Goal: Information Seeking & Learning: Compare options

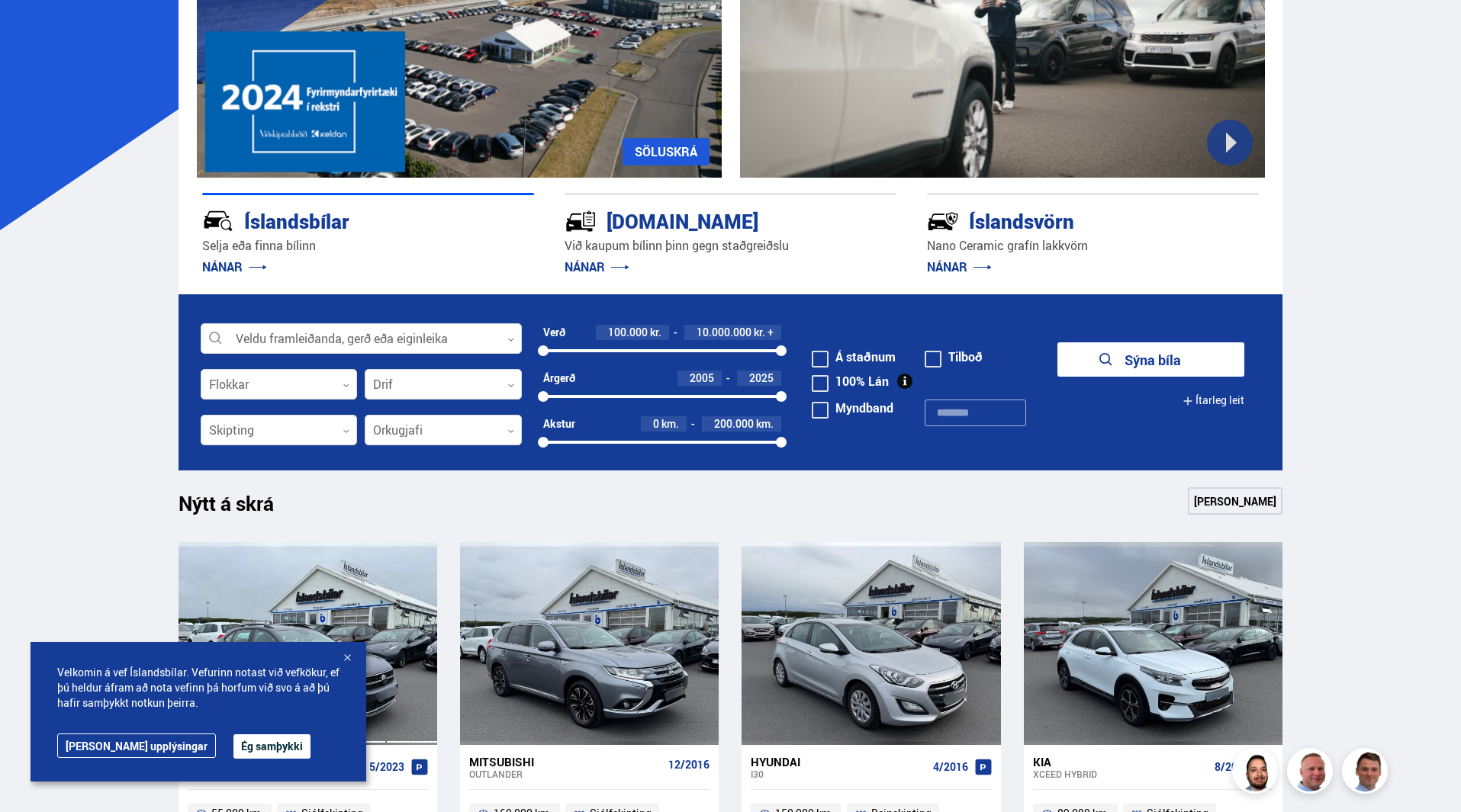
scroll to position [228, 0]
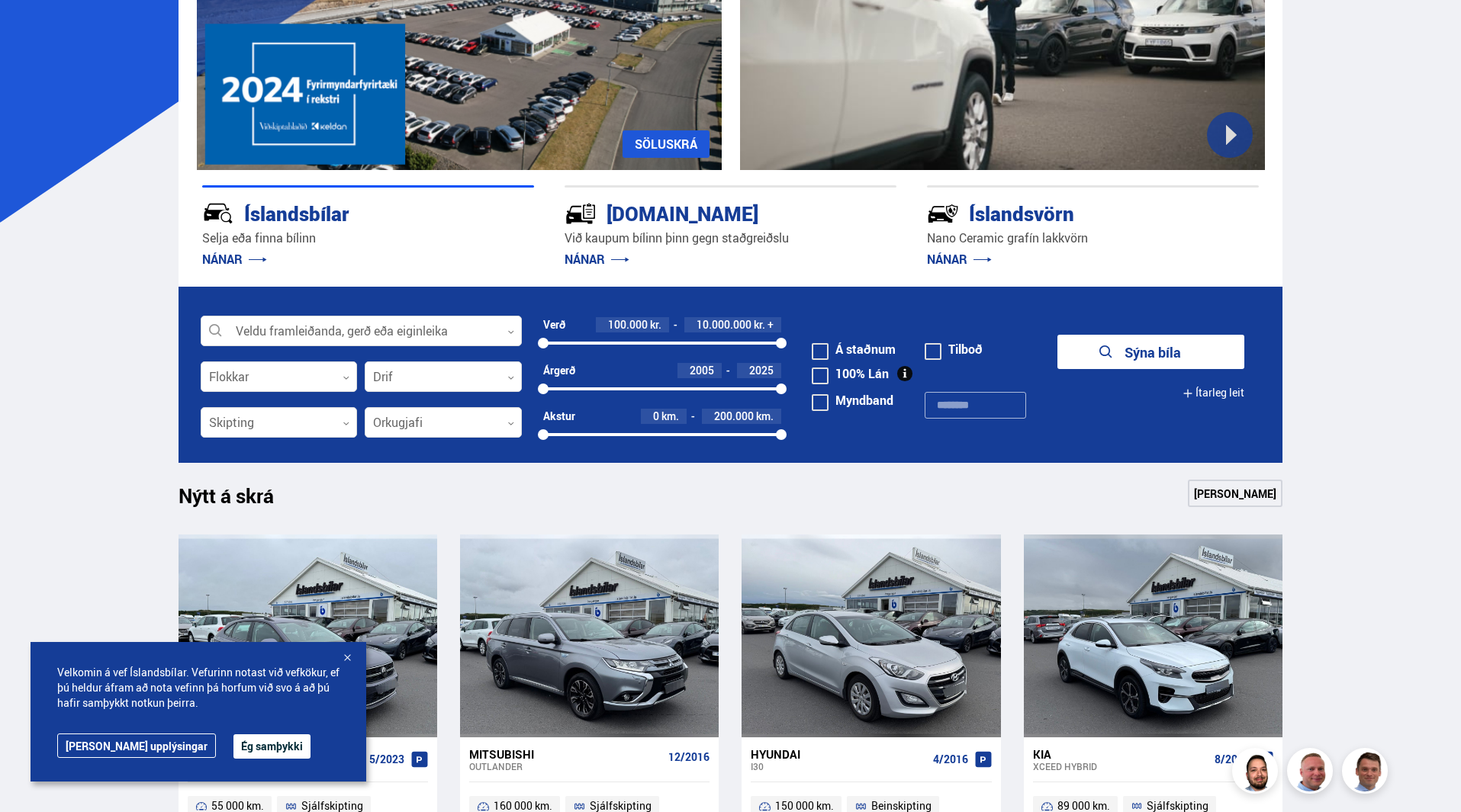
click at [350, 658] on div at bounding box center [346, 659] width 15 height 15
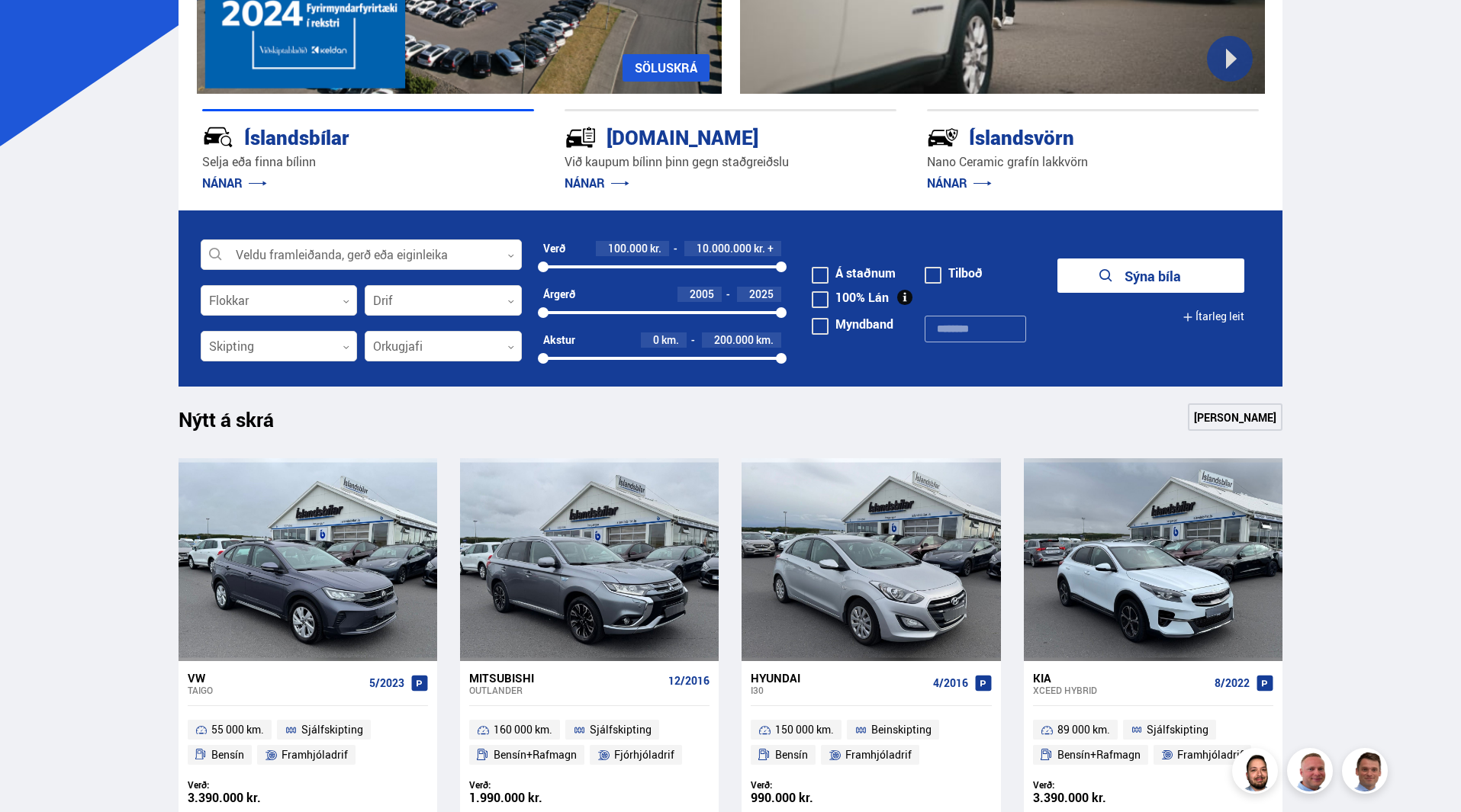
scroll to position [153, 0]
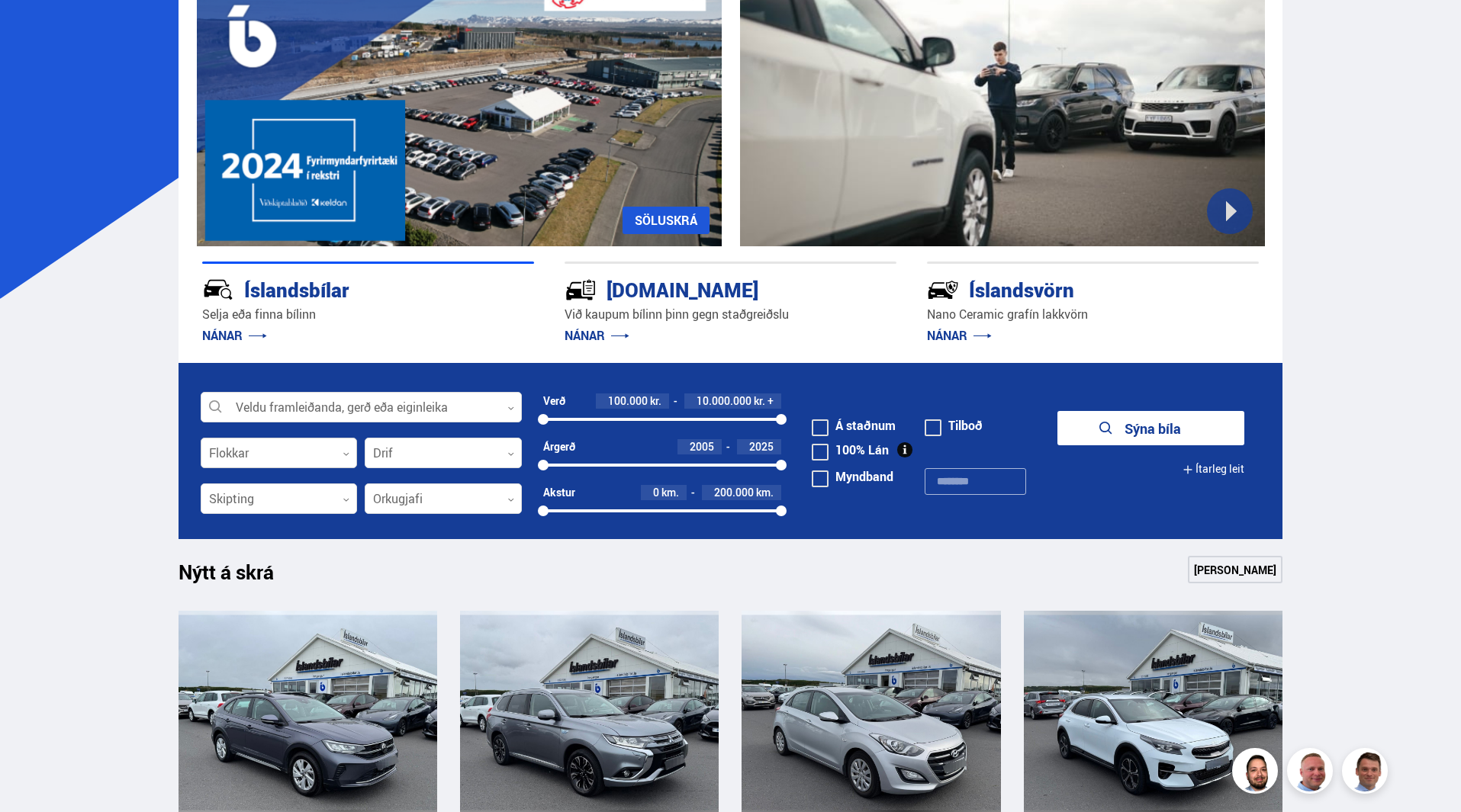
click at [339, 450] on div at bounding box center [279, 454] width 157 height 31
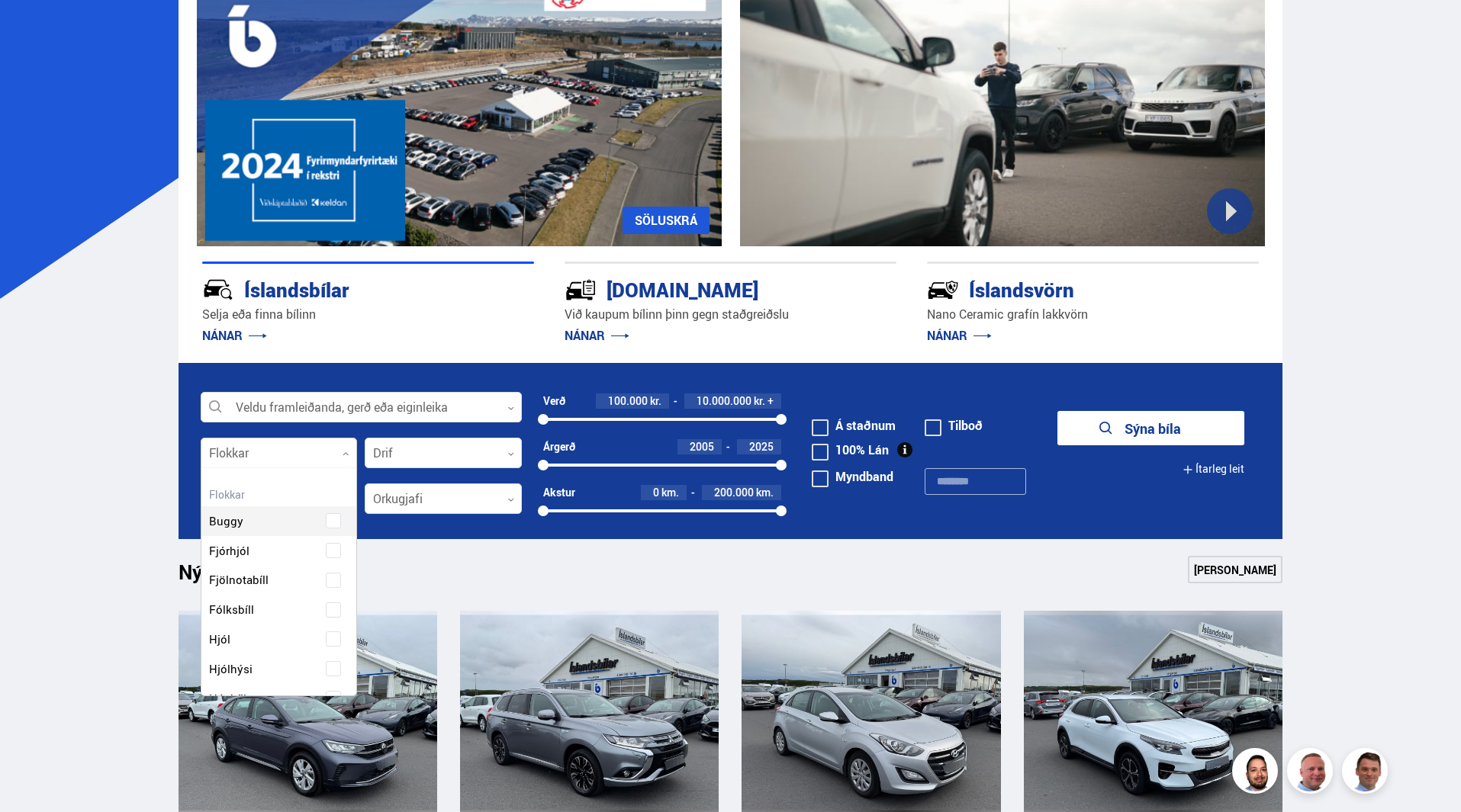
scroll to position [227, 151]
click at [339, 450] on div at bounding box center [279, 454] width 157 height 31
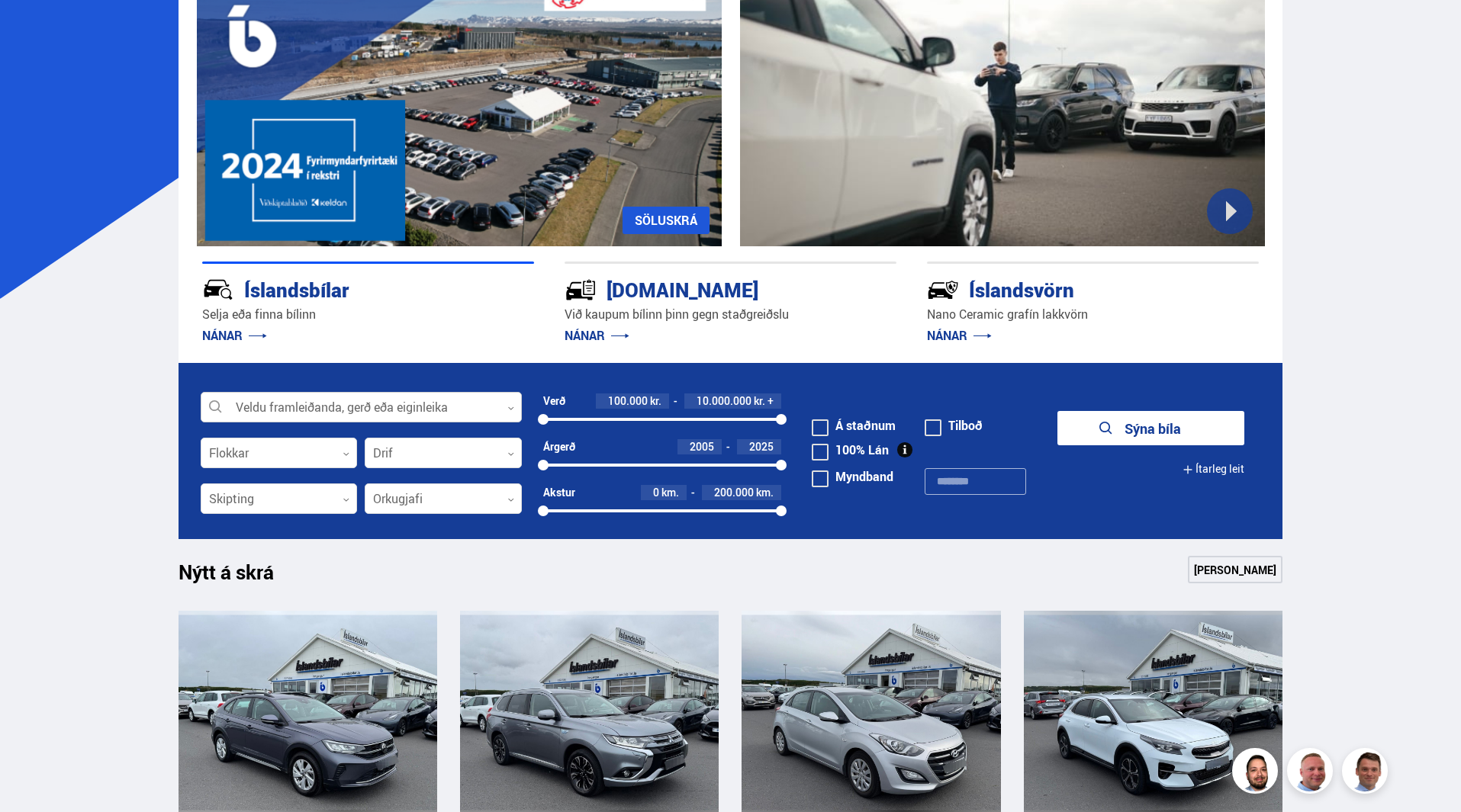
scroll to position [76, 0]
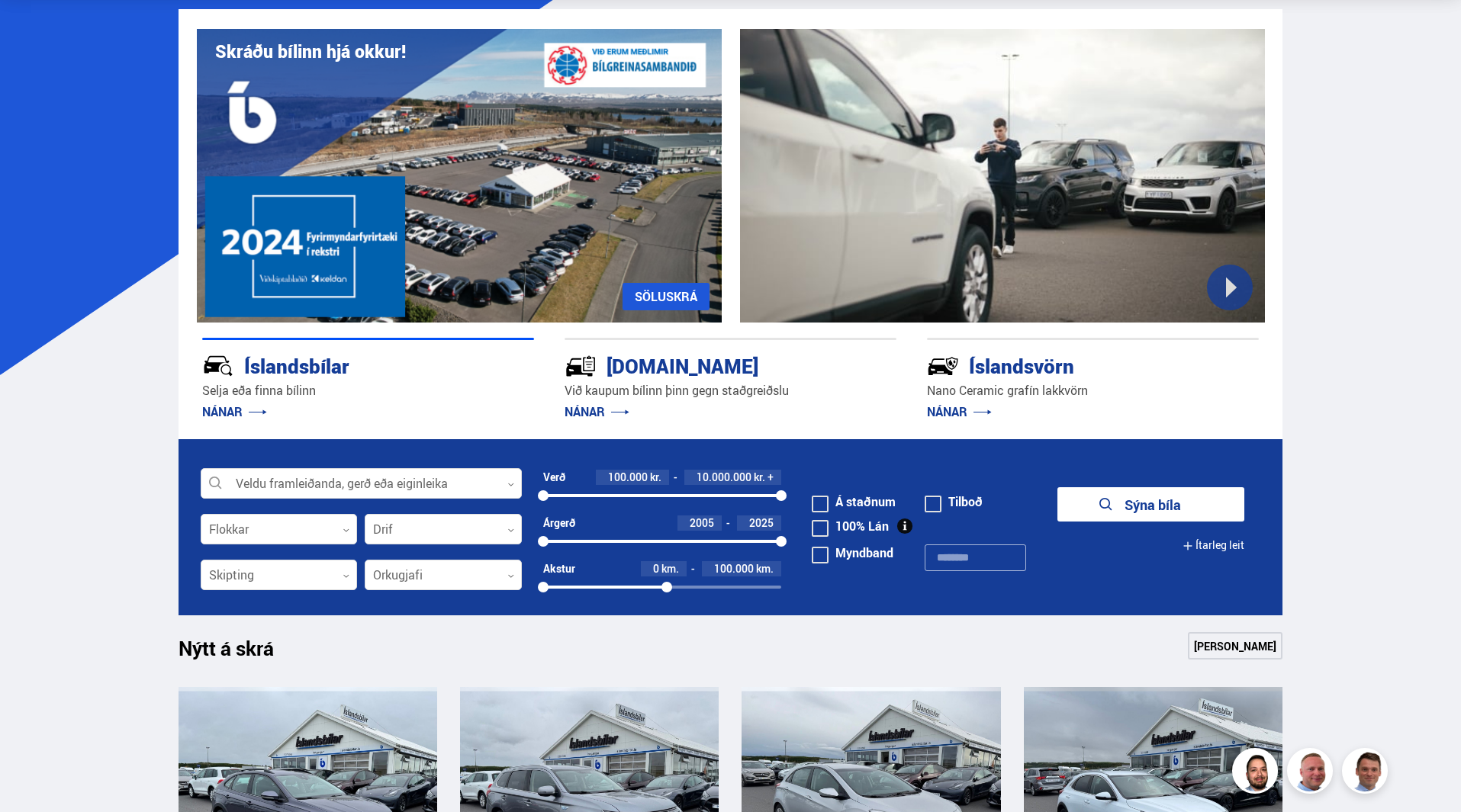
drag, startPoint x: 777, startPoint y: 586, endPoint x: 667, endPoint y: 595, distance: 110.4
click at [667, 595] on div "Akstur 0 km. 100.000 km. 0 103664" at bounding box center [663, 581] width 239 height 40
drag, startPoint x: 776, startPoint y: 497, endPoint x: 637, endPoint y: 508, distance: 139.4
click at [637, 508] on div "Verð 100.000 kr. 4.000.000 kr. + 100000 3997828" at bounding box center [663, 492] width 239 height 46
click at [504, 483] on div at bounding box center [361, 484] width 321 height 31
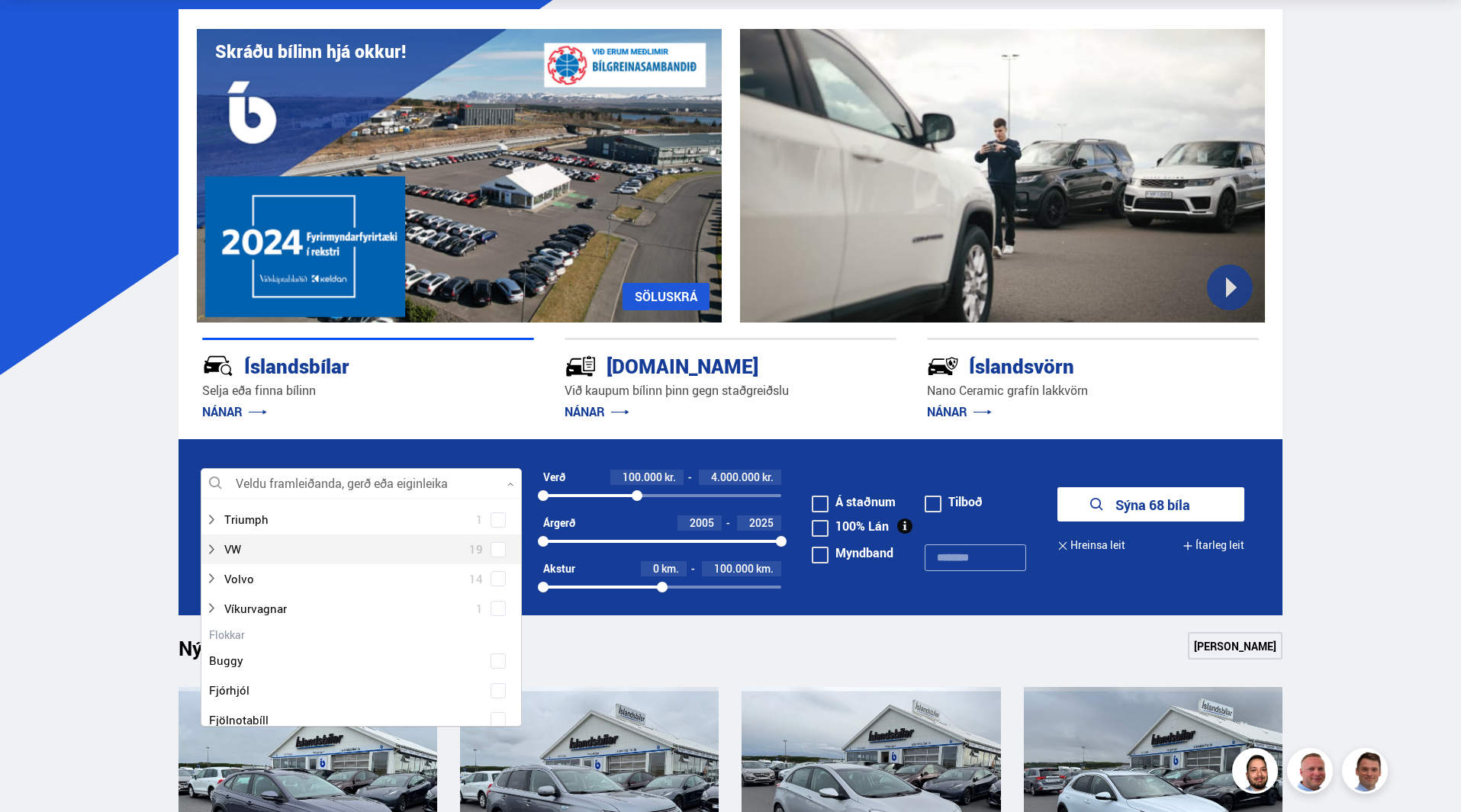
scroll to position [1067, 0]
click at [254, 546] on div at bounding box center [346, 537] width 282 height 22
click at [230, 534] on div at bounding box center [346, 537] width 282 height 22
click at [495, 538] on span at bounding box center [498, 537] width 6 height 6
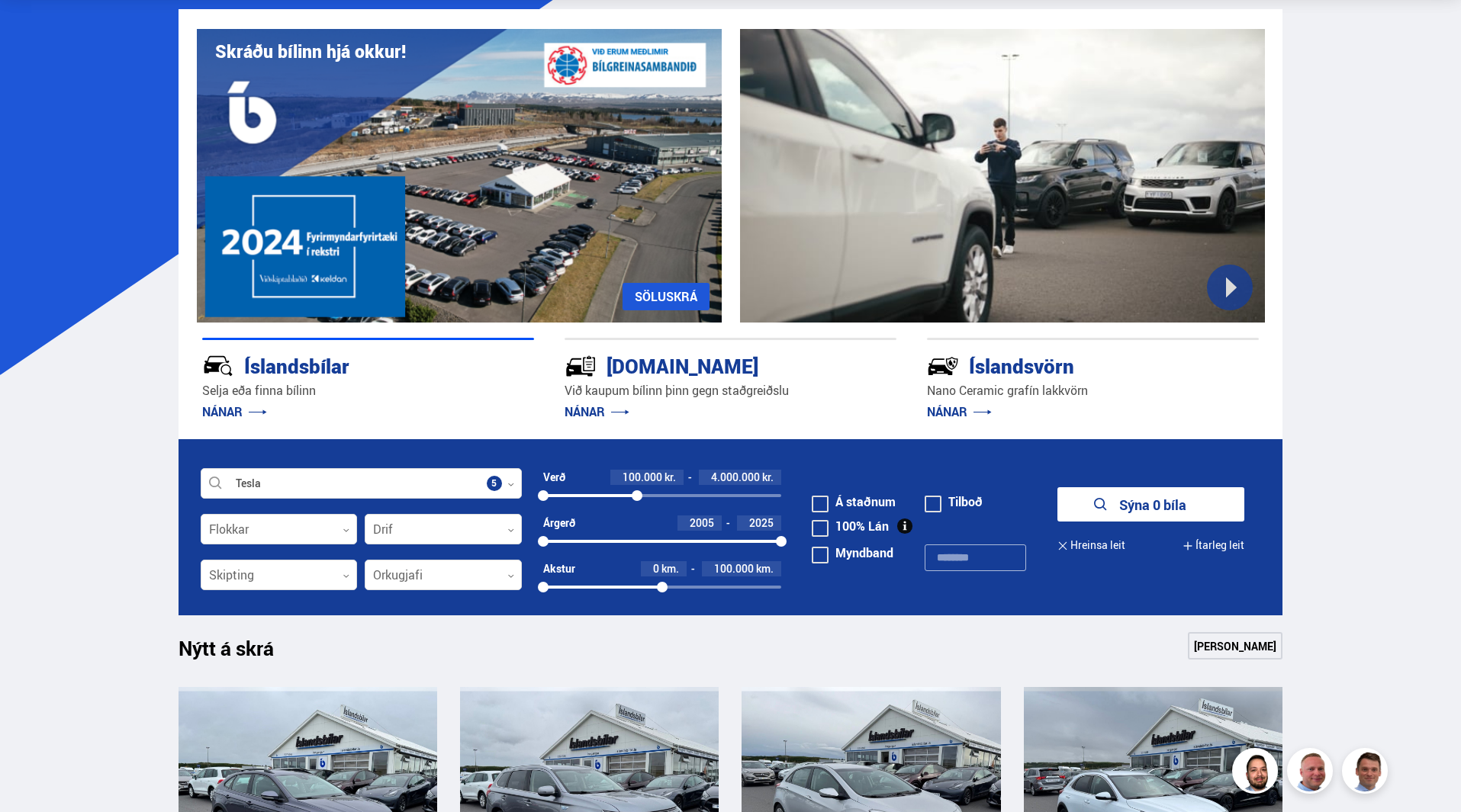
click at [1056, 463] on form "Tesla Veldu framleiðanda, gerð eða eiginleika 5 Flokkar 0 Drif 0 Verð 100.000 k…" at bounding box center [731, 527] width 1105 height 176
click at [1155, 499] on button "Sýna 0 bíla" at bounding box center [1150, 504] width 187 height 35
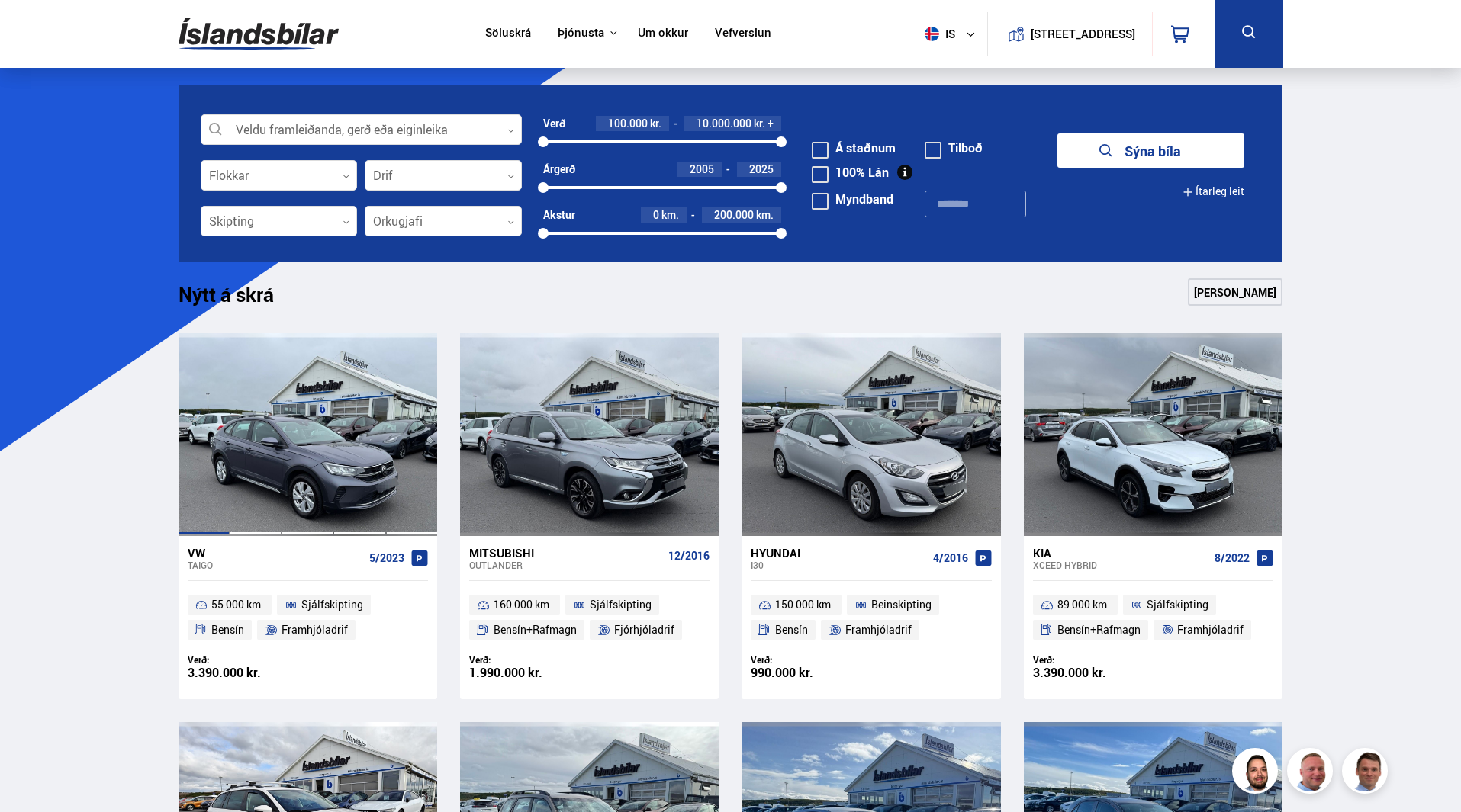
scroll to position [76, 0]
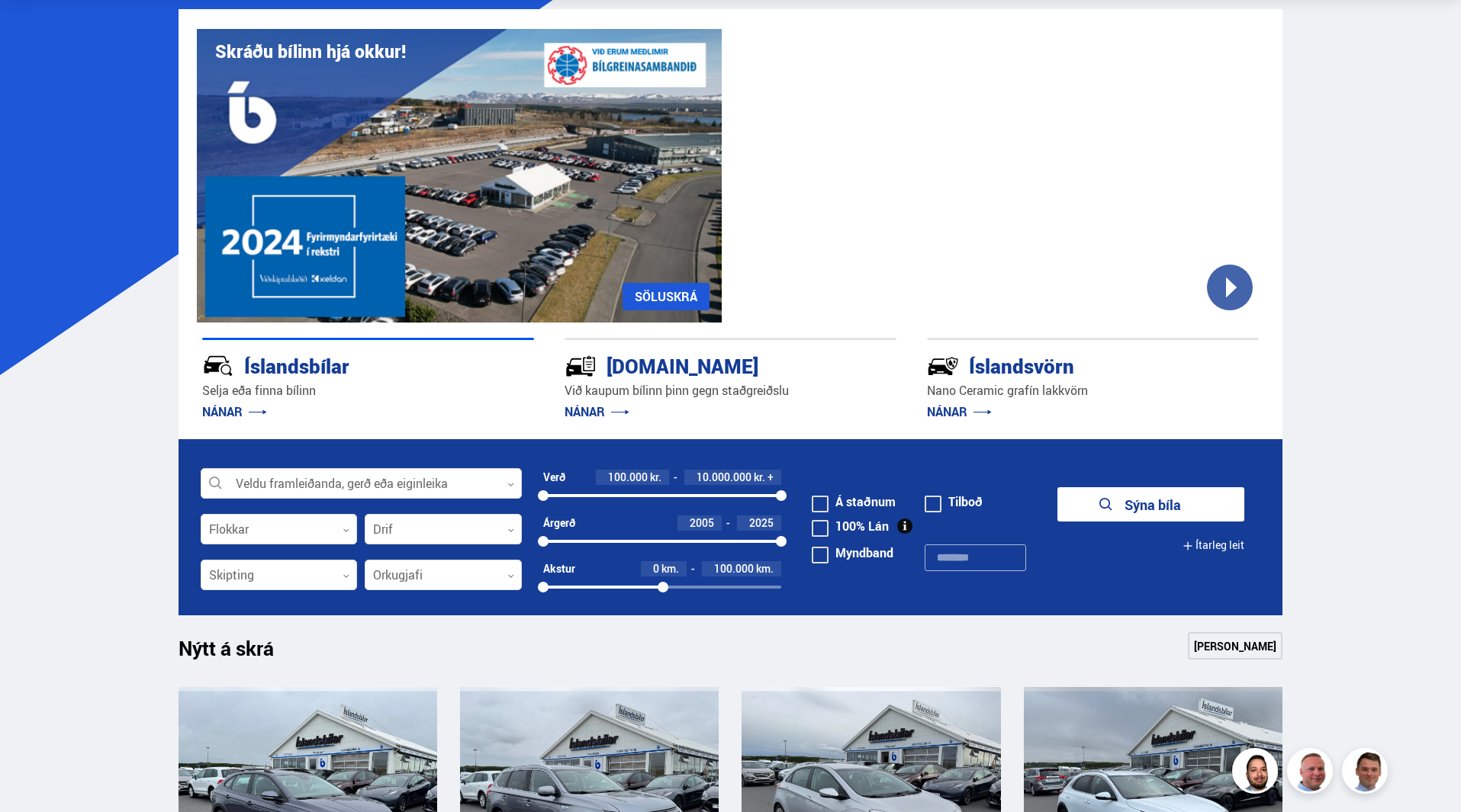
drag, startPoint x: 778, startPoint y: 589, endPoint x: 663, endPoint y: 604, distance: 116.0
click at [663, 604] on form "Veldu framleiðanda, gerð eða eiginleika 0 Flokkar 0 Drif 0 Verð 100.000 kr. 10.…" at bounding box center [731, 527] width 1105 height 176
drag, startPoint x: 780, startPoint y: 493, endPoint x: 638, endPoint y: 524, distance: 145.3
click at [638, 524] on form "Veldu framleiðanda, gerð eða eiginleika 0 Flokkar 0 Drif 0 Verð 100.000 kr. 4.0…" at bounding box center [731, 527] width 1105 height 176
click at [1207, 544] on button "Ítarleg leit" at bounding box center [1213, 546] width 62 height 35
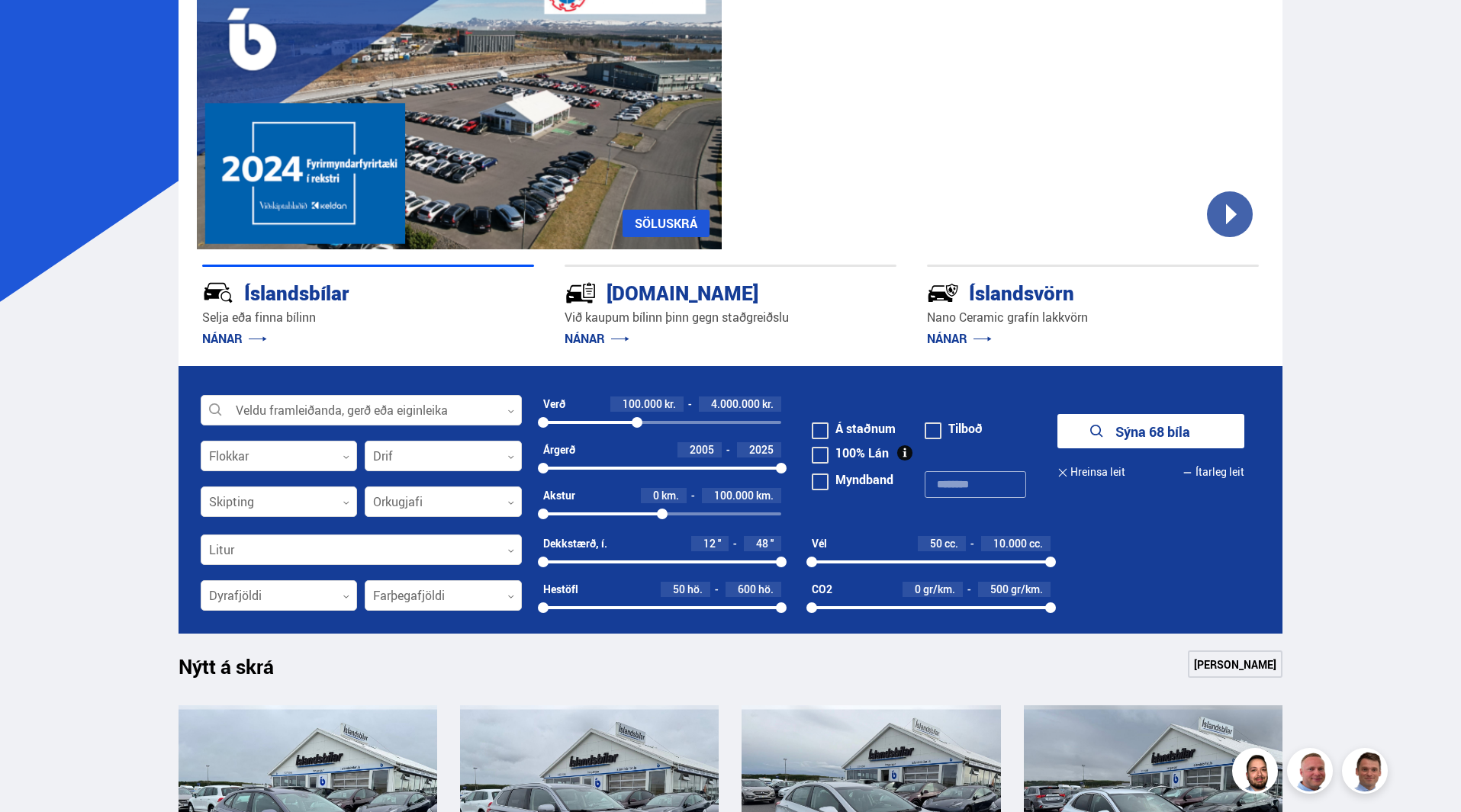
scroll to position [153, 0]
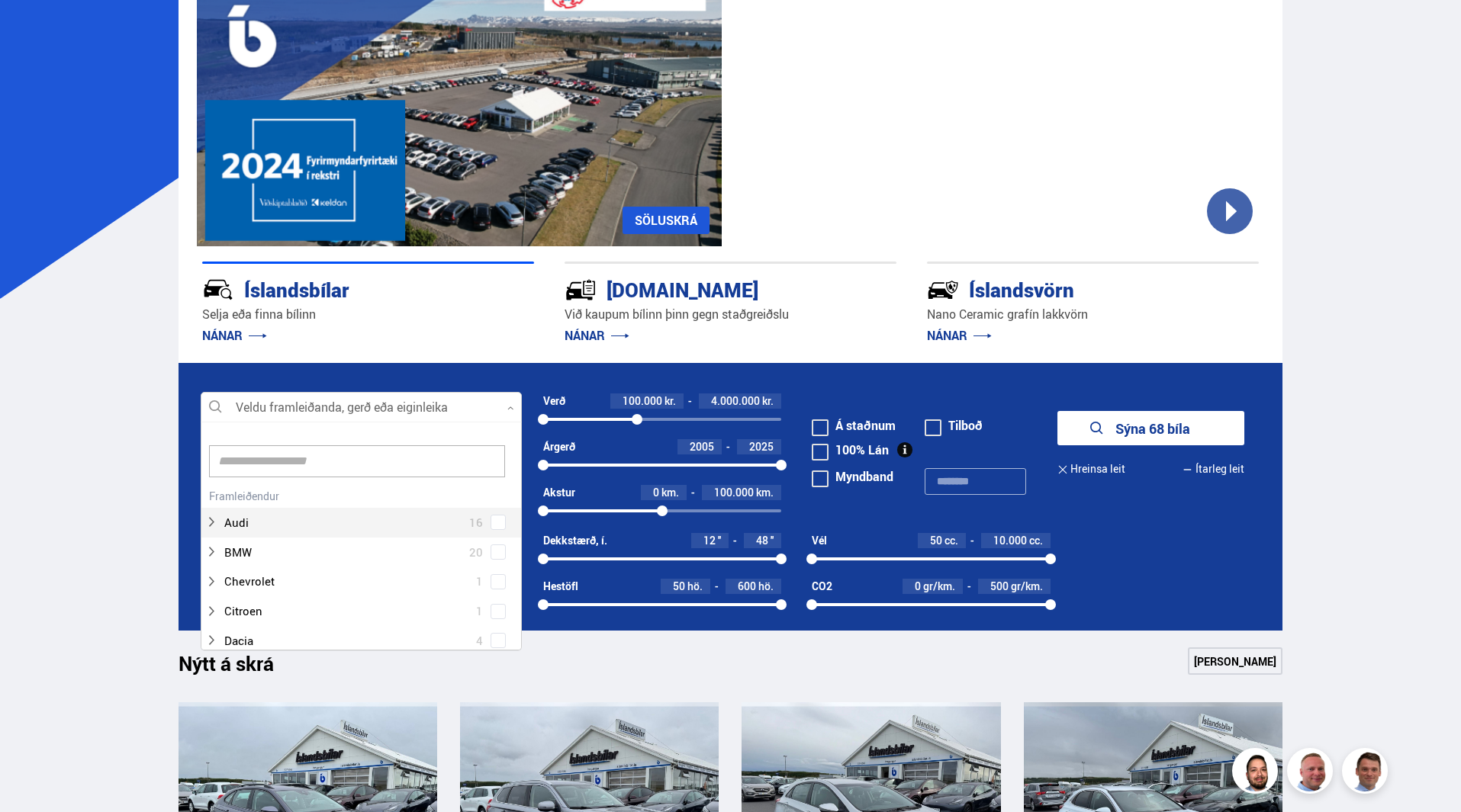
click at [502, 408] on div at bounding box center [361, 408] width 321 height 31
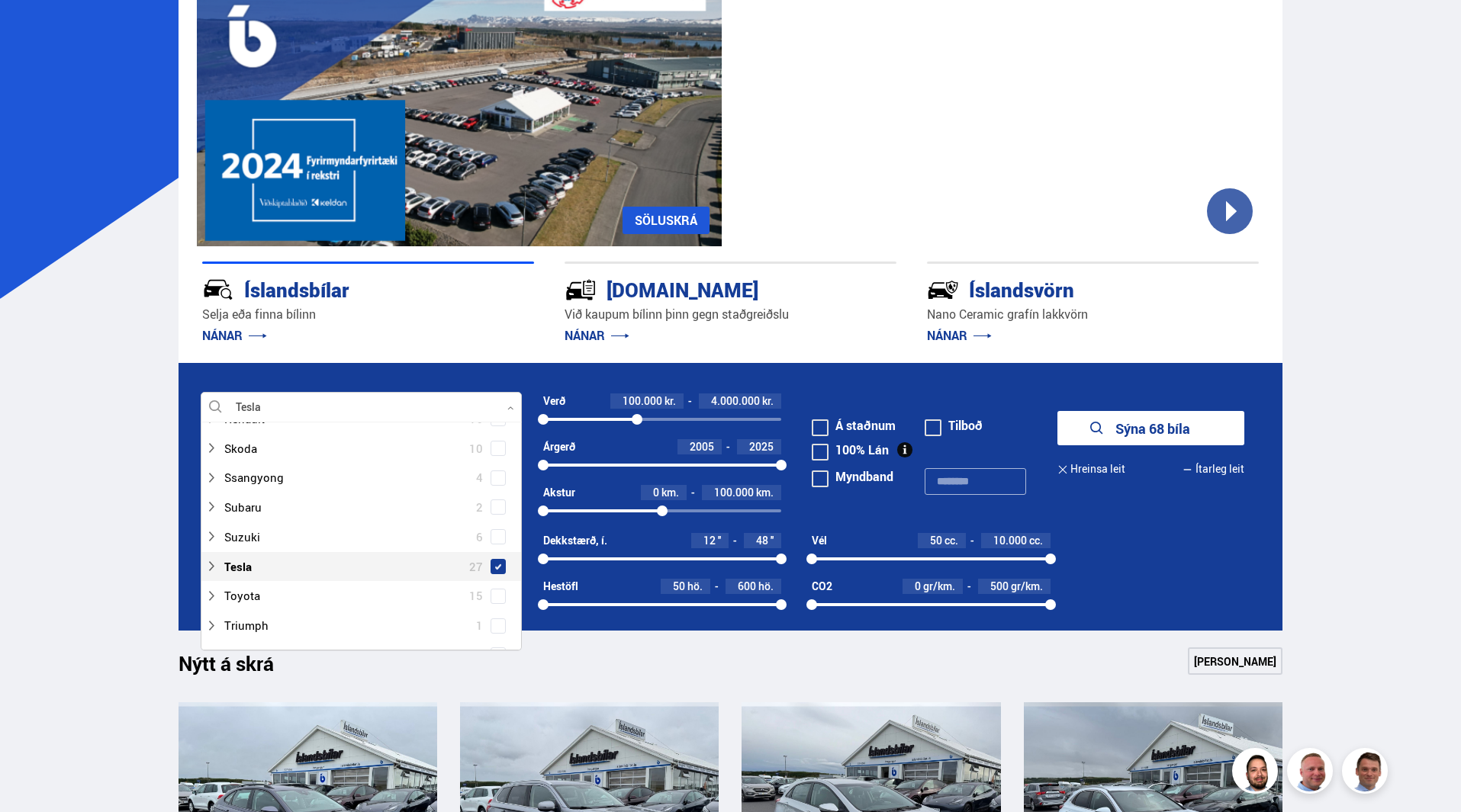
click at [495, 563] on span at bounding box center [498, 567] width 6 height 6
click at [1215, 553] on form "Tesla Veldu framleiðanda, gerð eða eiginleika 5 Hreinsa valið Audi 16 BMW 20 Ch…" at bounding box center [731, 497] width 1105 height 268
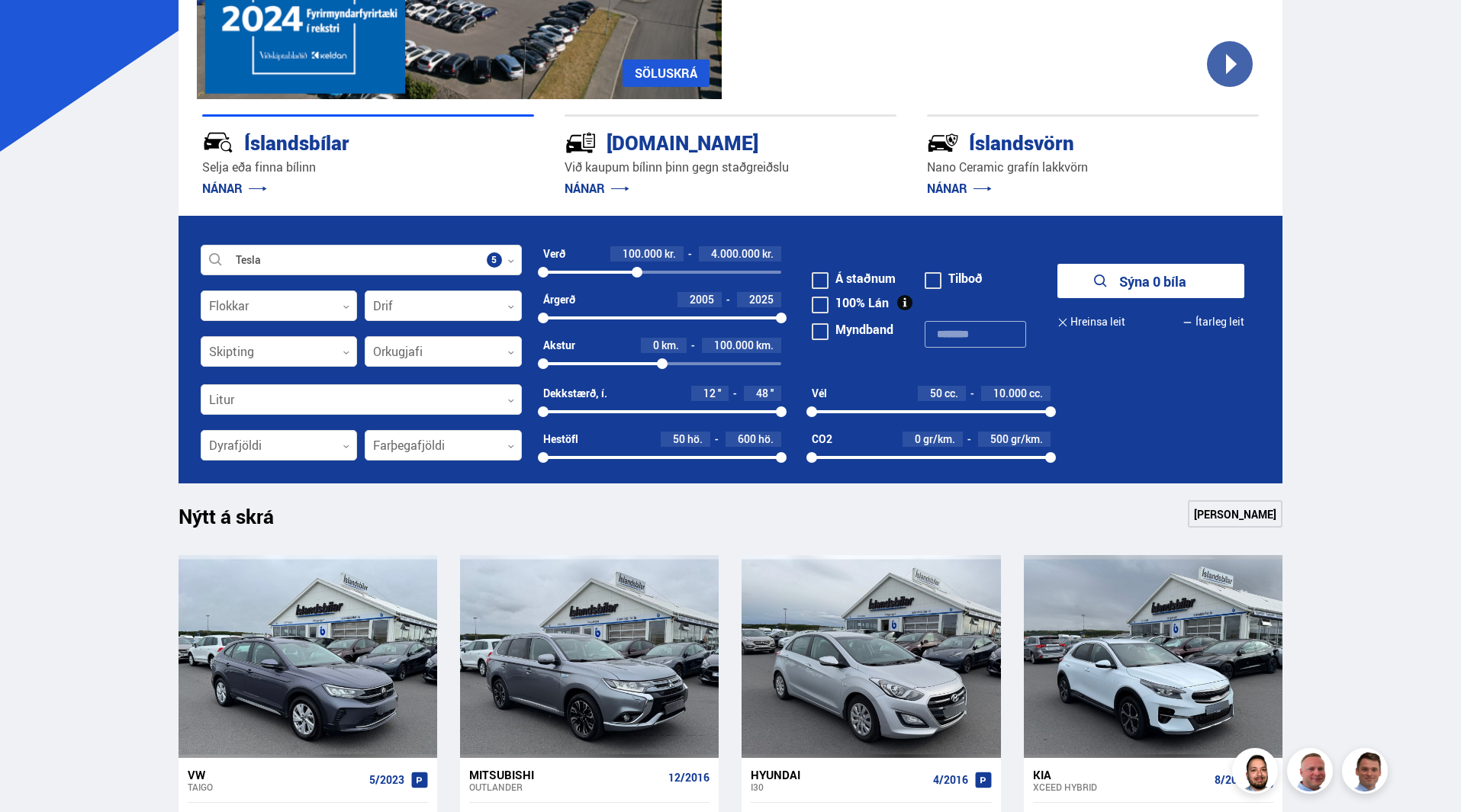
scroll to position [305, 0]
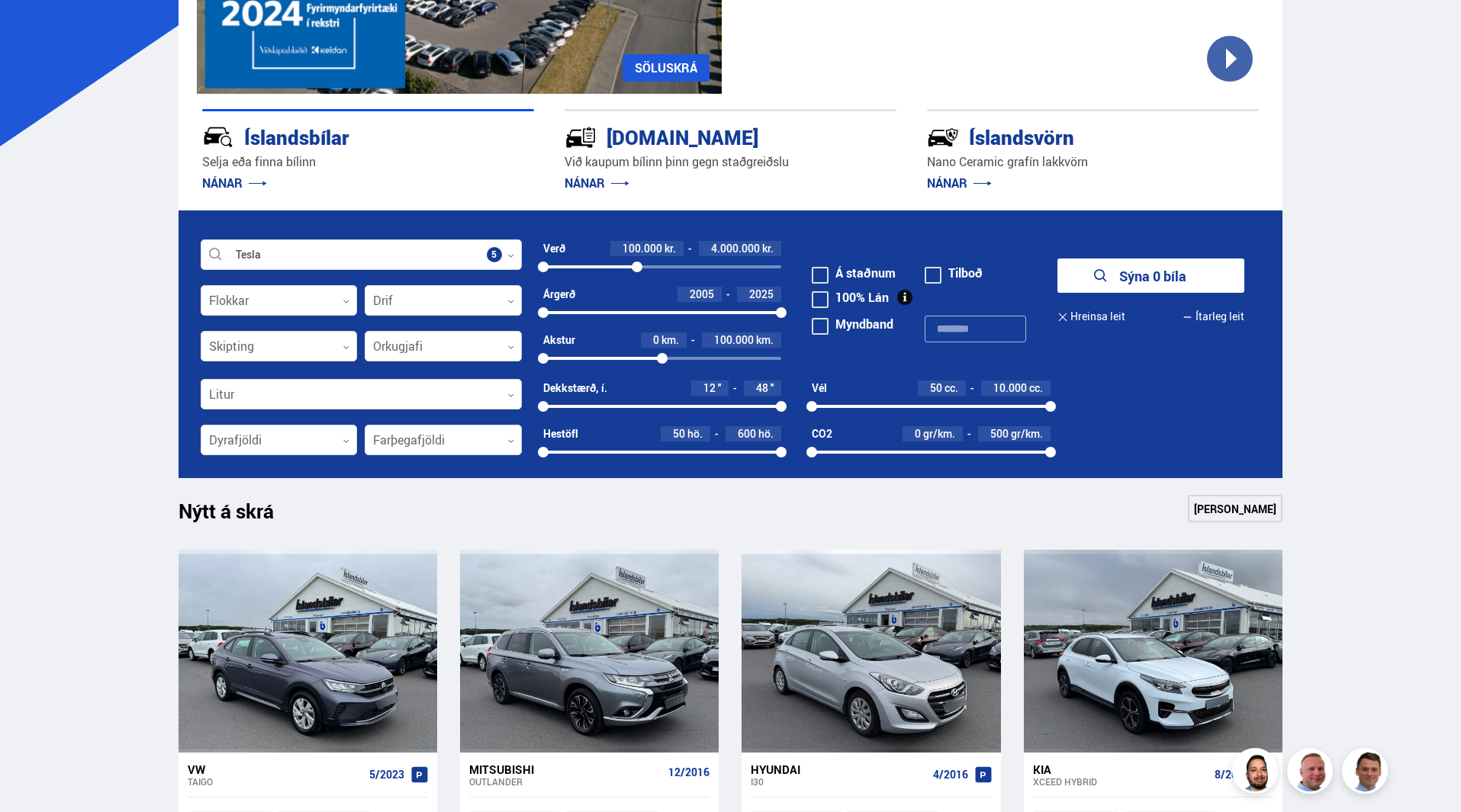
click at [1246, 512] on link "[PERSON_NAME]" at bounding box center [1235, 509] width 94 height 27
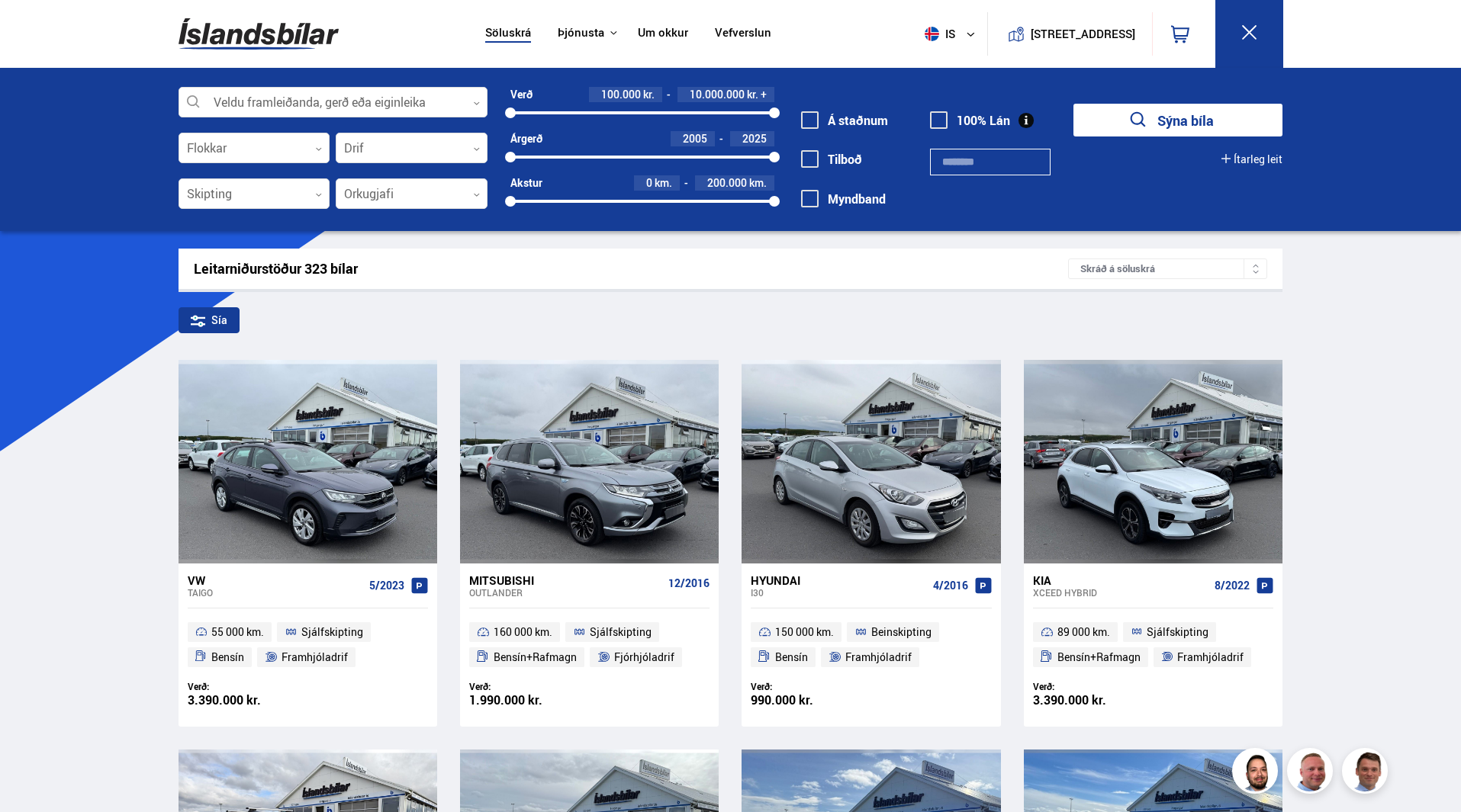
click at [1168, 118] on button "Sýna bíla" at bounding box center [1178, 119] width 209 height 33
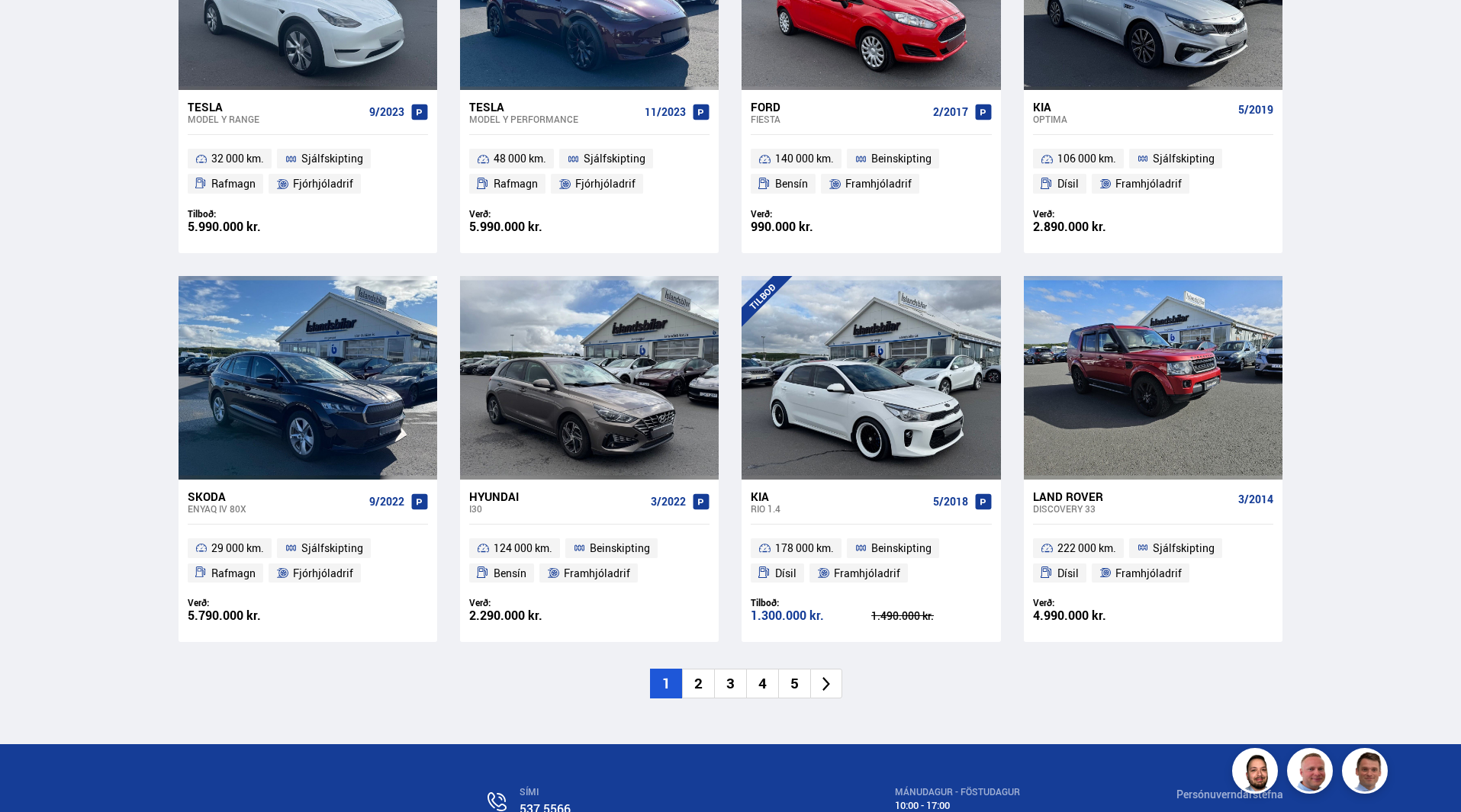
scroll to position [2225, 0]
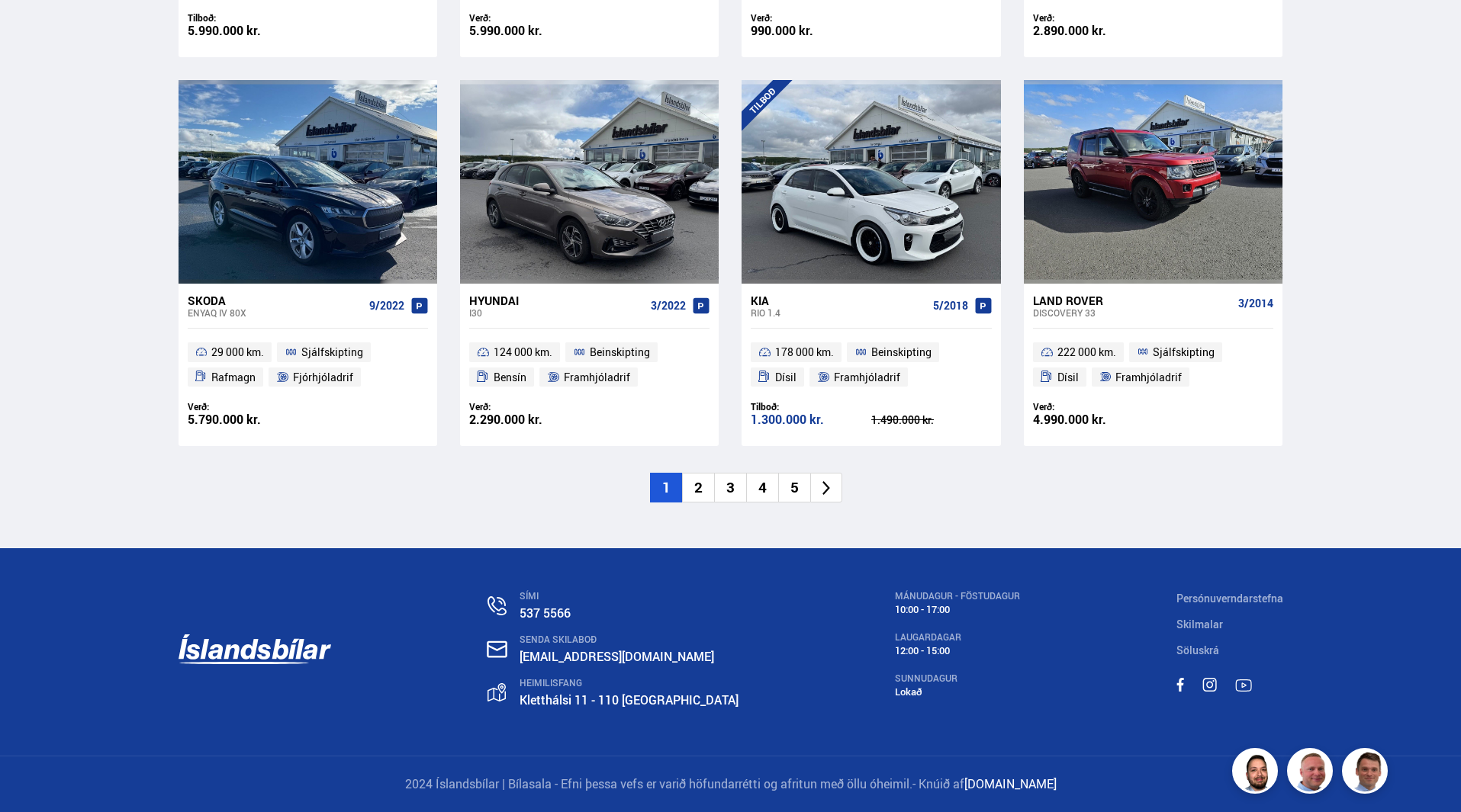
drag, startPoint x: 1460, startPoint y: 335, endPoint x: 1444, endPoint y: 665, distance: 330.4
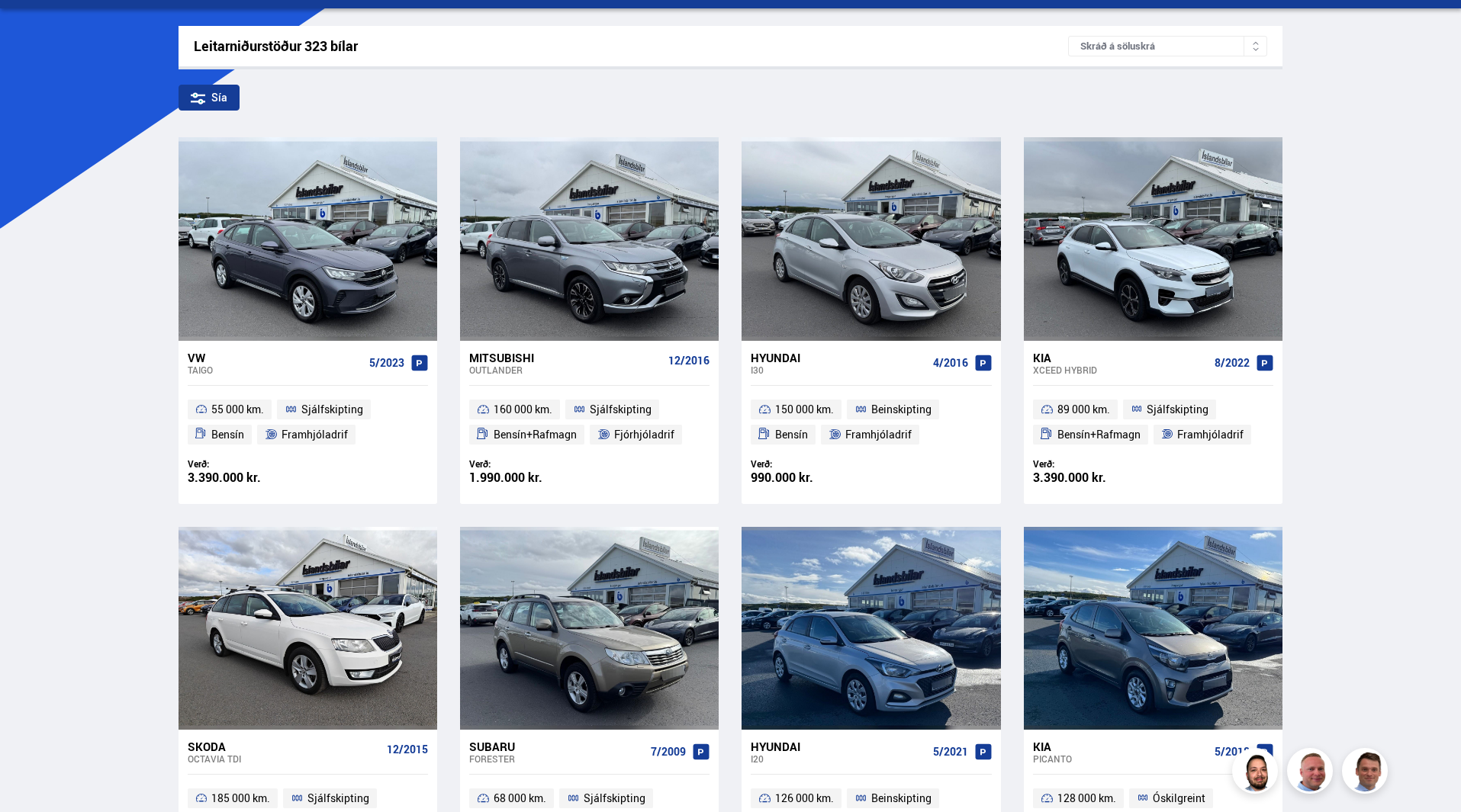
scroll to position [0, 0]
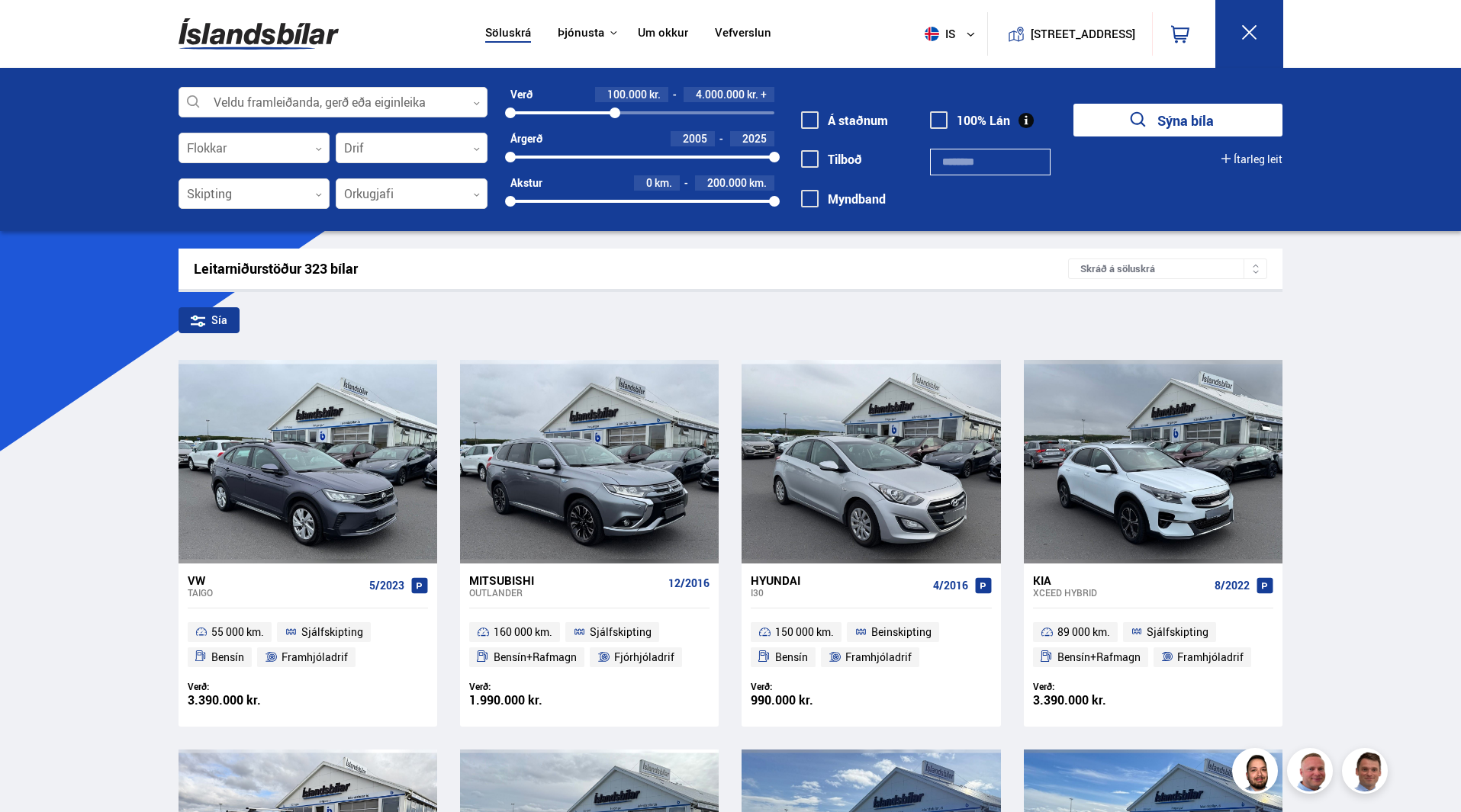
drag, startPoint x: 776, startPoint y: 111, endPoint x: 613, endPoint y: 138, distance: 165.2
click at [613, 132] on div "Verð 100.000 kr. 4.000.000 kr. + 100000 4021730 Árgerð 2005 2025 2005 2025 Akst…" at bounding box center [631, 153] width 287 height 132
drag, startPoint x: 776, startPoint y: 197, endPoint x: 646, endPoint y: 211, distance: 130.8
click at [649, 211] on div "Verð 100.000 kr. 4.000.000 kr. 100000 4000000 Árgerð 2005 2025 2005 2025 Akstur…" at bounding box center [631, 153] width 287 height 132
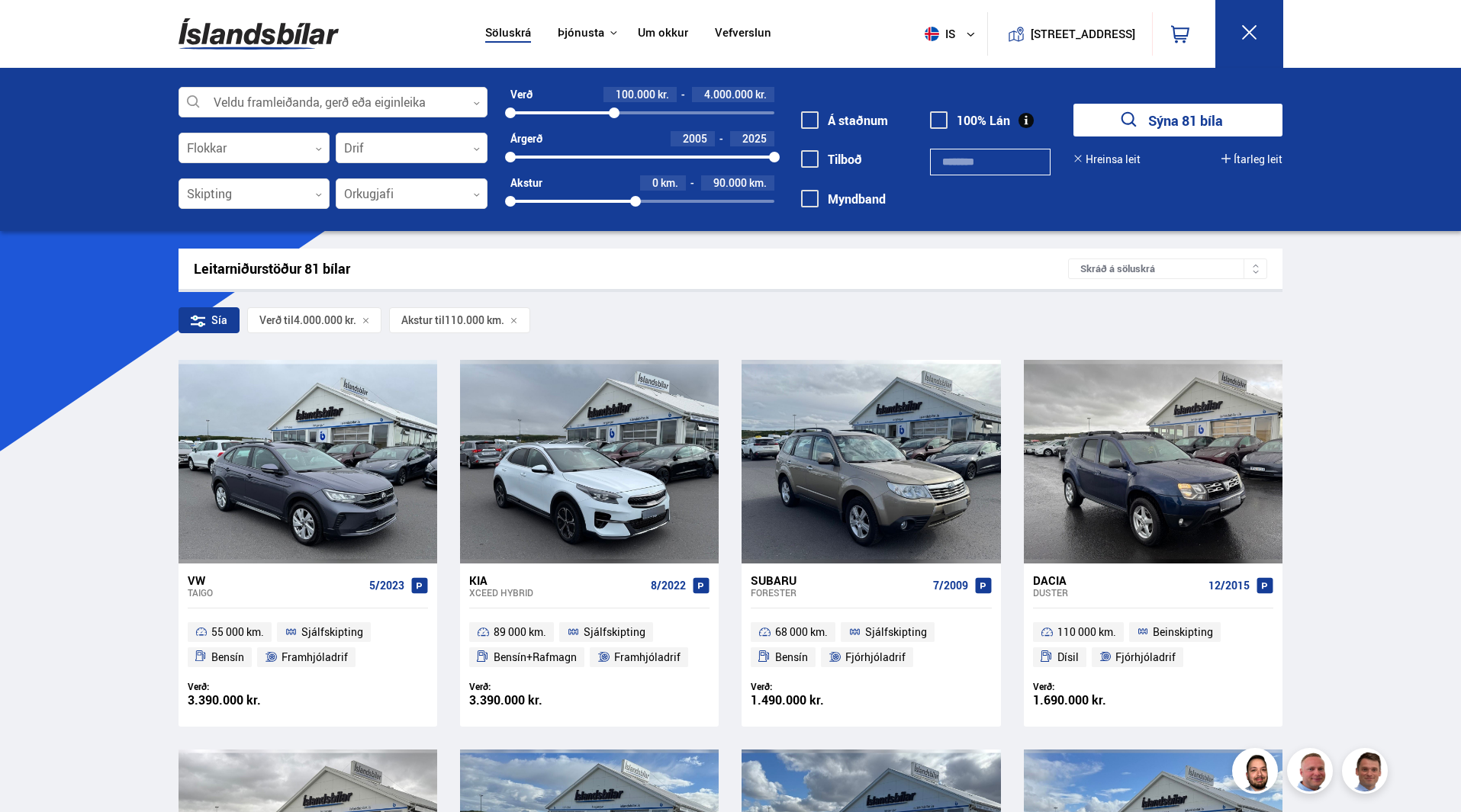
drag, startPoint x: 653, startPoint y: 198, endPoint x: 636, endPoint y: 203, distance: 17.7
click at [636, 203] on div at bounding box center [635, 201] width 10 height 10
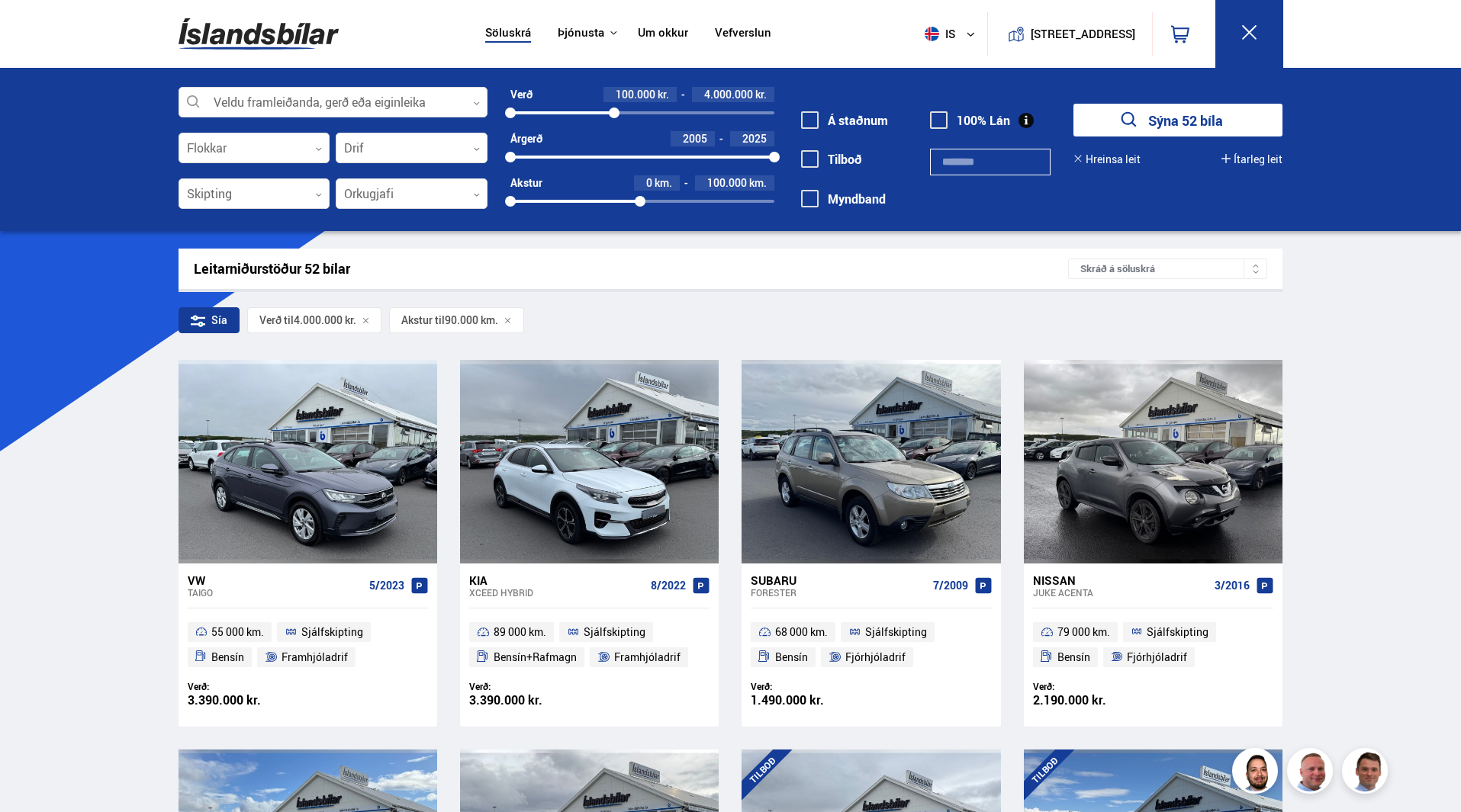
drag, startPoint x: 631, startPoint y: 203, endPoint x: 640, endPoint y: 202, distance: 9.1
click at [640, 202] on div at bounding box center [640, 201] width 10 height 10
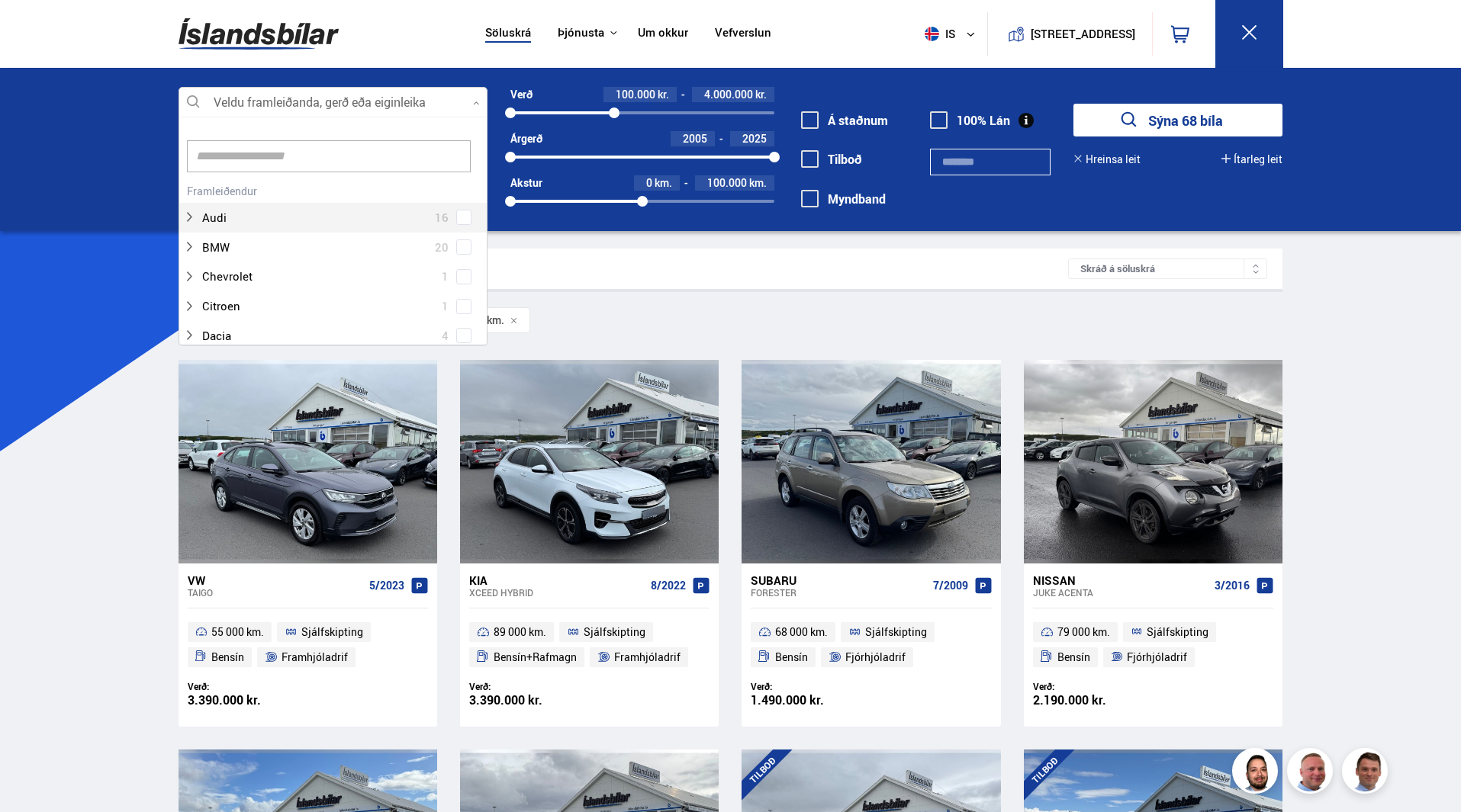
click at [473, 101] on icon at bounding box center [477, 103] width 7 height 7
click at [461, 335] on span at bounding box center [464, 338] width 6 height 6
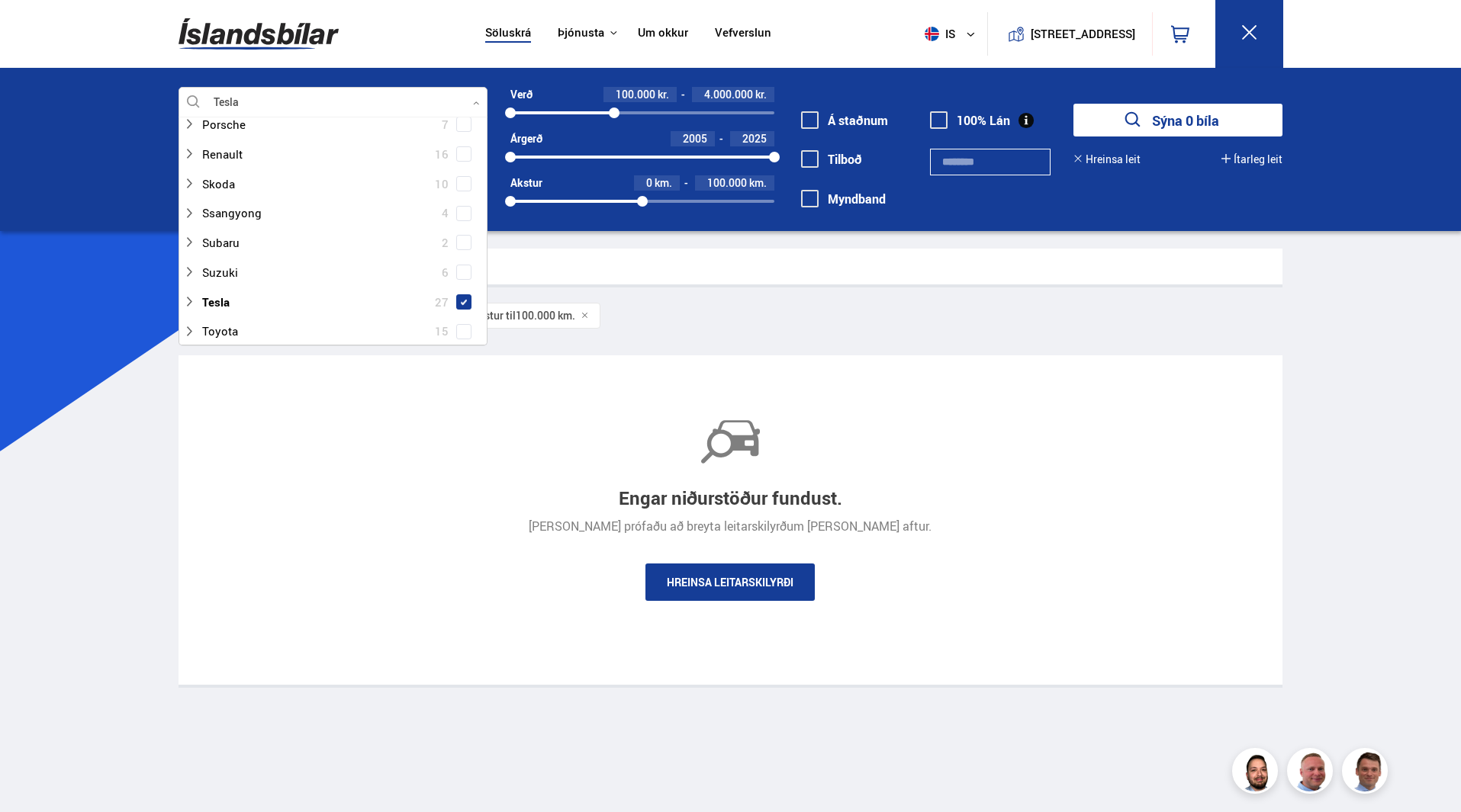
scroll to position [991, 0]
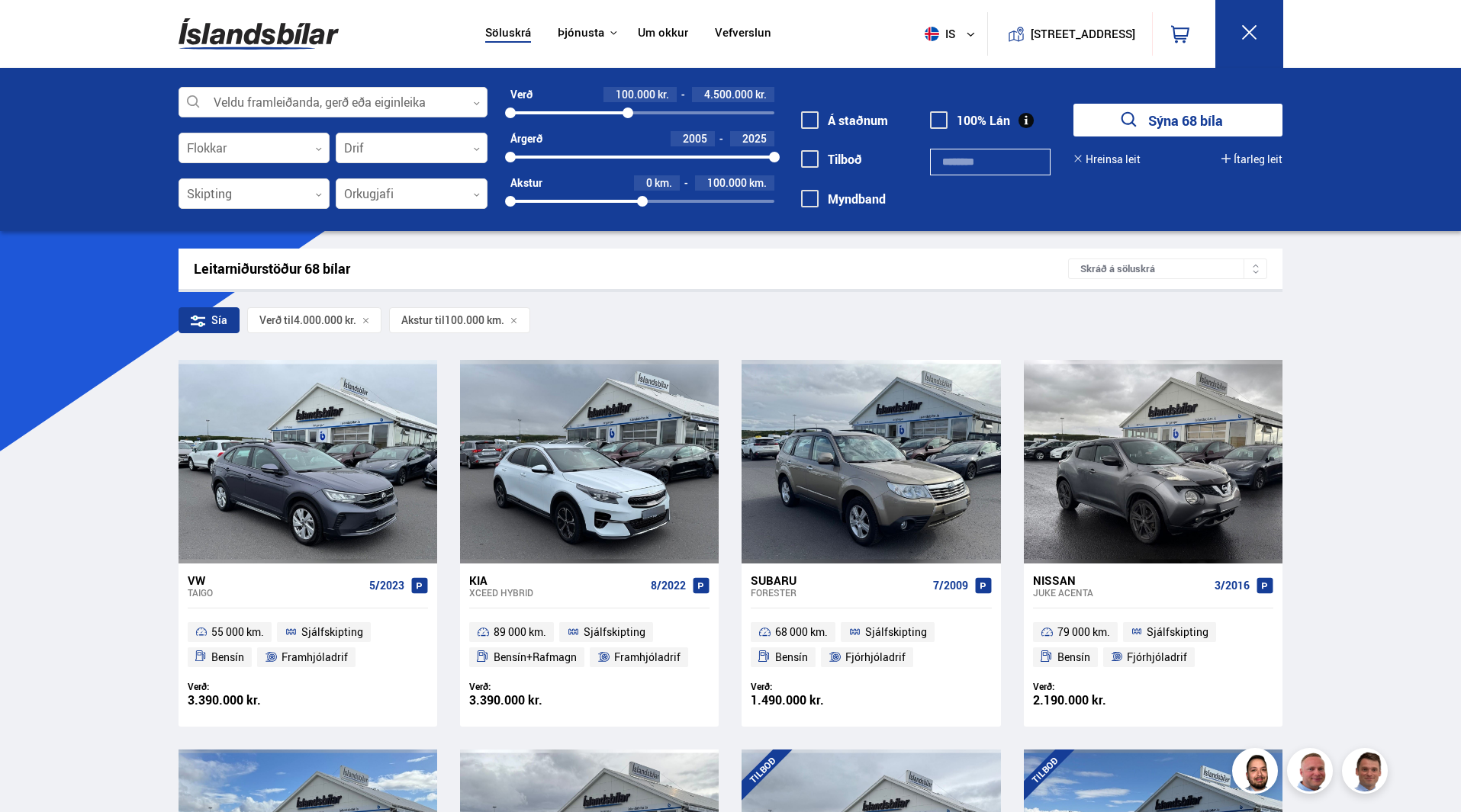
drag, startPoint x: 615, startPoint y: 110, endPoint x: 628, endPoint y: 113, distance: 13.3
click at [628, 113] on div at bounding box center [628, 112] width 10 height 10
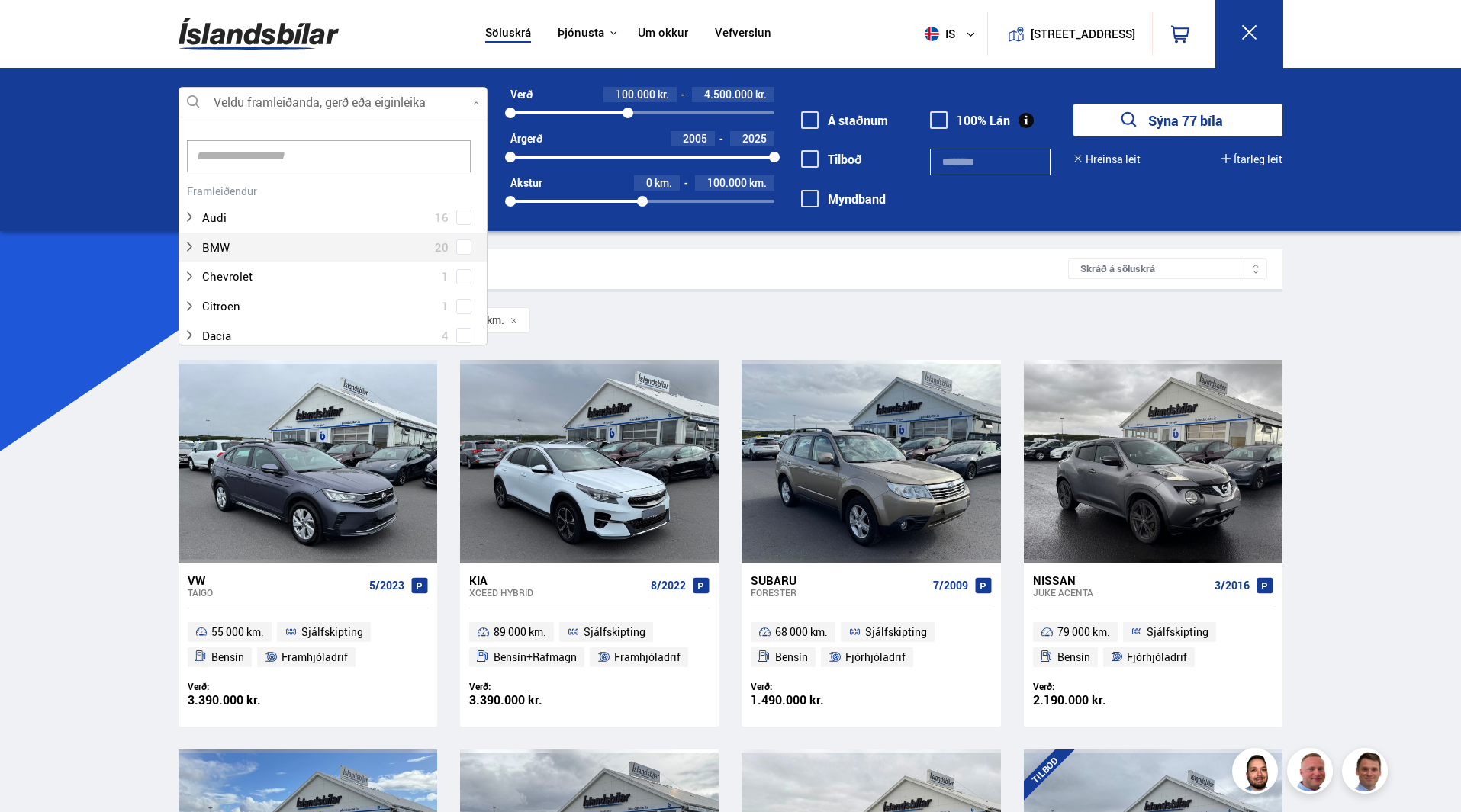
click at [480, 99] on div at bounding box center [333, 103] width 309 height 31
click at [461, 308] on span at bounding box center [464, 308] width 6 height 6
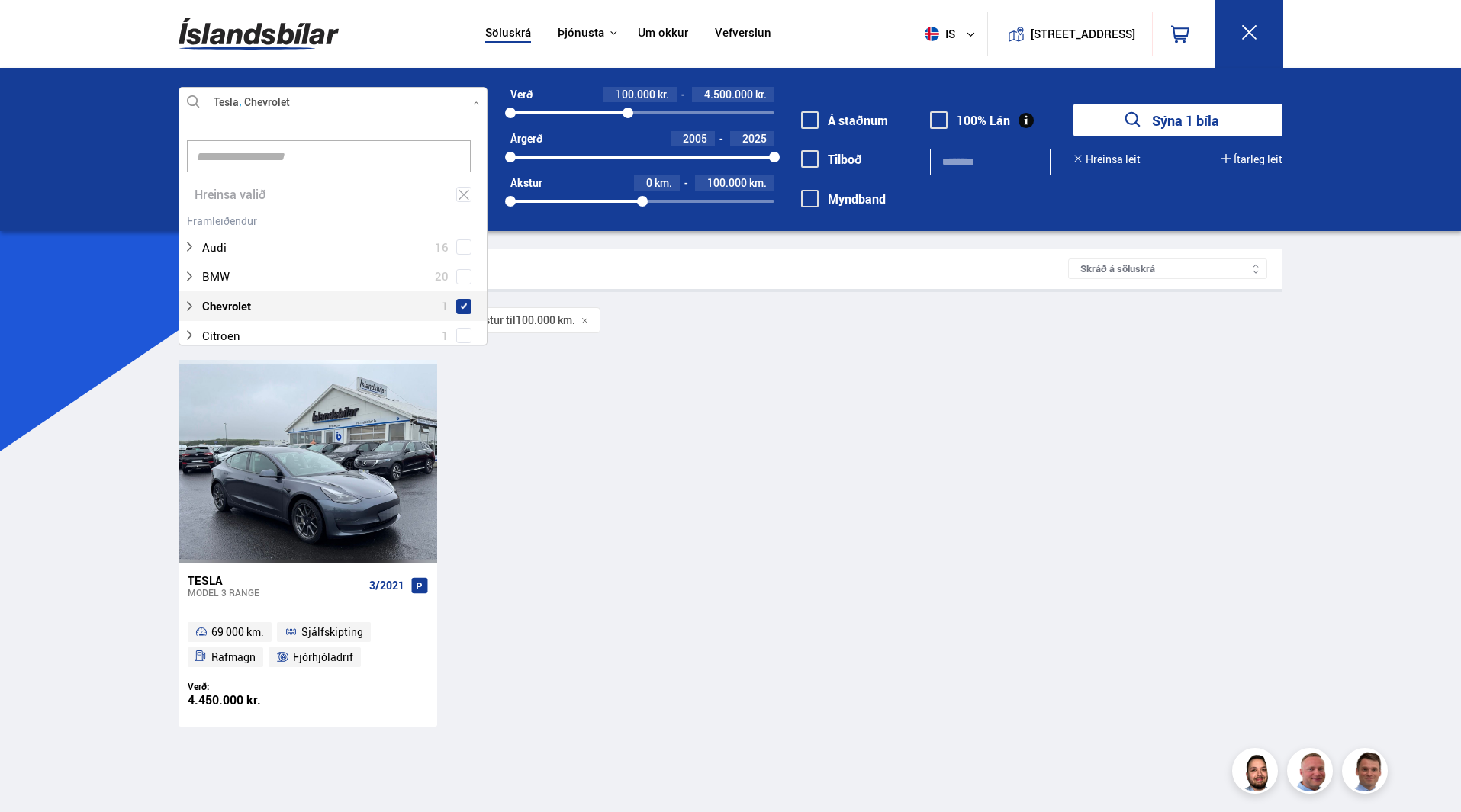
click at [461, 308] on span at bounding box center [464, 307] width 6 height 6
click at [1393, 166] on div "Tesla Veldu framleiðanda, gerð eða eiginleika 5 Hreinsa valið Audi 16 BMW 20 Ch…" at bounding box center [730, 149] width 1461 height 163
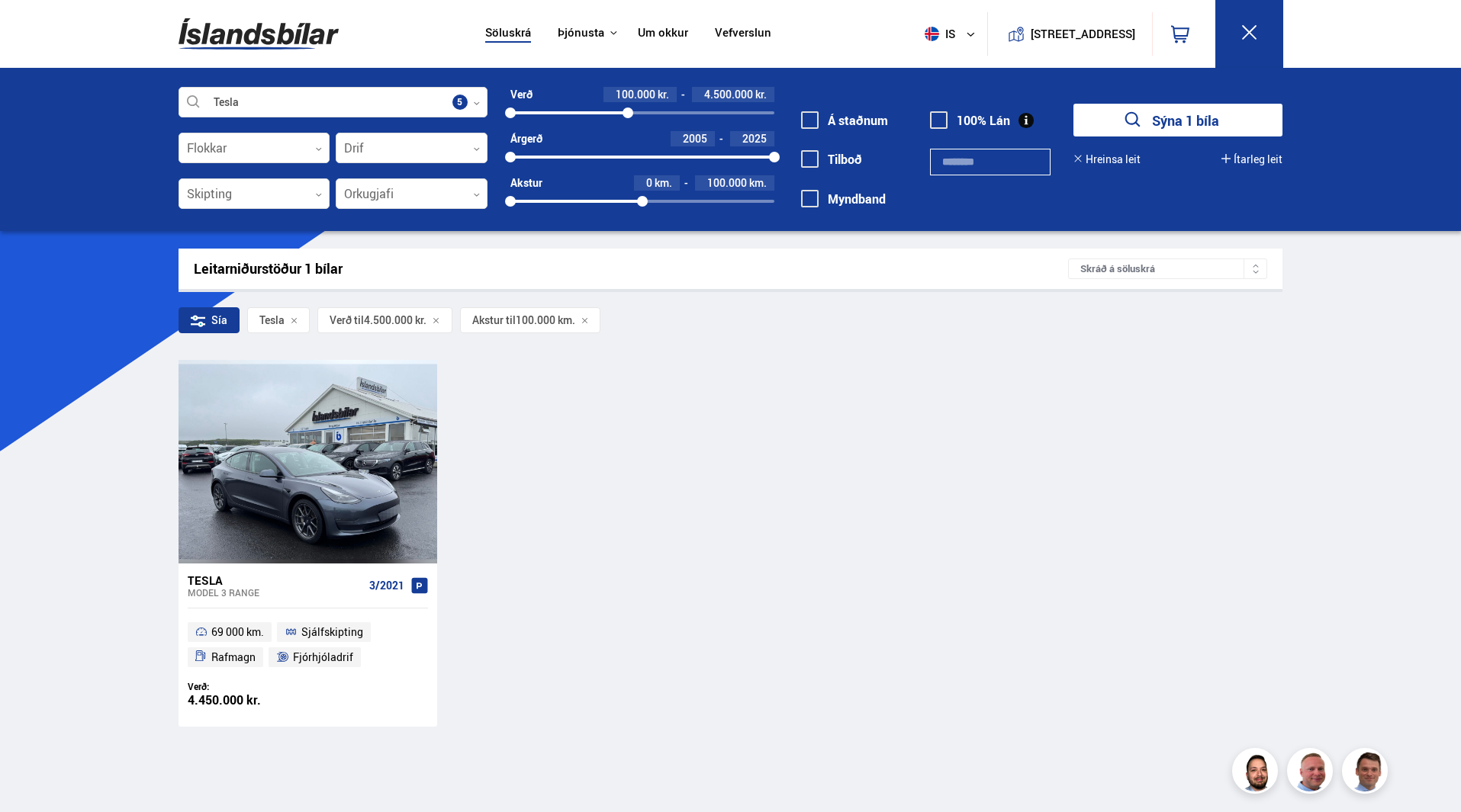
click at [1103, 162] on button "Hreinsa leit" at bounding box center [1106, 159] width 67 height 12
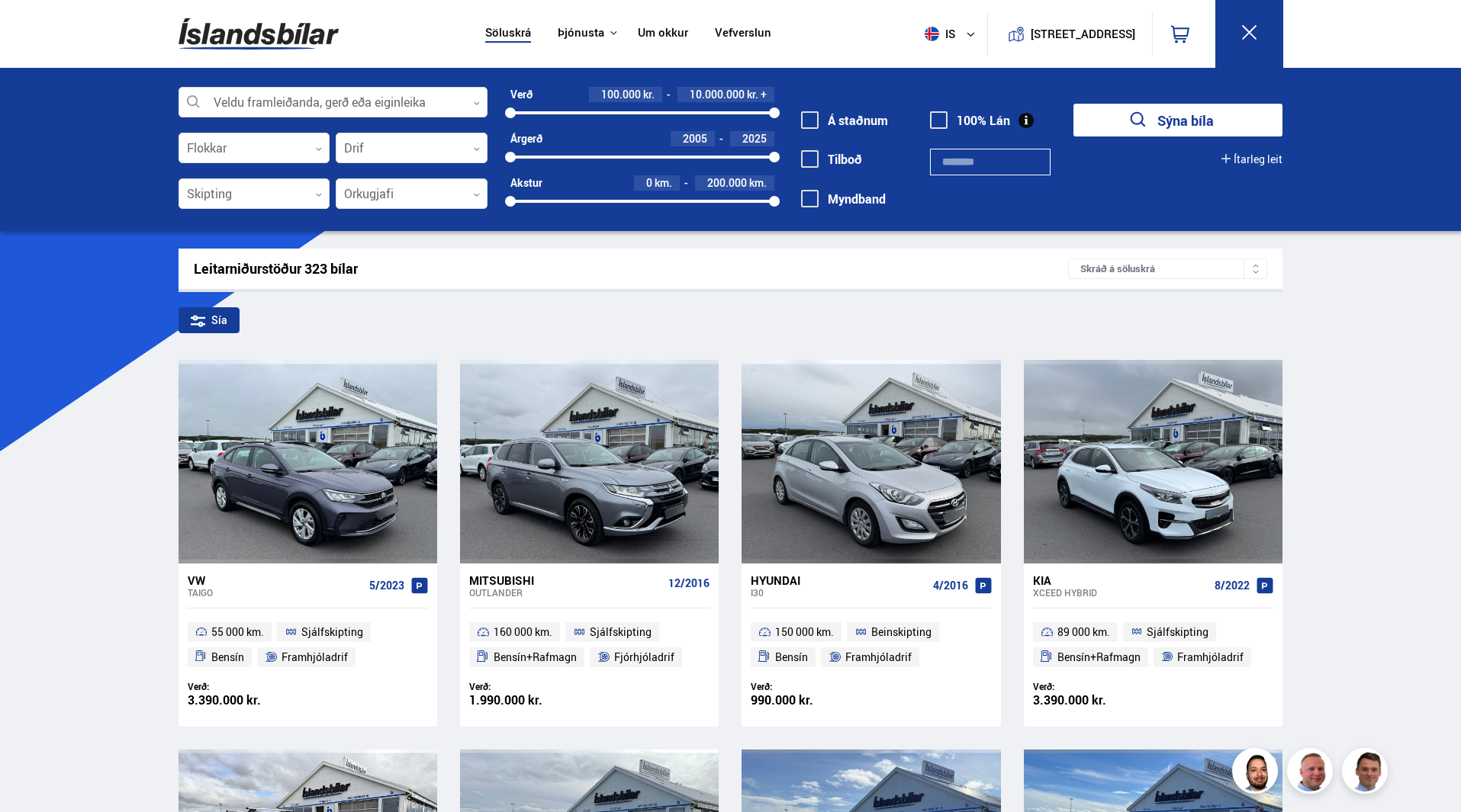
drag, startPoint x: 767, startPoint y: 109, endPoint x: 750, endPoint y: 109, distance: 17.0
click at [695, 104] on div "Verð 100.000 kr. 10.000.000 kr. + 100000 10000000" at bounding box center [642, 103] width 264 height 33
drag, startPoint x: 774, startPoint y: 113, endPoint x: 628, endPoint y: 132, distance: 147.2
click at [628, 132] on div "Verð 100.000 kr. 4.500.000 kr. + 100000 4536759 Árgerð 2005 2025 2005 2025 Akst…" at bounding box center [631, 153] width 287 height 132
drag, startPoint x: 770, startPoint y: 200, endPoint x: 647, endPoint y: 213, distance: 123.7
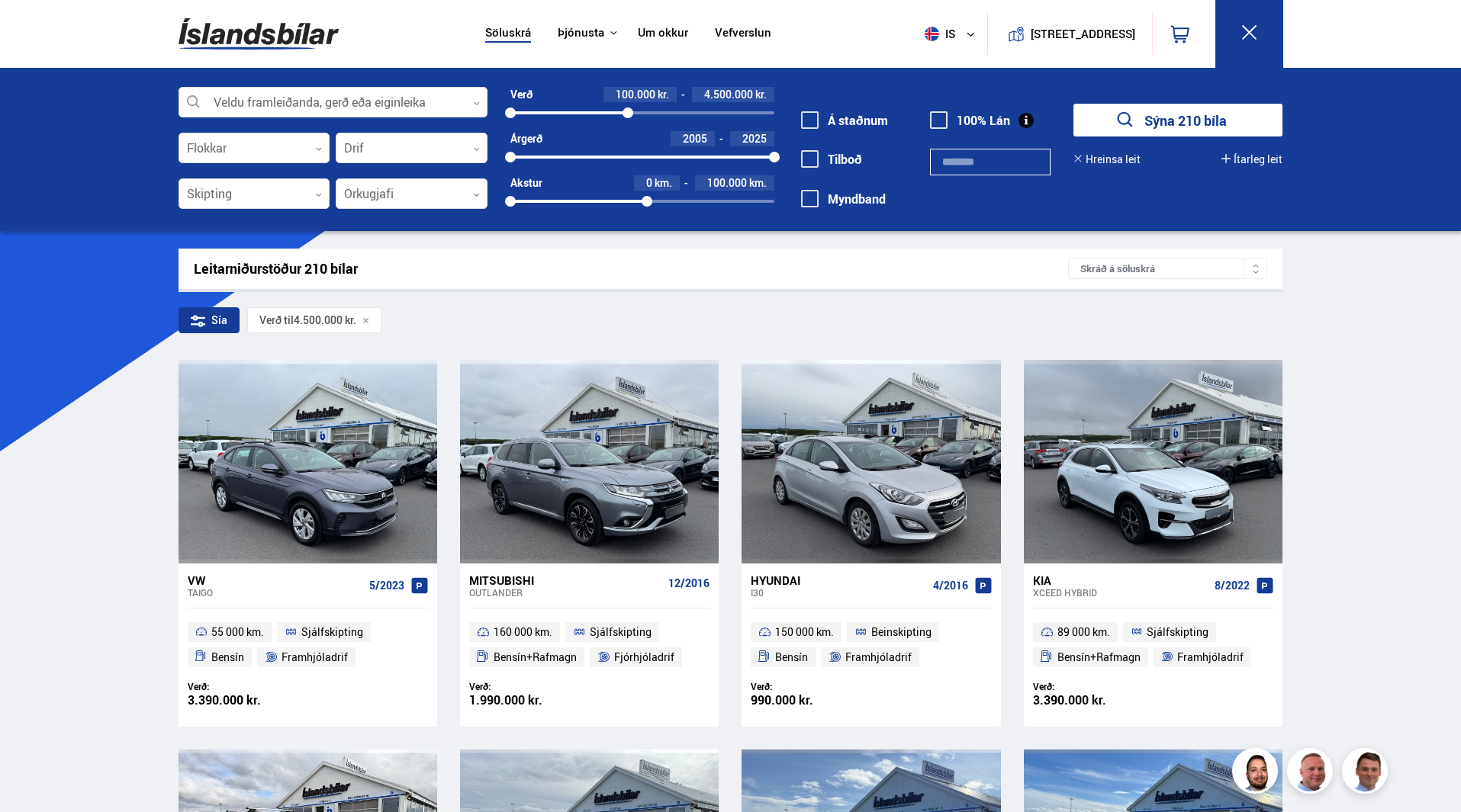
click at [647, 213] on div "Verð 100.000 kr. 4.500.000 kr. 100000 4500000 Árgerð 2005 2025 2005 2025 Akstur…" at bounding box center [631, 153] width 287 height 132
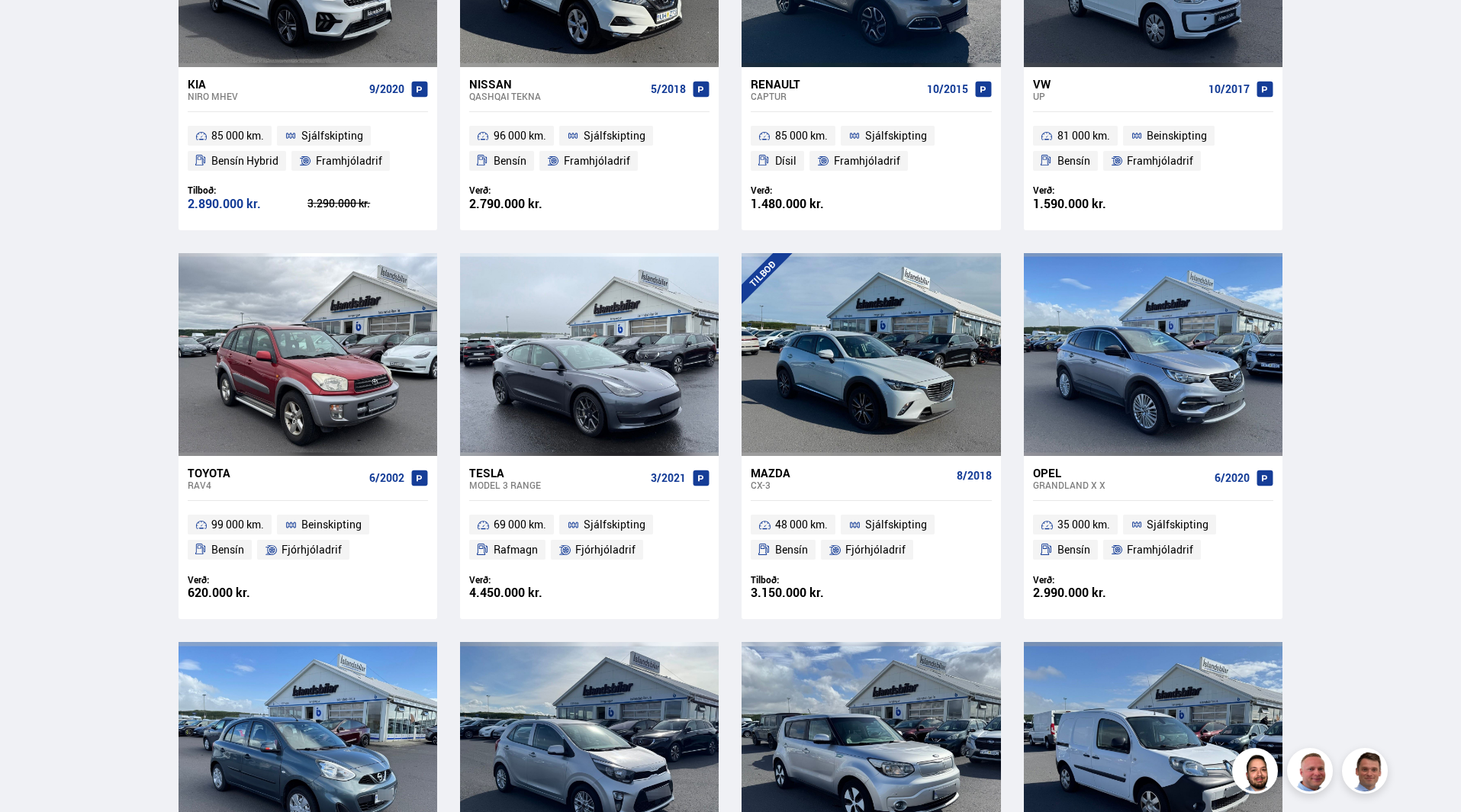
scroll to position [1296, 0]
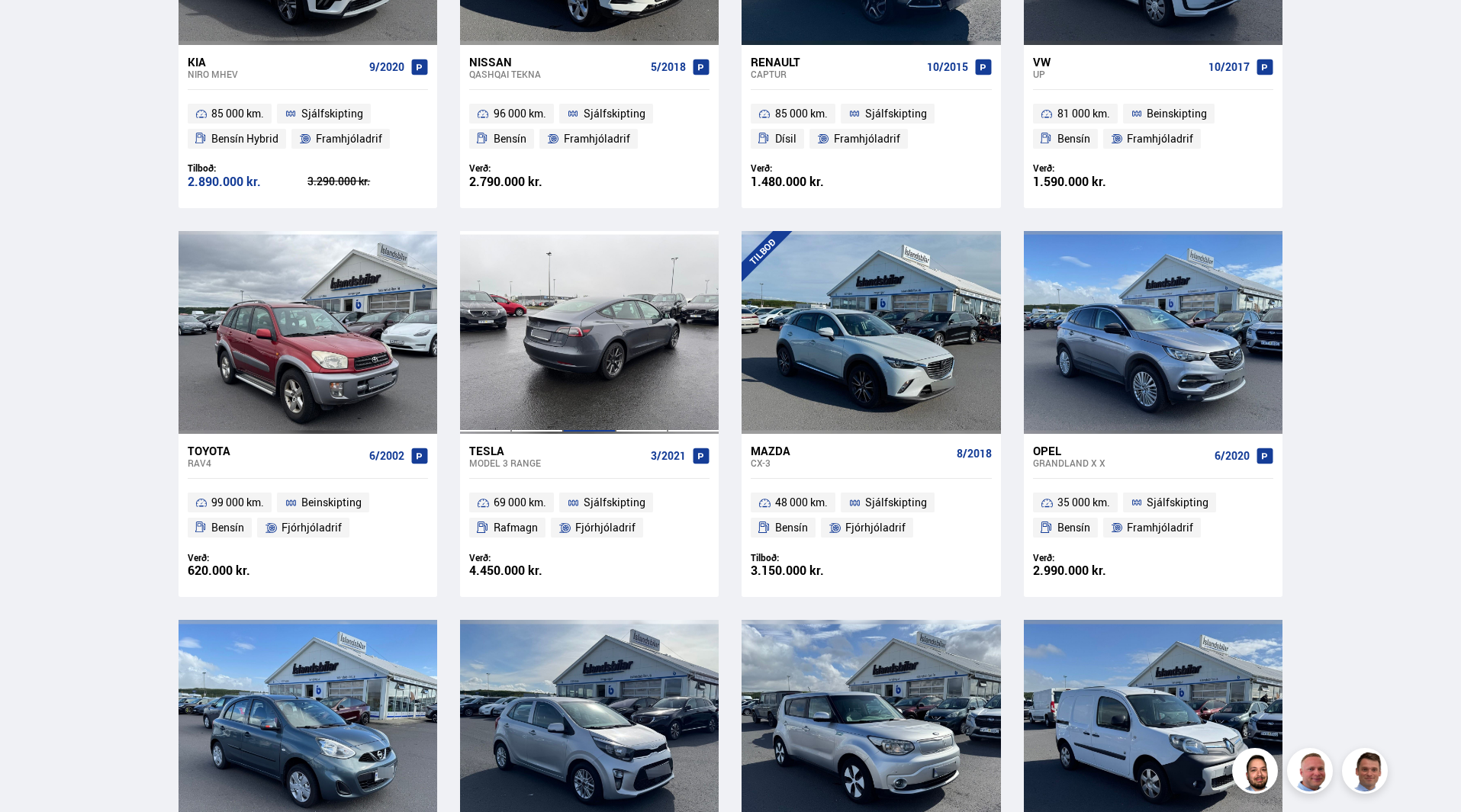
click at [589, 370] on div at bounding box center [589, 332] width 52 height 203
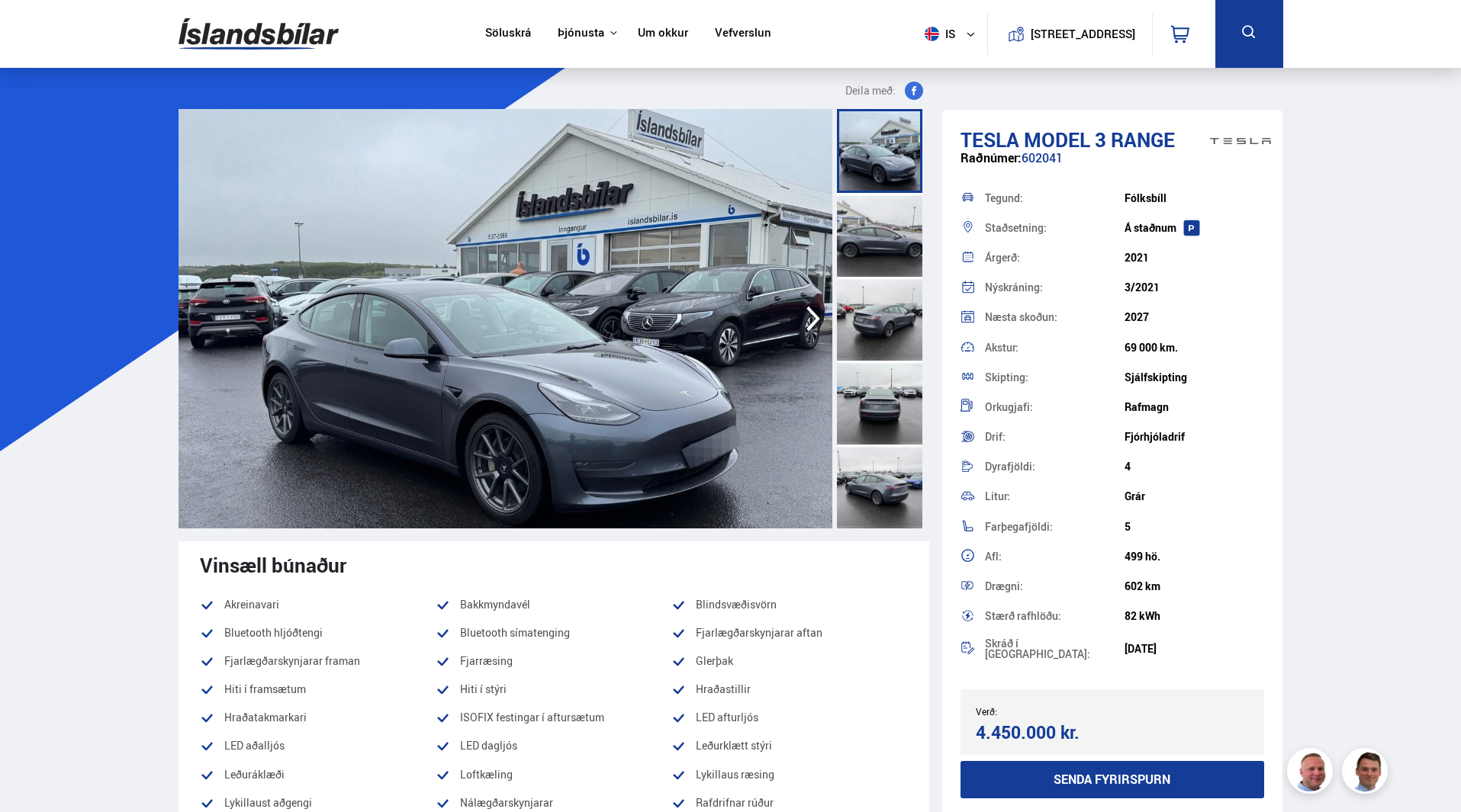
click at [819, 316] on icon "button" at bounding box center [813, 318] width 31 height 36
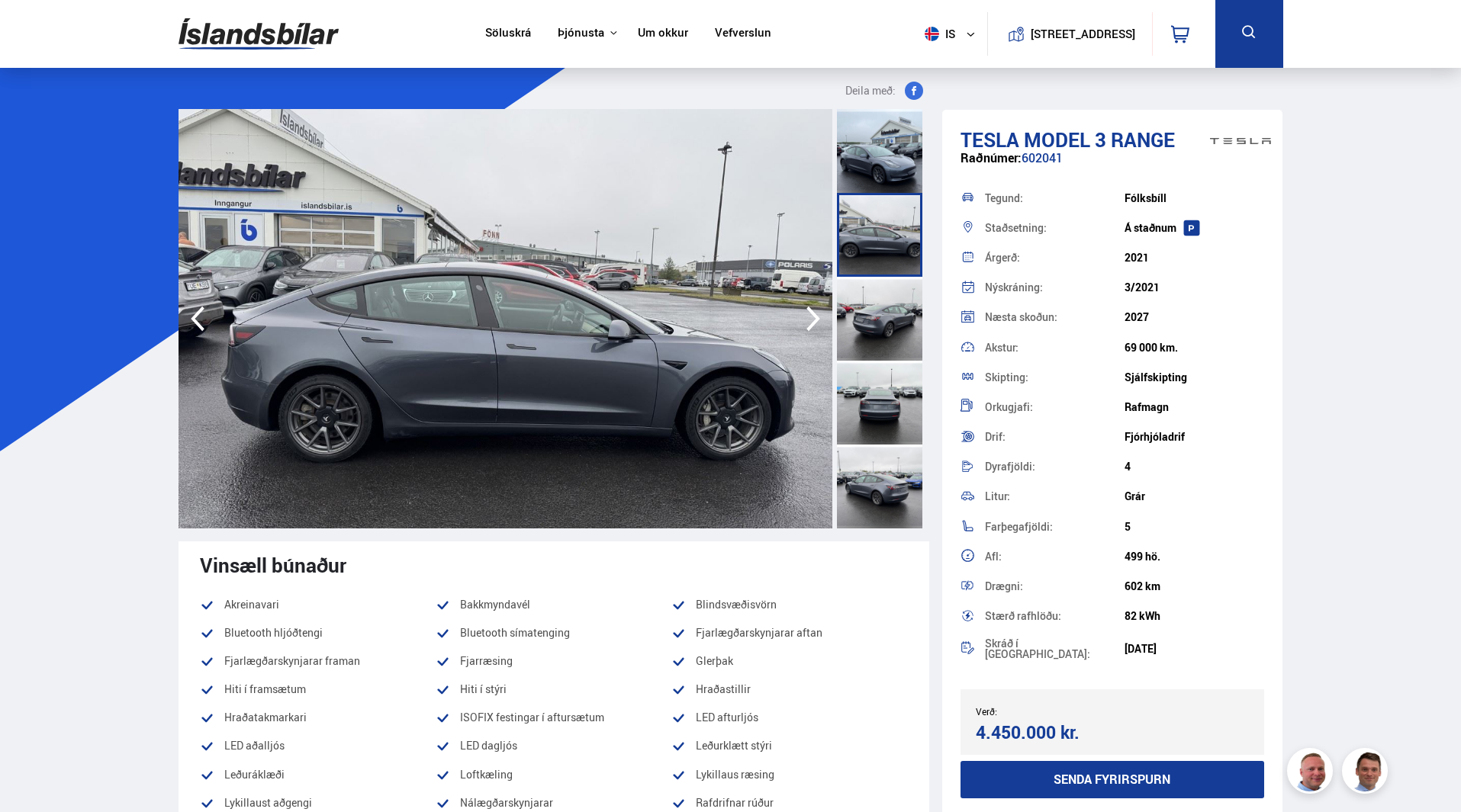
click at [819, 316] on icon "button" at bounding box center [813, 318] width 31 height 36
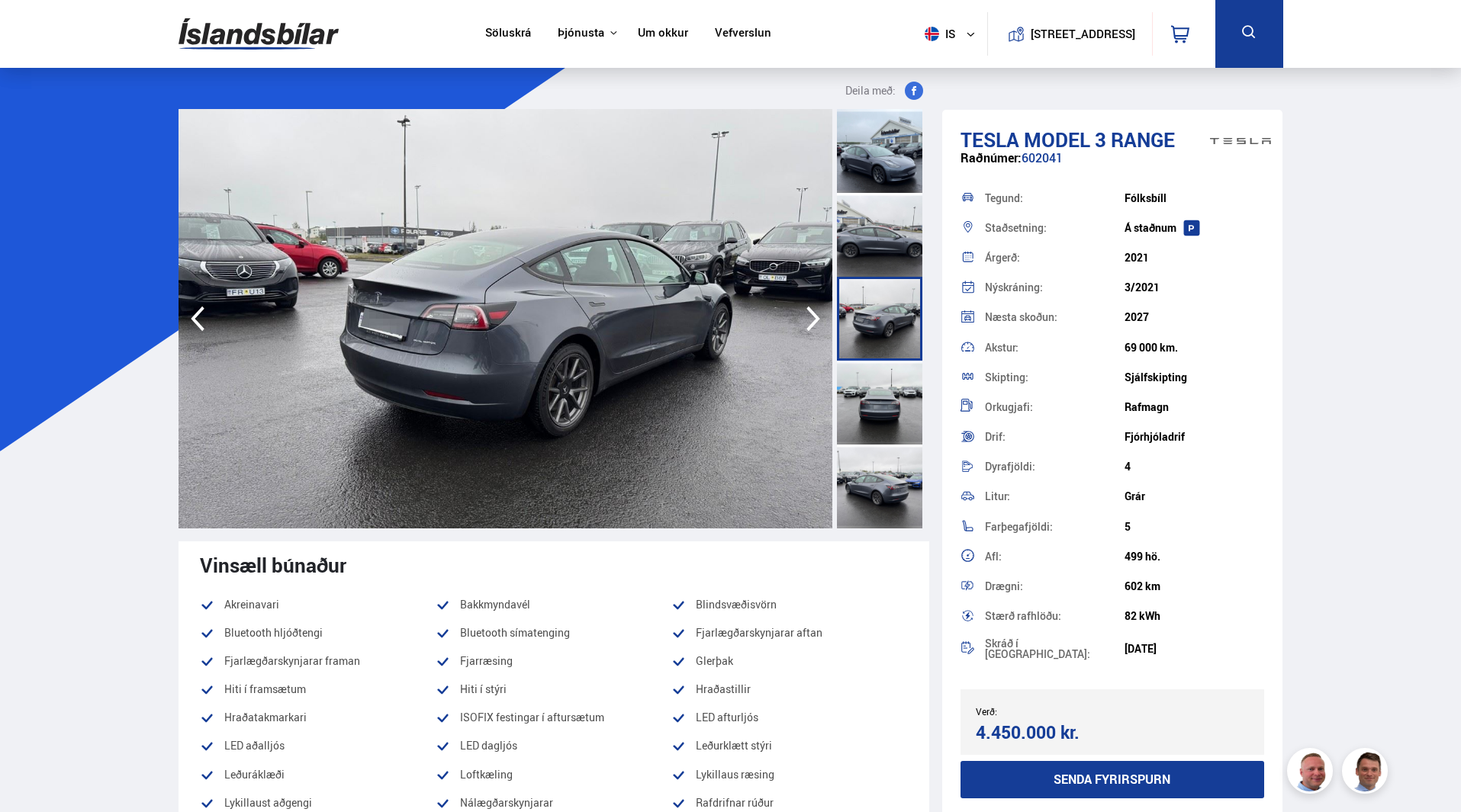
click at [819, 316] on icon "button" at bounding box center [813, 318] width 31 height 36
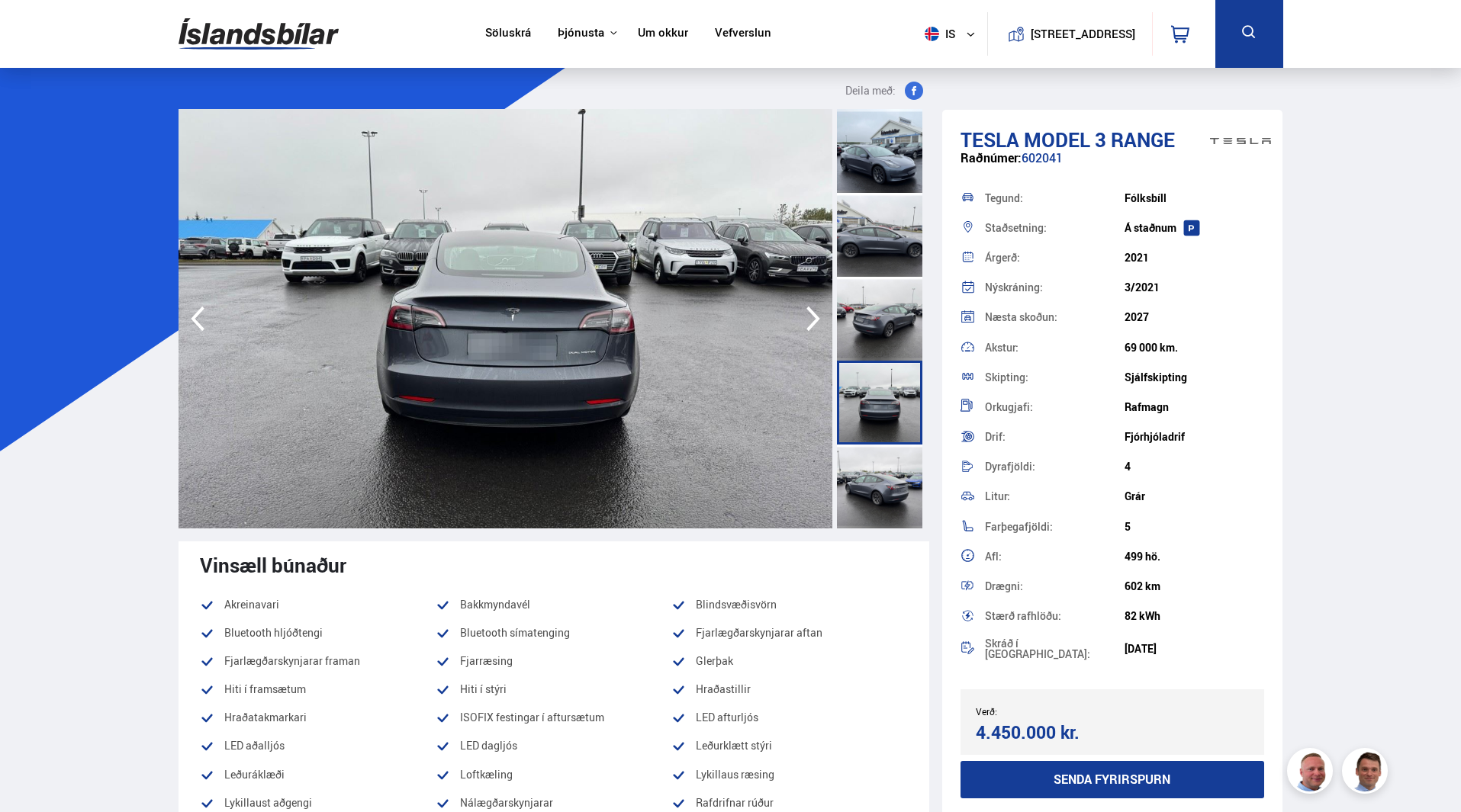
click at [819, 316] on icon "button" at bounding box center [813, 318] width 31 height 36
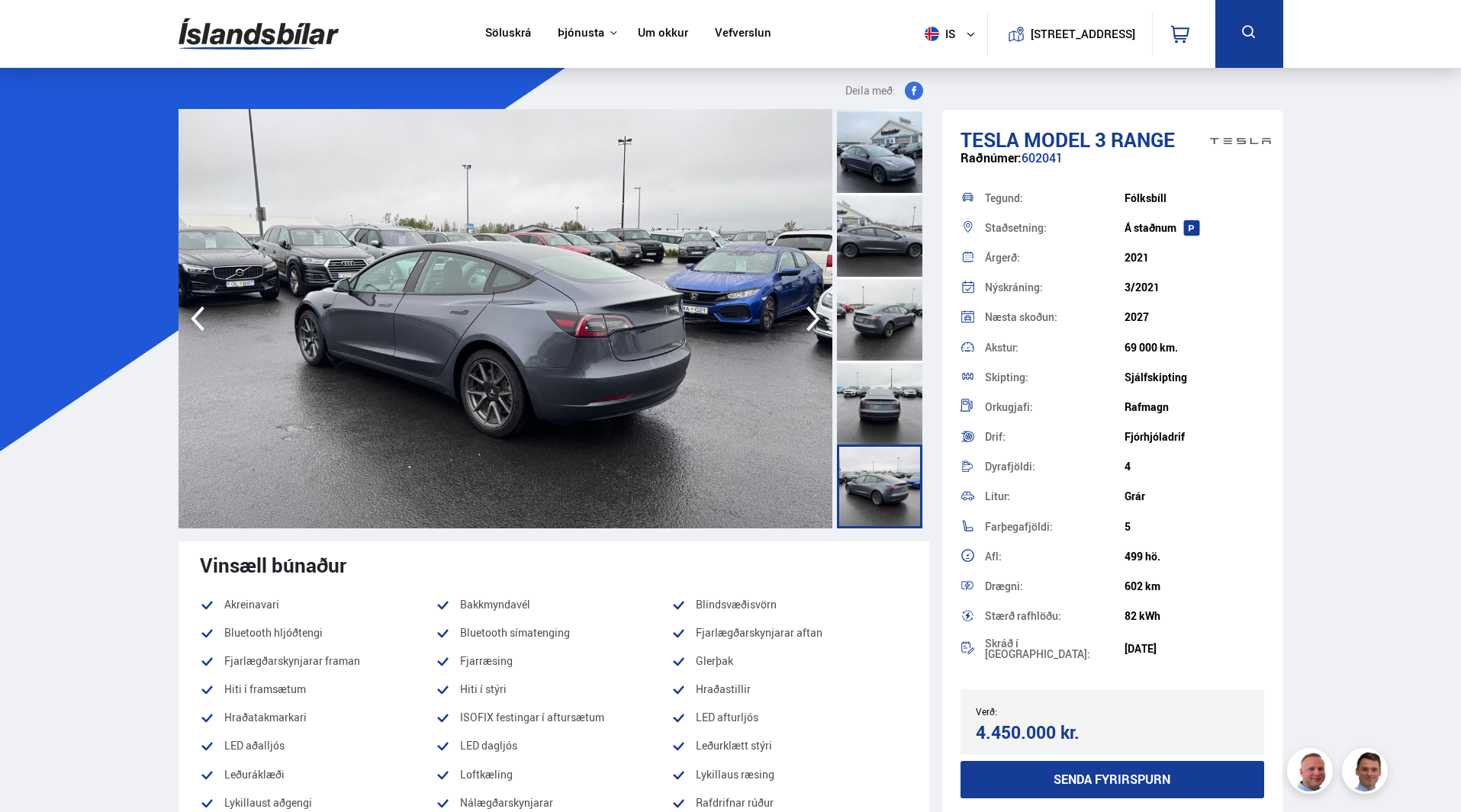
click at [819, 316] on icon "button" at bounding box center [813, 318] width 31 height 36
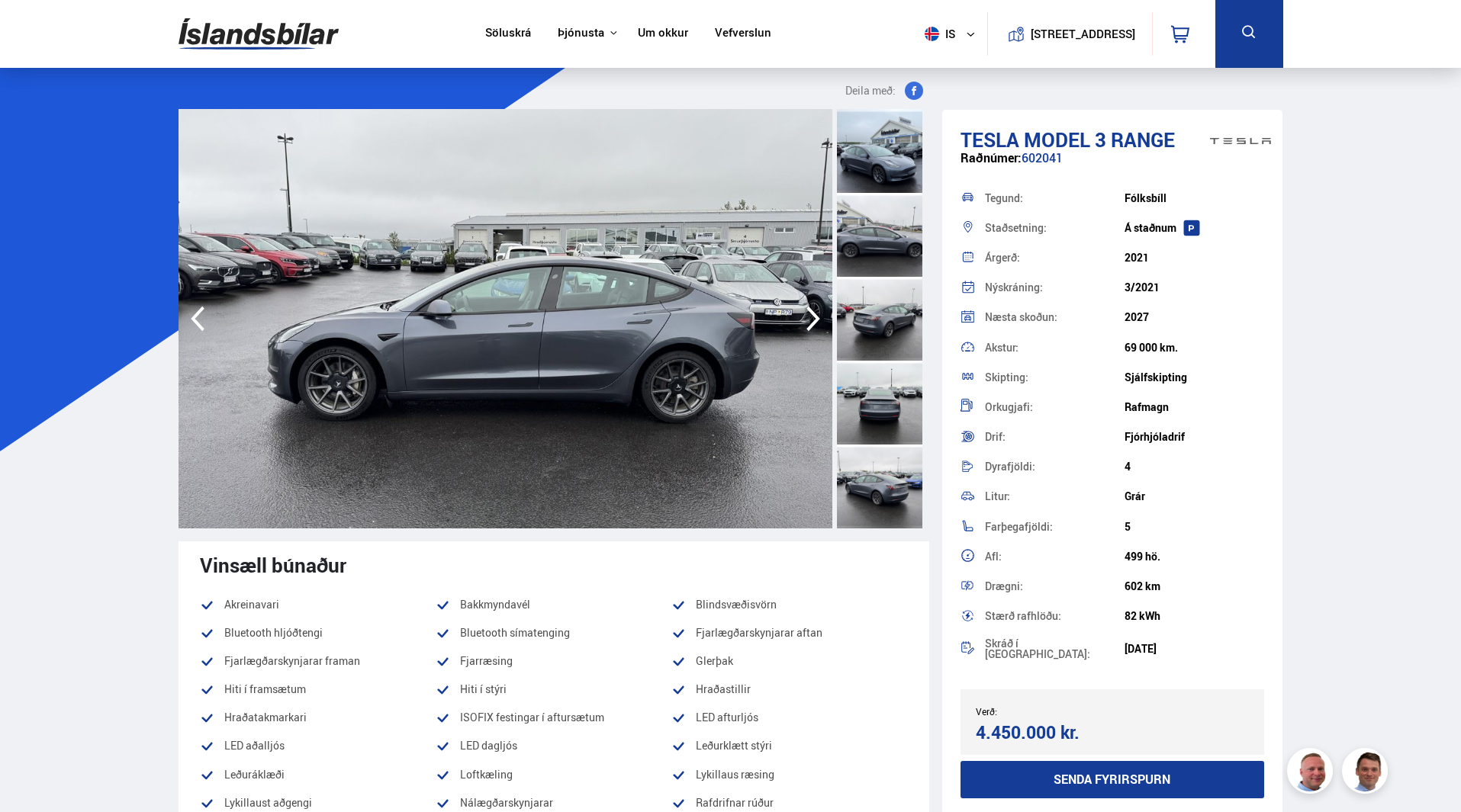
click at [819, 316] on icon "button" at bounding box center [813, 318] width 31 height 36
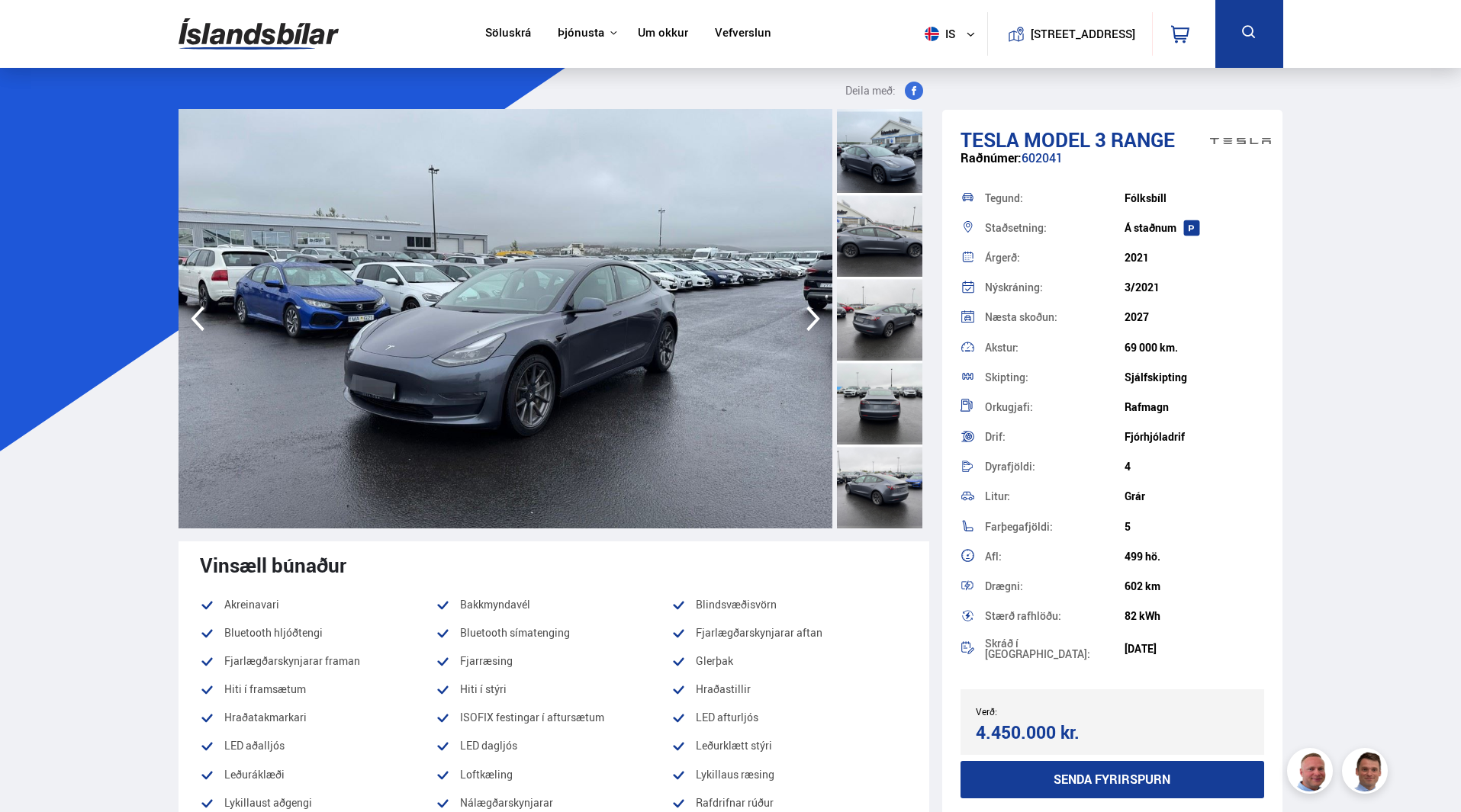
click at [819, 316] on icon "button" at bounding box center [813, 318] width 31 height 36
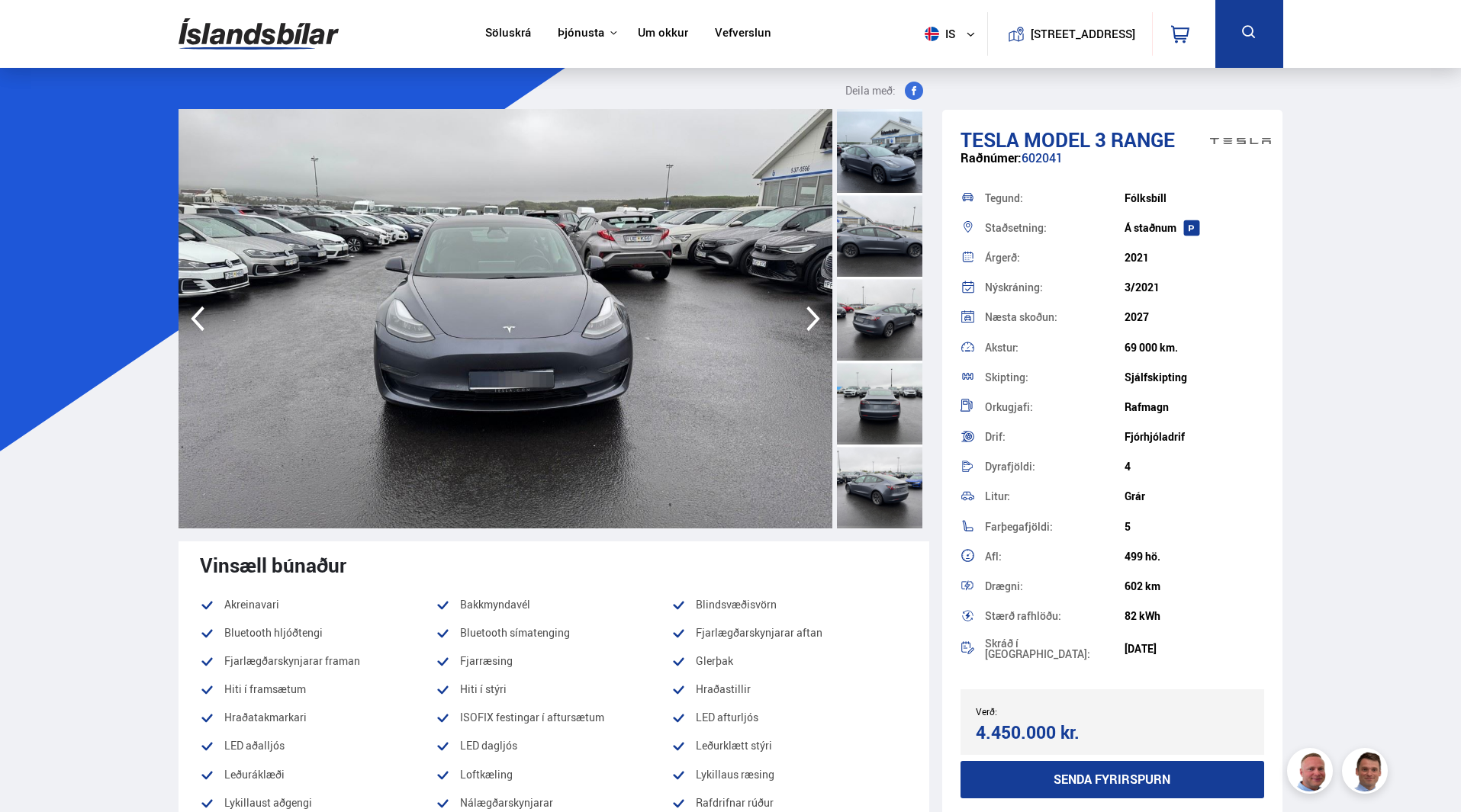
click at [819, 316] on icon "button" at bounding box center [813, 318] width 31 height 36
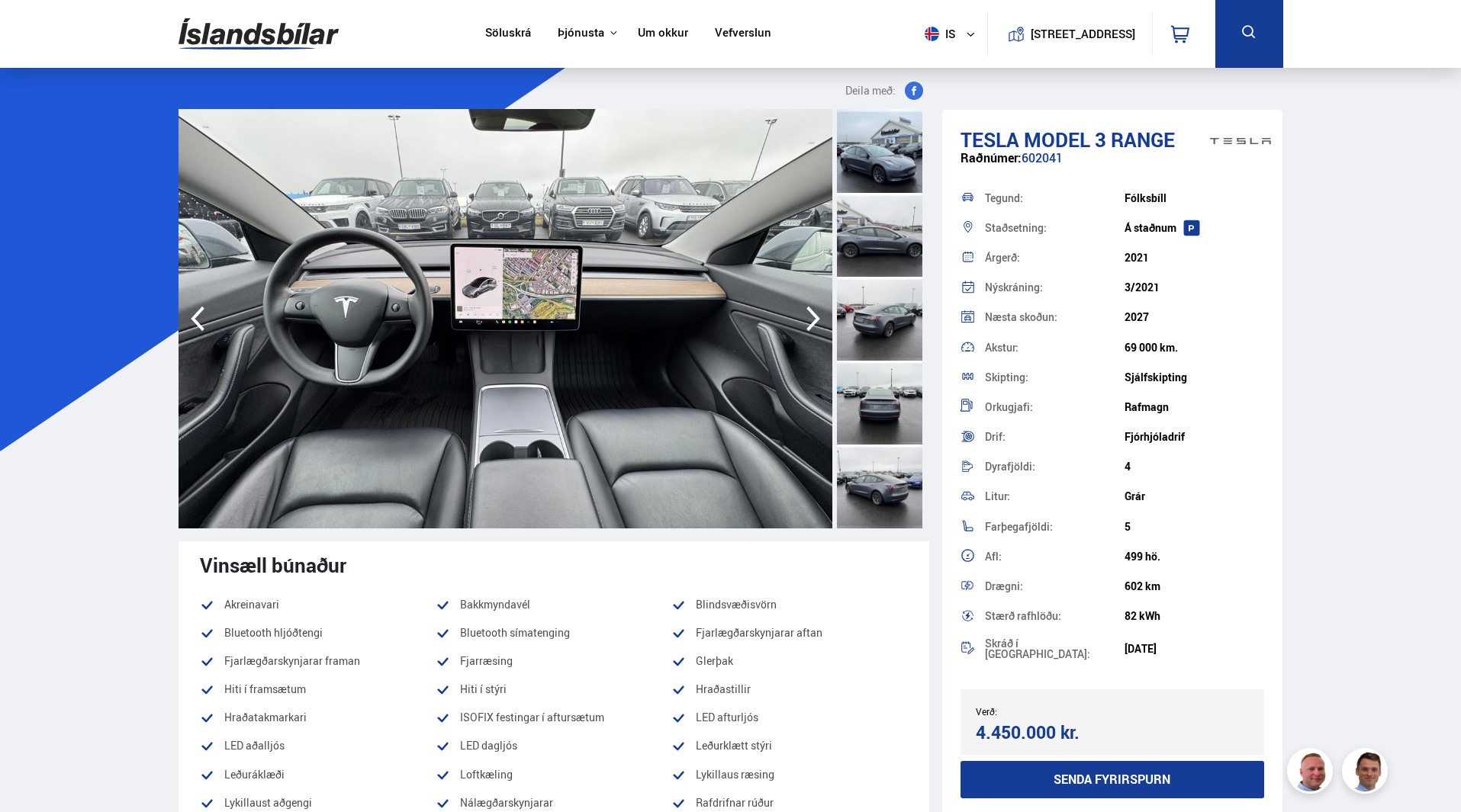
click at [819, 316] on icon "button" at bounding box center [813, 318] width 31 height 36
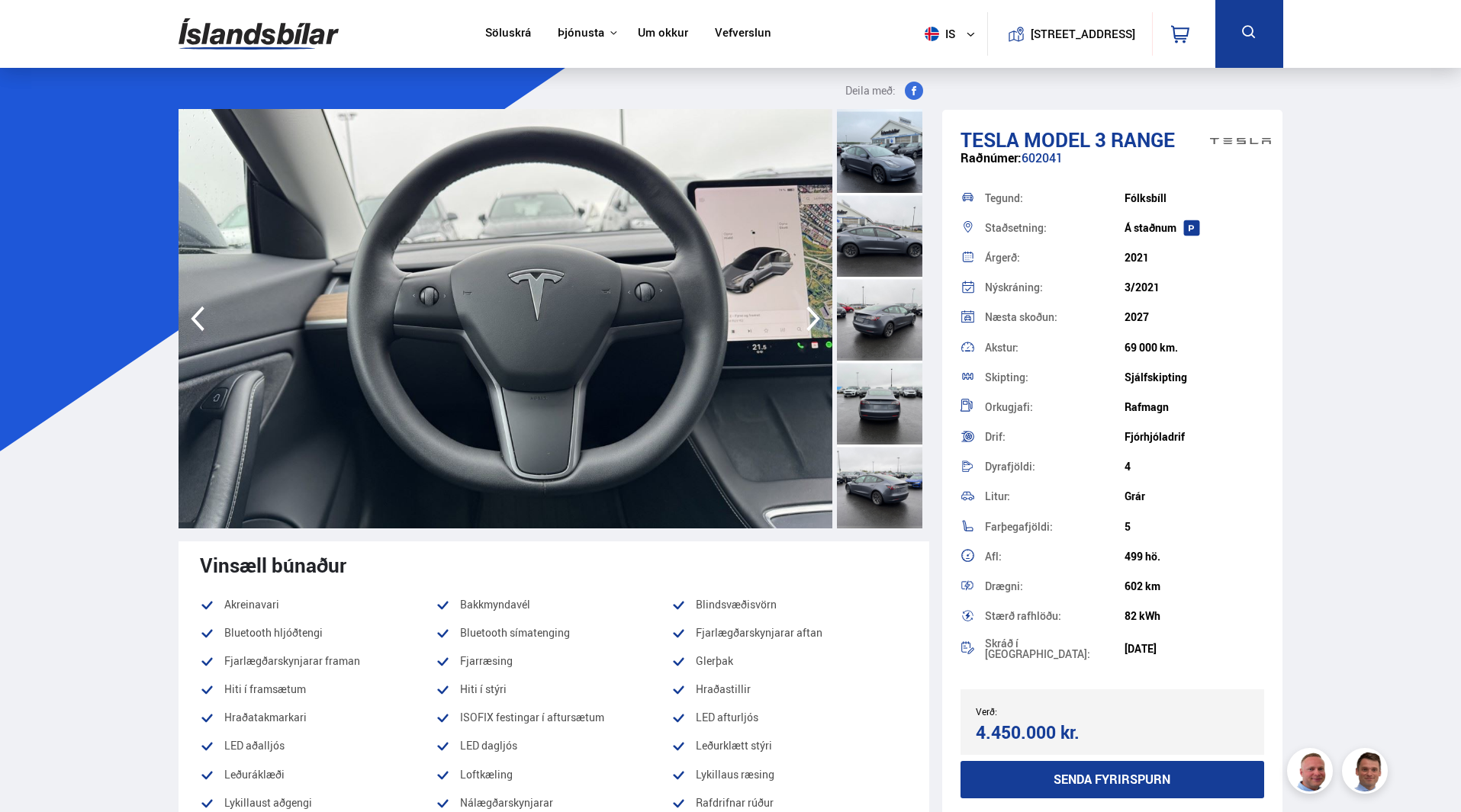
click at [819, 316] on icon "button" at bounding box center [813, 318] width 31 height 36
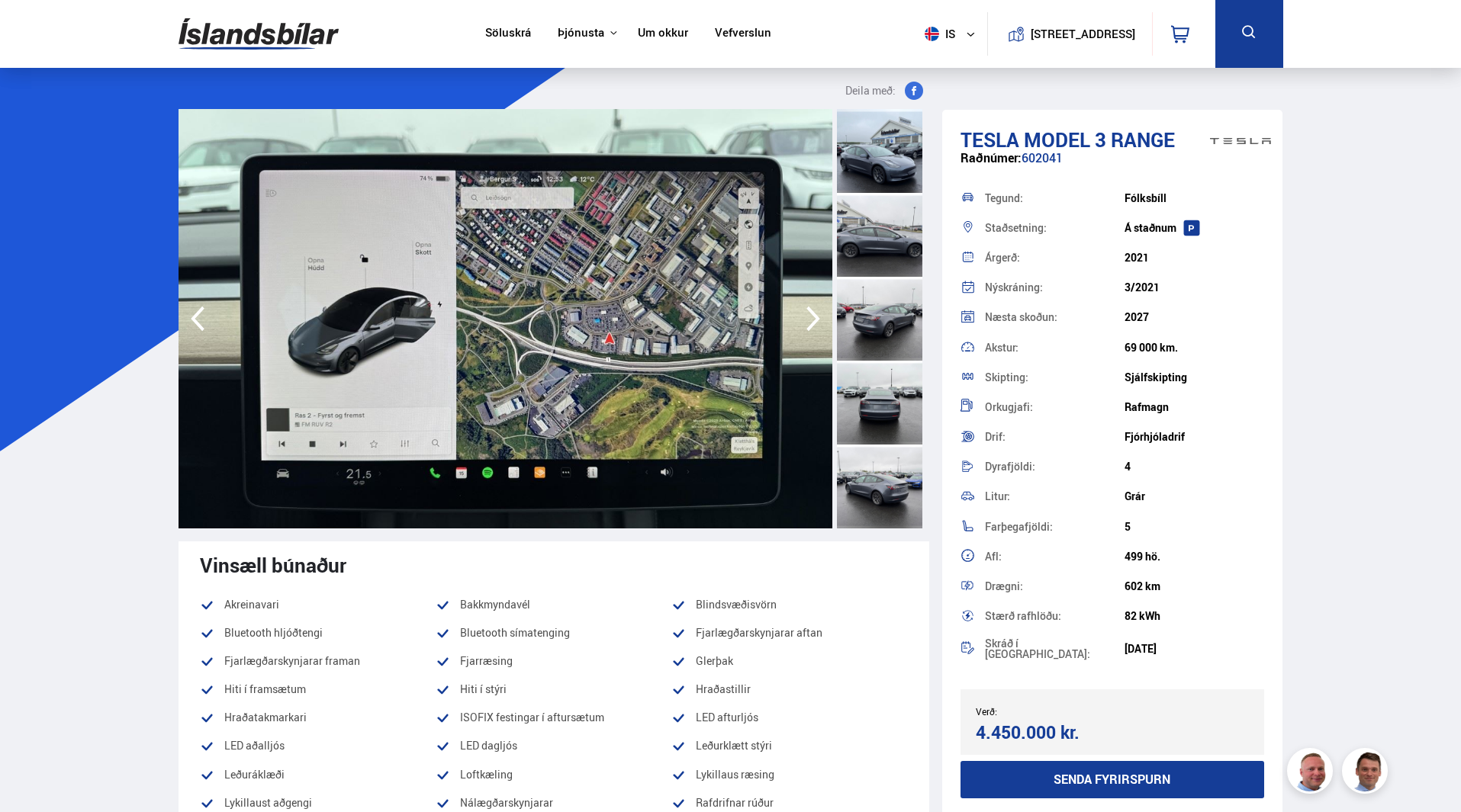
click at [819, 316] on icon "button" at bounding box center [813, 318] width 31 height 36
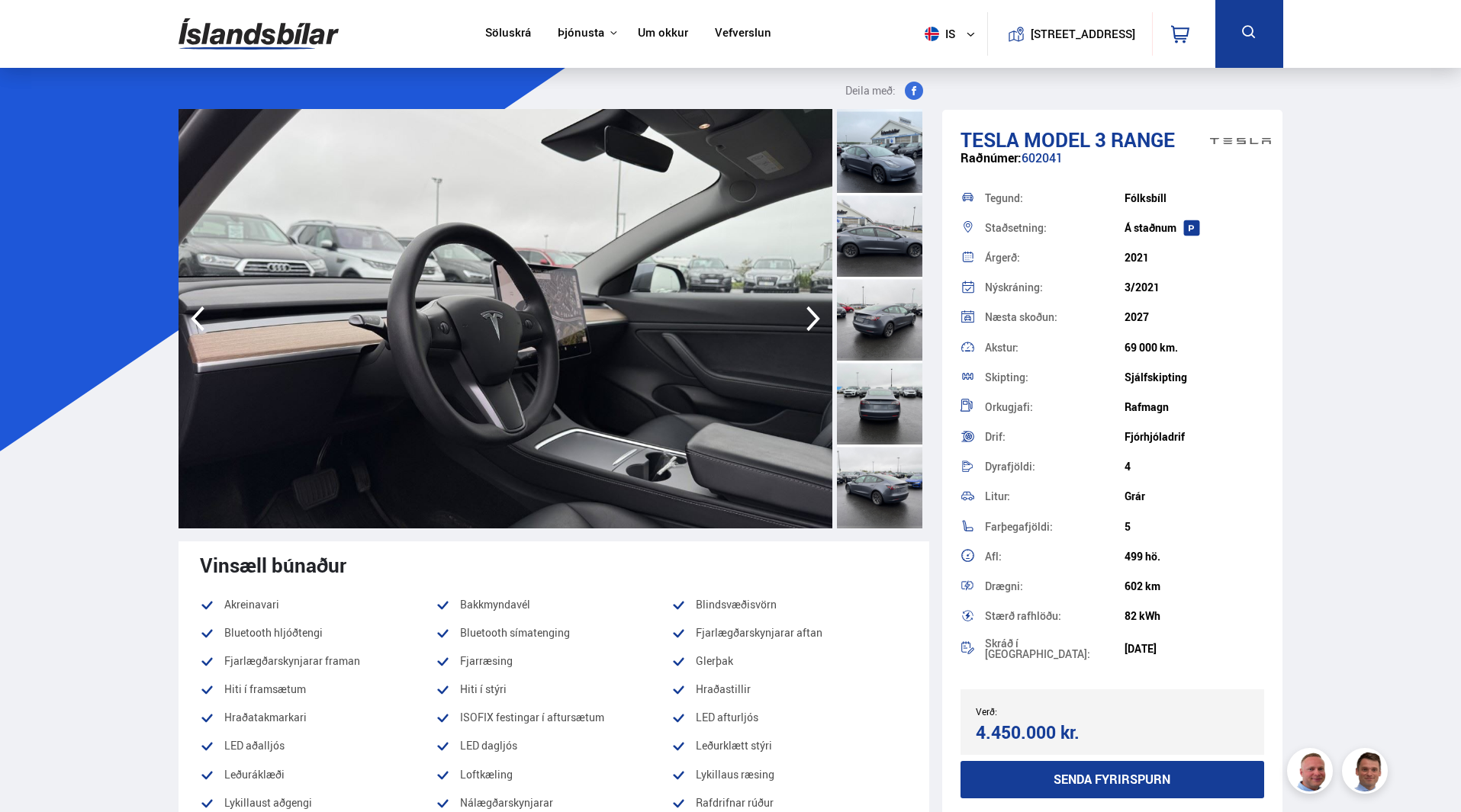
click at [819, 316] on icon "button" at bounding box center [813, 318] width 31 height 36
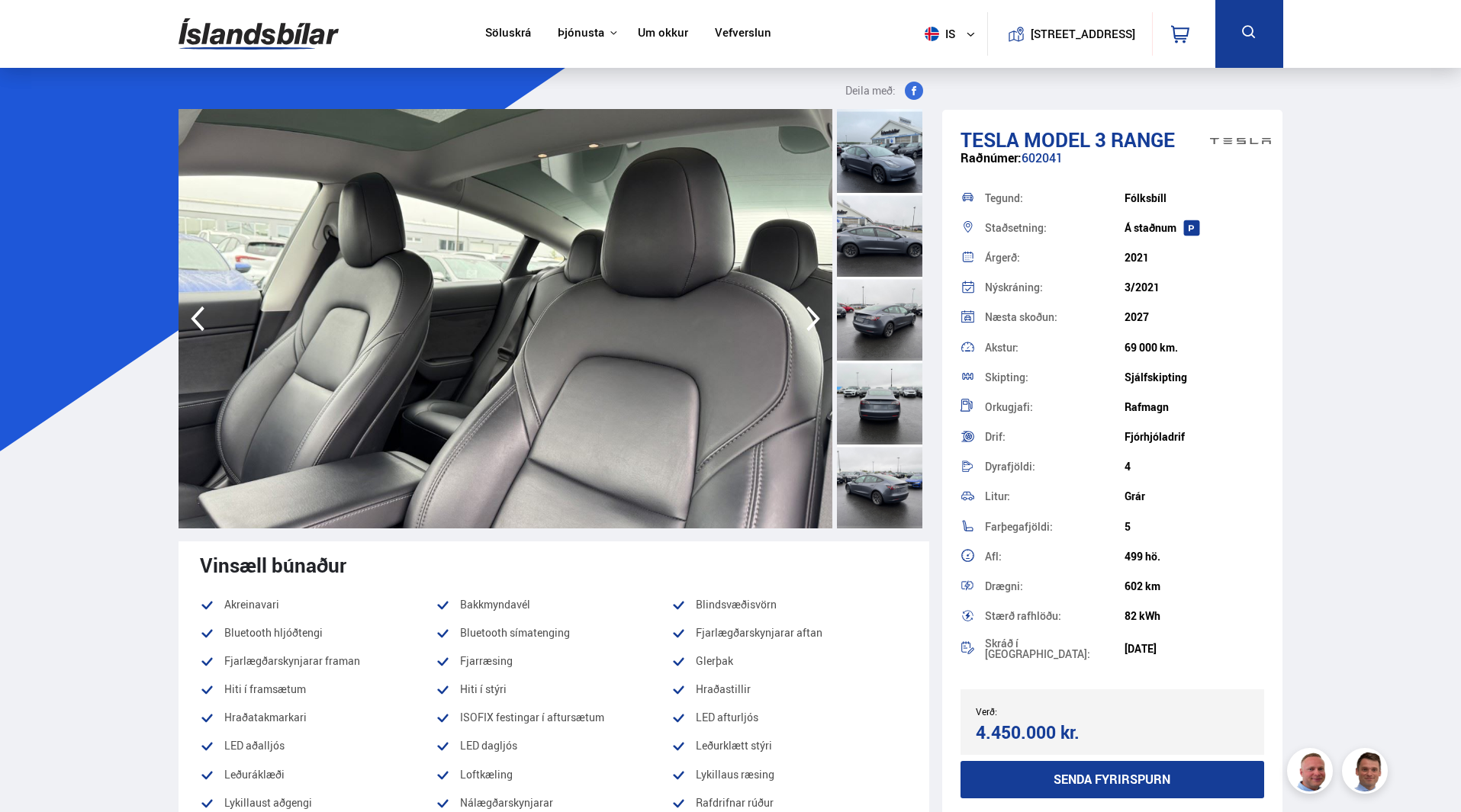
click at [819, 316] on icon "button" at bounding box center [813, 318] width 31 height 36
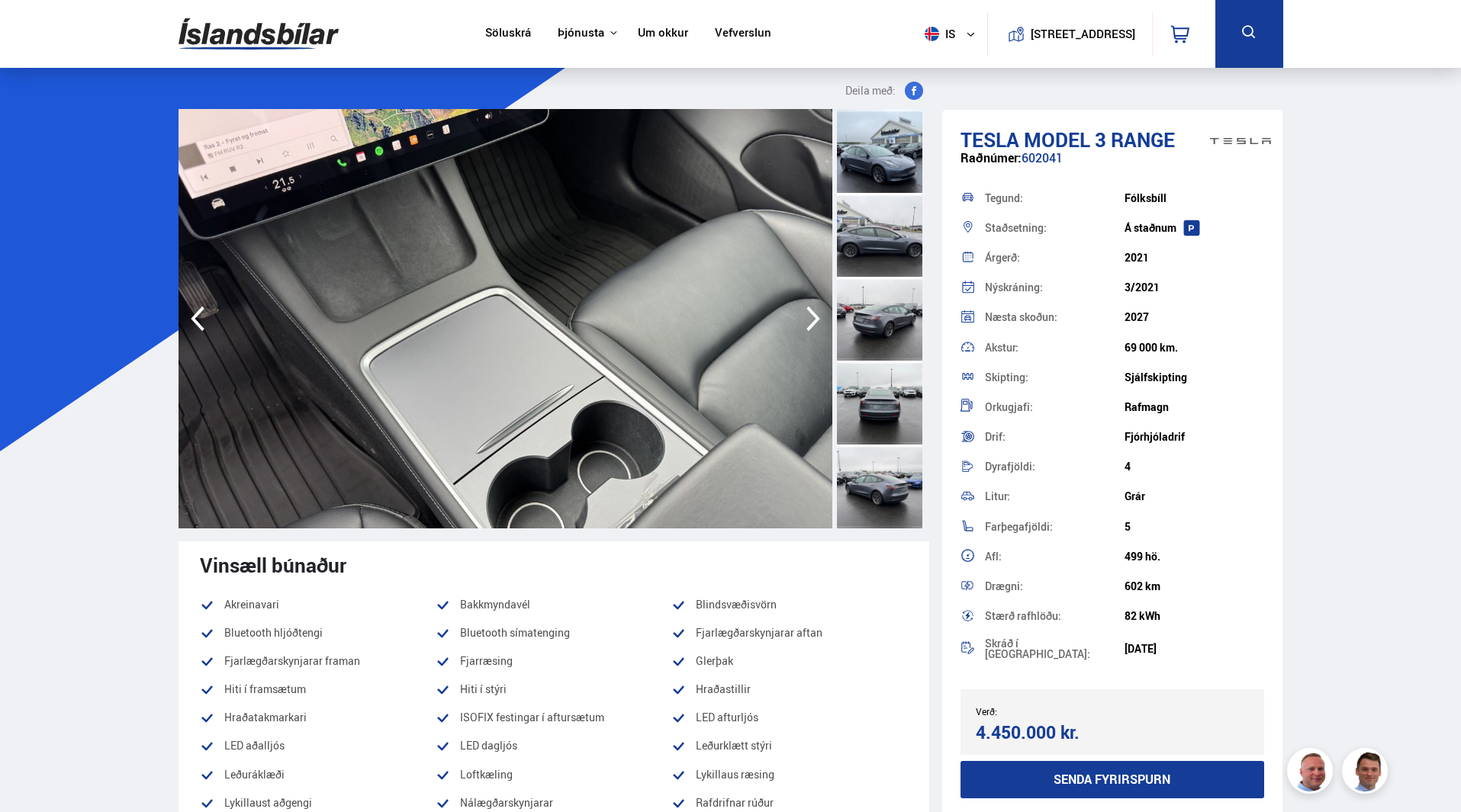
click at [819, 316] on icon "button" at bounding box center [813, 318] width 31 height 36
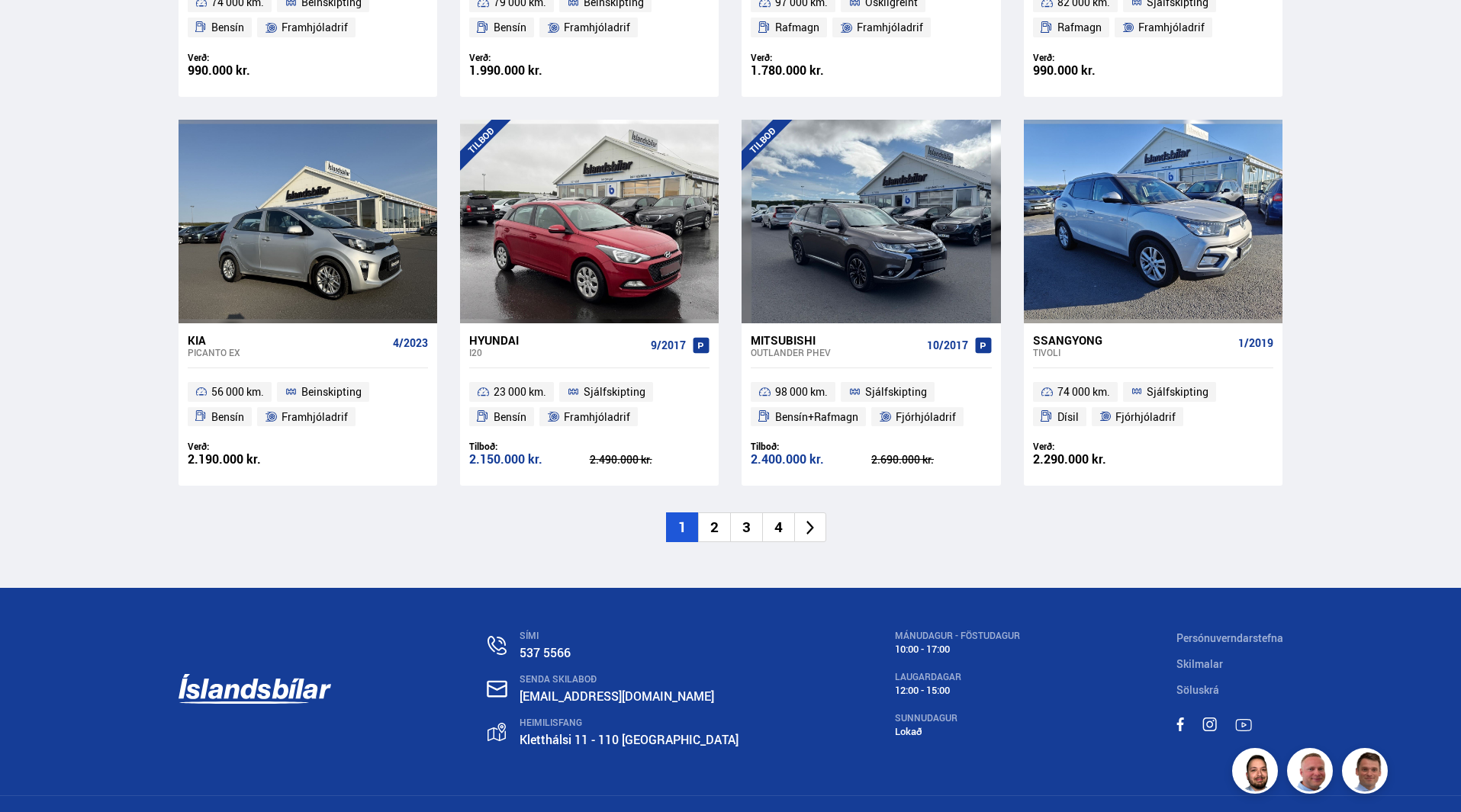
scroll to position [2222, 0]
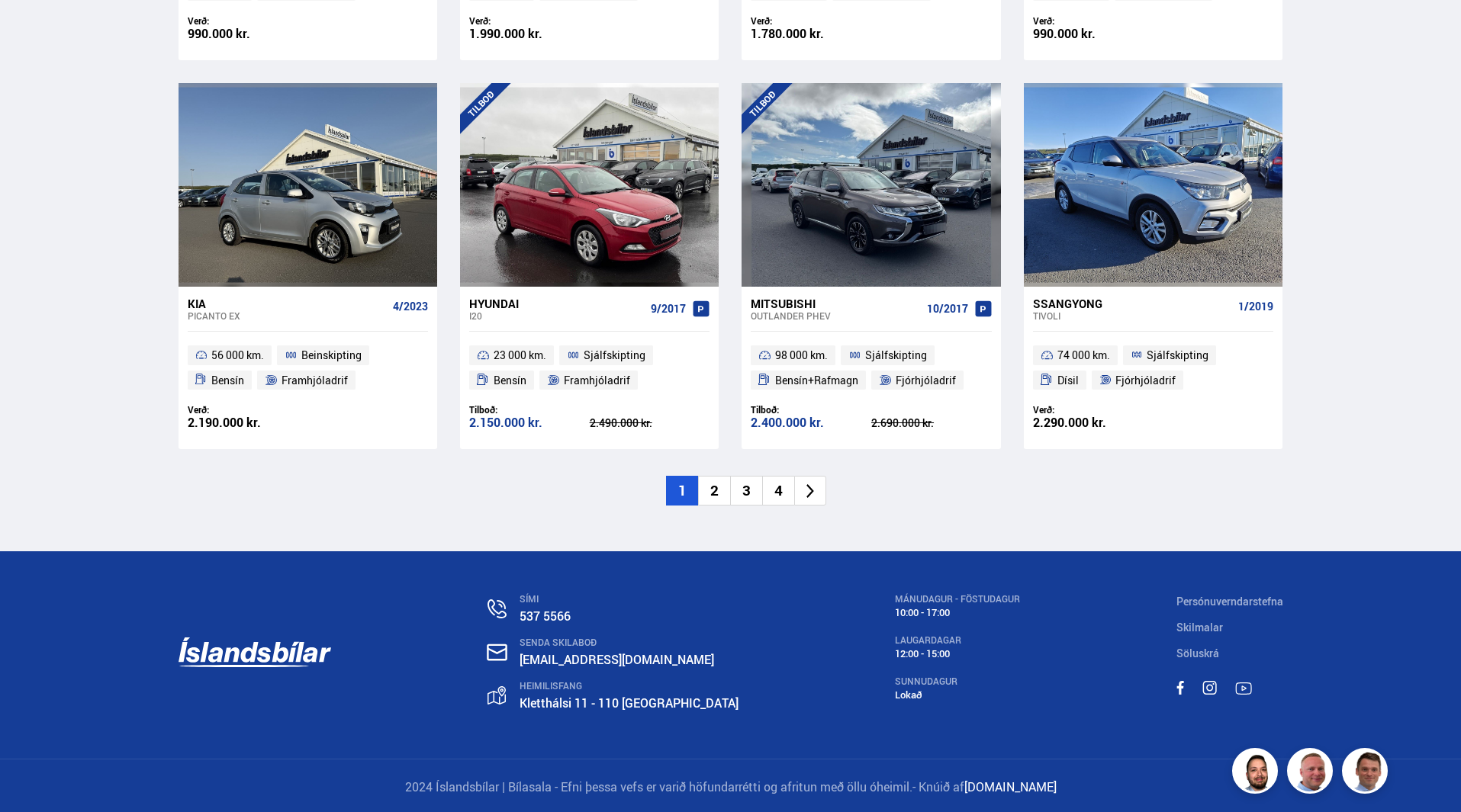
click at [710, 485] on li "2" at bounding box center [714, 490] width 32 height 30
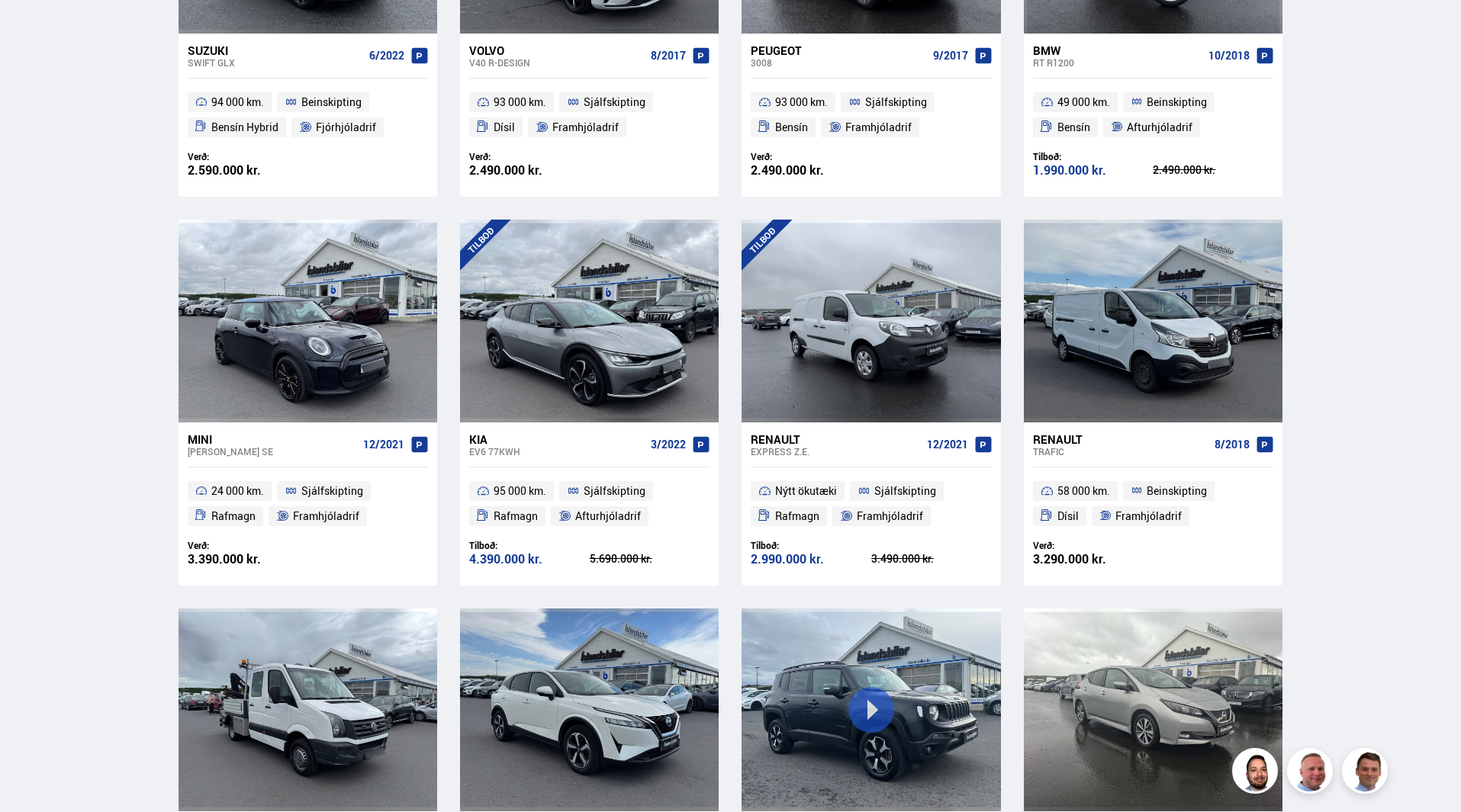
scroll to position [534, 0]
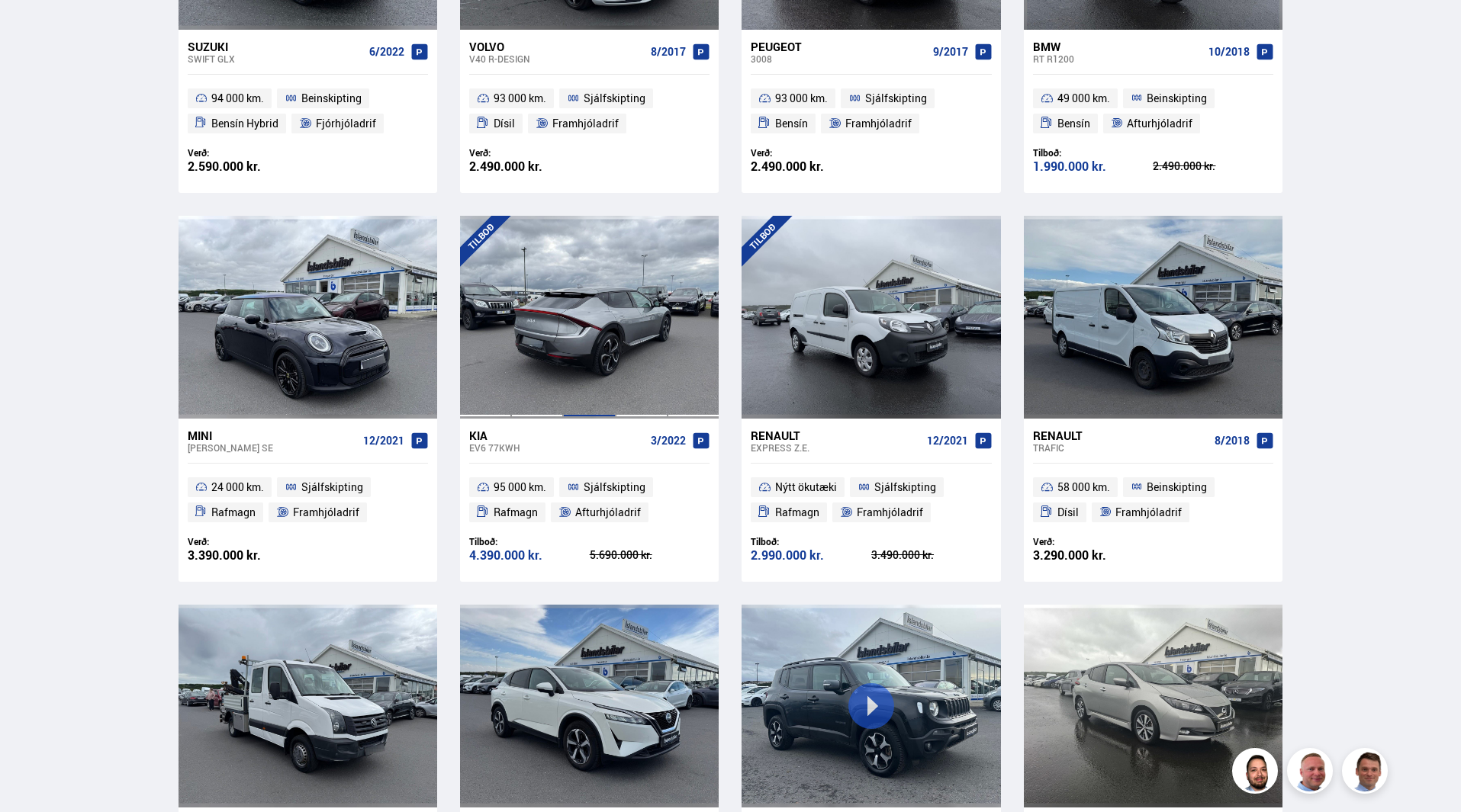
click at [599, 323] on div at bounding box center [589, 316] width 52 height 203
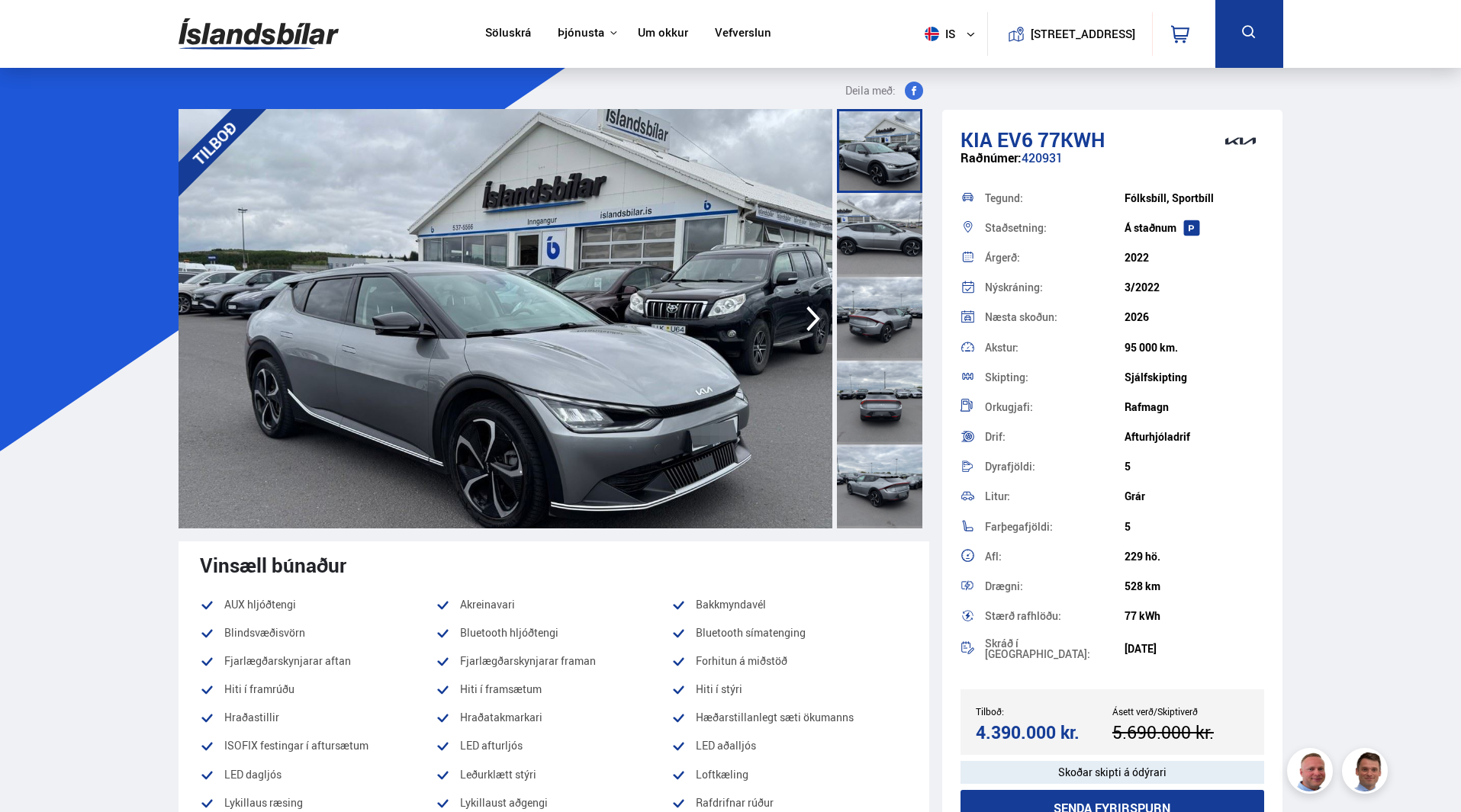
click at [811, 320] on icon "button" at bounding box center [813, 318] width 31 height 36
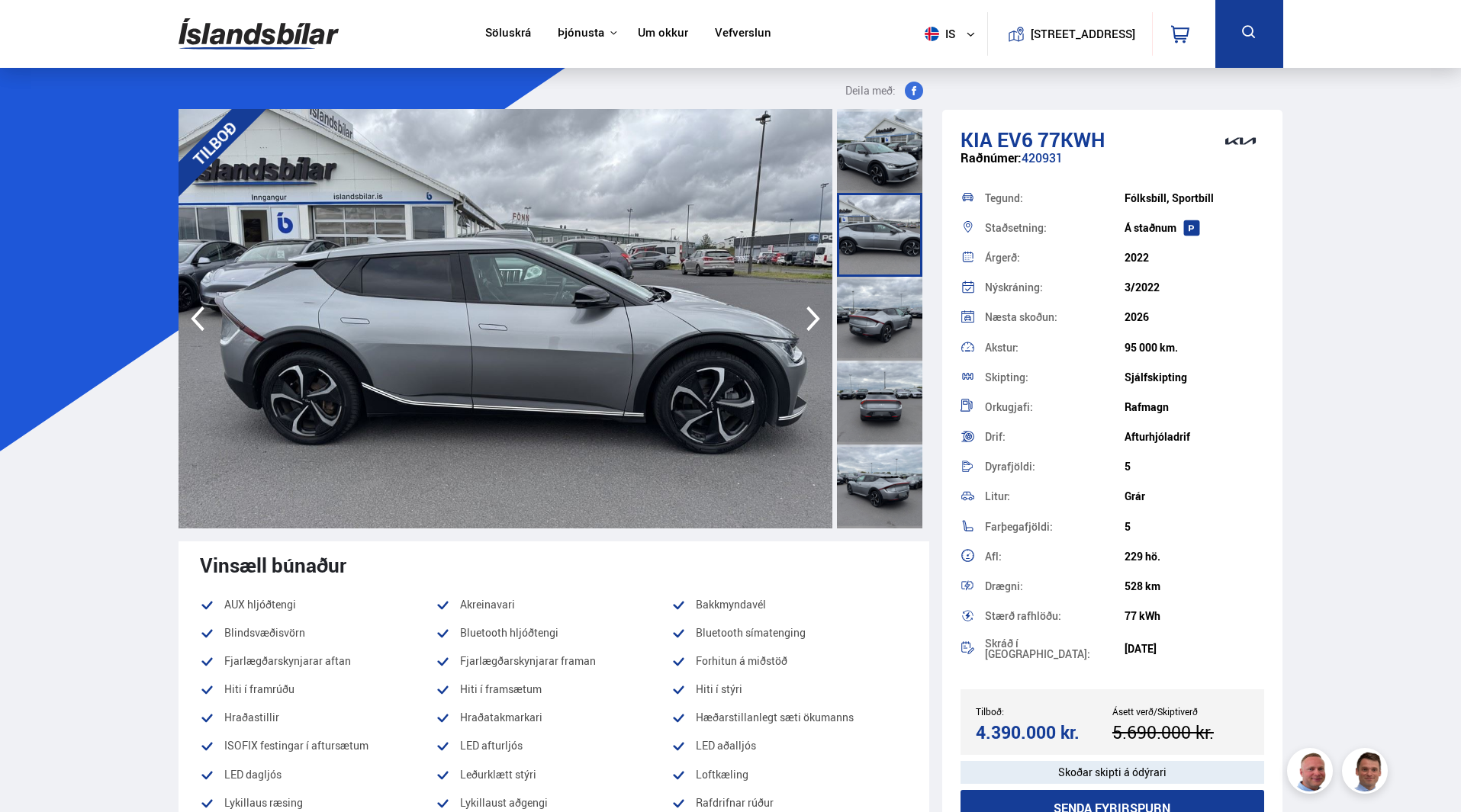
click at [811, 320] on icon "button" at bounding box center [813, 318] width 31 height 36
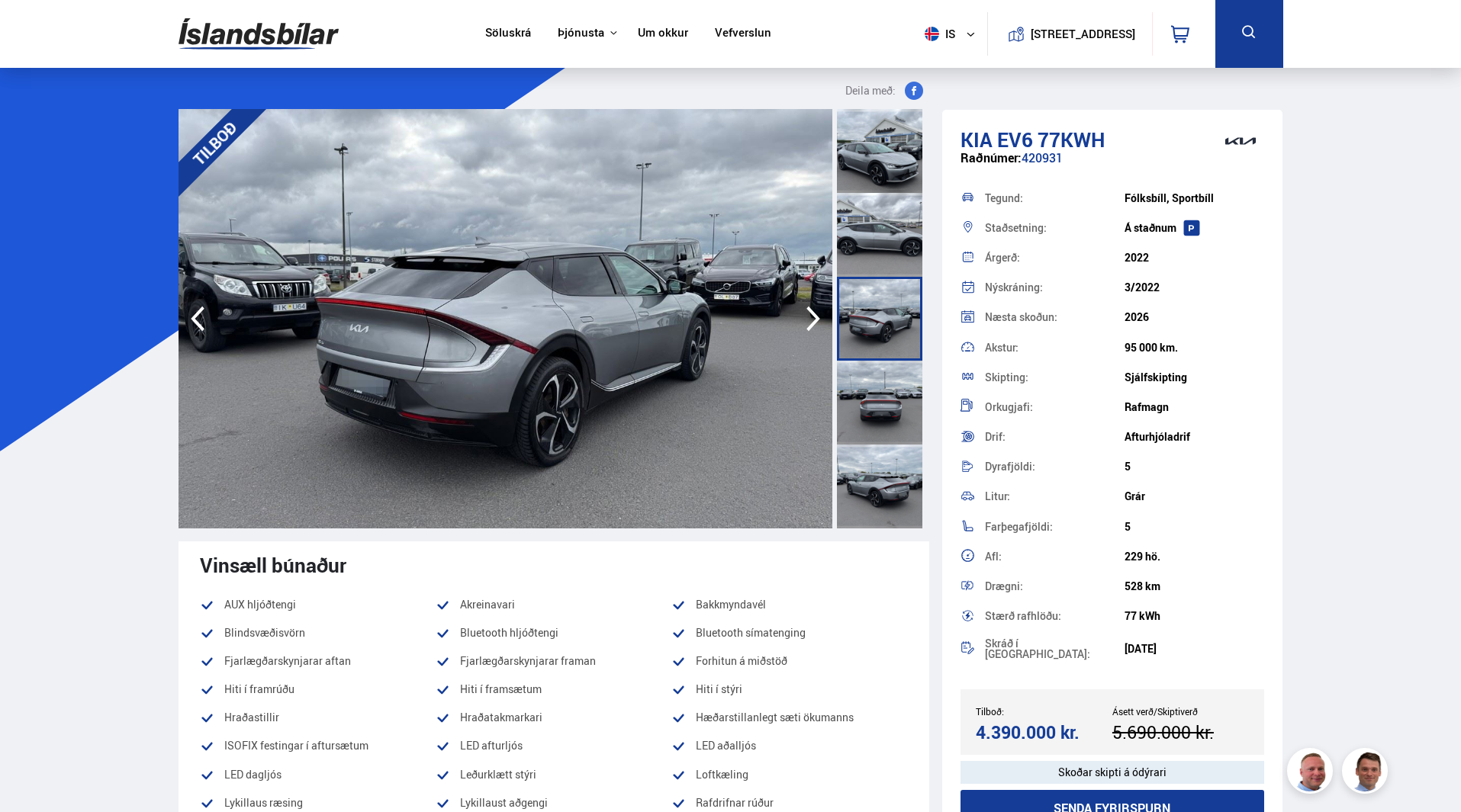
click at [811, 320] on icon "button" at bounding box center [813, 318] width 31 height 36
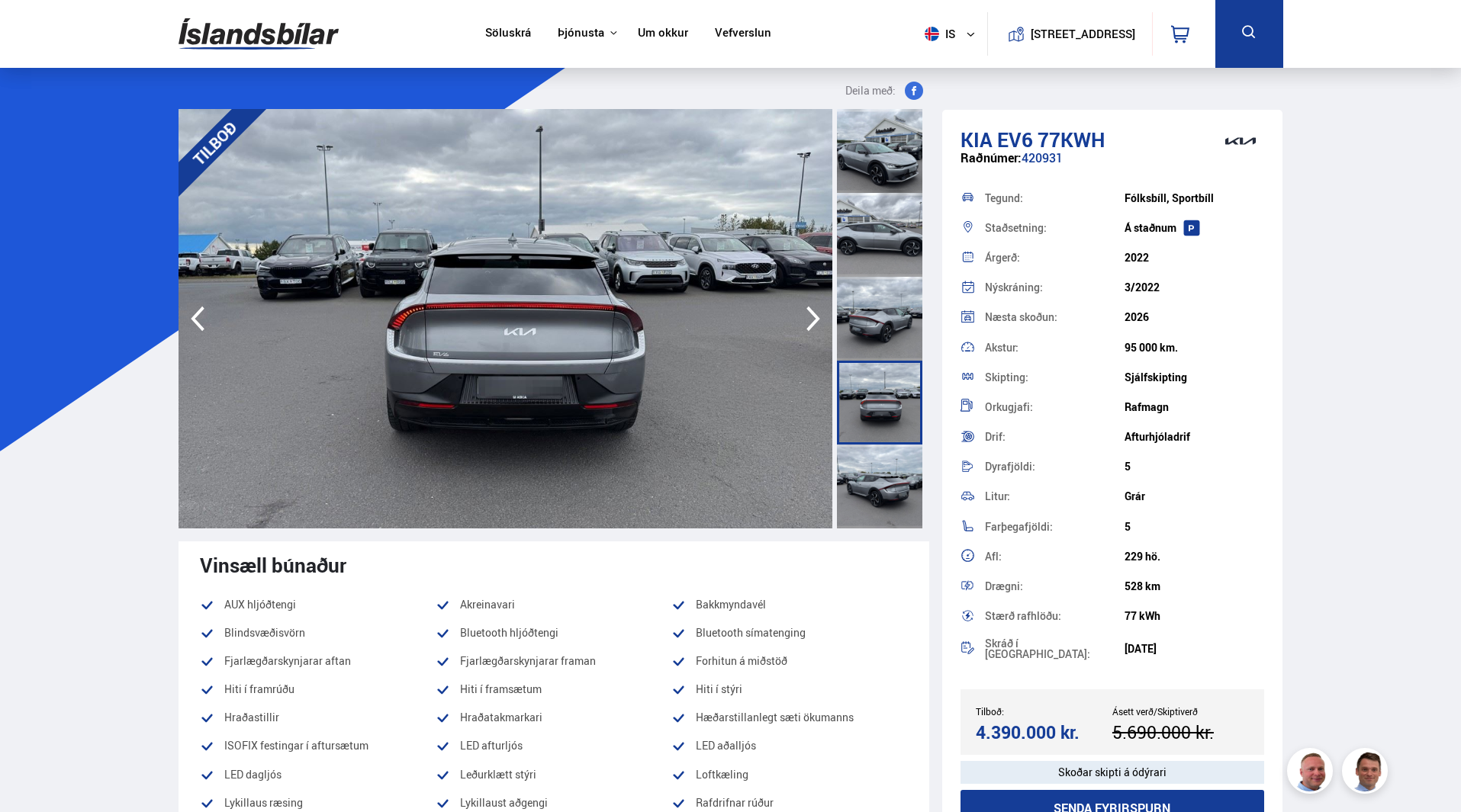
click at [811, 320] on icon "button" at bounding box center [813, 318] width 31 height 36
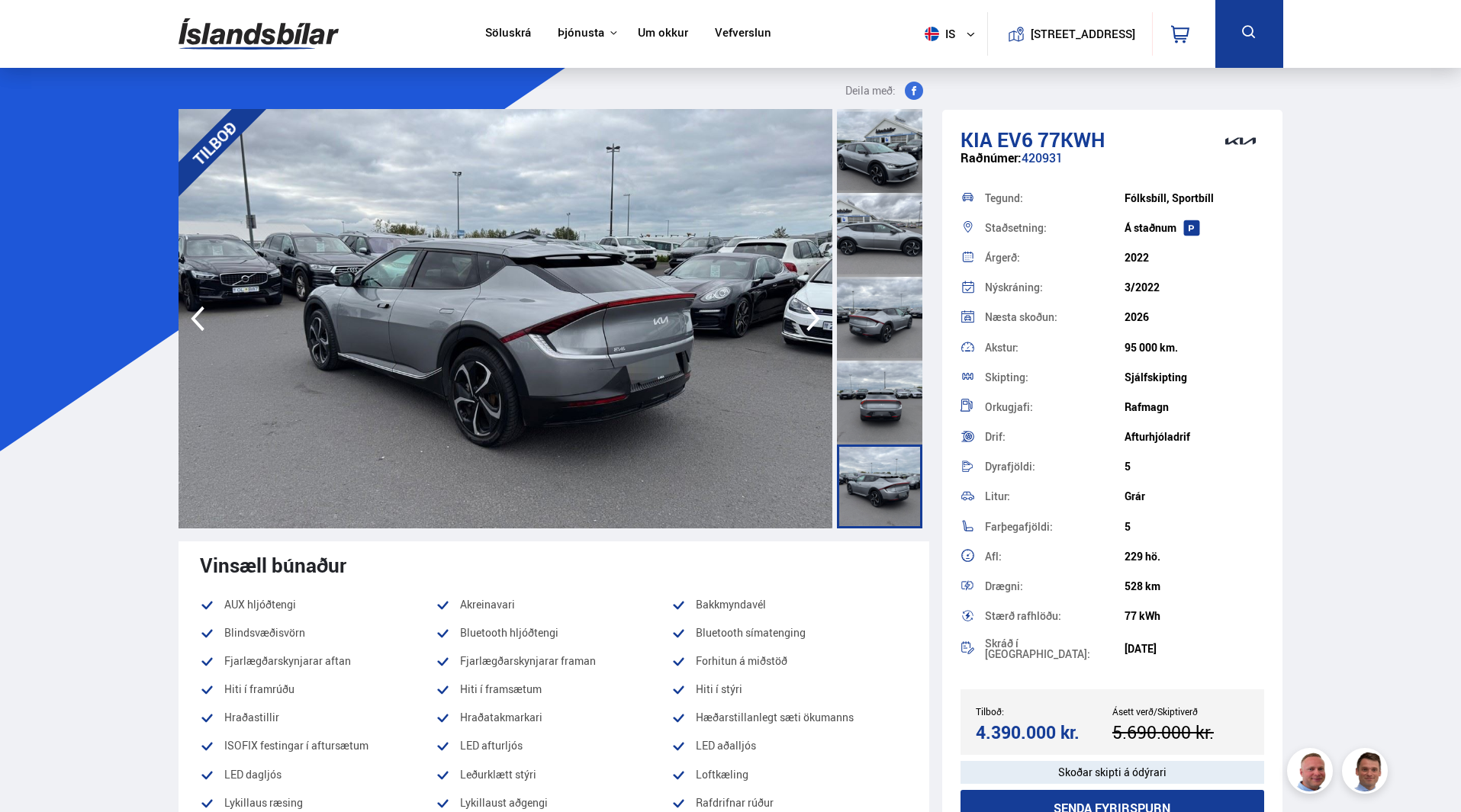
click at [811, 320] on icon "button" at bounding box center [813, 318] width 31 height 36
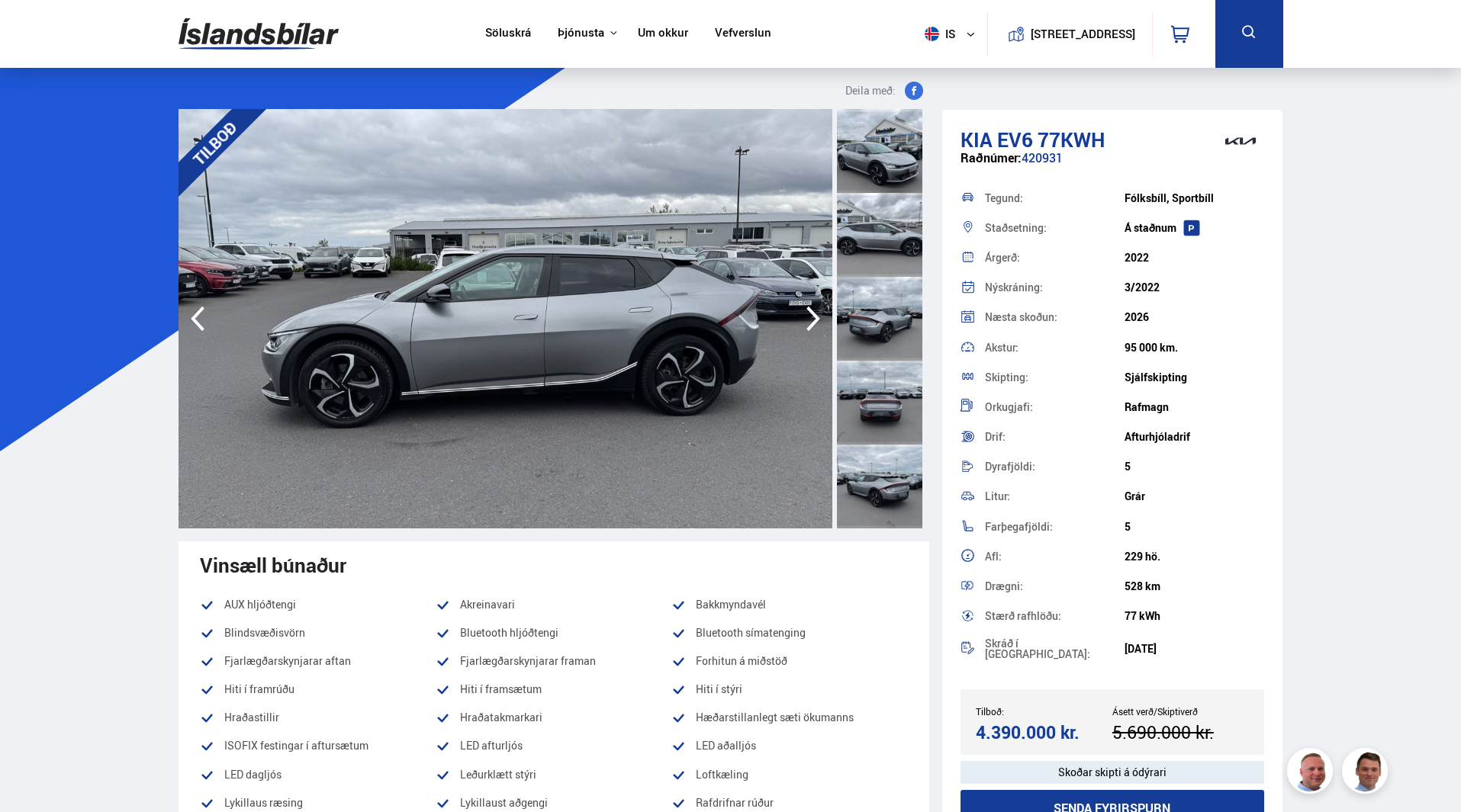
click at [811, 320] on icon "button" at bounding box center [813, 318] width 31 height 36
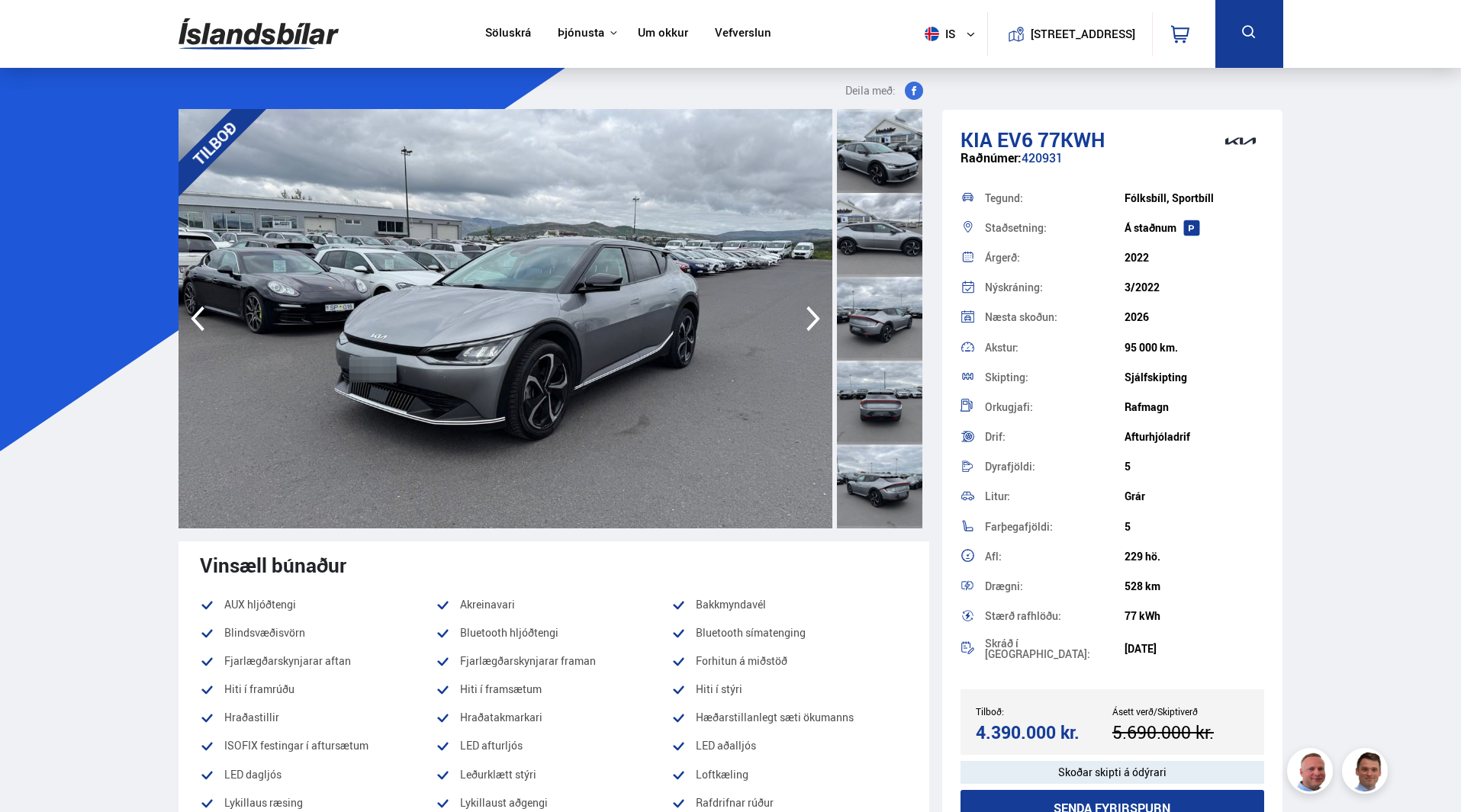
click at [811, 320] on icon "button" at bounding box center [813, 318] width 31 height 36
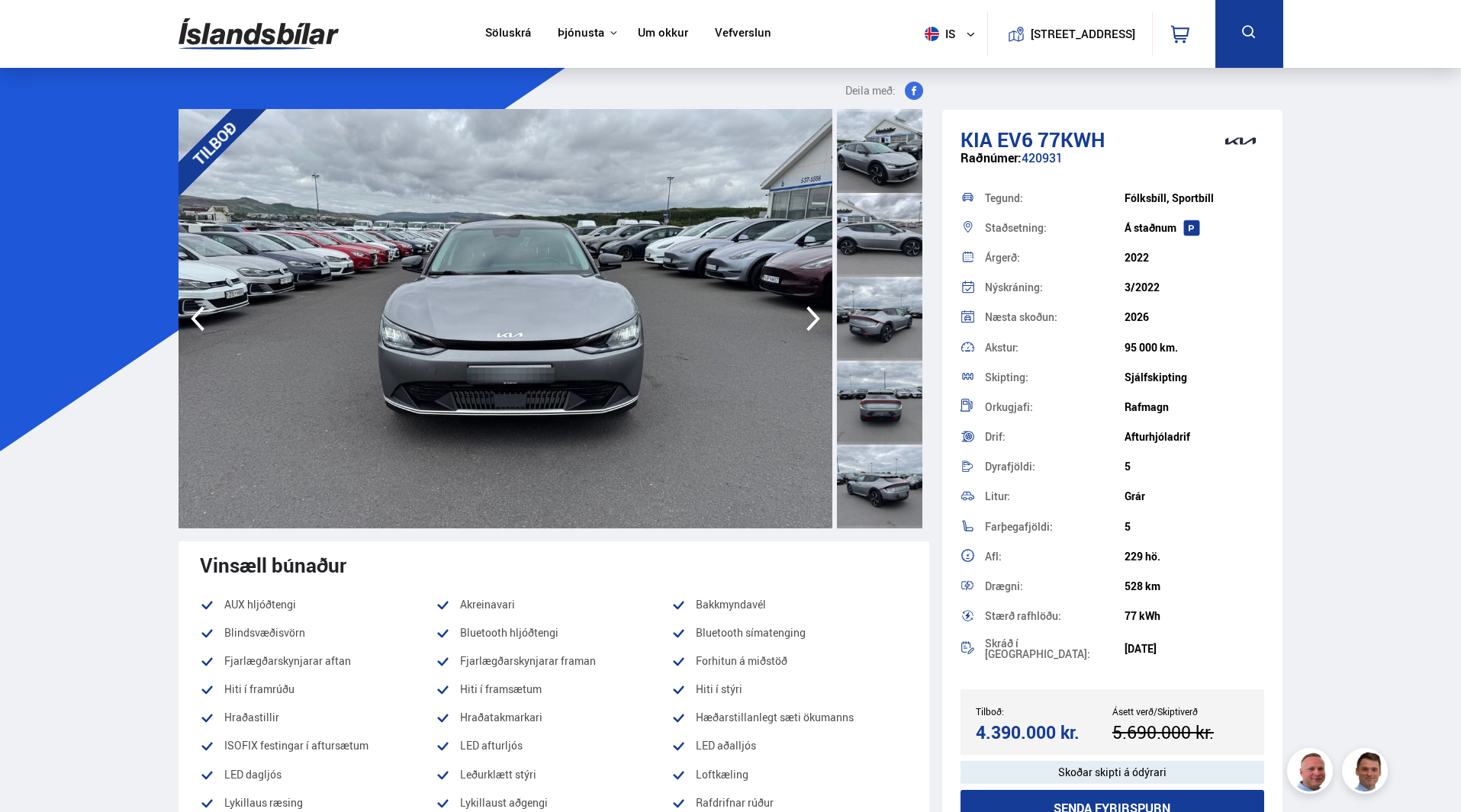
click at [811, 320] on icon "button" at bounding box center [813, 318] width 31 height 36
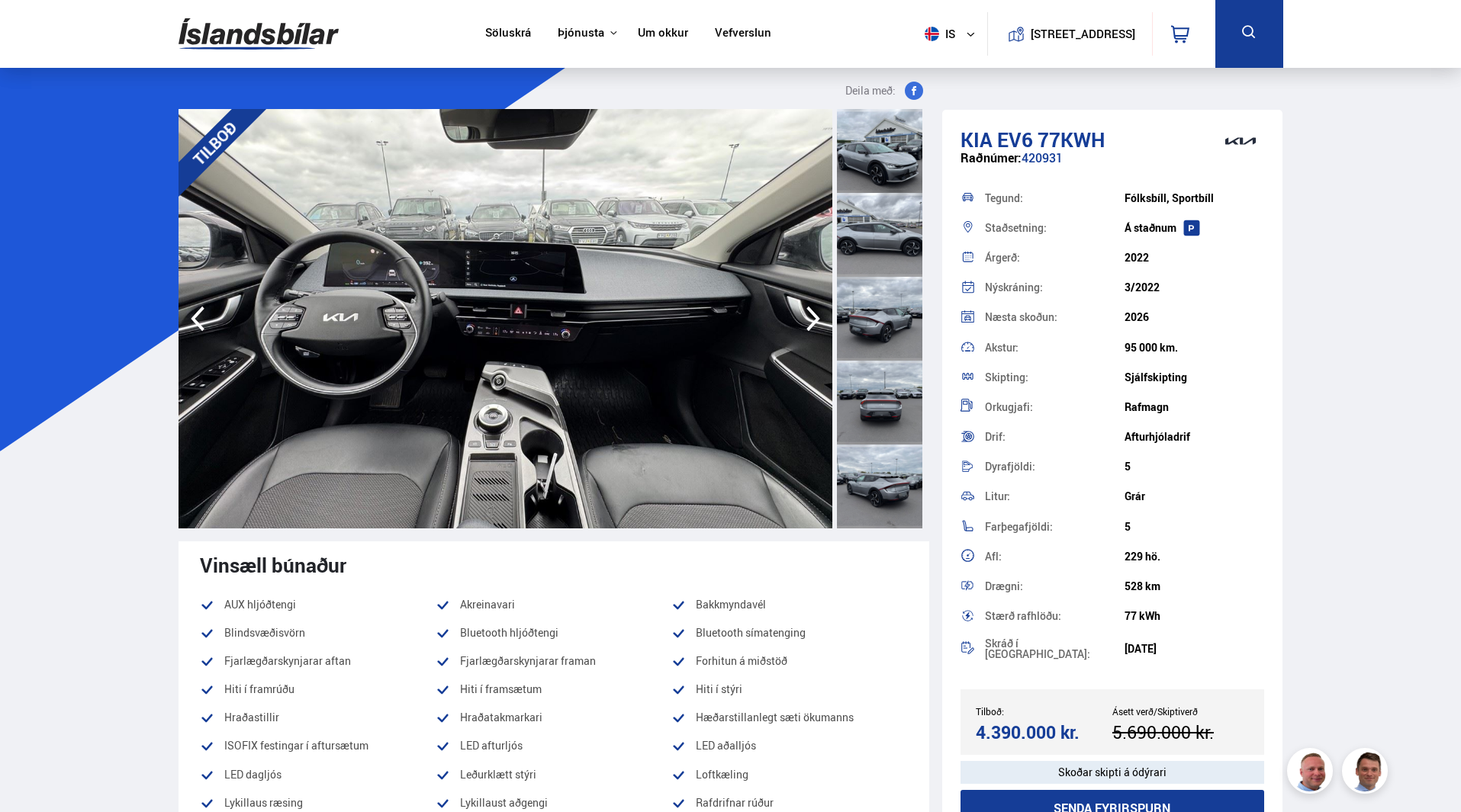
click at [811, 320] on icon "button" at bounding box center [813, 318] width 31 height 36
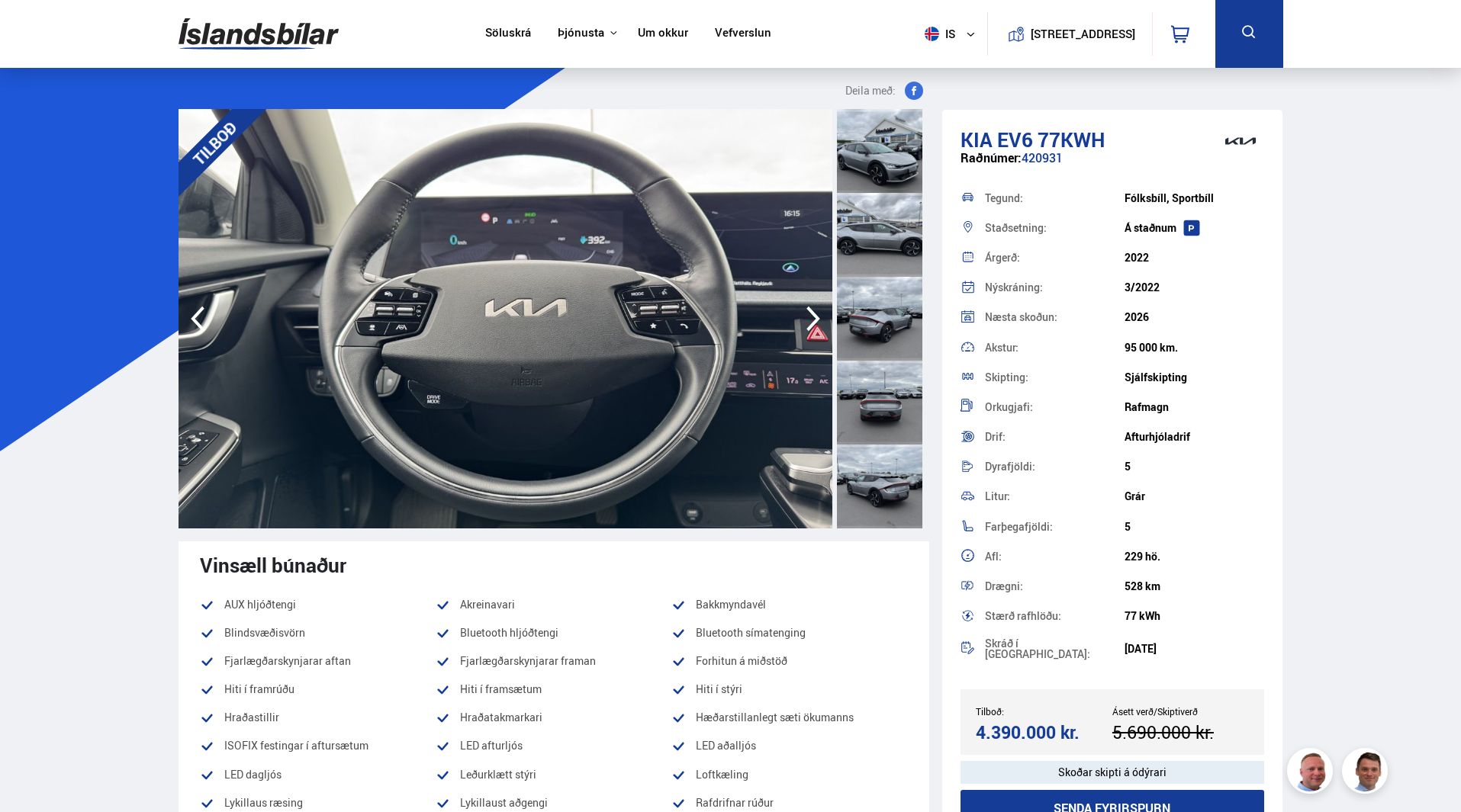
click at [811, 320] on icon "button" at bounding box center [813, 318] width 31 height 36
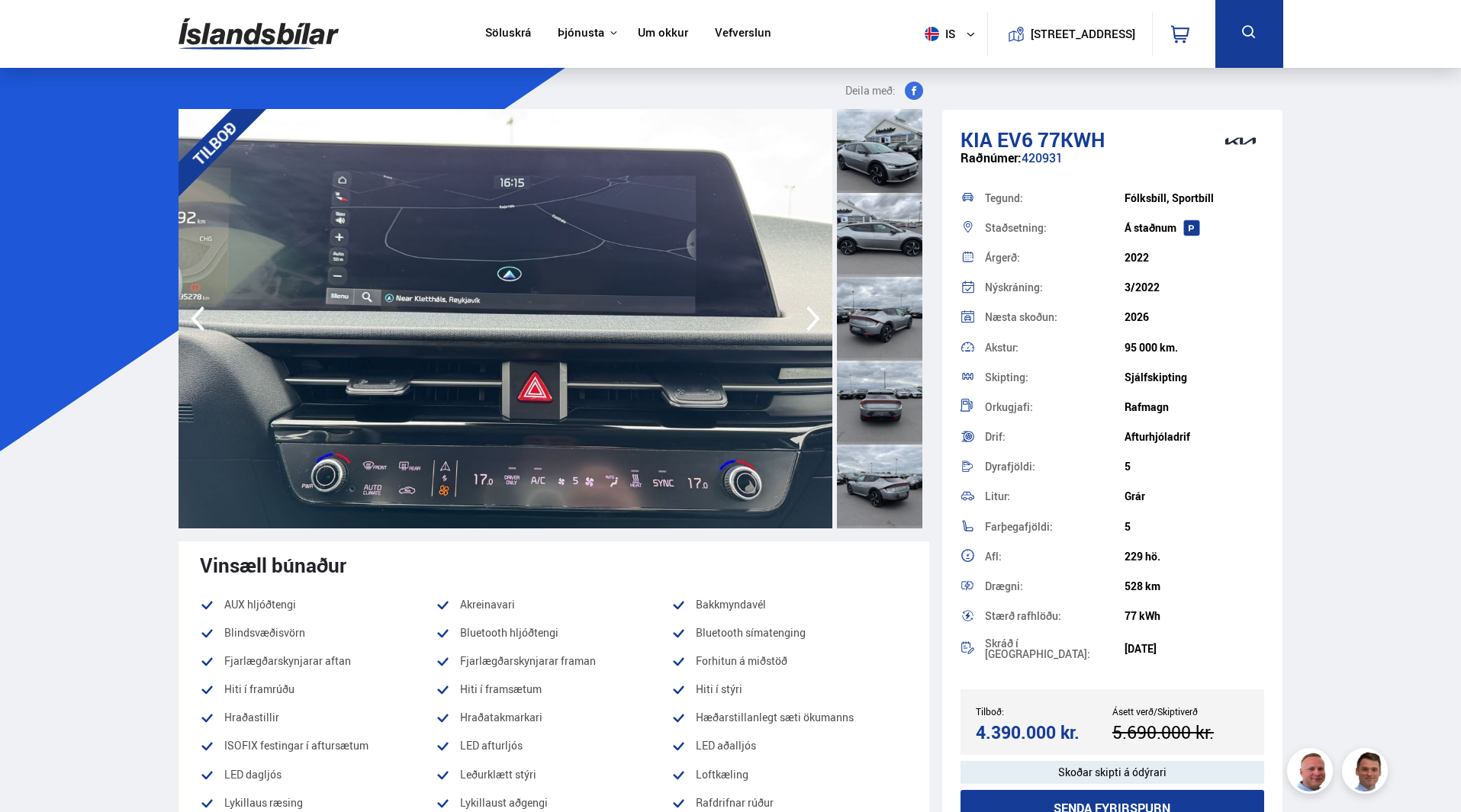
click at [811, 320] on icon "button" at bounding box center [813, 318] width 31 height 36
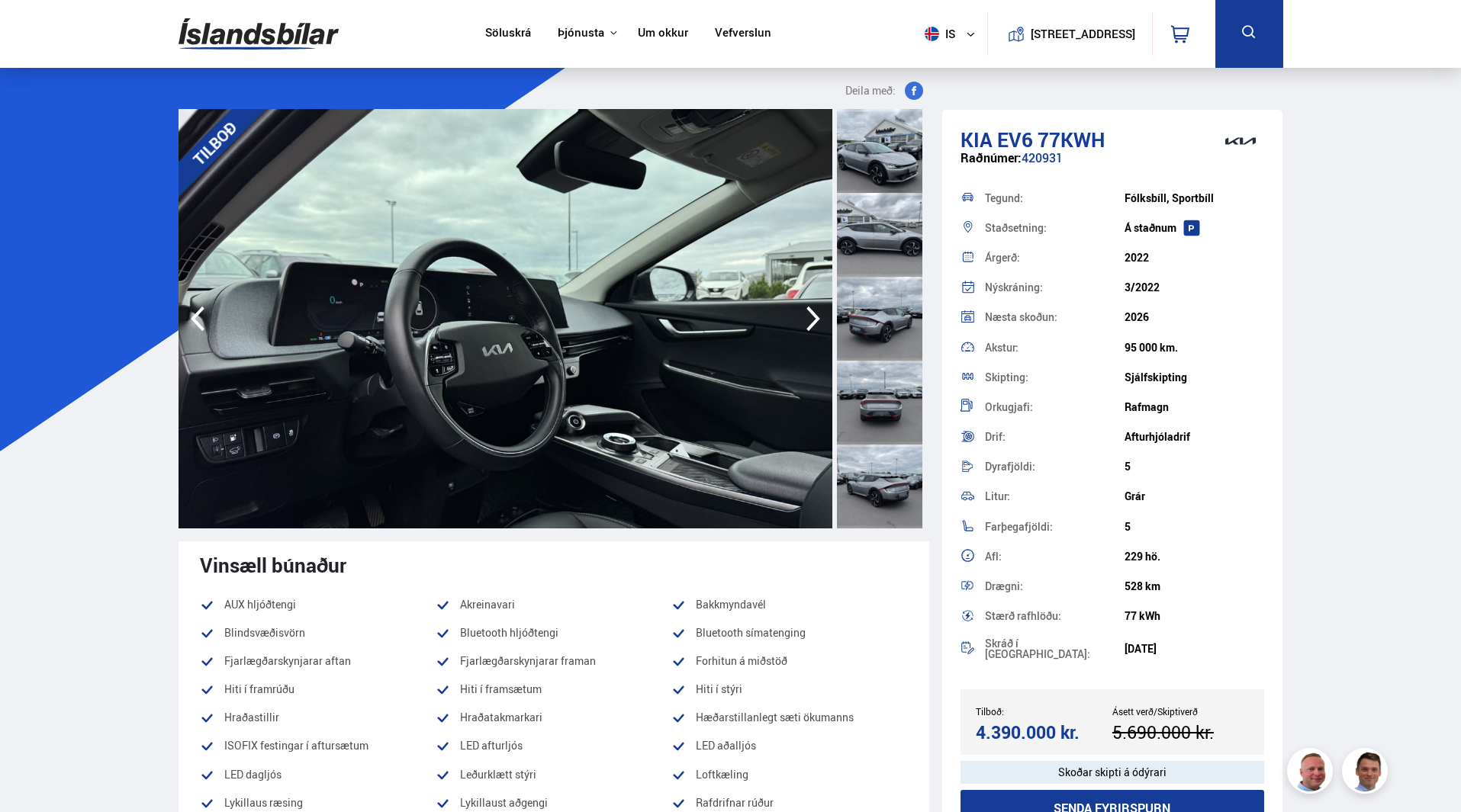
click at [811, 320] on icon "button" at bounding box center [813, 318] width 31 height 36
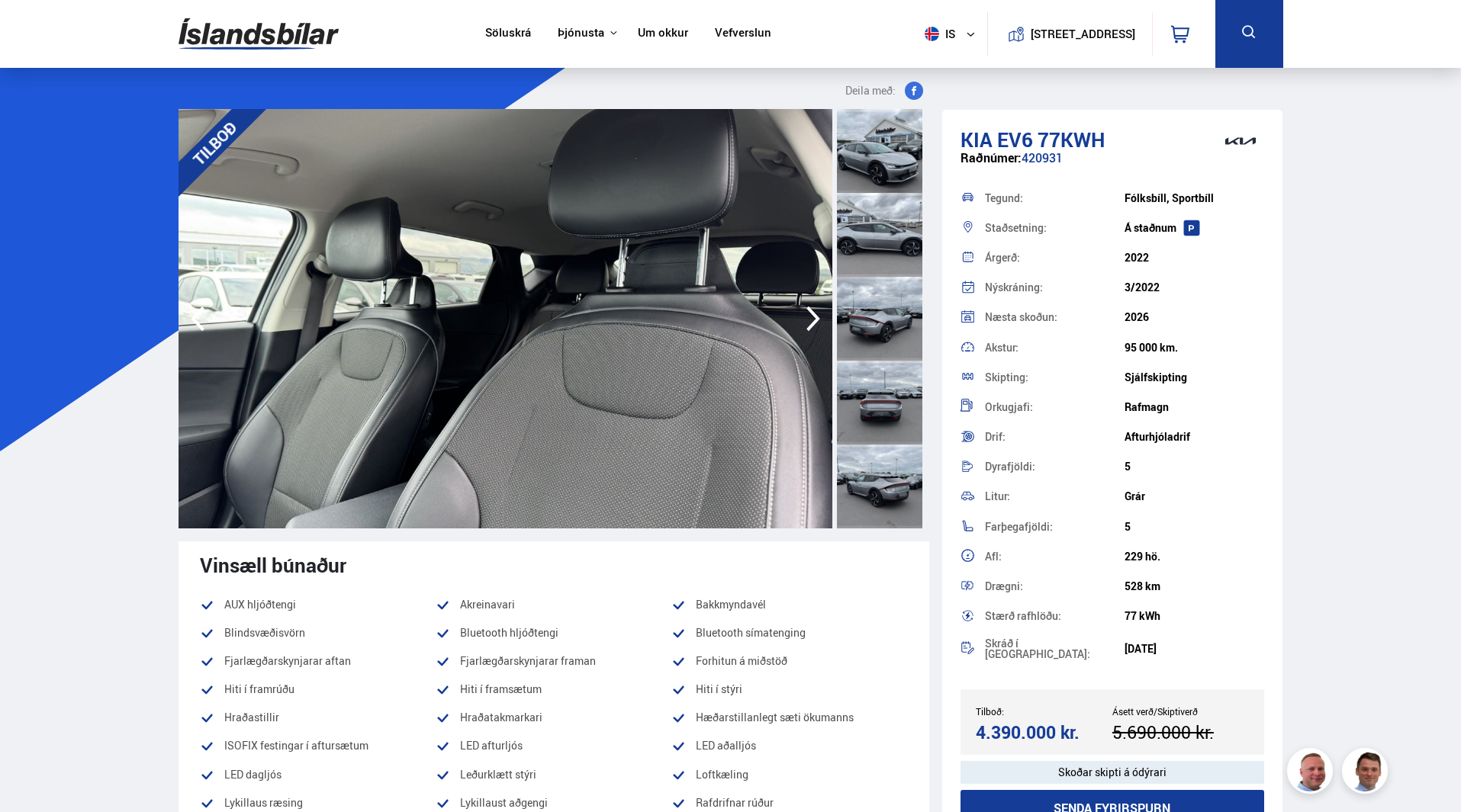
click at [811, 320] on icon "button" at bounding box center [813, 318] width 31 height 36
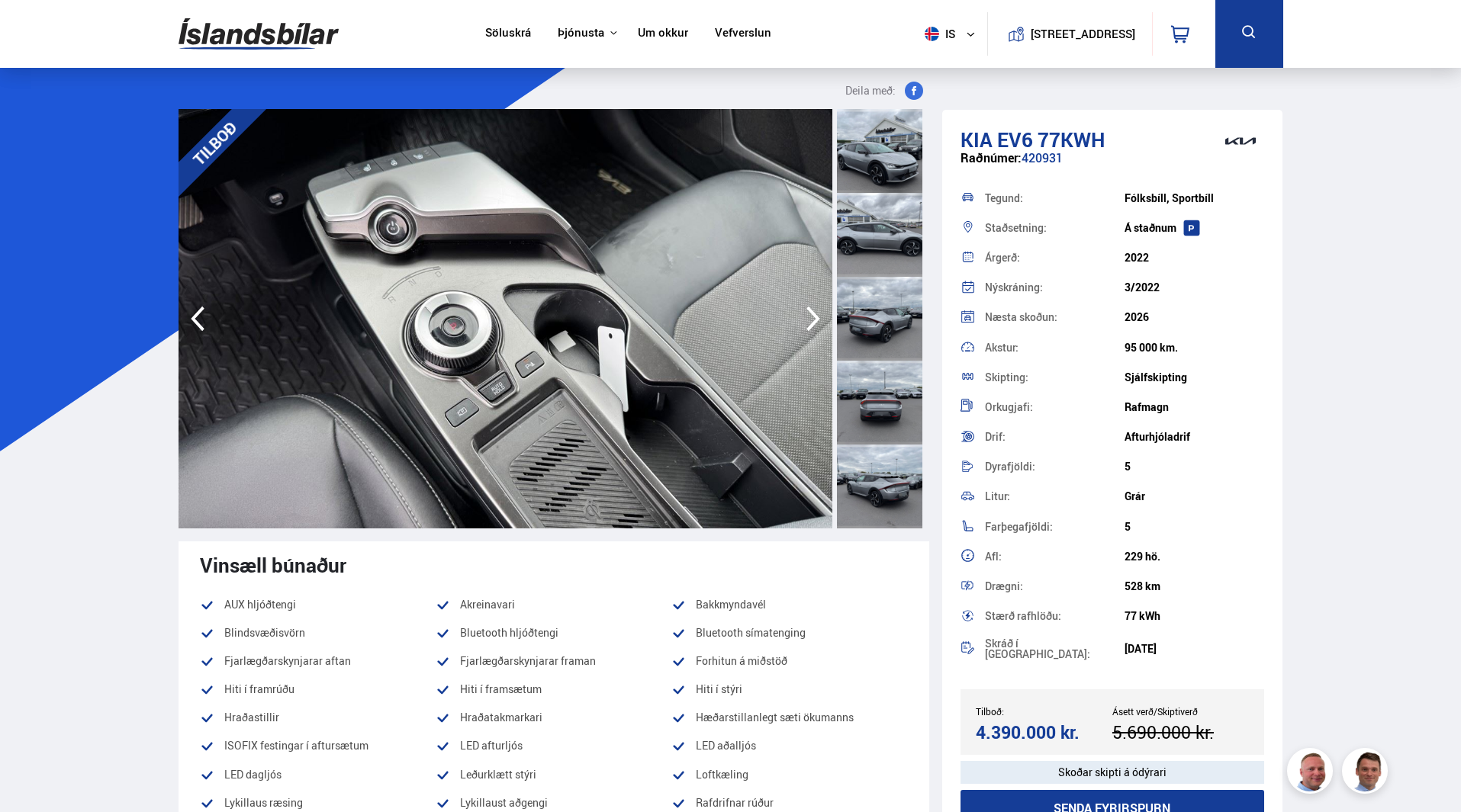
click at [811, 320] on icon "button" at bounding box center [813, 318] width 31 height 36
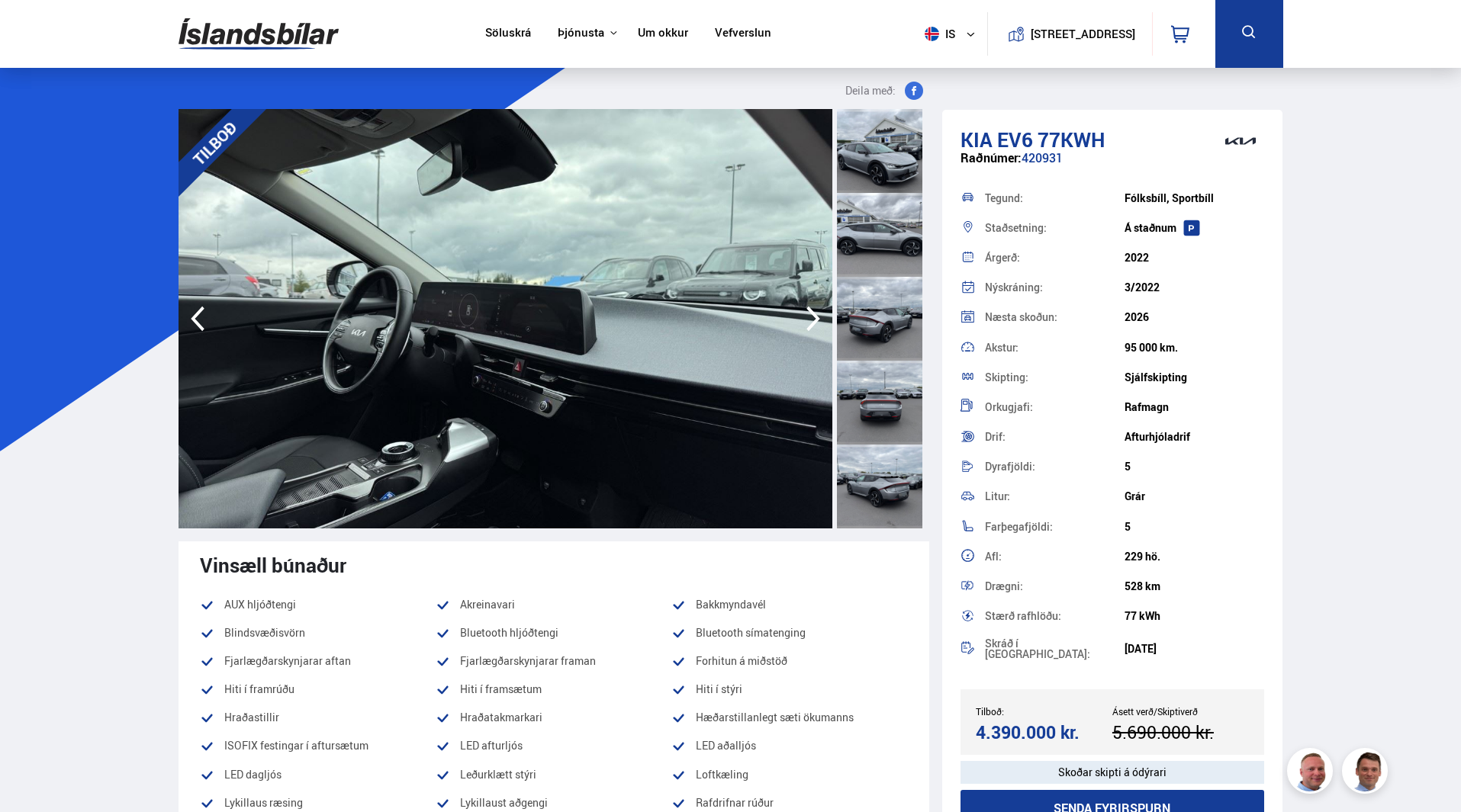
click at [811, 320] on icon "button" at bounding box center [813, 318] width 31 height 36
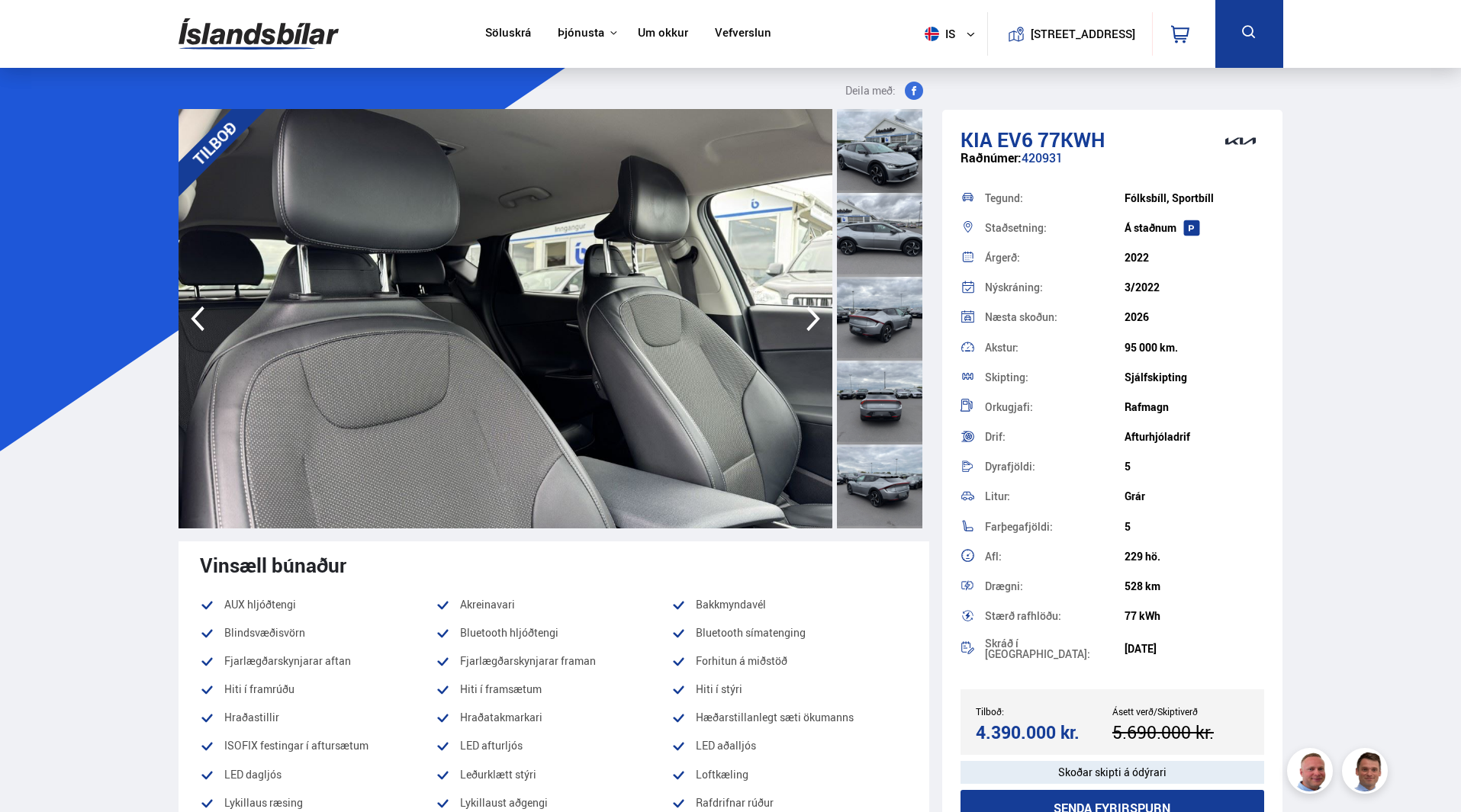
click at [811, 320] on icon "button" at bounding box center [813, 318] width 31 height 36
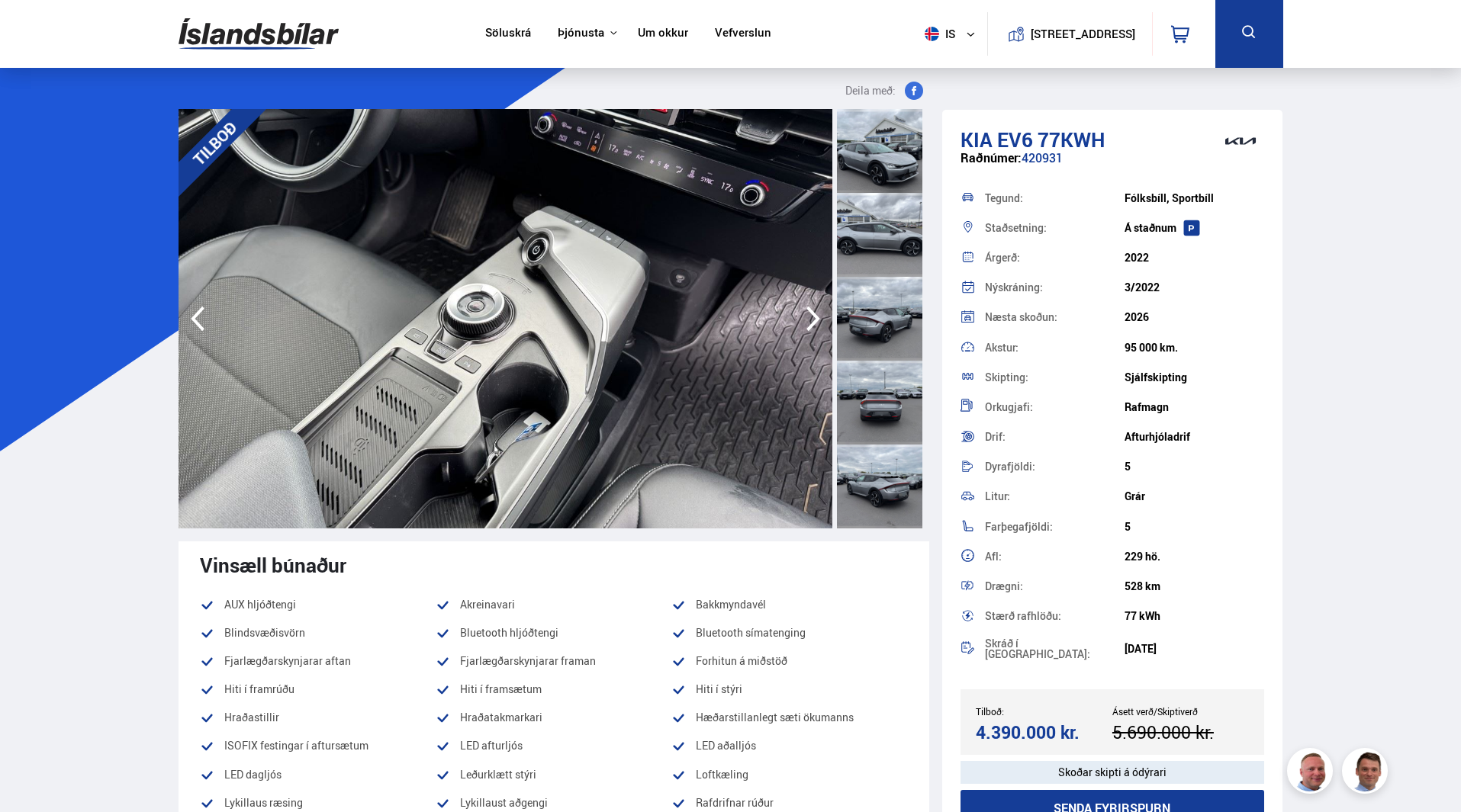
click at [811, 320] on icon "button" at bounding box center [813, 318] width 31 height 36
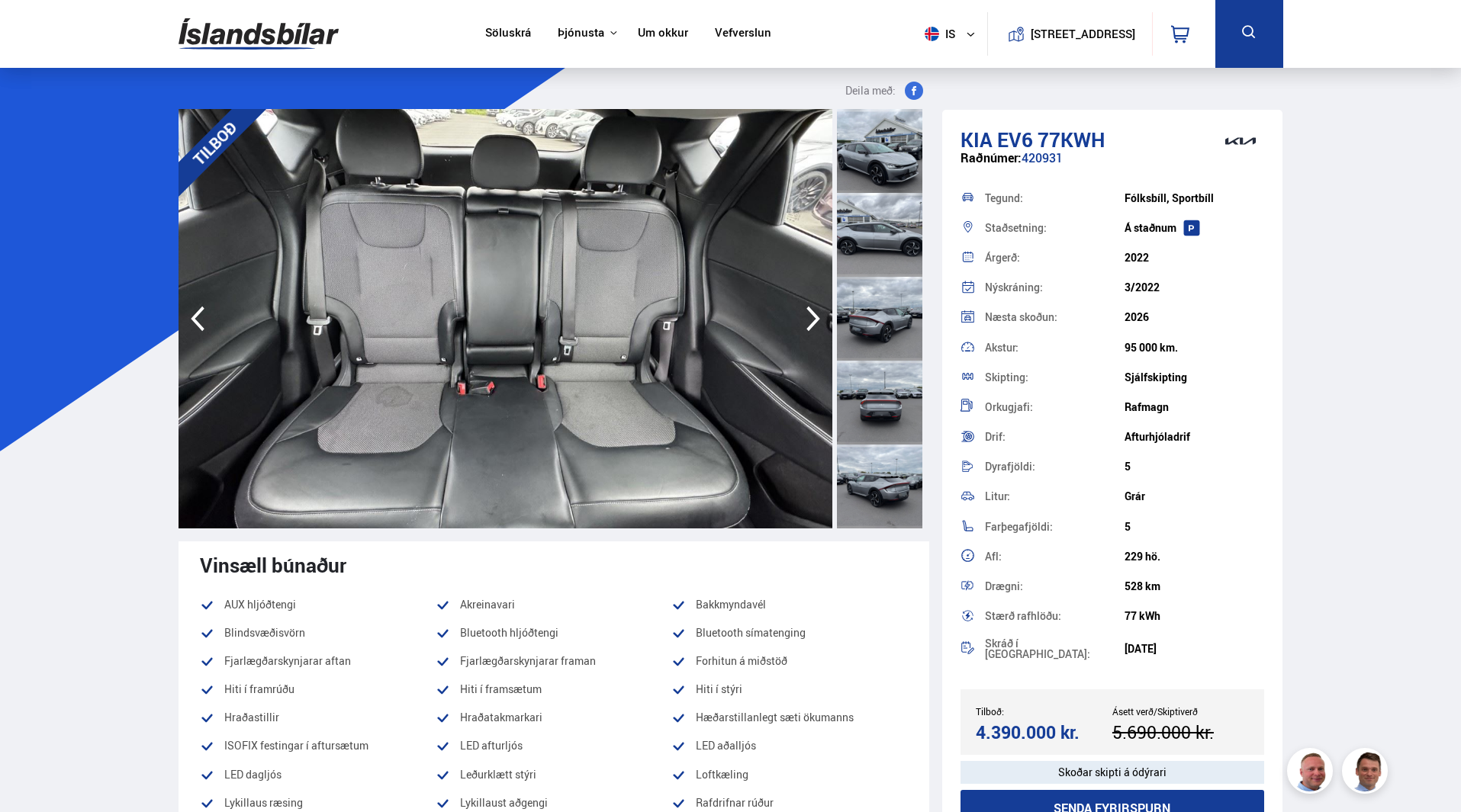
click at [811, 320] on icon "button" at bounding box center [813, 318] width 31 height 36
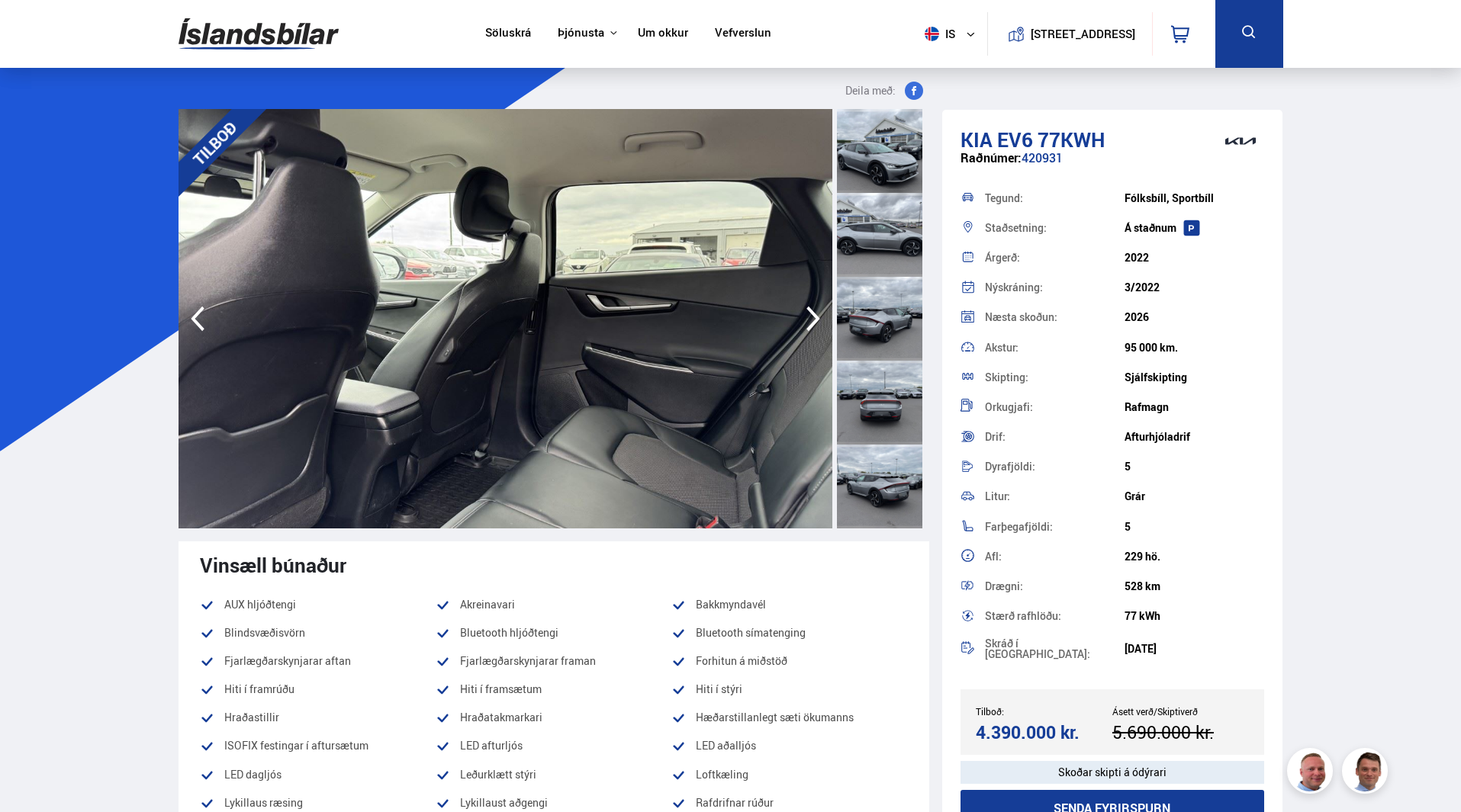
click at [811, 320] on icon "button" at bounding box center [813, 318] width 31 height 36
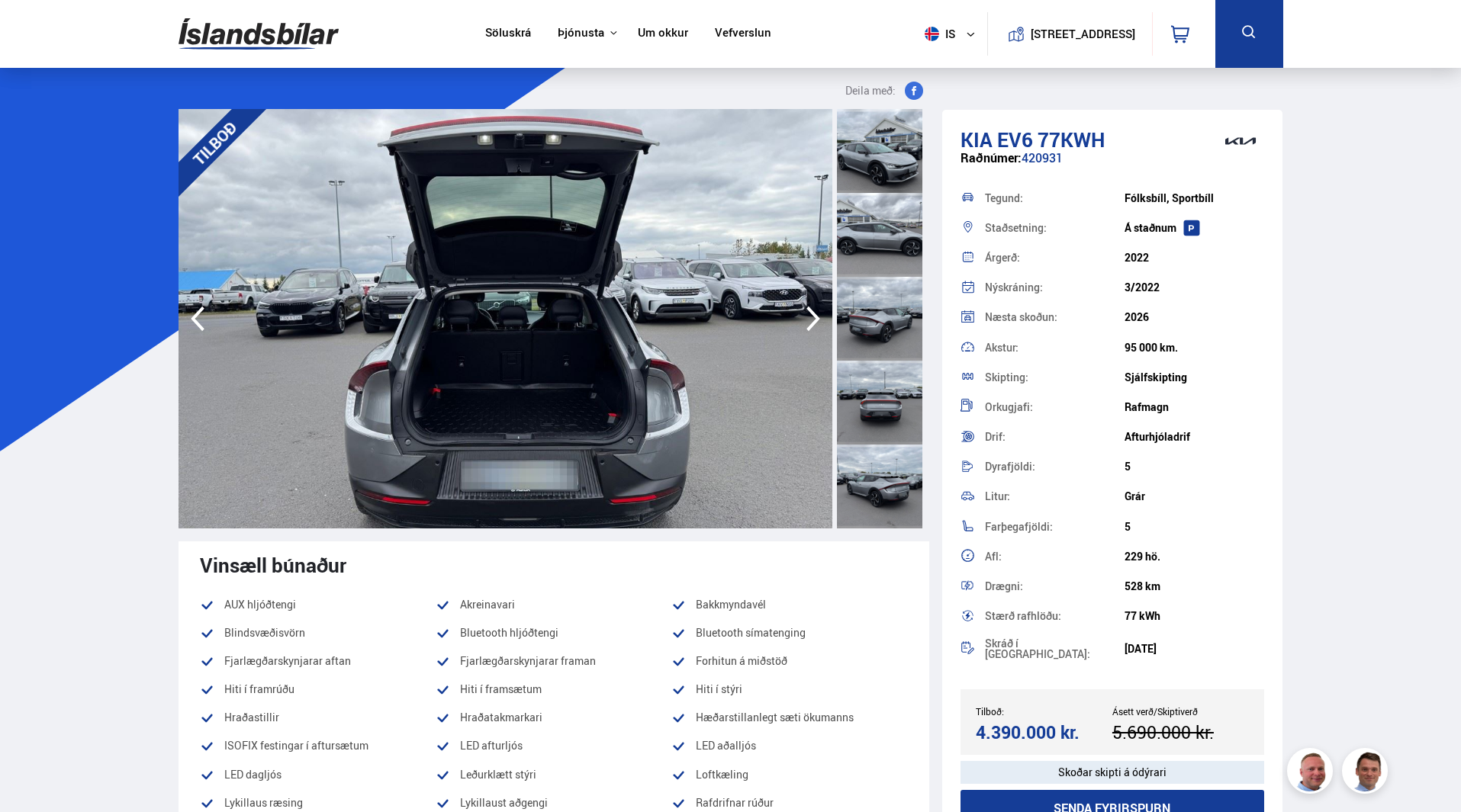
click at [811, 320] on icon "button" at bounding box center [813, 318] width 31 height 36
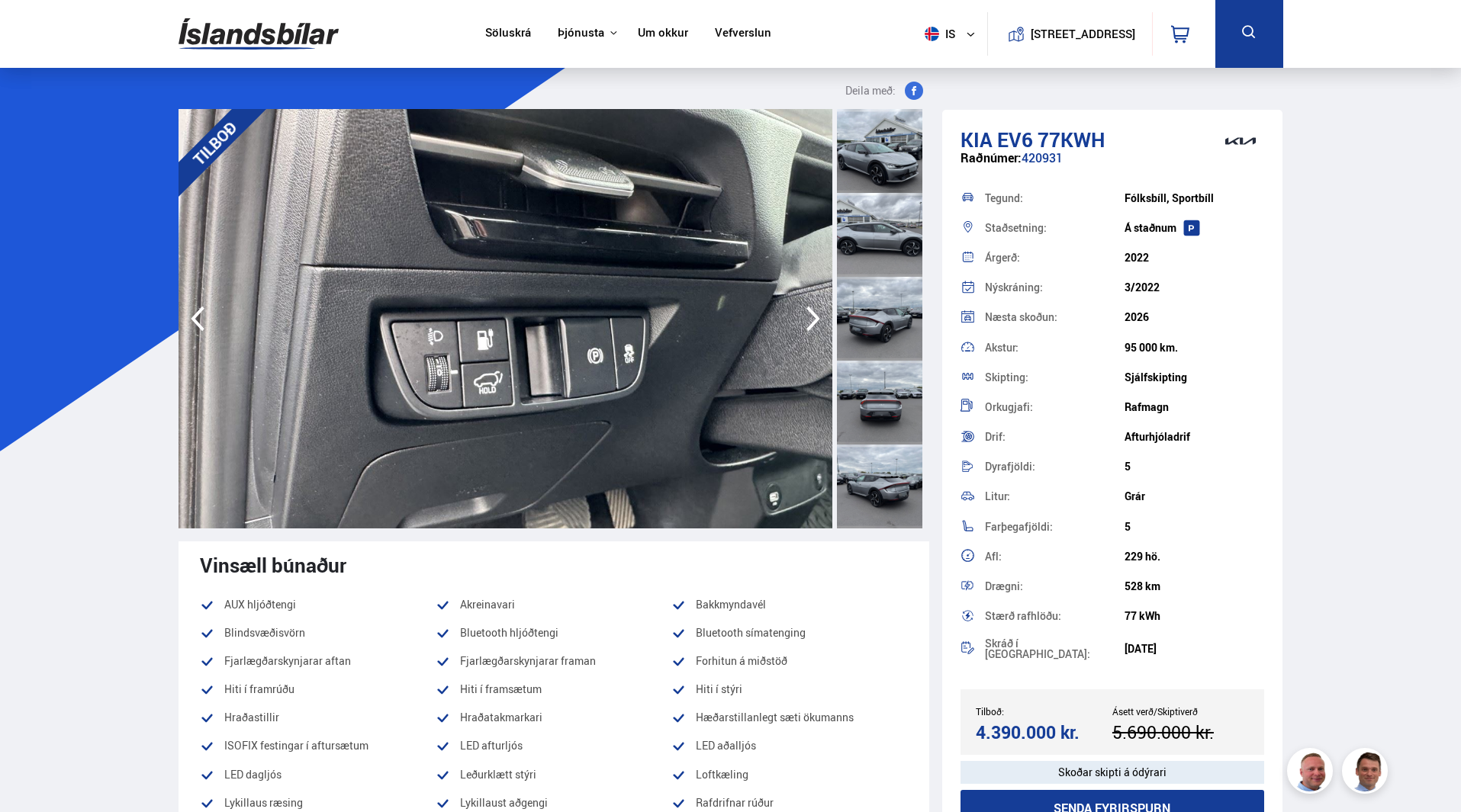
click at [811, 320] on icon "button" at bounding box center [813, 318] width 31 height 36
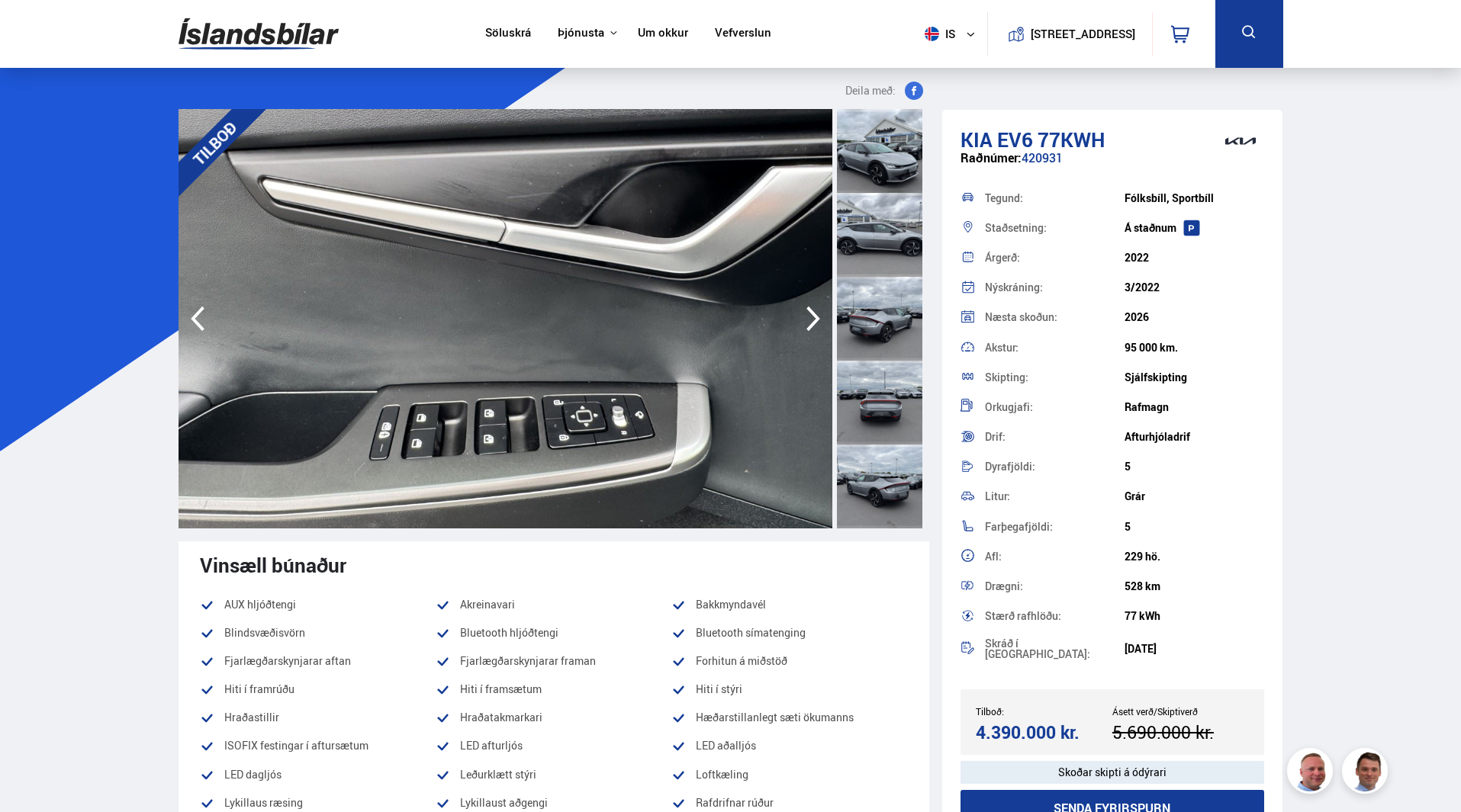
click at [811, 320] on icon "button" at bounding box center [813, 318] width 31 height 36
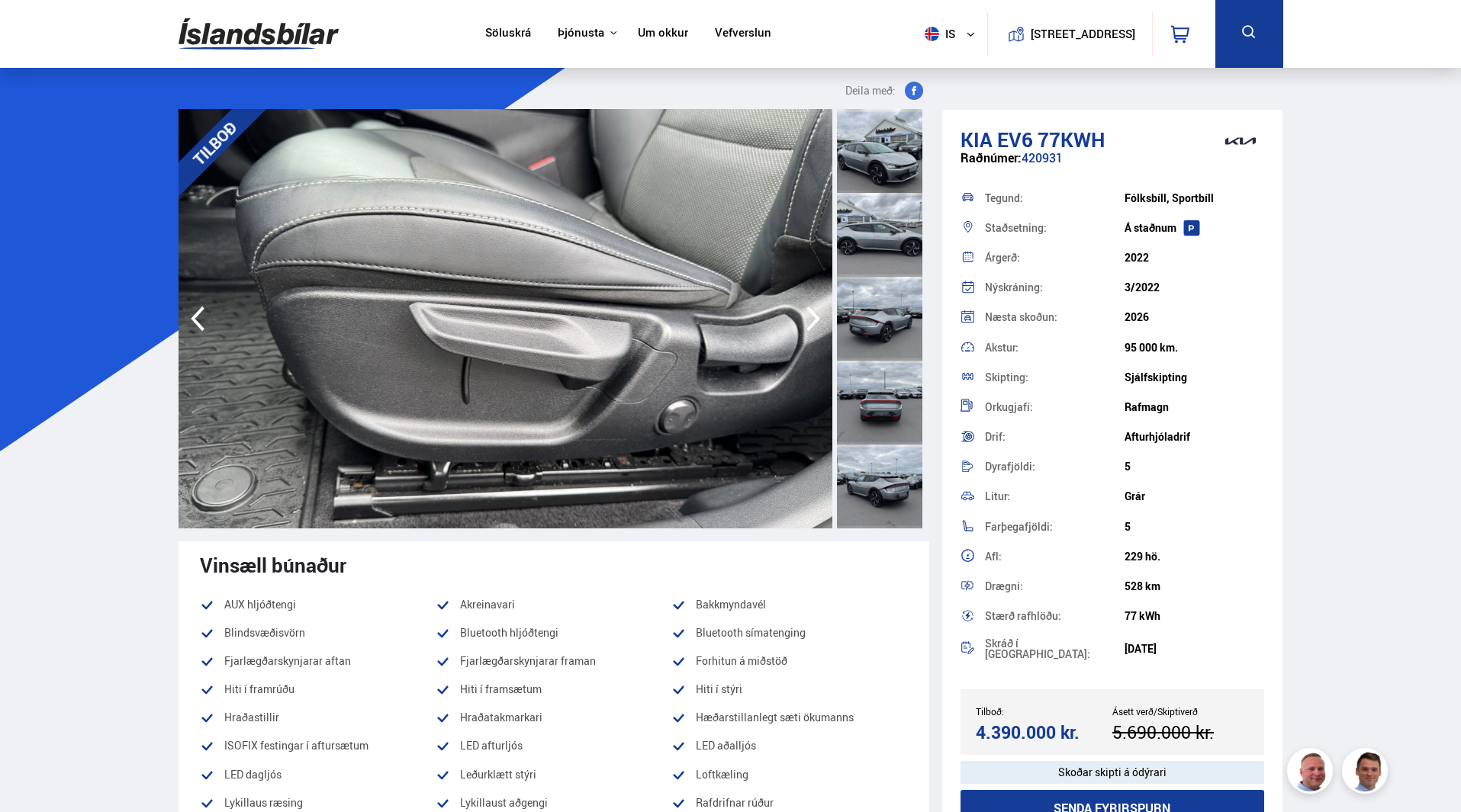
click at [811, 320] on icon "button" at bounding box center [813, 318] width 31 height 36
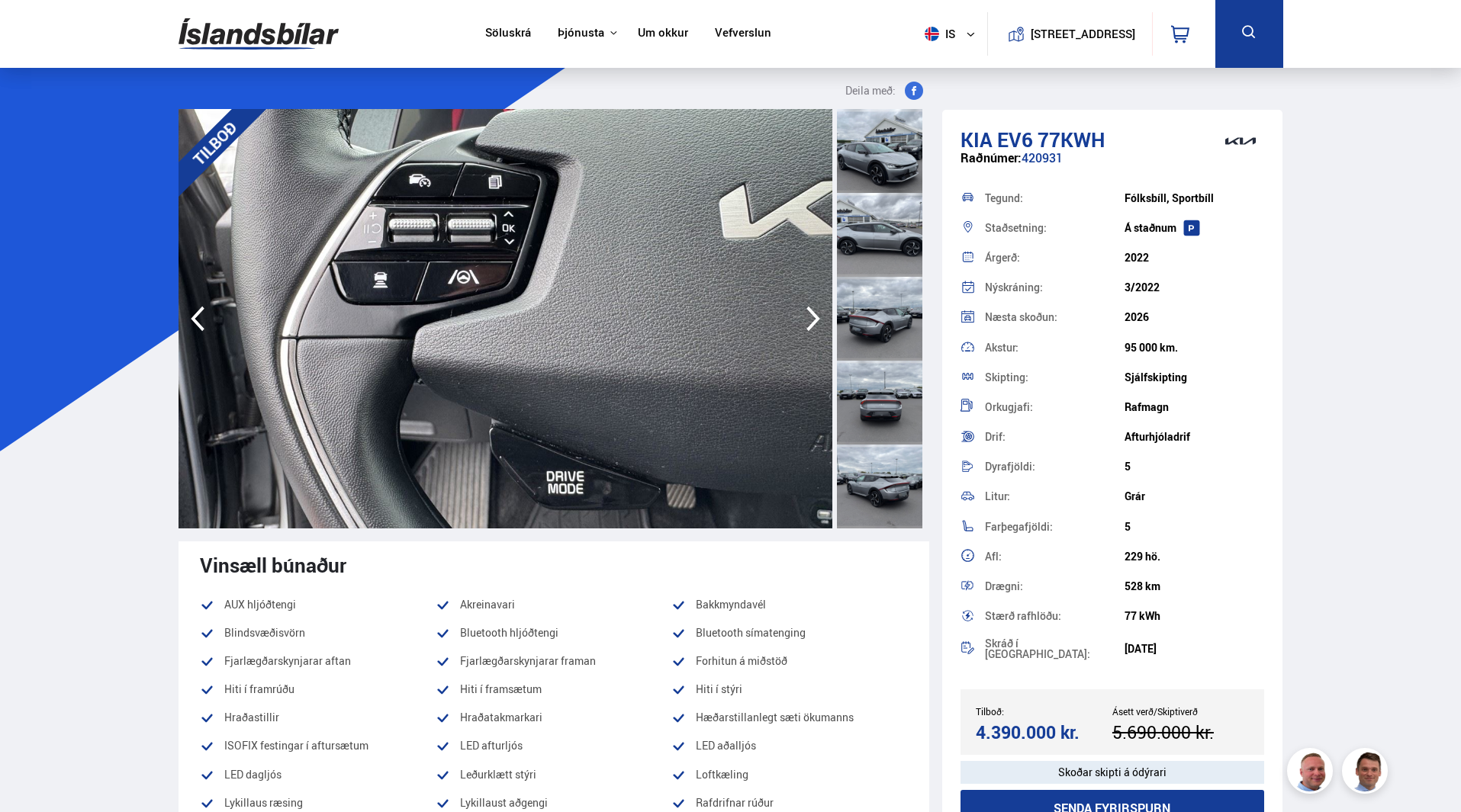
click at [811, 320] on icon "button" at bounding box center [813, 318] width 31 height 36
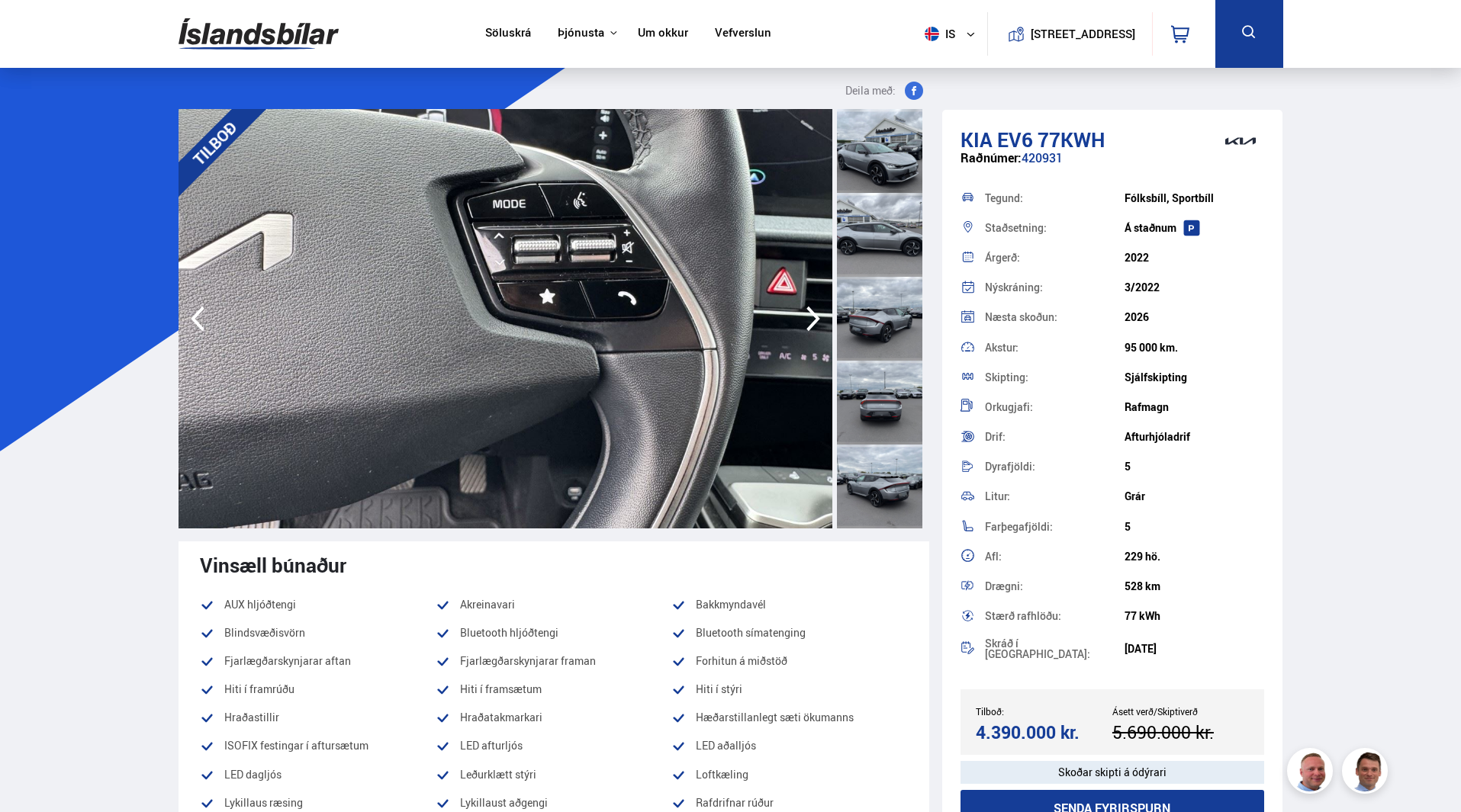
click at [811, 320] on icon "button" at bounding box center [813, 318] width 31 height 36
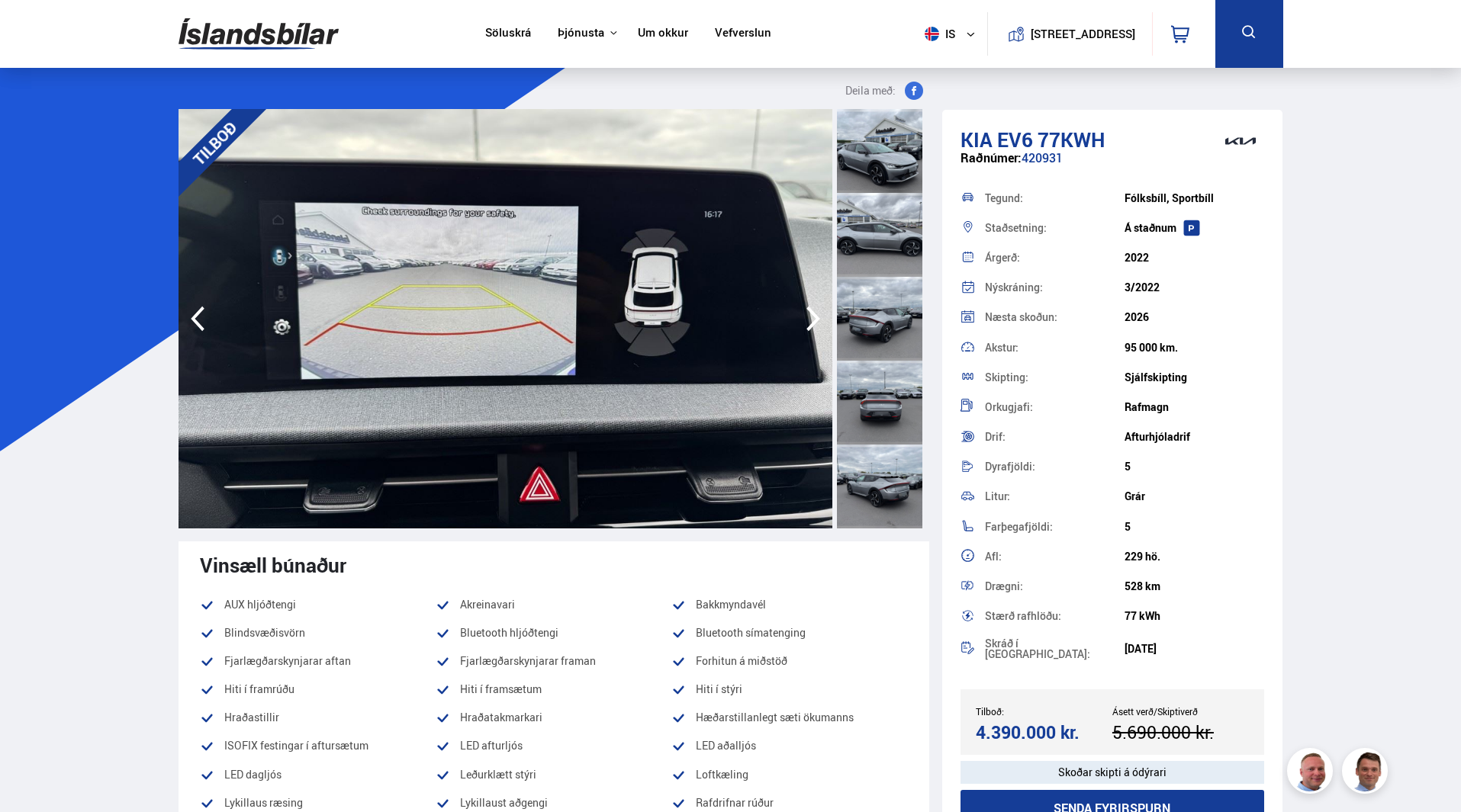
click at [811, 320] on icon "button" at bounding box center [813, 318] width 31 height 36
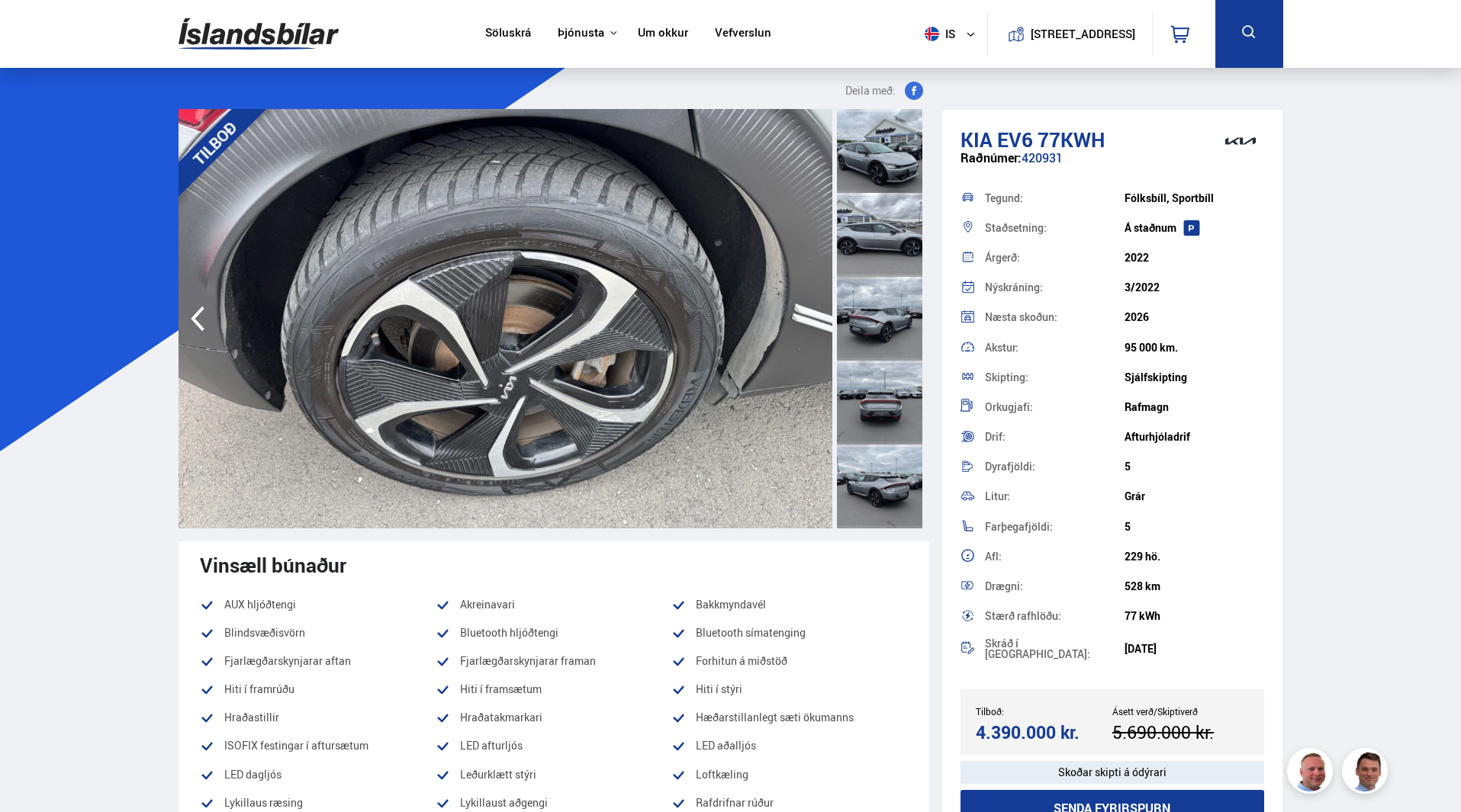
click at [811, 320] on img at bounding box center [506, 319] width 654 height 420
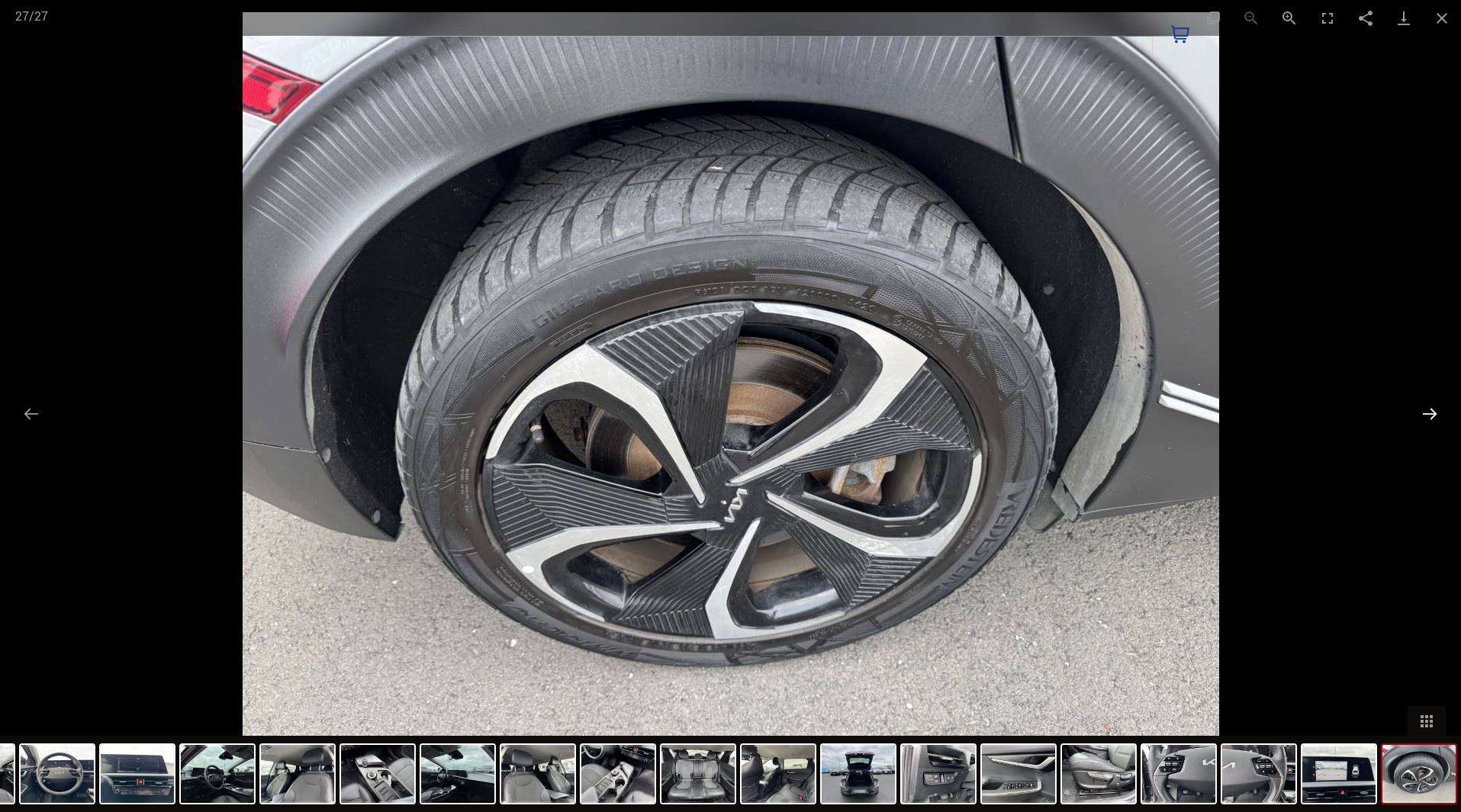
click at [1427, 412] on button "Next slide" at bounding box center [1430, 413] width 32 height 30
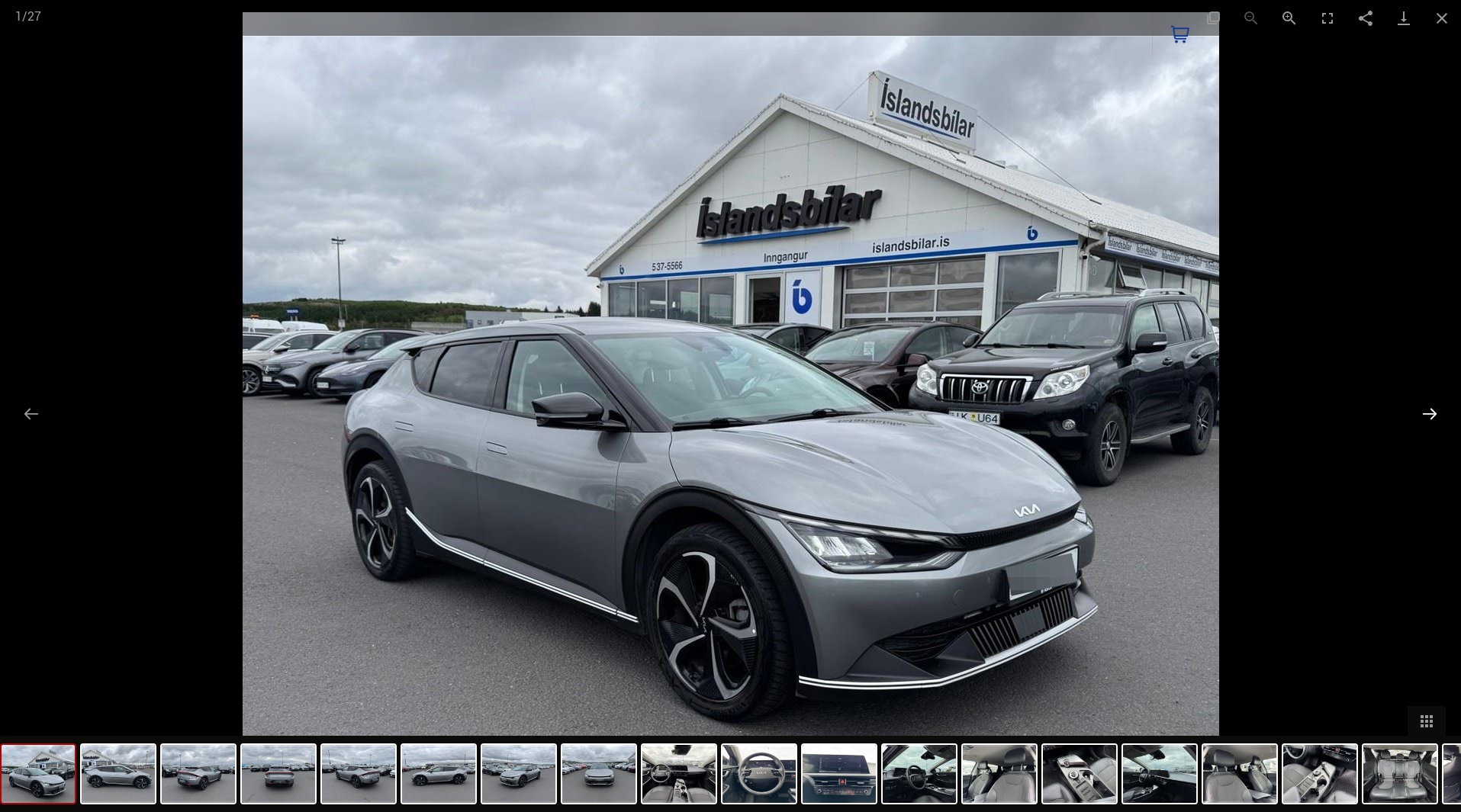
click at [1427, 412] on button "Next slide" at bounding box center [1430, 413] width 32 height 30
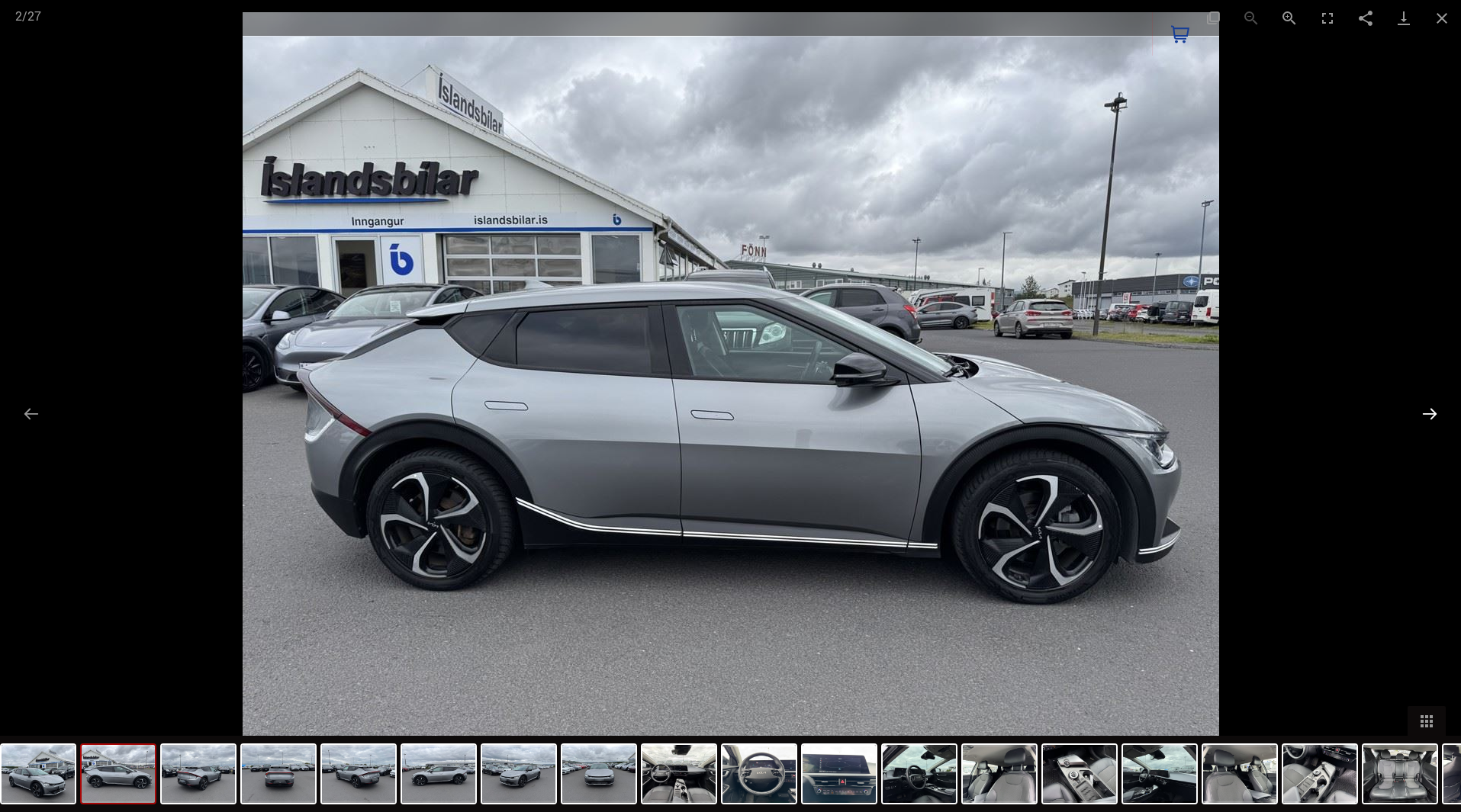
click at [1427, 412] on button "Next slide" at bounding box center [1430, 413] width 32 height 30
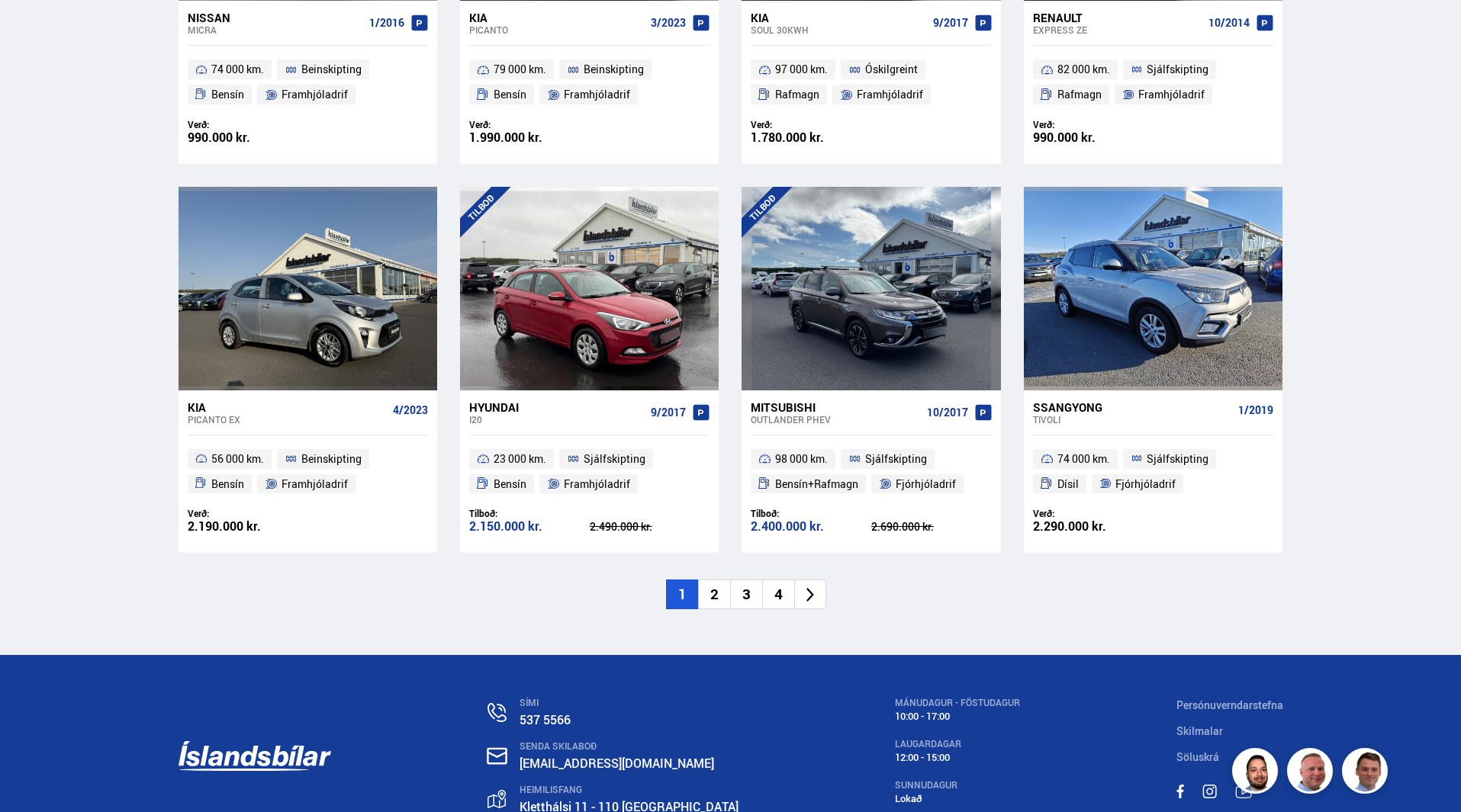
scroll to position [2211, 0]
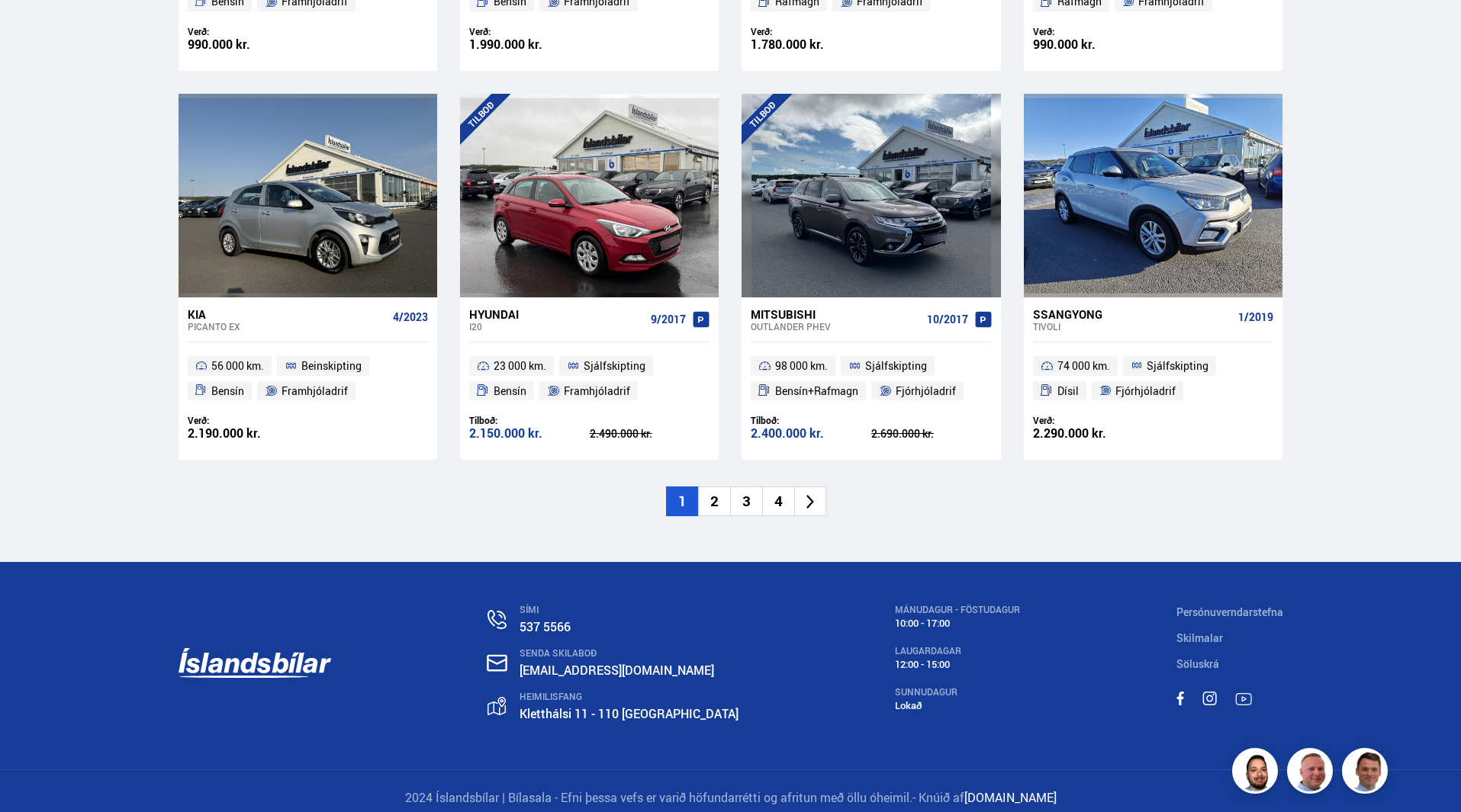
click at [718, 493] on li "2" at bounding box center [714, 501] width 32 height 30
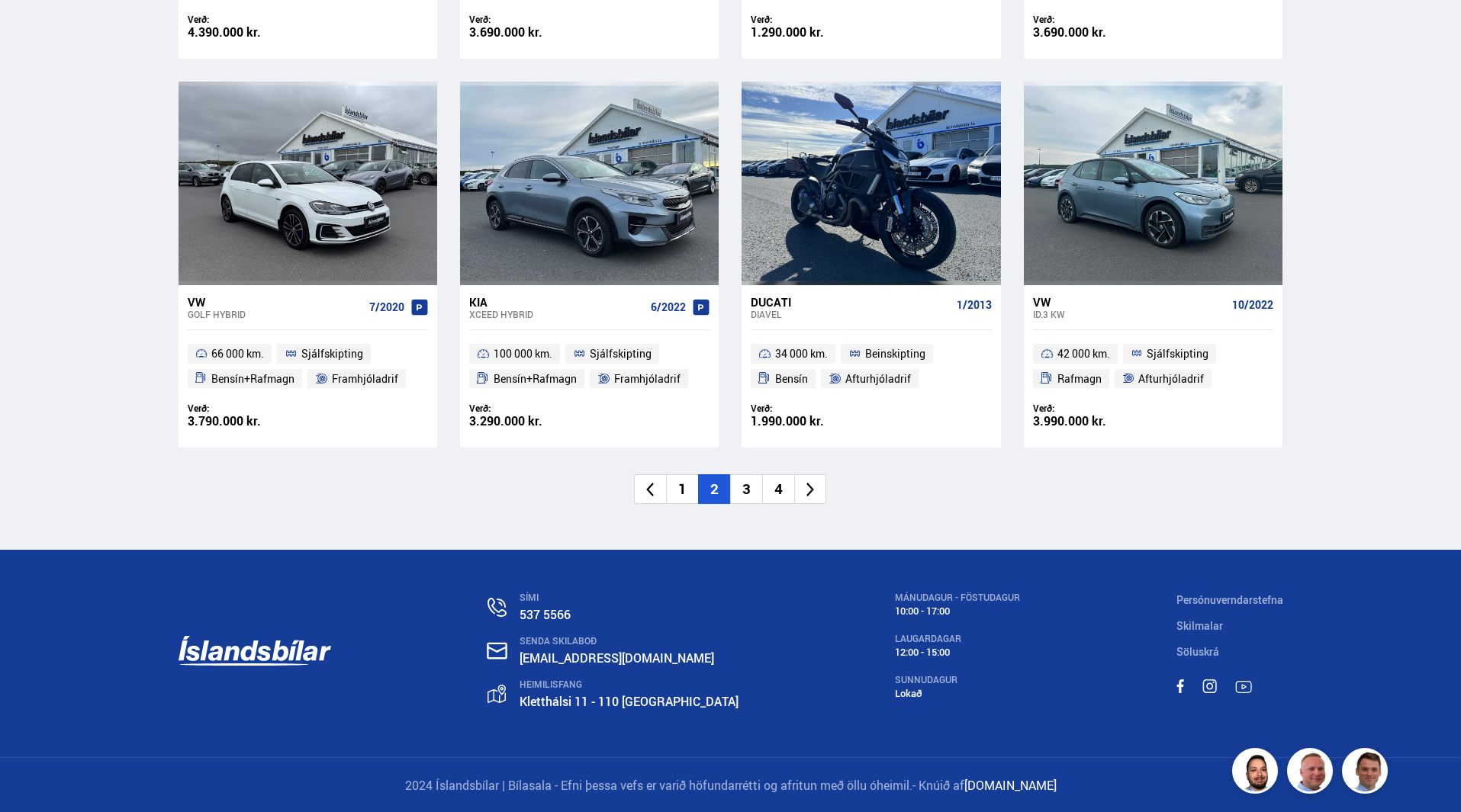
scroll to position [2225, 0]
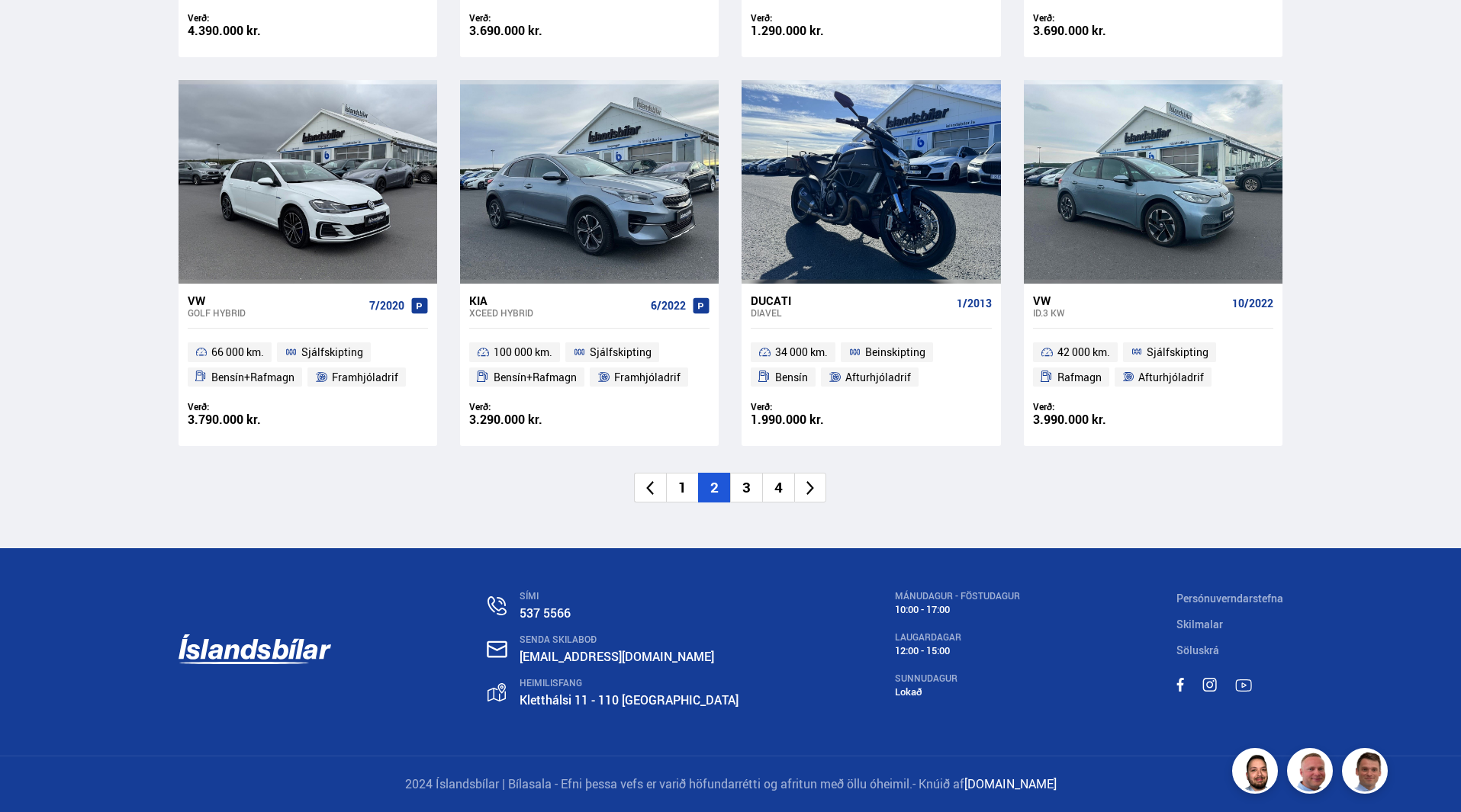
click at [741, 484] on li "3" at bounding box center [746, 488] width 32 height 30
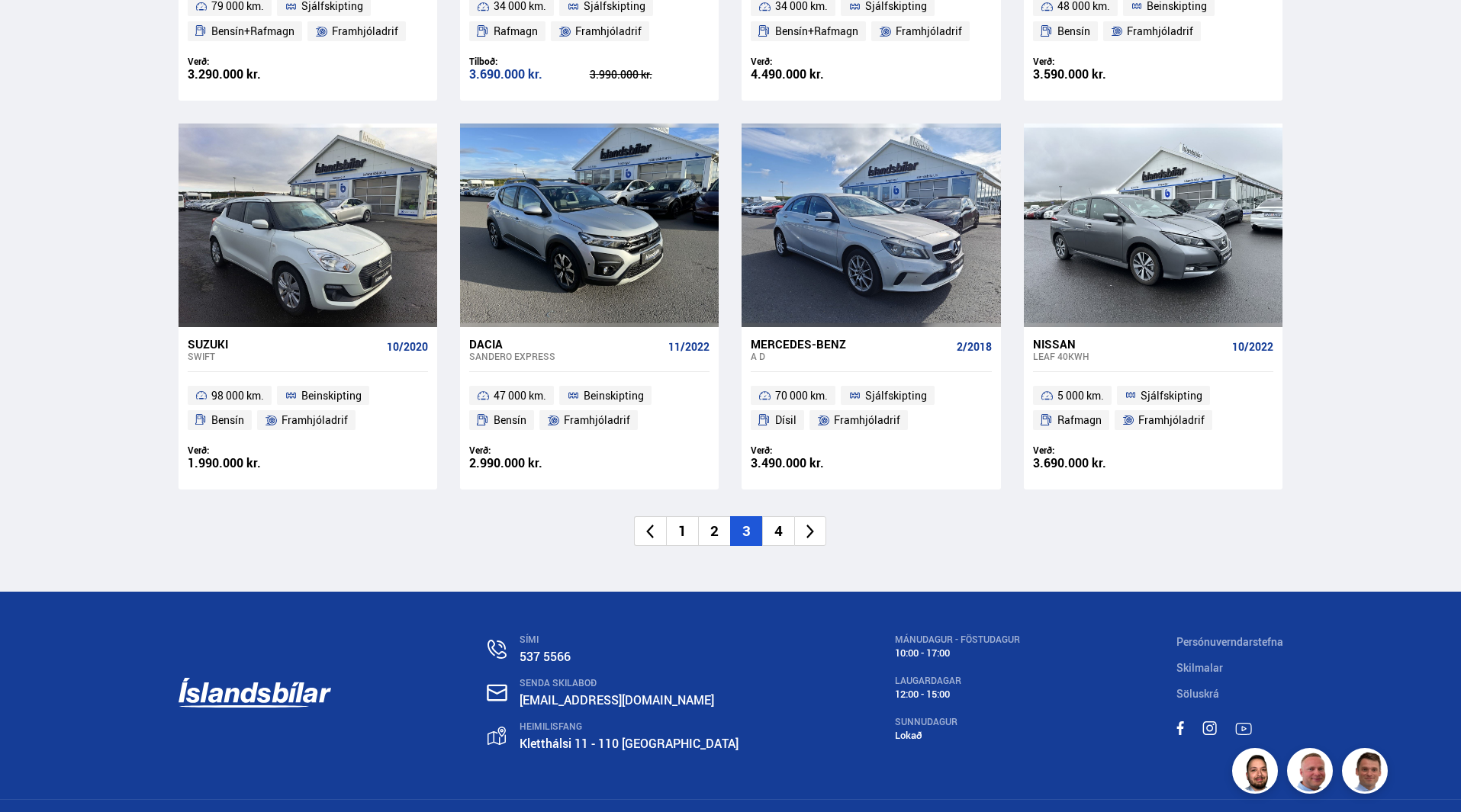
scroll to position [2211, 0]
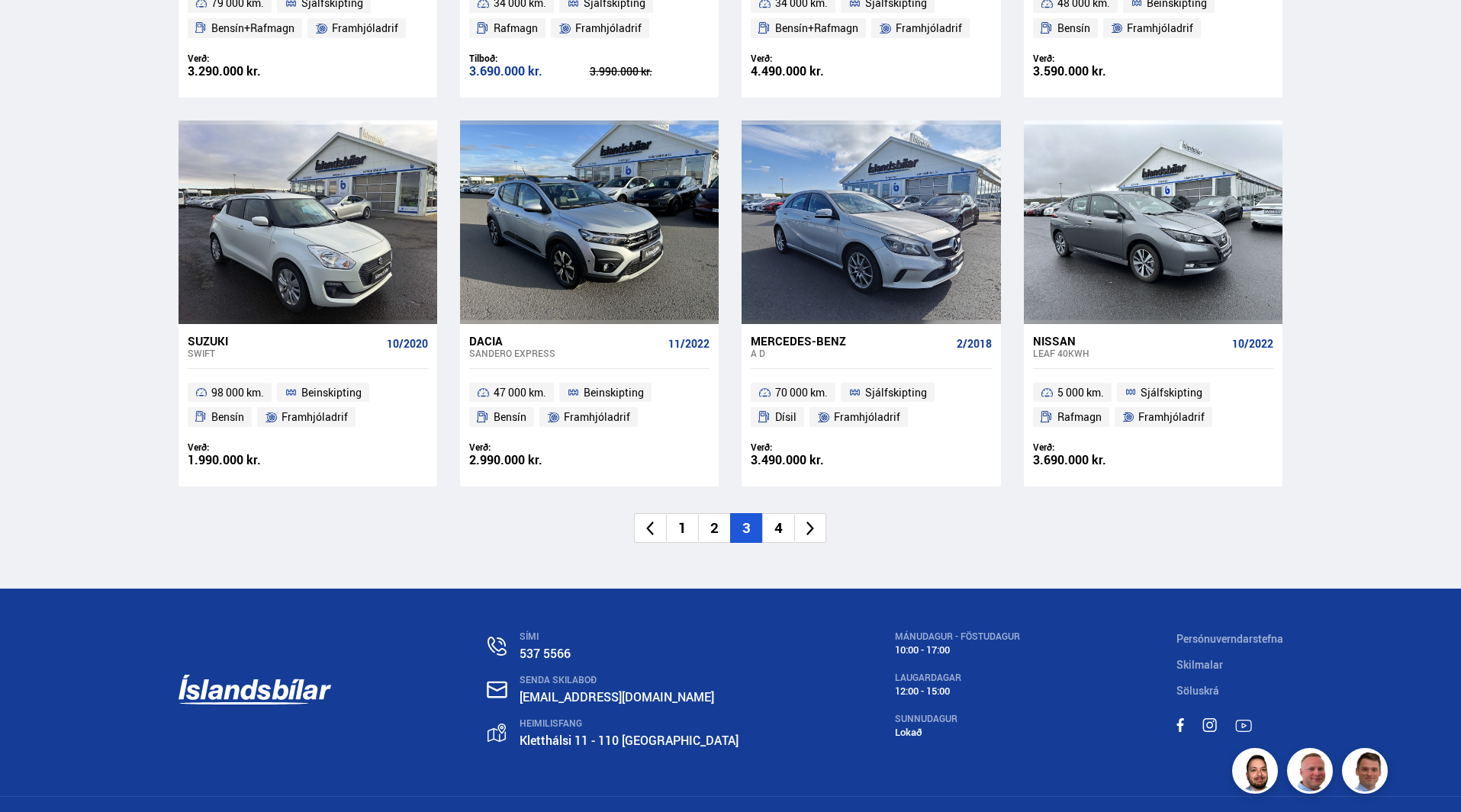
click at [773, 513] on li "4" at bounding box center [779, 528] width 32 height 30
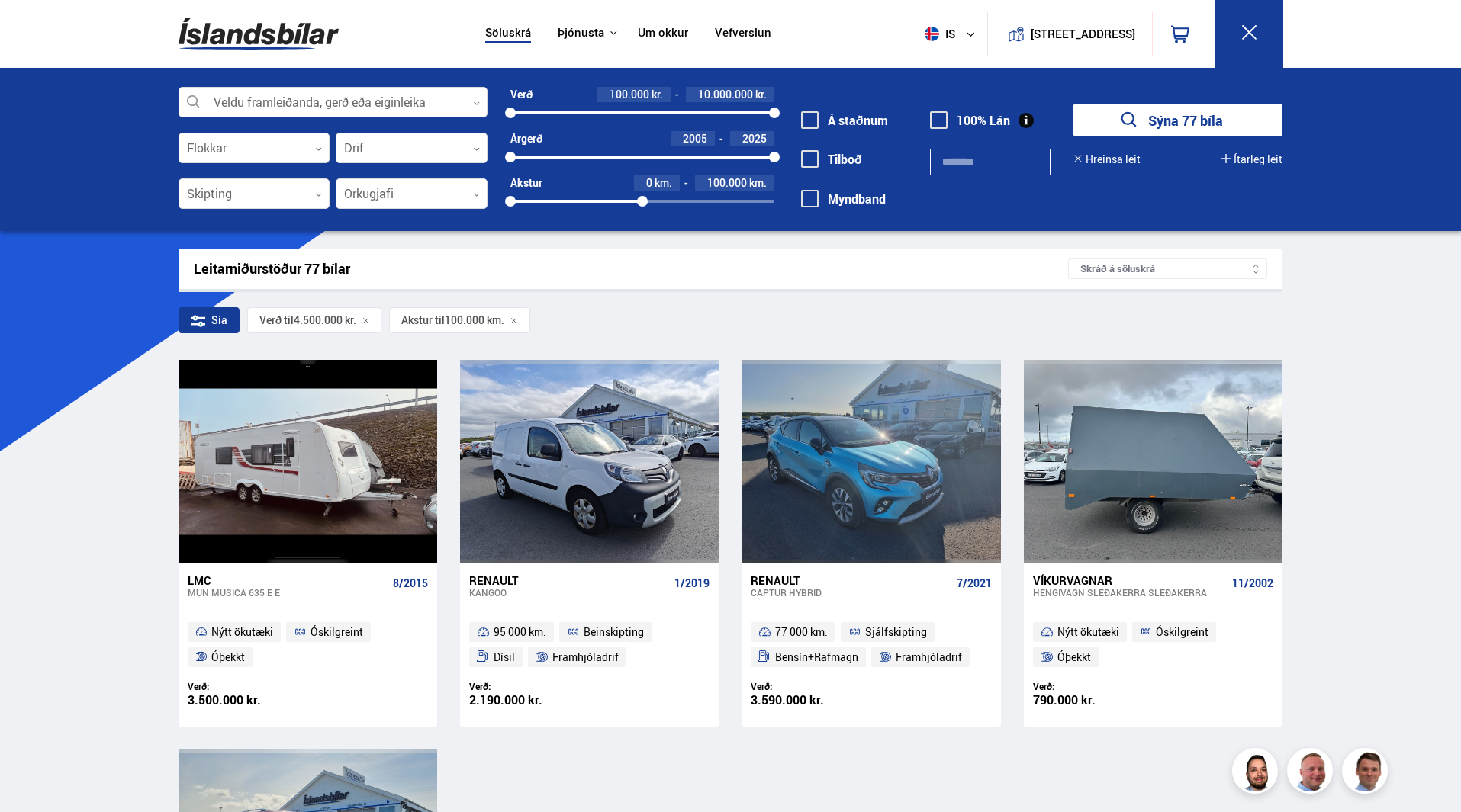
drag, startPoint x: 627, startPoint y: 111, endPoint x: 800, endPoint y: 98, distance: 173.5
click at [800, 94] on div "Veldu framleiðanda, gerð eða eiginleika 0 Flokkar 0 Drif 0 Skipting 0 Orkugjafi…" at bounding box center [731, 157] width 1129 height 140
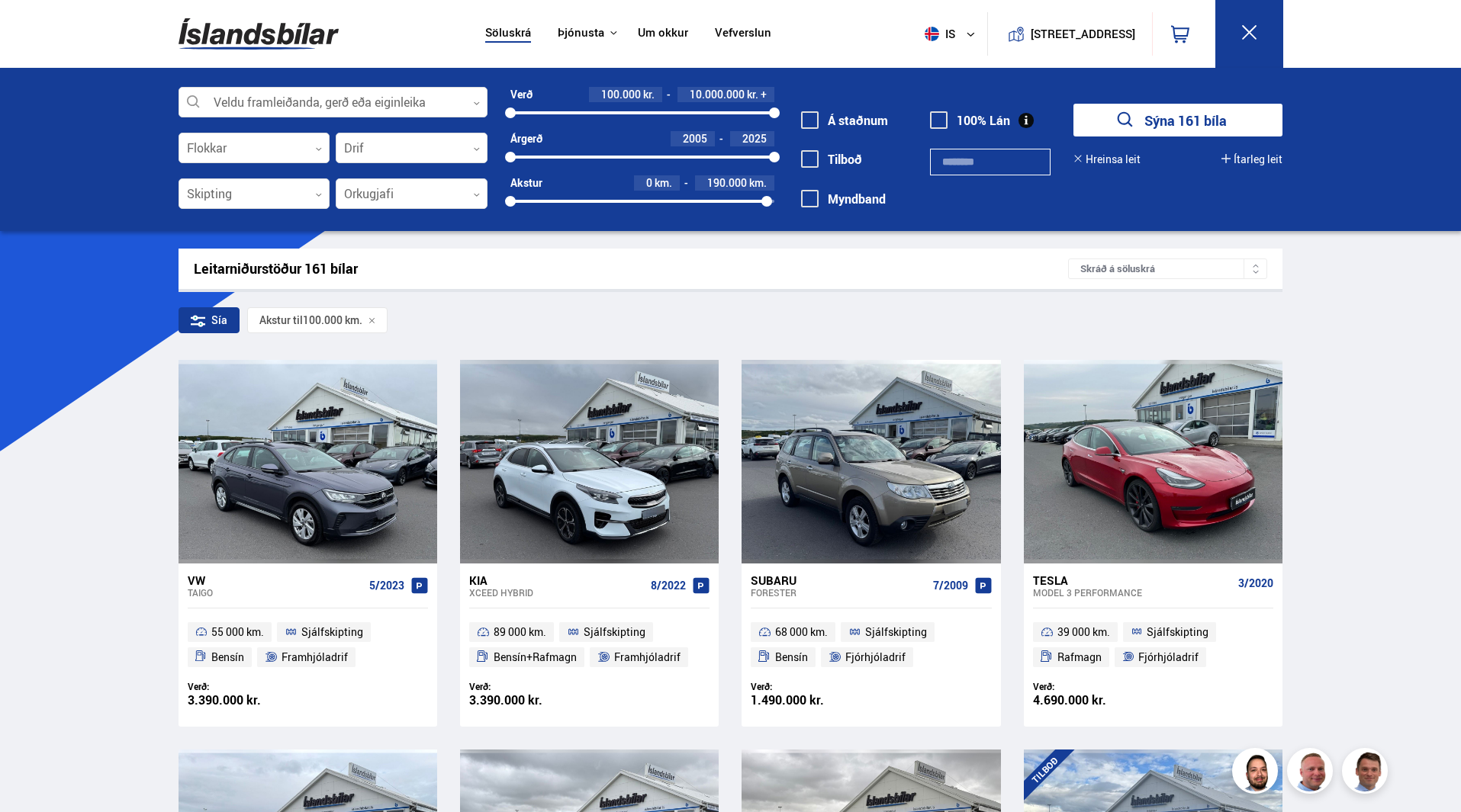
drag, startPoint x: 643, startPoint y: 203, endPoint x: 797, endPoint y: 216, distance: 154.5
click at [775, 212] on div "Veldu framleiðanda, gerð eða eiginleika 0 Flokkar 0 Drif 0 Skipting 0 Orkugjafi…" at bounding box center [731, 157] width 1129 height 140
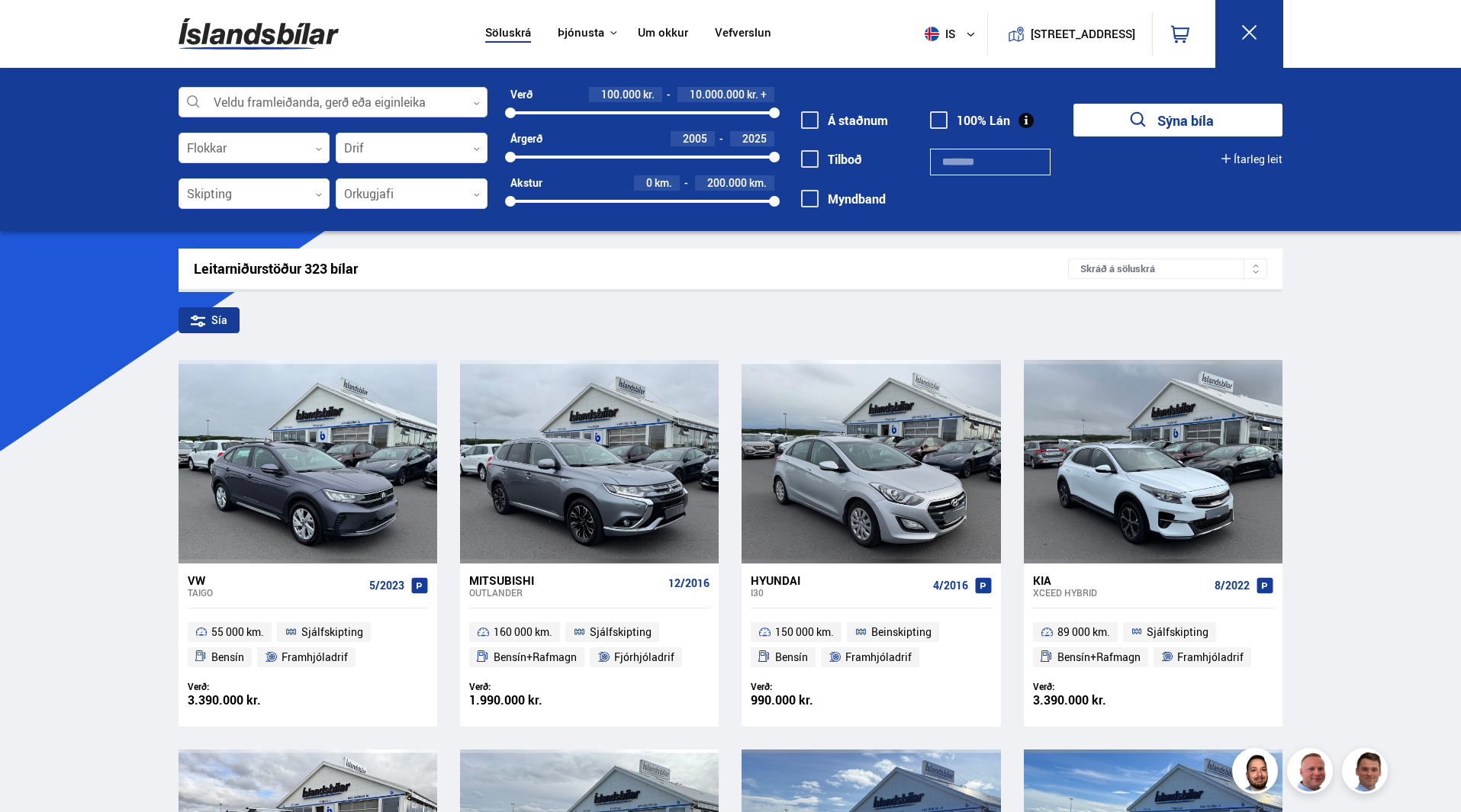
click at [474, 102] on icon at bounding box center [477, 103] width 7 height 7
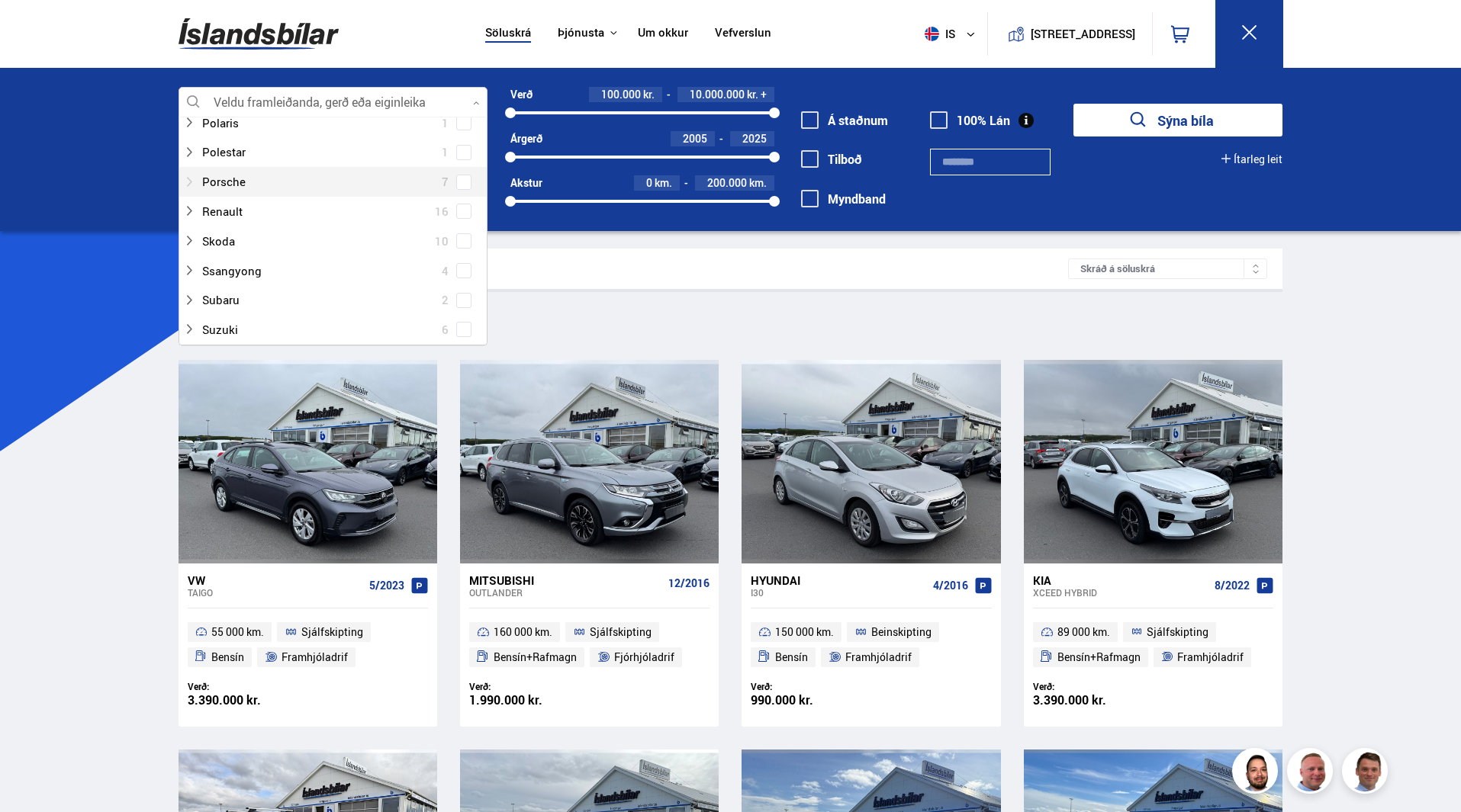
scroll to position [915, 0]
click at [247, 310] on div at bounding box center [317, 308] width 269 height 22
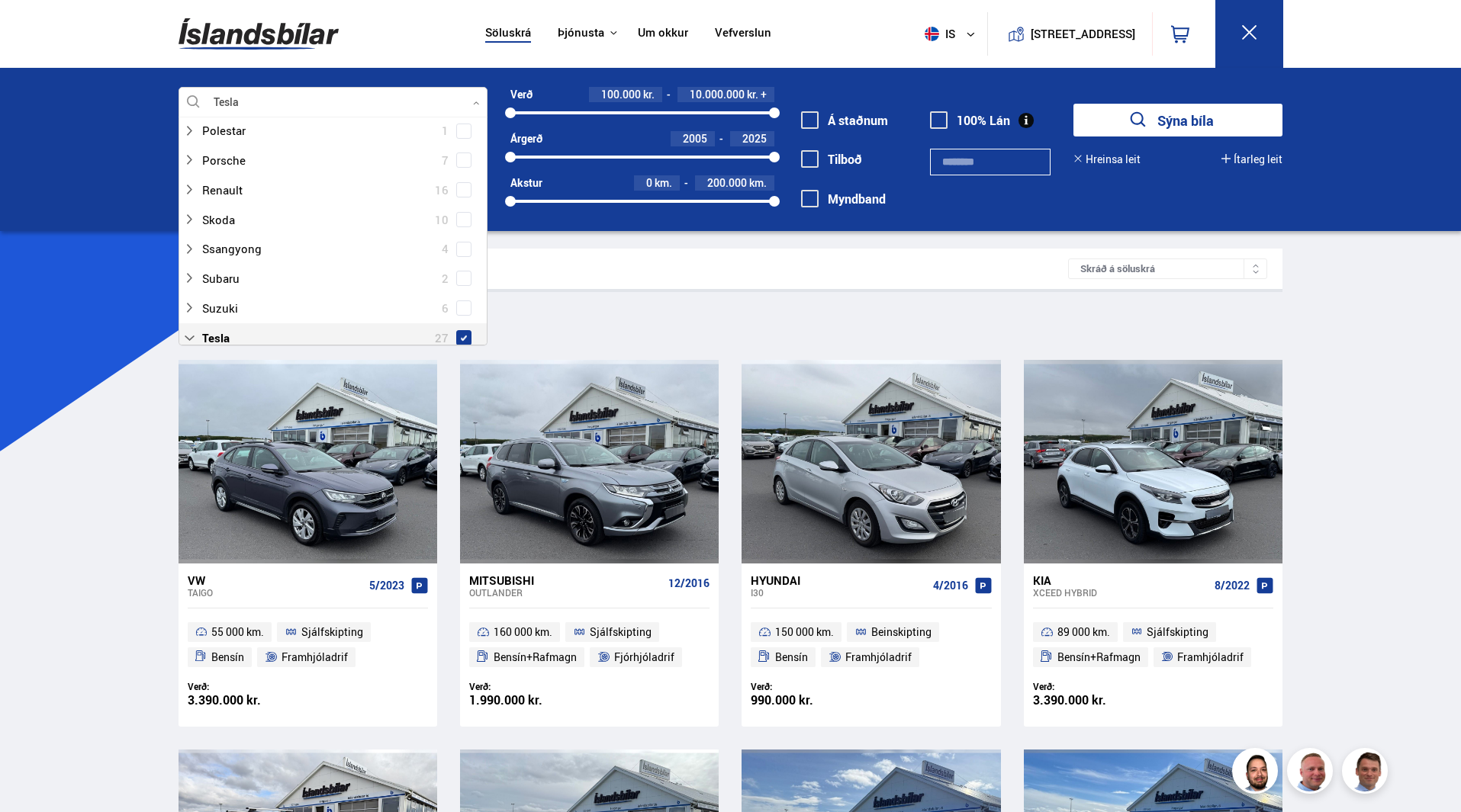
click at [461, 335] on span at bounding box center [464, 338] width 6 height 6
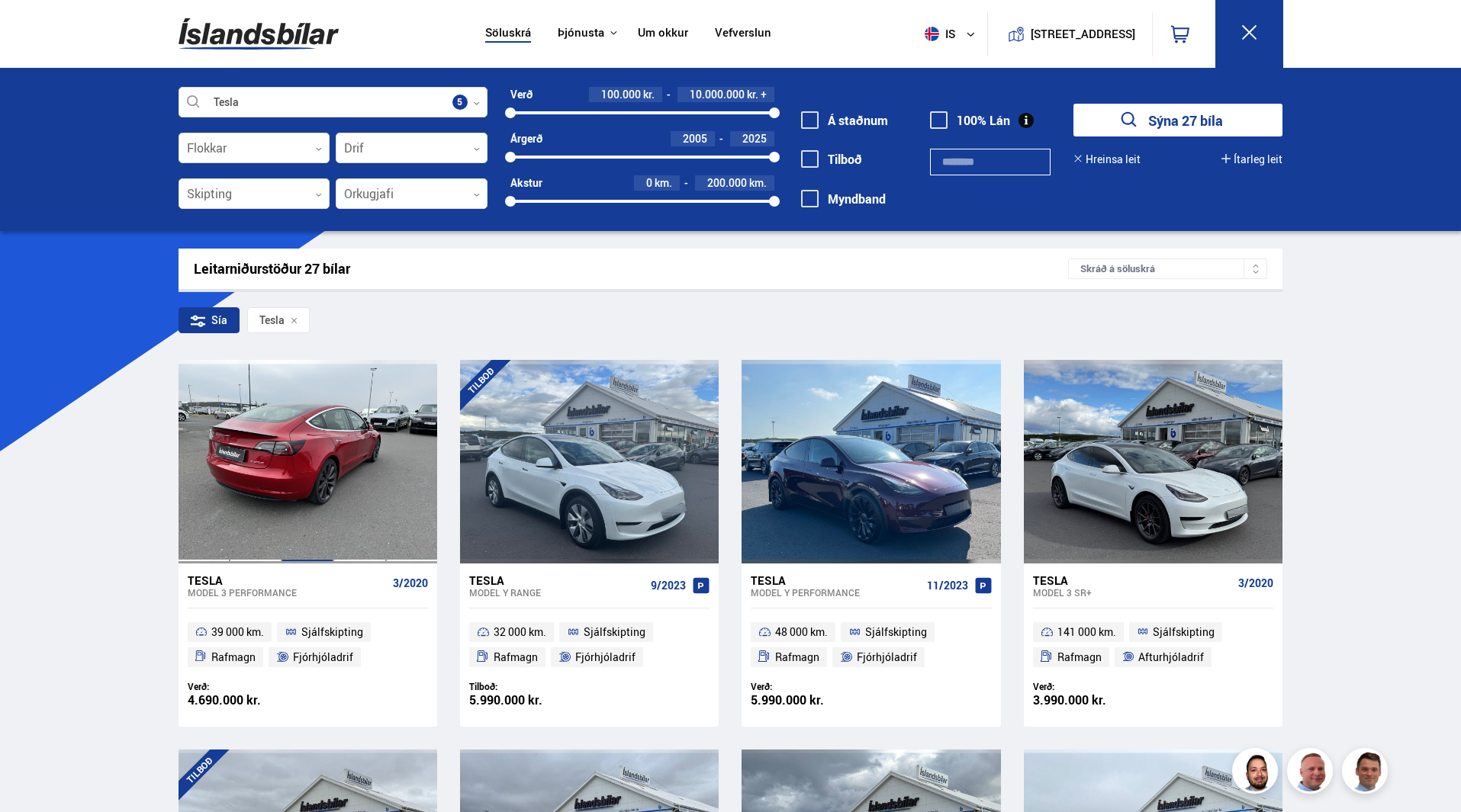
click at [325, 475] on div at bounding box center [308, 461] width 52 height 203
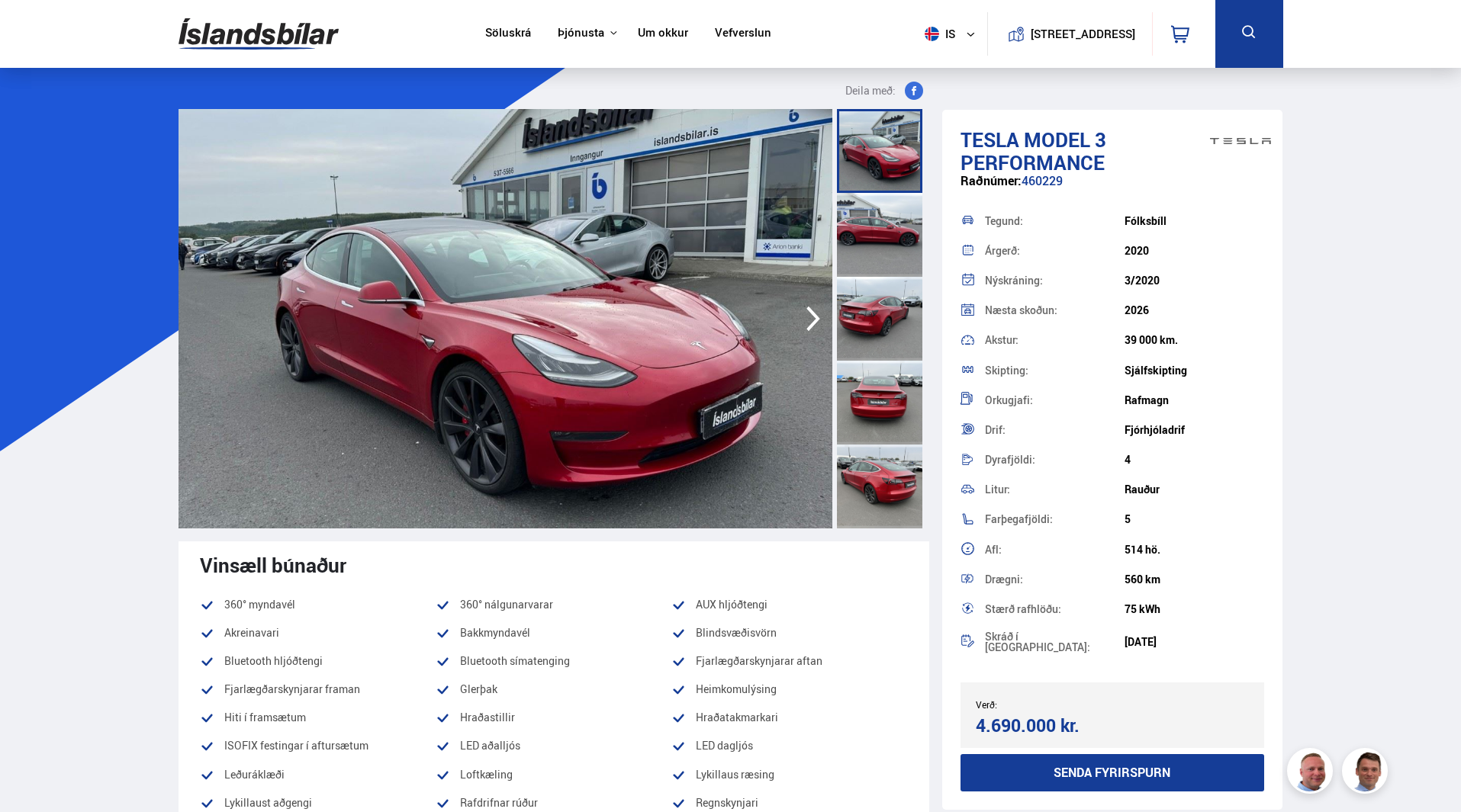
click at [807, 321] on icon "button" at bounding box center [813, 318] width 31 height 36
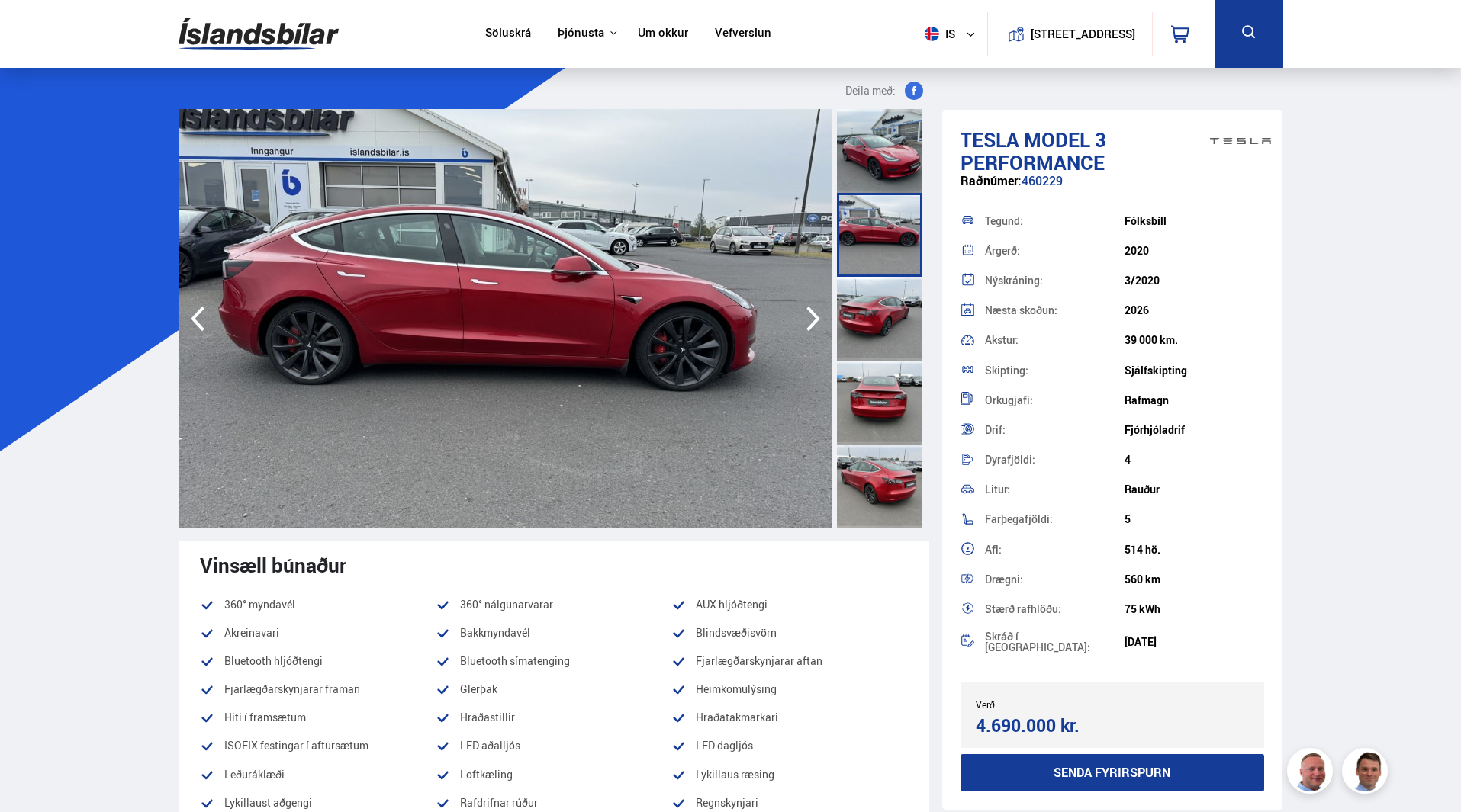
click at [807, 321] on icon "button" at bounding box center [813, 318] width 31 height 36
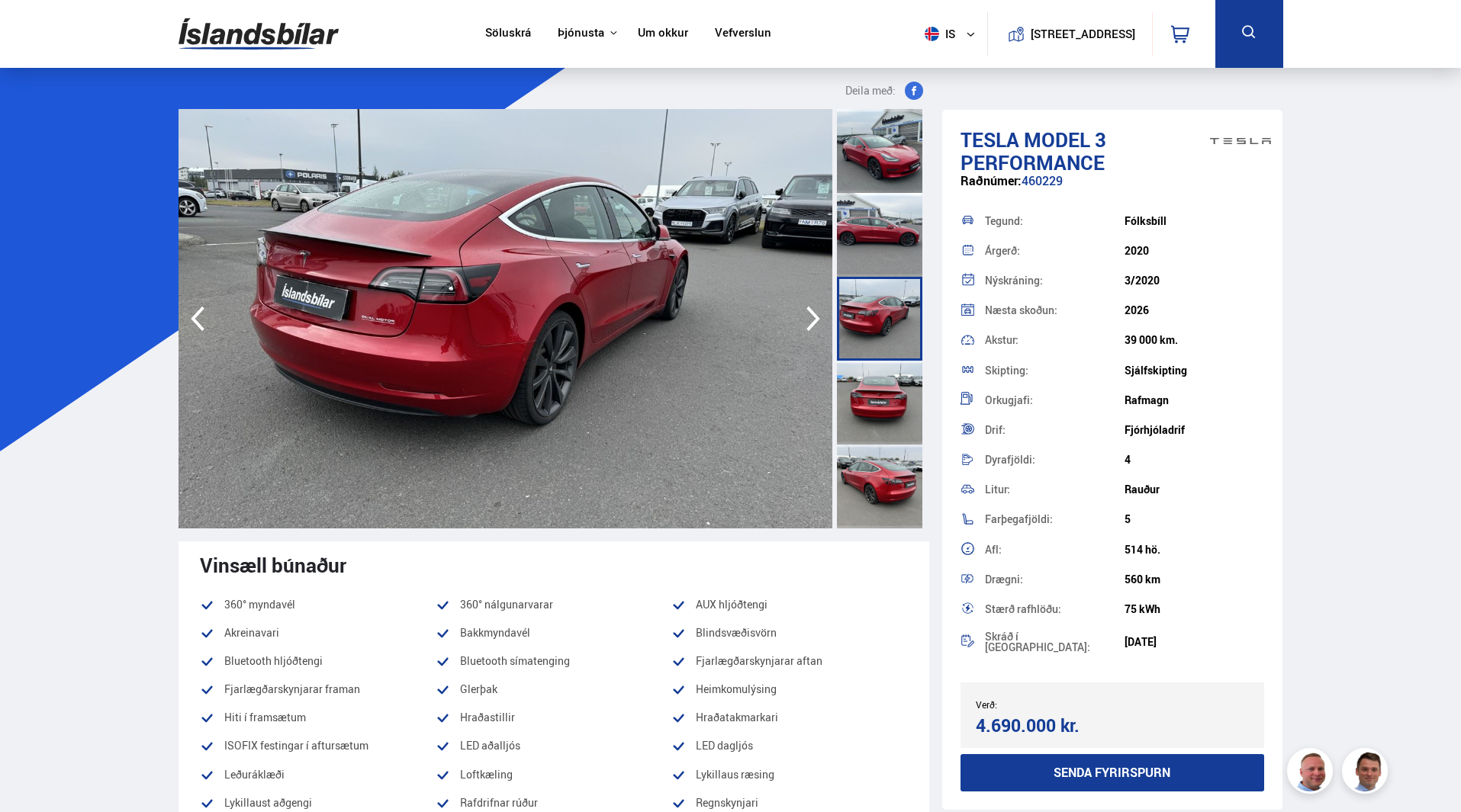
click at [807, 321] on icon "button" at bounding box center [813, 318] width 31 height 36
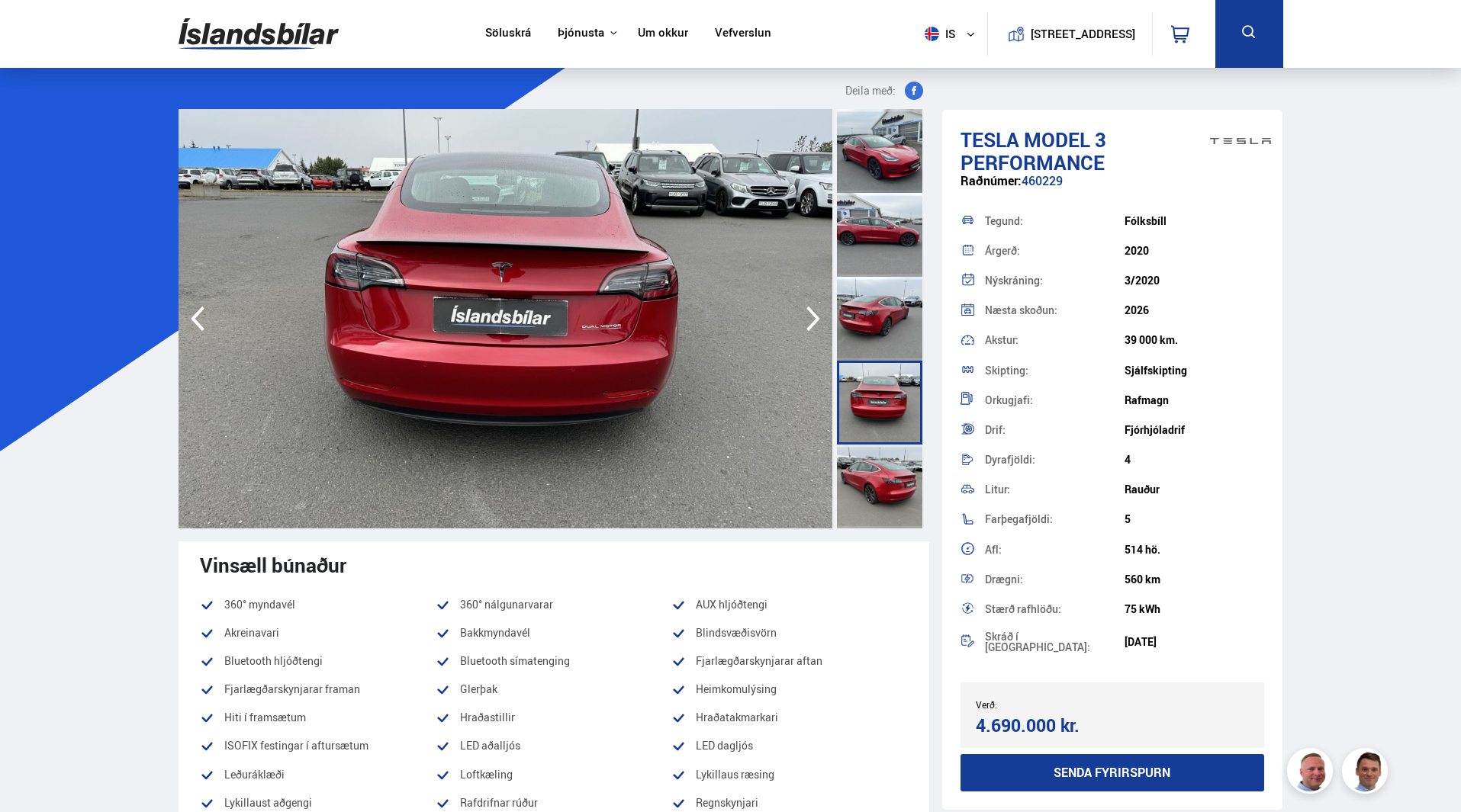
click at [807, 321] on icon "button" at bounding box center [813, 318] width 31 height 36
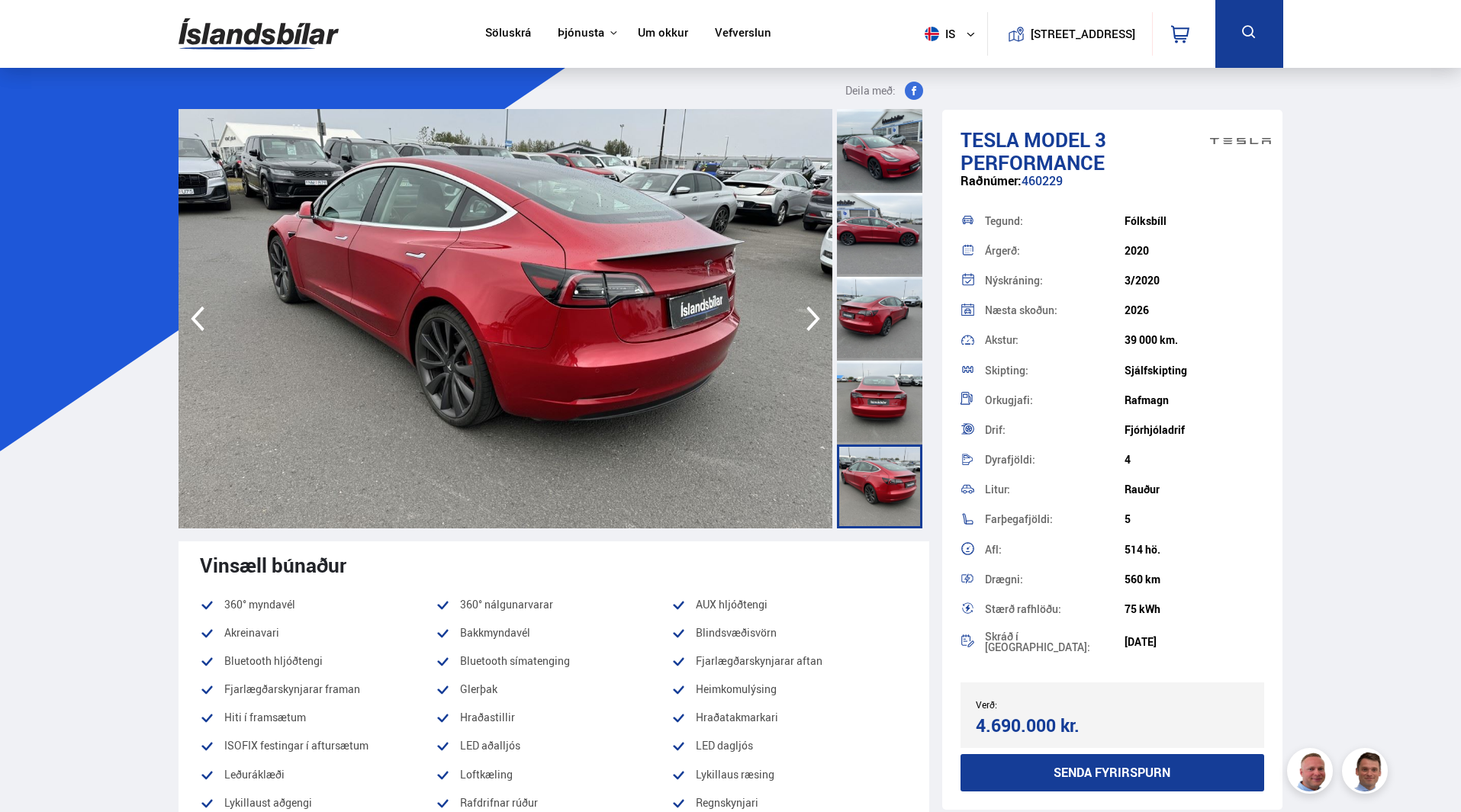
click at [807, 321] on icon "button" at bounding box center [813, 318] width 31 height 36
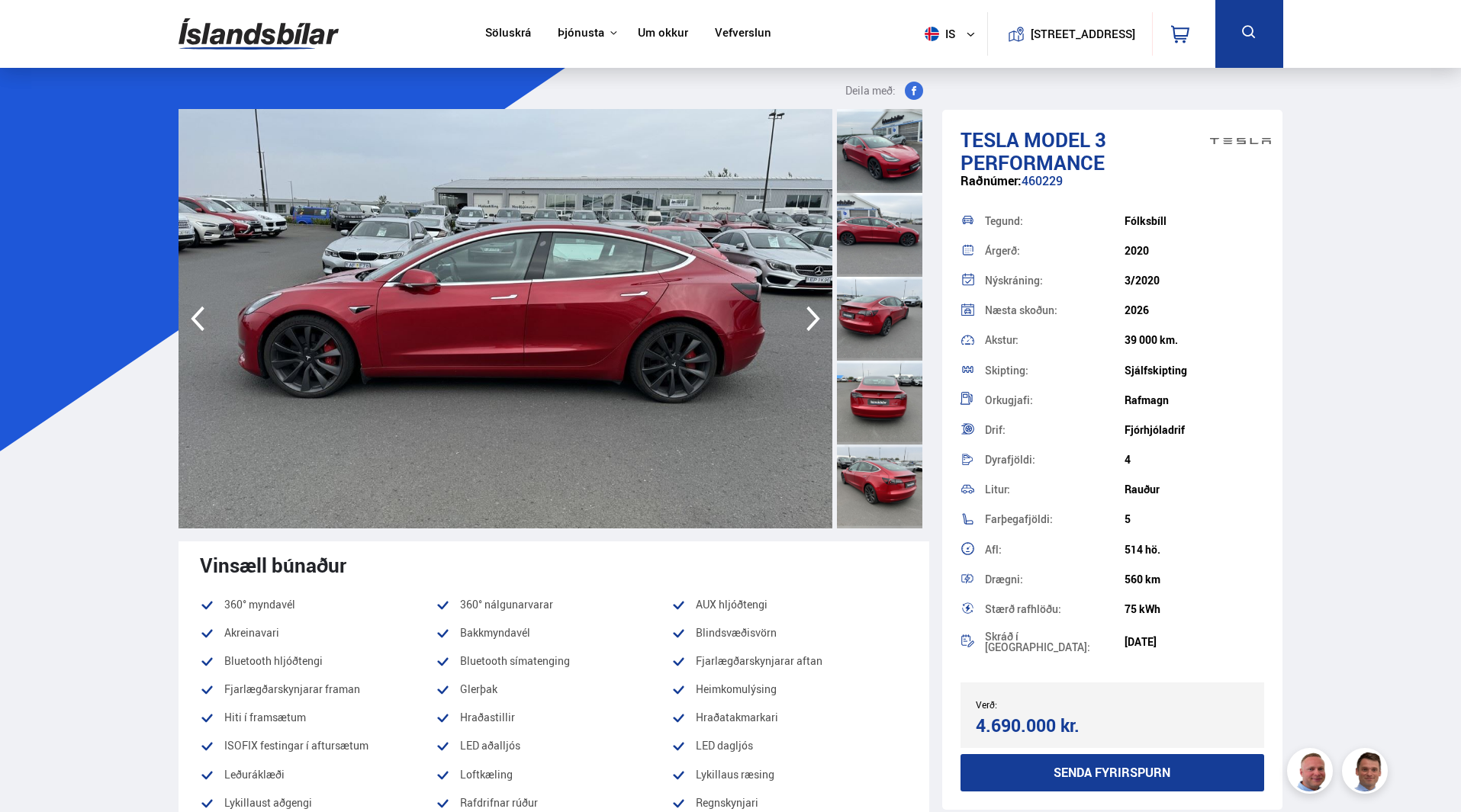
click at [807, 320] on icon "button" at bounding box center [813, 318] width 31 height 36
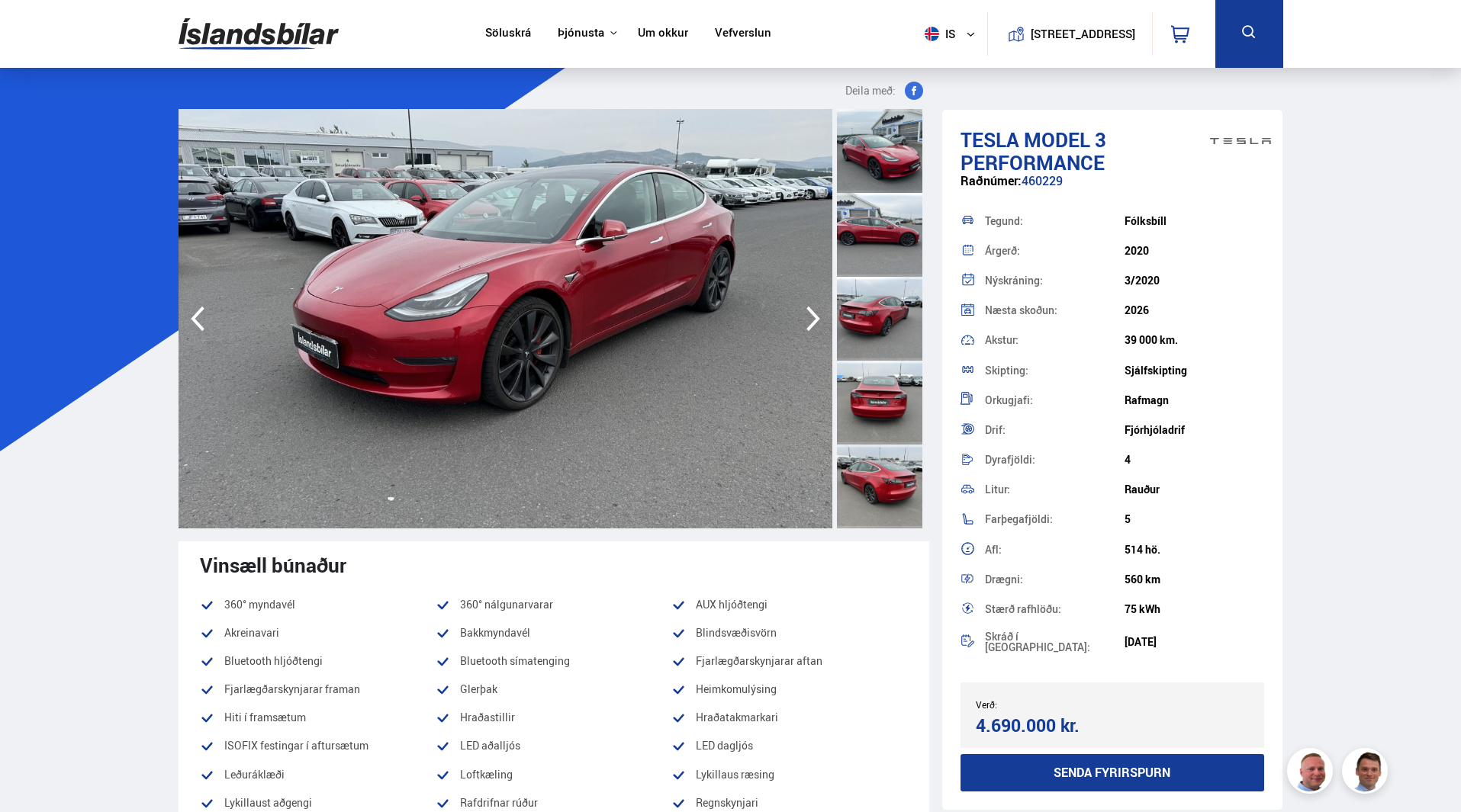
click at [807, 320] on icon "button" at bounding box center [813, 318] width 31 height 36
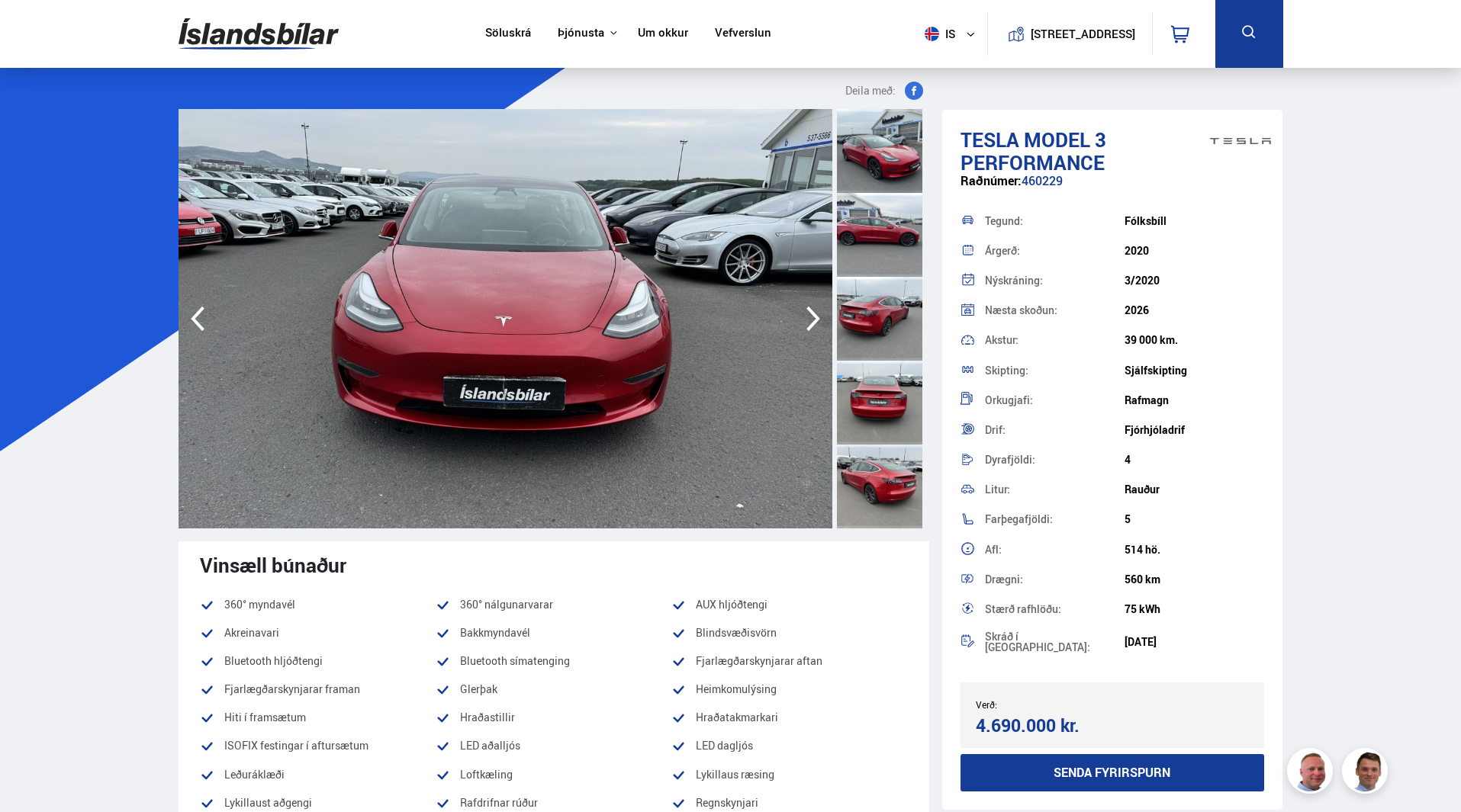
click at [807, 320] on icon "button" at bounding box center [813, 318] width 31 height 36
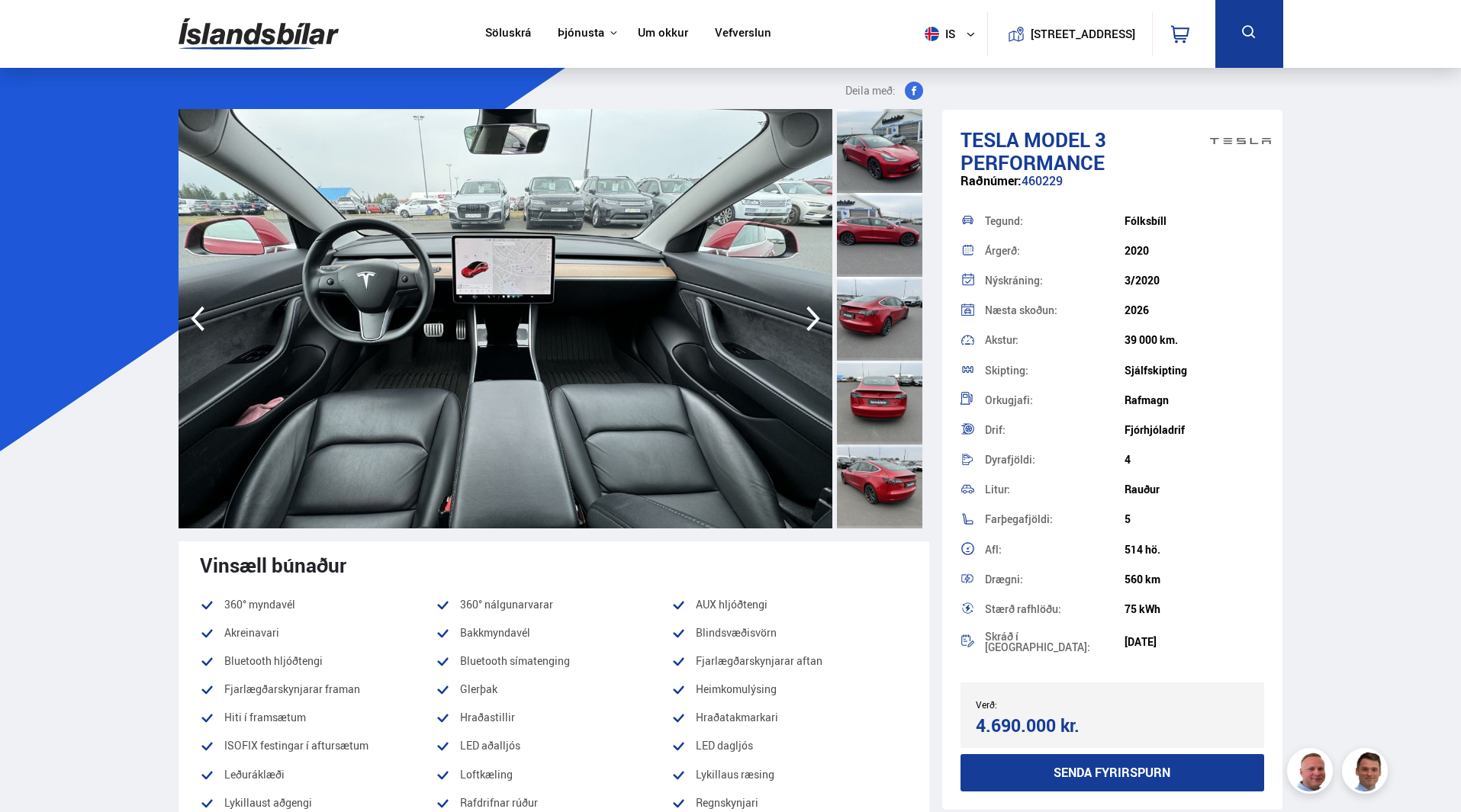
click at [807, 320] on icon "button" at bounding box center [813, 318] width 31 height 36
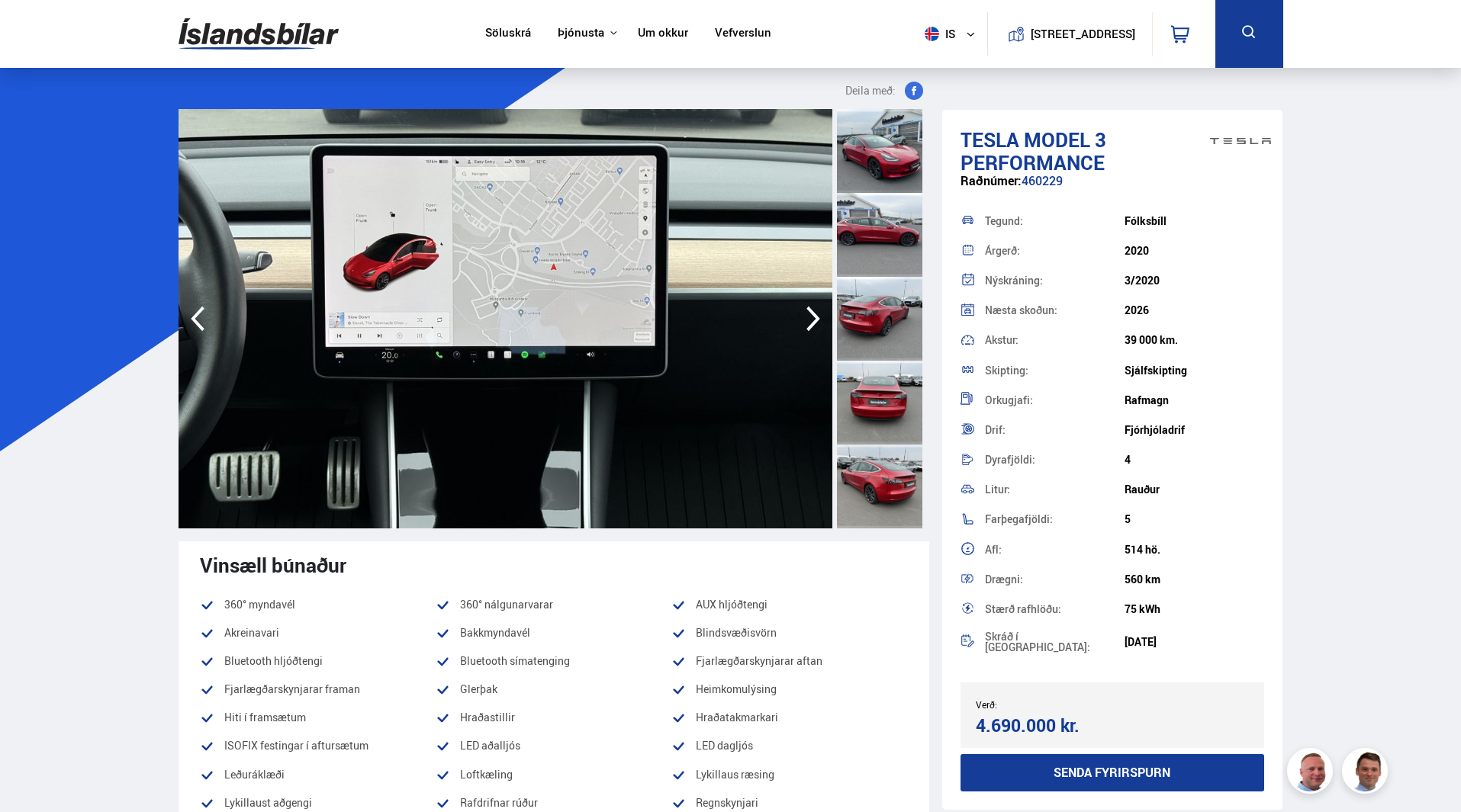
click at [807, 320] on icon "button" at bounding box center [813, 318] width 31 height 36
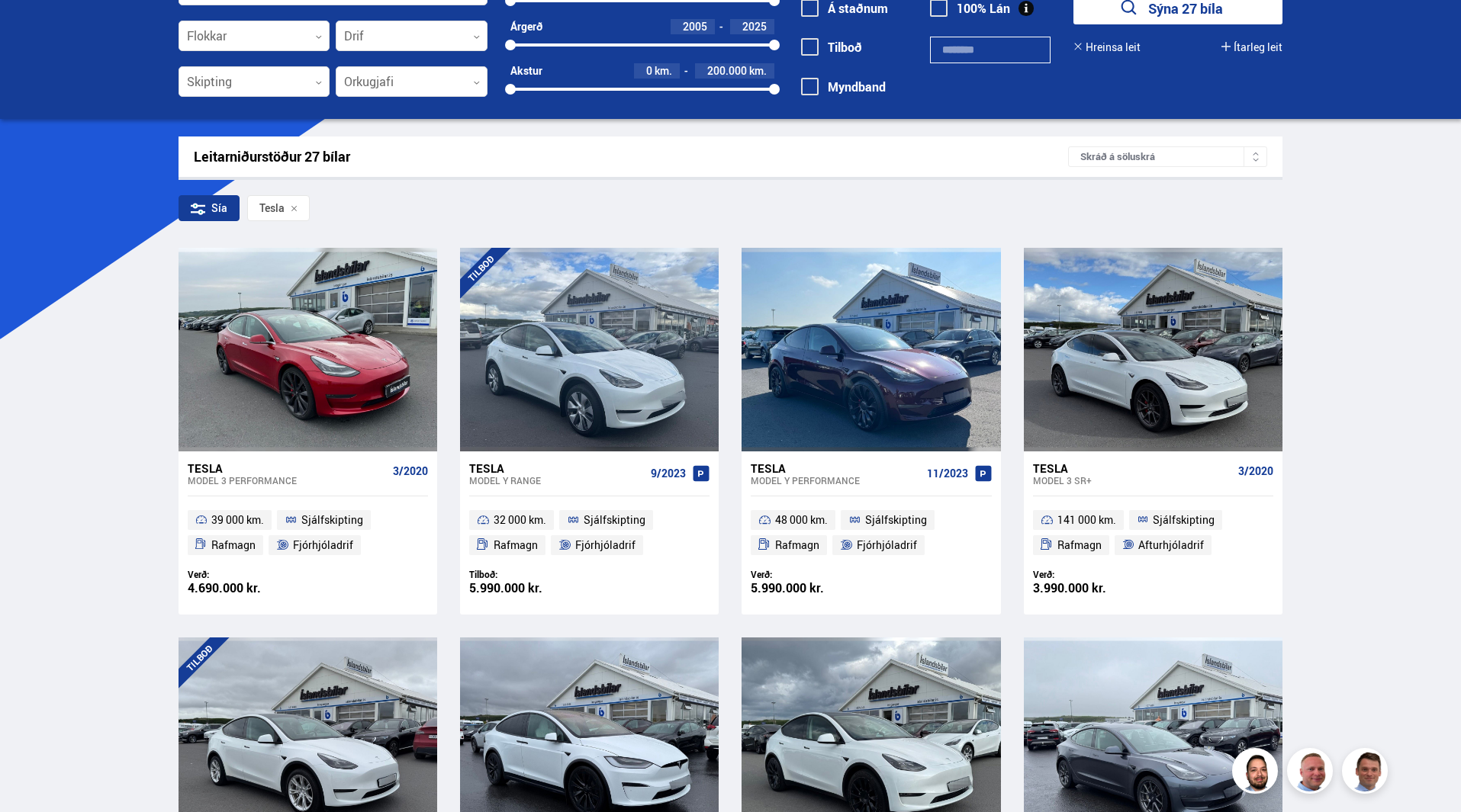
scroll to position [153, 0]
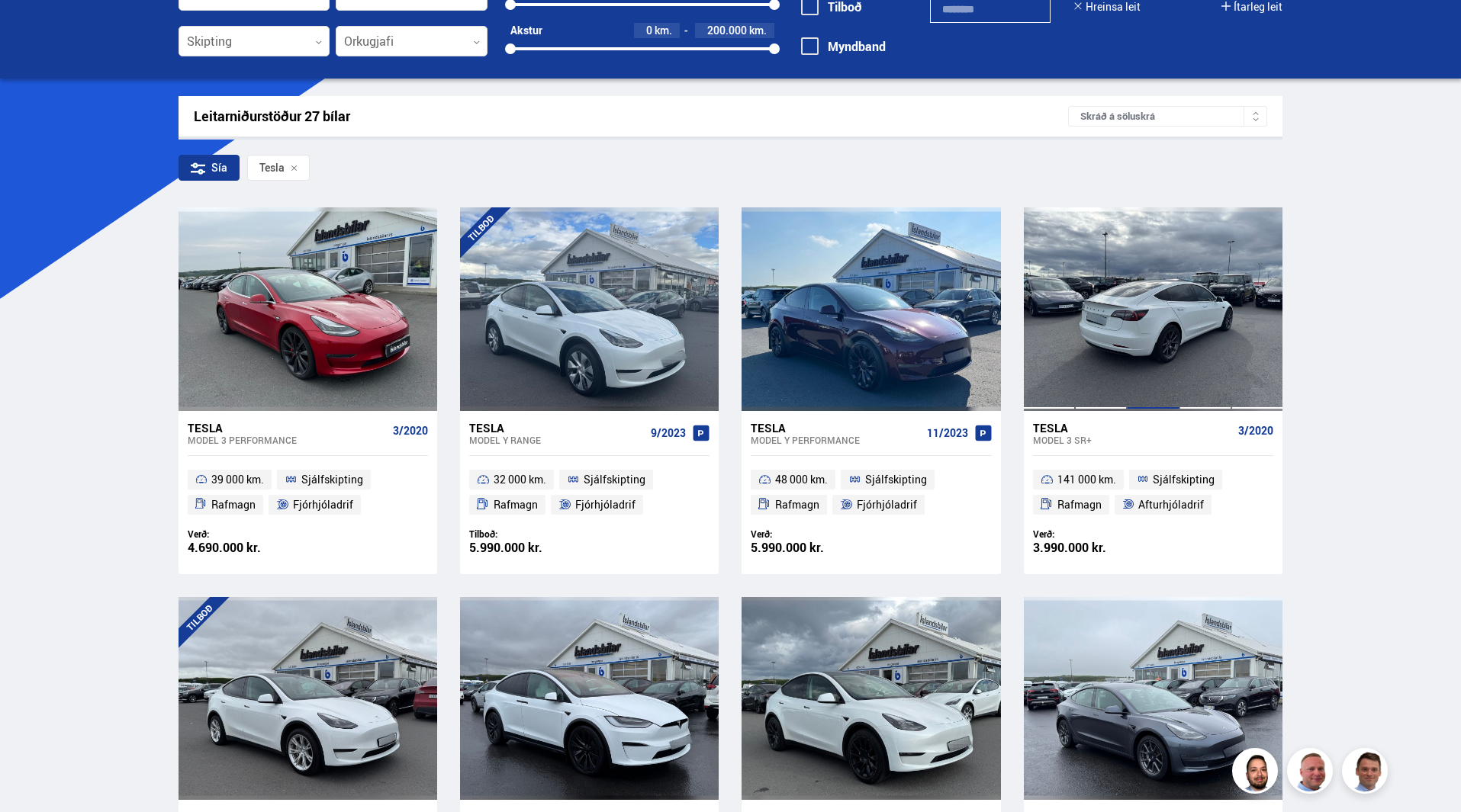
click at [1164, 352] on div at bounding box center [1152, 308] width 52 height 203
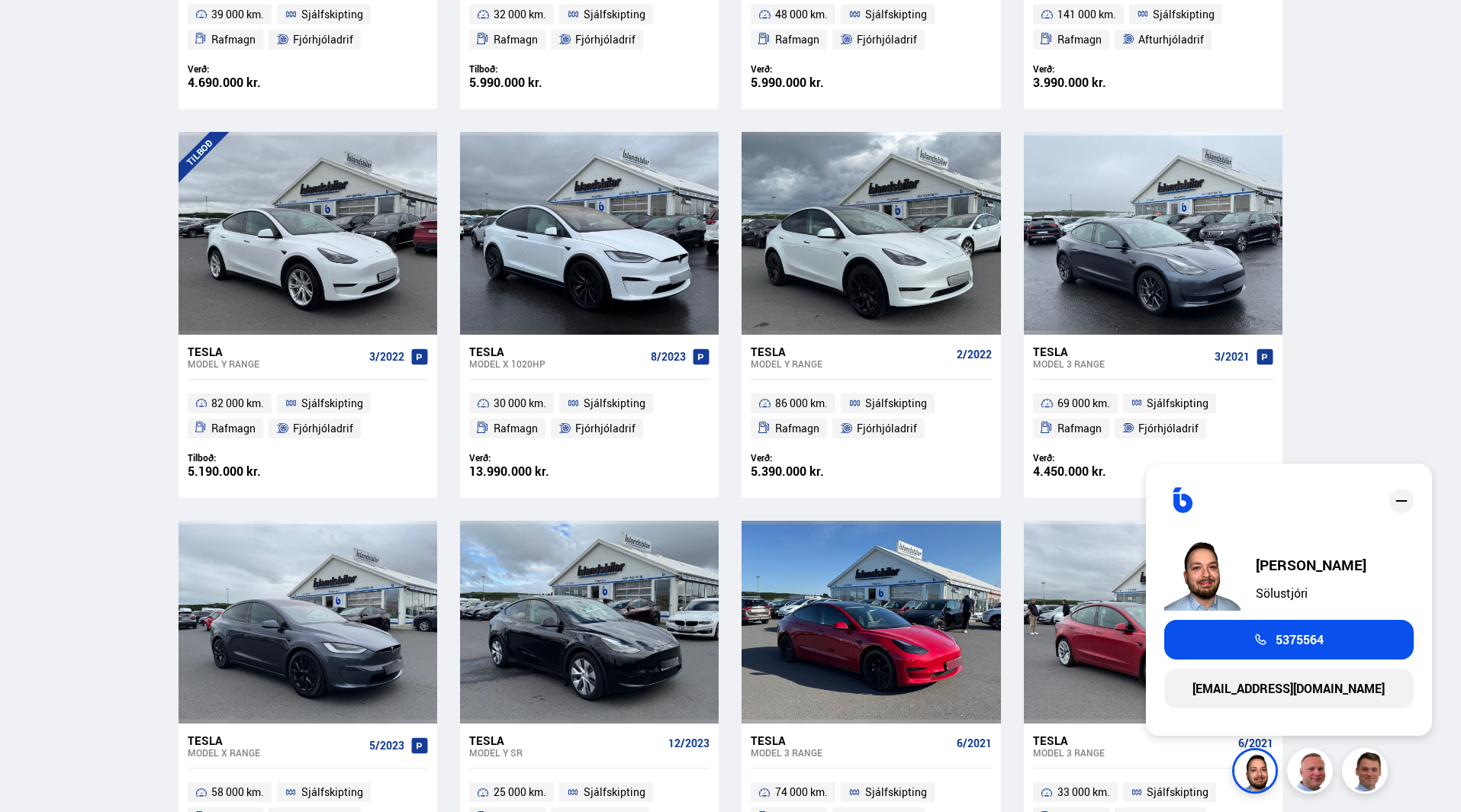
scroll to position [621, 0]
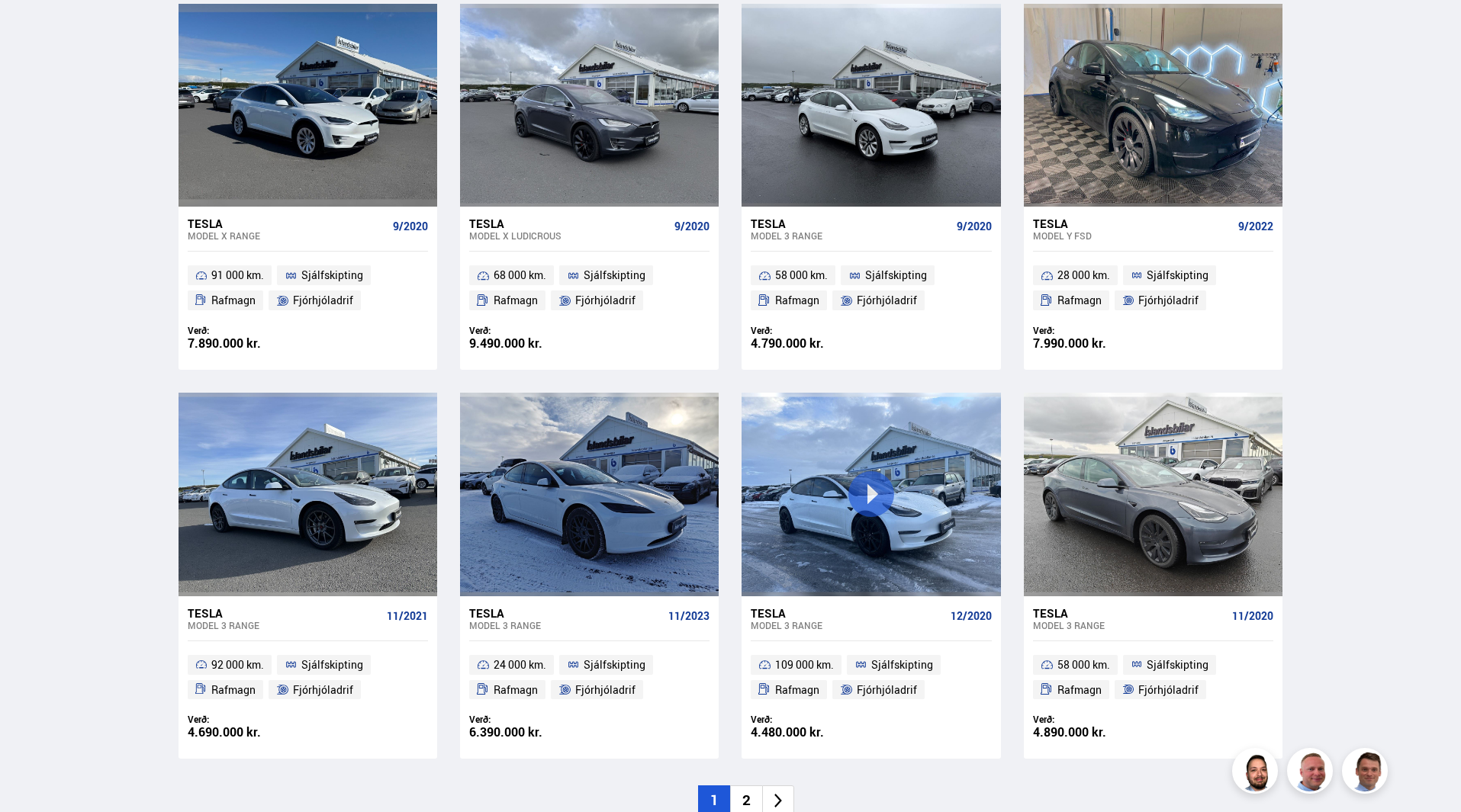
scroll to position [1917, 0]
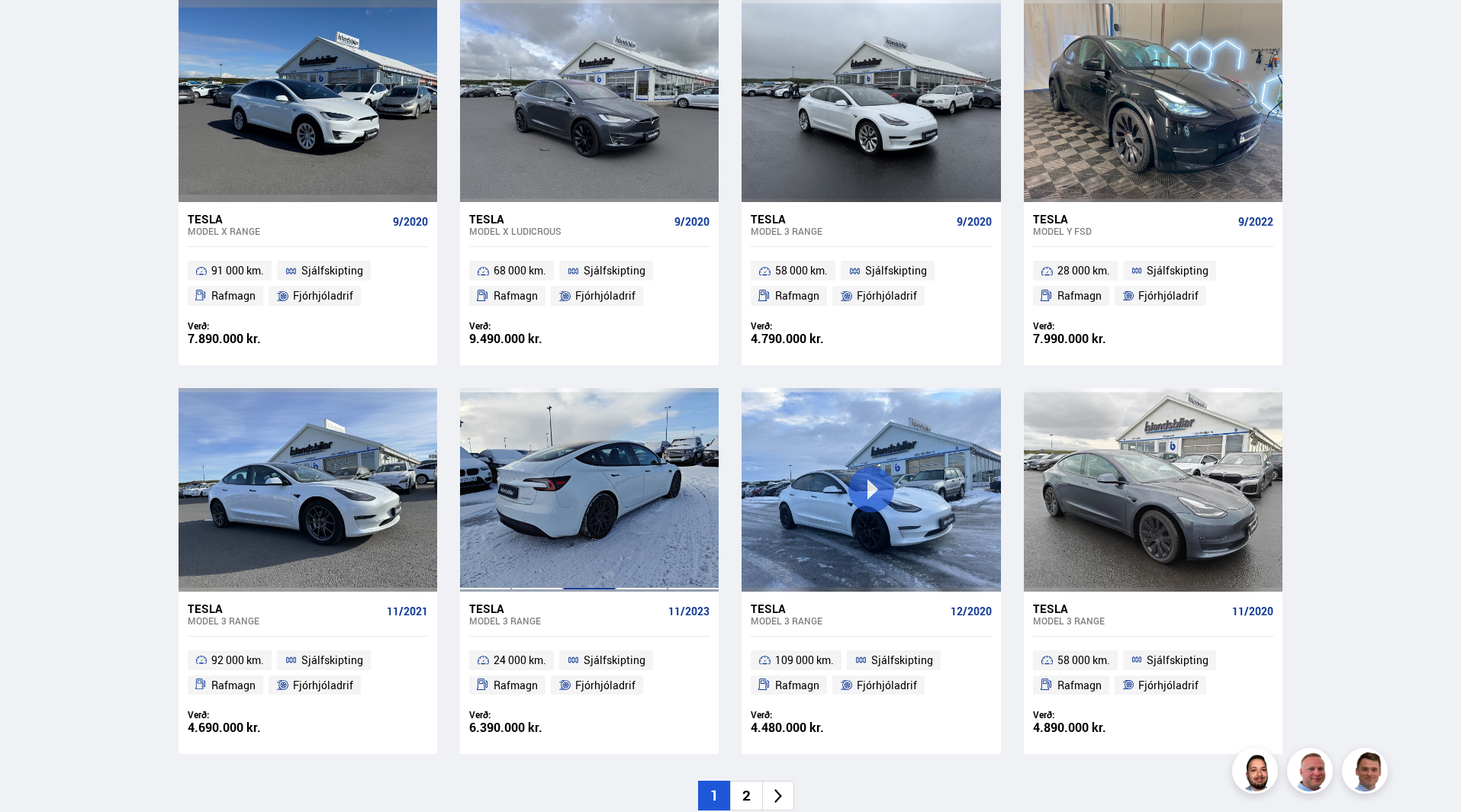
click at [610, 480] on div at bounding box center [589, 489] width 52 height 203
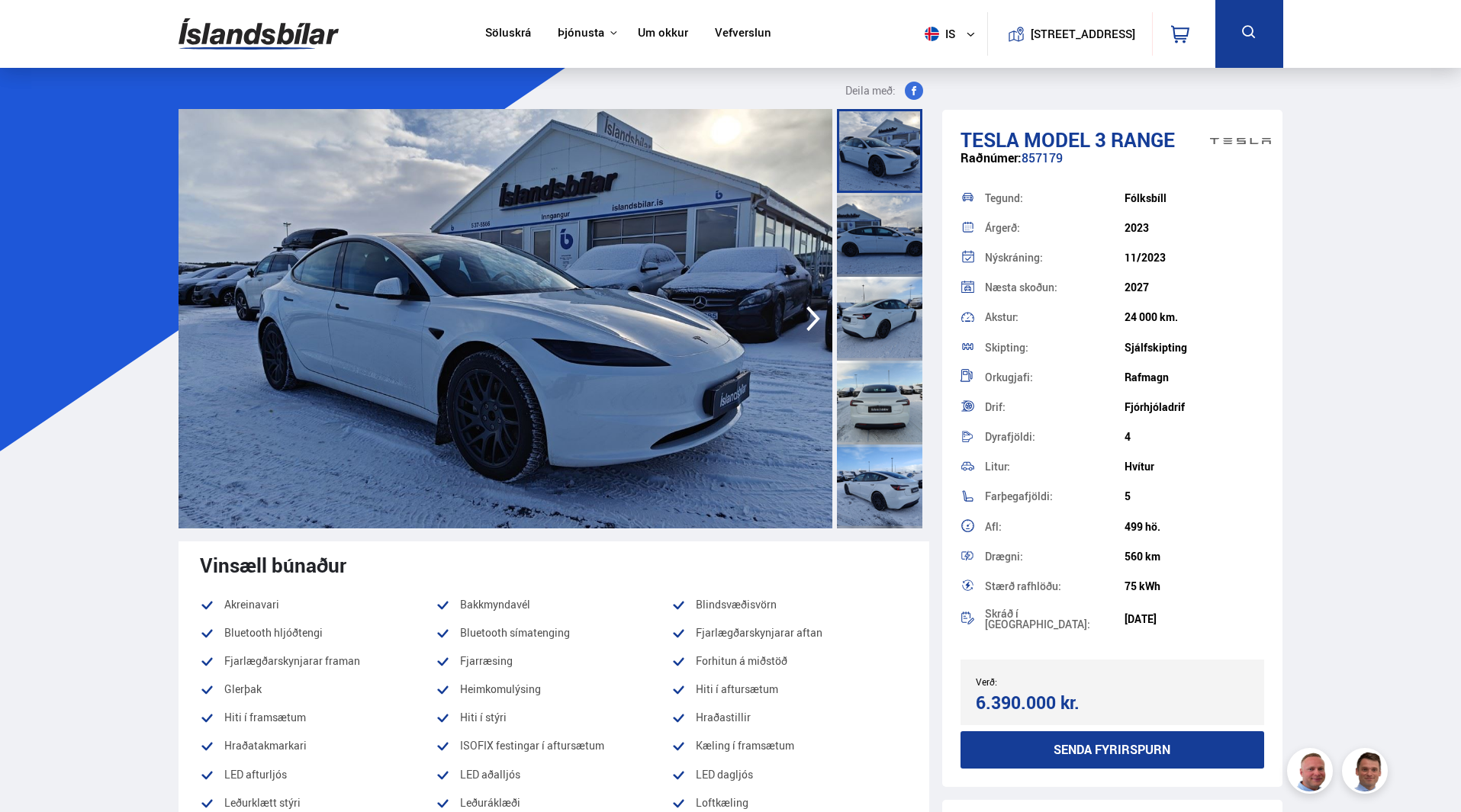
click at [814, 317] on icon "button" at bounding box center [813, 318] width 31 height 36
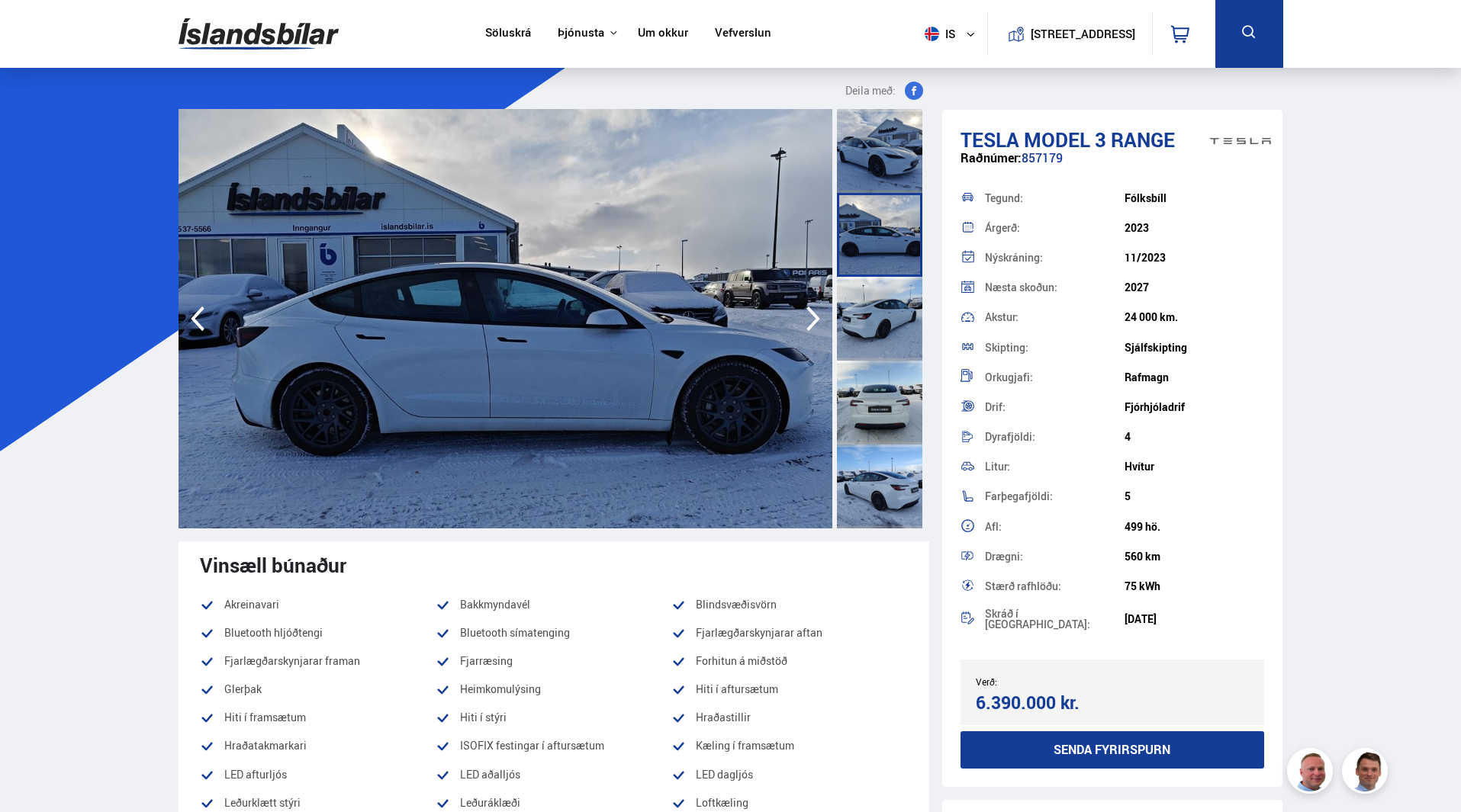
click at [814, 317] on icon "button" at bounding box center [813, 318] width 31 height 36
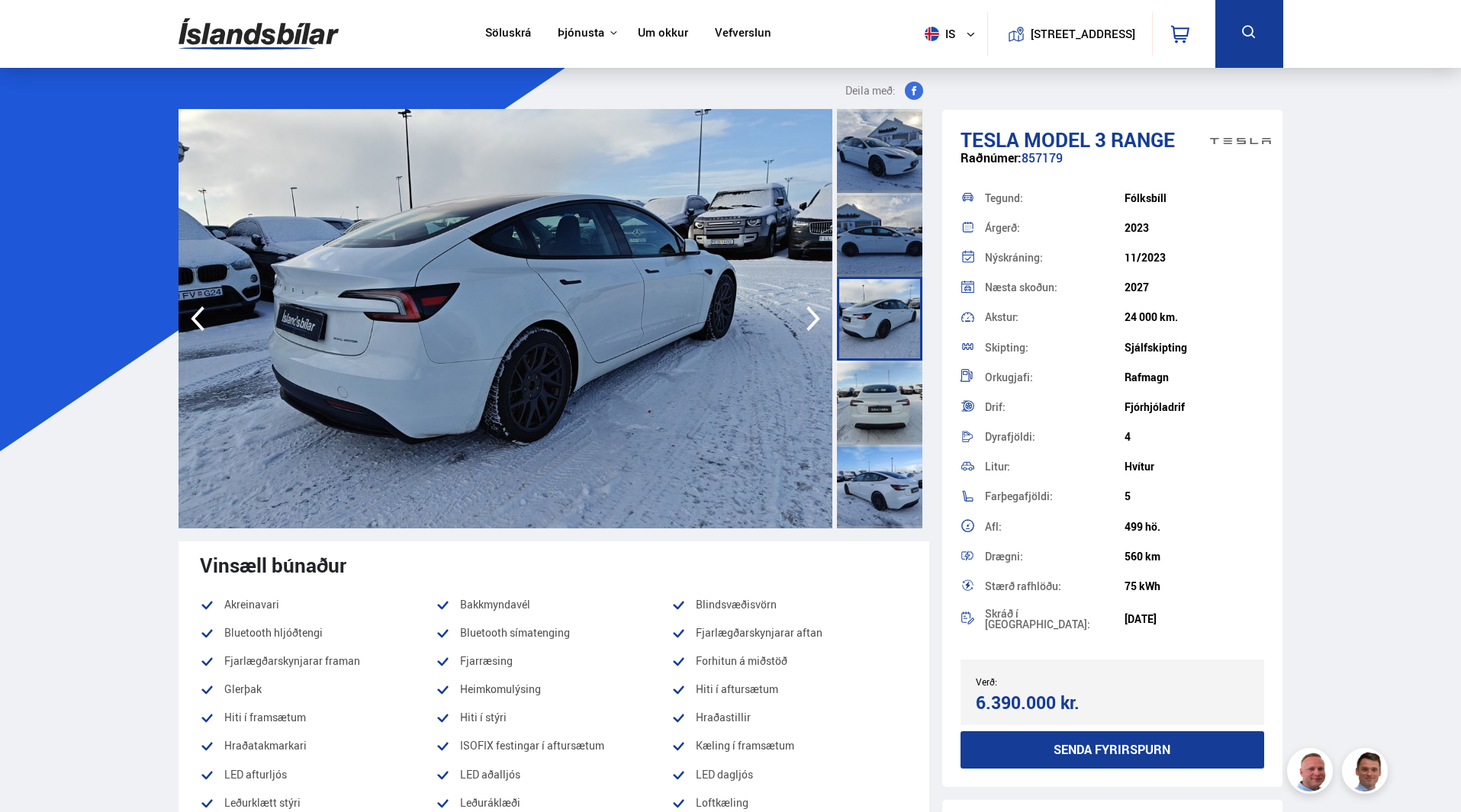
click at [814, 317] on icon "button" at bounding box center [813, 318] width 31 height 36
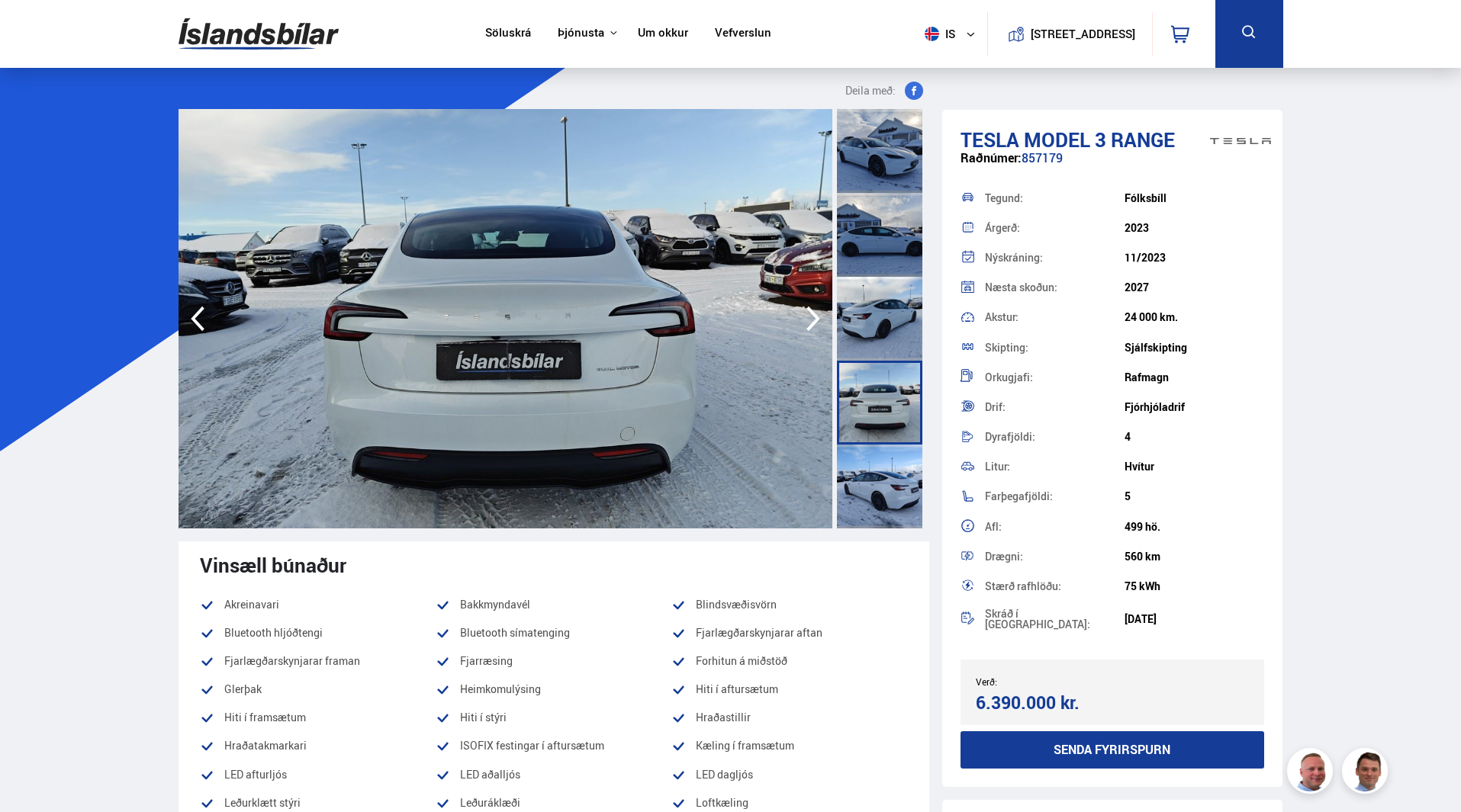
click at [810, 316] on icon "button" at bounding box center [813, 318] width 31 height 36
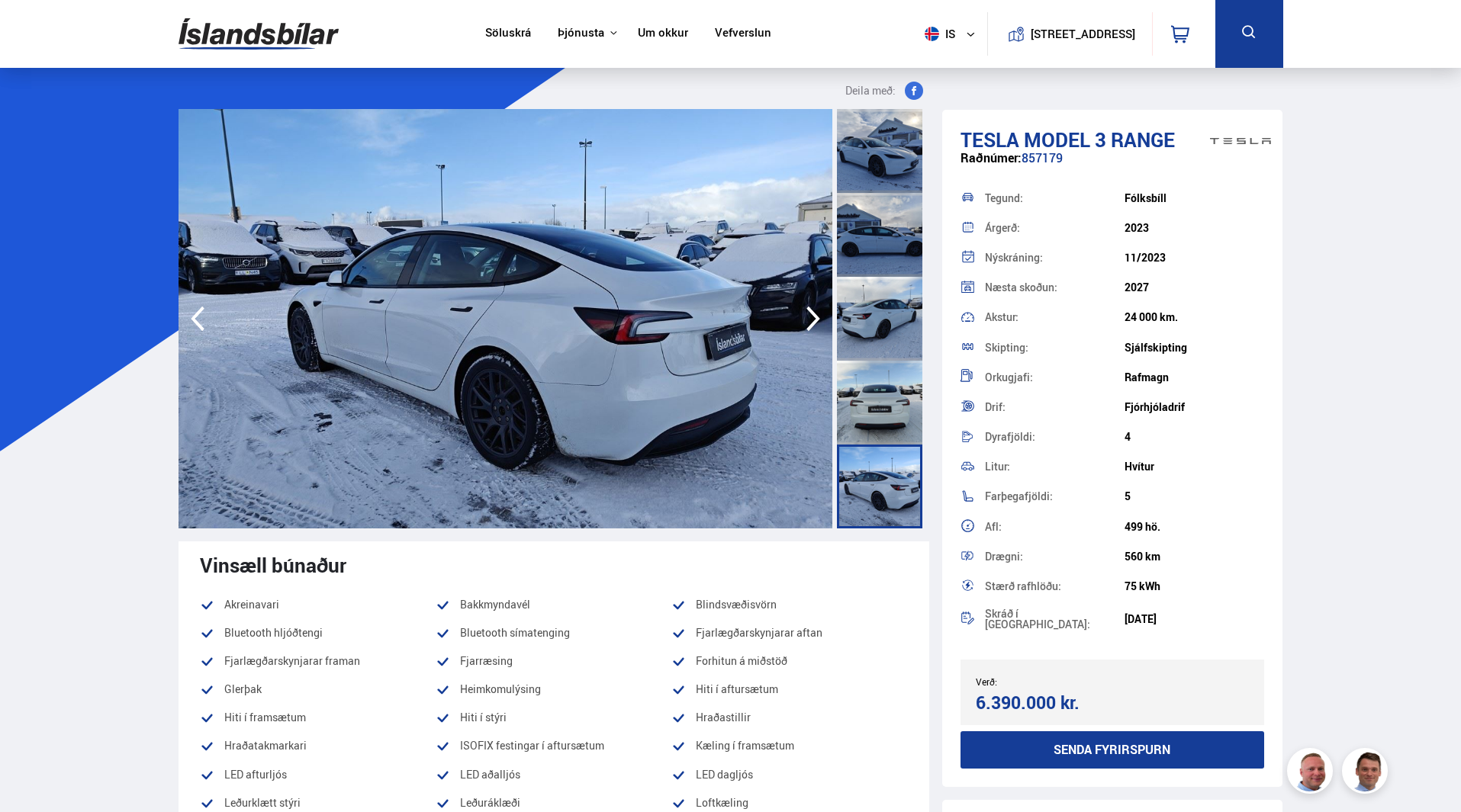
click at [809, 316] on icon "button" at bounding box center [813, 318] width 31 height 36
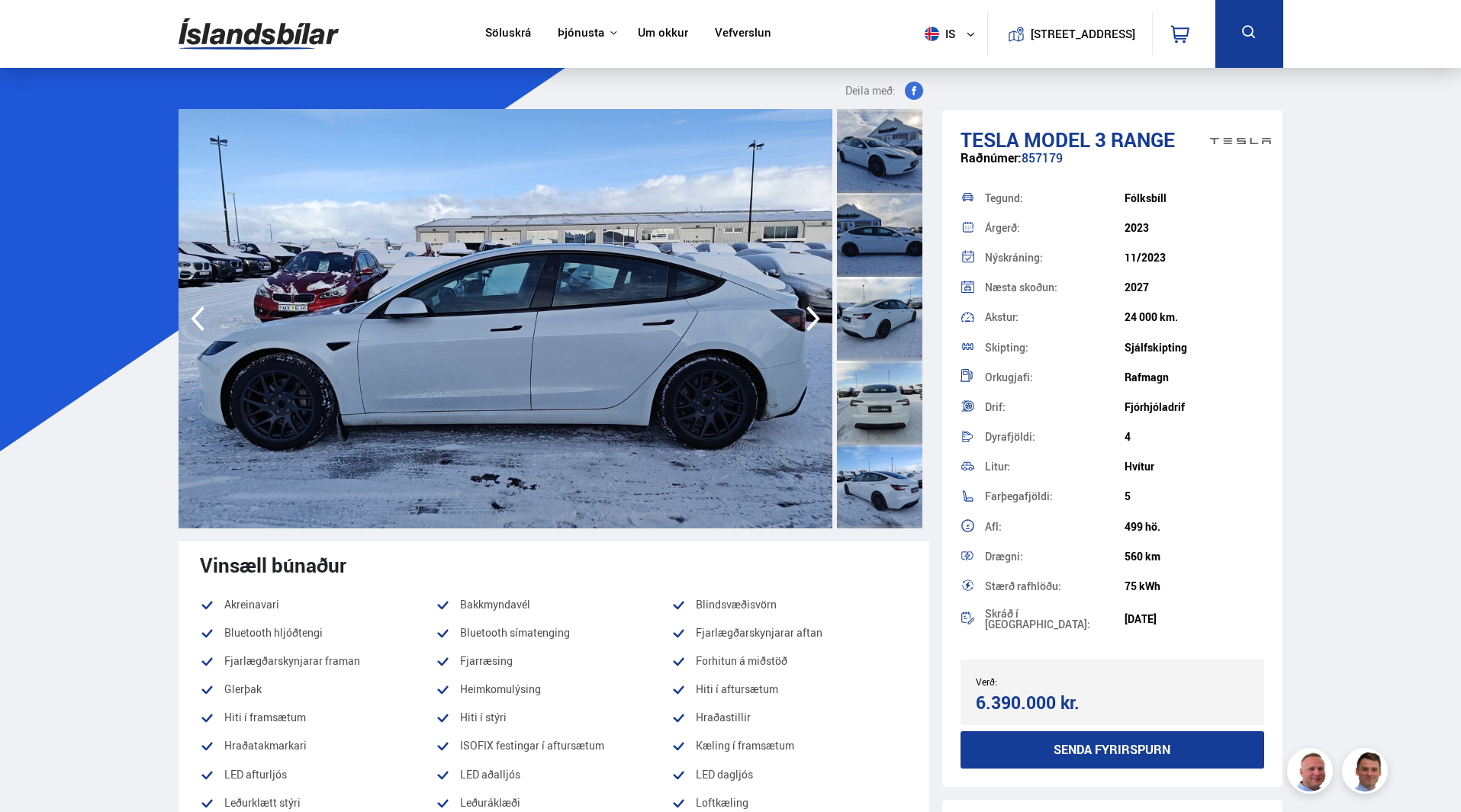
click at [809, 316] on icon "button" at bounding box center [813, 318] width 31 height 36
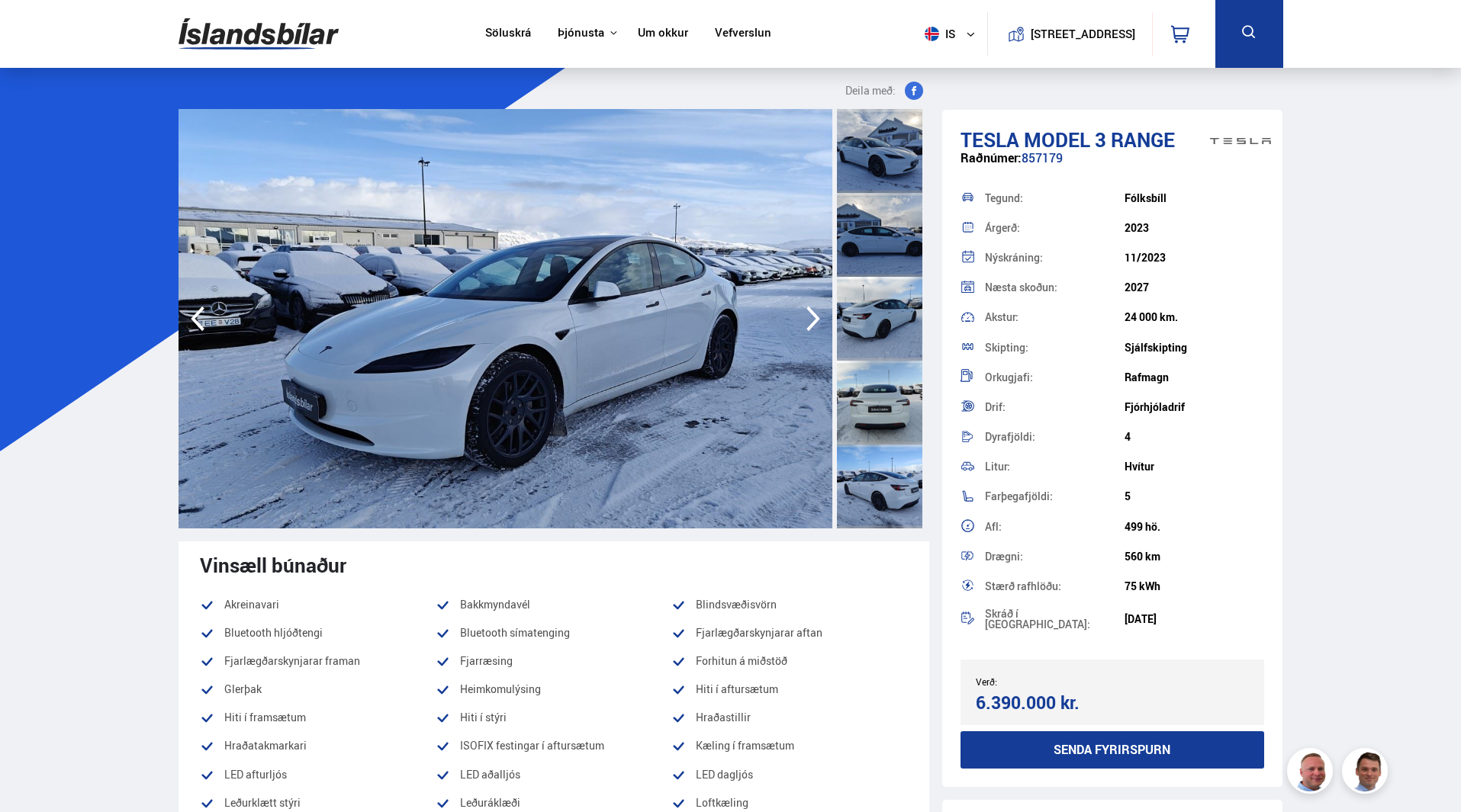
click at [809, 316] on icon "button" at bounding box center [813, 318] width 31 height 36
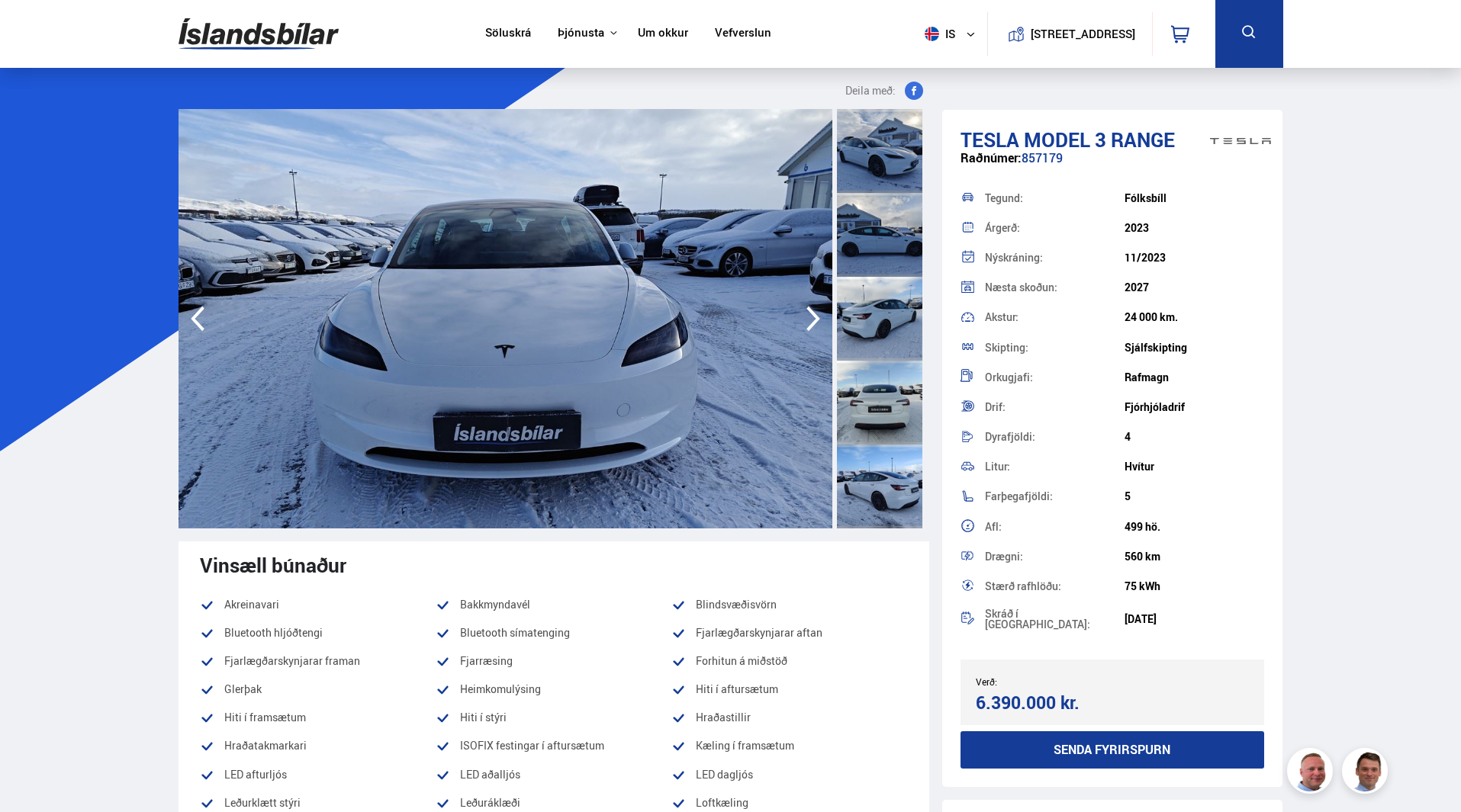
click at [809, 316] on icon "button" at bounding box center [813, 318] width 31 height 36
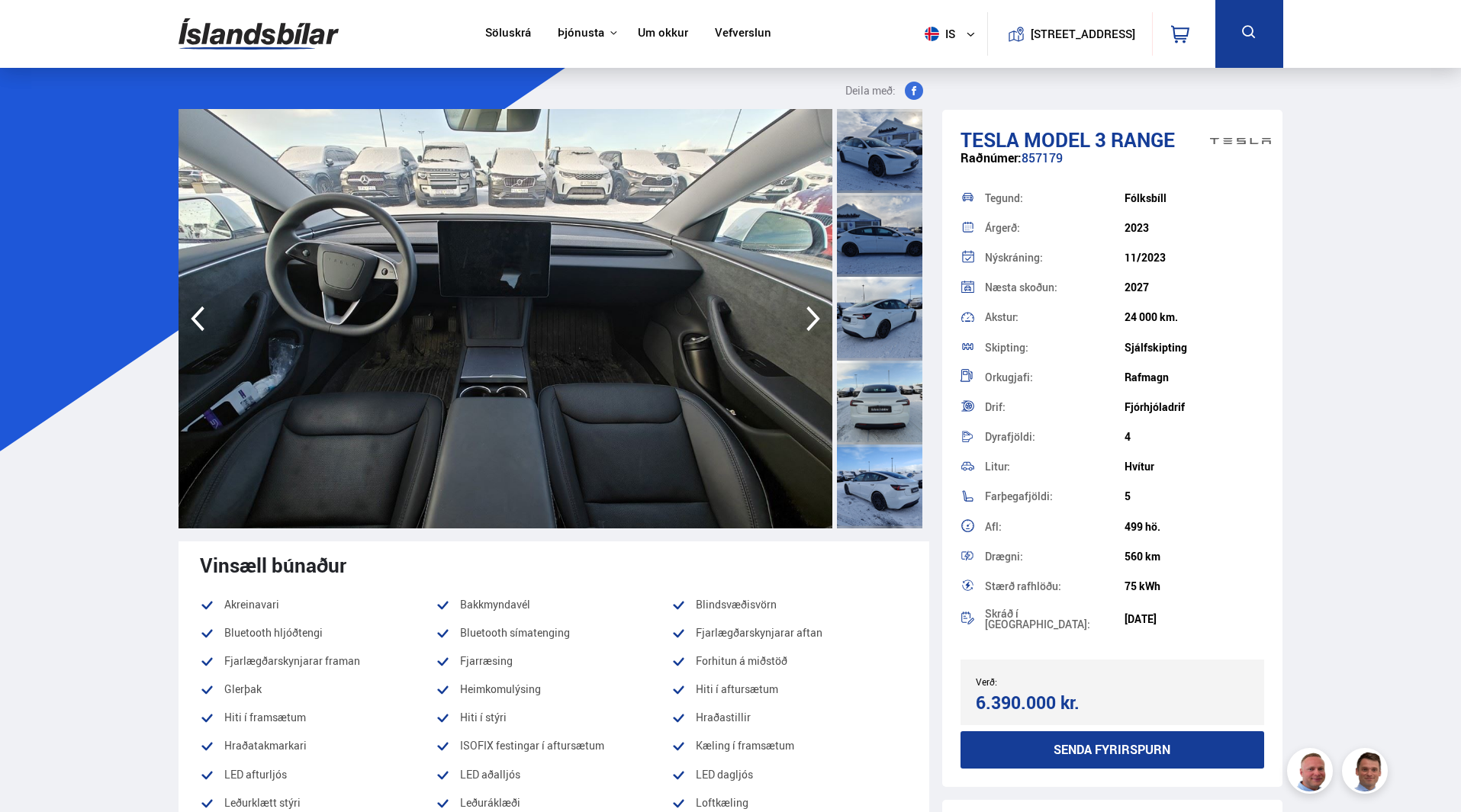
click at [809, 316] on icon "button" at bounding box center [813, 318] width 31 height 36
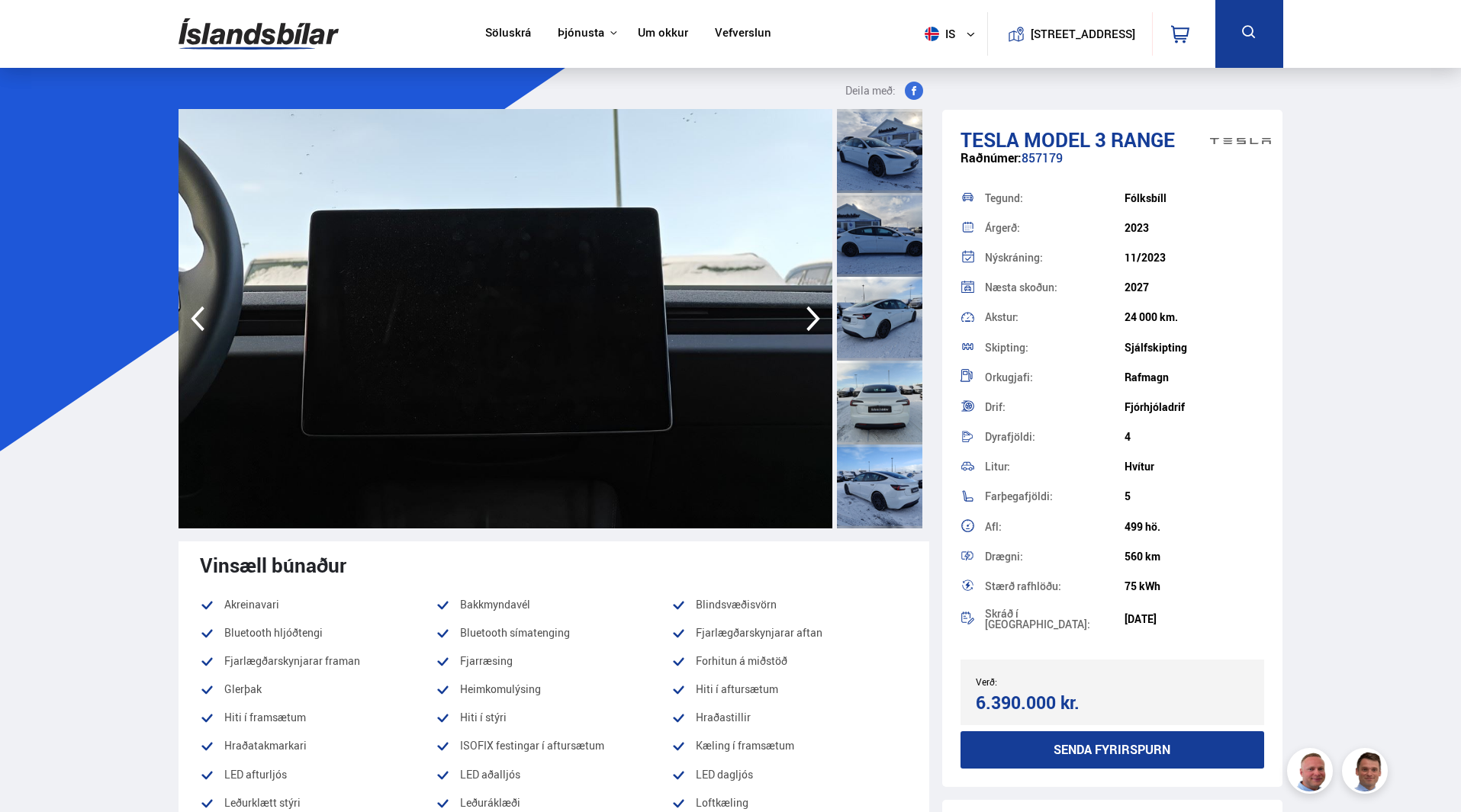
click at [809, 316] on icon "button" at bounding box center [813, 318] width 31 height 36
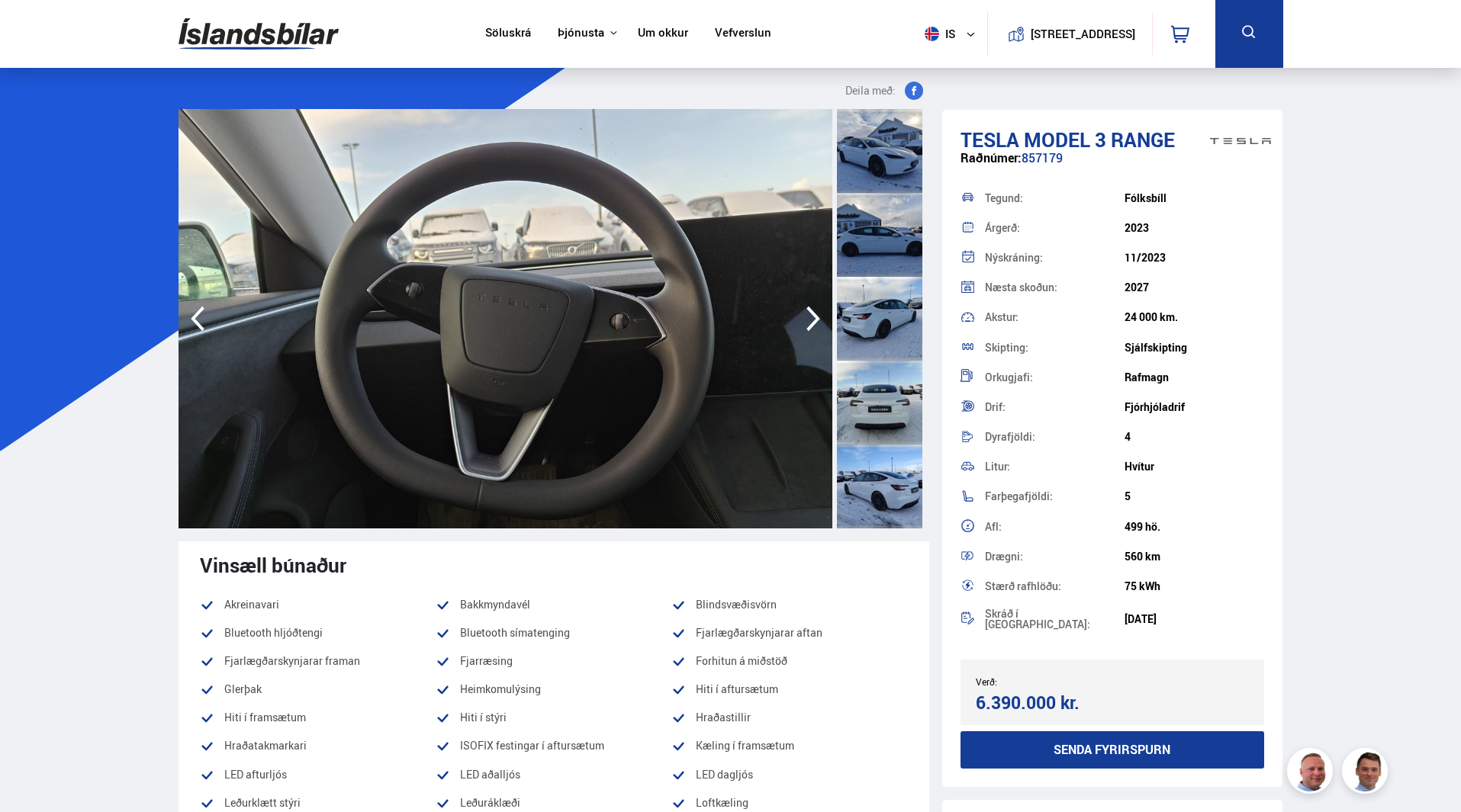
click at [809, 316] on icon "button" at bounding box center [813, 318] width 31 height 36
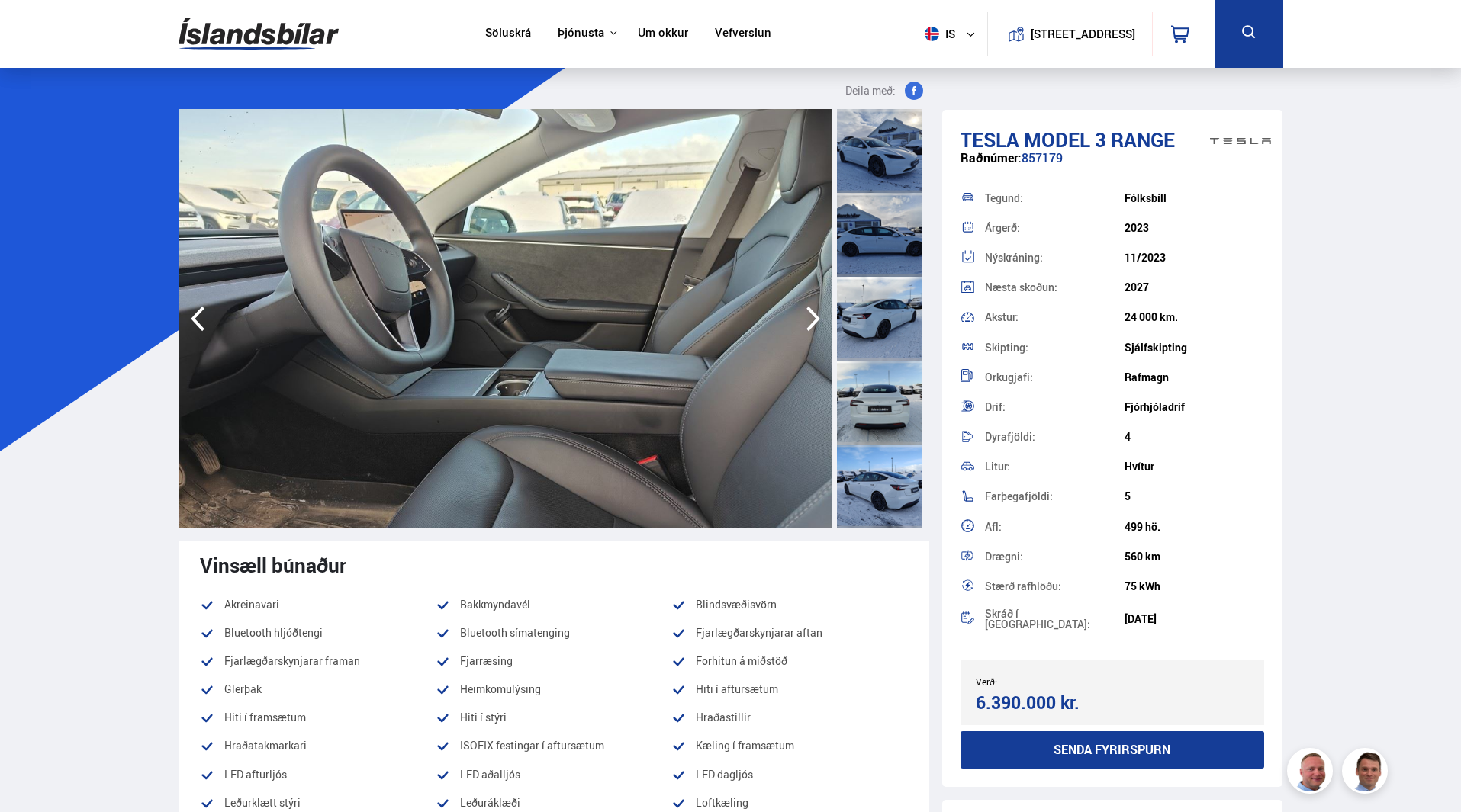
click at [809, 316] on icon "button" at bounding box center [813, 318] width 31 height 36
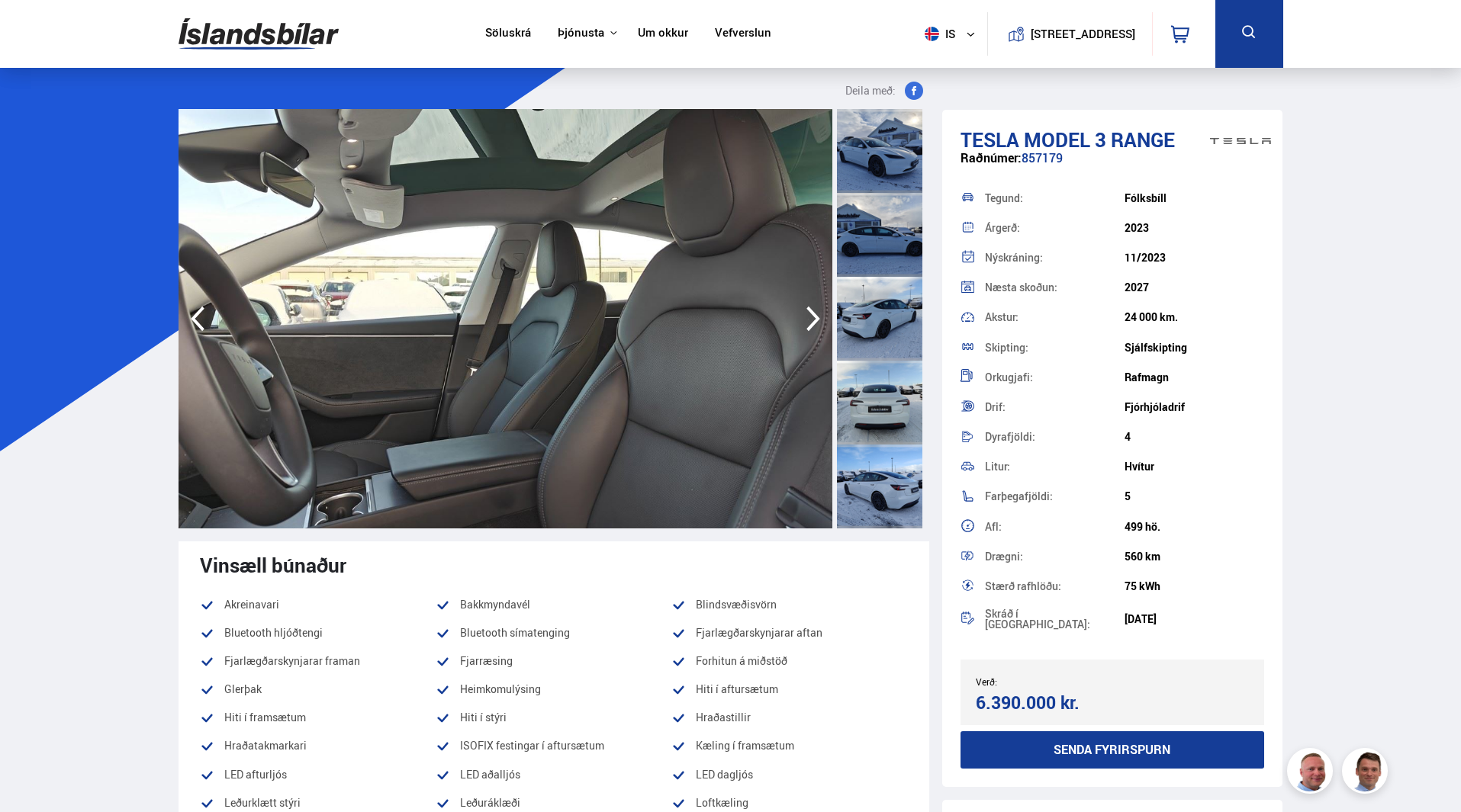
click at [809, 316] on icon "button" at bounding box center [813, 318] width 31 height 36
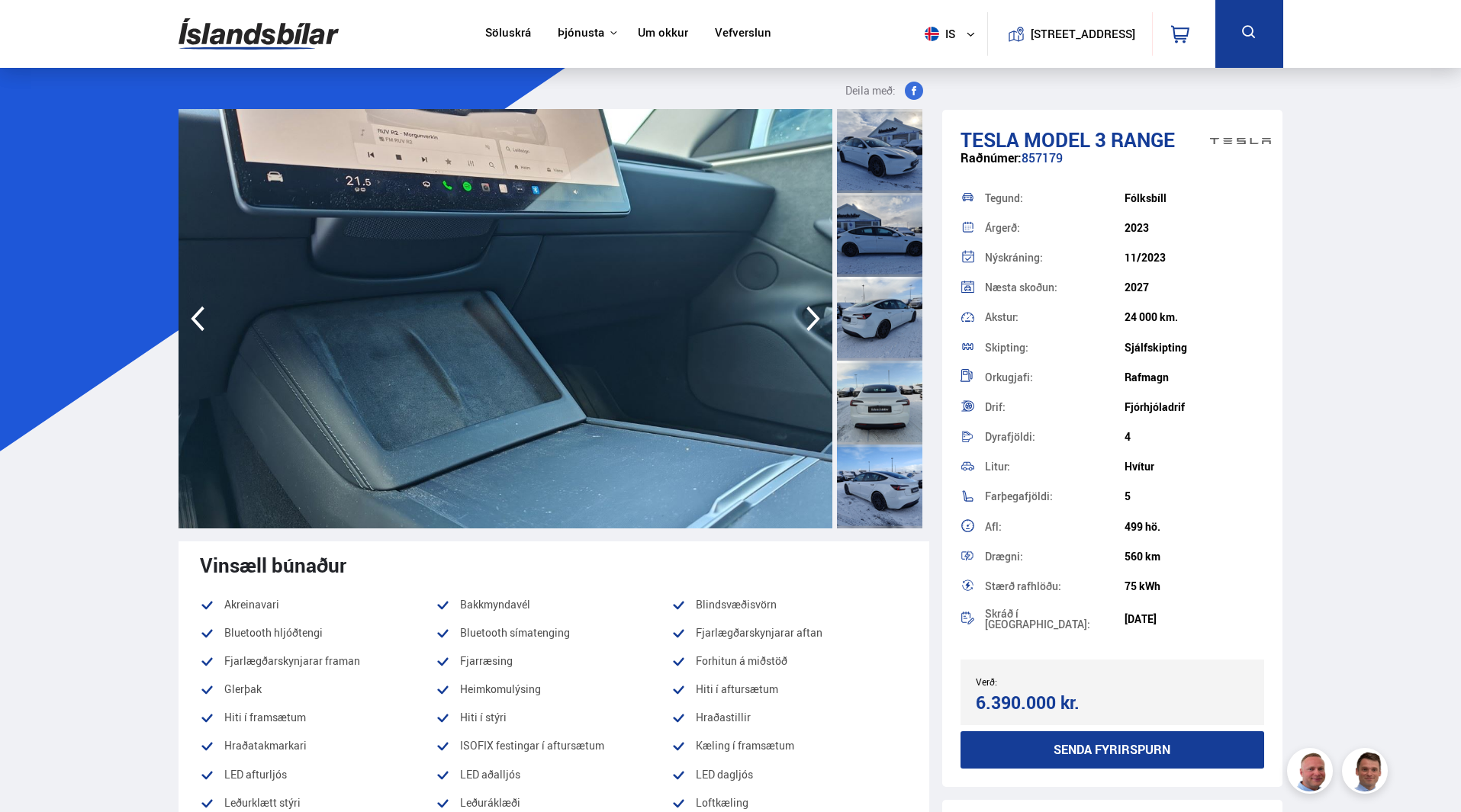
click at [809, 316] on icon "button" at bounding box center [813, 318] width 31 height 36
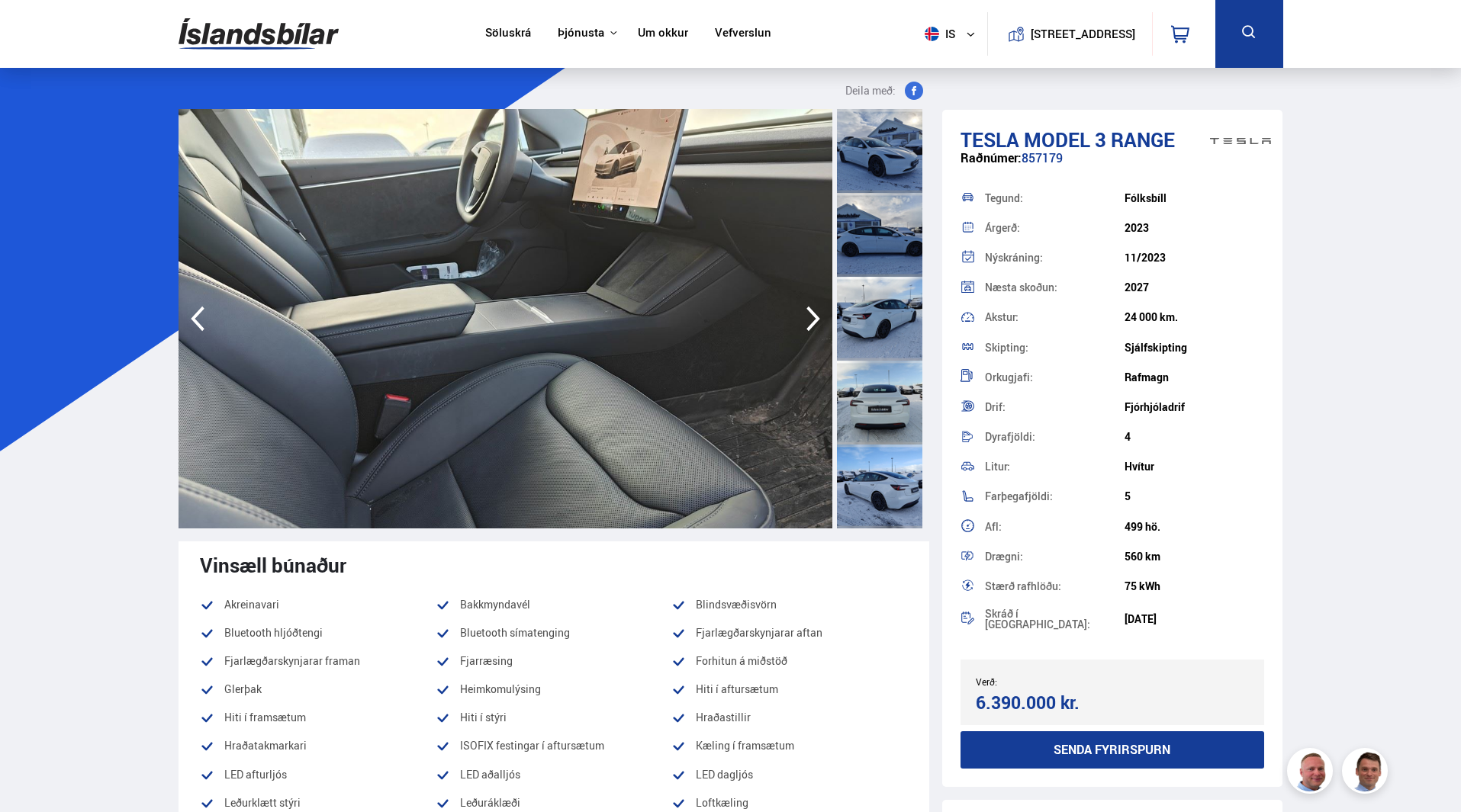
click at [809, 316] on icon "button" at bounding box center [813, 318] width 31 height 36
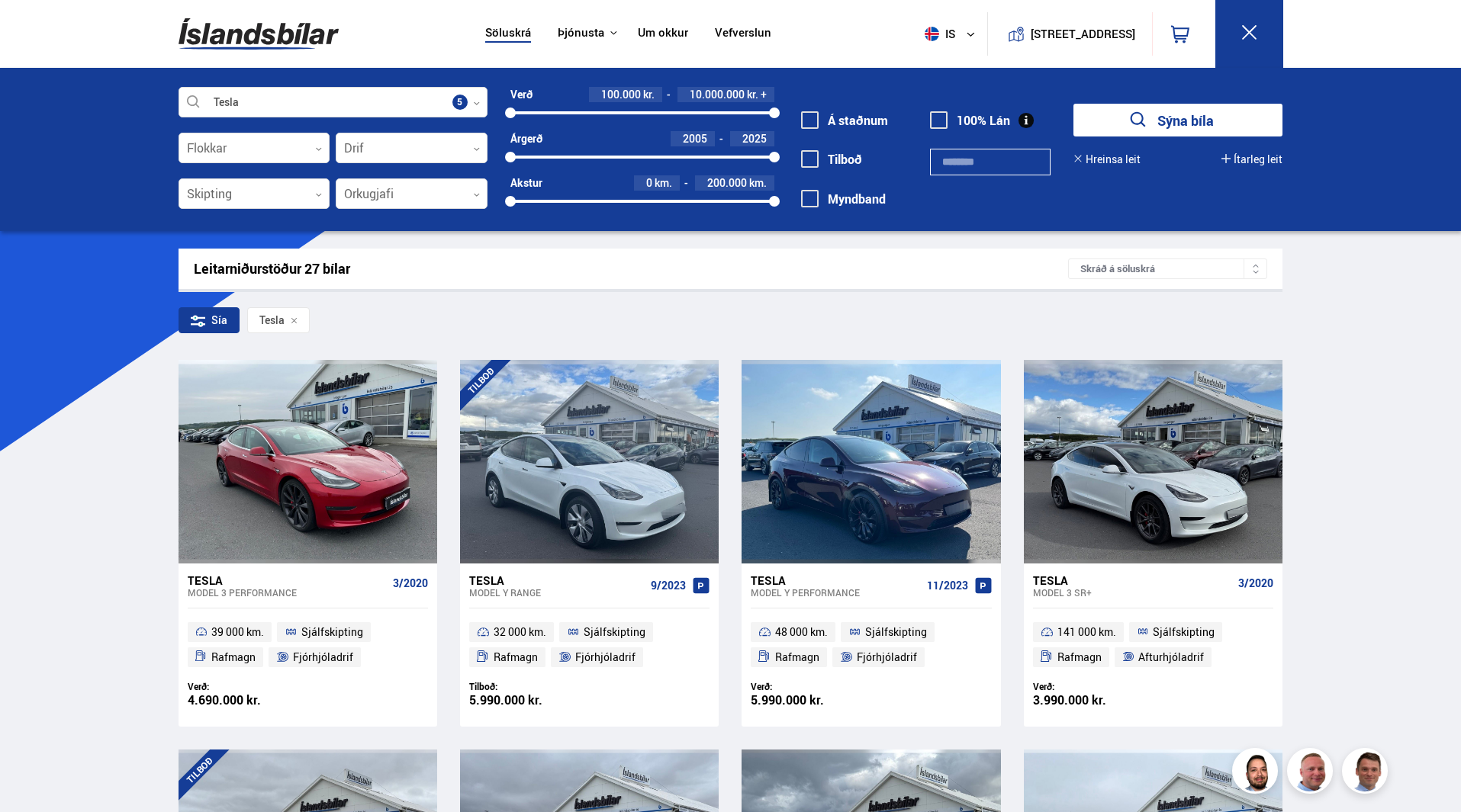
scroll to position [2080, 0]
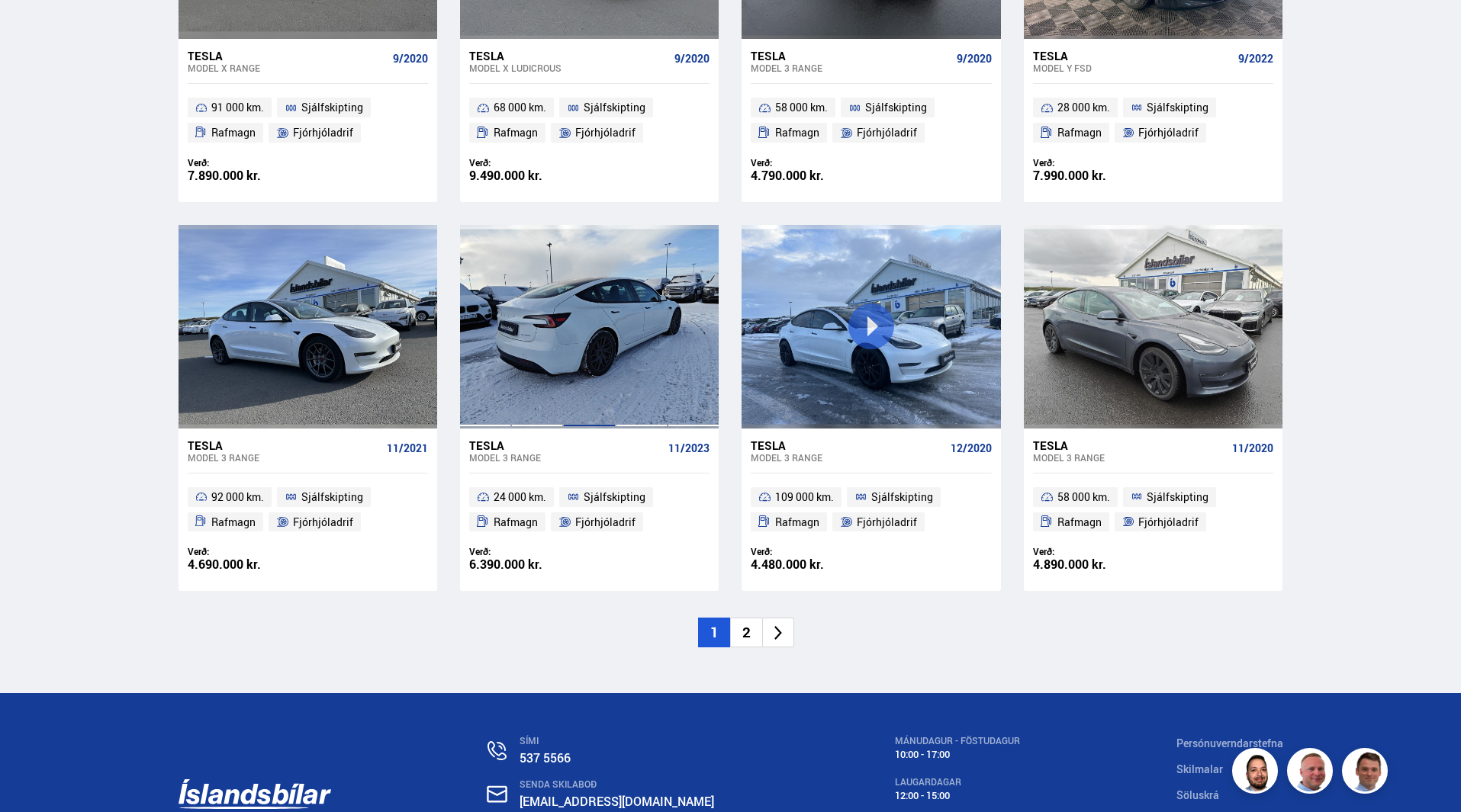
click at [599, 365] on div at bounding box center [589, 326] width 52 height 203
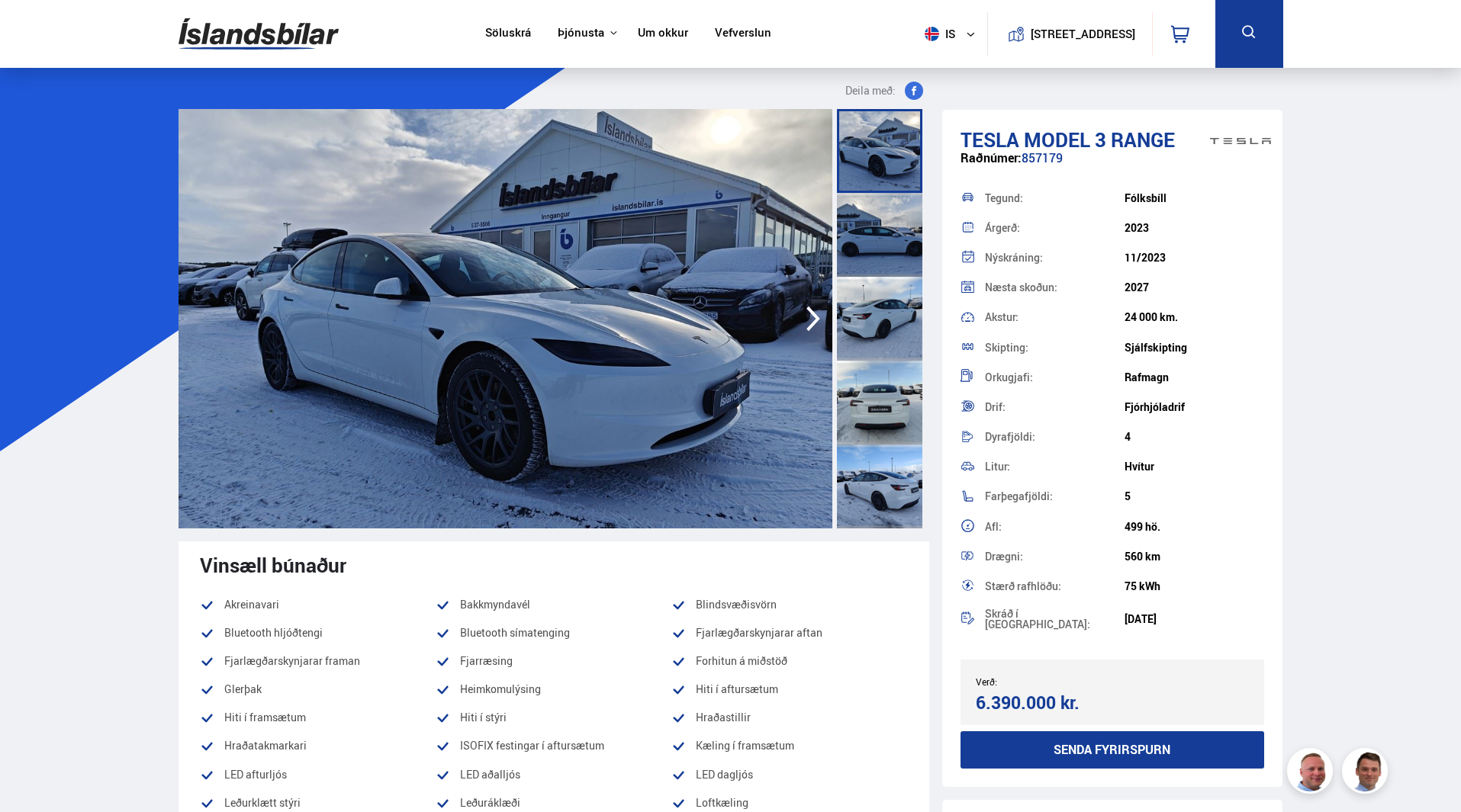
scroll to position [2225, 0]
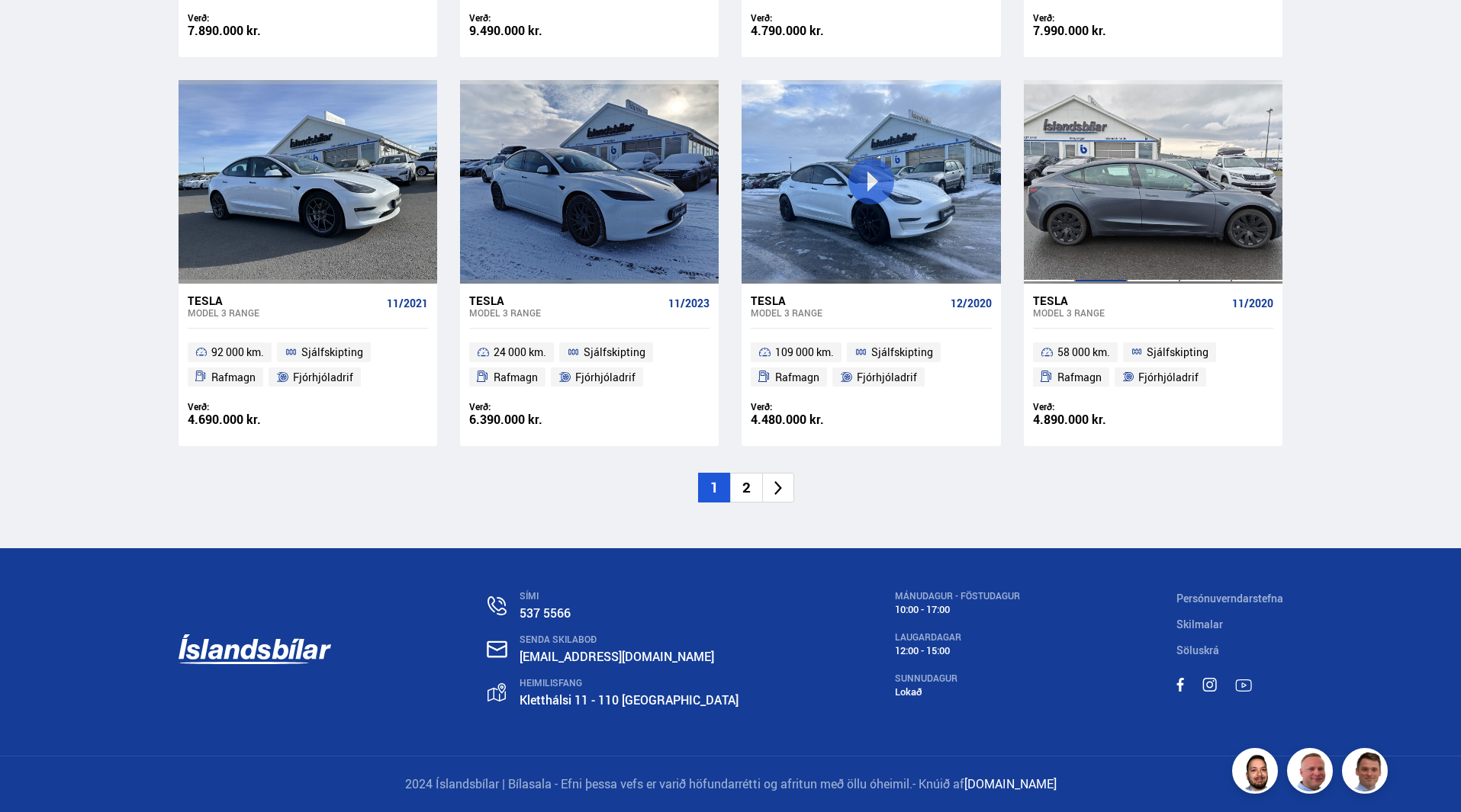
click at [1124, 226] on div at bounding box center [1101, 181] width 52 height 203
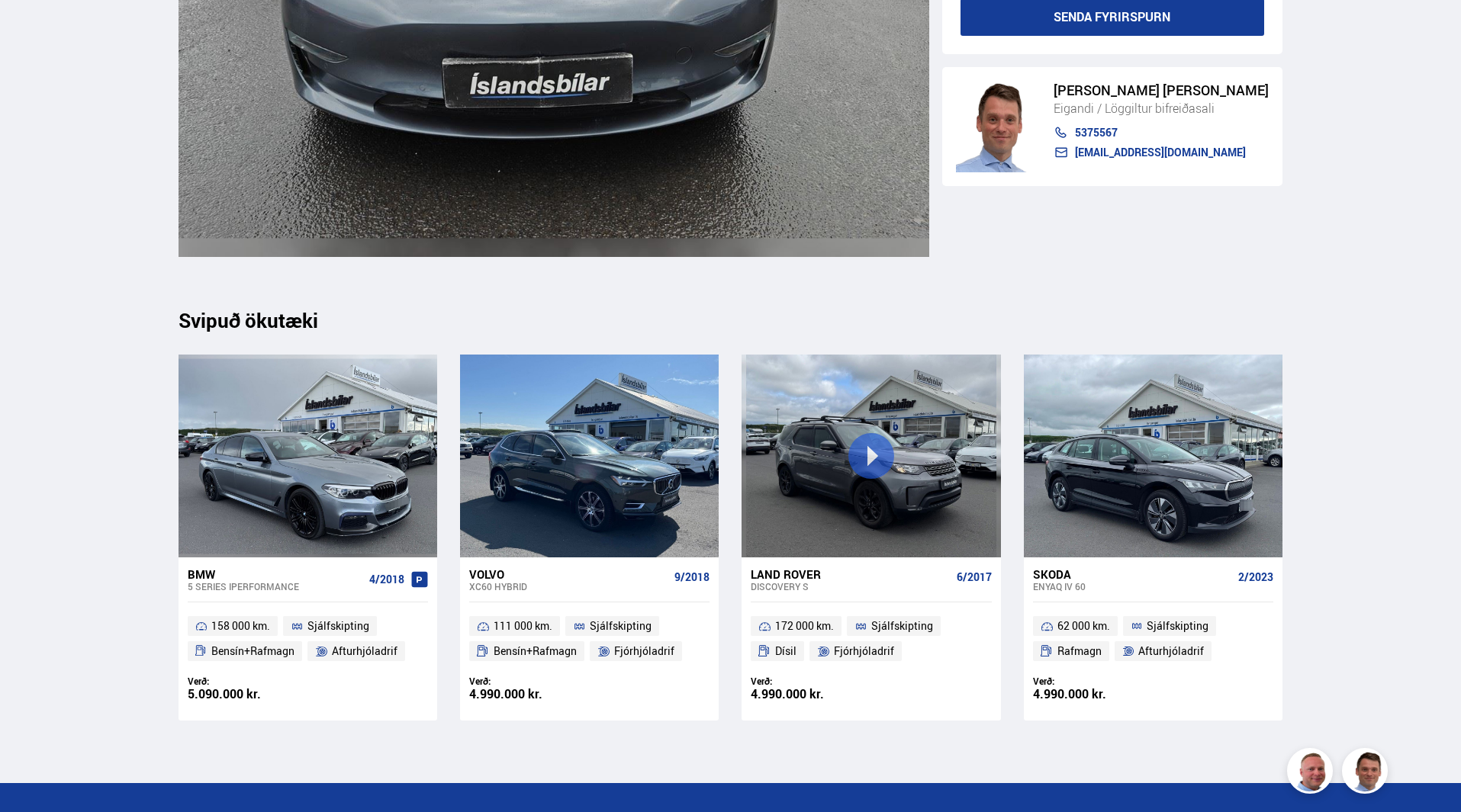
scroll to position [6772, 0]
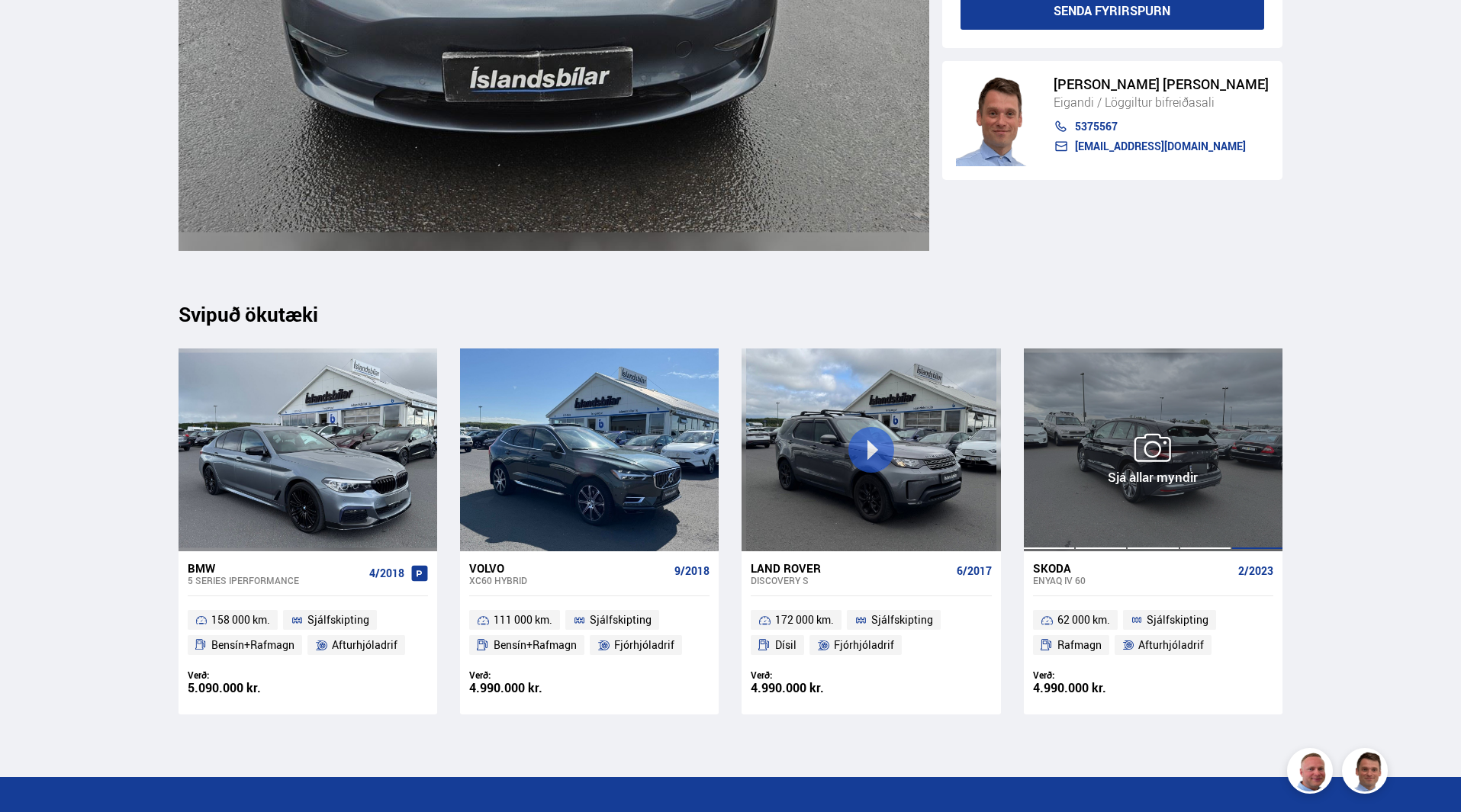
click at [1236, 501] on div at bounding box center [1257, 450] width 52 height 203
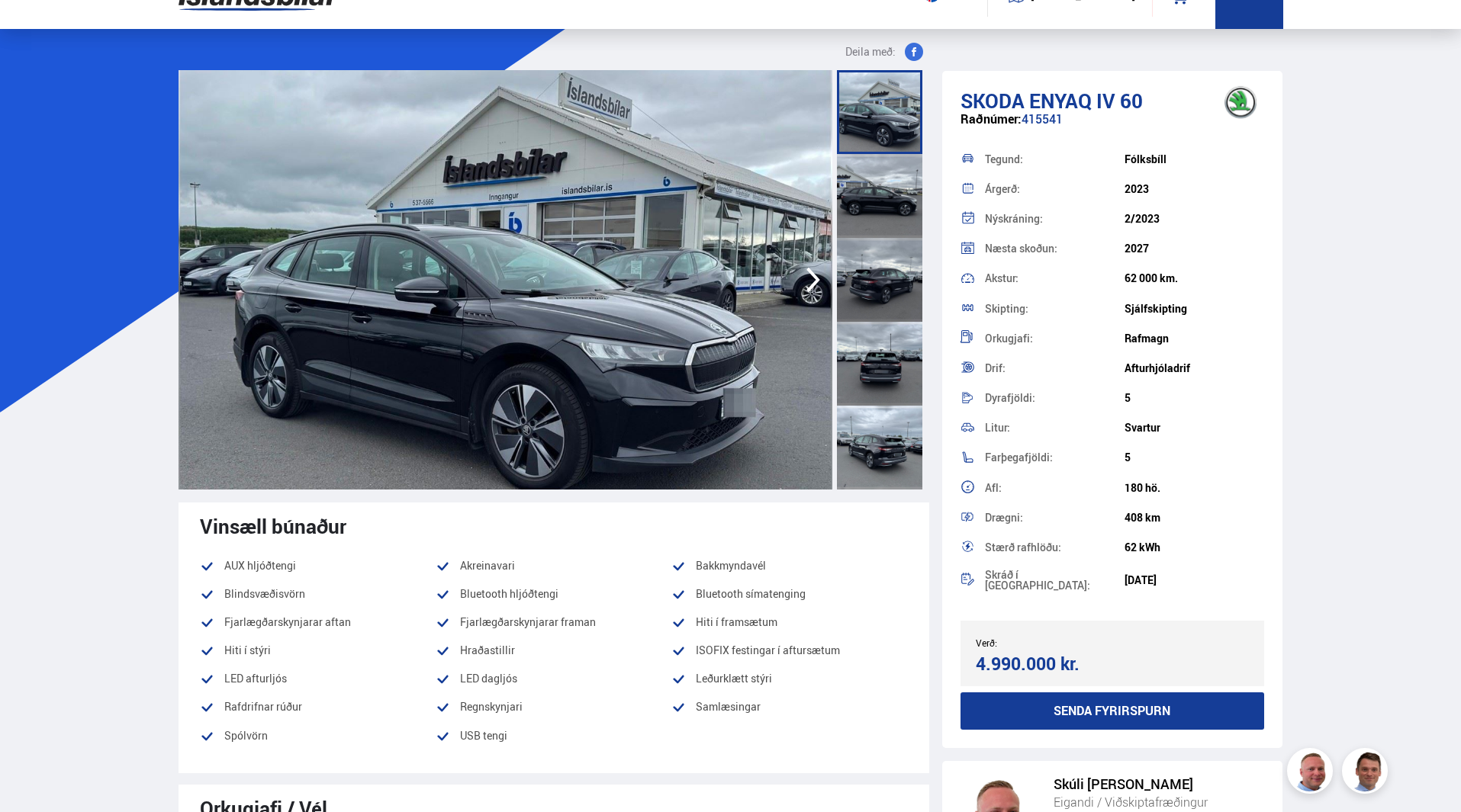
scroll to position [76, 0]
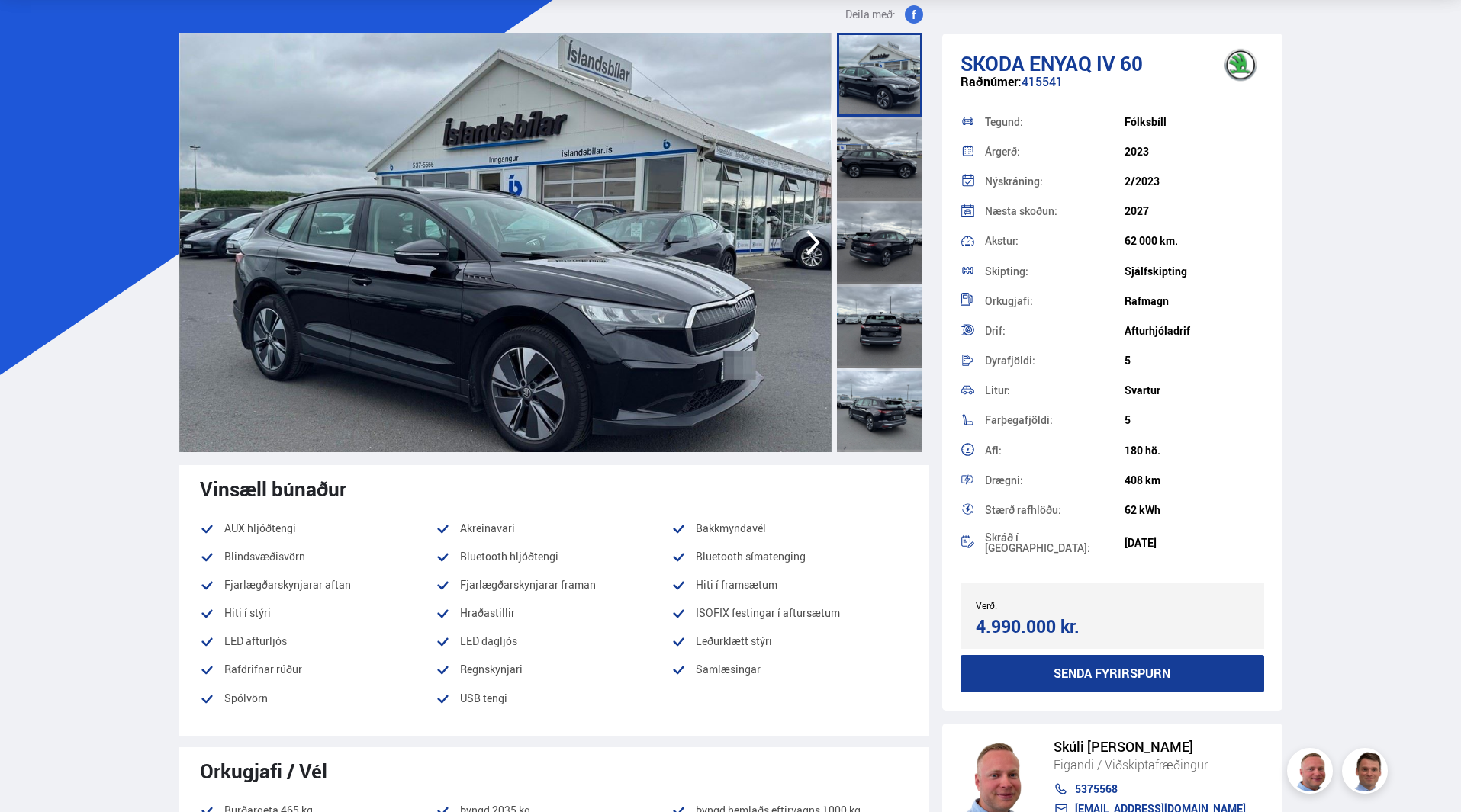
click at [808, 249] on icon "button" at bounding box center [813, 242] width 31 height 36
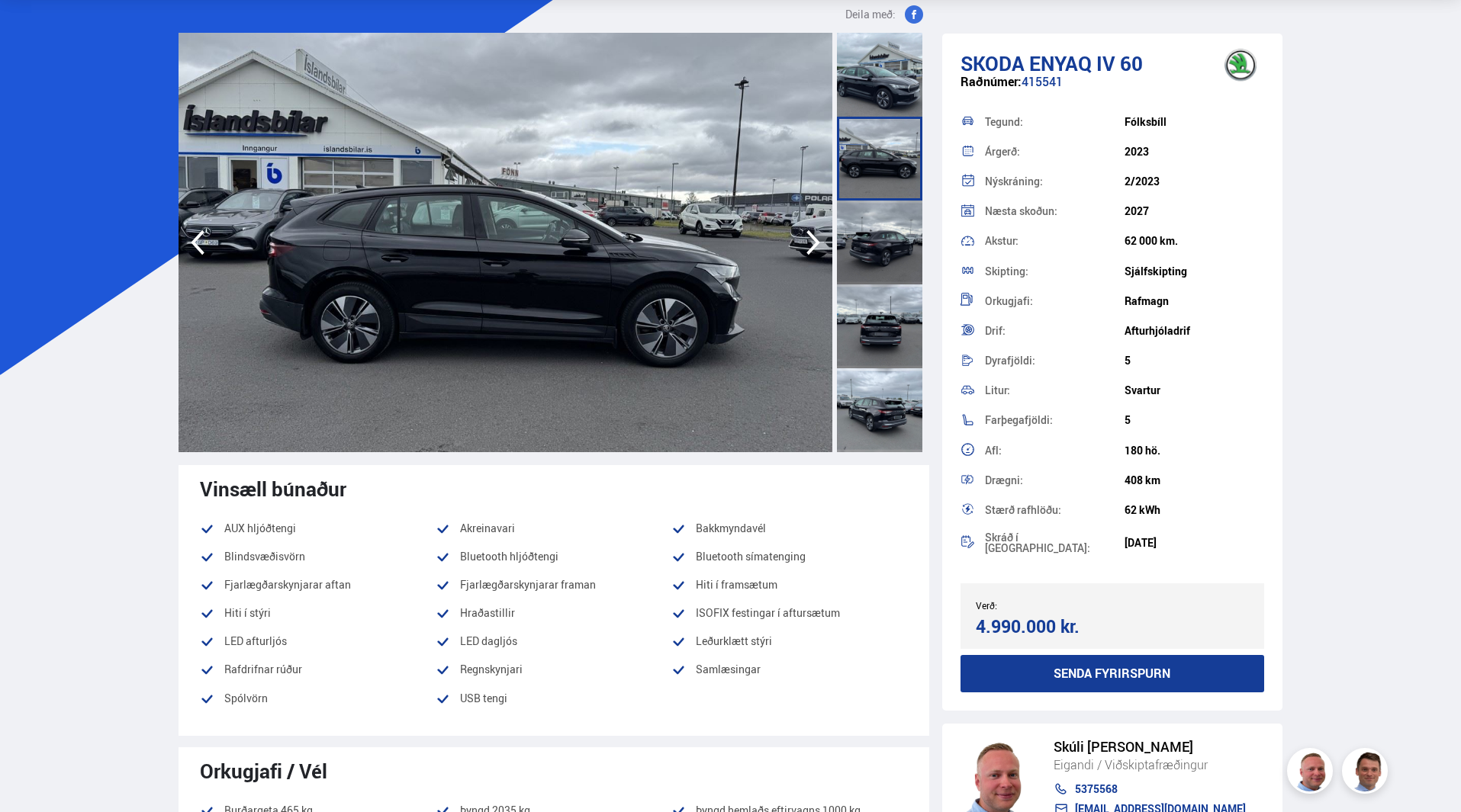
click at [808, 249] on icon "button" at bounding box center [813, 242] width 31 height 36
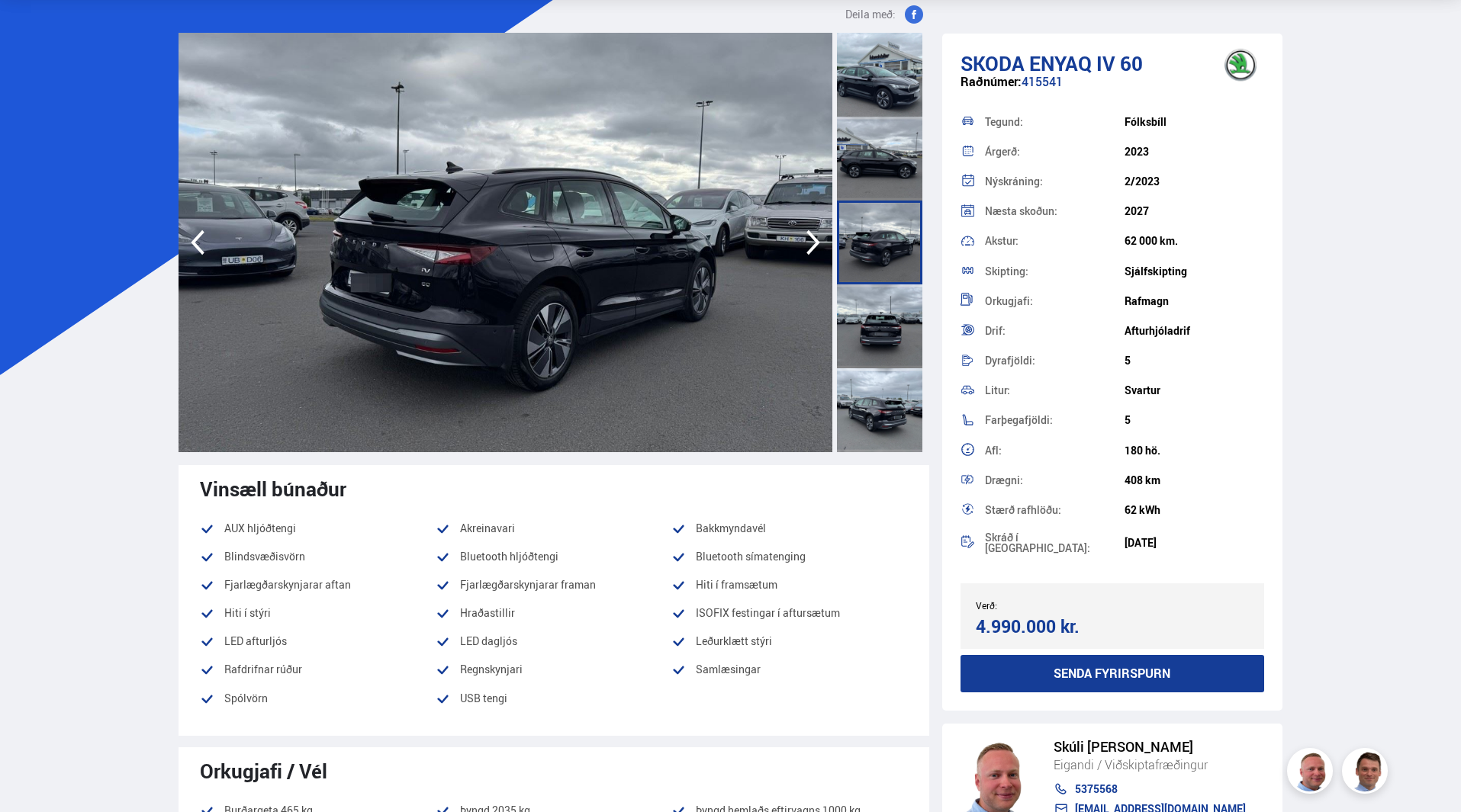
click at [808, 249] on icon "button" at bounding box center [813, 242] width 31 height 36
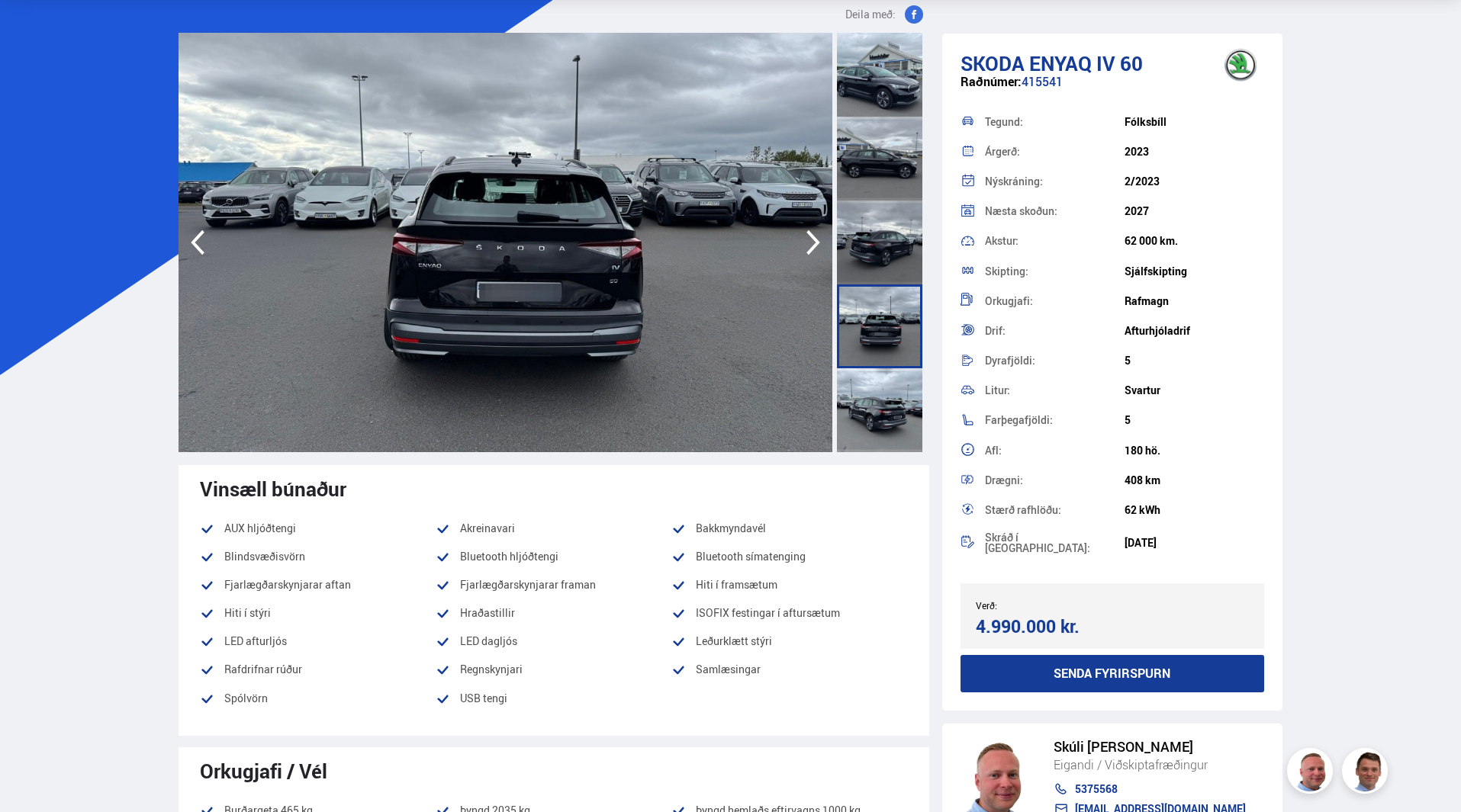
click at [808, 249] on icon "button" at bounding box center [813, 242] width 31 height 36
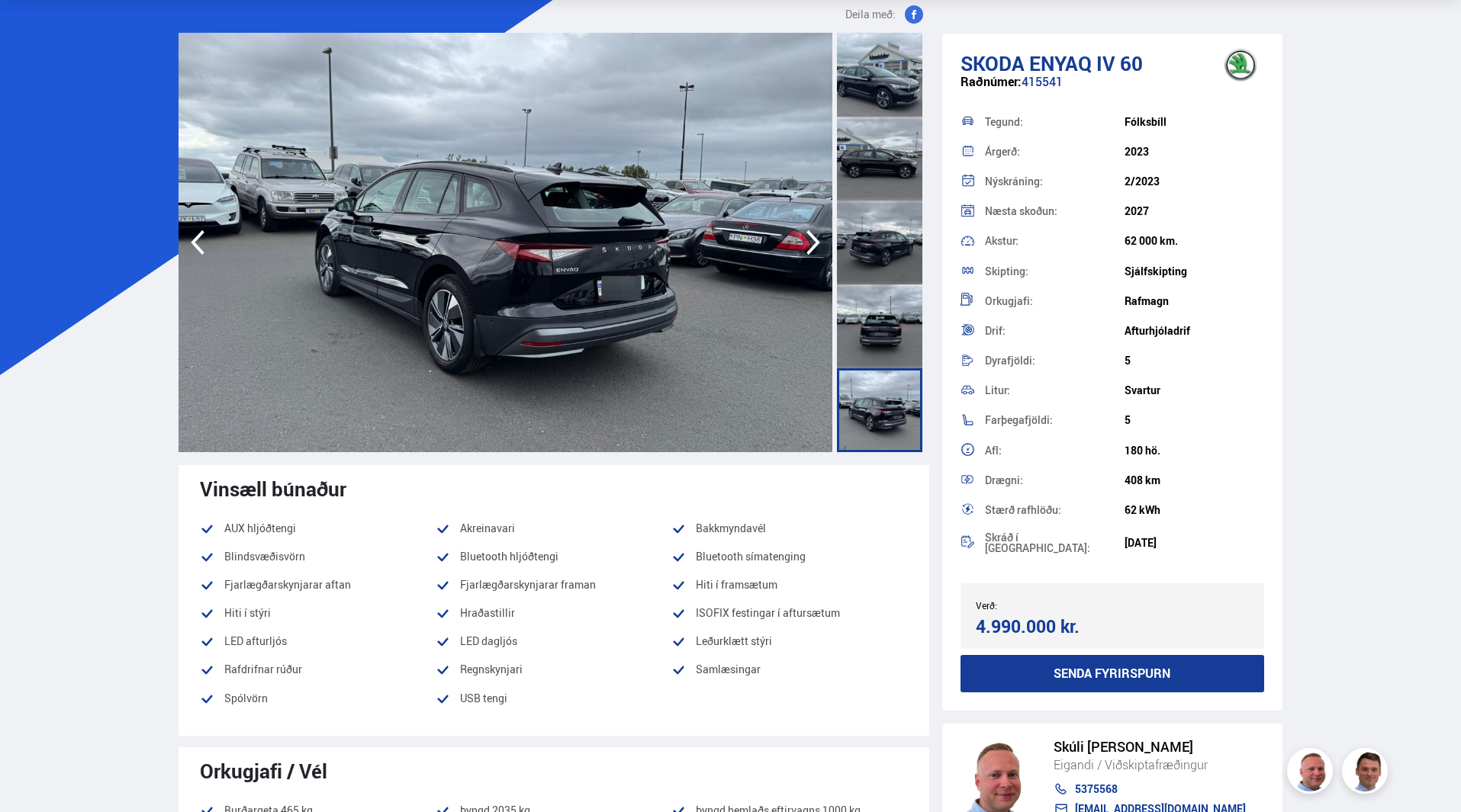
click at [808, 249] on icon "button" at bounding box center [813, 242] width 31 height 36
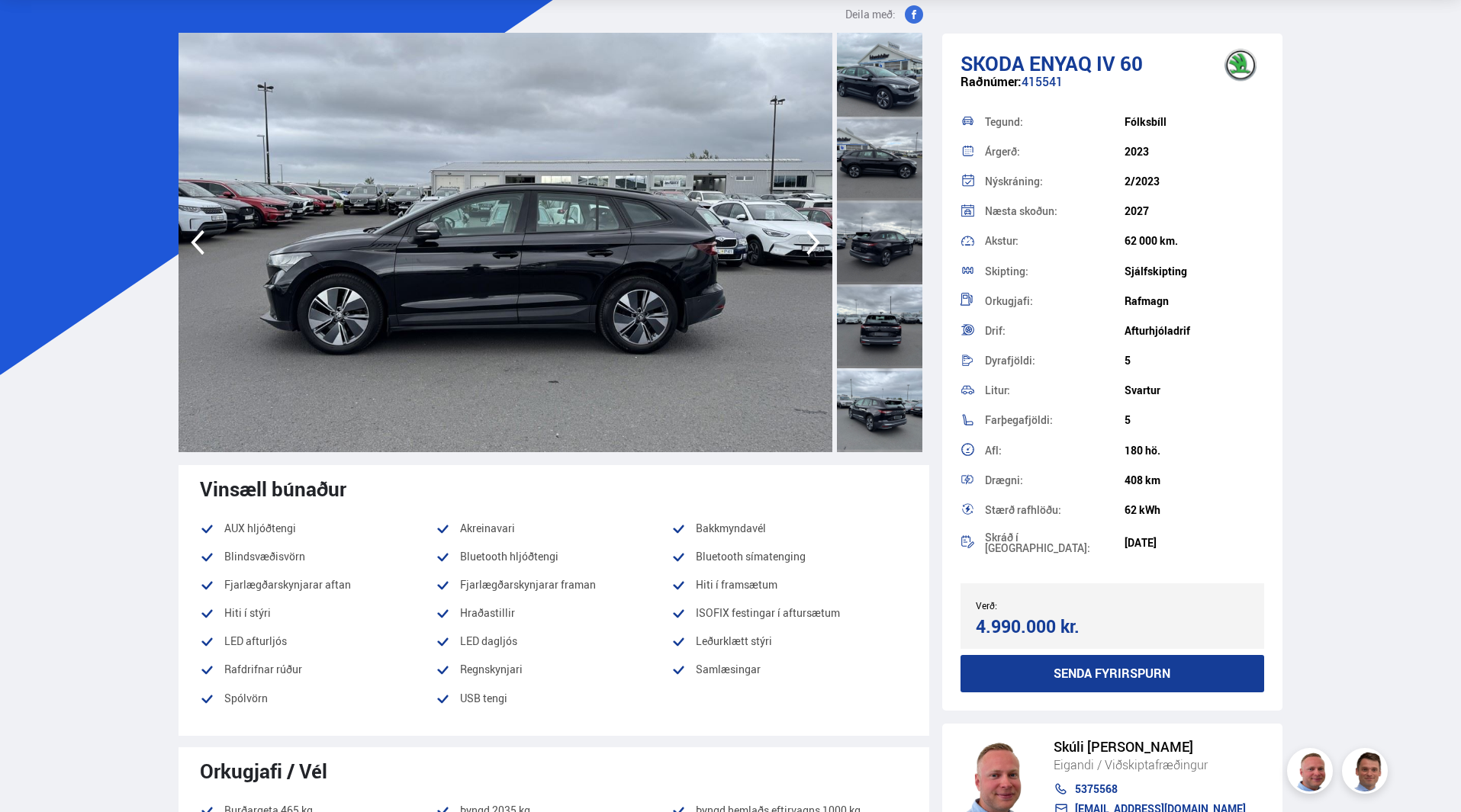
click at [808, 249] on icon "button" at bounding box center [813, 242] width 31 height 36
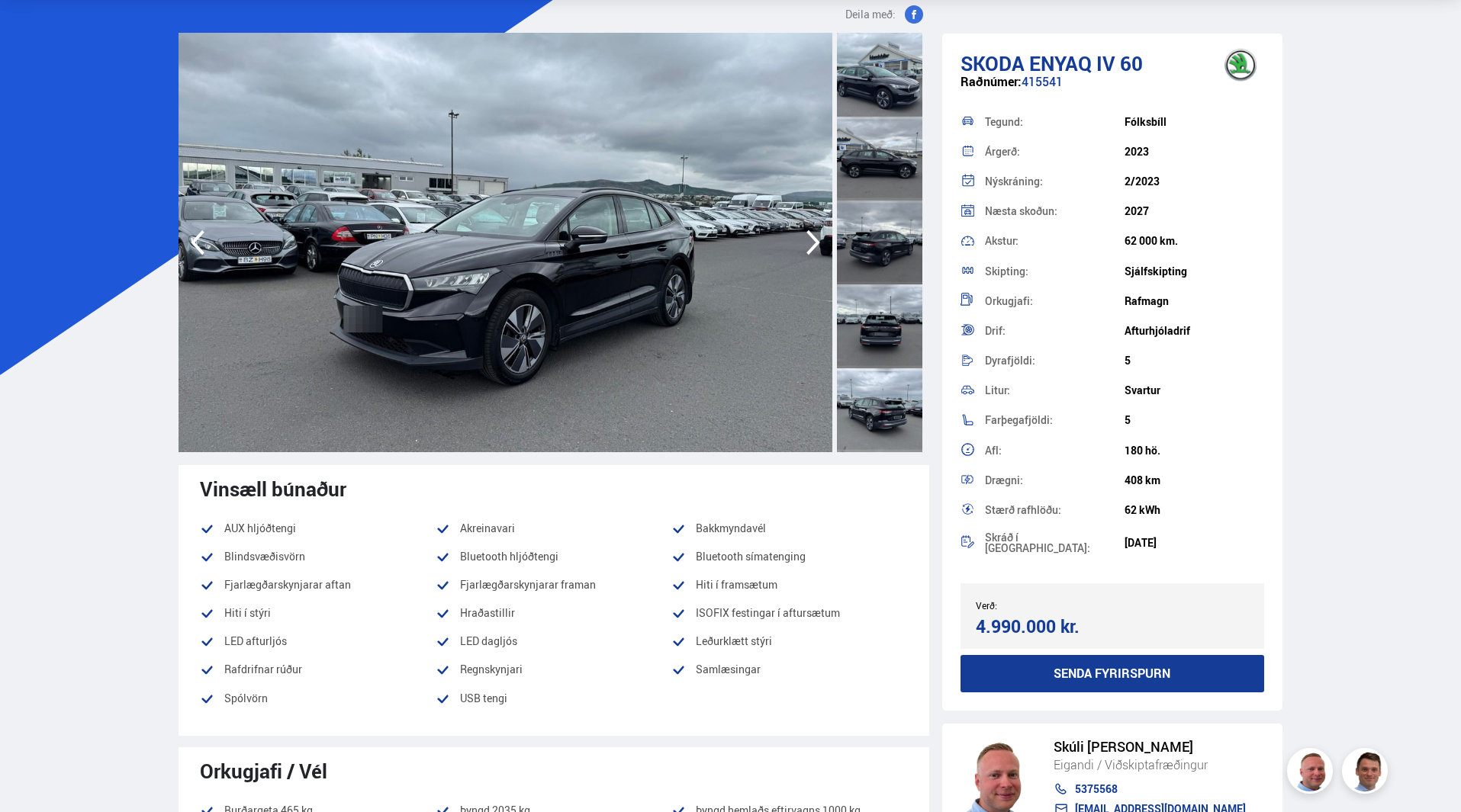
click at [808, 249] on icon "button" at bounding box center [813, 242] width 31 height 36
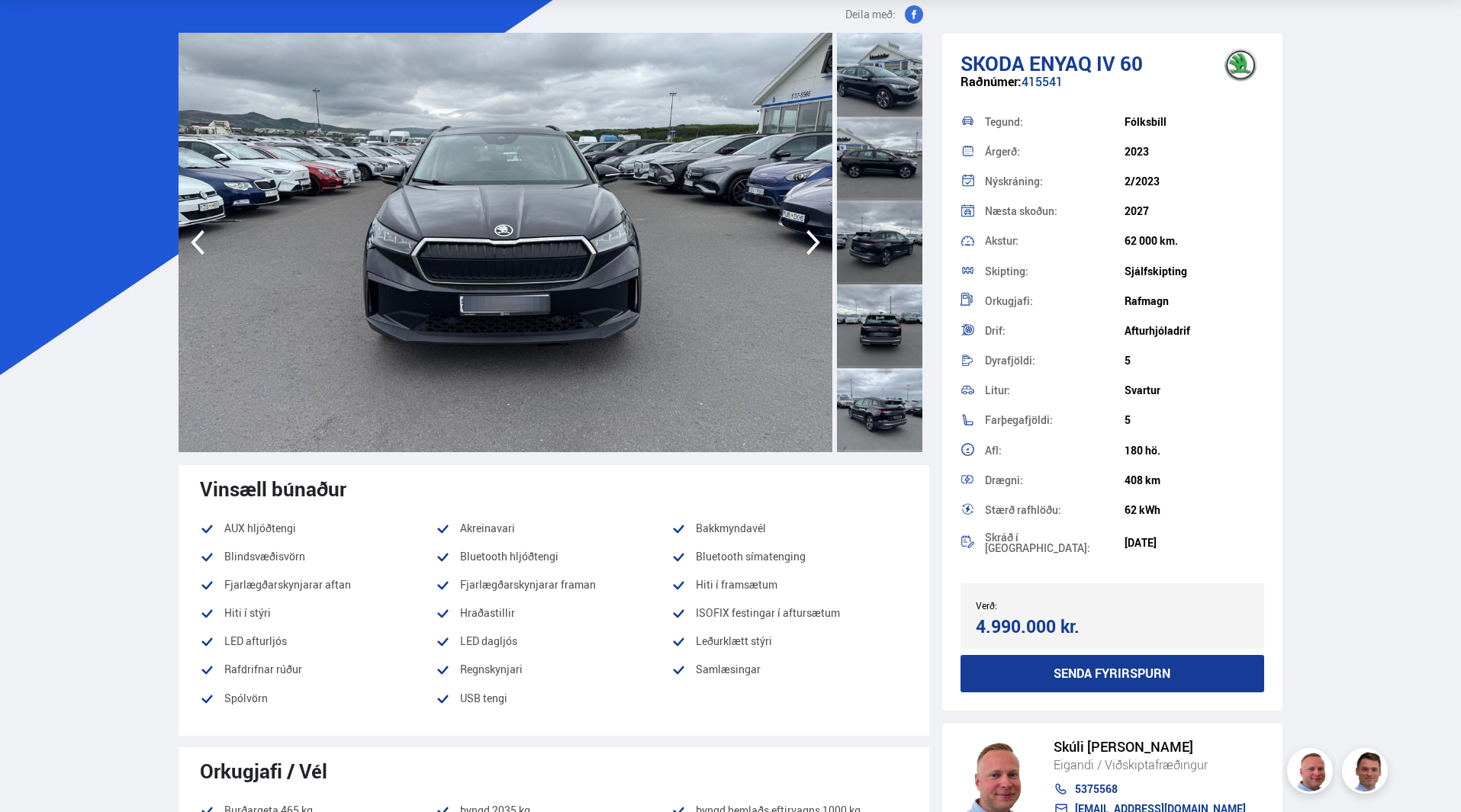
click at [808, 249] on icon "button" at bounding box center [813, 242] width 31 height 36
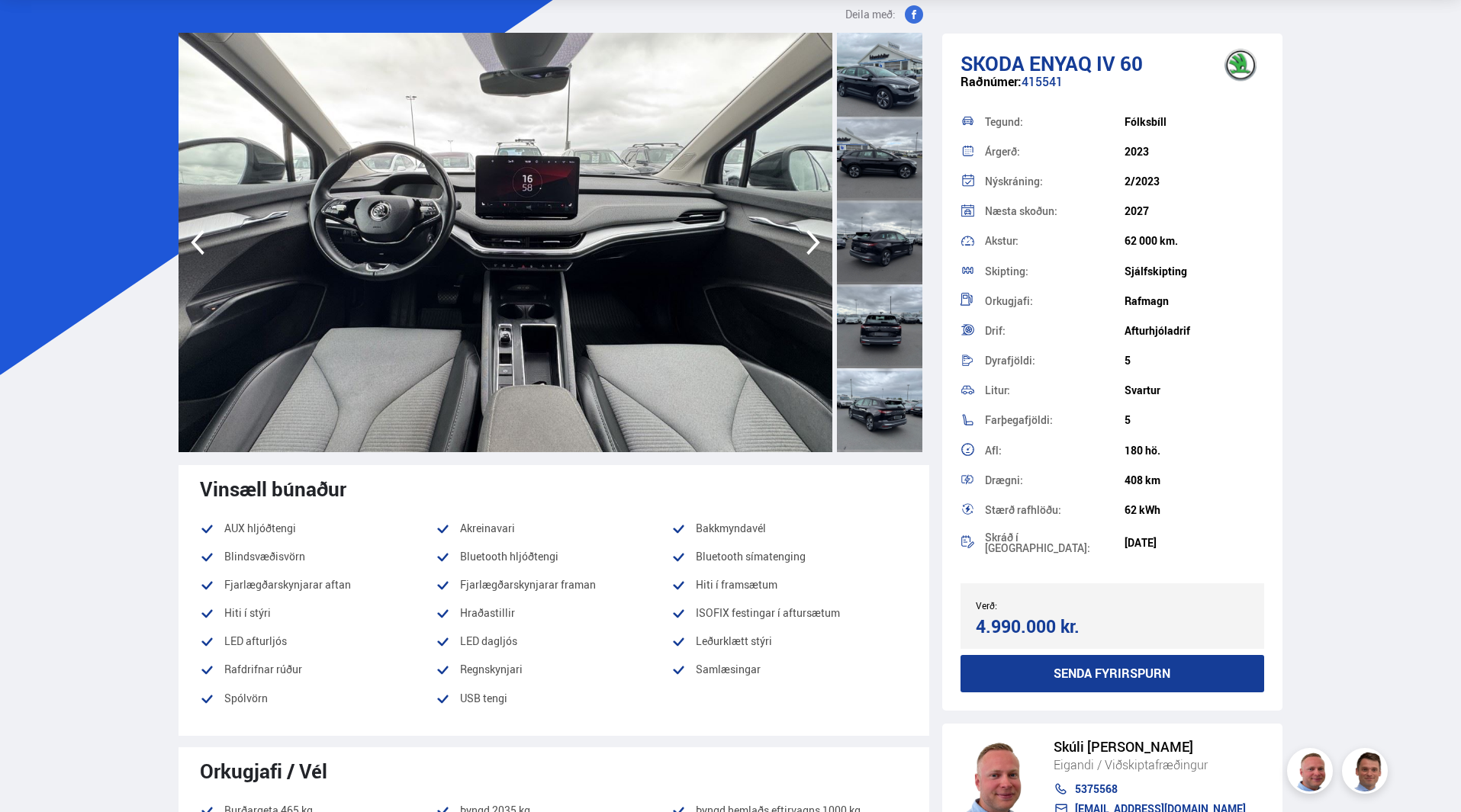
click at [808, 249] on icon "button" at bounding box center [813, 242] width 31 height 36
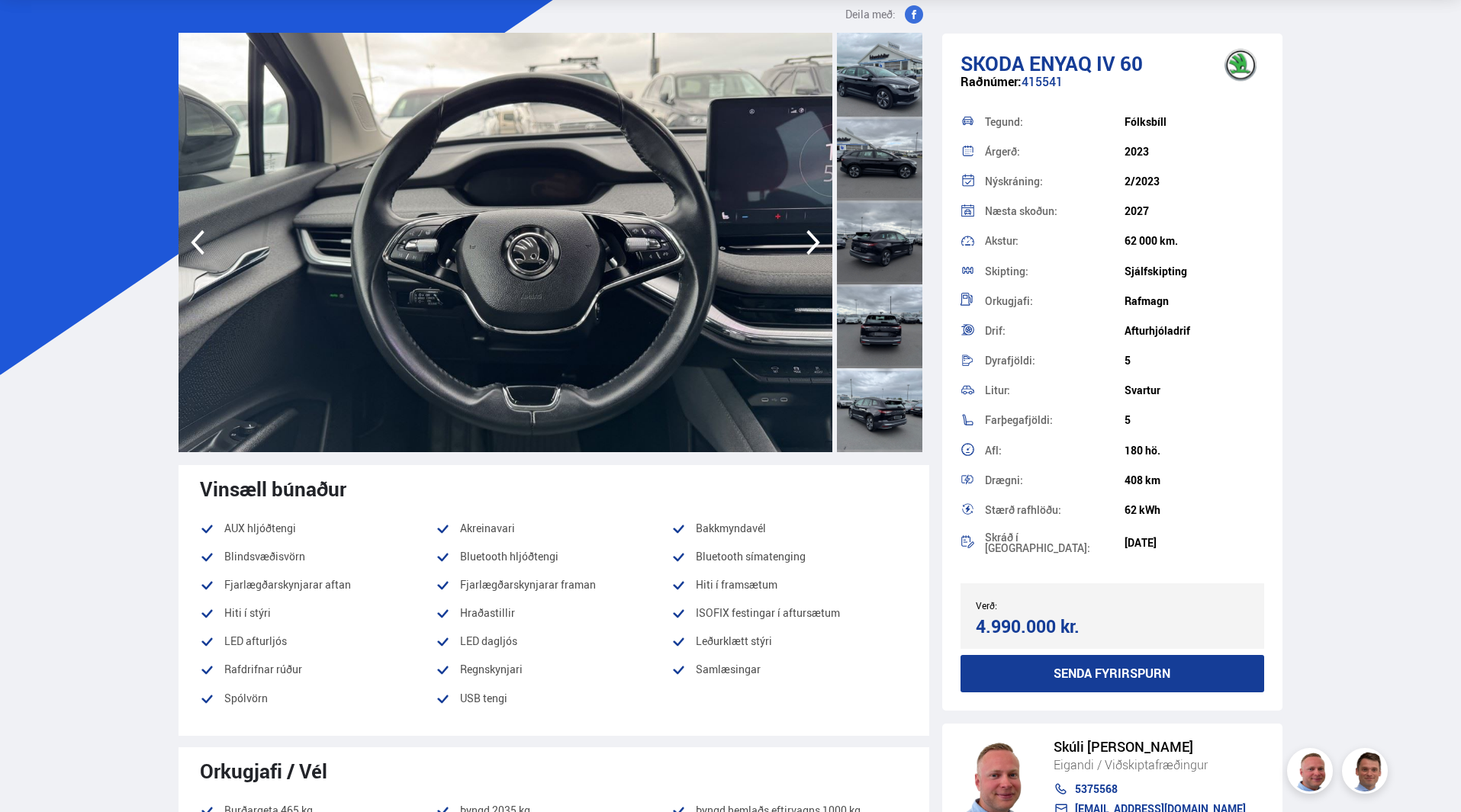
click at [808, 249] on icon "button" at bounding box center [813, 242] width 31 height 36
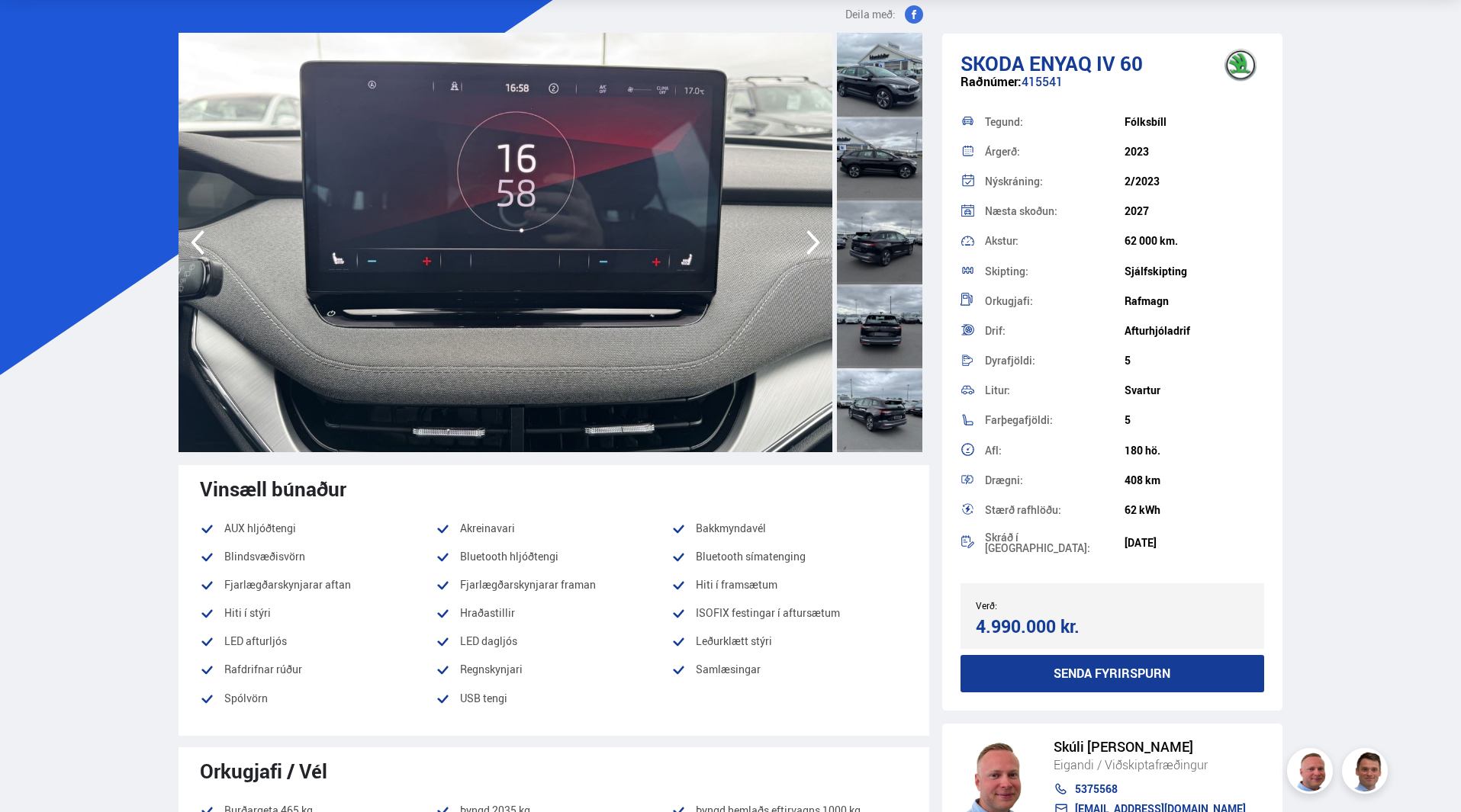
click at [808, 249] on icon "button" at bounding box center [813, 242] width 31 height 36
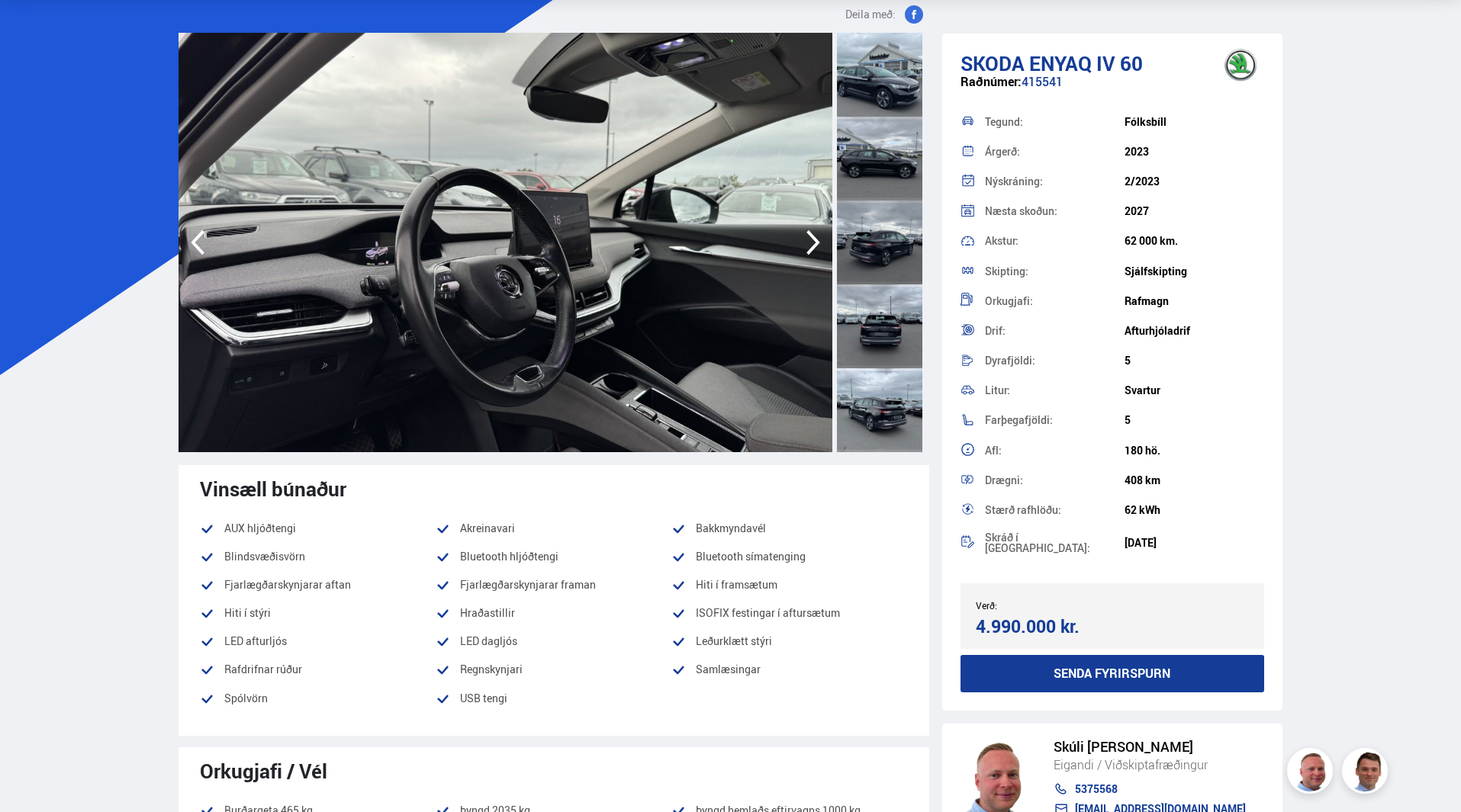
click at [811, 244] on icon "button" at bounding box center [813, 242] width 31 height 36
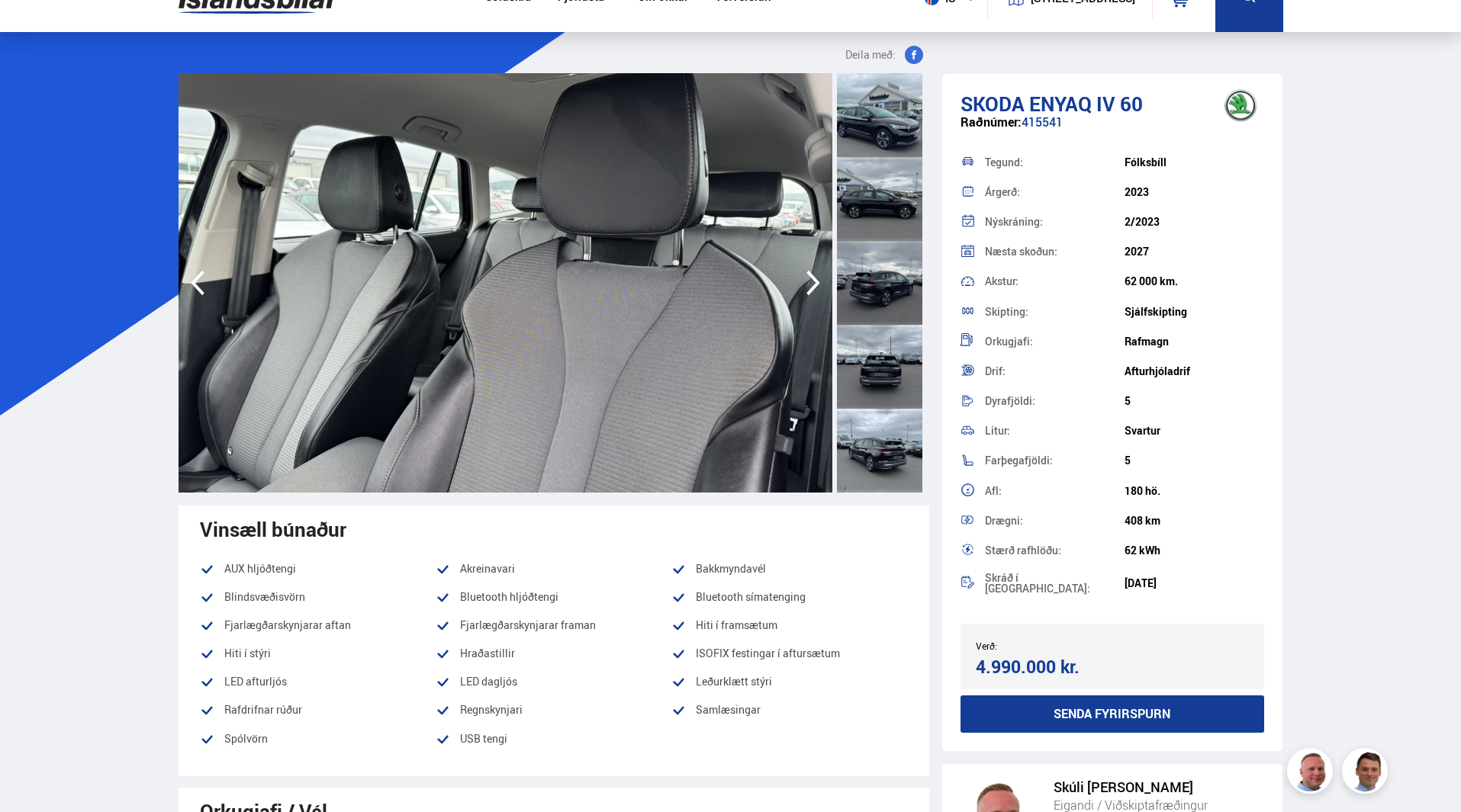
scroll to position [0, 0]
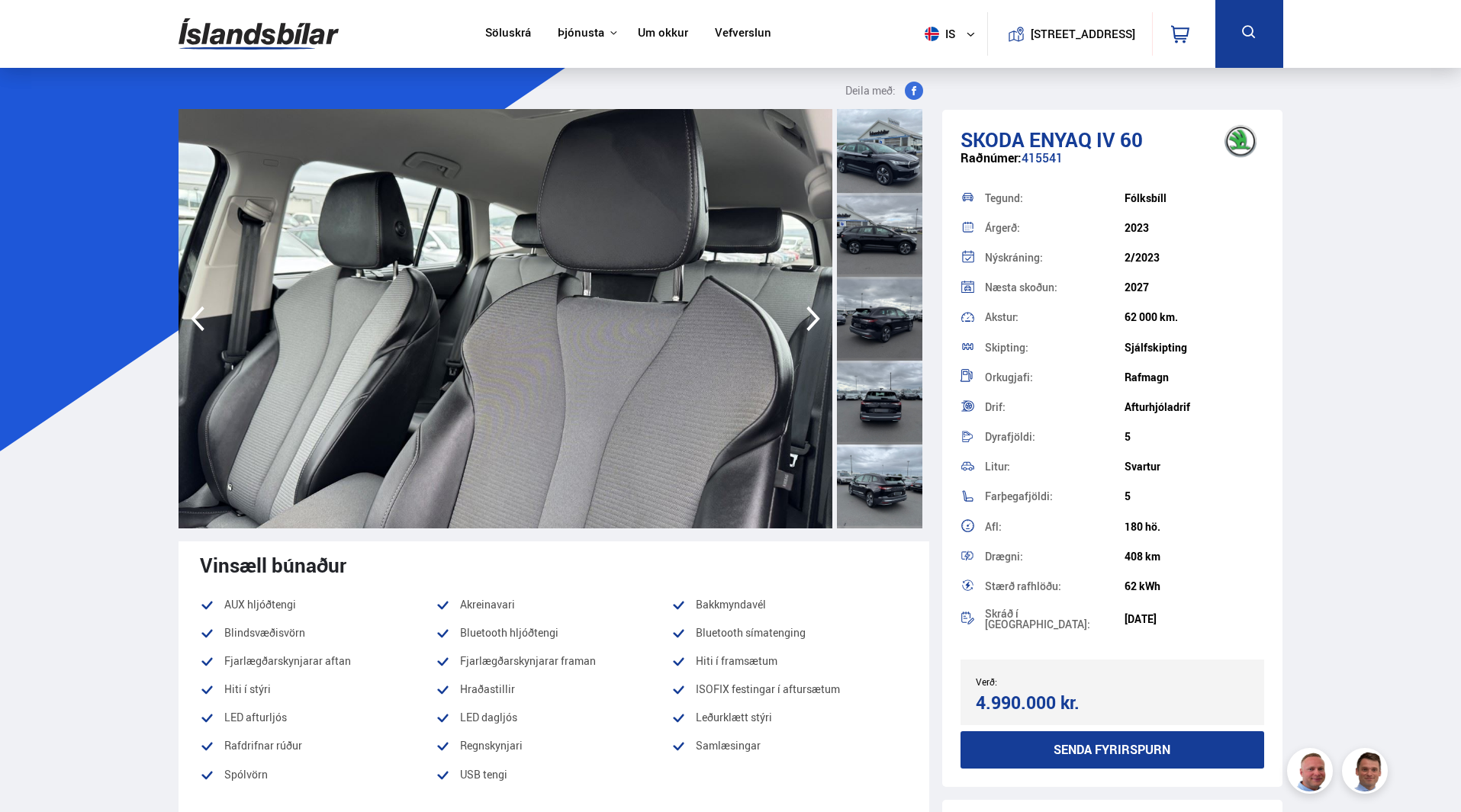
scroll to position [6772, 0]
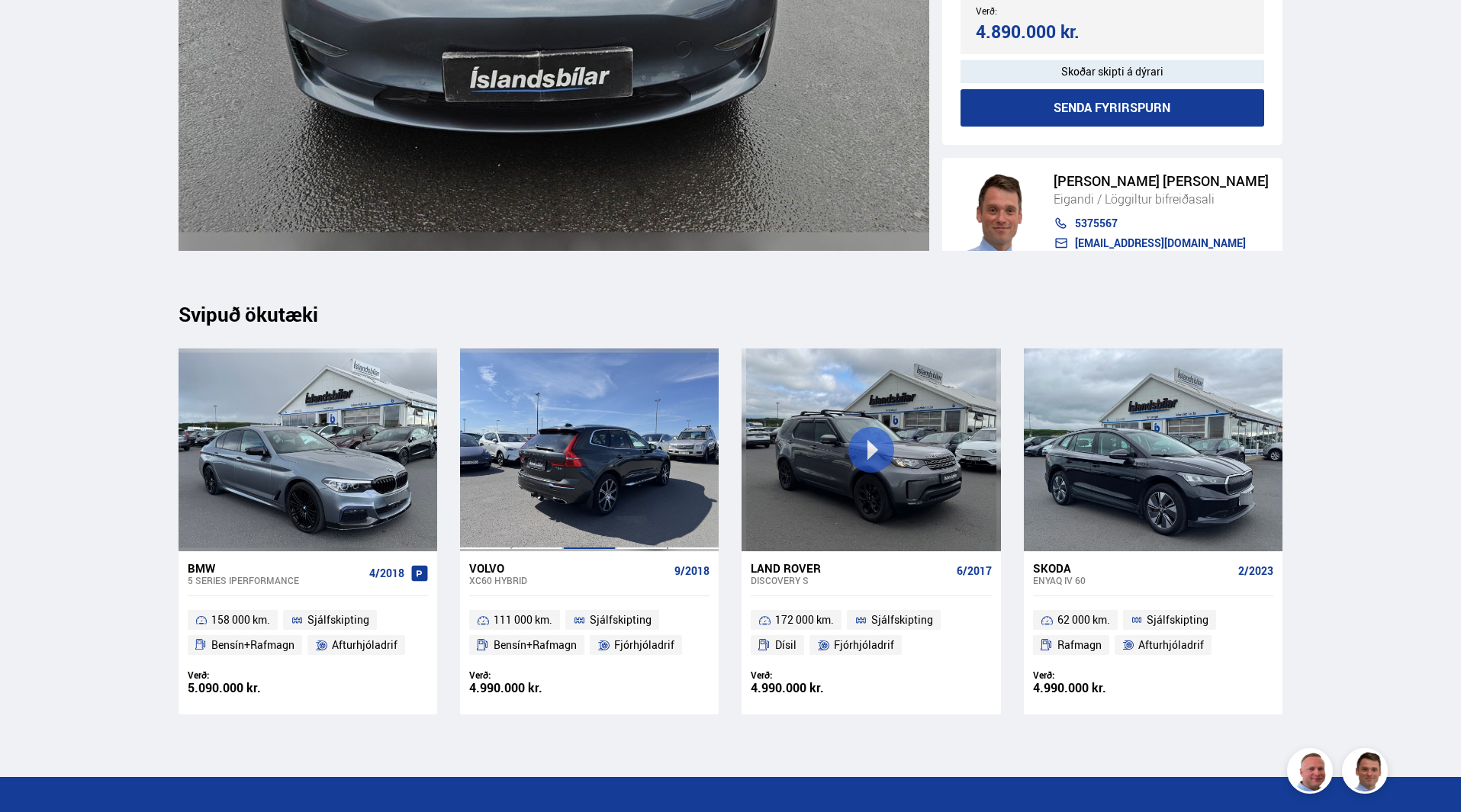
click at [611, 467] on div at bounding box center [589, 450] width 52 height 203
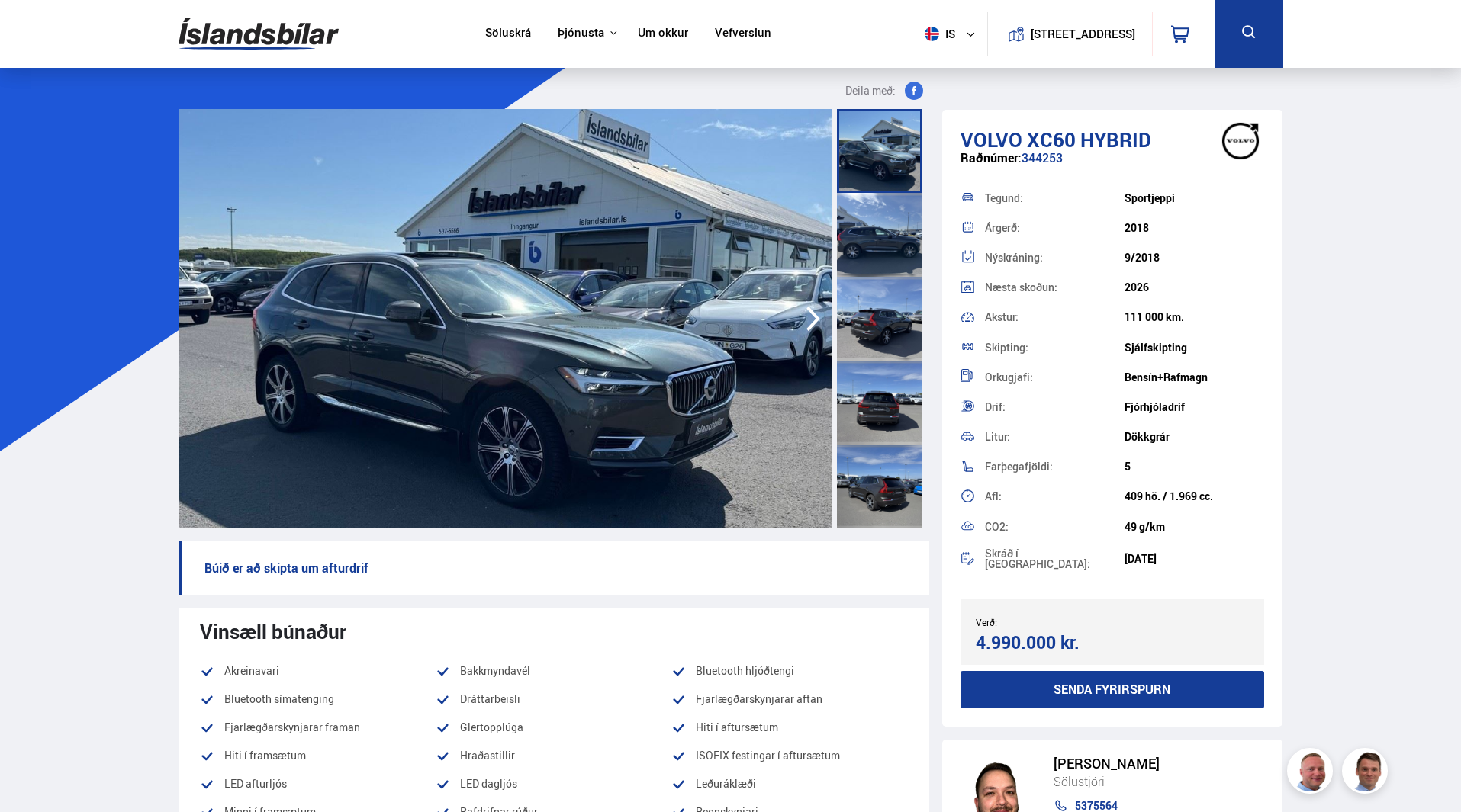
click at [815, 317] on icon "button" at bounding box center [812, 319] width 14 height 25
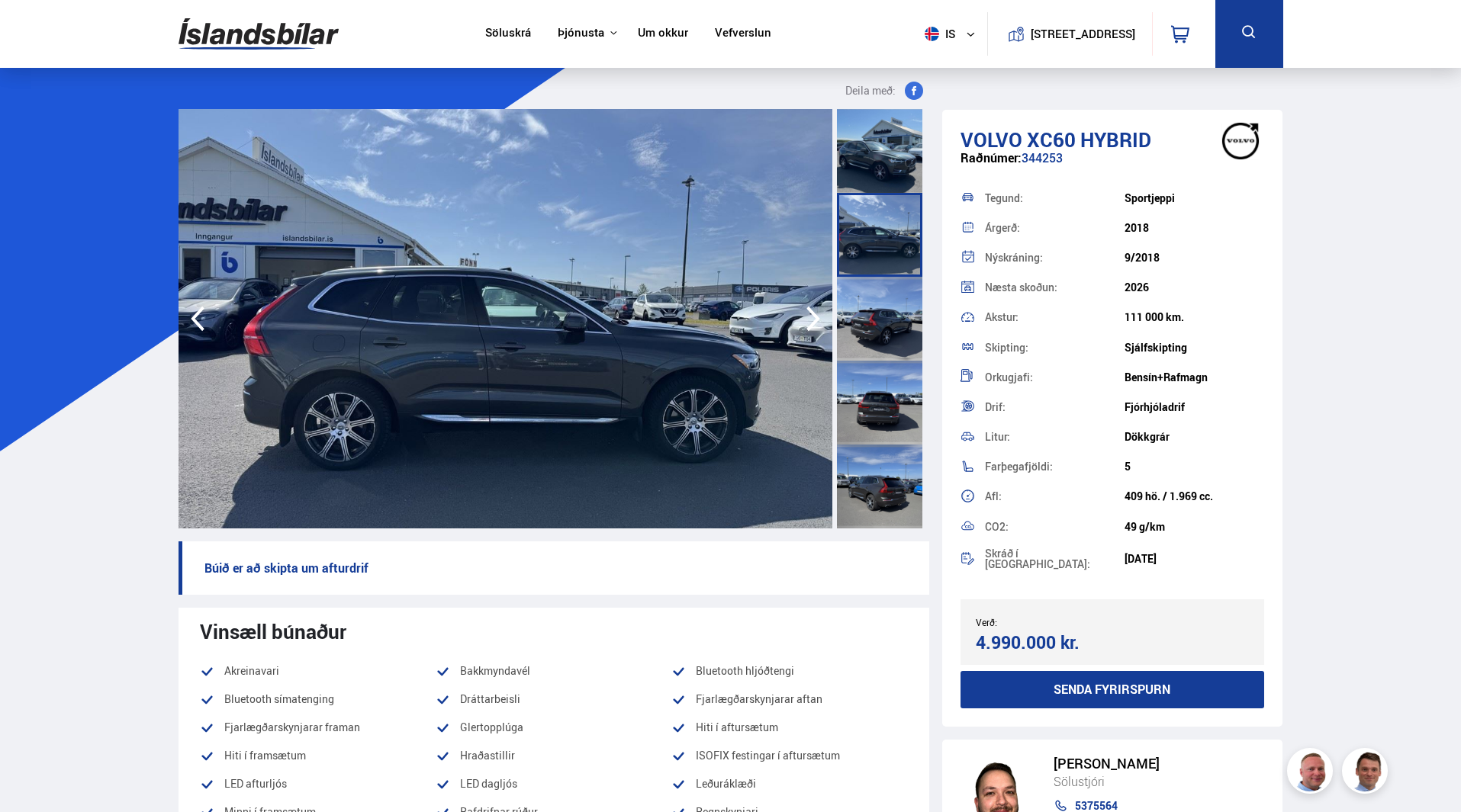
click at [814, 316] on icon "button" at bounding box center [812, 319] width 14 height 25
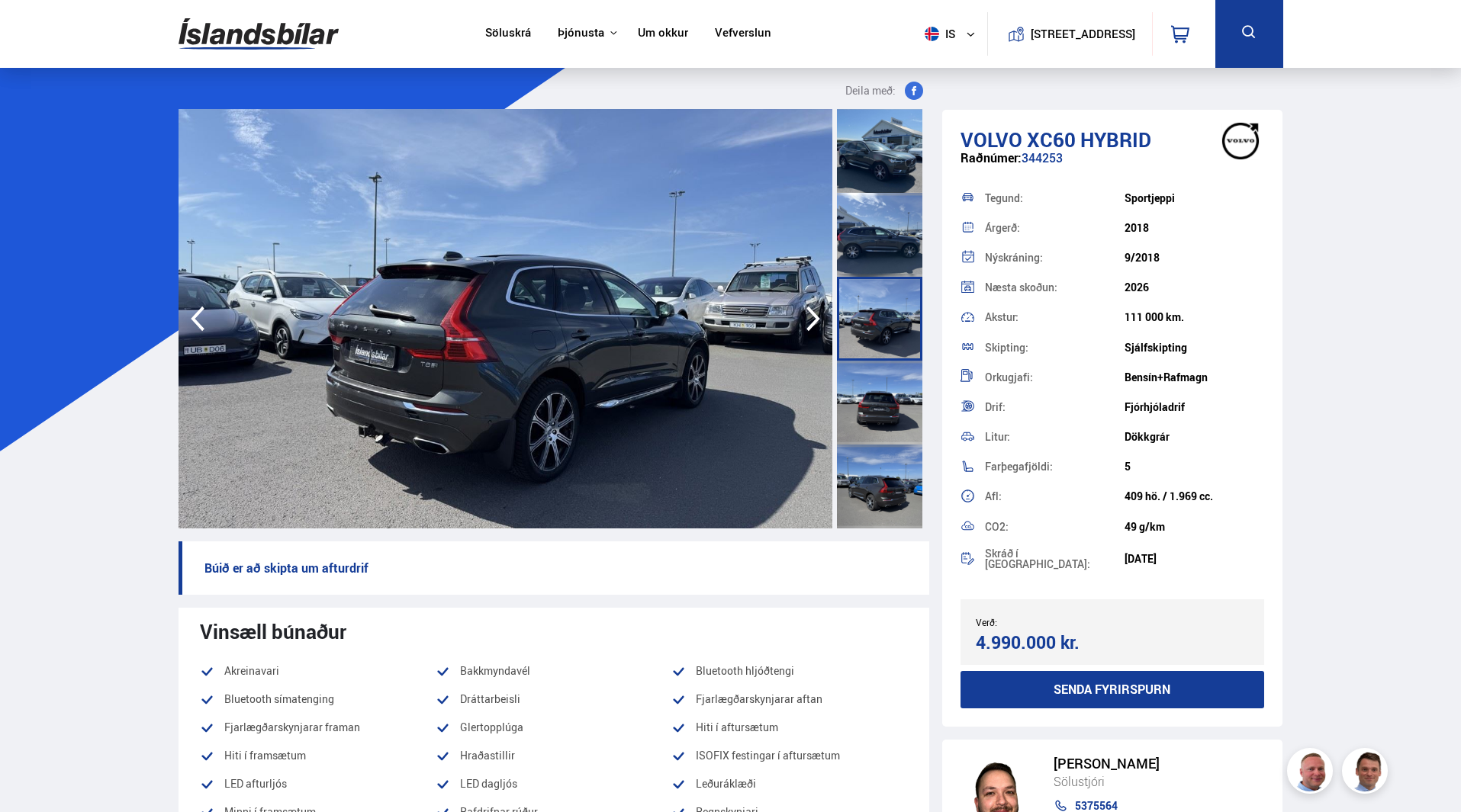
click at [814, 316] on icon "button" at bounding box center [812, 319] width 14 height 25
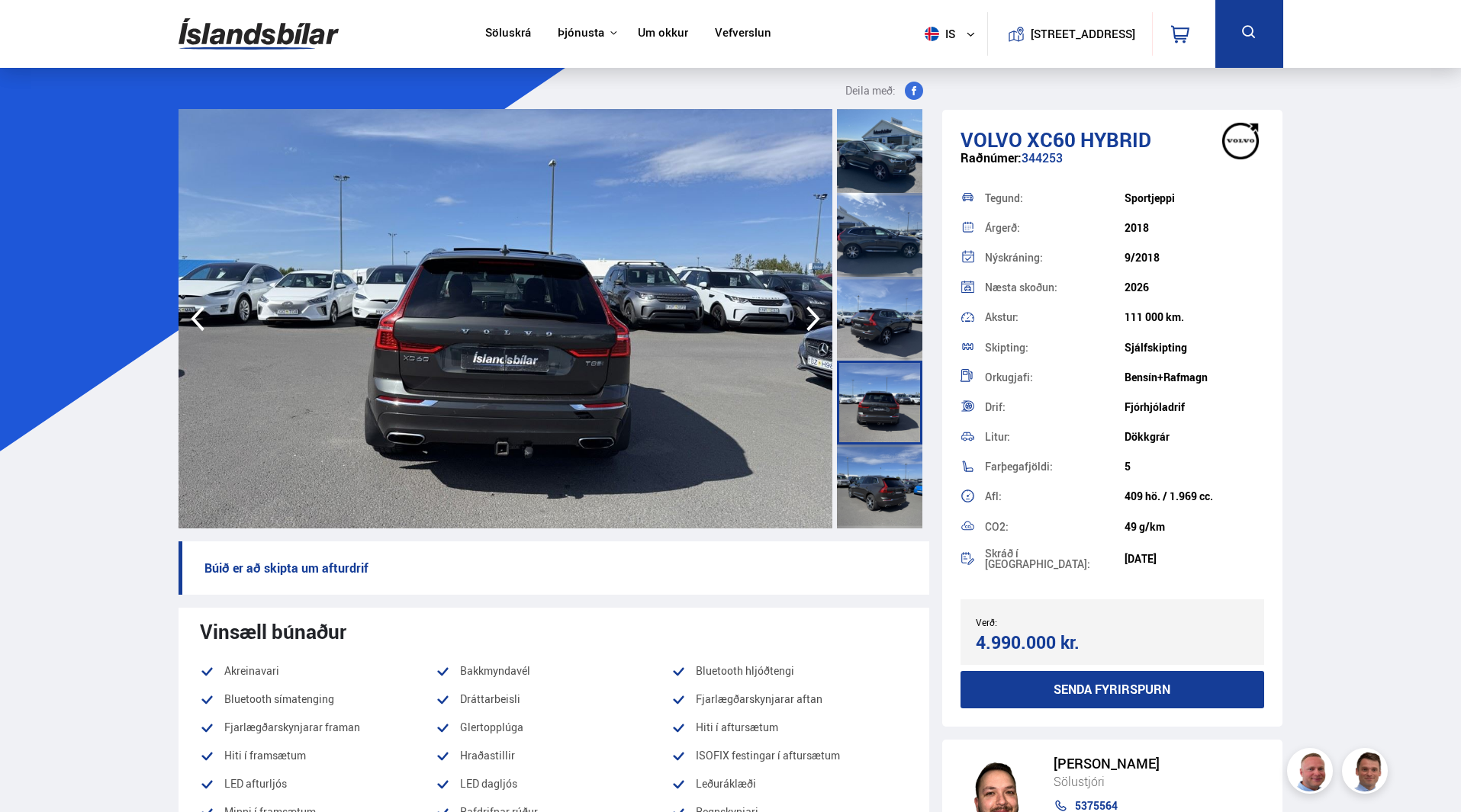
click at [814, 316] on icon "button" at bounding box center [812, 319] width 14 height 25
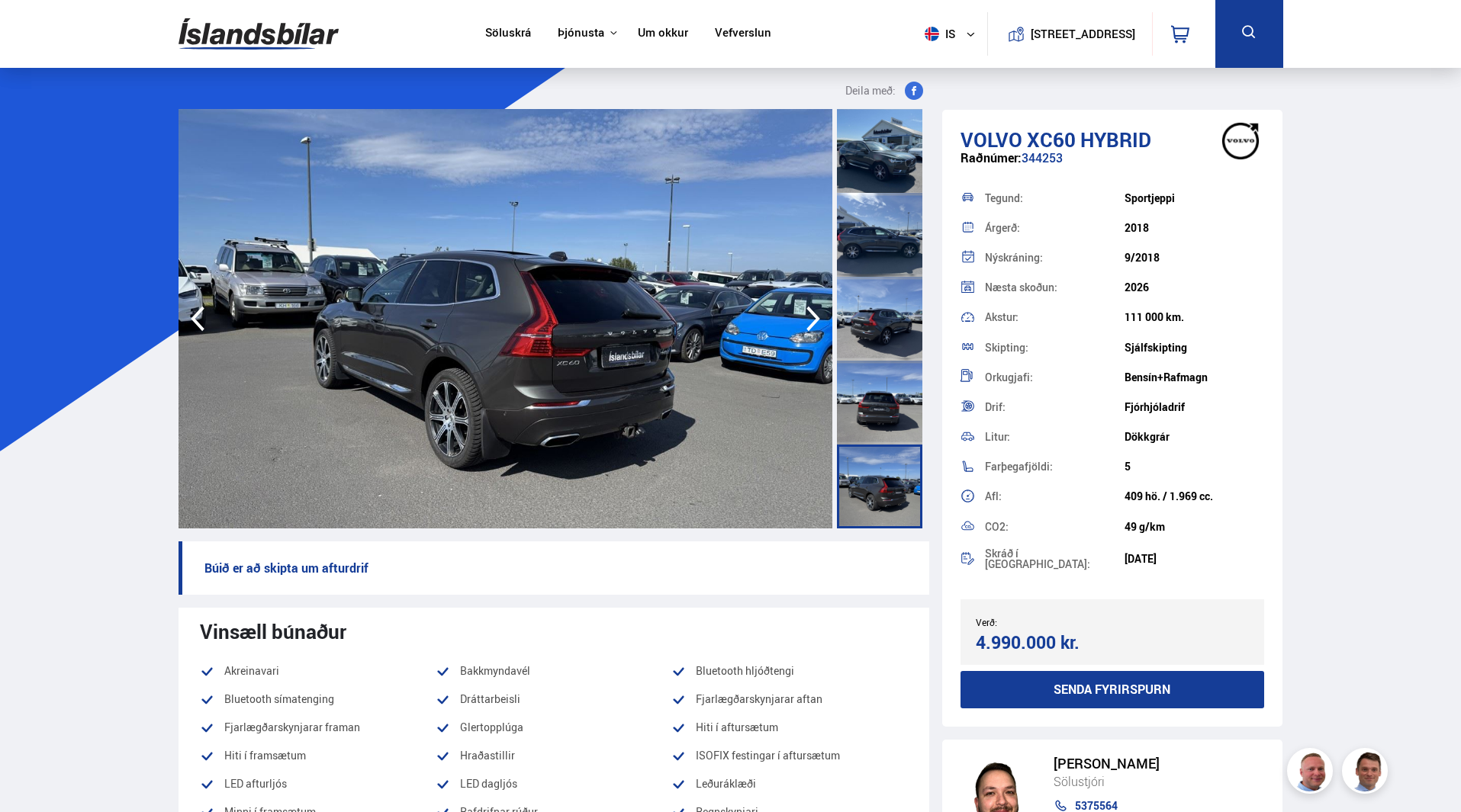
click at [814, 316] on icon "button" at bounding box center [812, 319] width 14 height 25
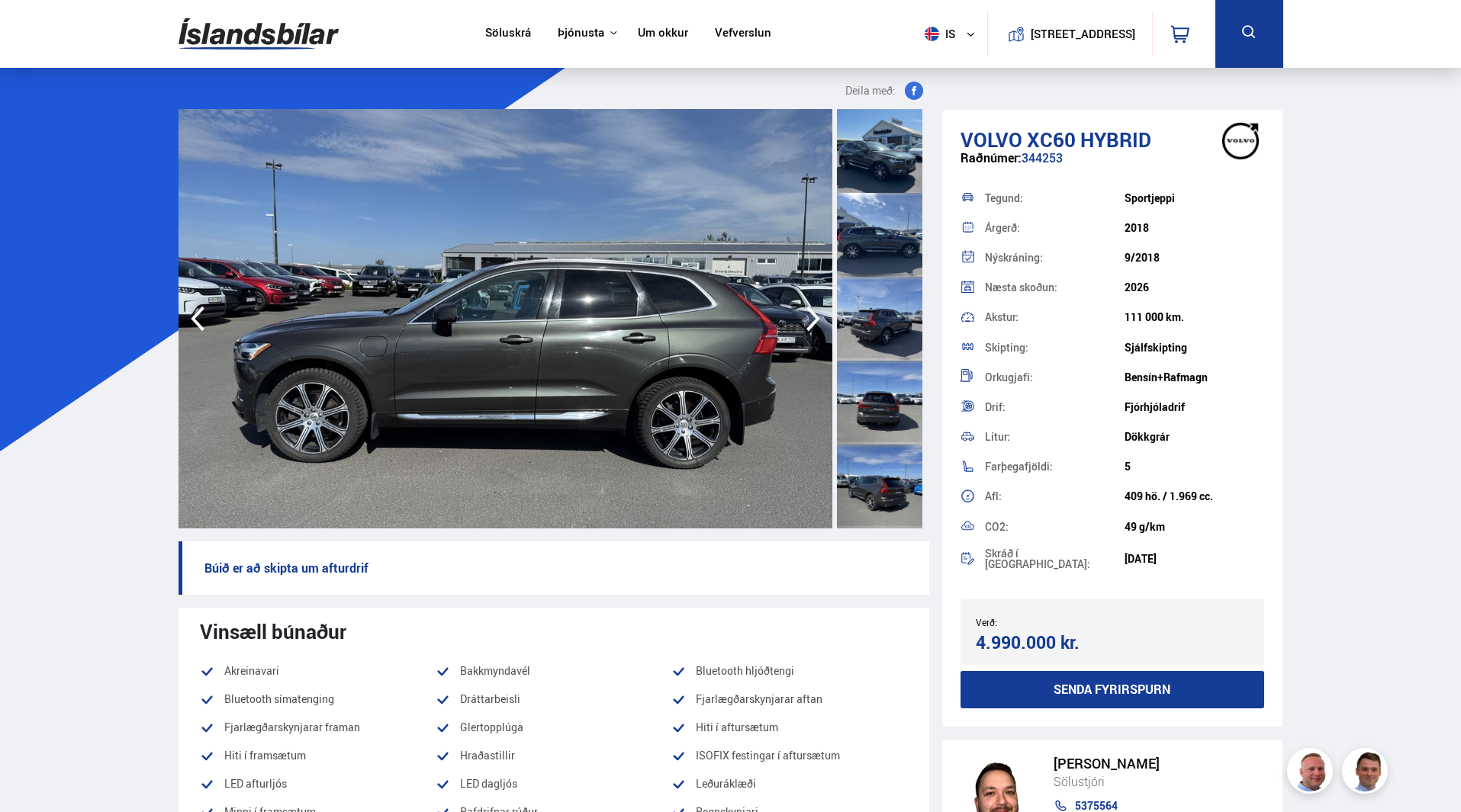
click at [814, 316] on icon "button" at bounding box center [812, 319] width 14 height 25
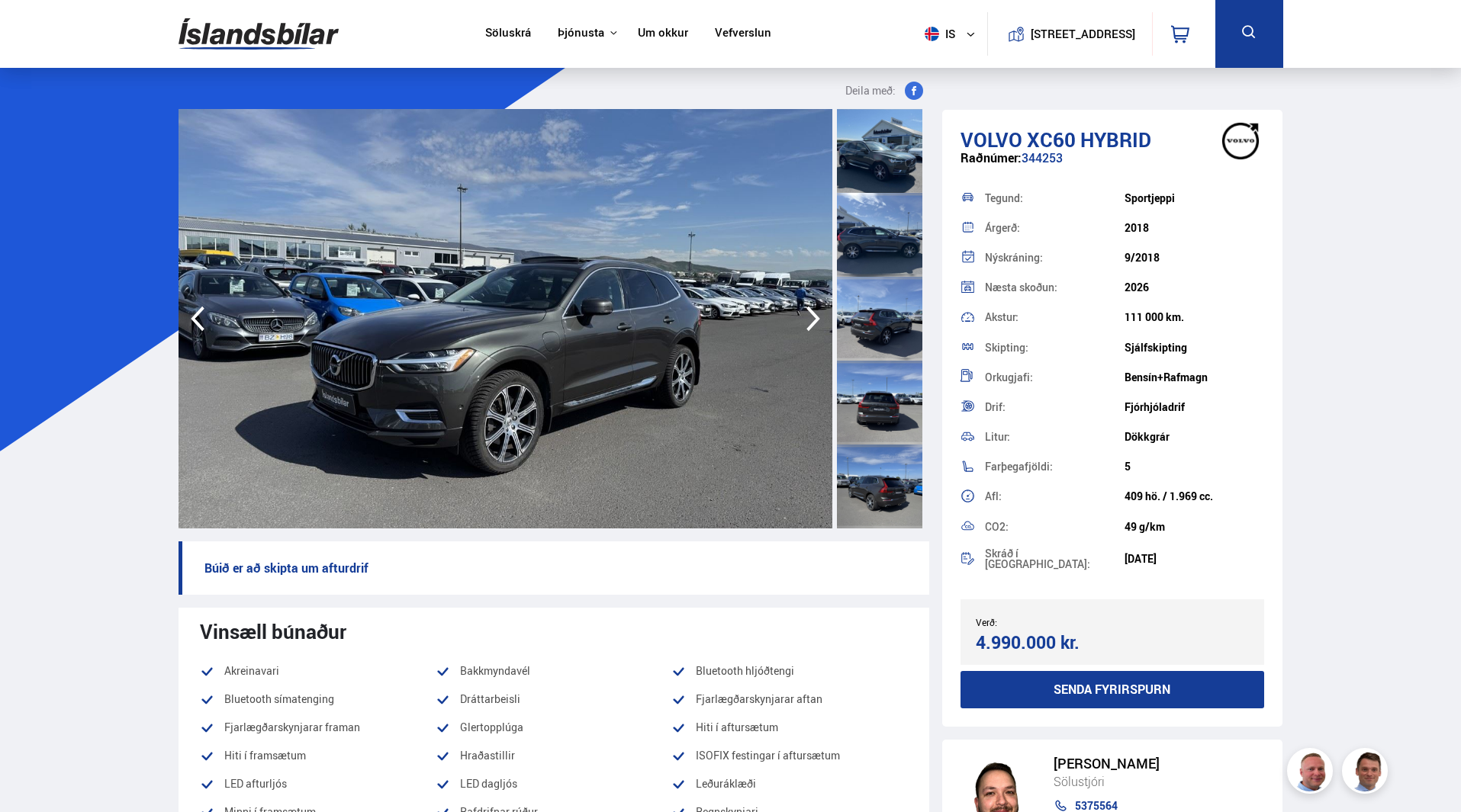
click at [814, 316] on icon "button" at bounding box center [812, 319] width 14 height 25
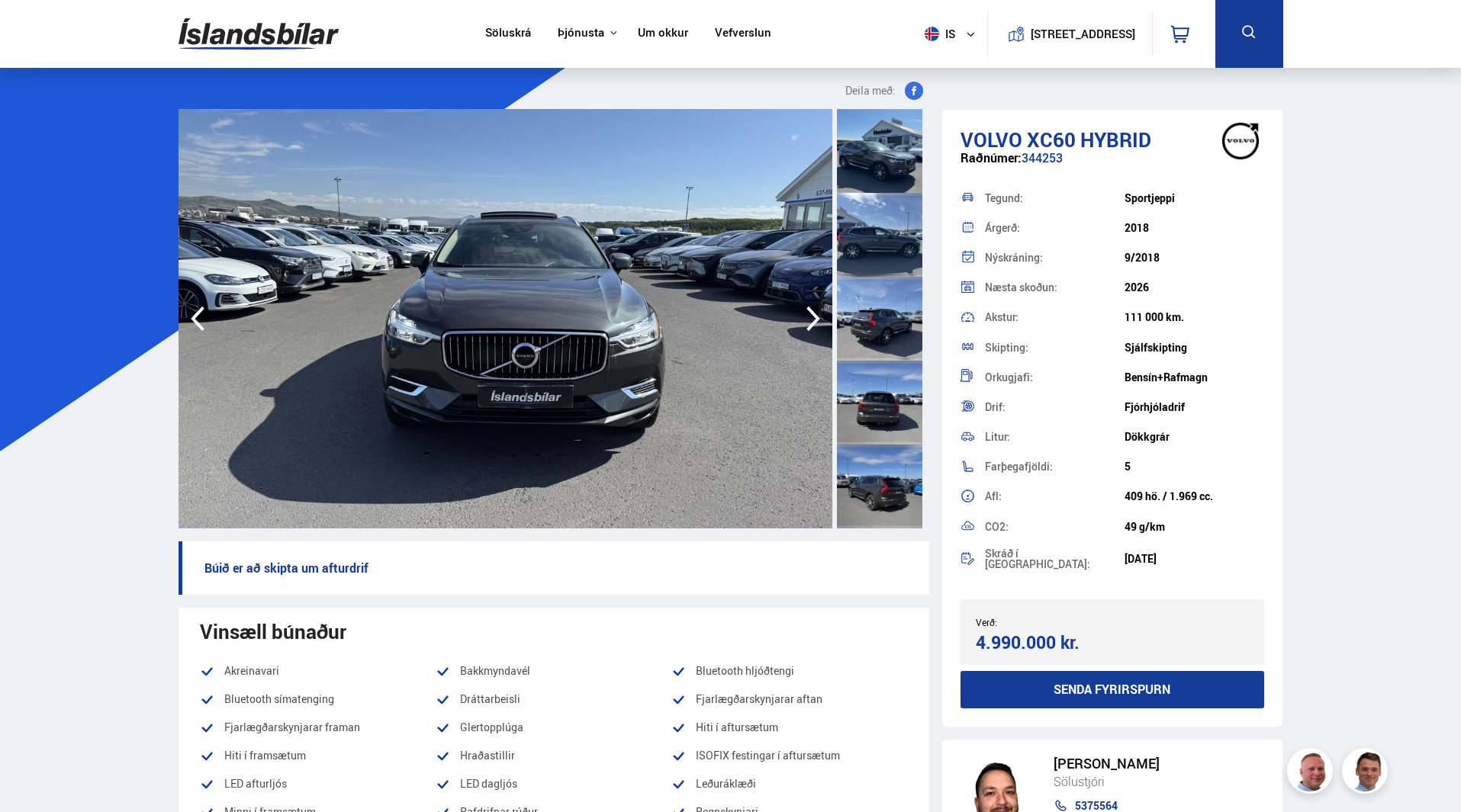
click at [814, 316] on icon "button" at bounding box center [812, 319] width 14 height 25
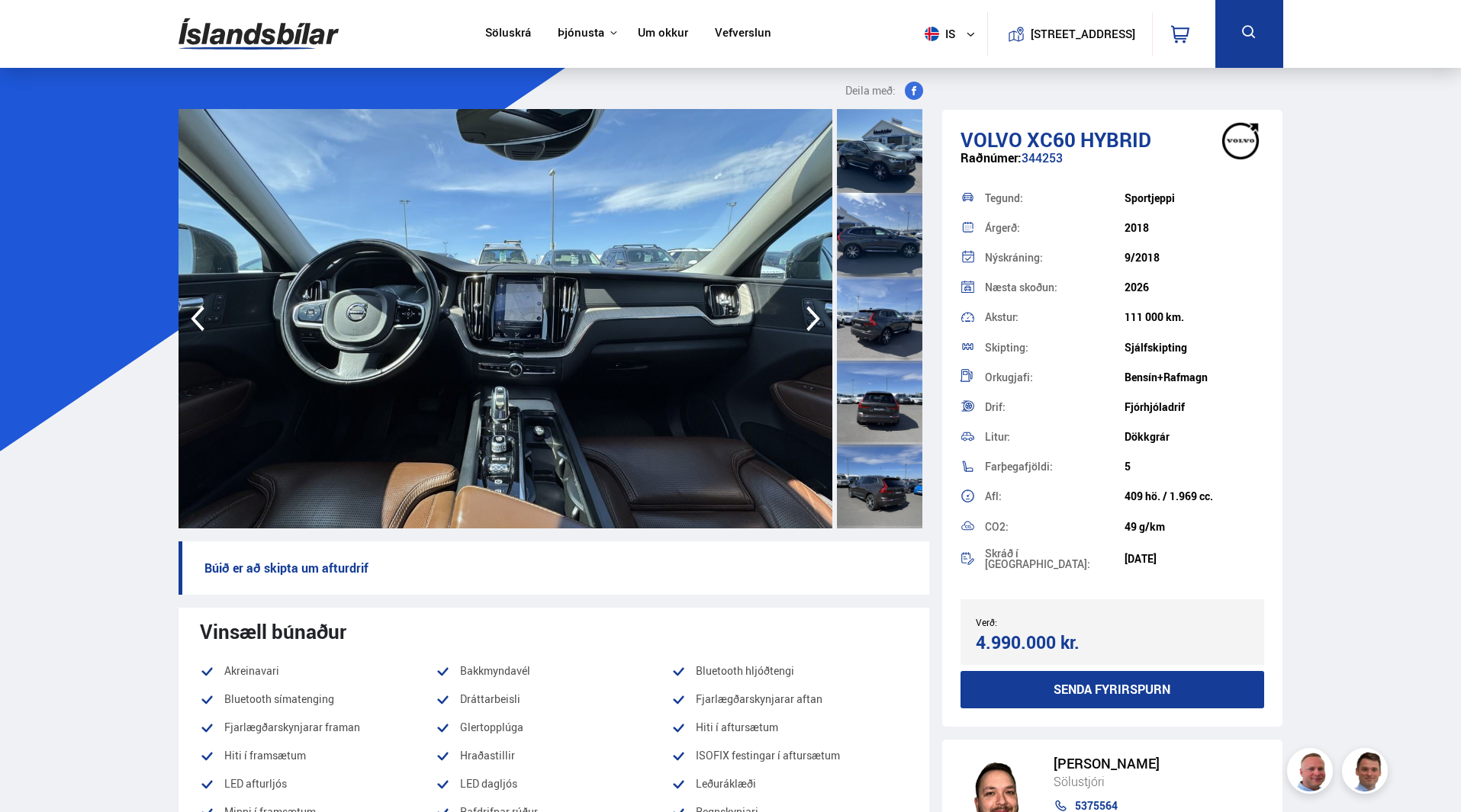
click at [814, 316] on icon "button" at bounding box center [812, 319] width 14 height 25
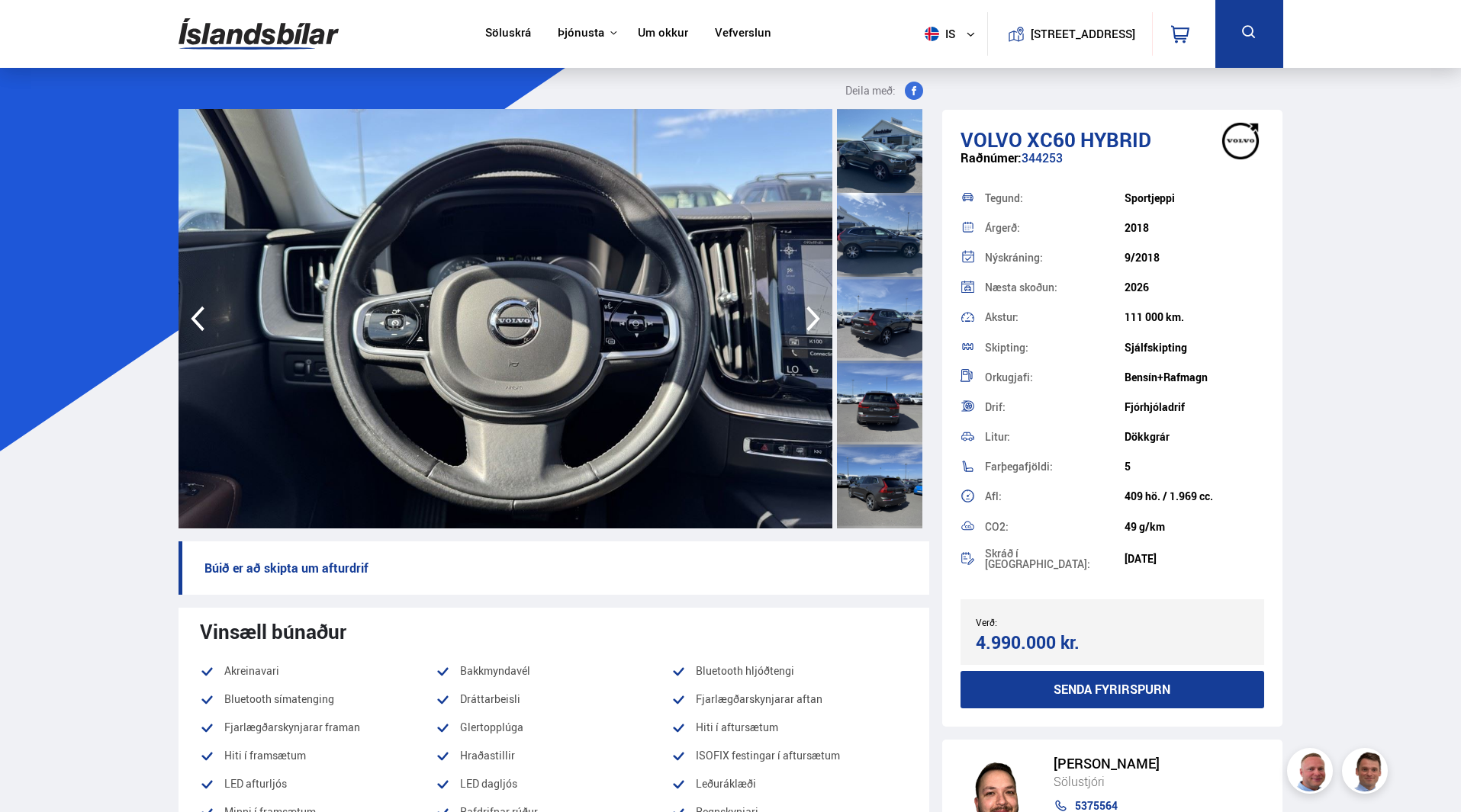
click at [814, 316] on icon "button" at bounding box center [812, 319] width 14 height 25
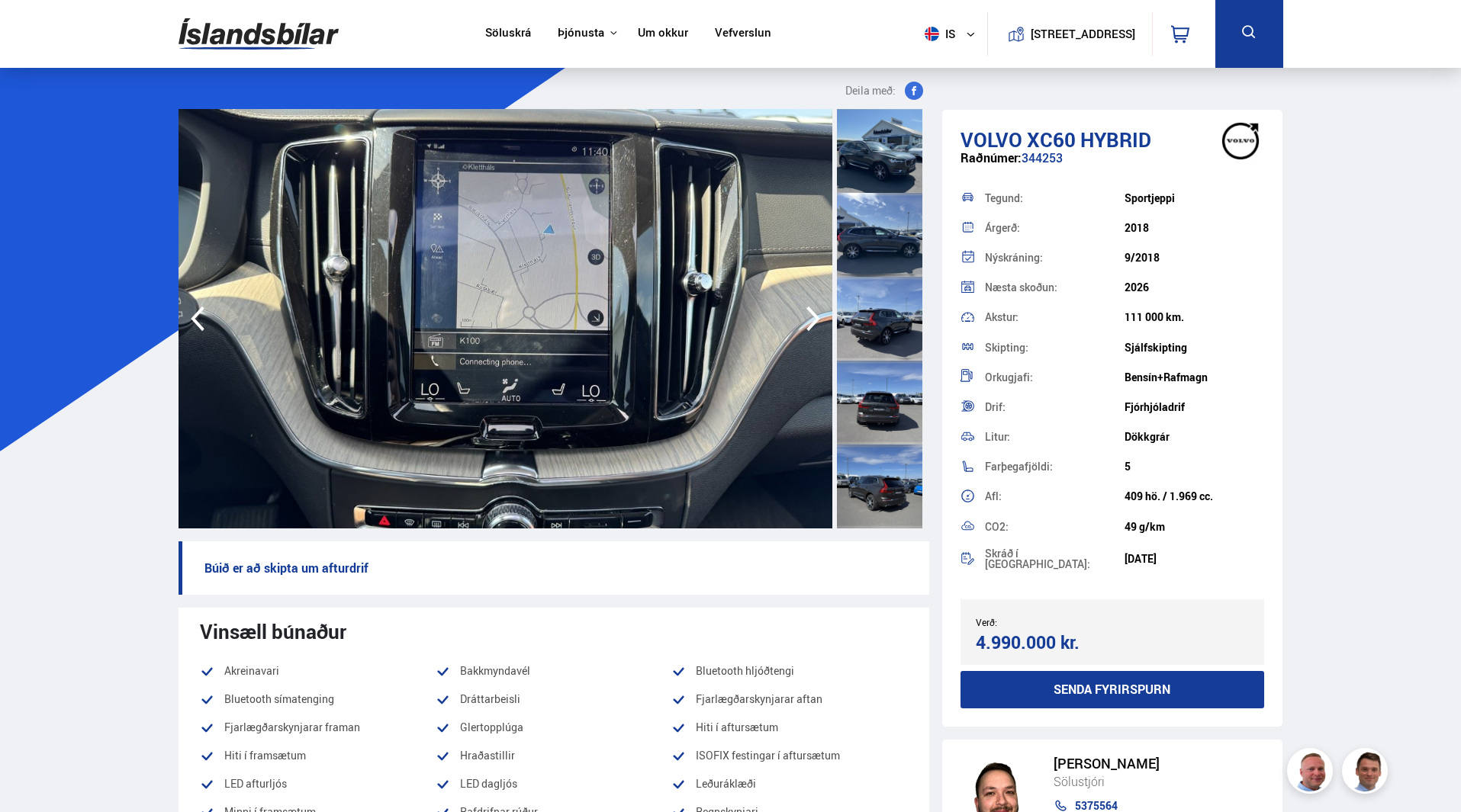
click at [814, 316] on icon "button" at bounding box center [812, 319] width 14 height 25
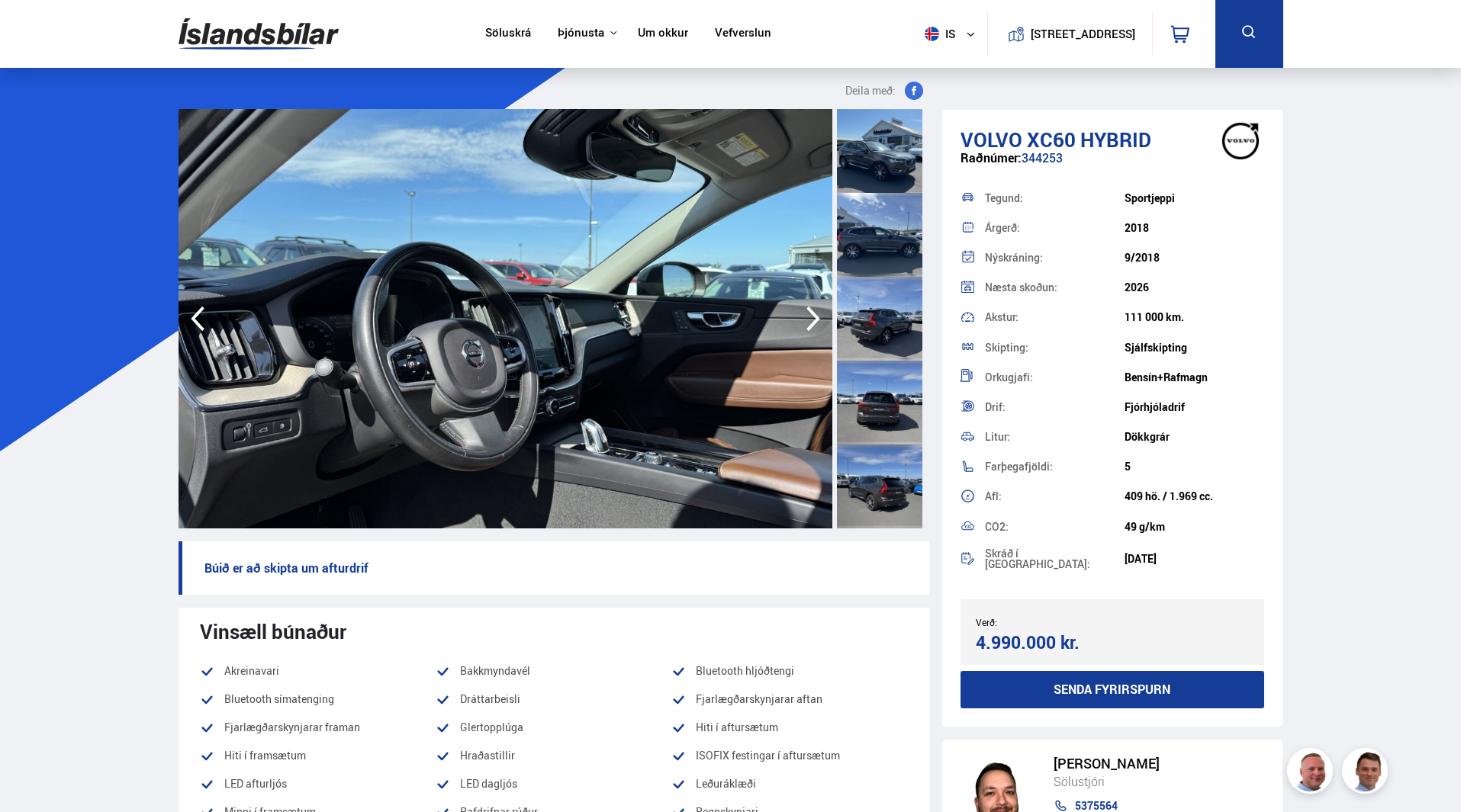
click at [814, 316] on icon "button" at bounding box center [812, 319] width 14 height 25
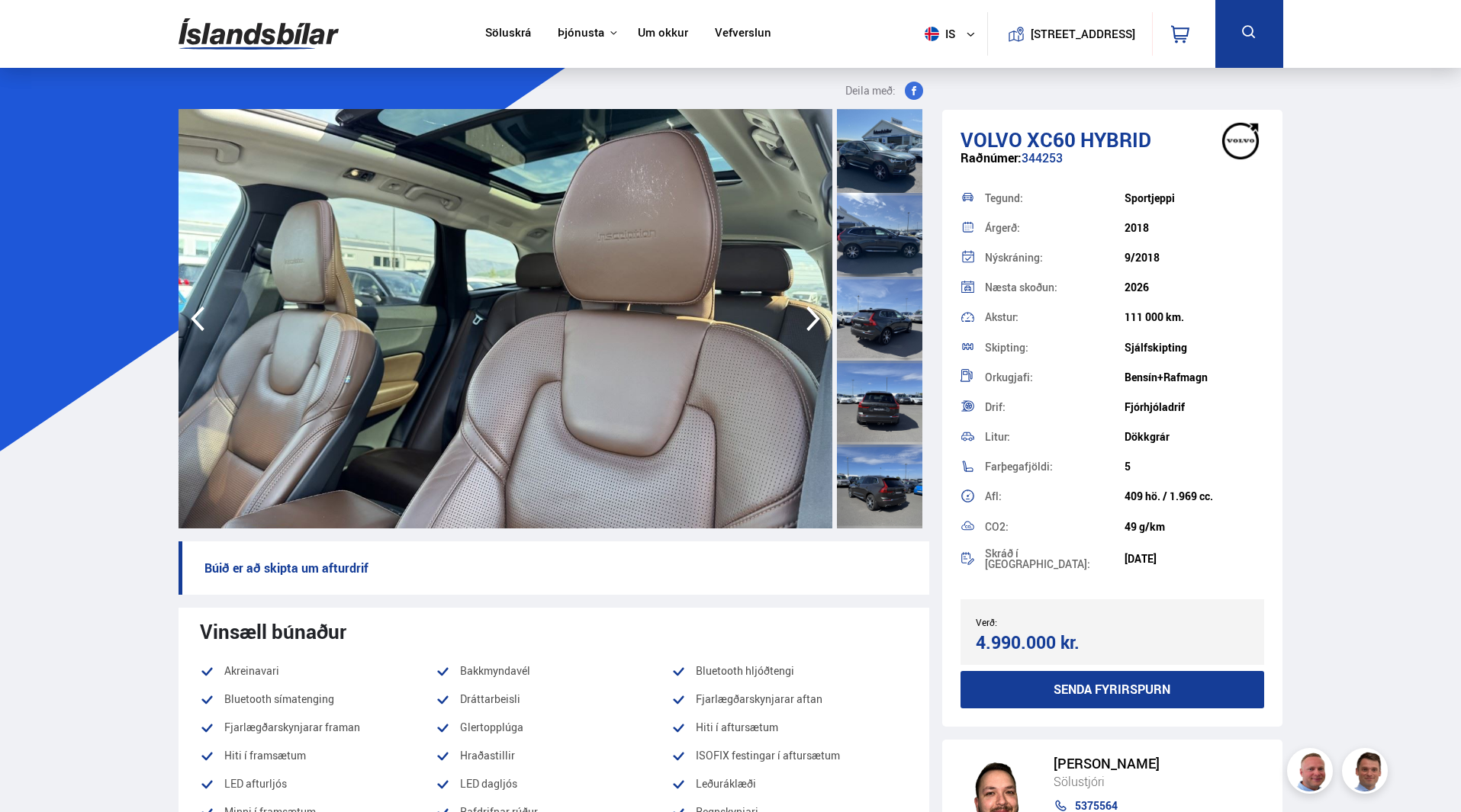
click at [814, 316] on icon "button" at bounding box center [812, 319] width 14 height 25
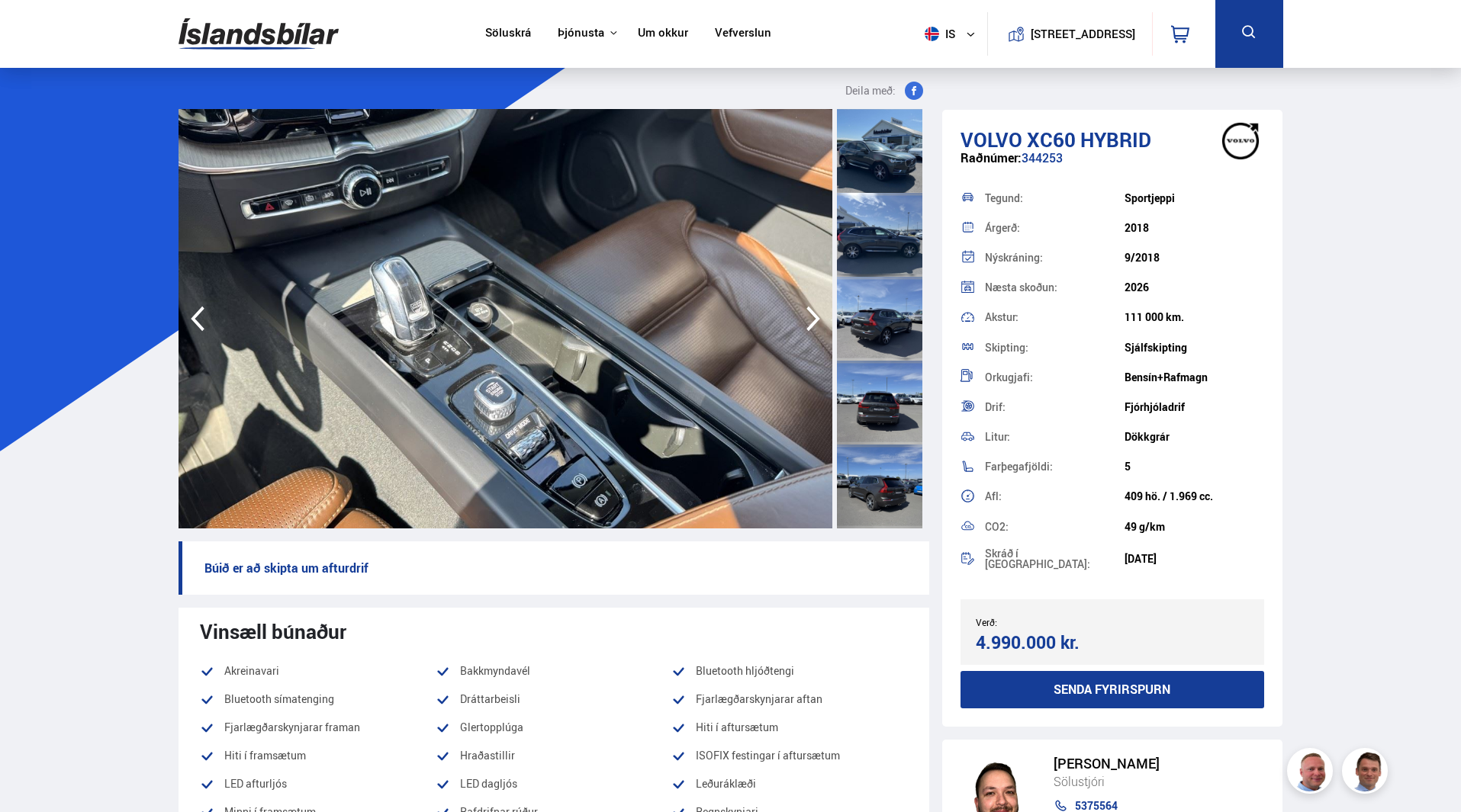
click at [814, 316] on icon "button" at bounding box center [812, 319] width 14 height 25
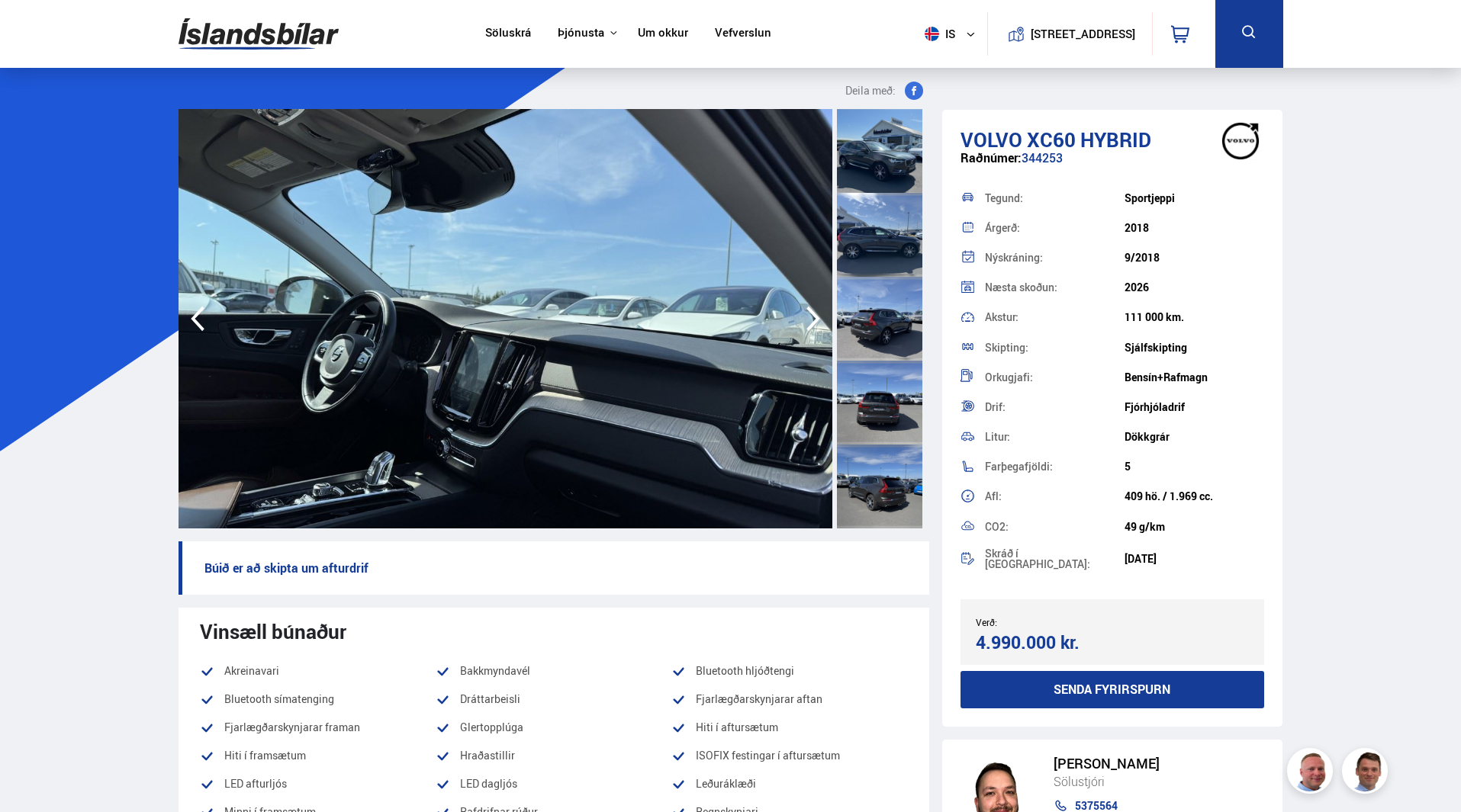
click at [814, 316] on icon "button" at bounding box center [812, 319] width 14 height 25
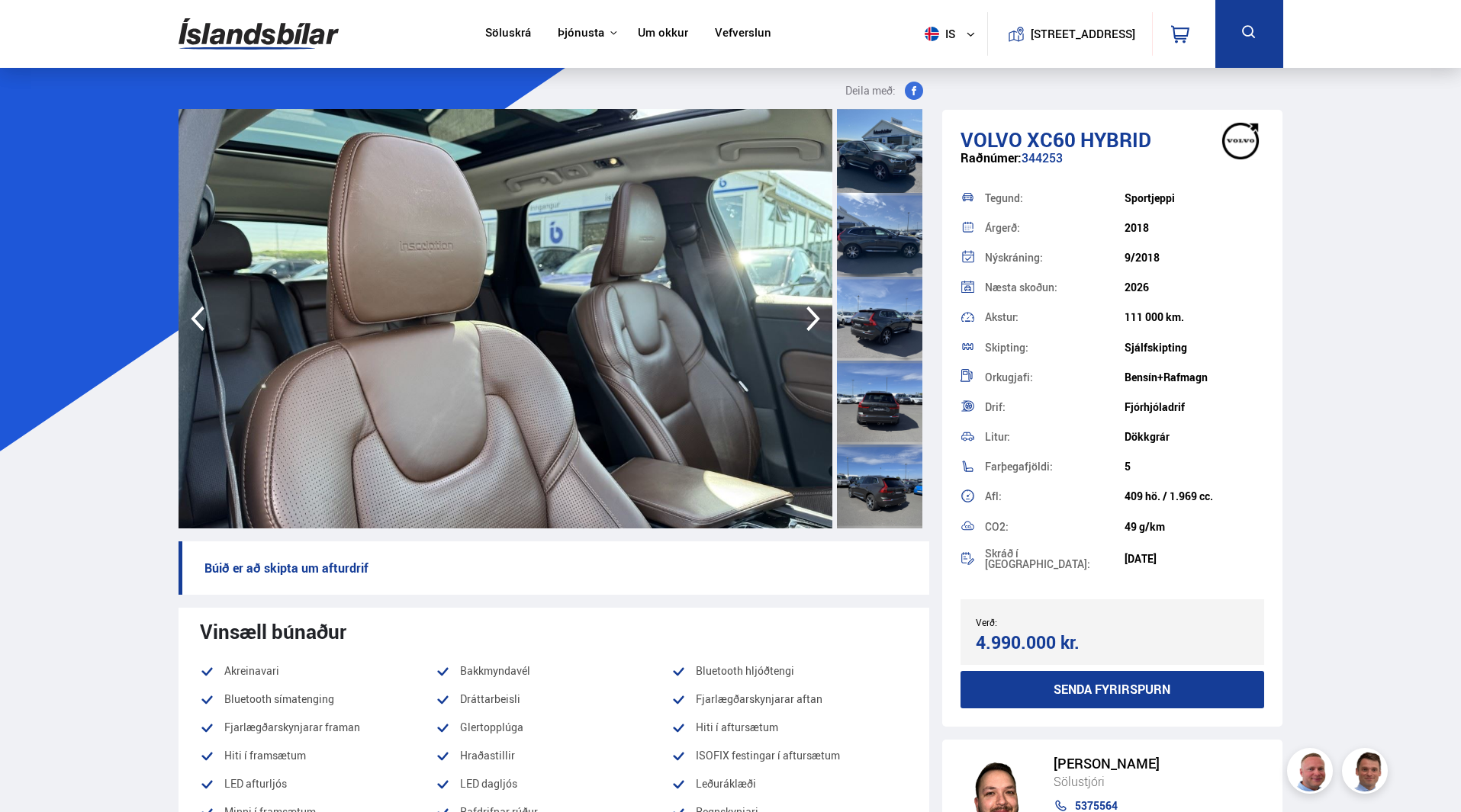
scroll to position [6772, 0]
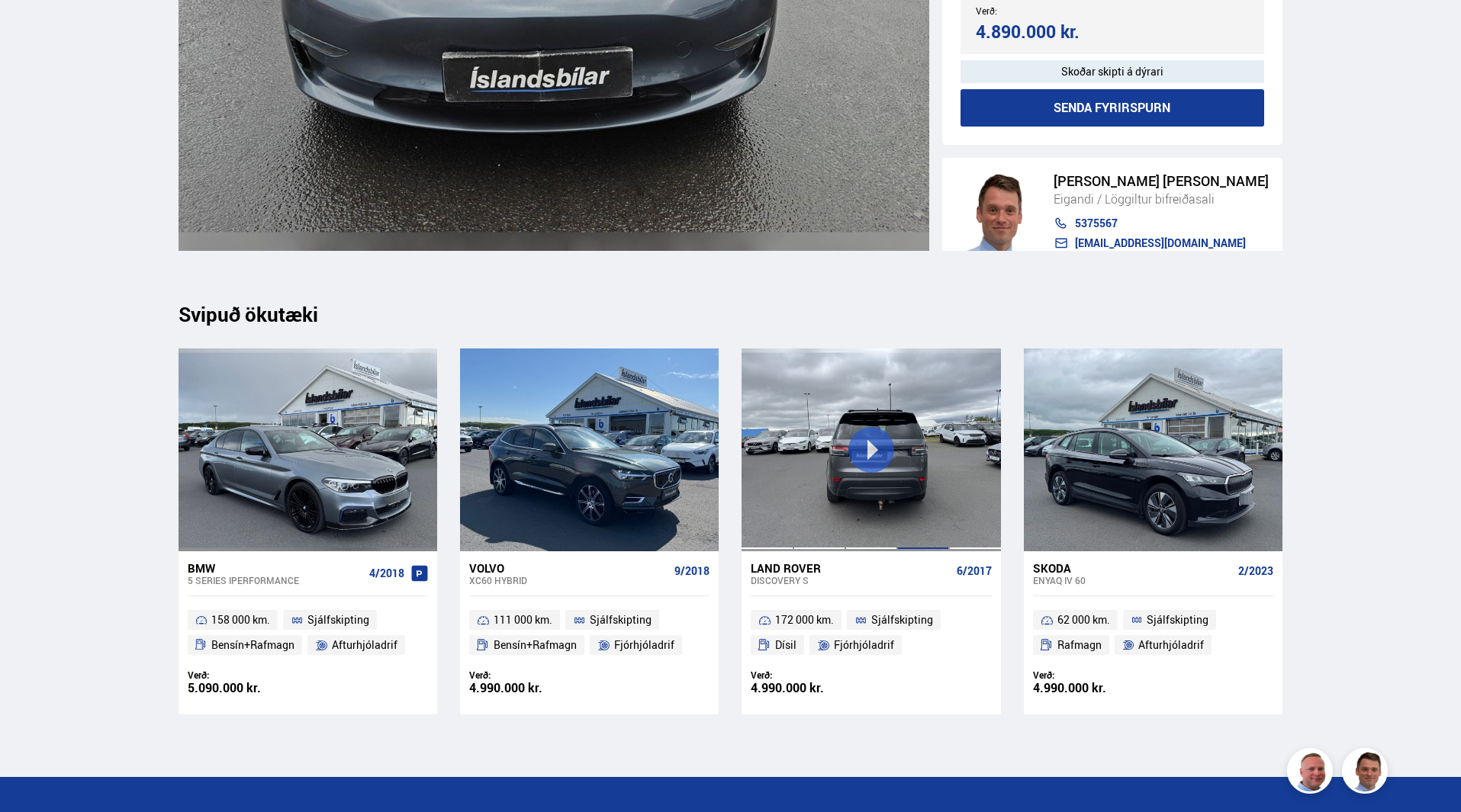
click at [946, 476] on div at bounding box center [923, 450] width 52 height 203
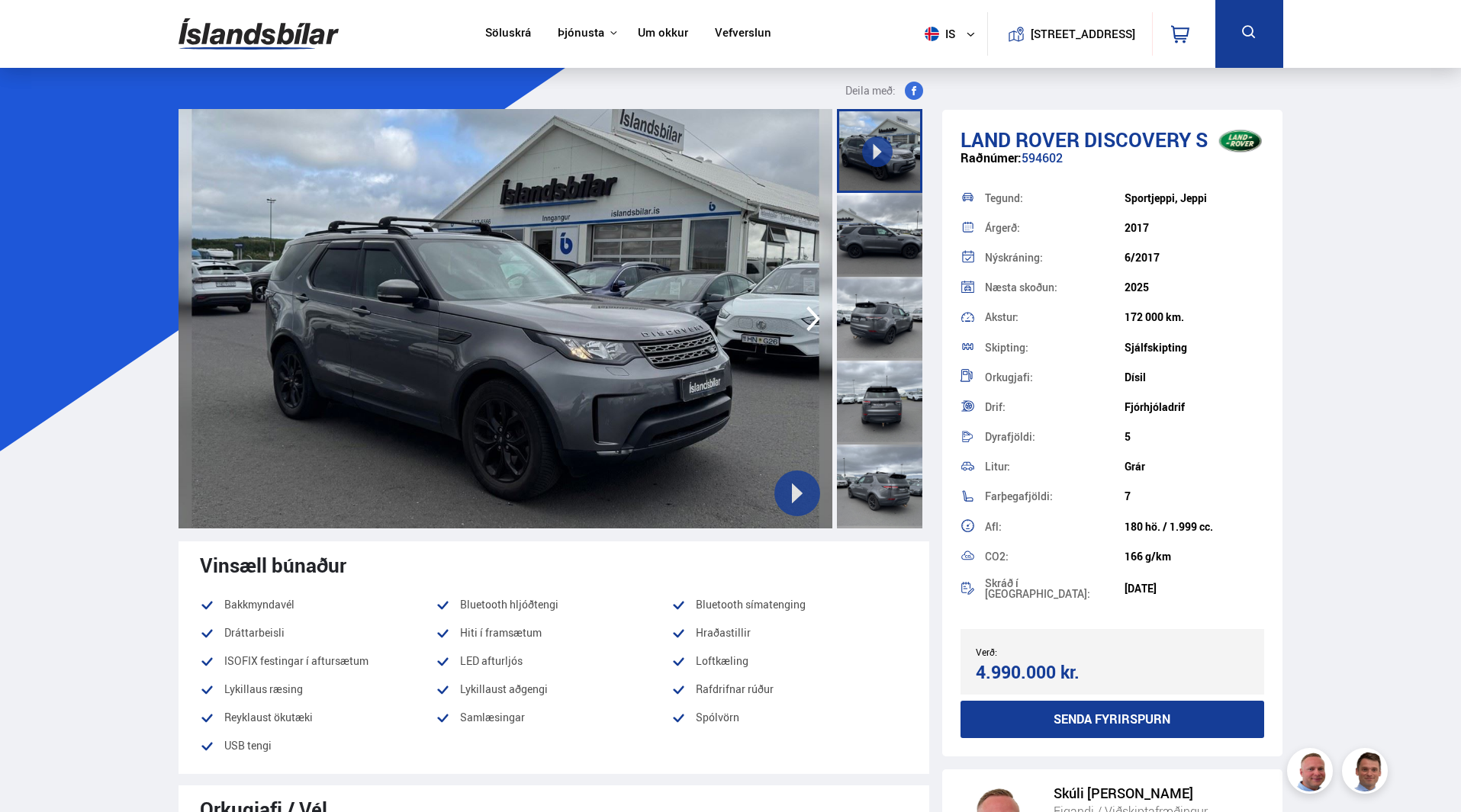
click at [812, 317] on icon "button" at bounding box center [813, 318] width 31 height 36
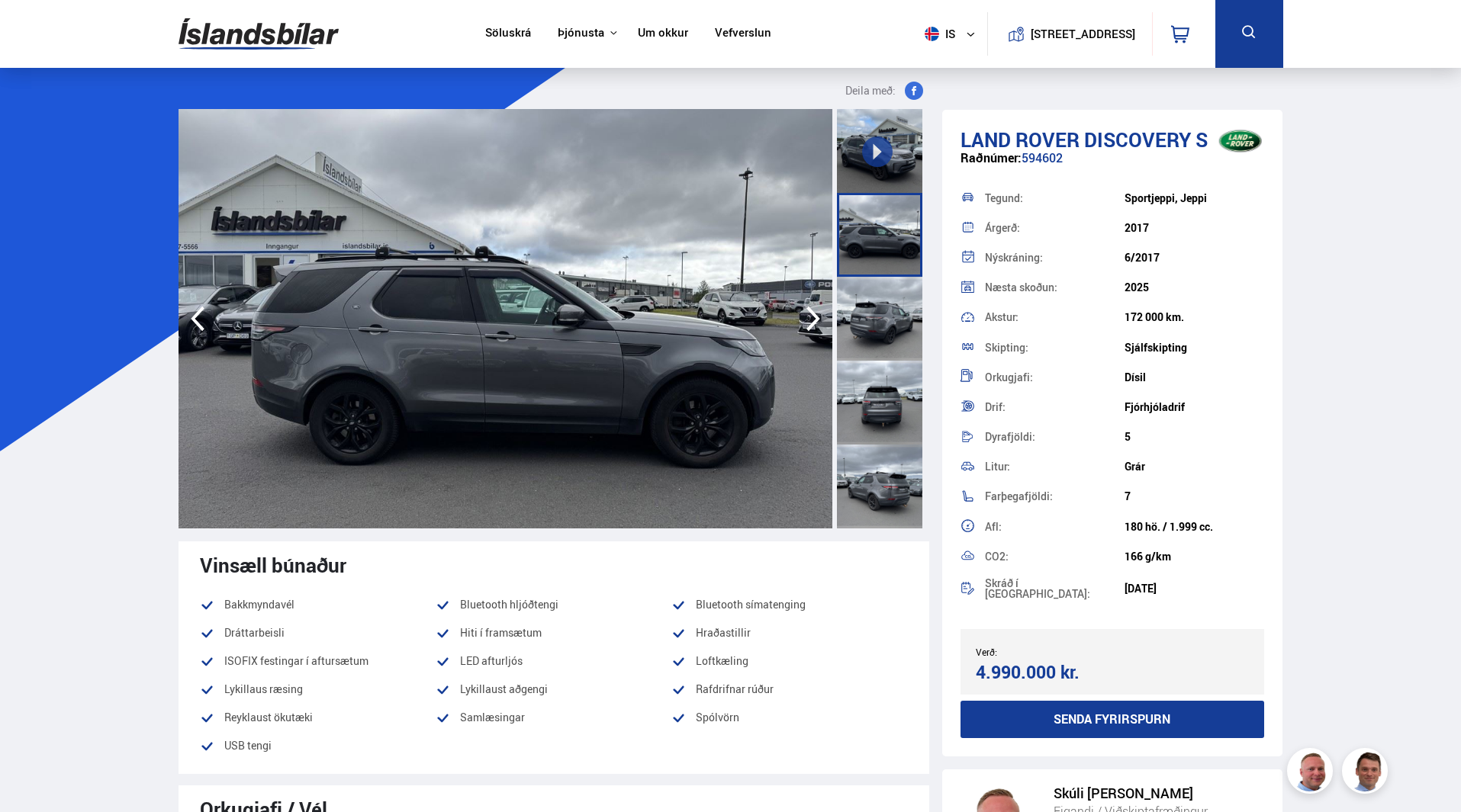
click at [812, 317] on icon "button" at bounding box center [813, 318] width 31 height 36
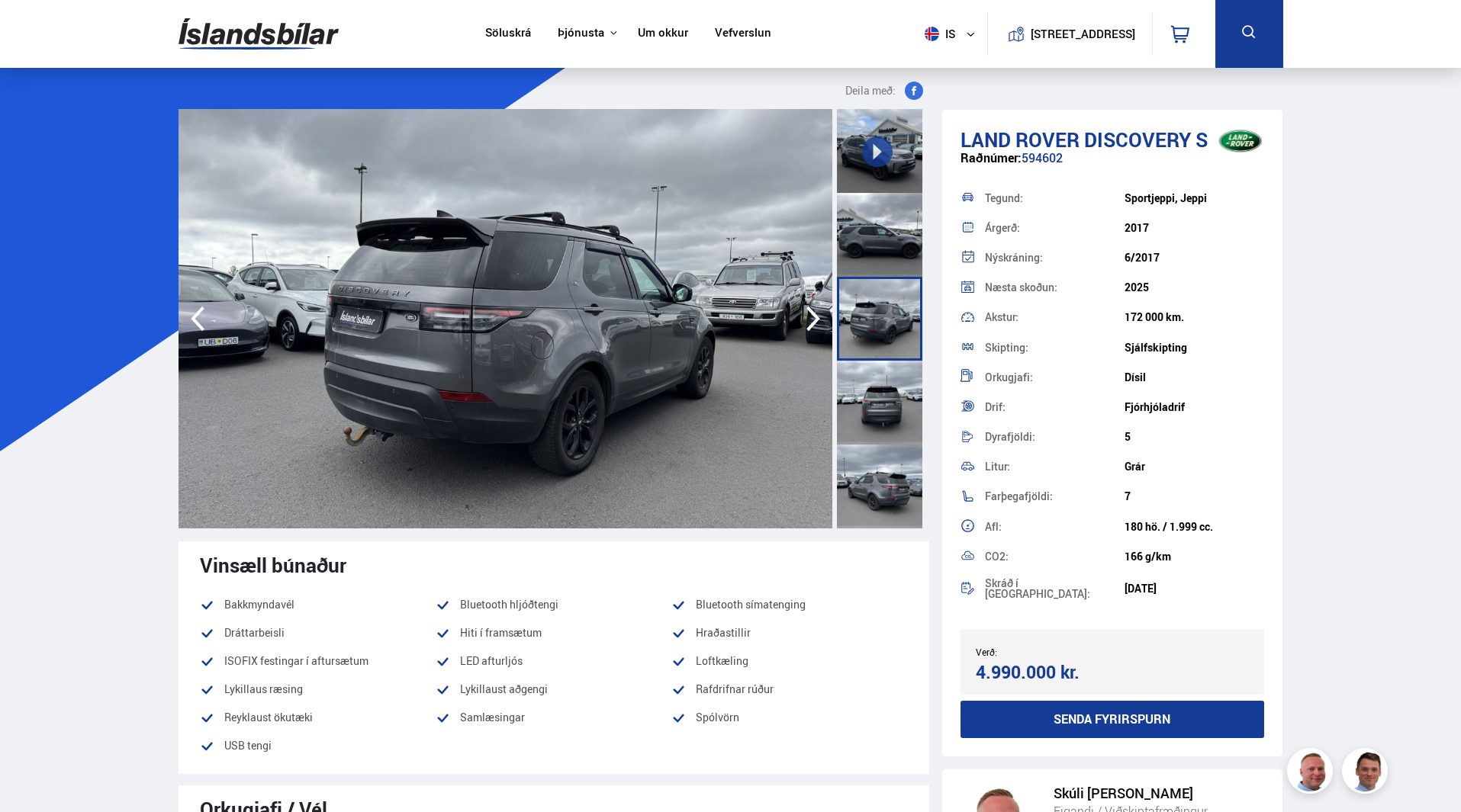
click at [812, 317] on icon "button" at bounding box center [813, 318] width 31 height 36
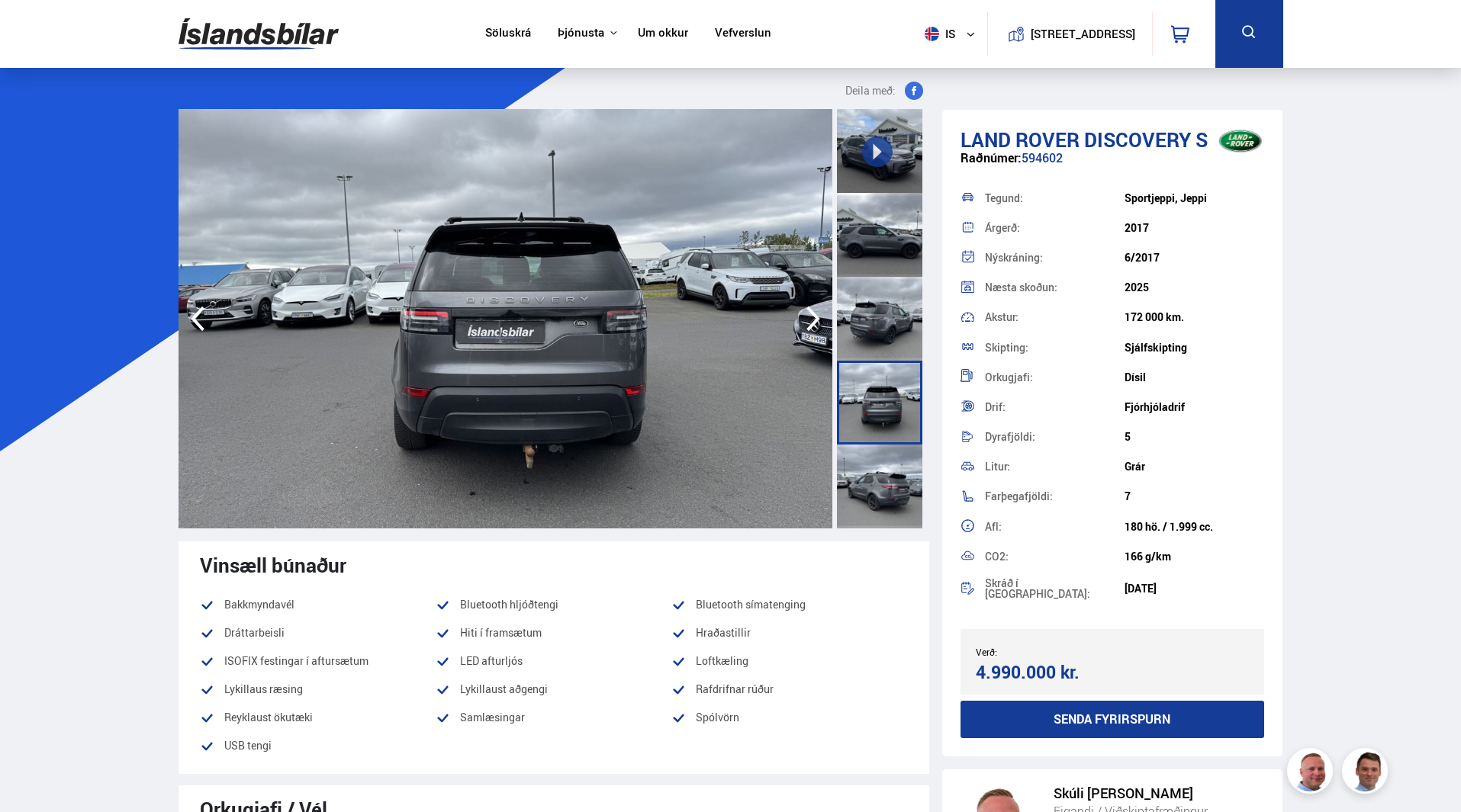
click at [812, 317] on icon "button" at bounding box center [813, 318] width 31 height 36
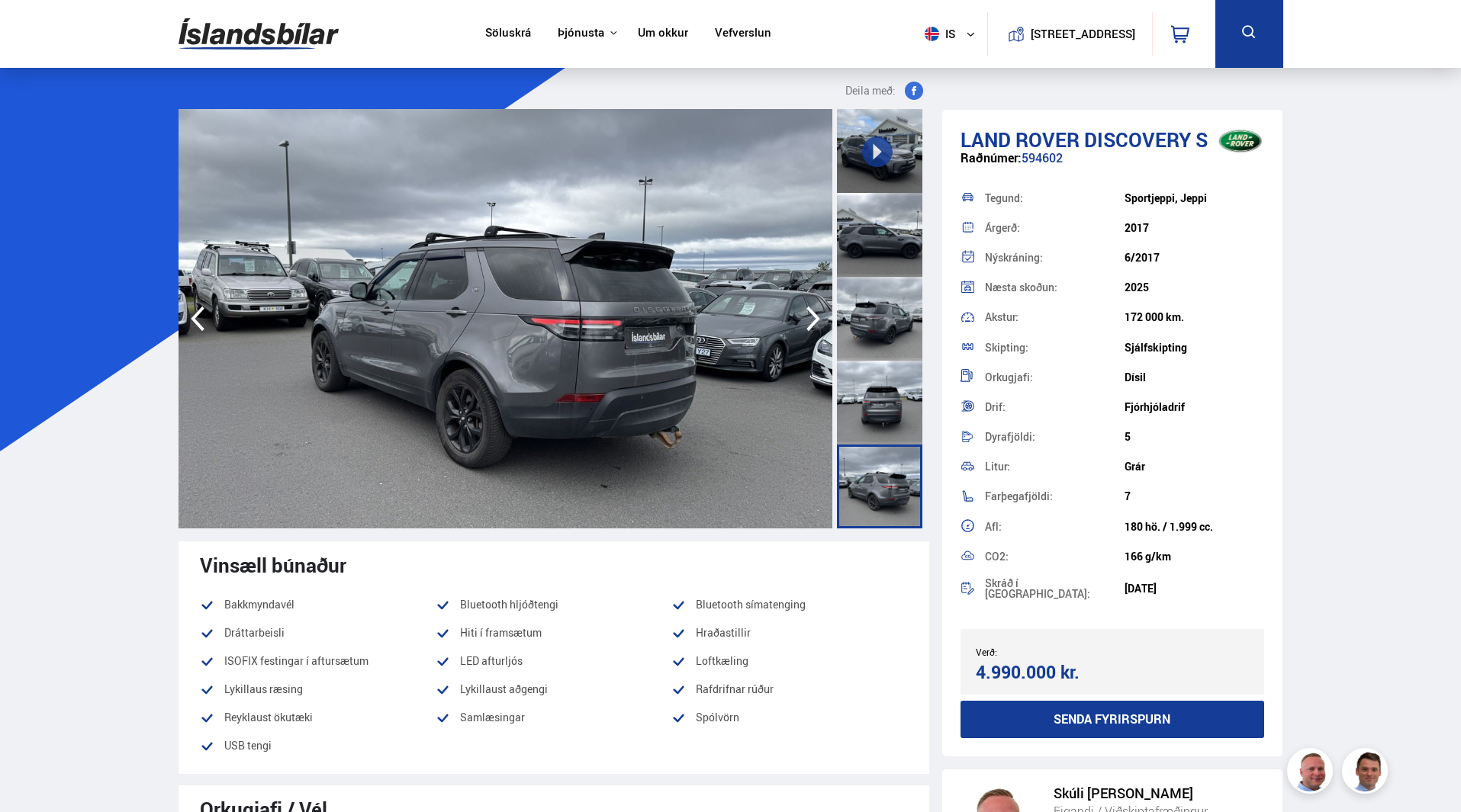
click at [812, 317] on icon "button" at bounding box center [813, 318] width 31 height 36
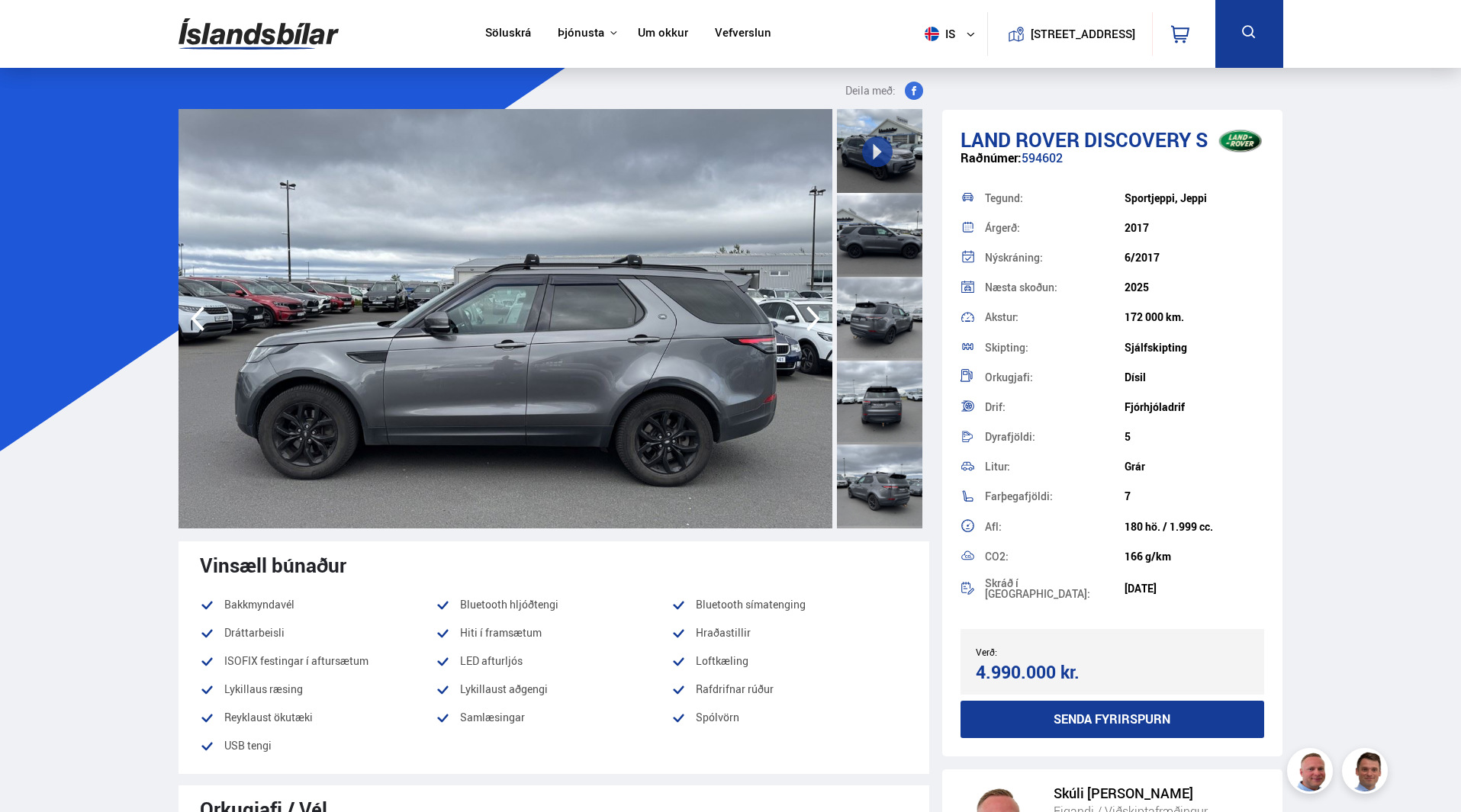
click at [813, 315] on icon "button" at bounding box center [812, 319] width 14 height 25
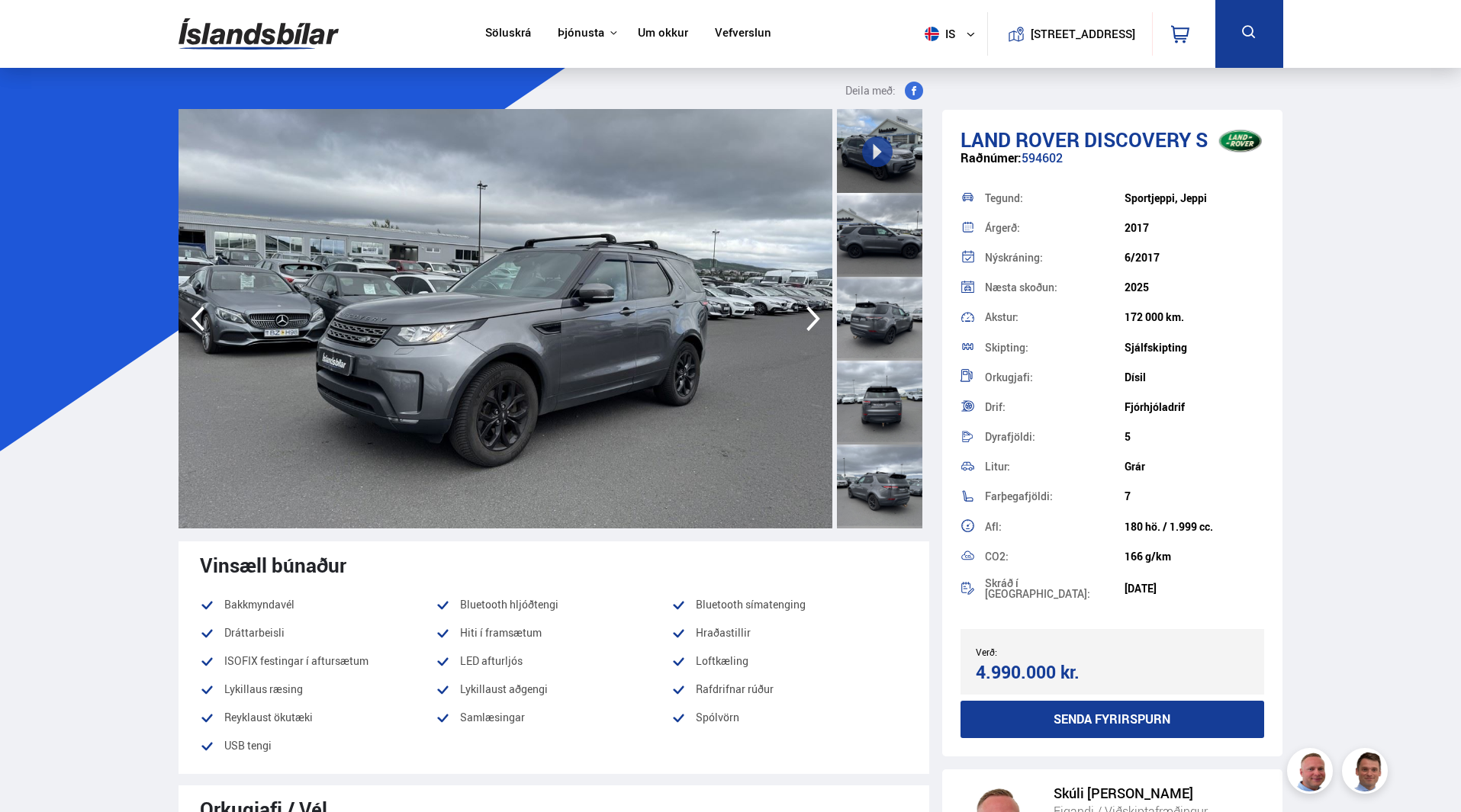
click at [813, 315] on icon "button" at bounding box center [812, 319] width 14 height 25
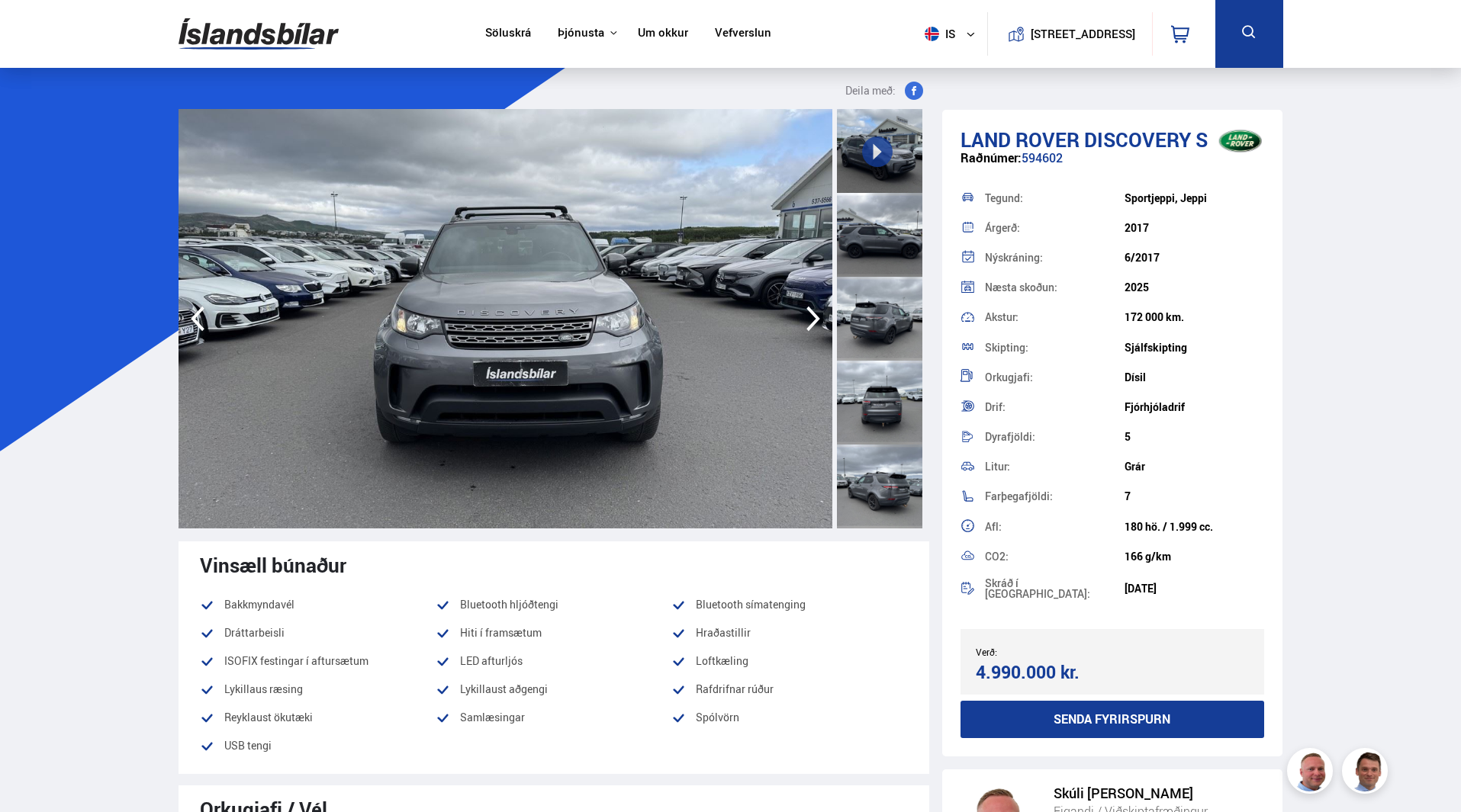
click at [813, 315] on icon "button" at bounding box center [812, 319] width 14 height 25
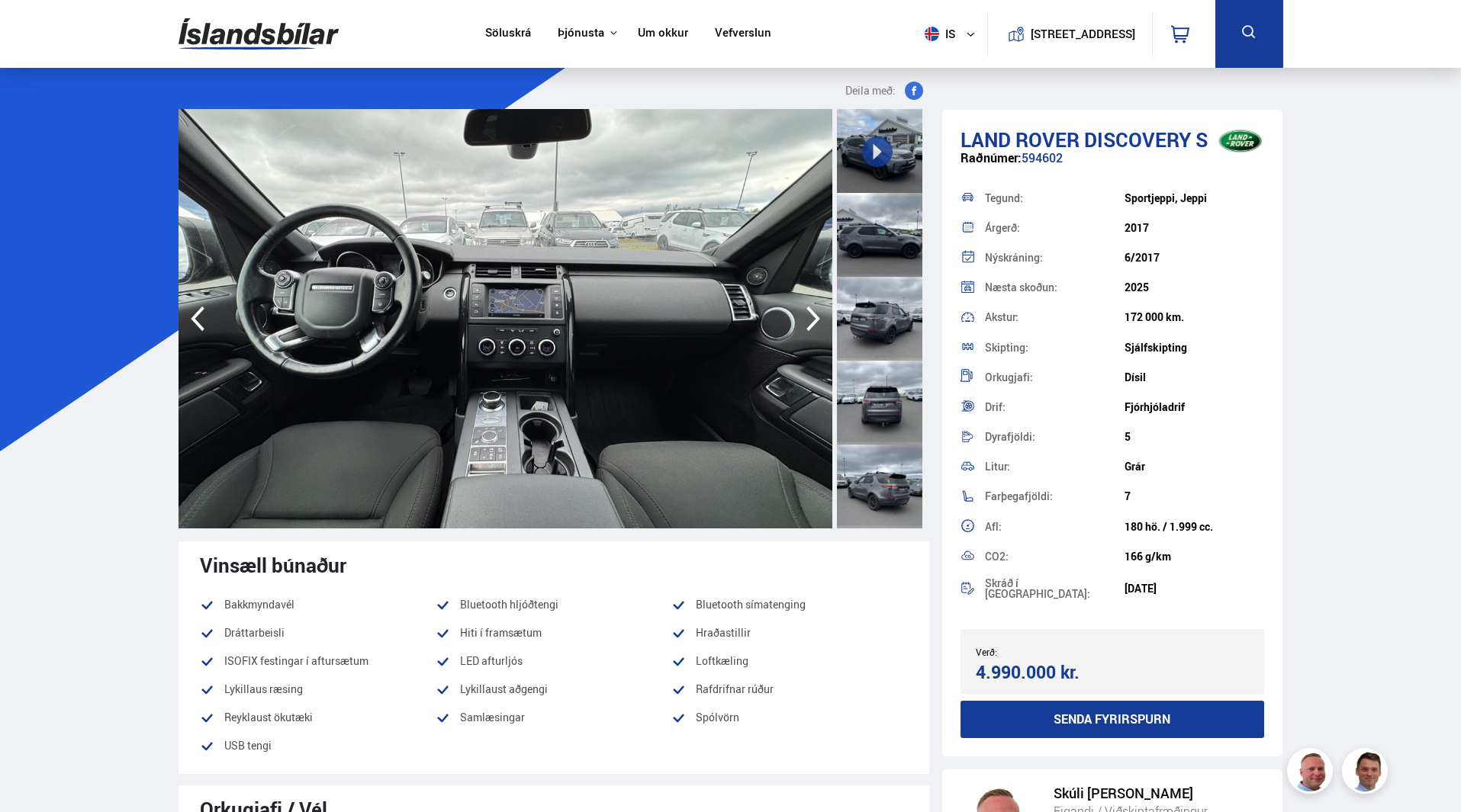
click at [813, 315] on icon "button" at bounding box center [812, 319] width 14 height 25
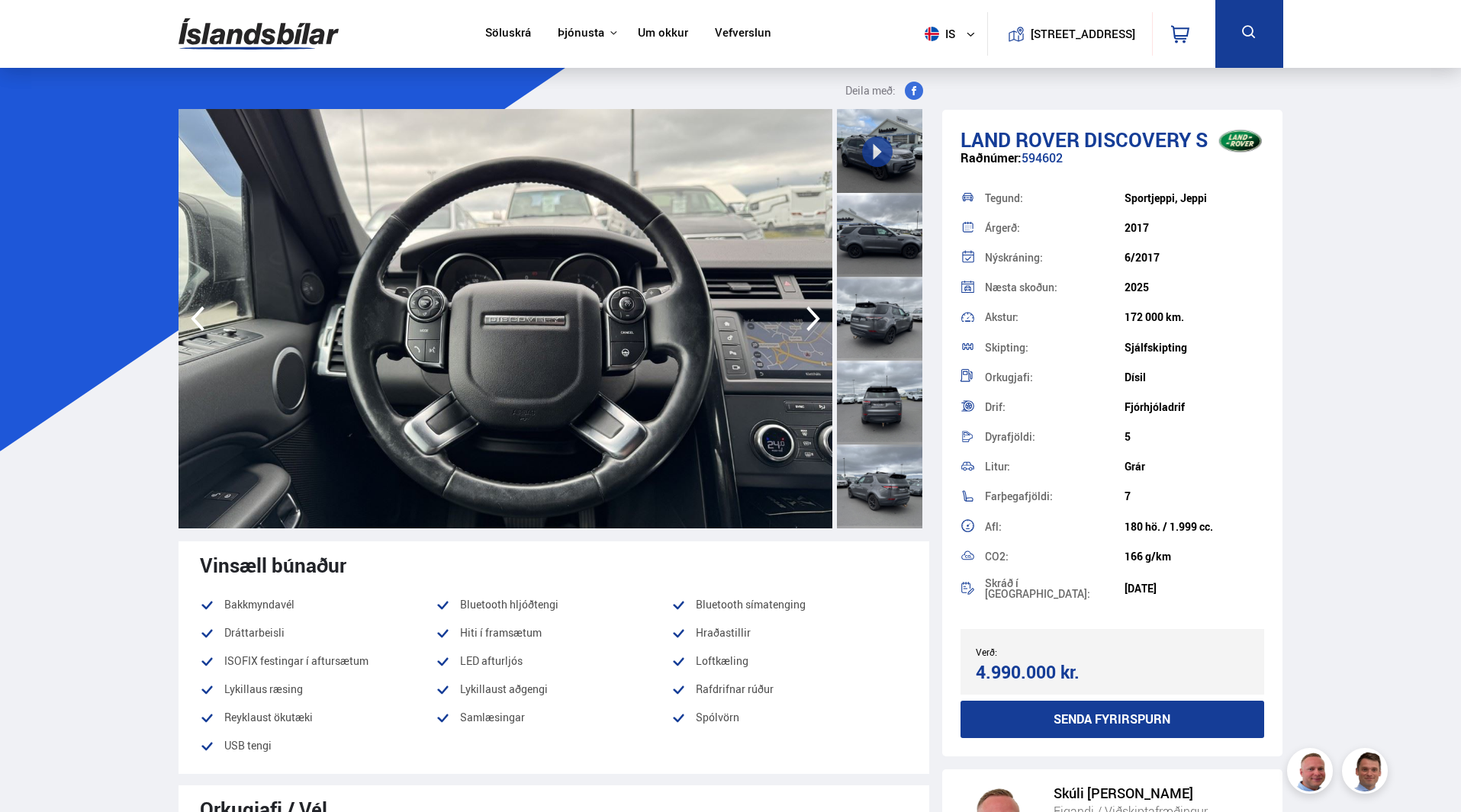
click at [813, 315] on icon "button" at bounding box center [812, 319] width 14 height 25
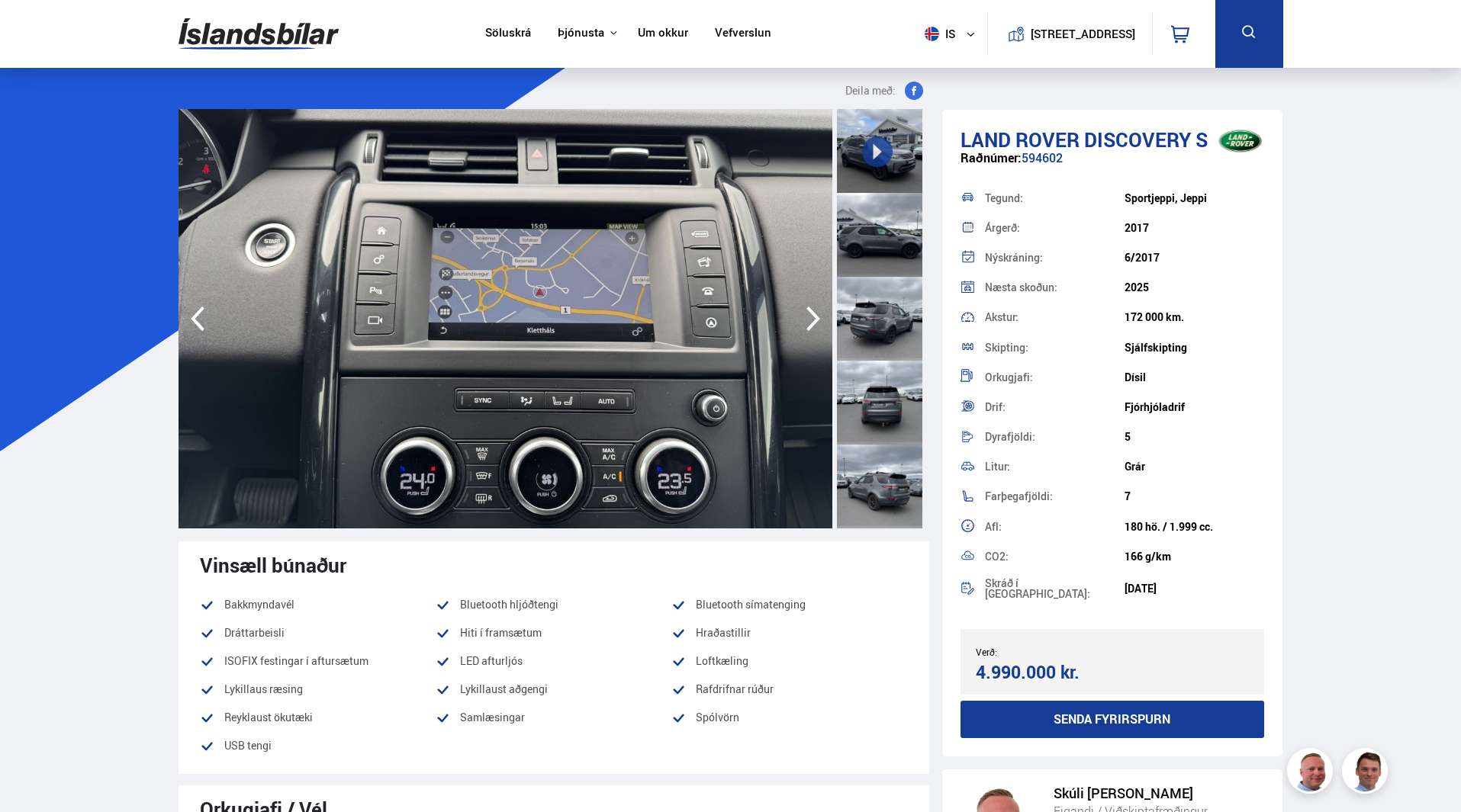
click at [813, 315] on icon "button" at bounding box center [812, 319] width 14 height 25
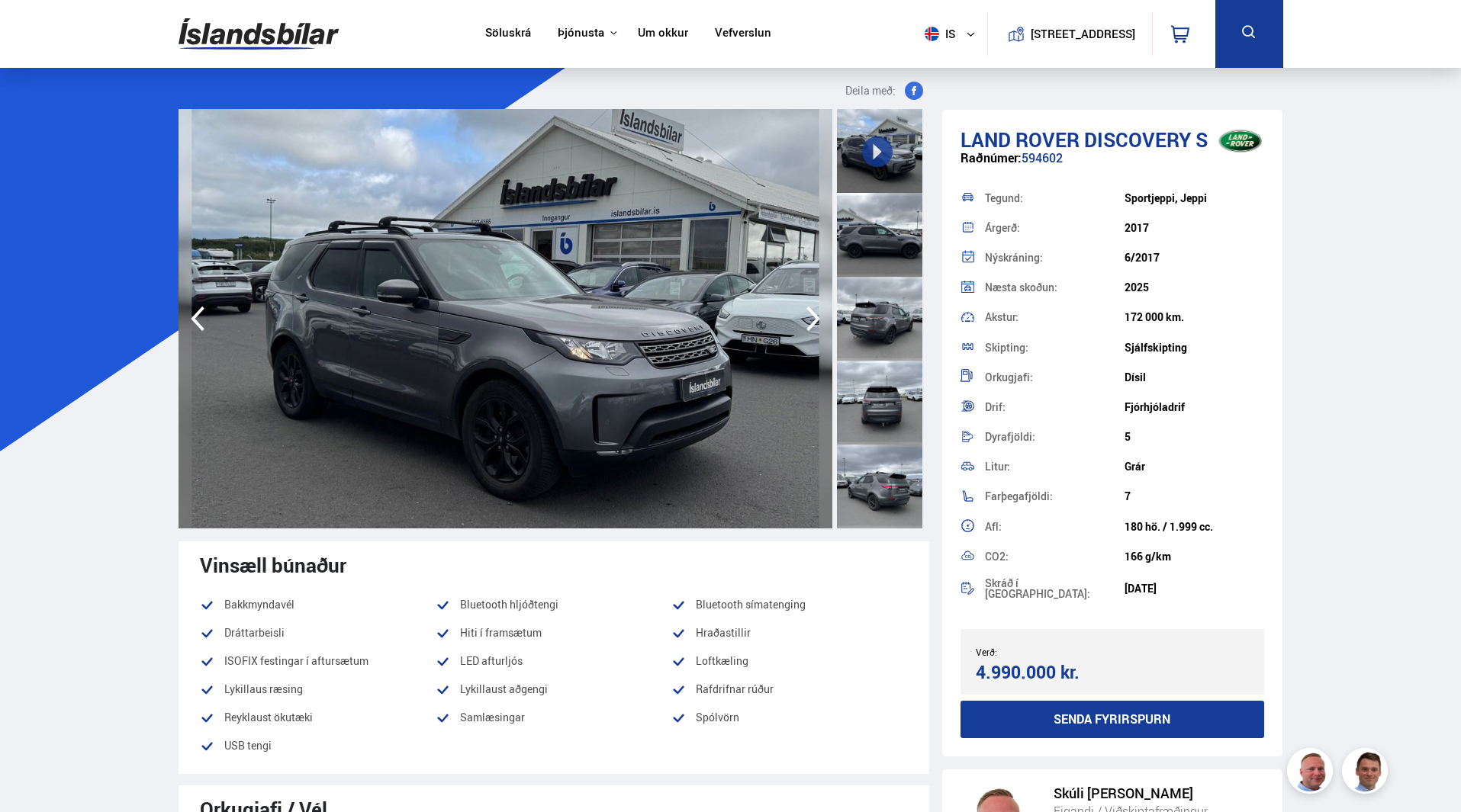
scroll to position [6772, 0]
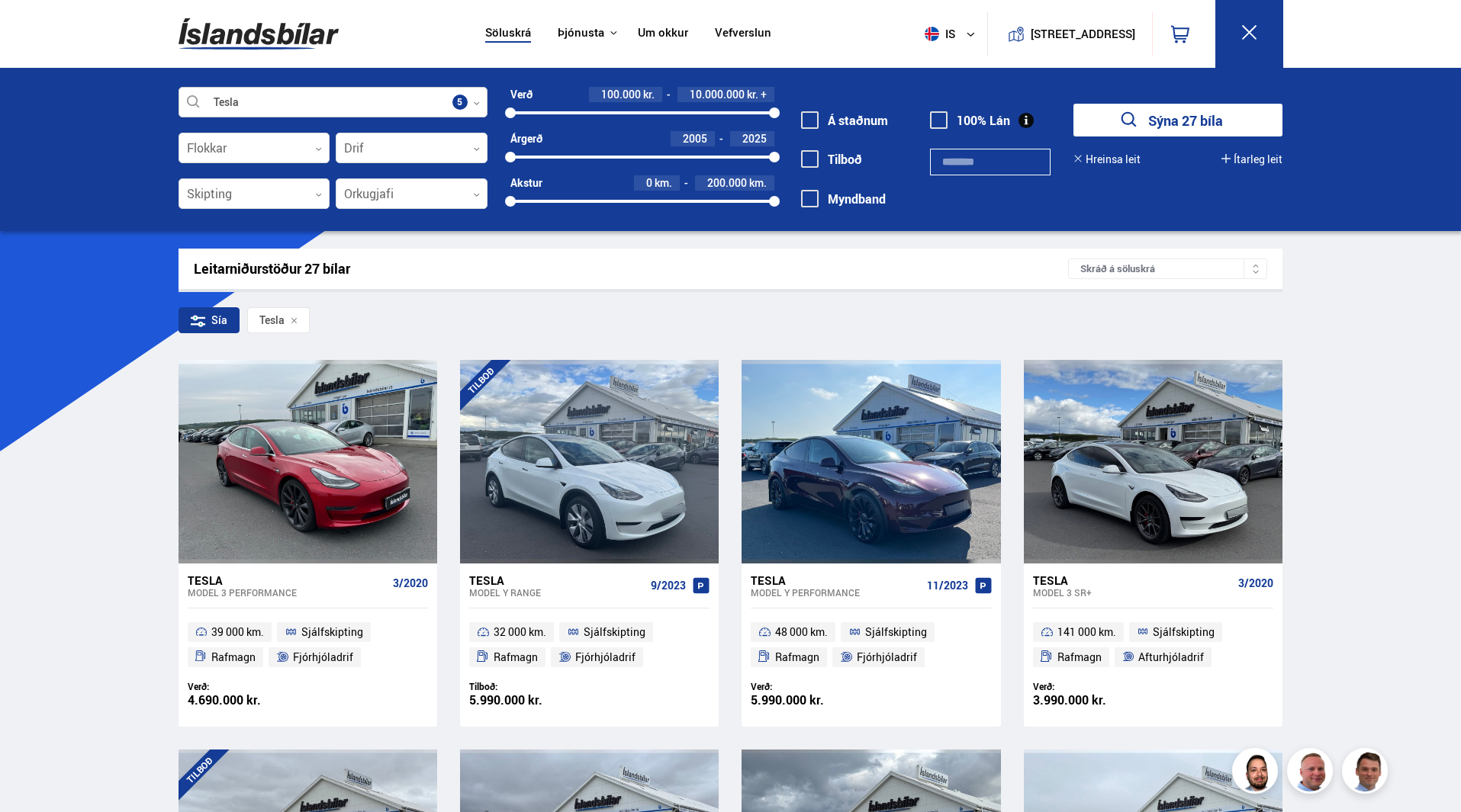
click at [477, 103] on icon at bounding box center [477, 103] width 6 height 3
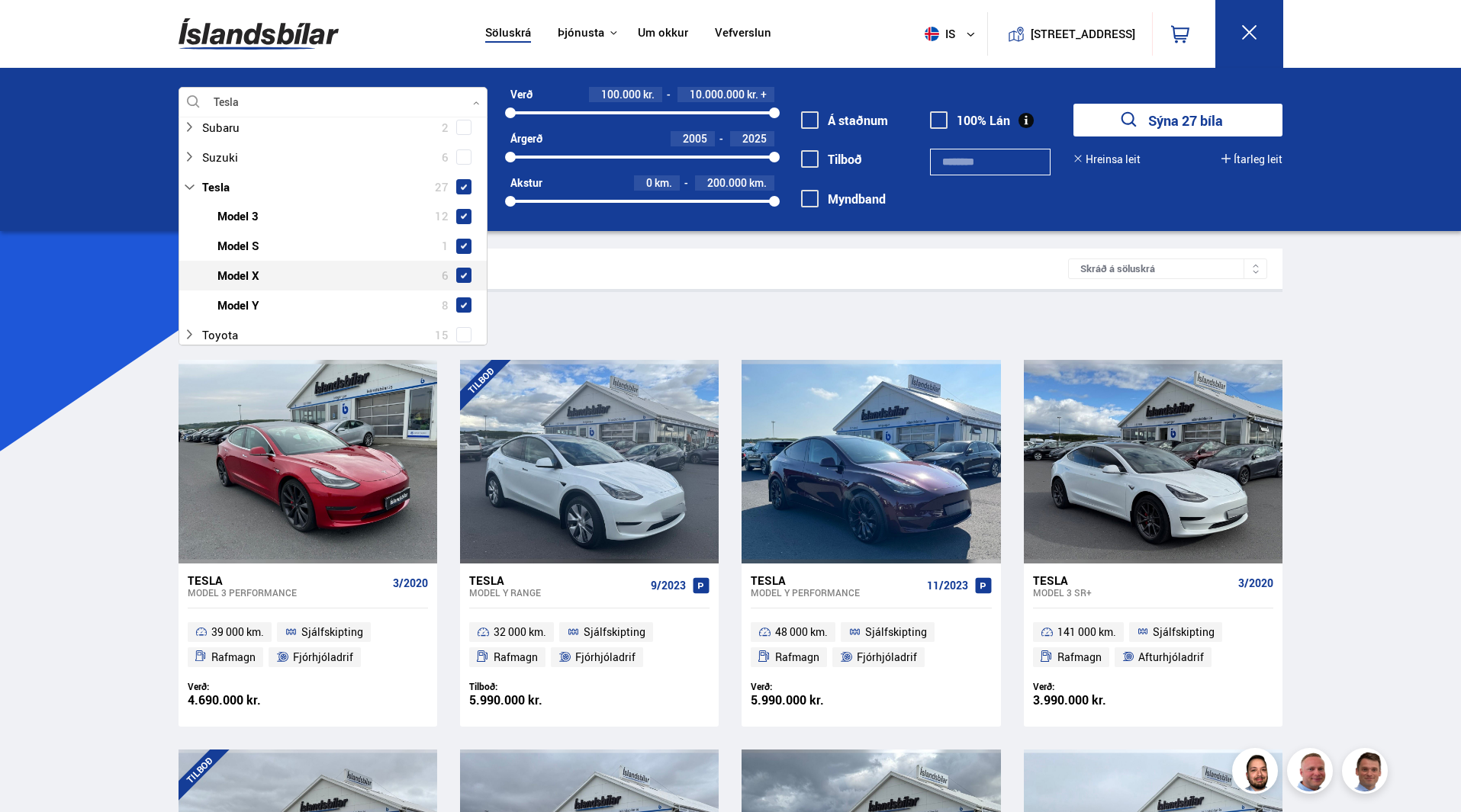
scroll to position [1067, 0]
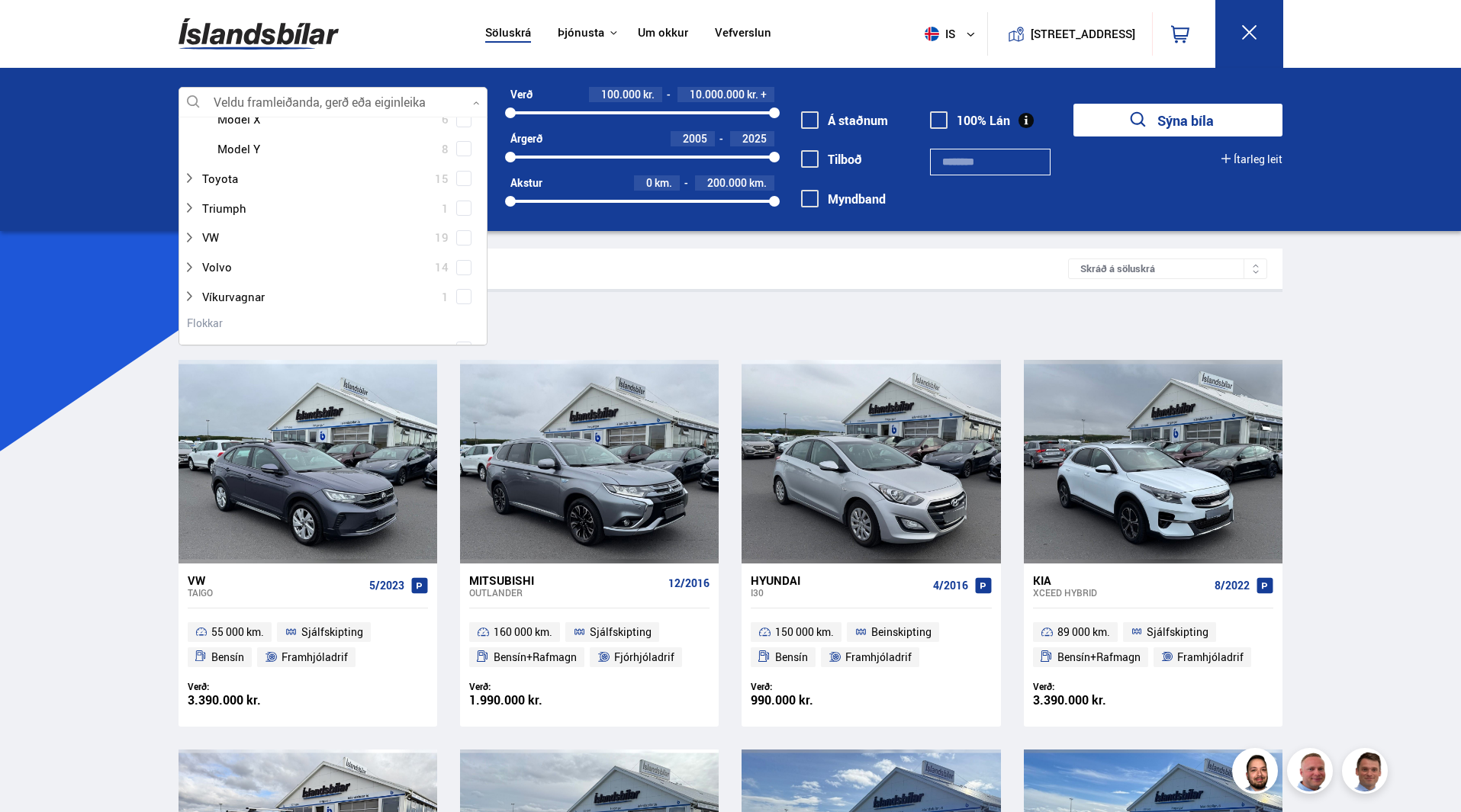
scroll to position [1220, 0]
click at [461, 266] on span at bounding box center [464, 270] width 6 height 6
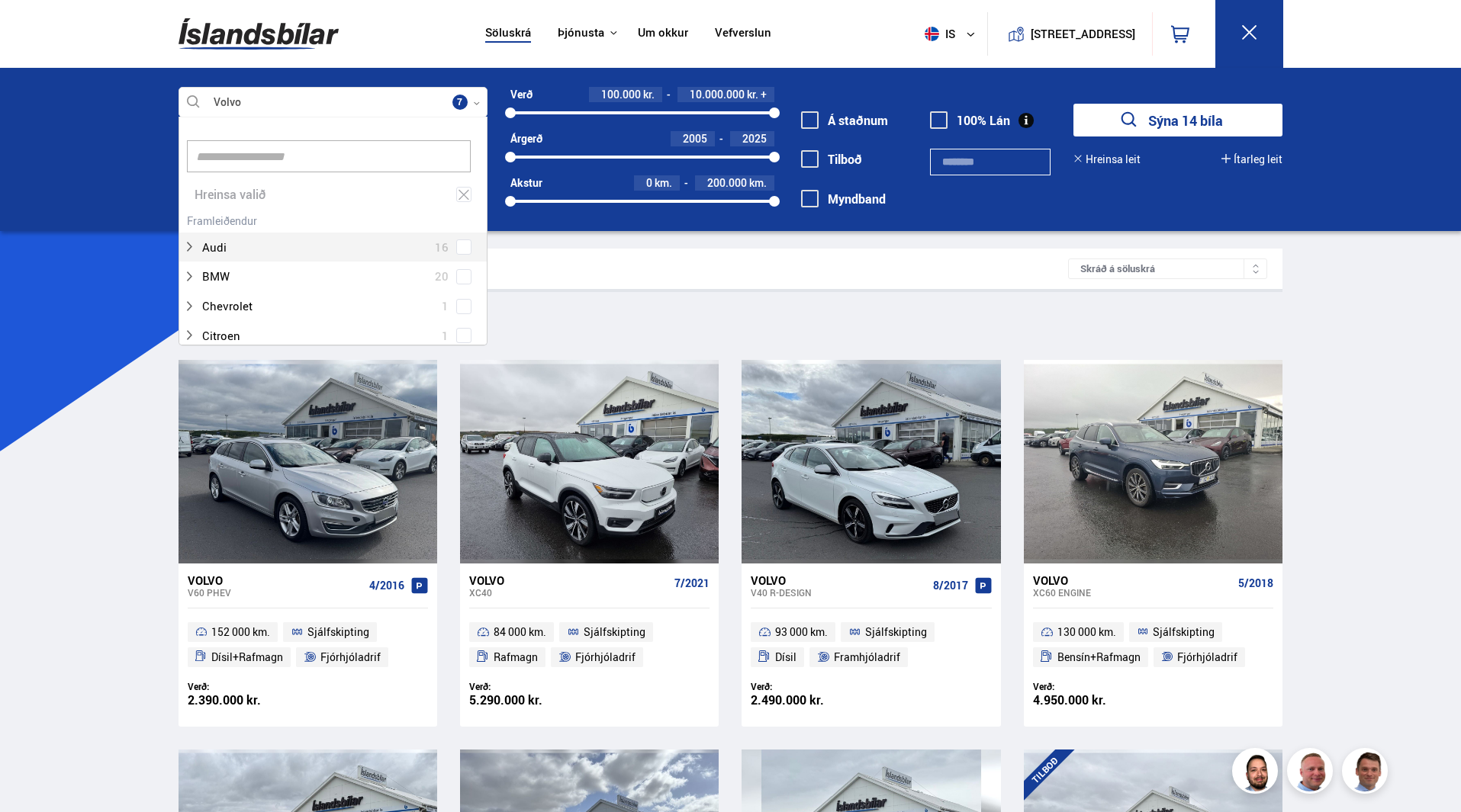
click at [1396, 197] on div "Volvo Veldu framleiðanda, gerð eða eiginleika 7 Hreinsa valið Audi 16 BMW 20 Ch…" at bounding box center [730, 149] width 1461 height 163
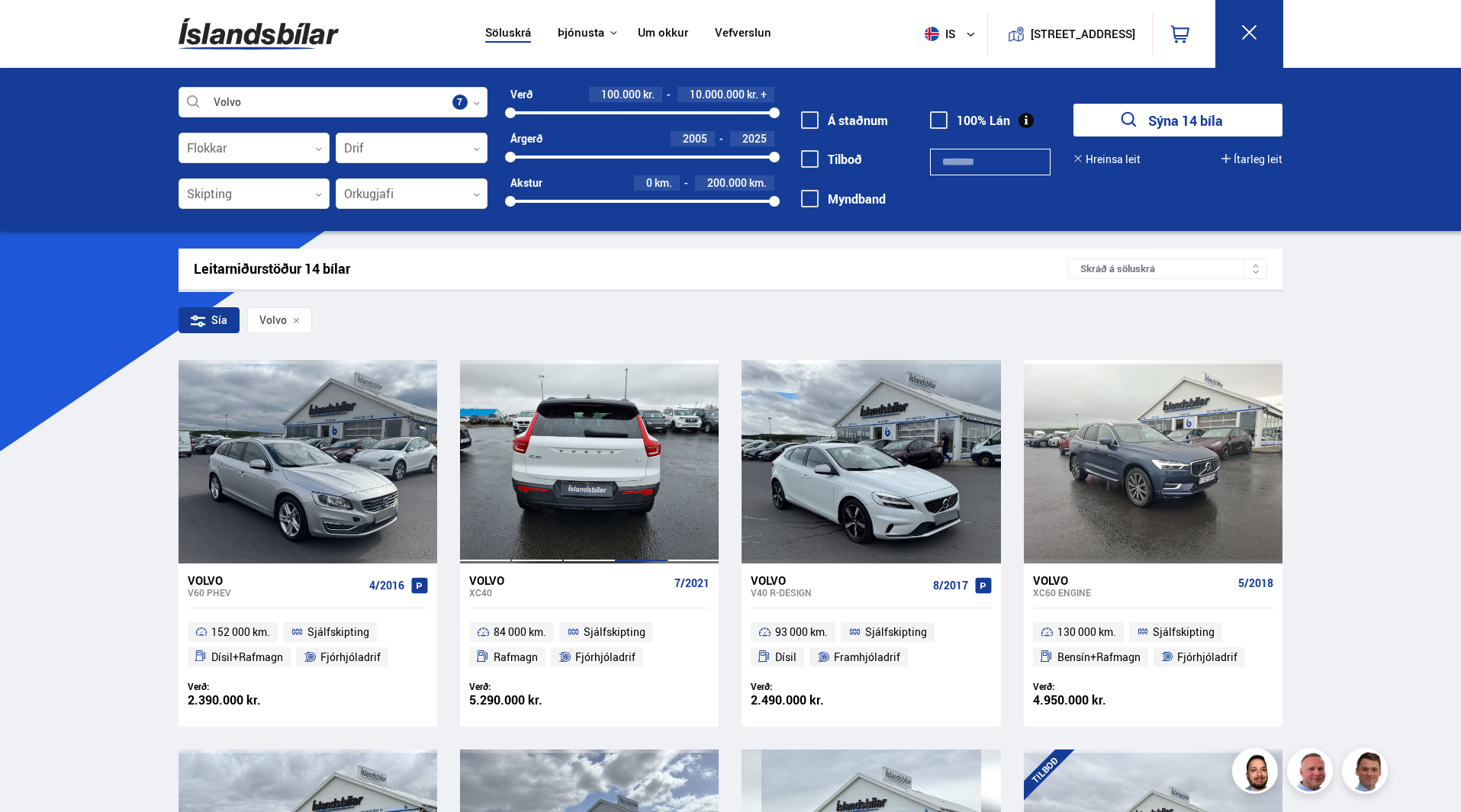
click at [628, 460] on div at bounding box center [641, 461] width 52 height 203
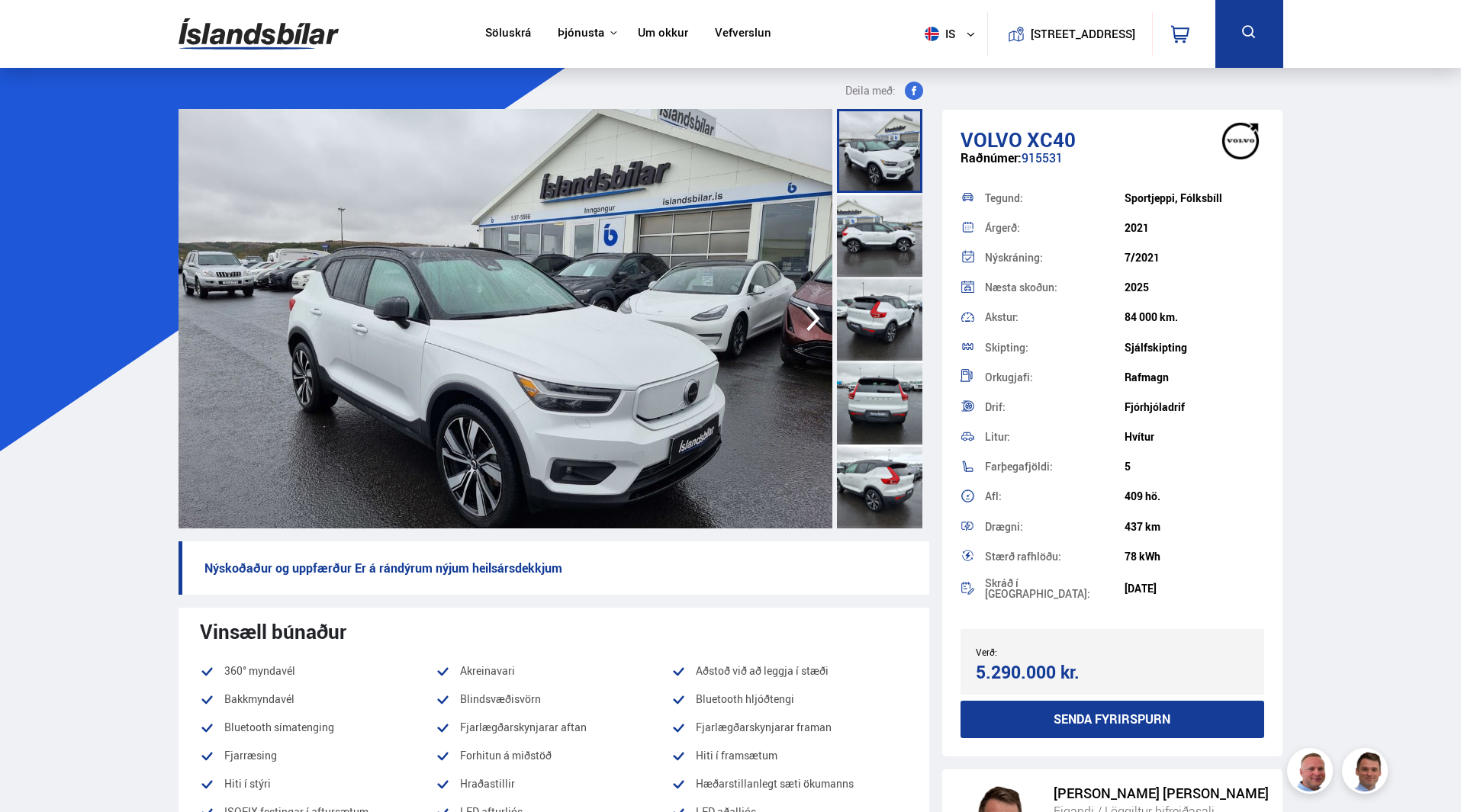
click at [804, 318] on icon "button" at bounding box center [813, 318] width 31 height 36
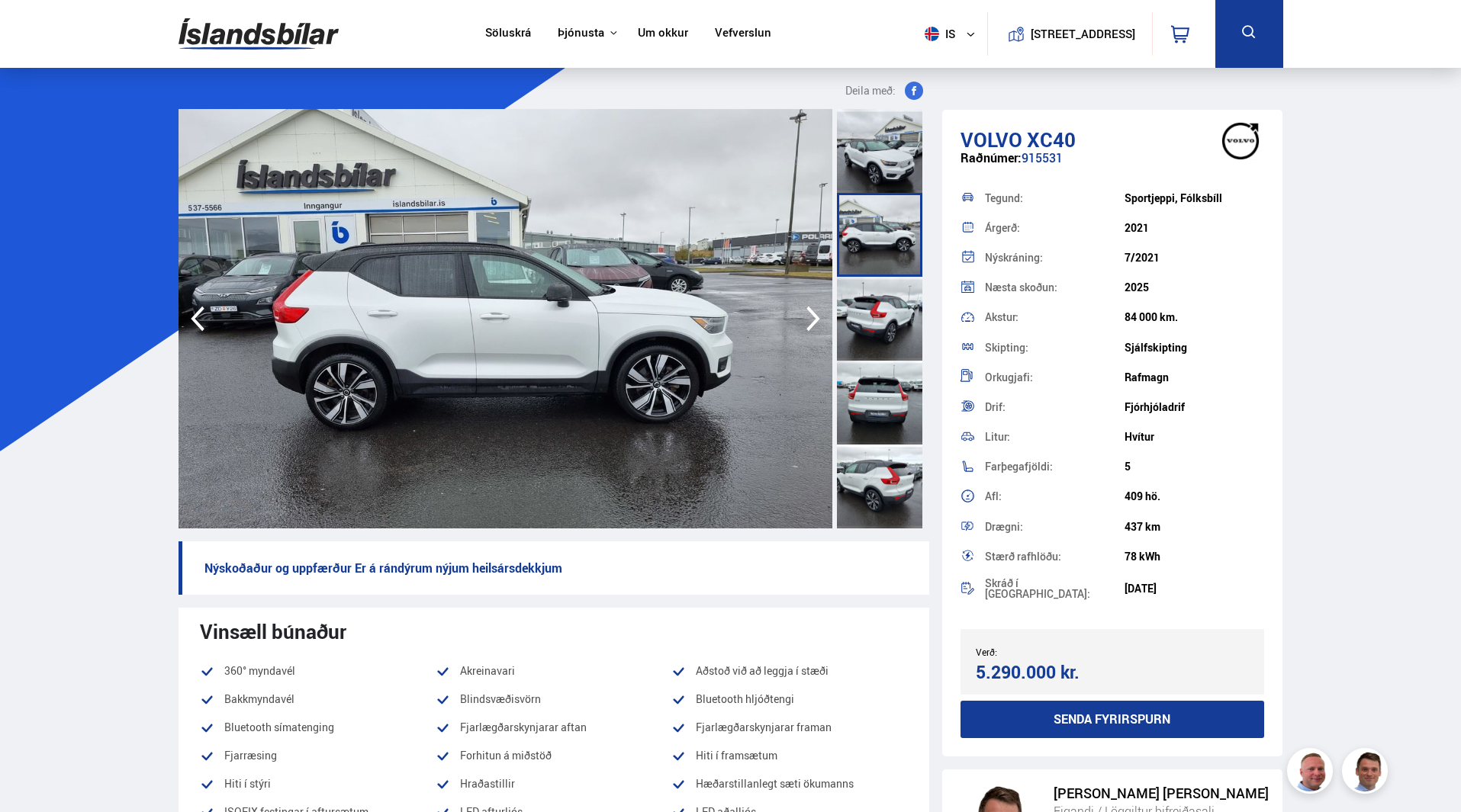
click at [803, 318] on icon "button" at bounding box center [813, 318] width 31 height 36
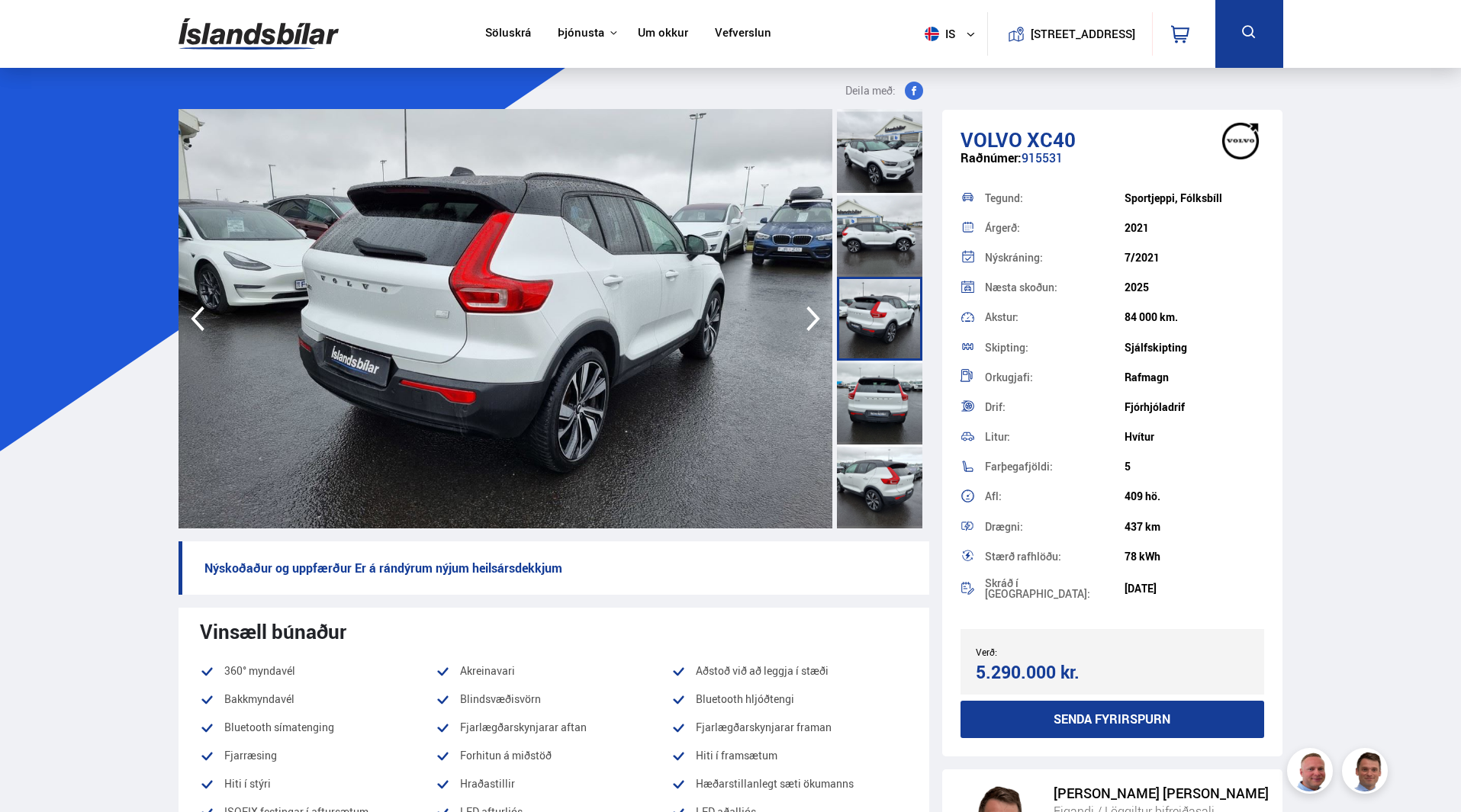
click at [803, 318] on icon "button" at bounding box center [813, 318] width 31 height 36
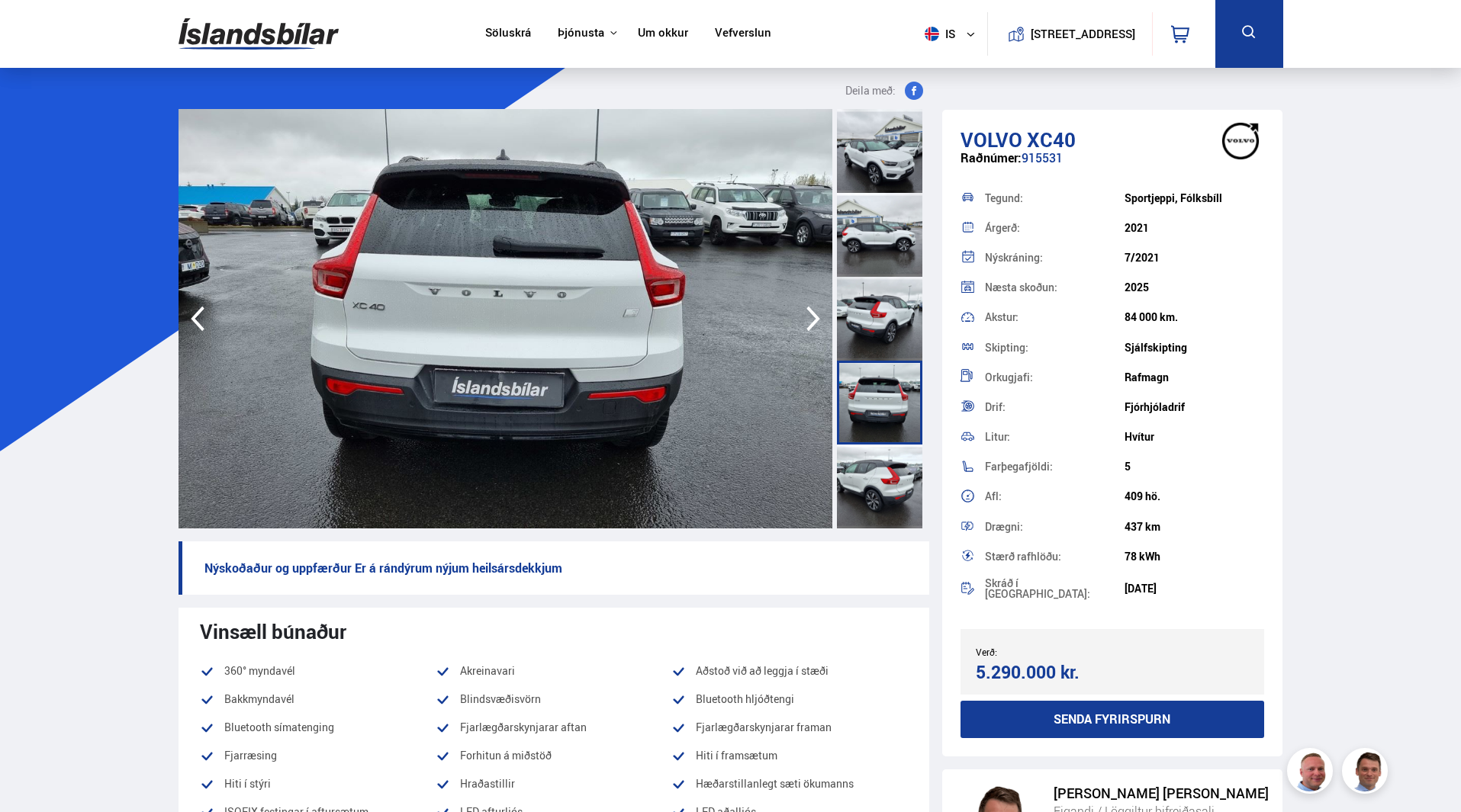
click at [803, 318] on icon "button" at bounding box center [813, 318] width 31 height 36
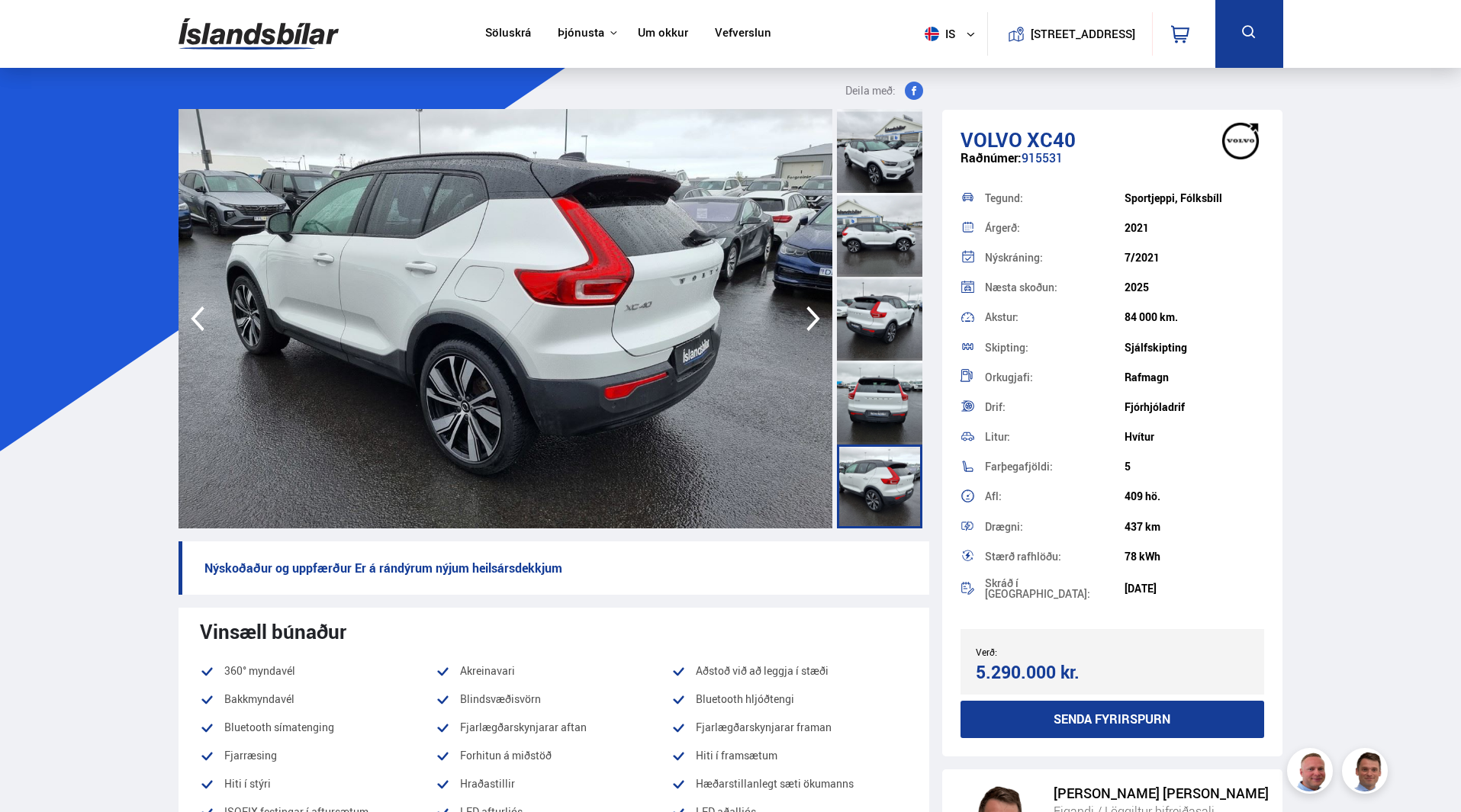
click at [803, 318] on icon "button" at bounding box center [813, 318] width 31 height 36
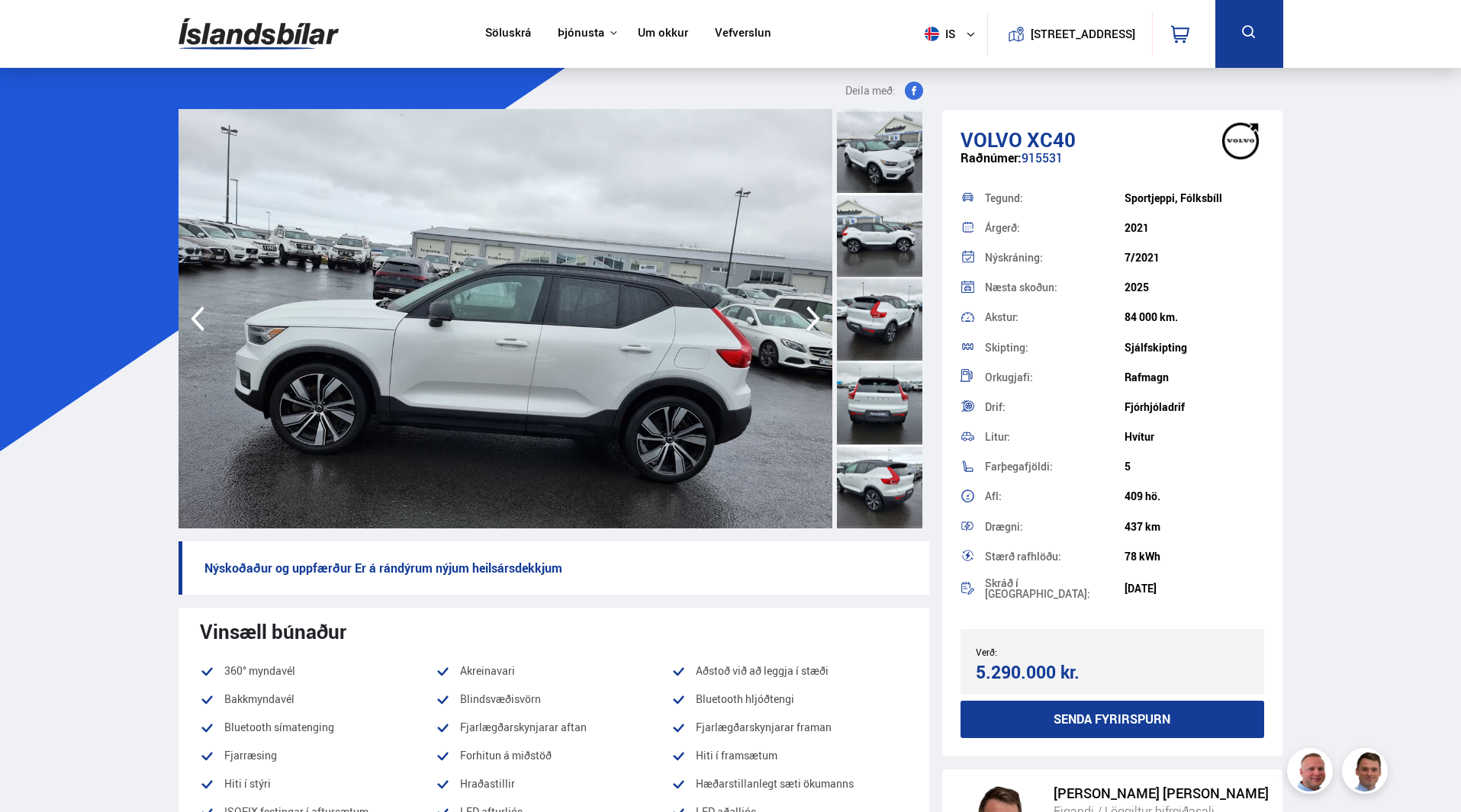
click at [803, 318] on icon "button" at bounding box center [813, 318] width 31 height 36
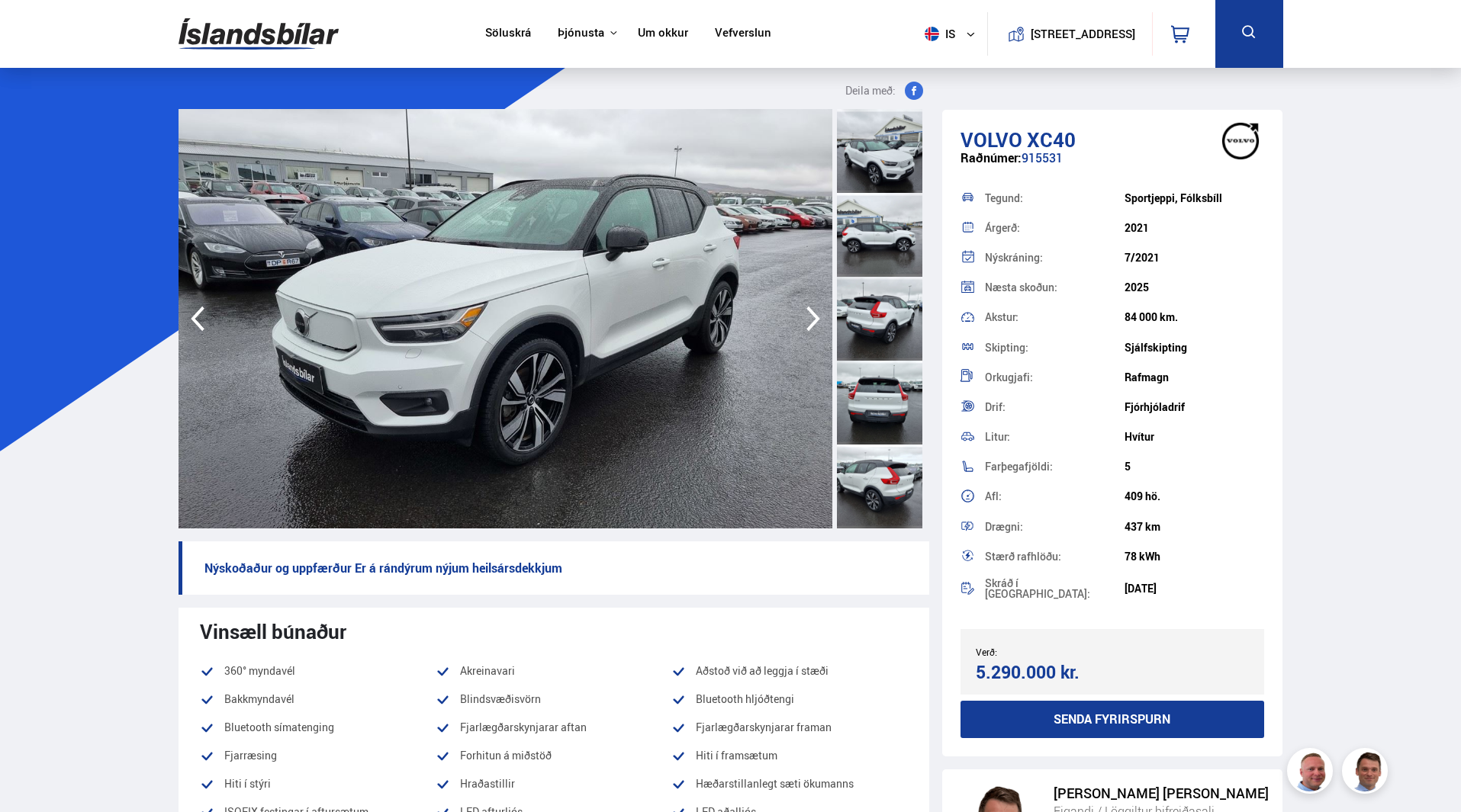
click at [803, 318] on icon "button" at bounding box center [813, 318] width 31 height 36
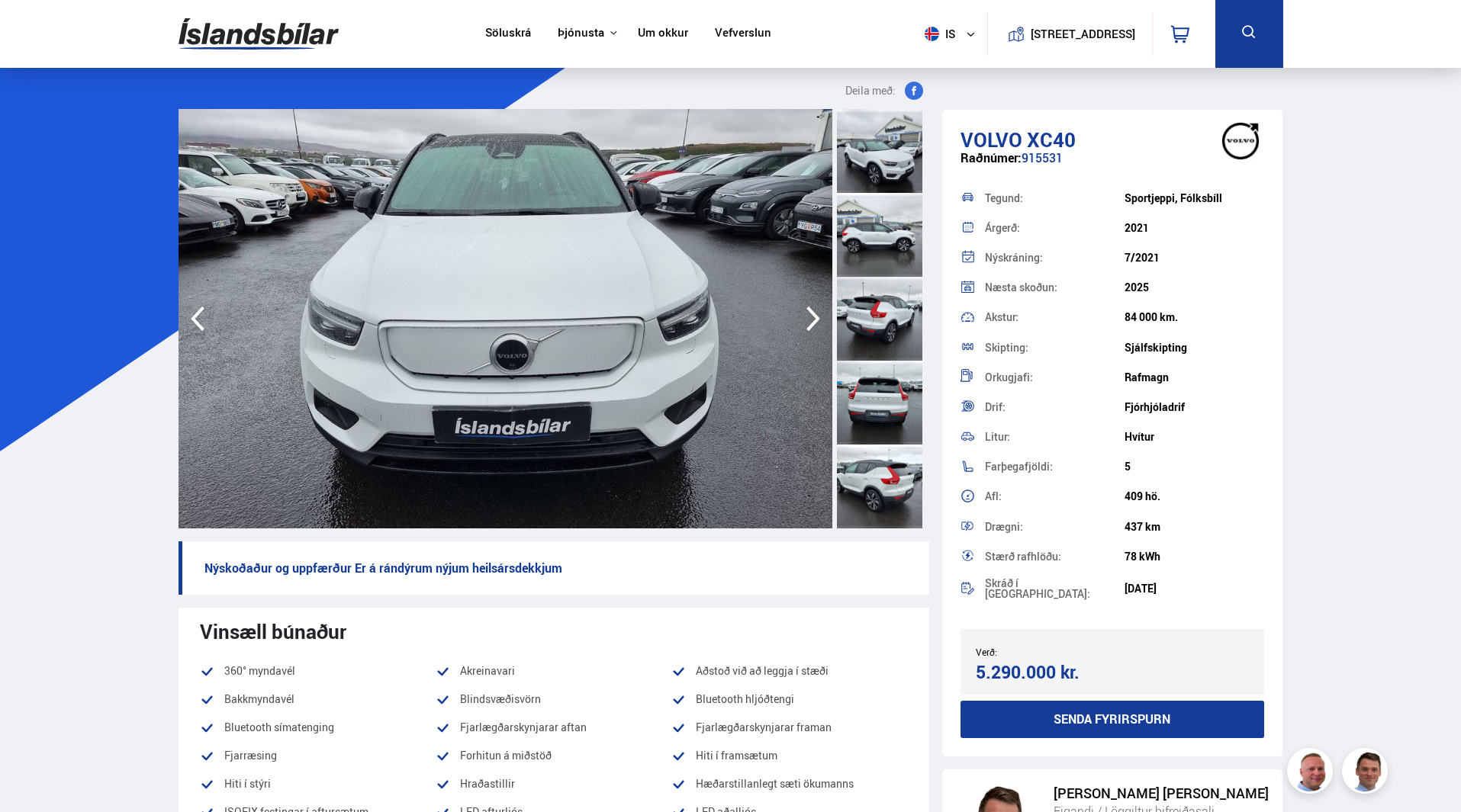
click at [803, 318] on icon "button" at bounding box center [813, 318] width 31 height 36
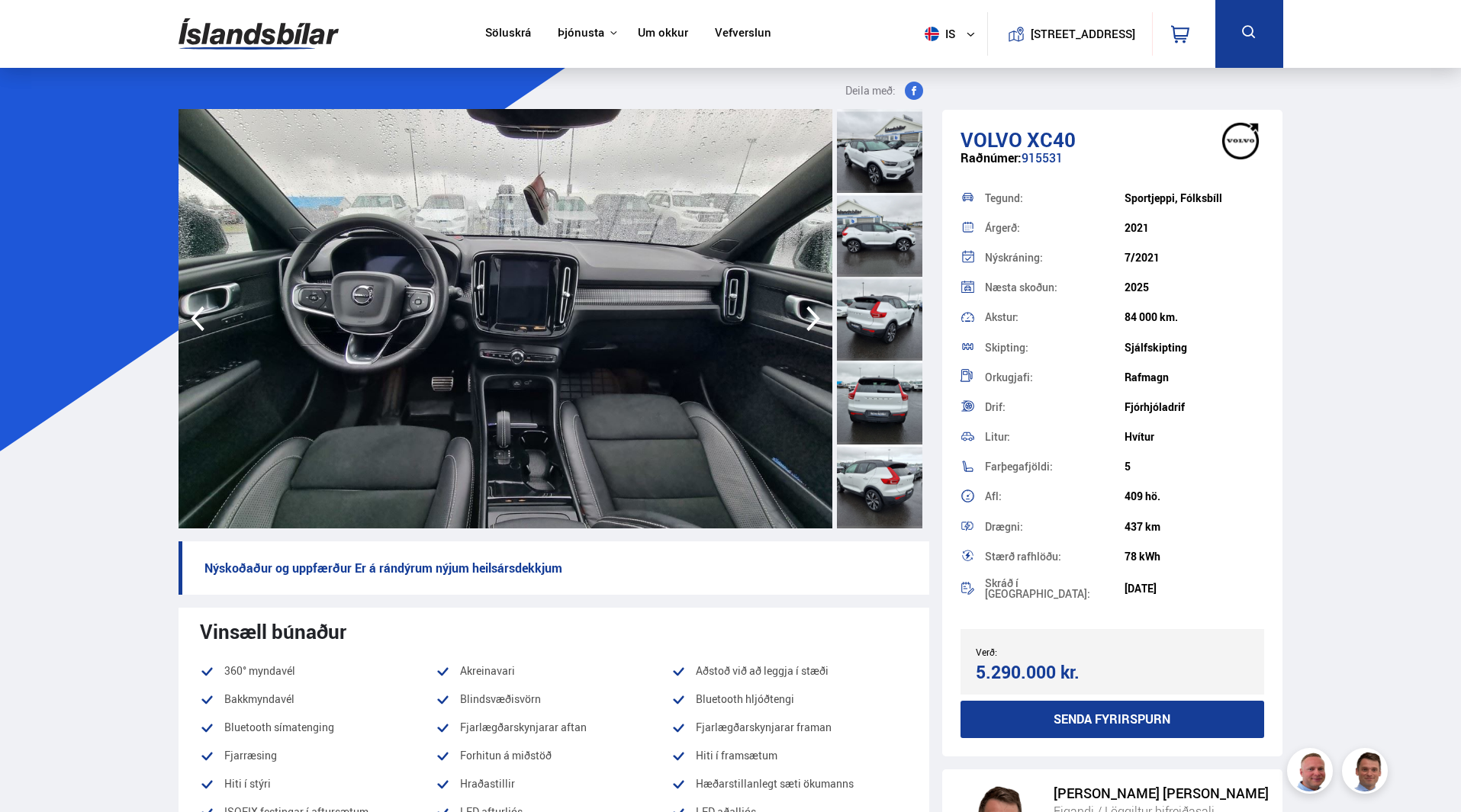
click at [803, 318] on icon "button" at bounding box center [813, 318] width 31 height 36
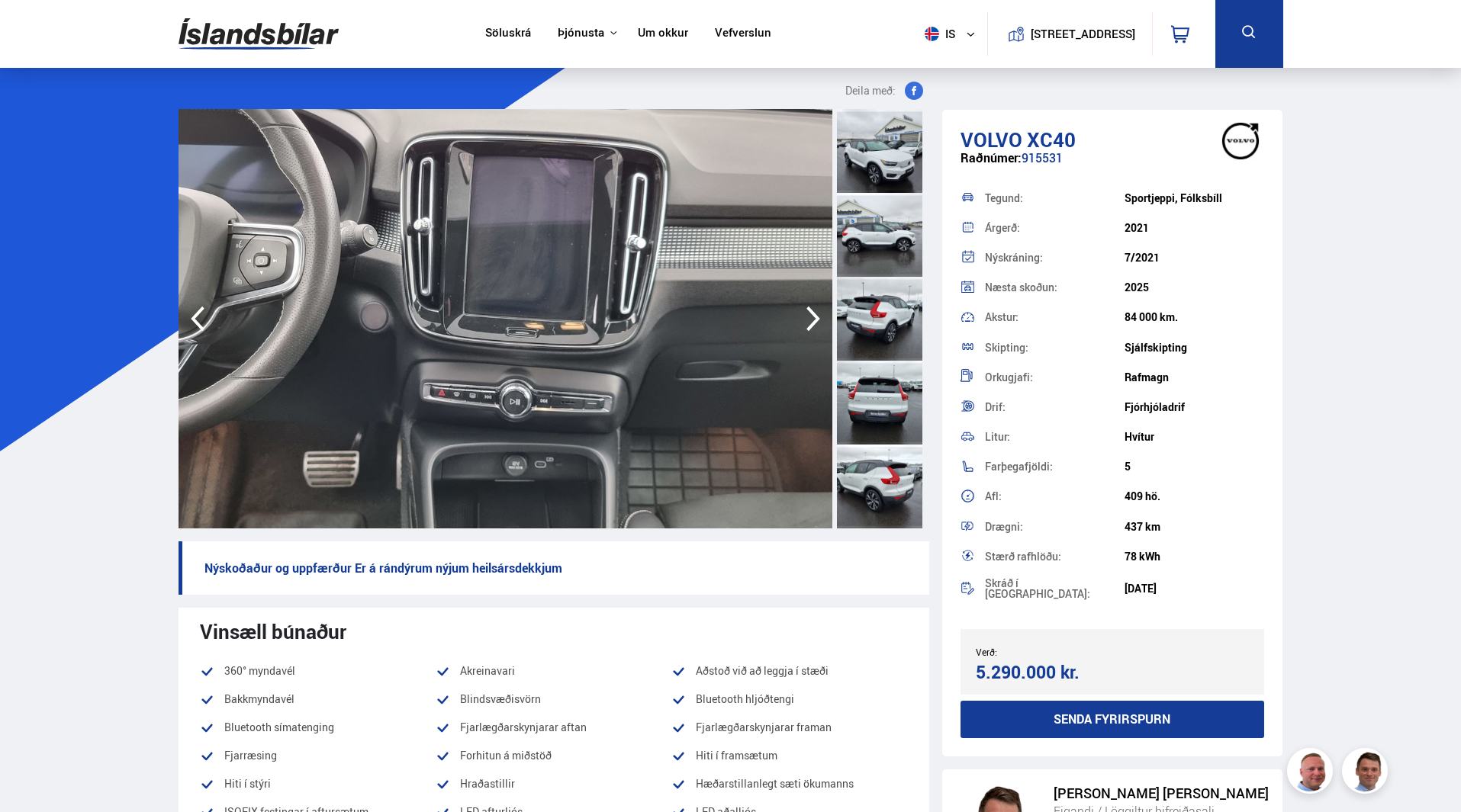
click at [803, 318] on icon "button" at bounding box center [813, 318] width 31 height 36
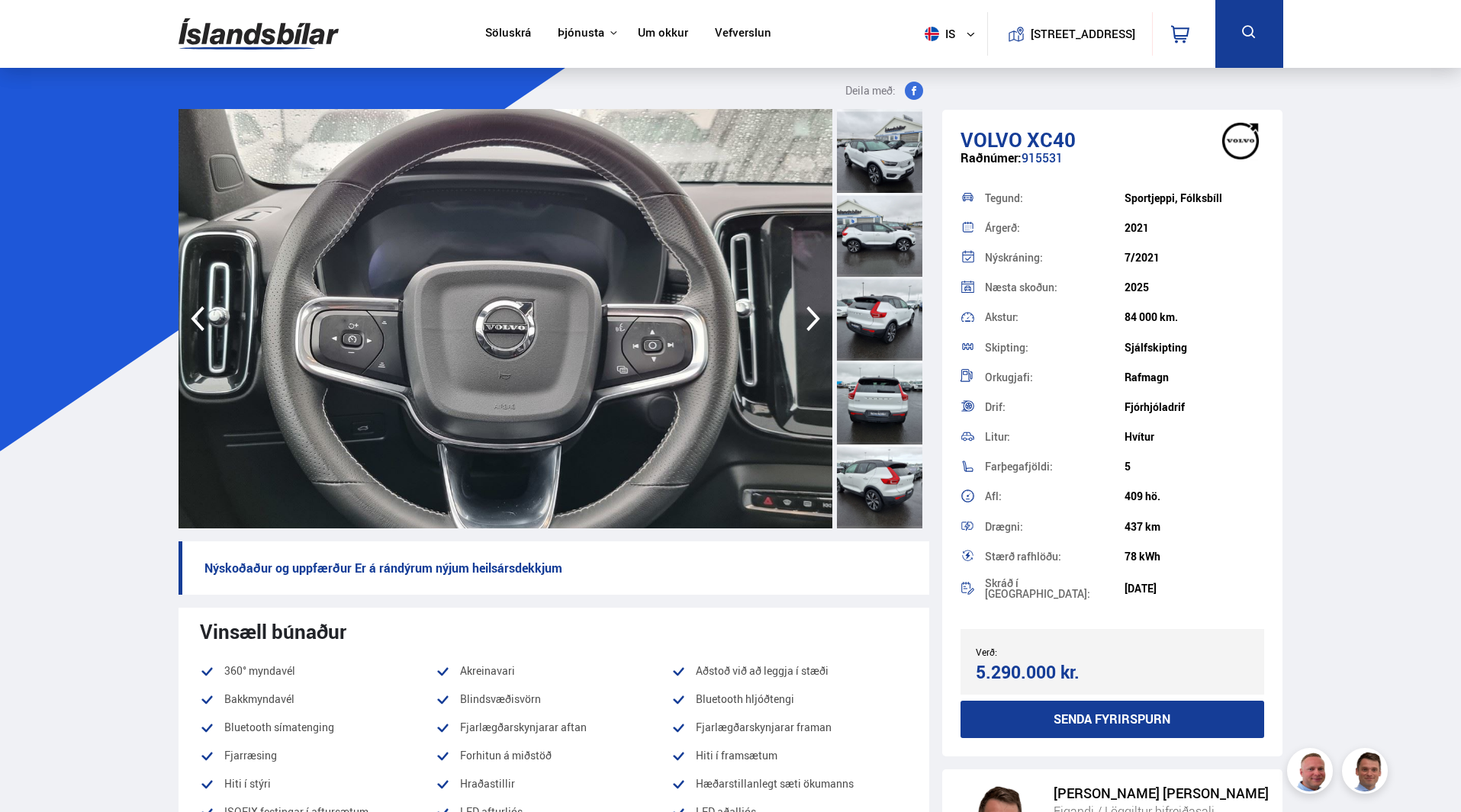
click at [803, 318] on icon "button" at bounding box center [813, 318] width 31 height 36
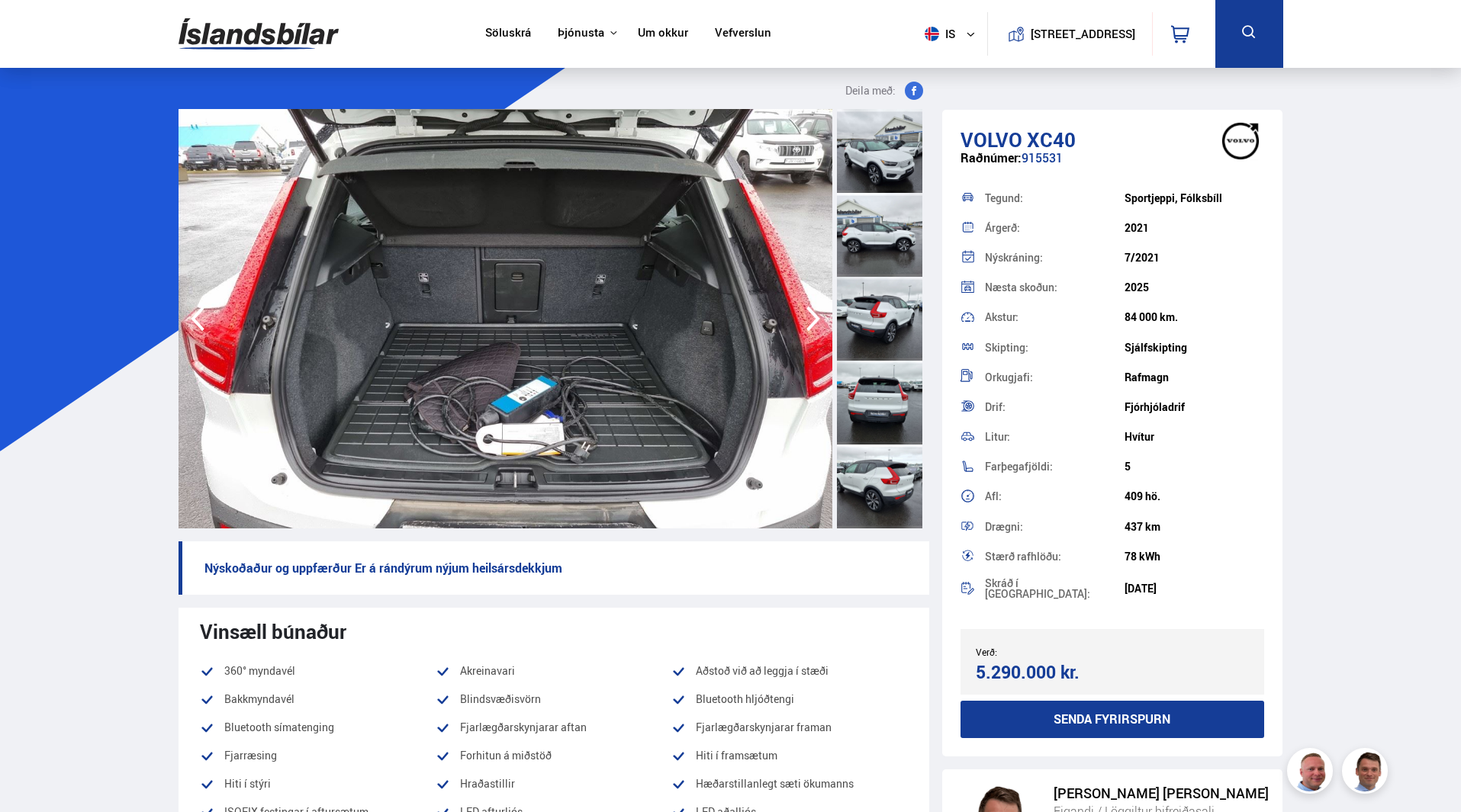
click at [803, 318] on icon "button" at bounding box center [813, 318] width 31 height 36
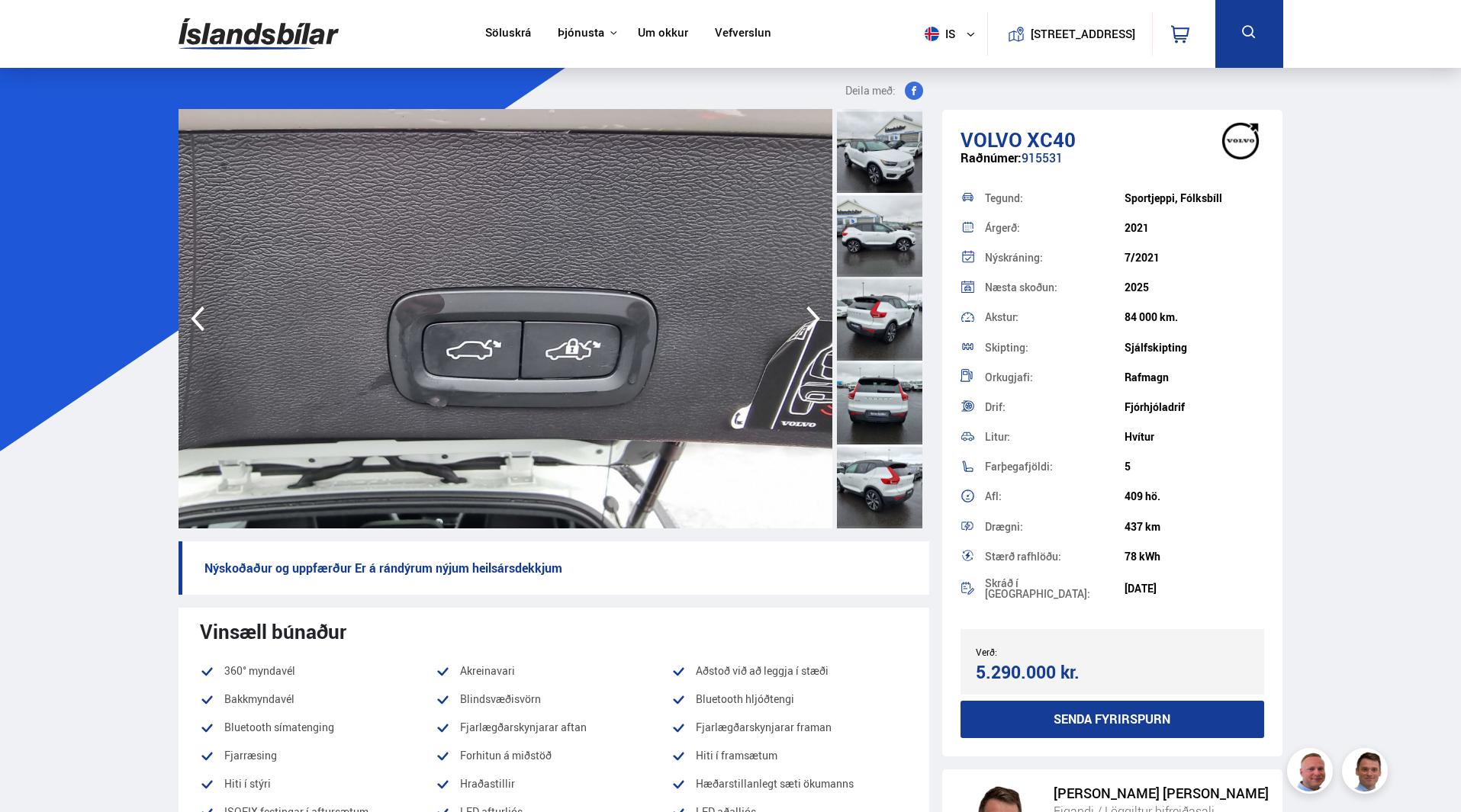
click at [803, 318] on icon "button" at bounding box center [813, 318] width 31 height 36
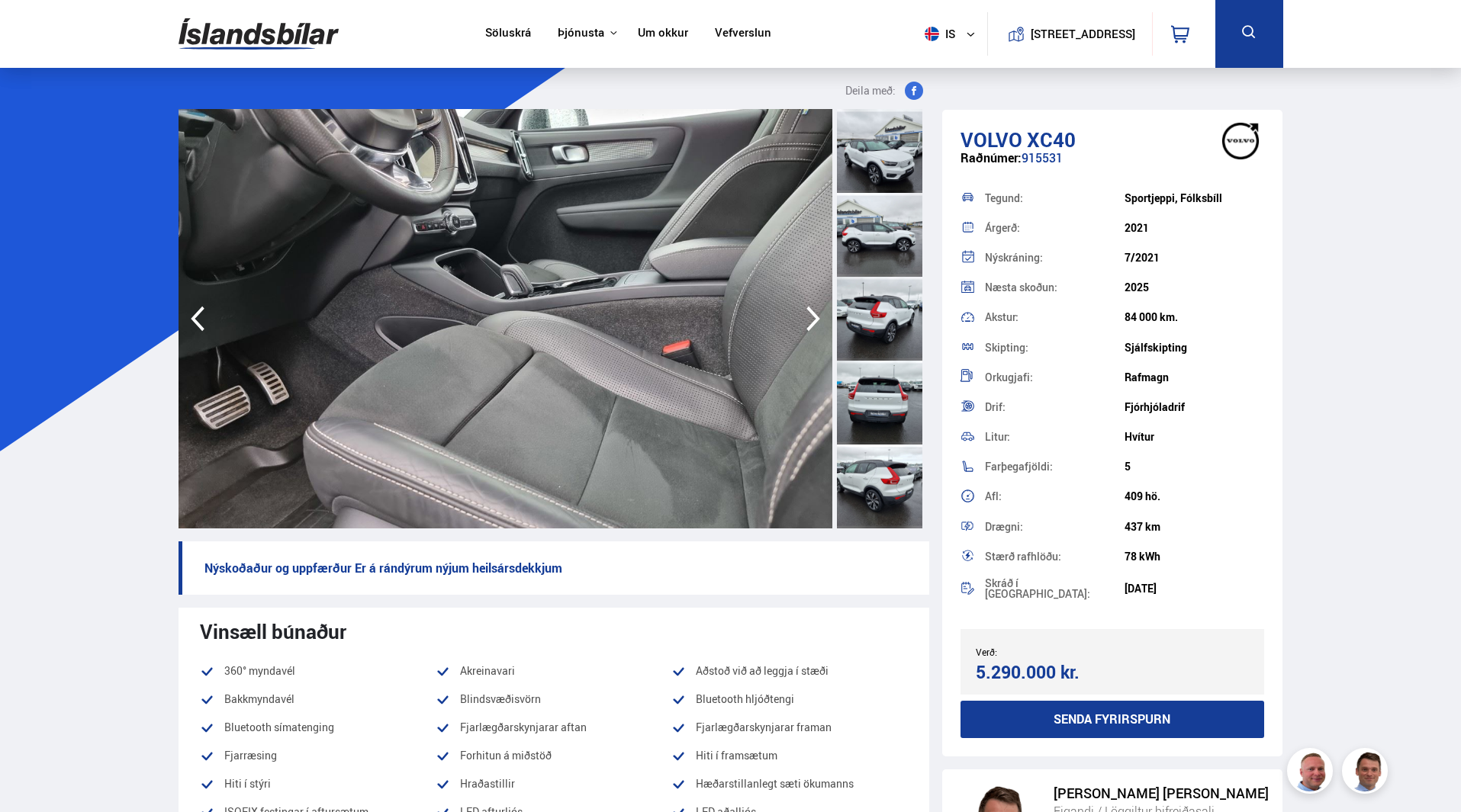
click at [803, 318] on icon "button" at bounding box center [813, 318] width 31 height 36
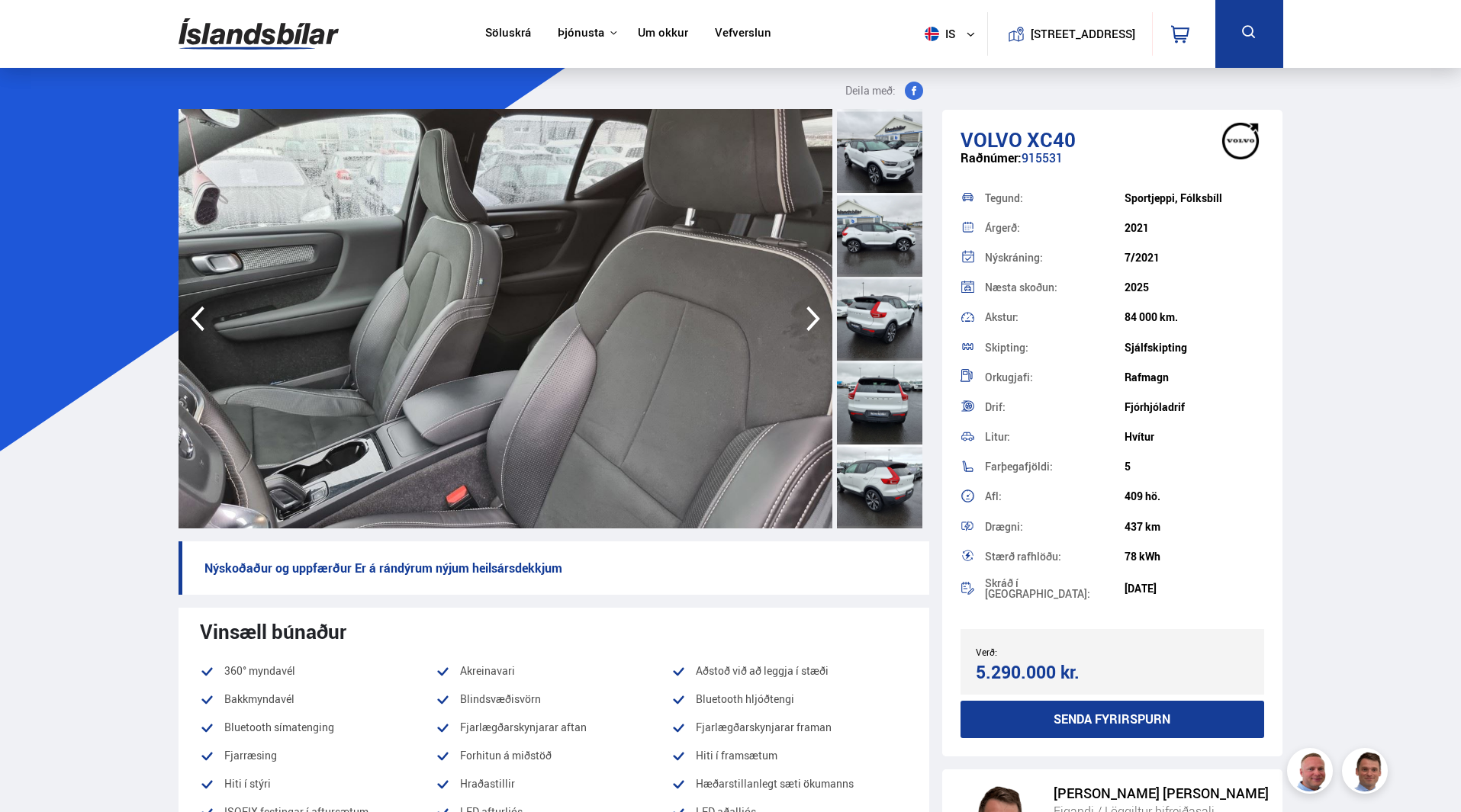
click at [803, 318] on icon "button" at bounding box center [813, 318] width 31 height 36
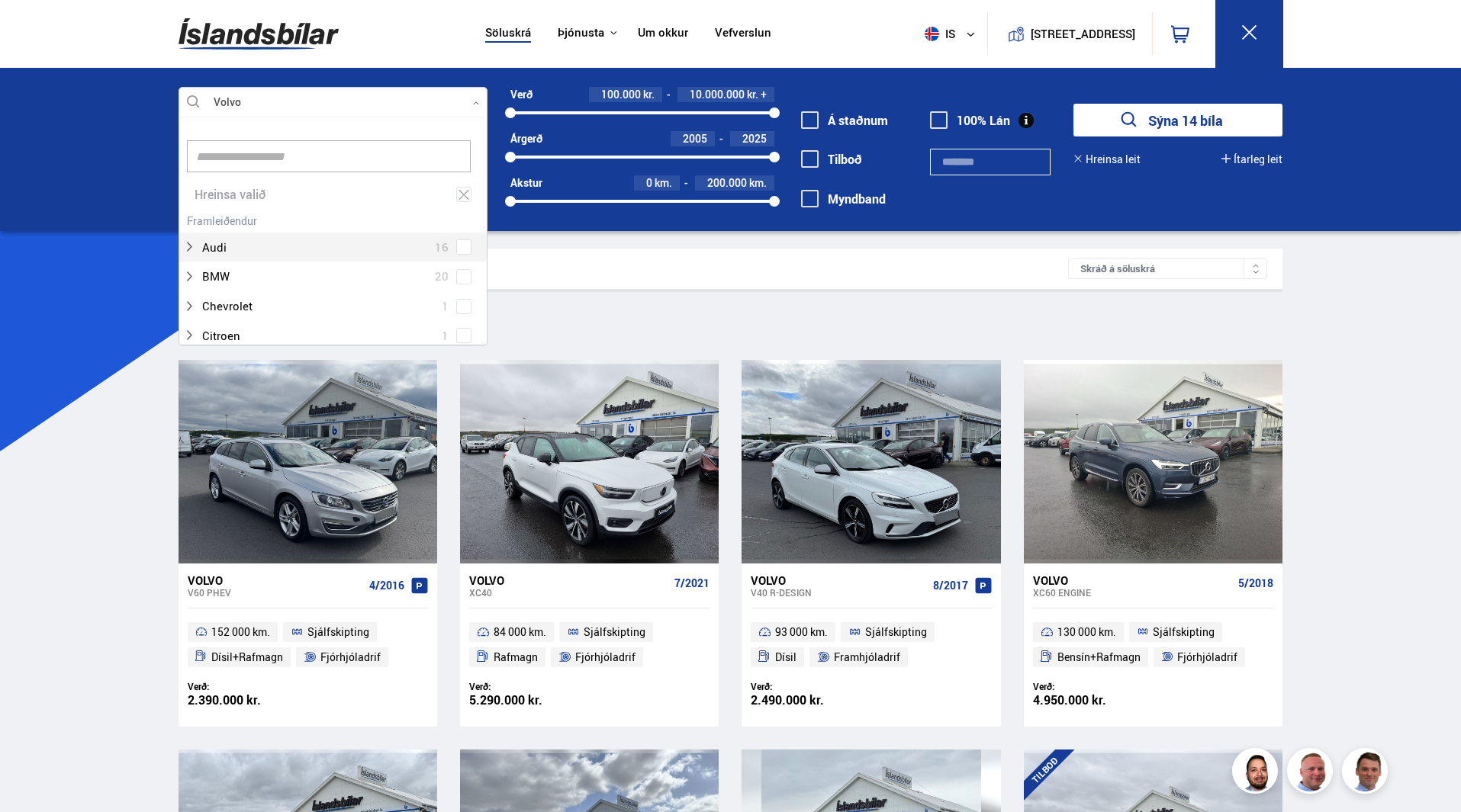
click at [475, 103] on icon at bounding box center [477, 103] width 7 height 7
click at [456, 275] on span at bounding box center [464, 276] width 15 height 15
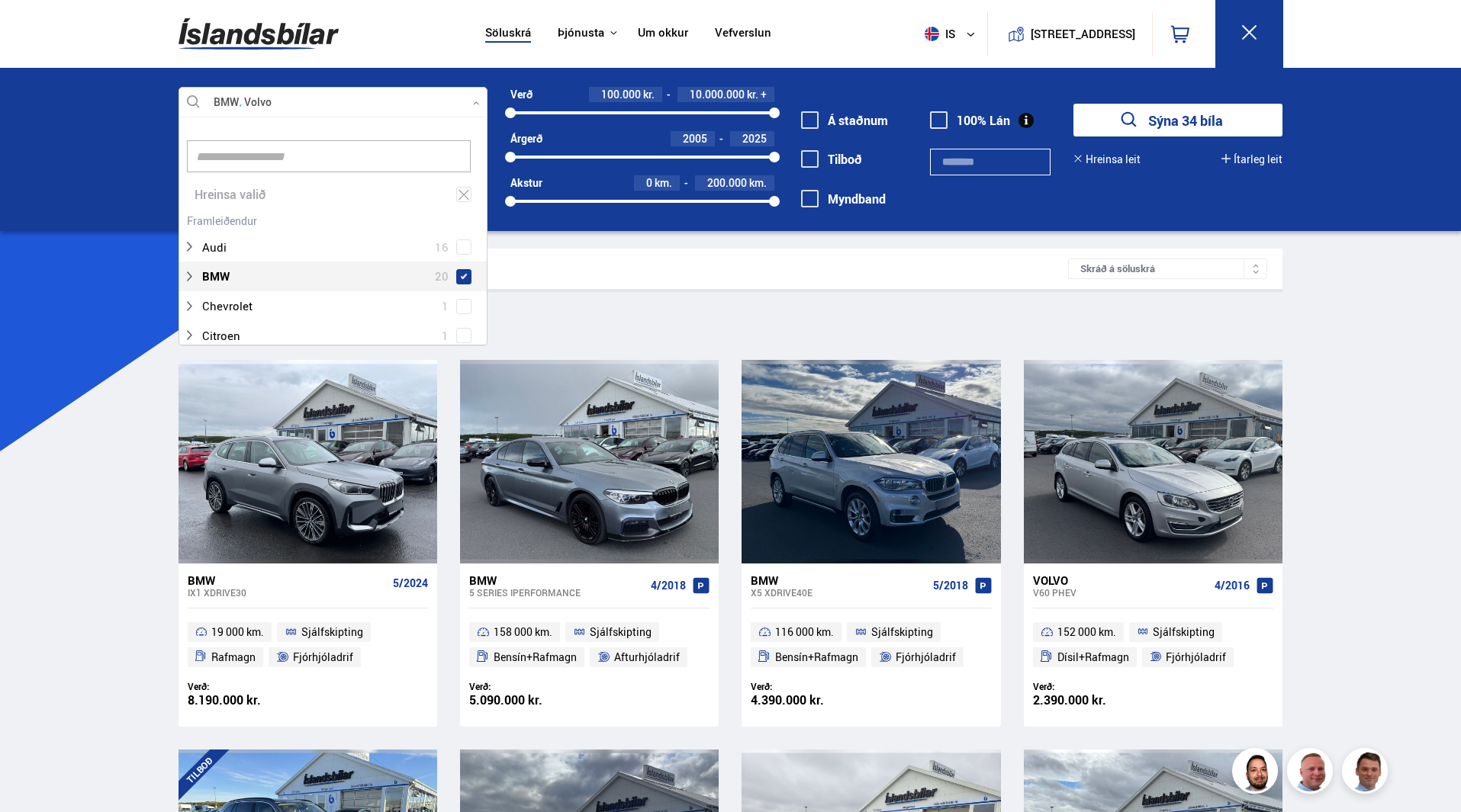
click at [474, 100] on icon at bounding box center [477, 103] width 7 height 7
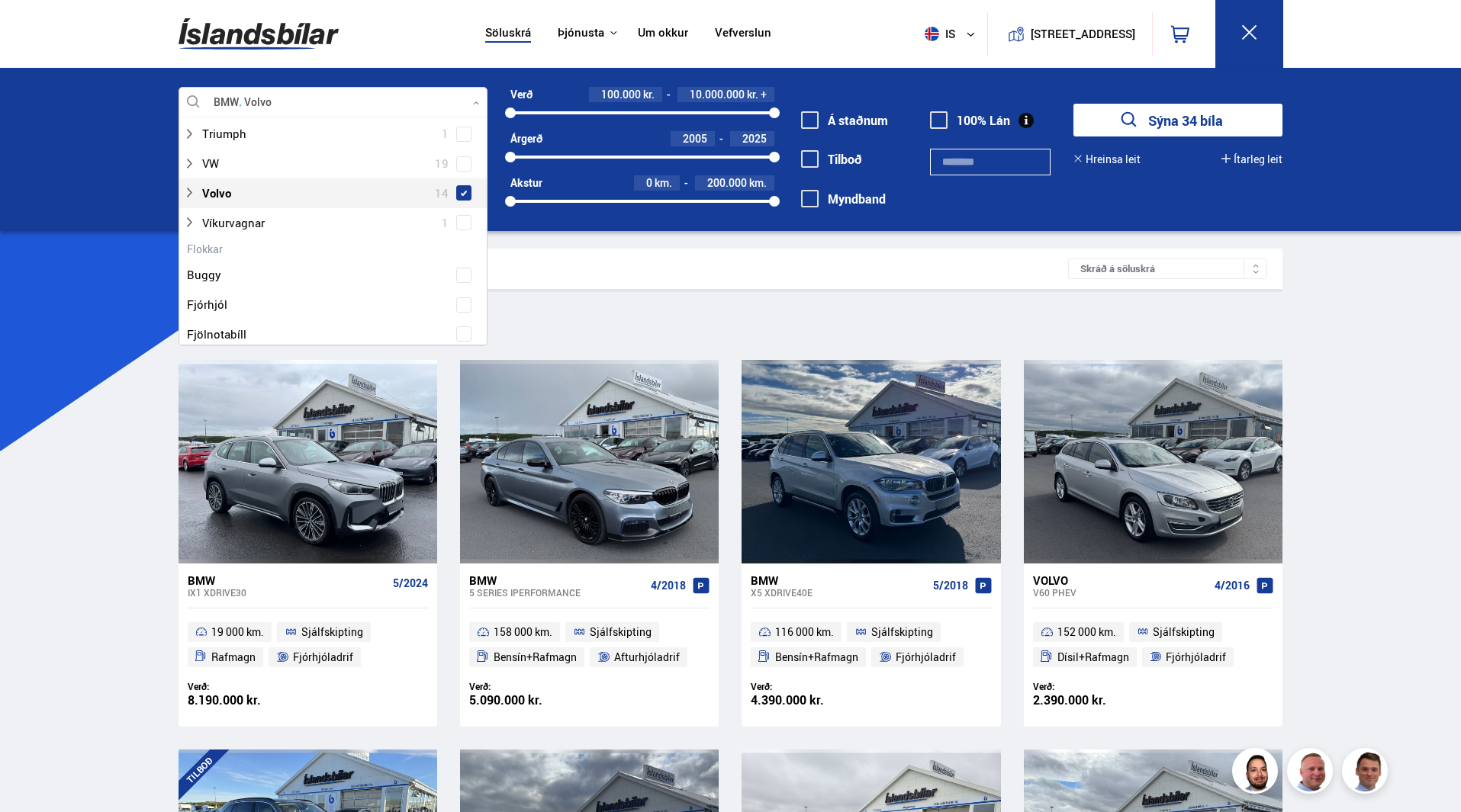
click at [462, 196] on span at bounding box center [464, 193] width 6 height 6
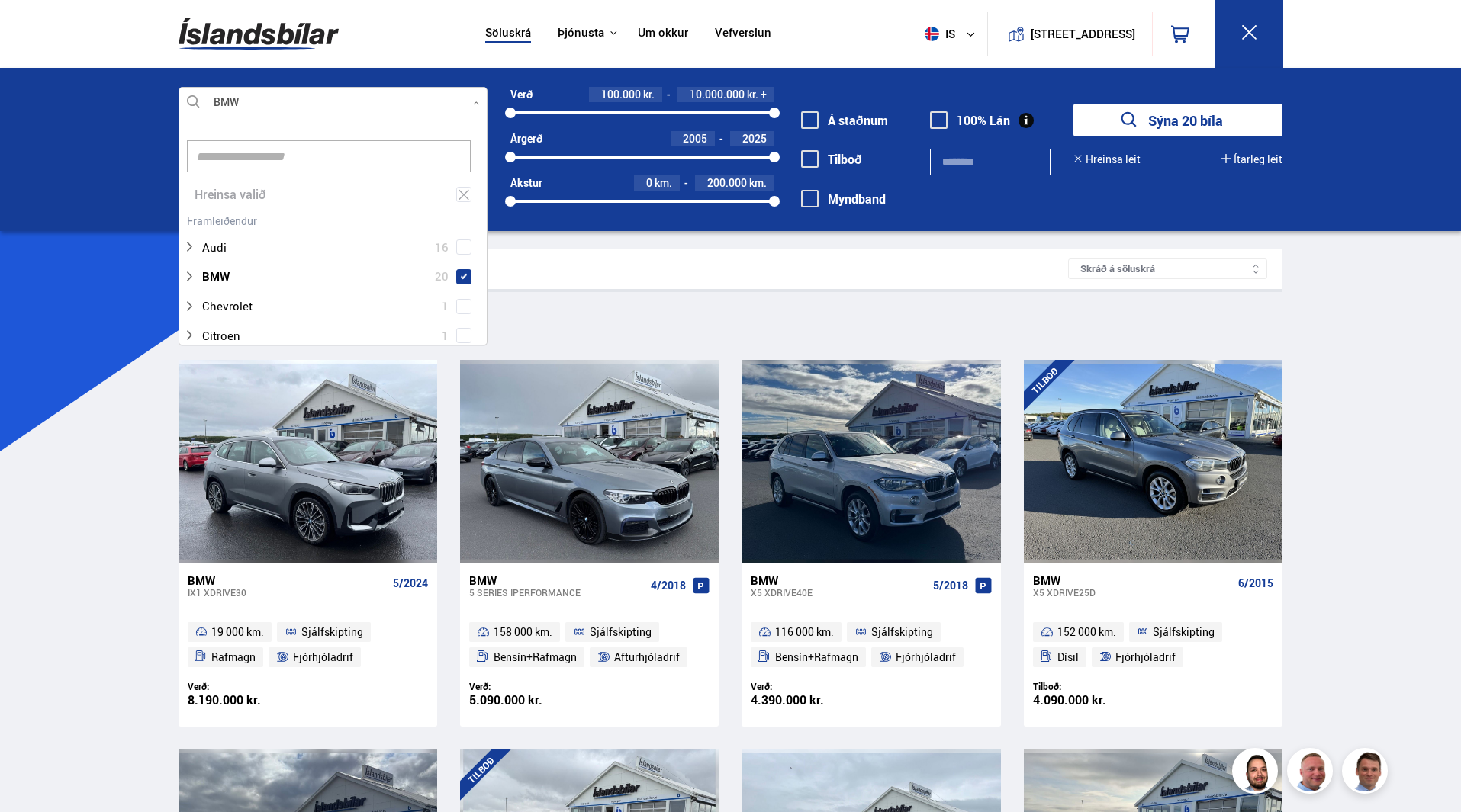
click at [473, 101] on icon at bounding box center [477, 103] width 7 height 7
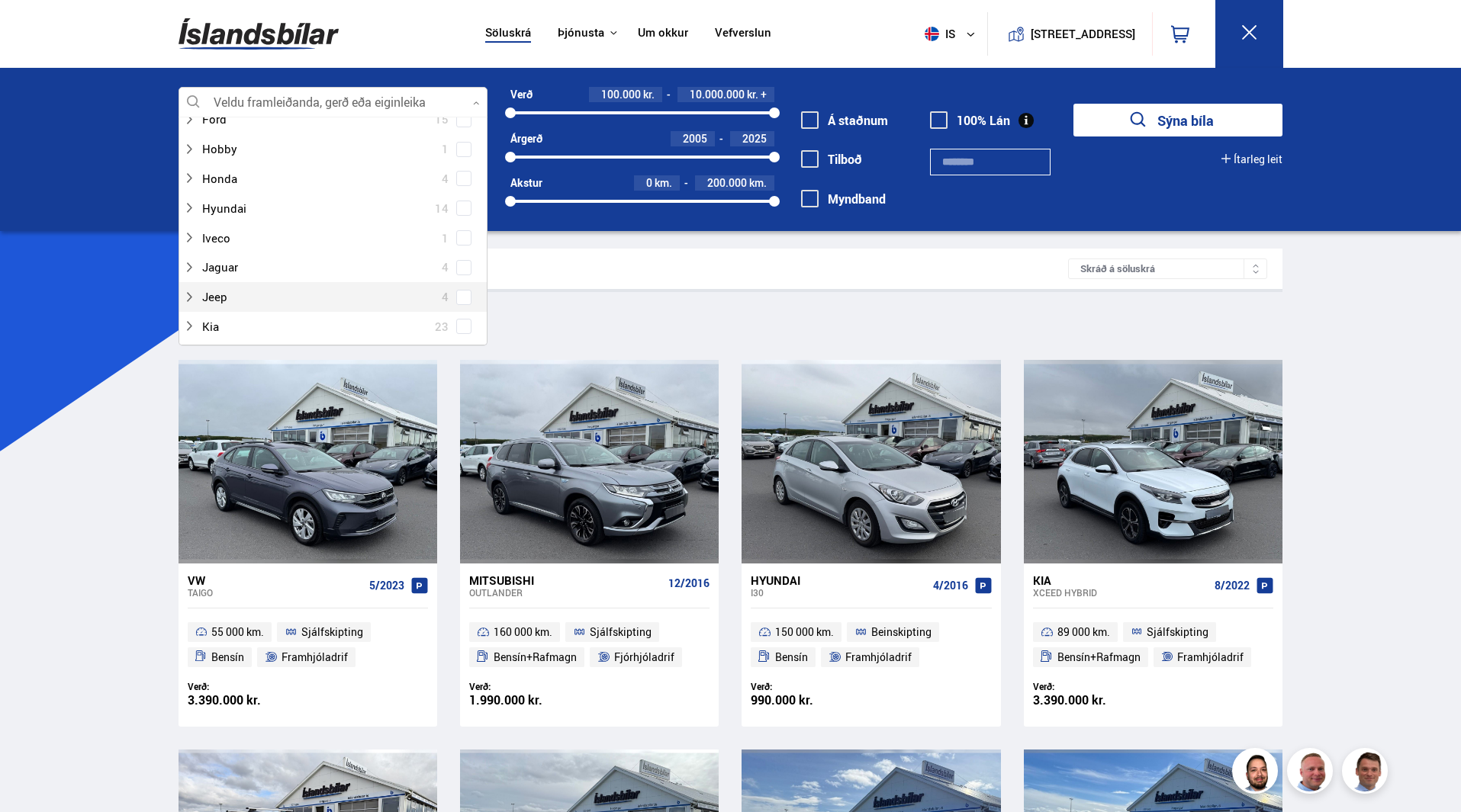
scroll to position [381, 0]
click at [461, 249] on span at bounding box center [464, 250] width 6 height 6
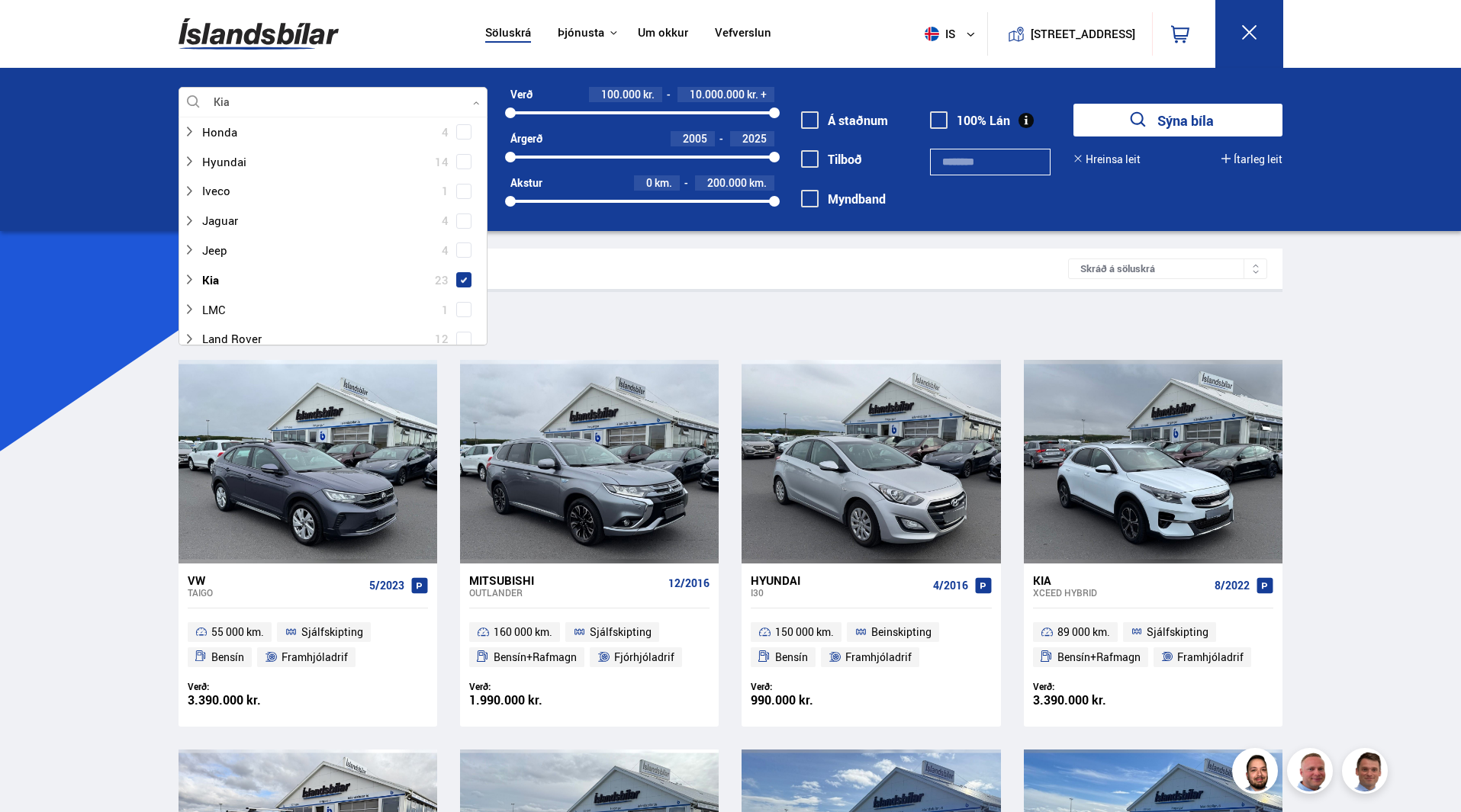
scroll to position [0, 0]
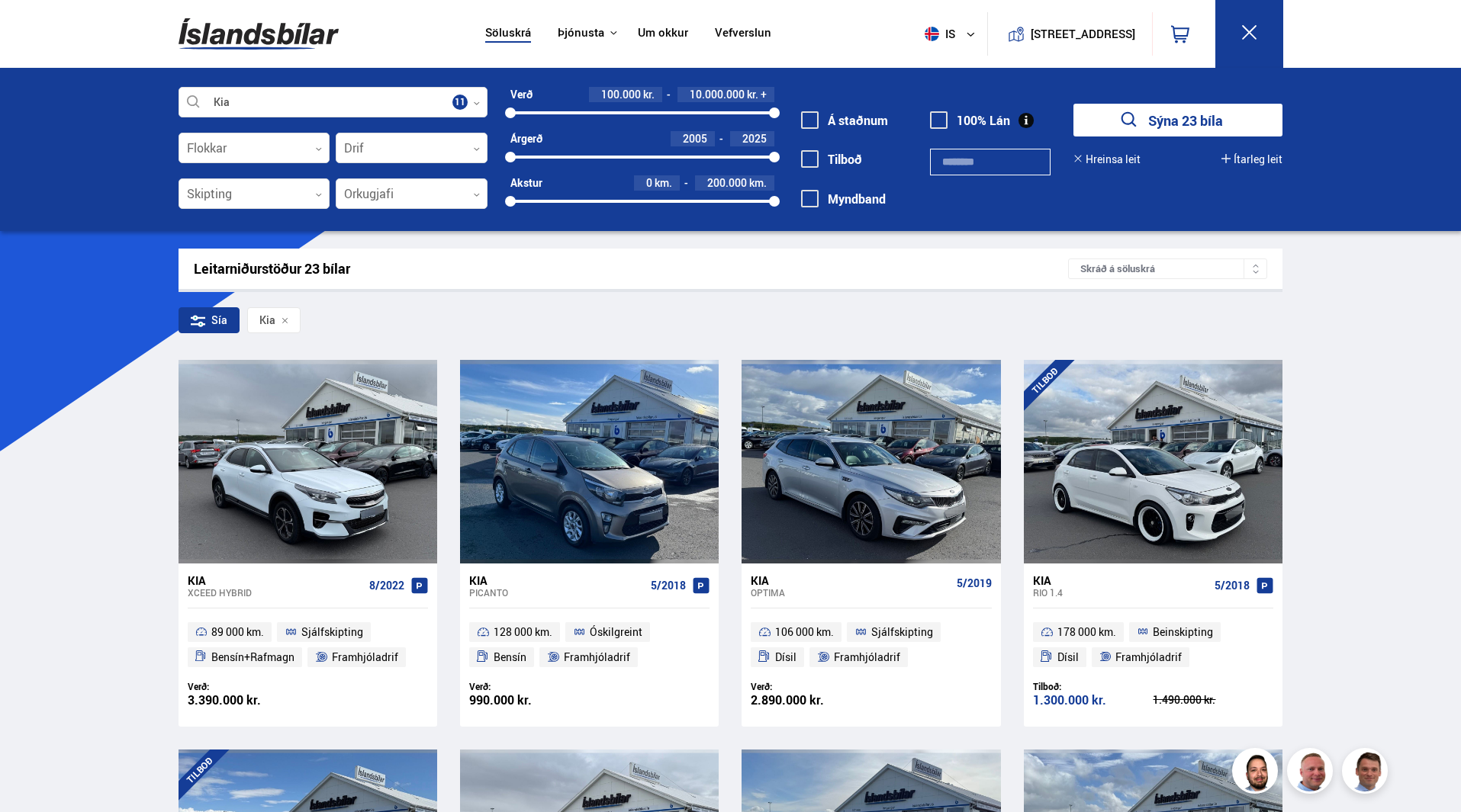
click at [85, 192] on div "Kia Veldu framleiðanda, gerð eða eiginleika 11 Flokkar 0 Drif 0 Skipting 0 Orku…" at bounding box center [730, 149] width 1461 height 163
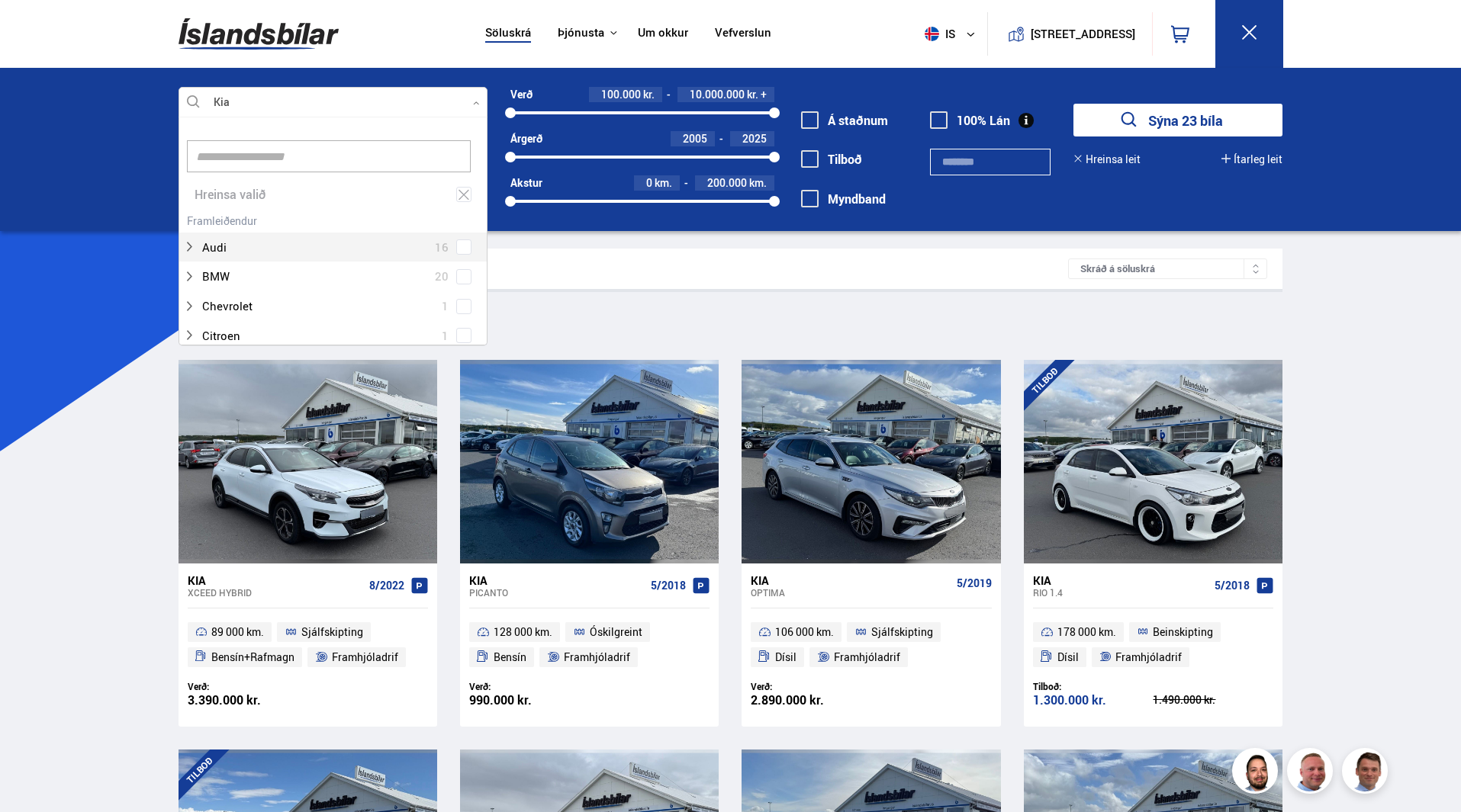
click at [475, 102] on icon at bounding box center [477, 103] width 7 height 7
click at [460, 198] on icon at bounding box center [464, 195] width 14 height 15
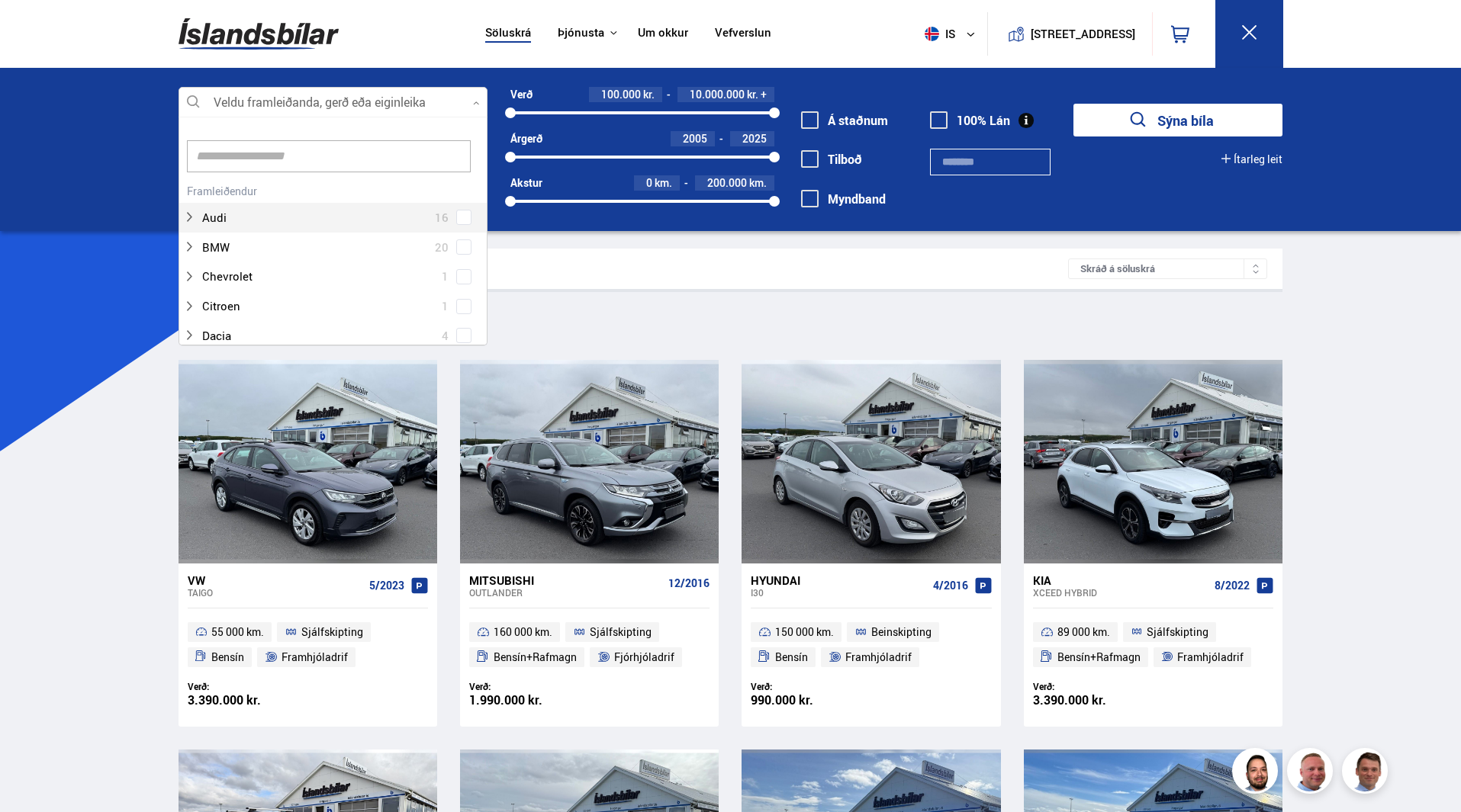
click at [487, 90] on div at bounding box center [333, 103] width 309 height 31
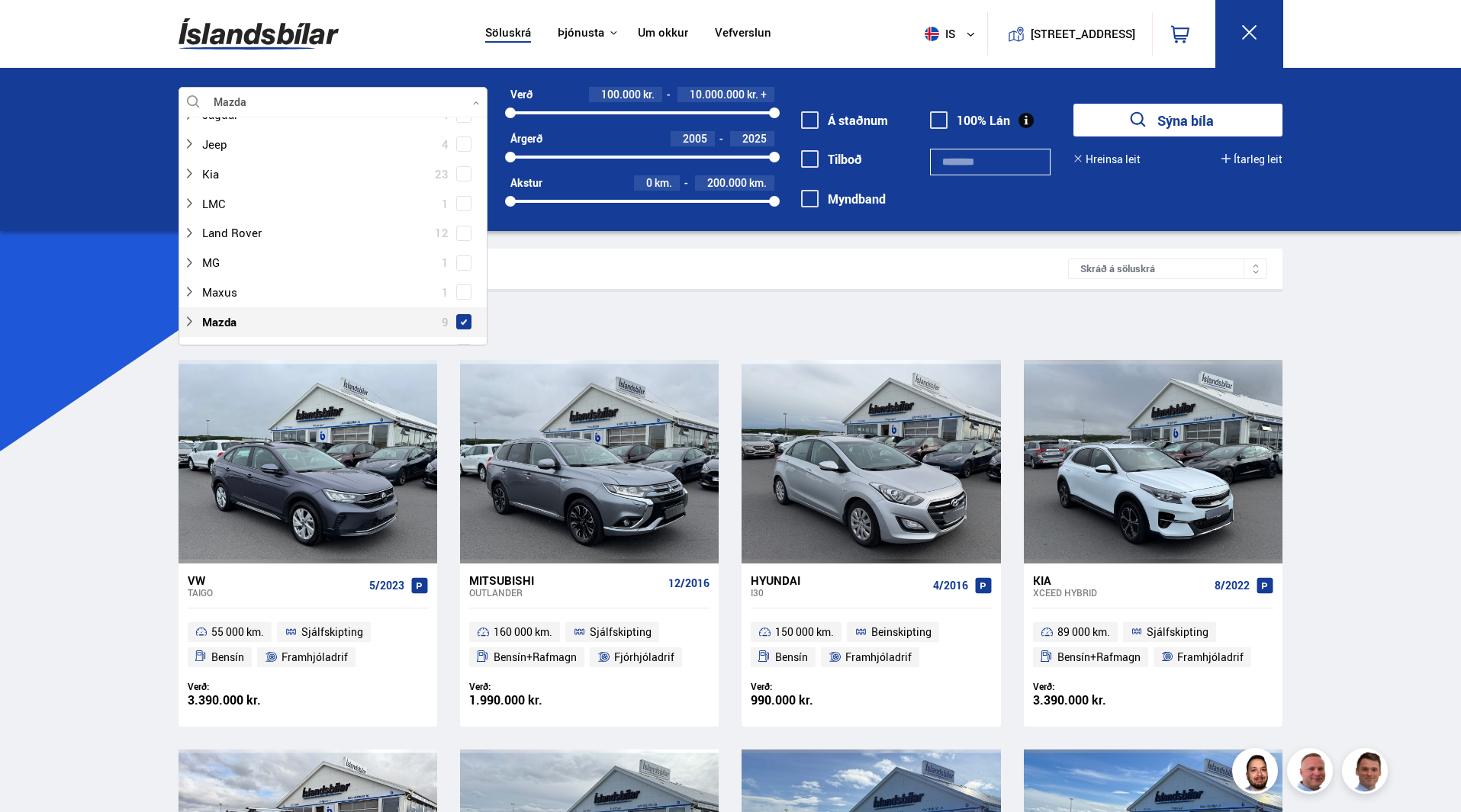
click at [456, 319] on span at bounding box center [464, 321] width 15 height 15
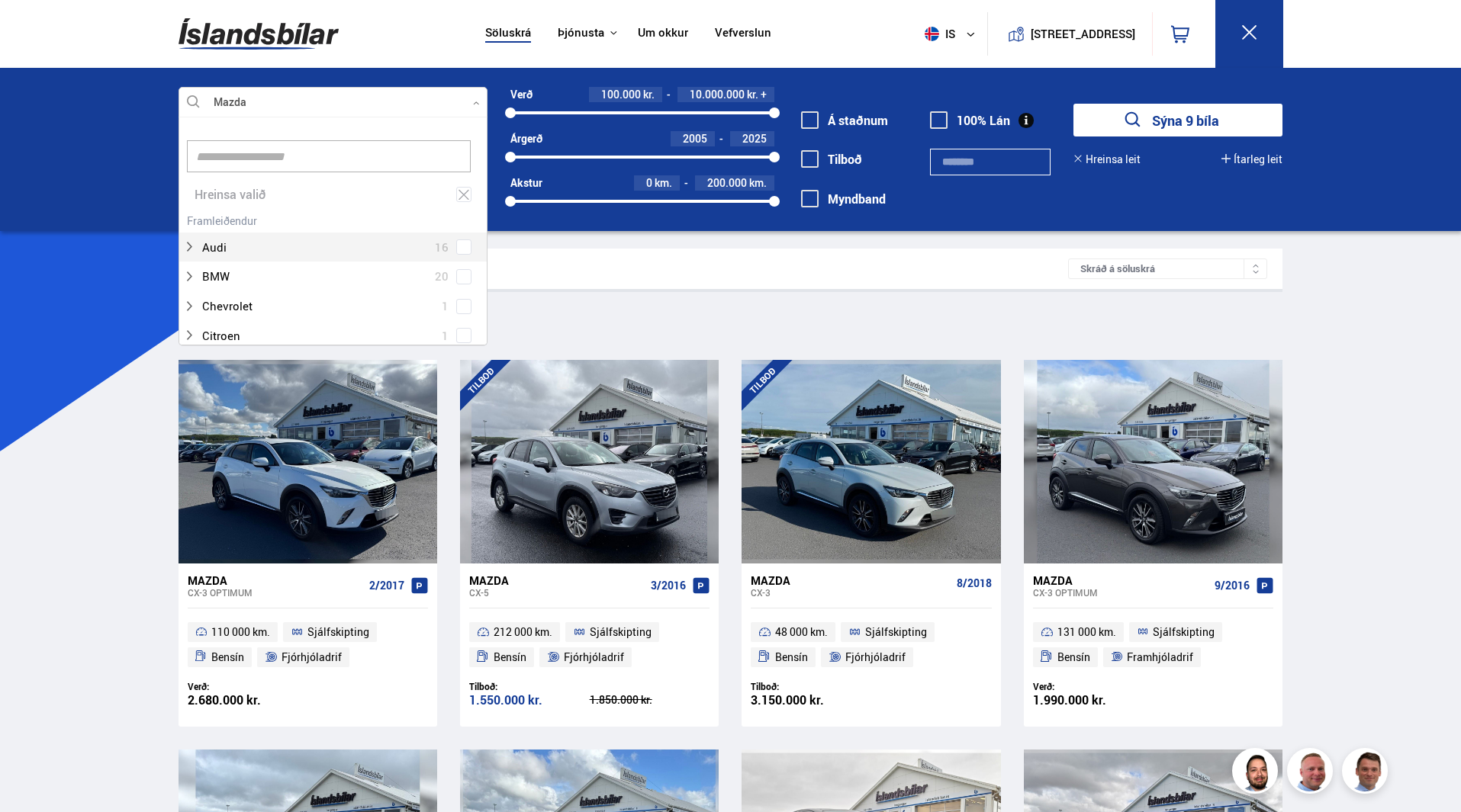
click at [473, 103] on icon at bounding box center [477, 103] width 7 height 7
click at [457, 196] on icon at bounding box center [464, 195] width 14 height 15
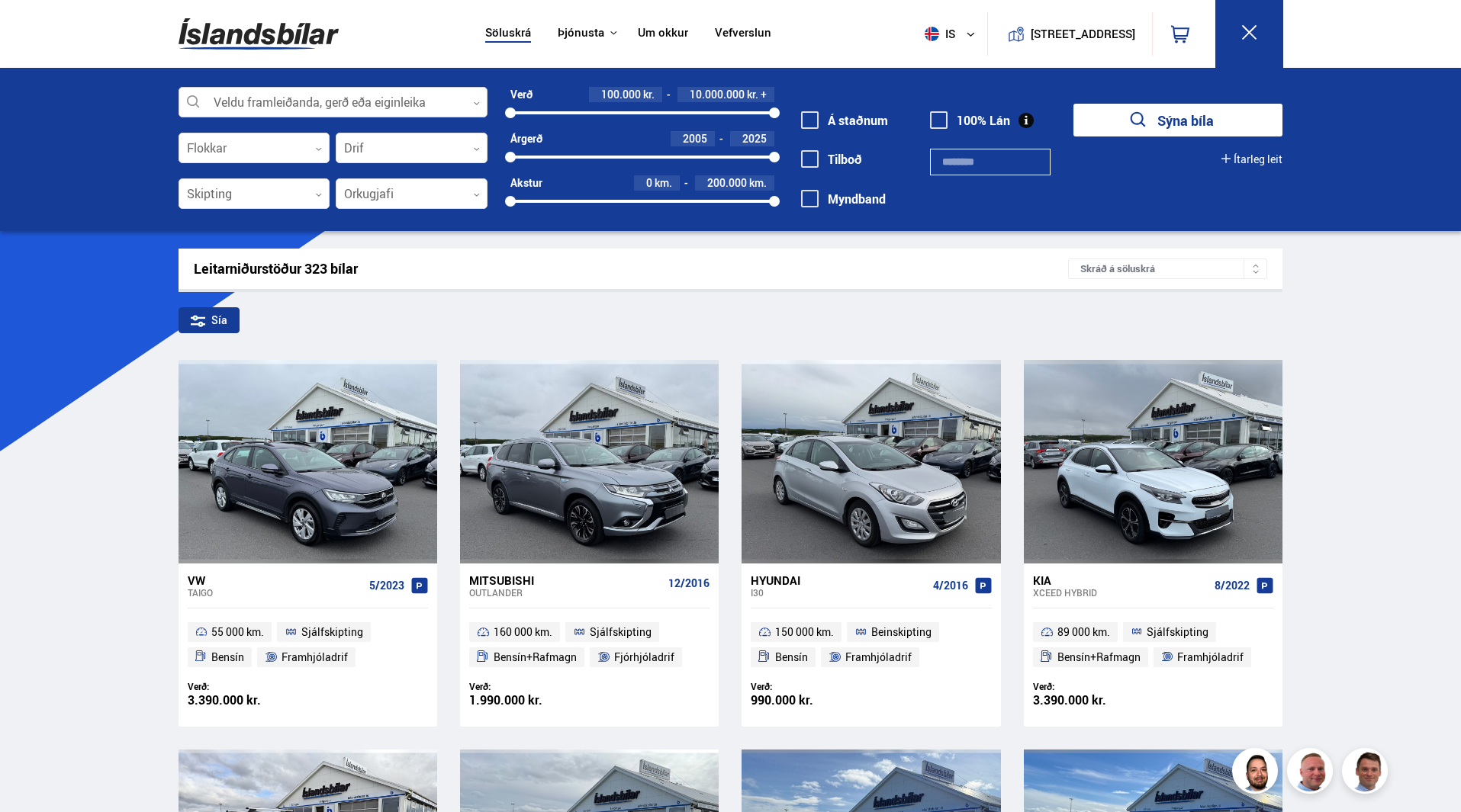
click at [477, 103] on icon at bounding box center [477, 103] width 7 height 7
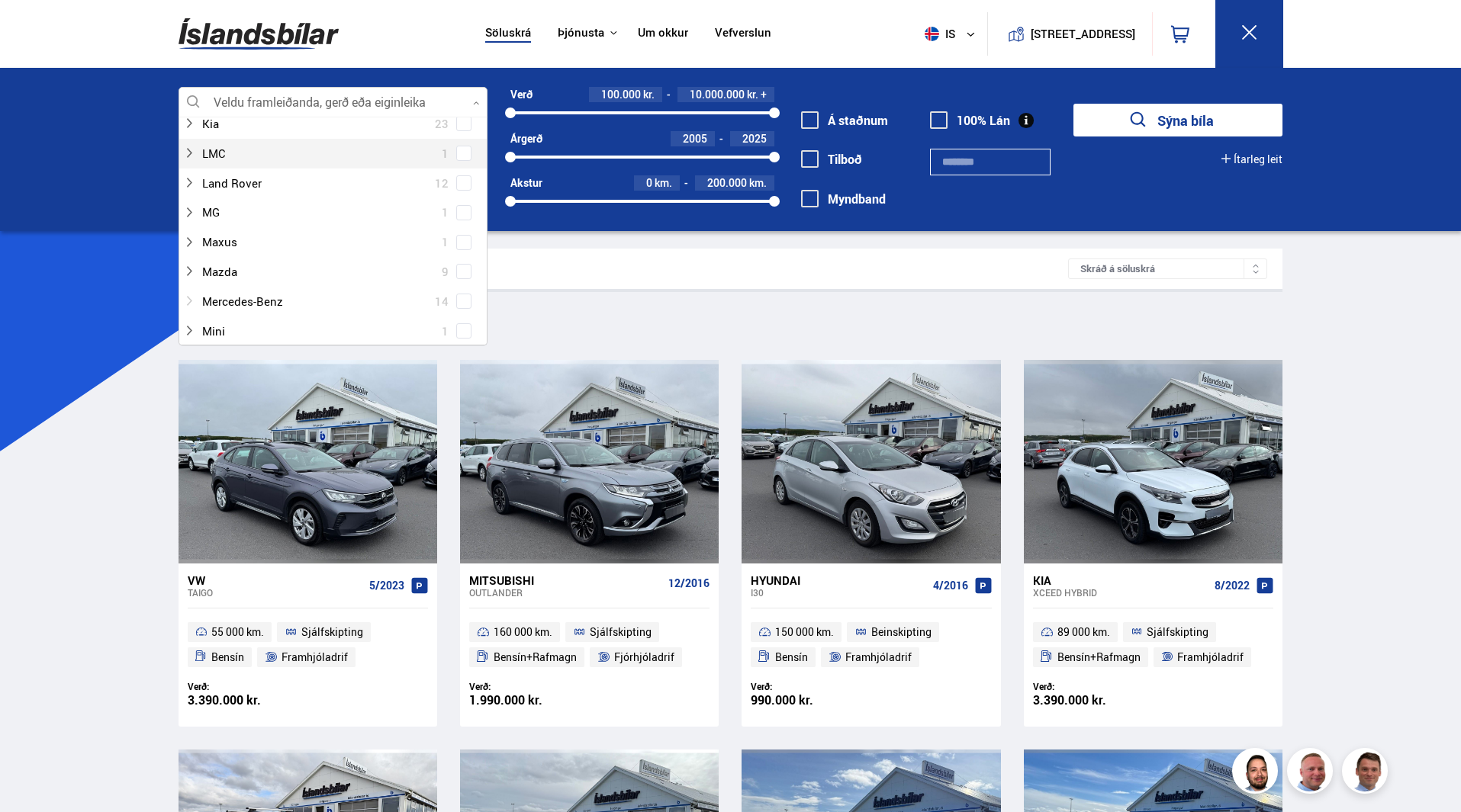
scroll to position [534, 0]
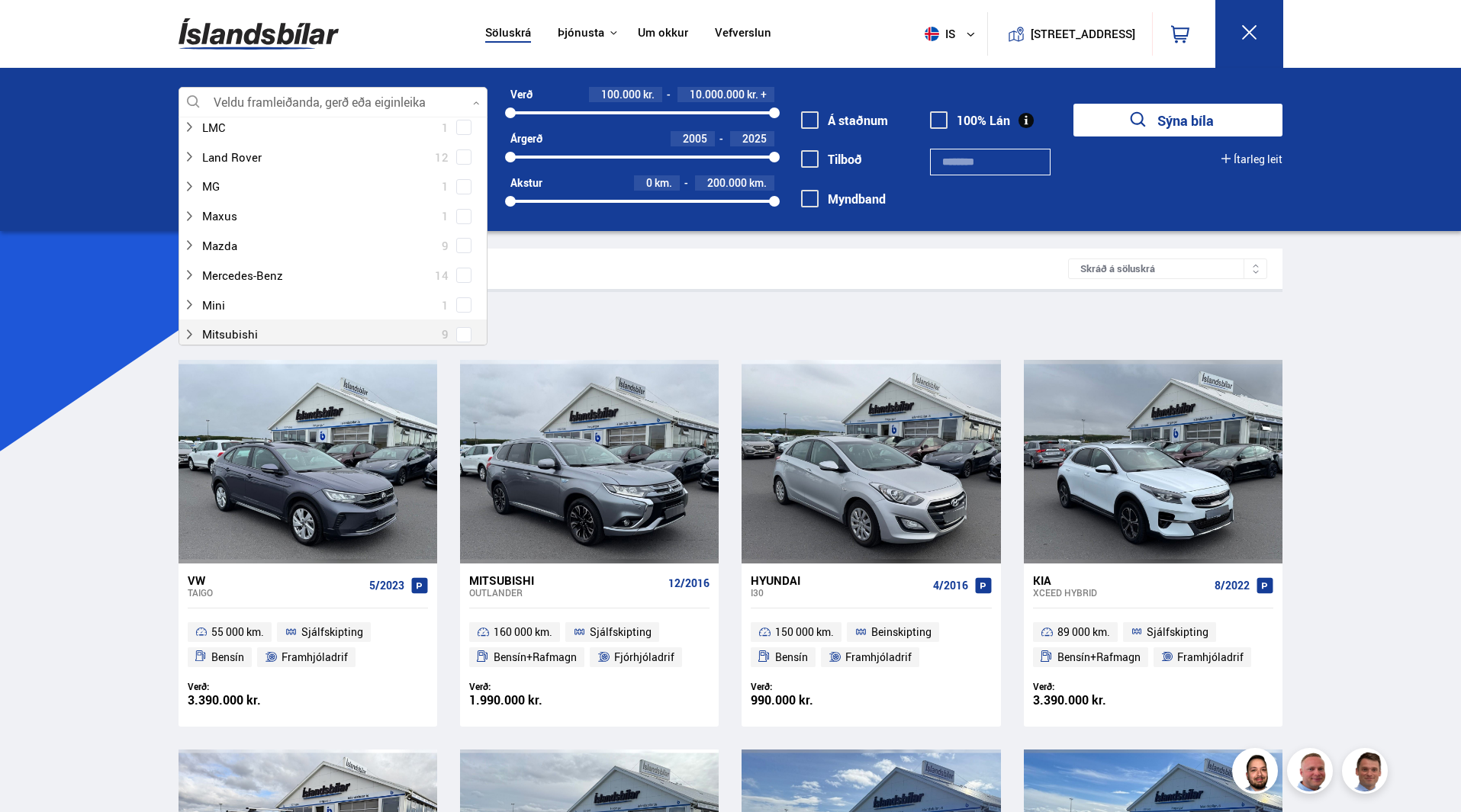
click at [461, 333] on span at bounding box center [464, 335] width 6 height 6
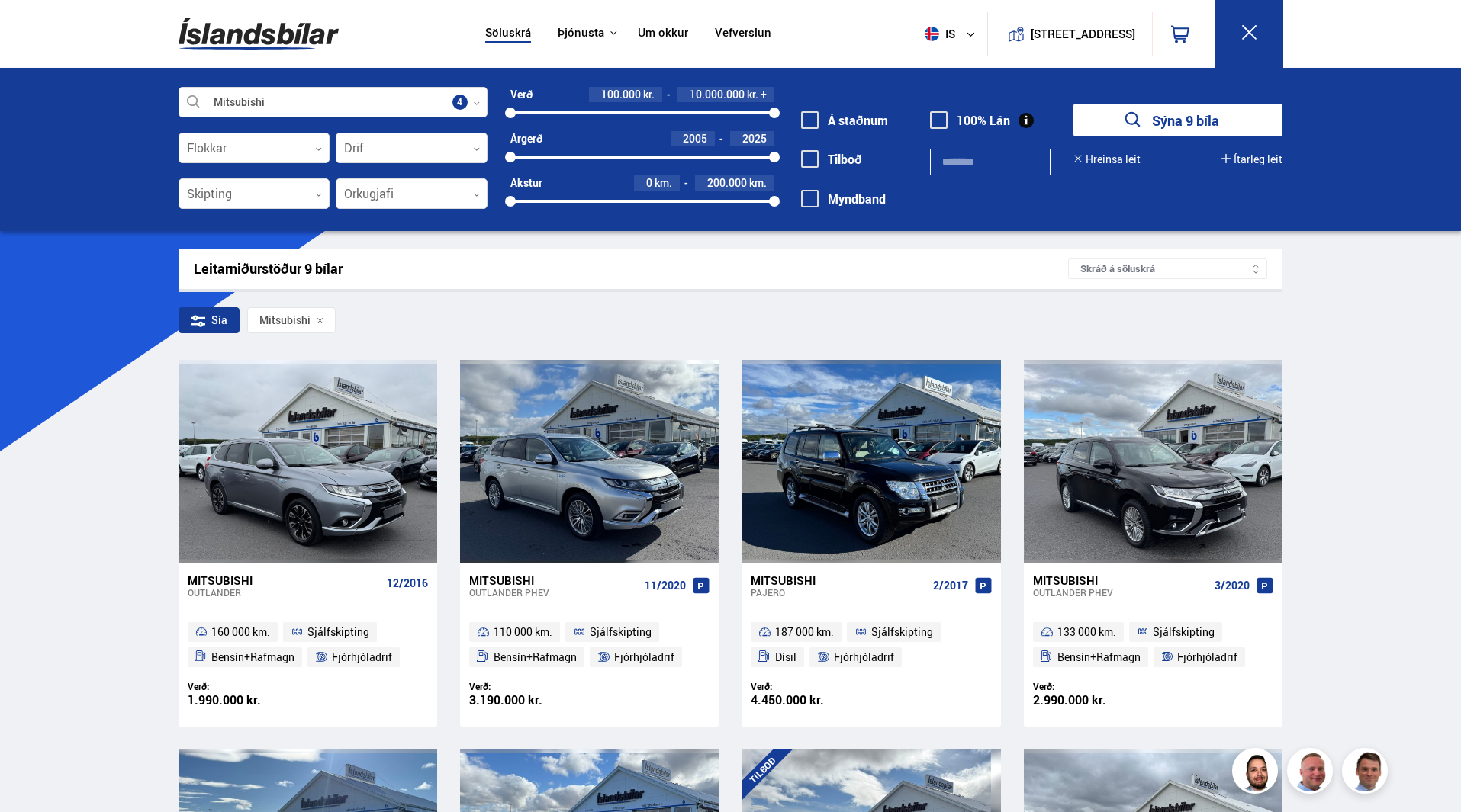
click at [321, 320] on icon at bounding box center [320, 320] width 7 height 7
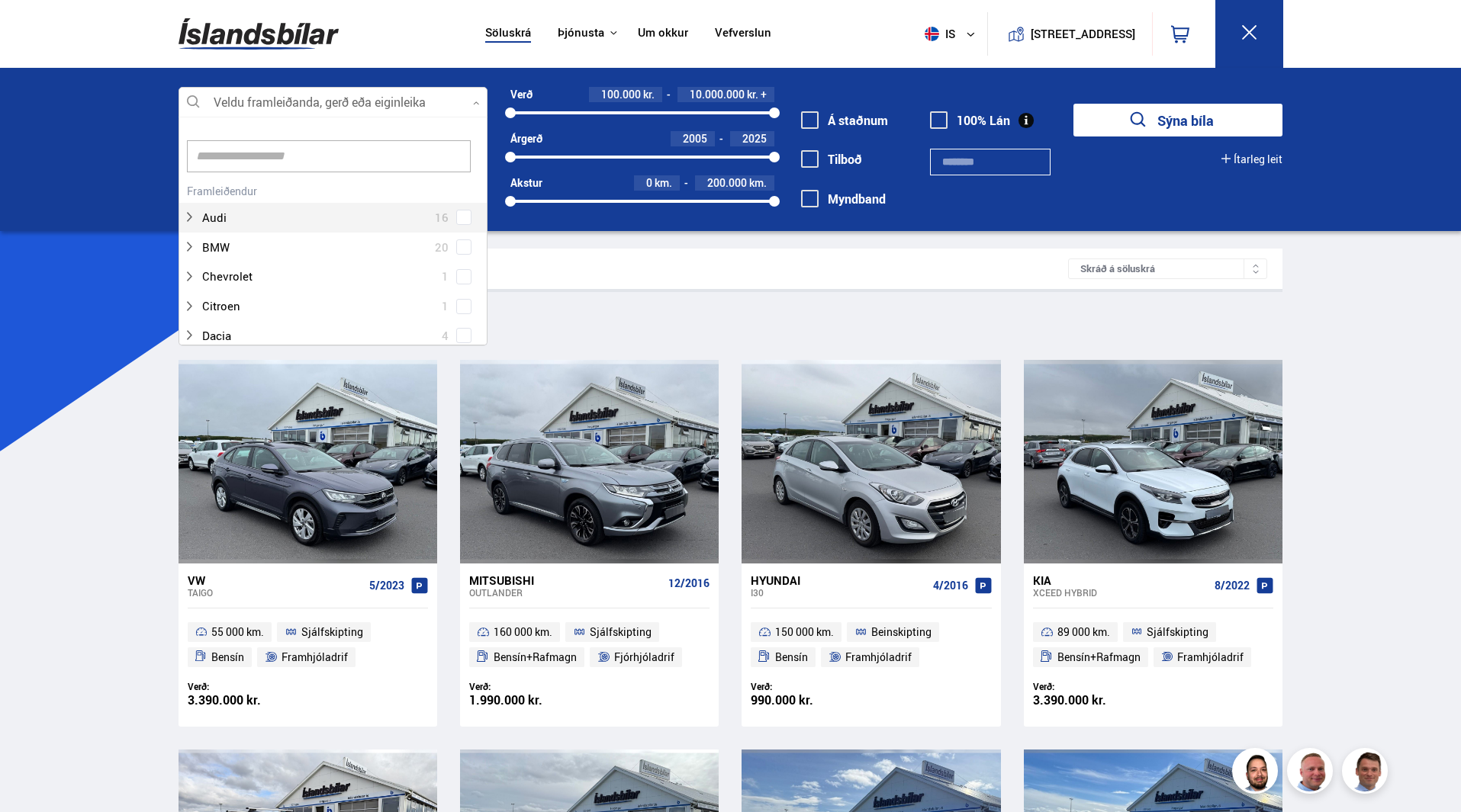
click at [478, 106] on icon at bounding box center [477, 103] width 7 height 7
click at [458, 156] on span at bounding box center [464, 151] width 15 height 15
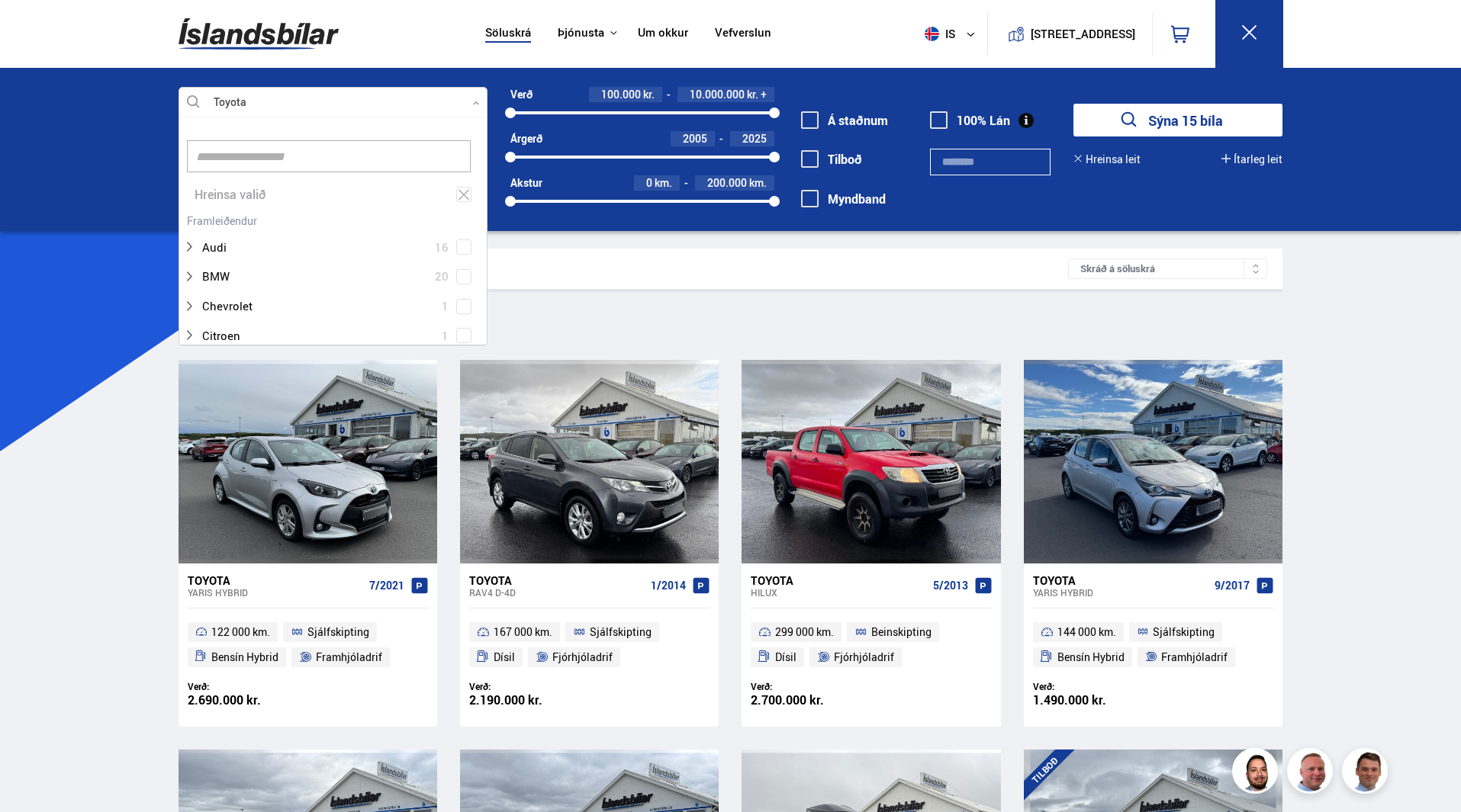
click at [123, 226] on div "Toyota Veldu framleiðanda, gerð eða eiginleika 10 Hreinsa valið Audi 16 BMW 20 …" at bounding box center [730, 149] width 1461 height 163
click at [475, 88] on div at bounding box center [333, 103] width 309 height 31
click at [458, 195] on icon at bounding box center [464, 195] width 14 height 15
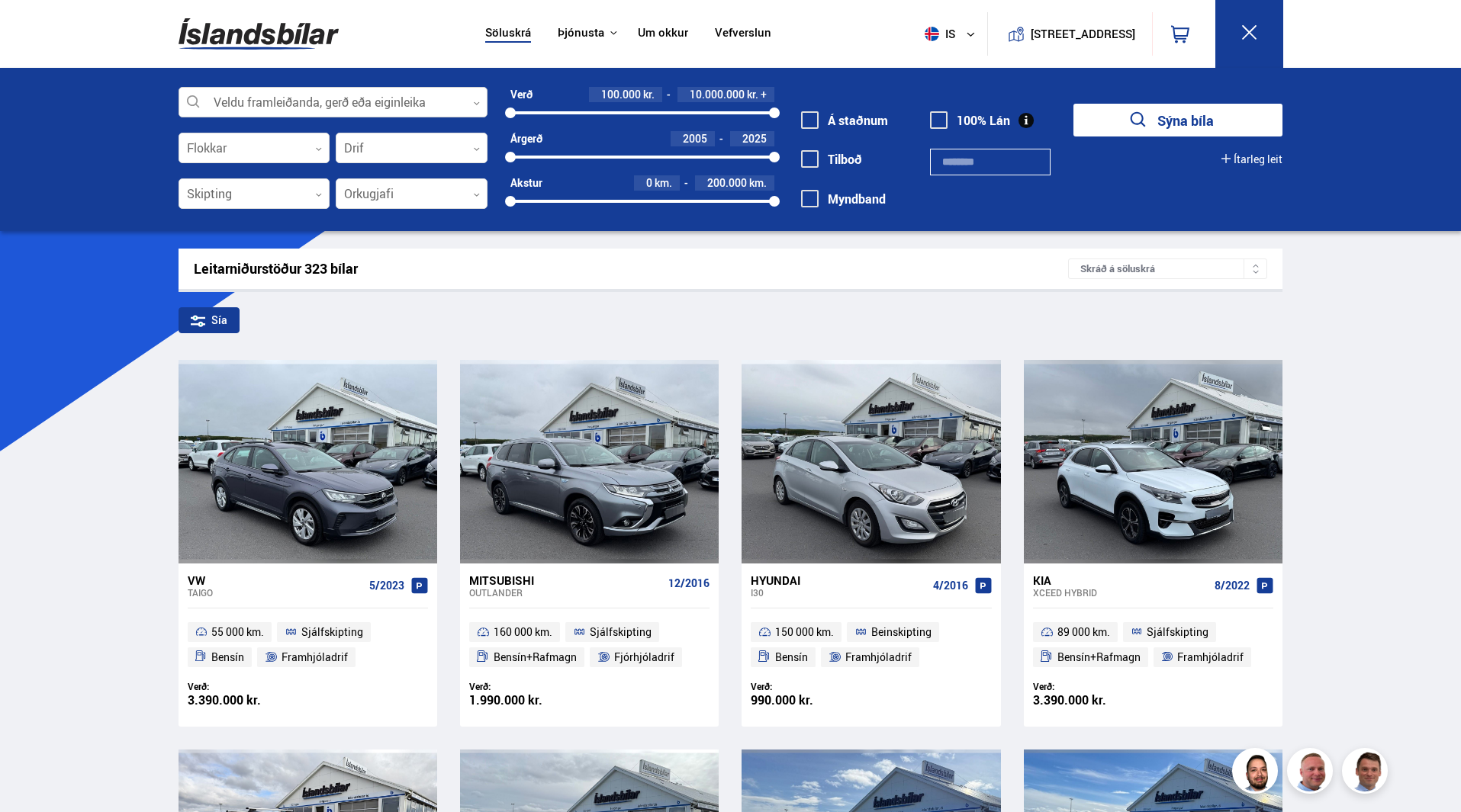
click at [478, 104] on icon at bounding box center [477, 103] width 7 height 7
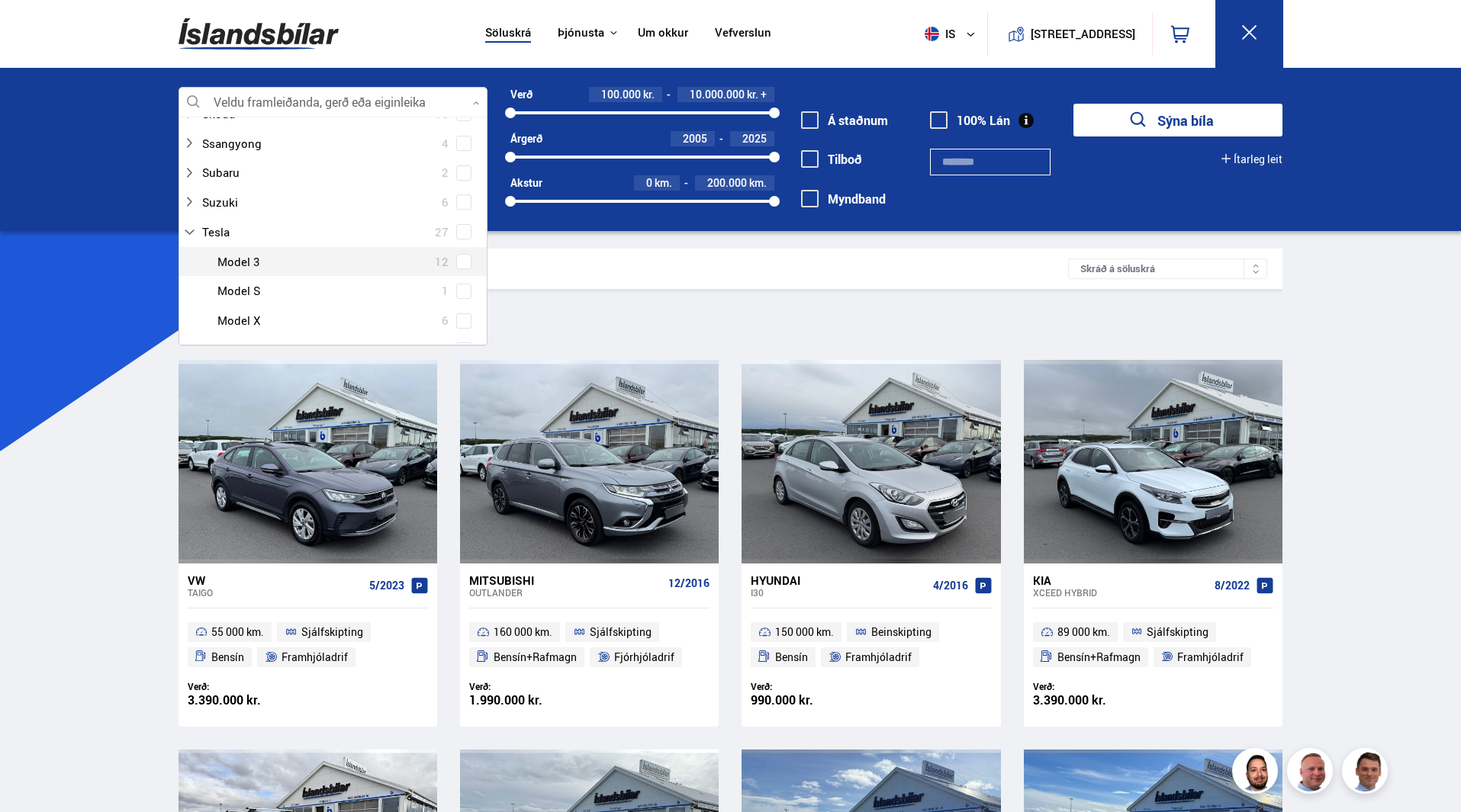
scroll to position [915, 0]
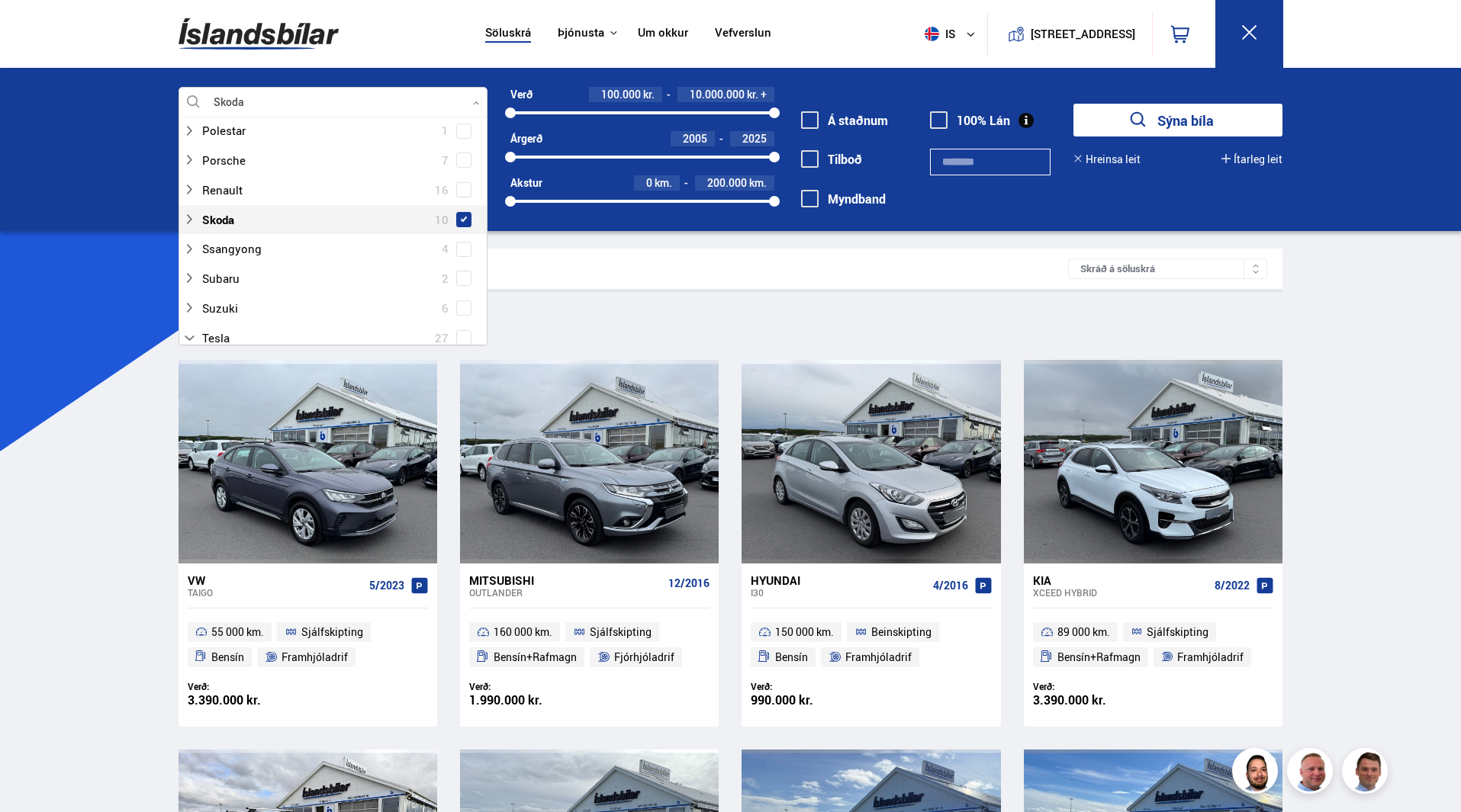
click at [461, 216] on span at bounding box center [464, 220] width 6 height 6
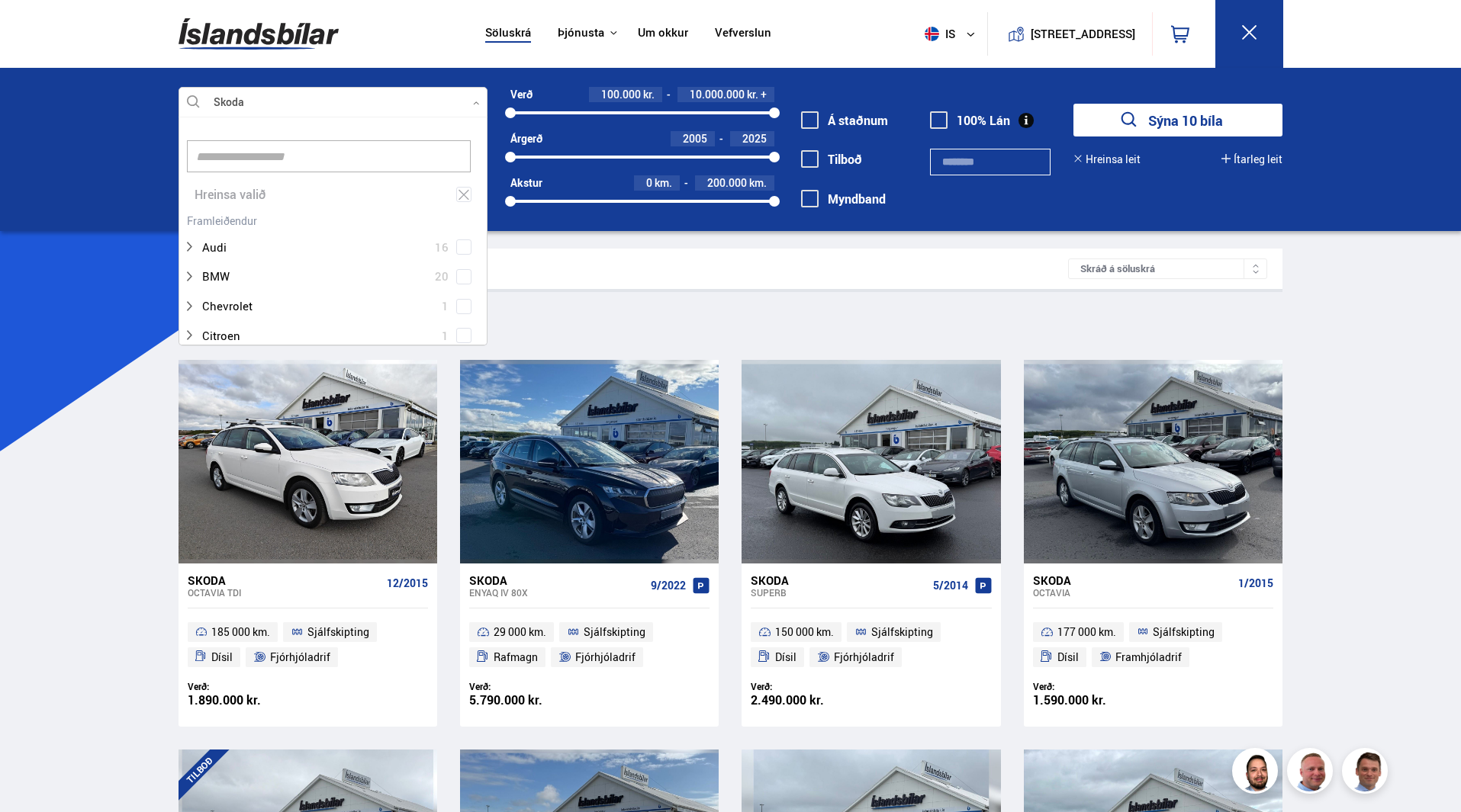
click at [101, 199] on div "Skoda Veldu framleiðanda, gerð eða eiginleika 5 Hreinsa valið Audi 16 BMW 20 Ch…" at bounding box center [730, 149] width 1461 height 163
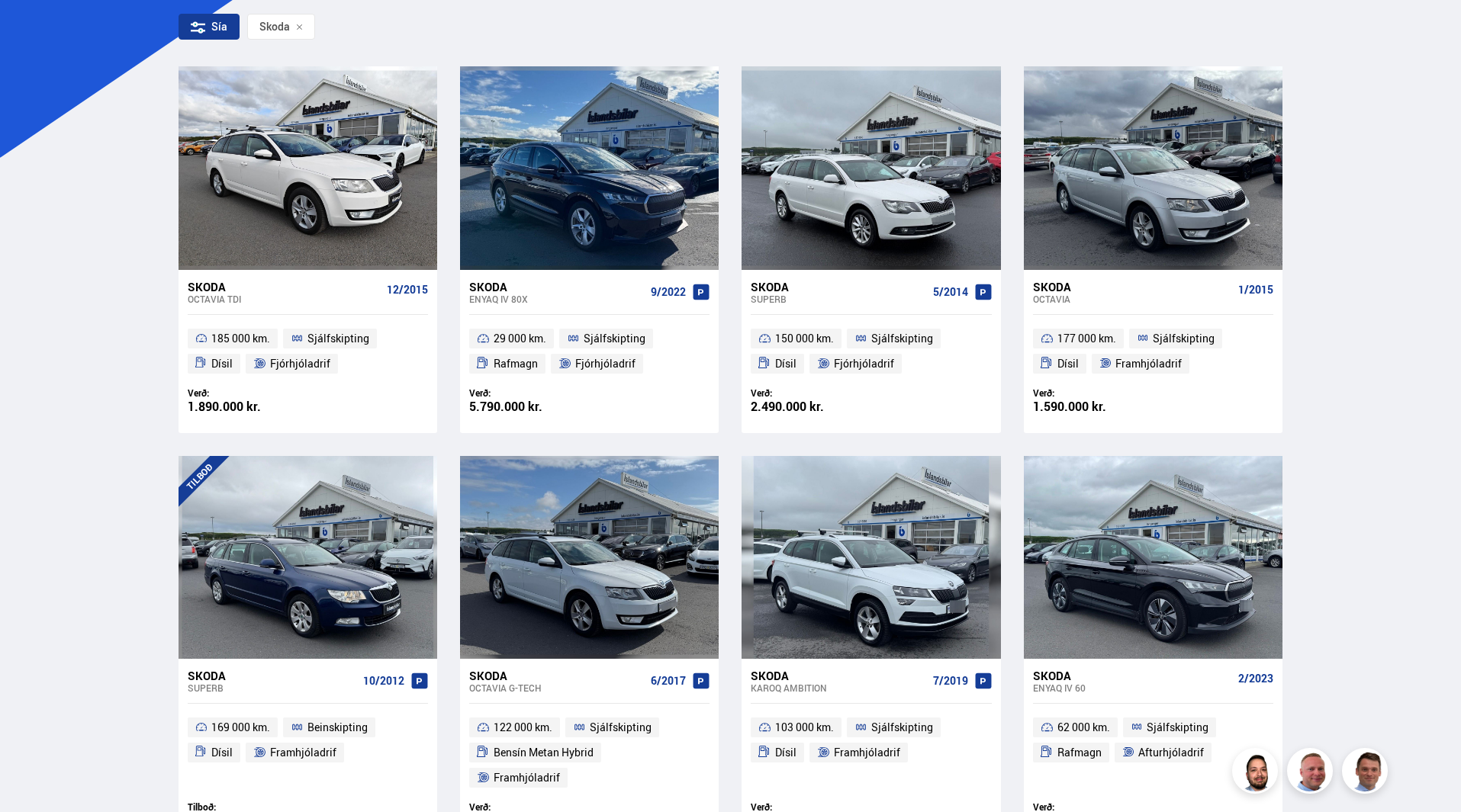
scroll to position [305, 0]
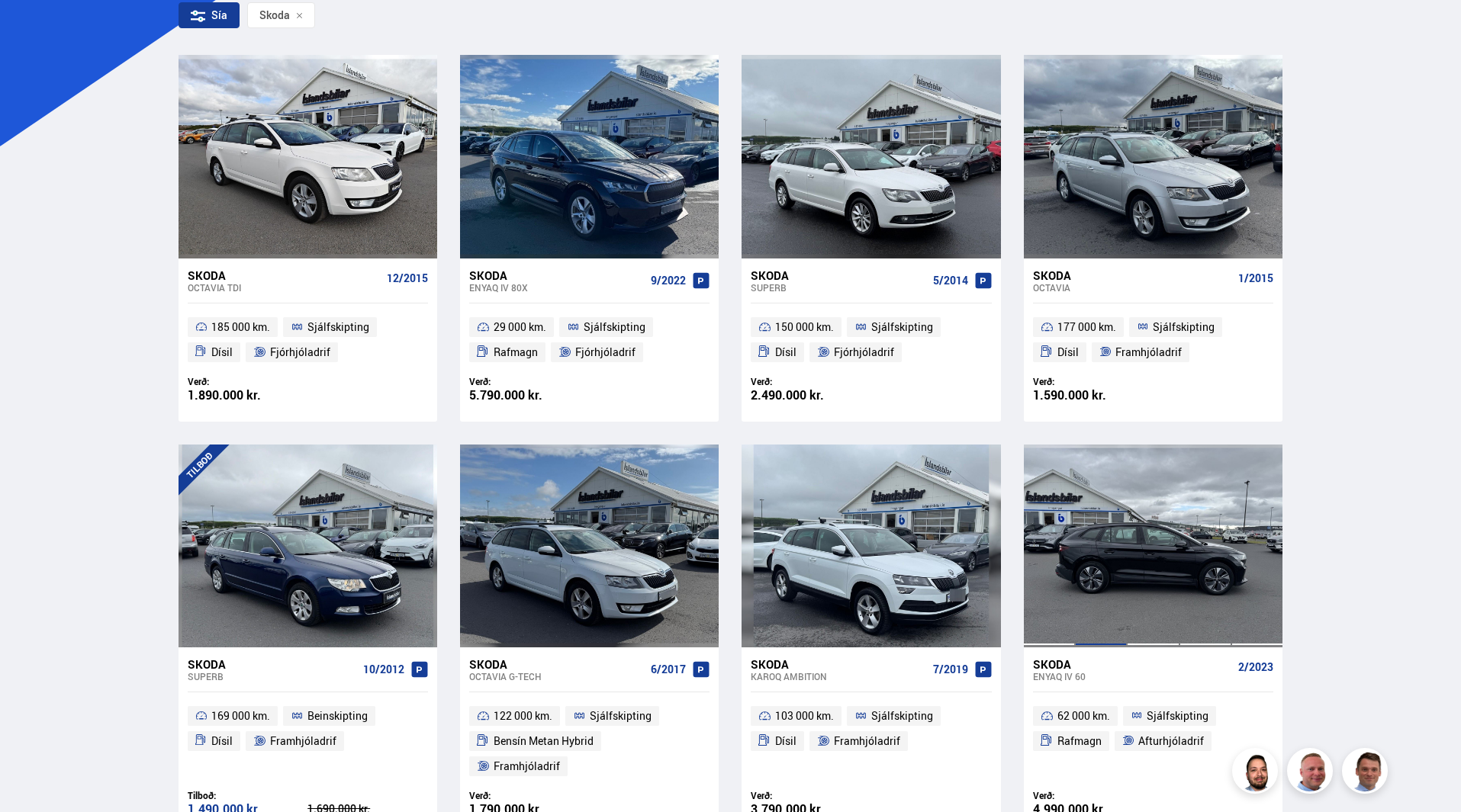
click at [1116, 566] on div at bounding box center [1101, 546] width 52 height 203
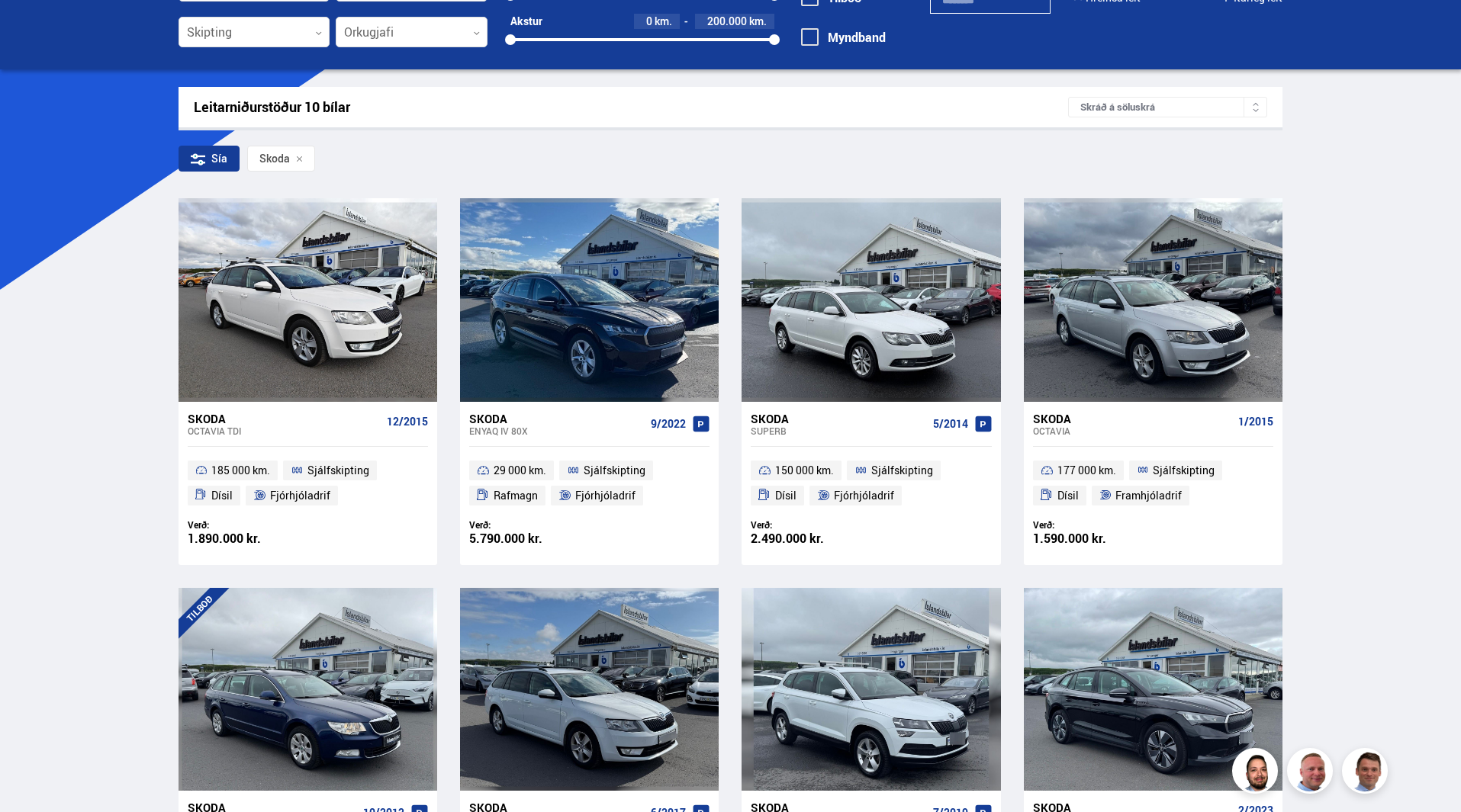
scroll to position [11, 0]
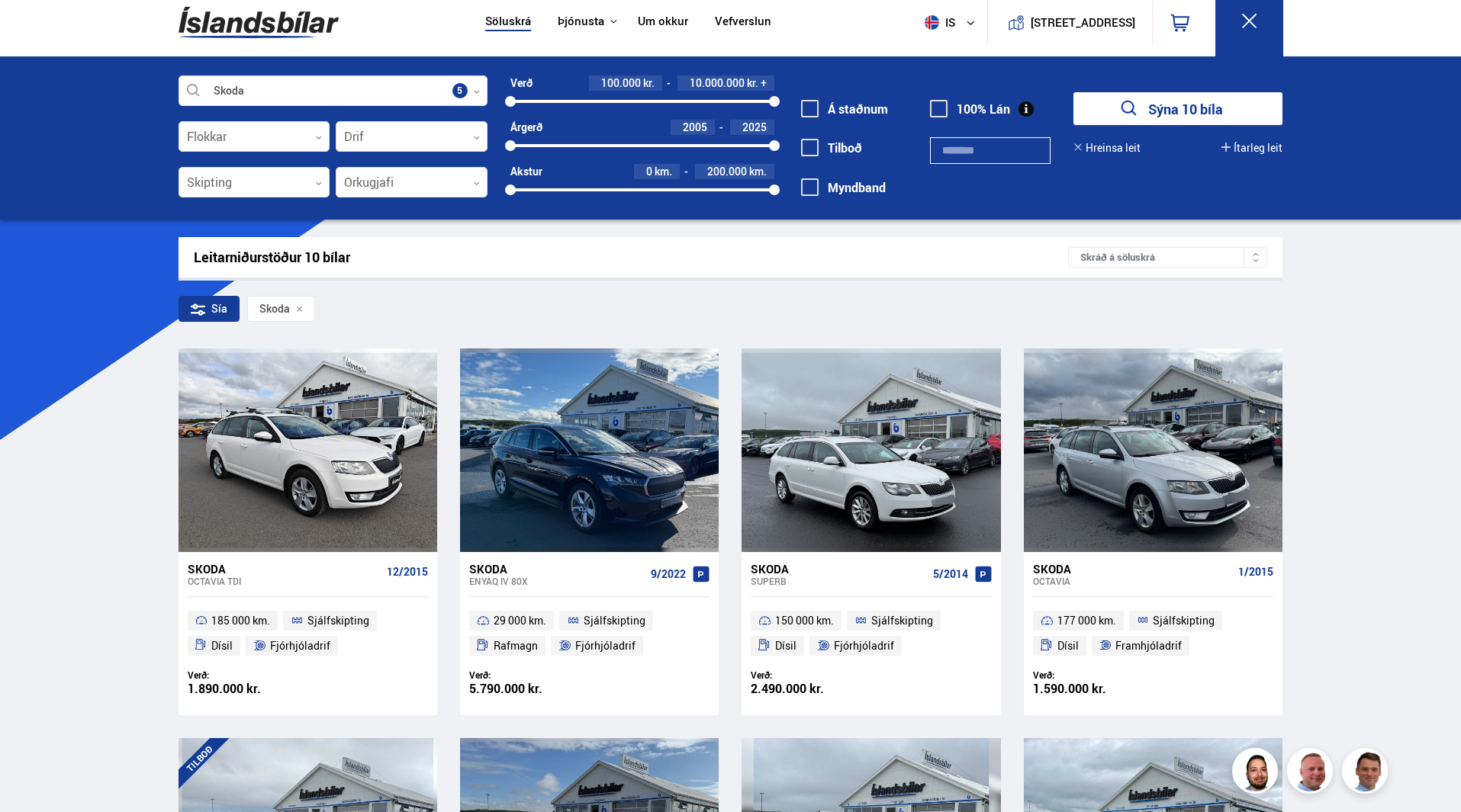
click at [296, 311] on icon at bounding box center [300, 309] width 7 height 7
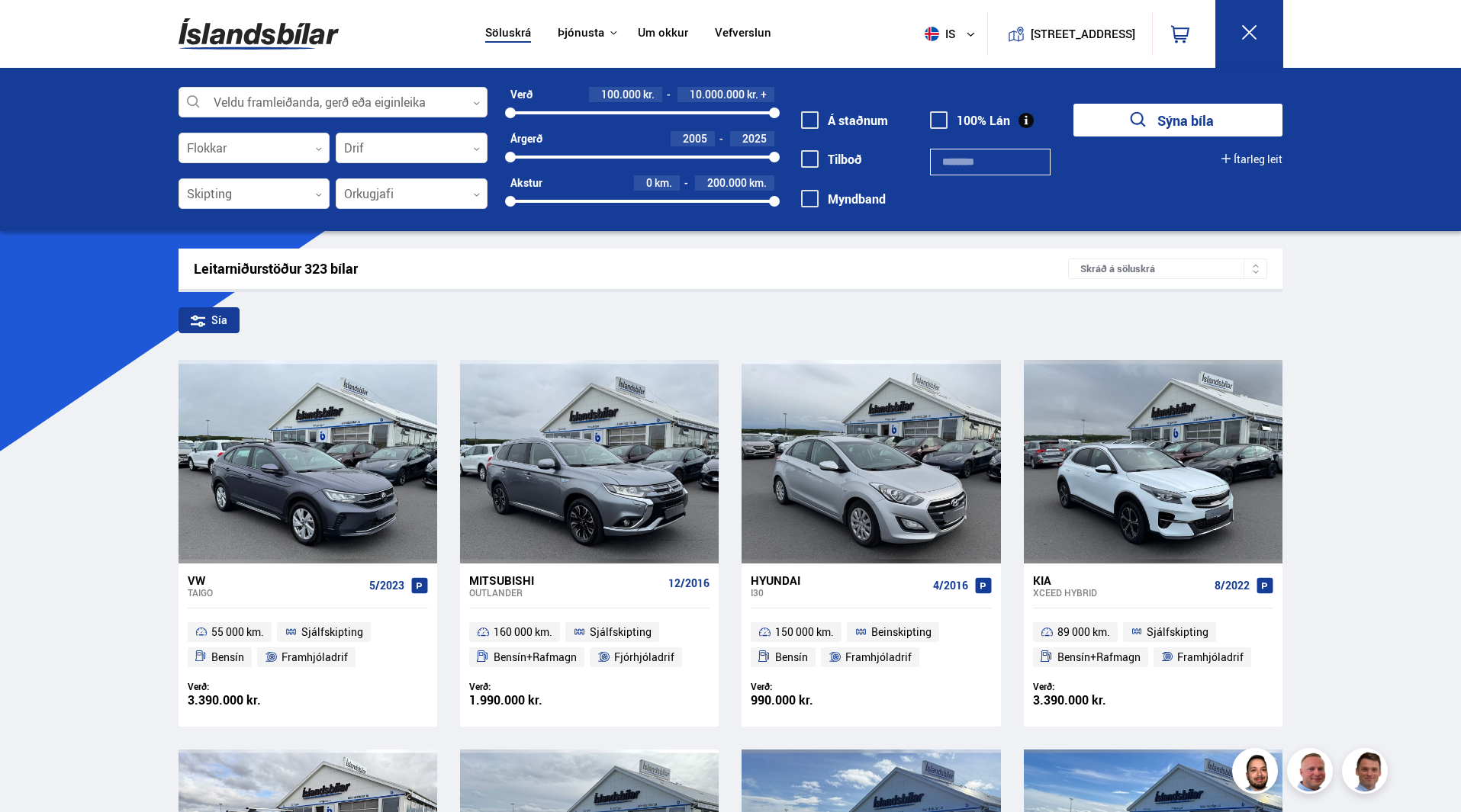
click at [210, 320] on div "Sía" at bounding box center [209, 320] width 61 height 26
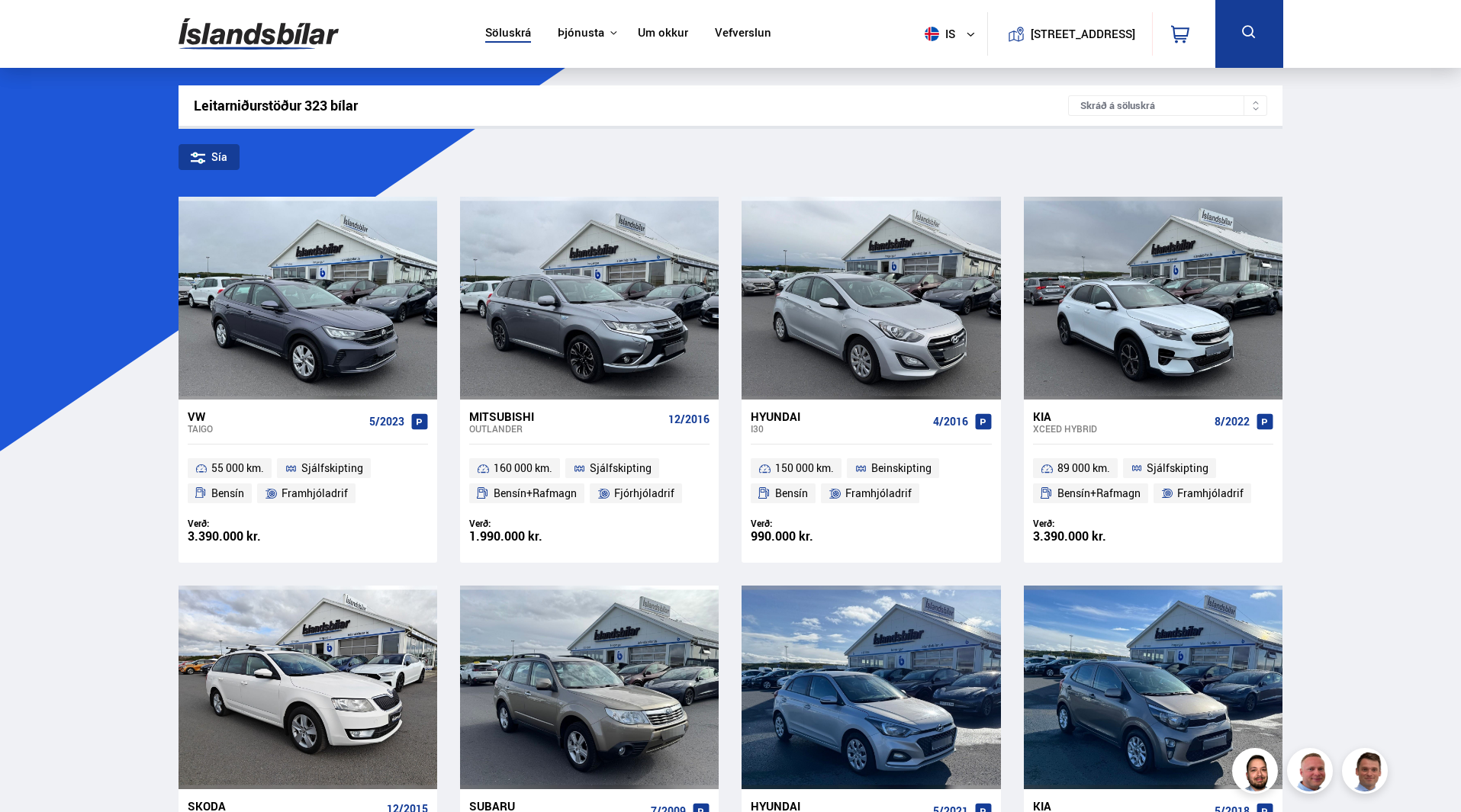
click at [210, 160] on div "Sía" at bounding box center [209, 157] width 61 height 26
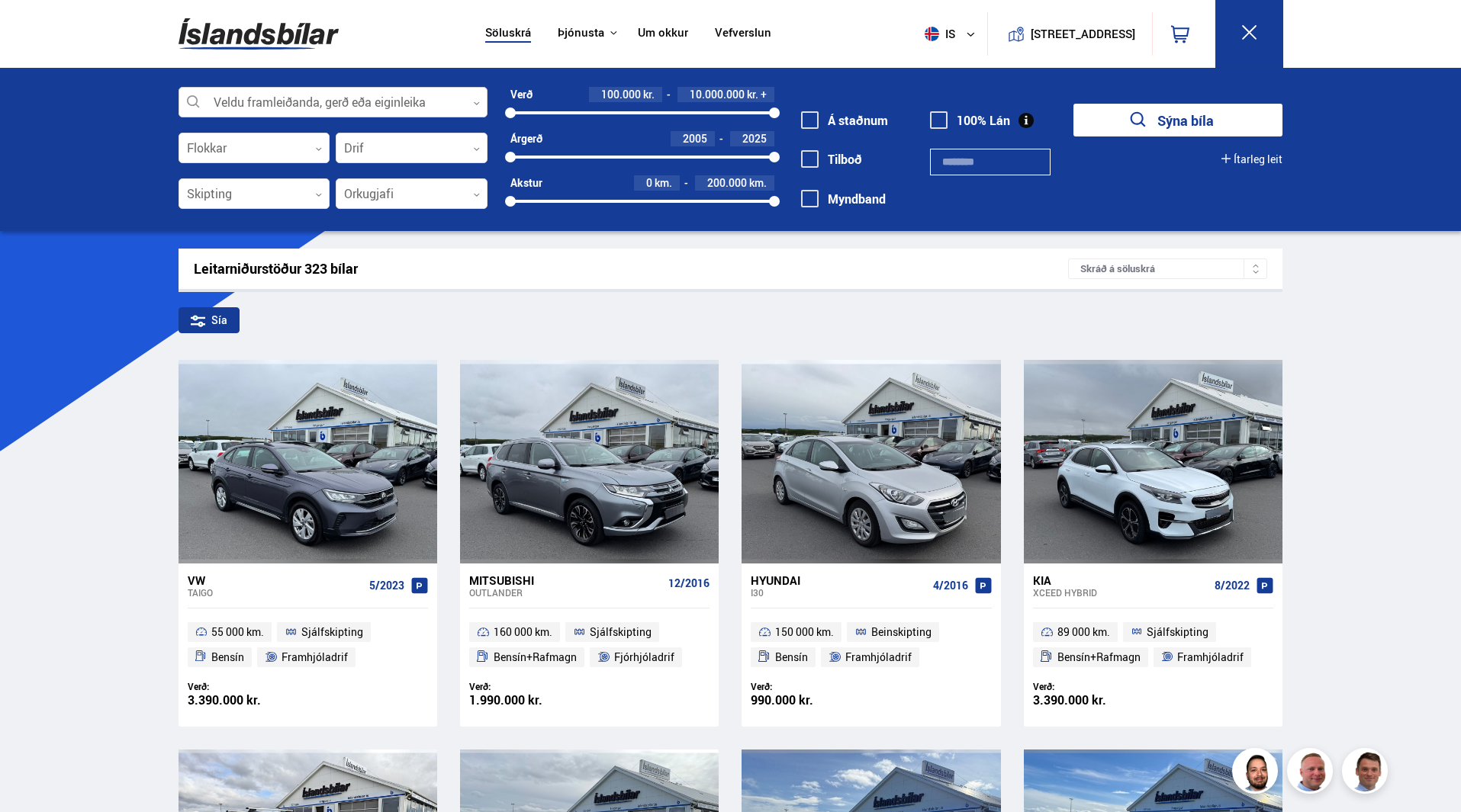
click at [475, 99] on div at bounding box center [333, 103] width 309 height 31
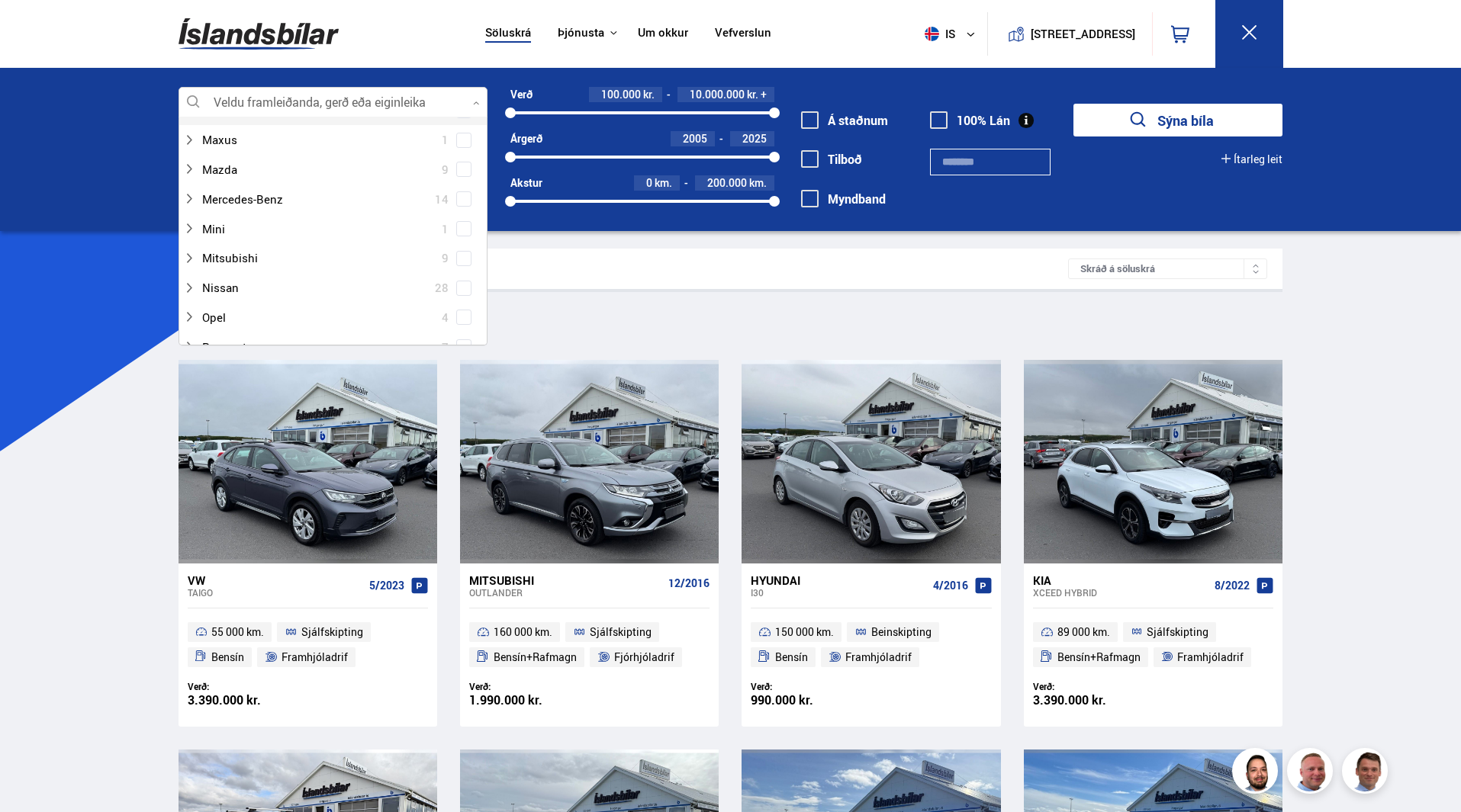
scroll to position [686, 0]
click at [463, 212] on span at bounding box center [464, 212] width 12 height 2
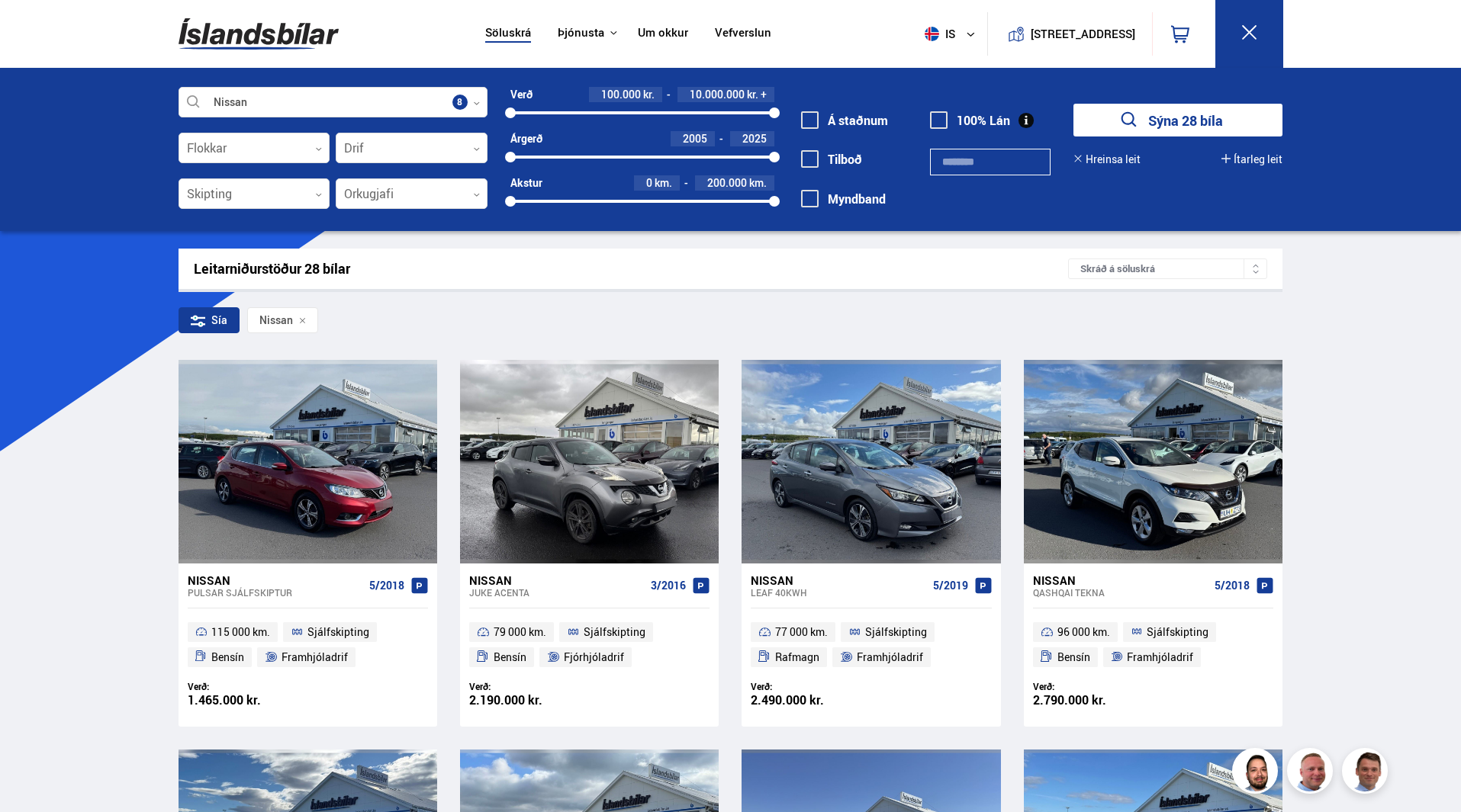
click at [302, 320] on icon at bounding box center [302, 320] width 6 height 6
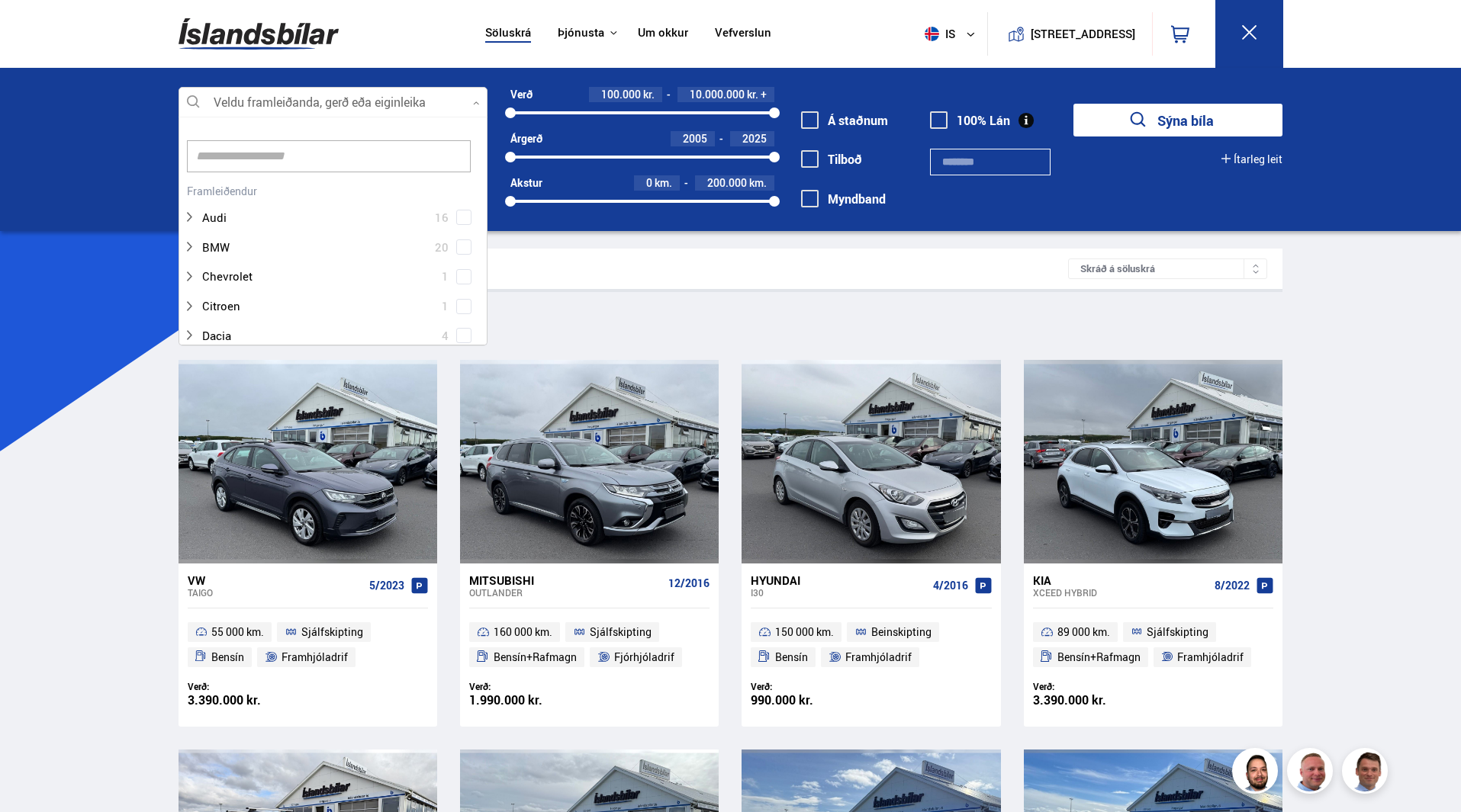
click at [477, 103] on icon at bounding box center [477, 103] width 7 height 7
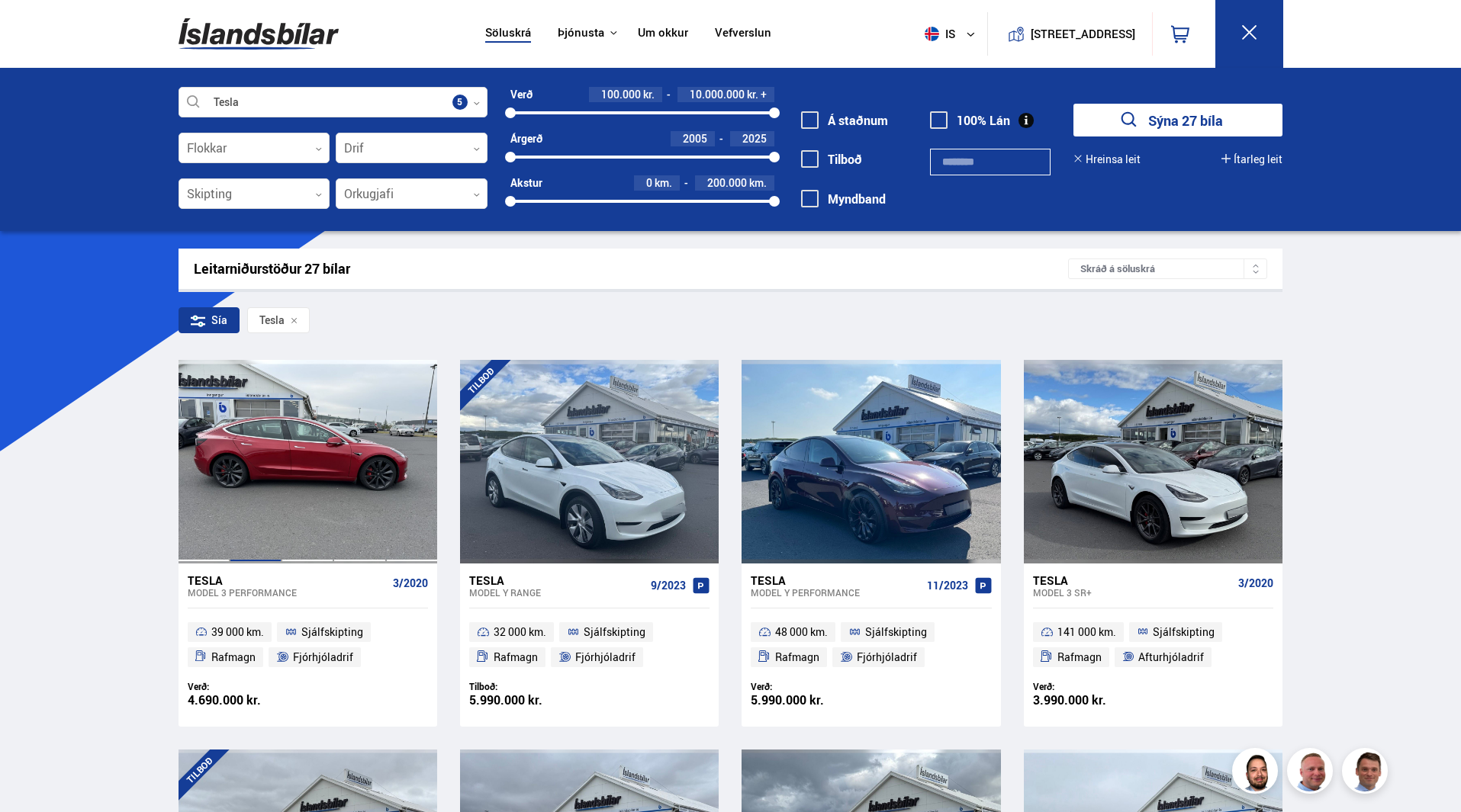
click at [278, 433] on div at bounding box center [255, 461] width 52 height 203
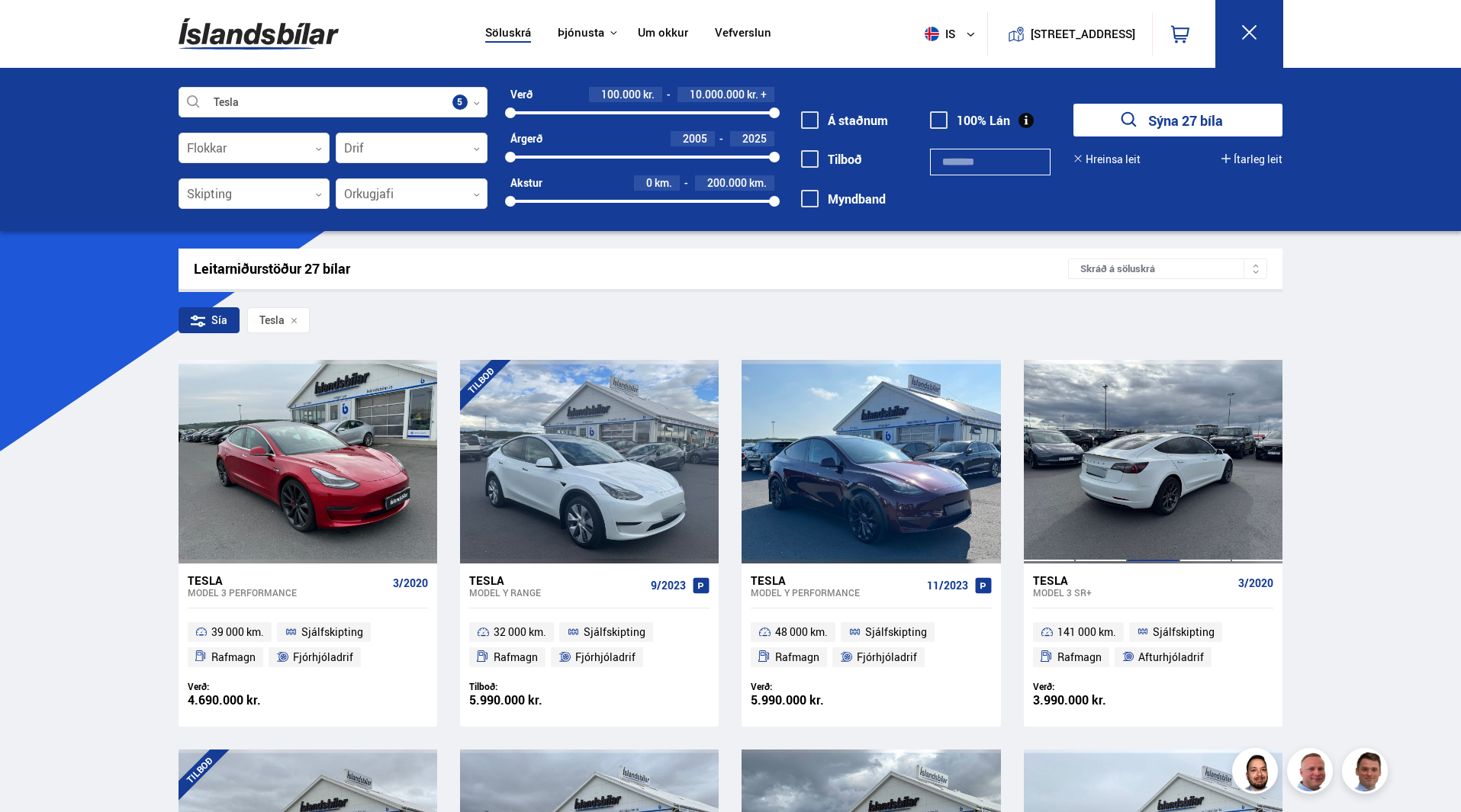
click at [1163, 488] on div at bounding box center [1152, 461] width 52 height 203
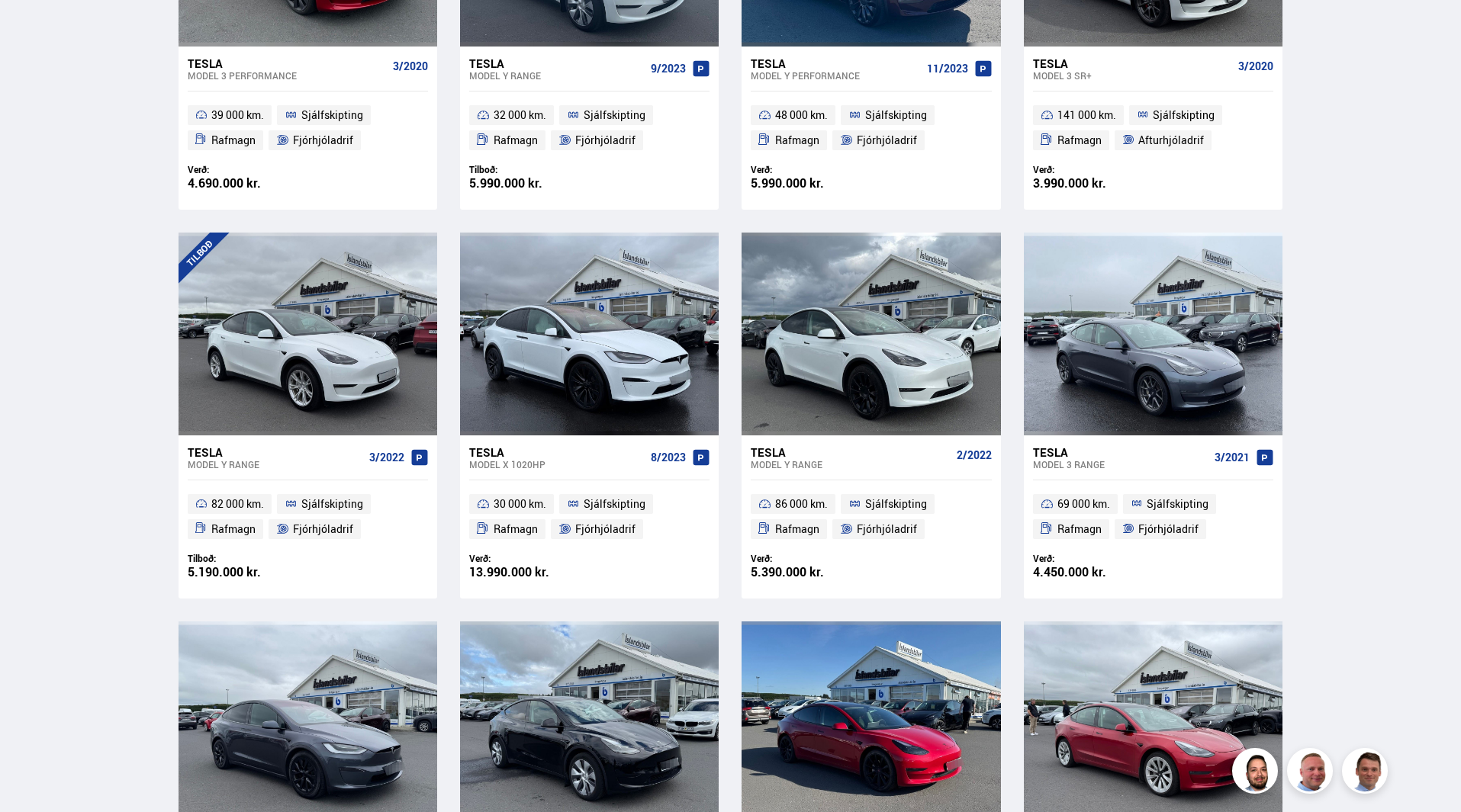
scroll to position [534, 0]
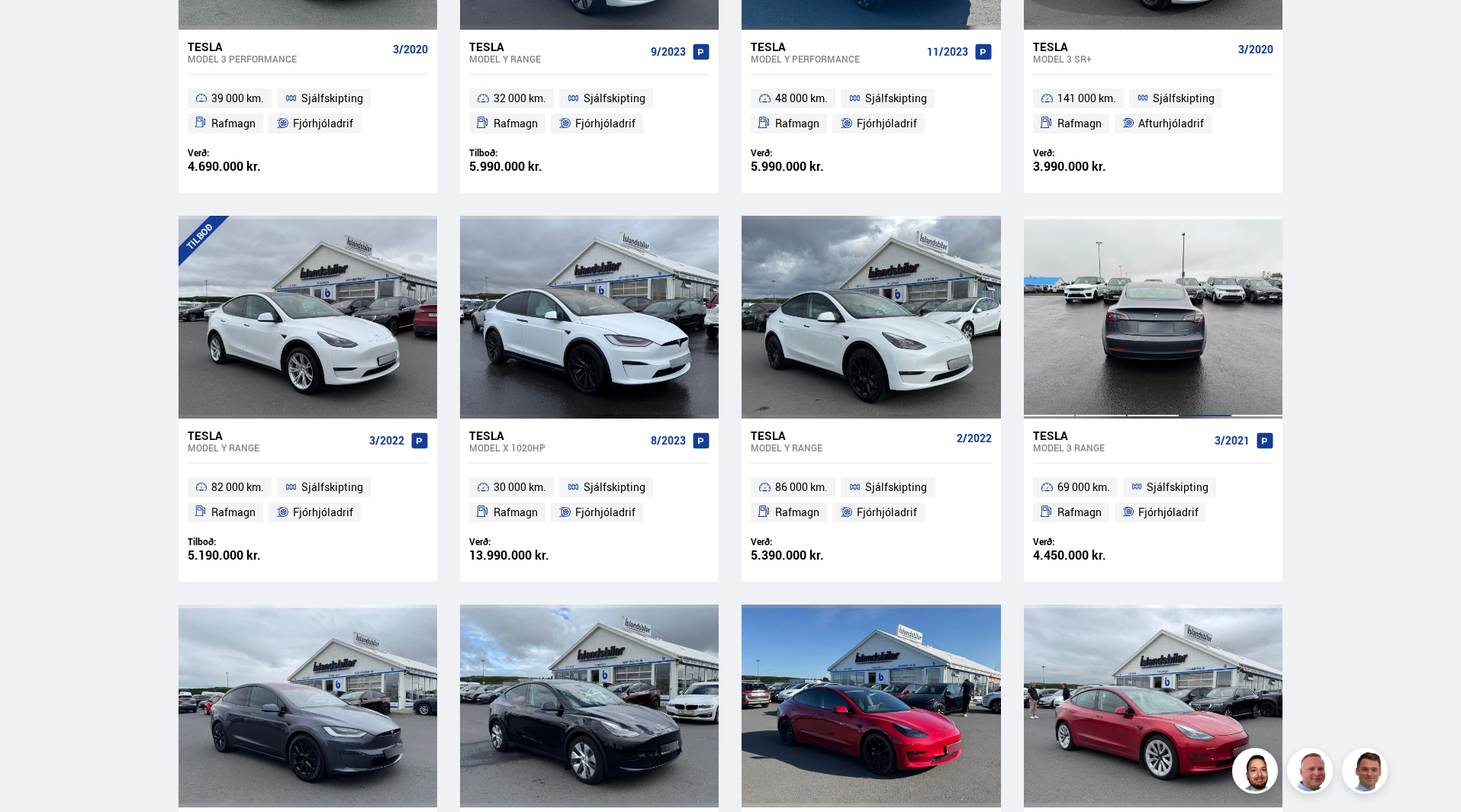
click at [1194, 351] on div at bounding box center [1205, 316] width 52 height 203
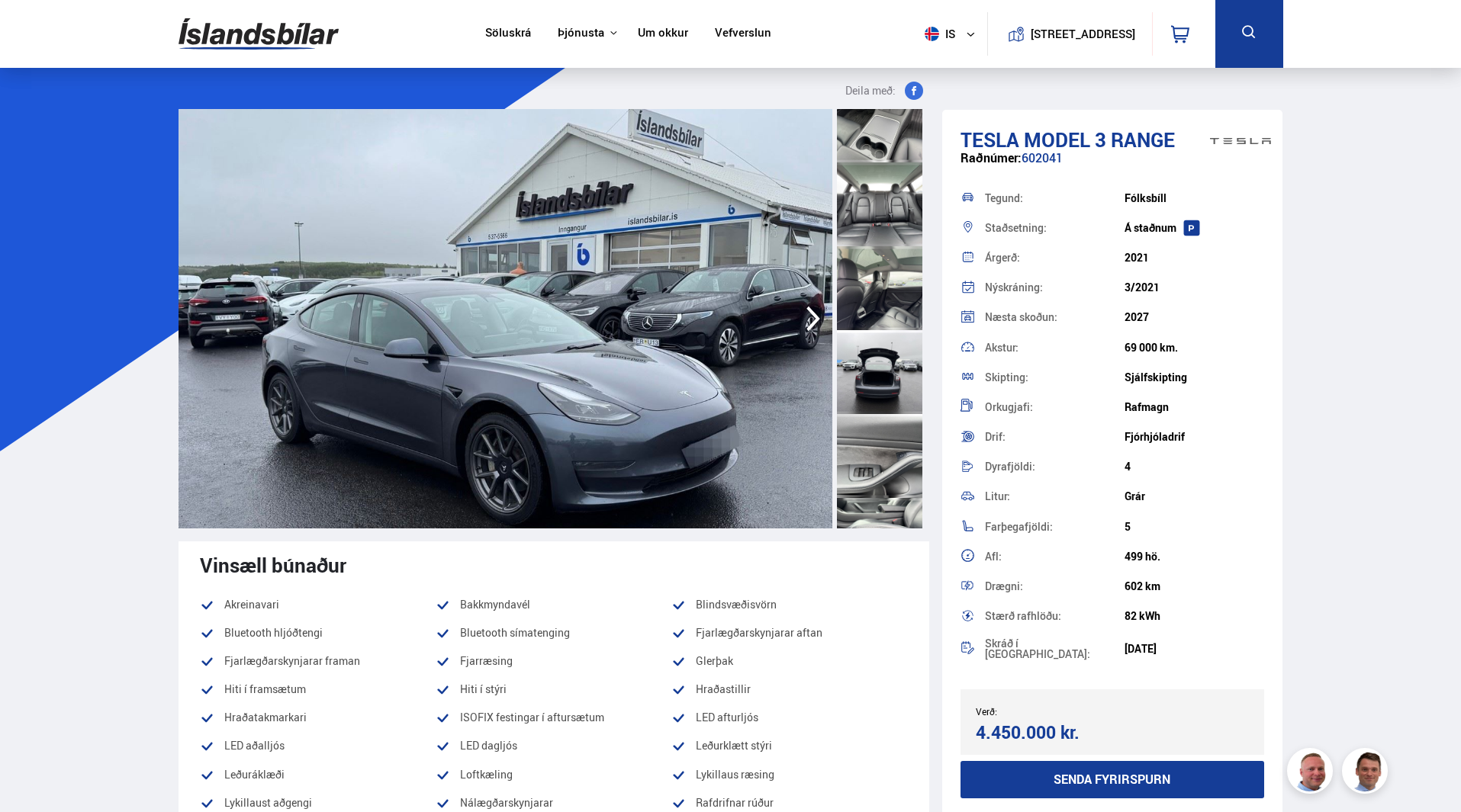
scroll to position [1449, 0]
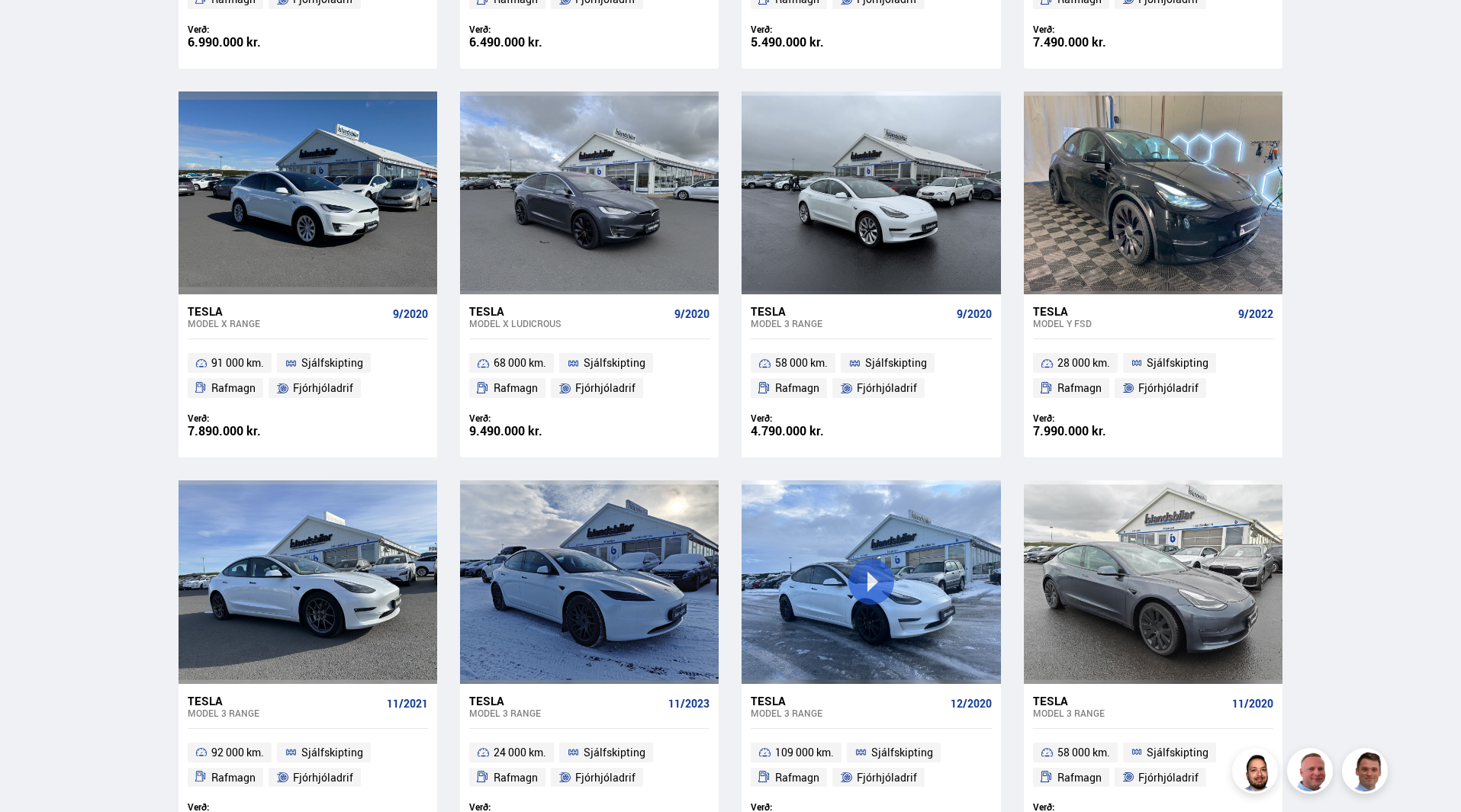
scroll to position [2146, 0]
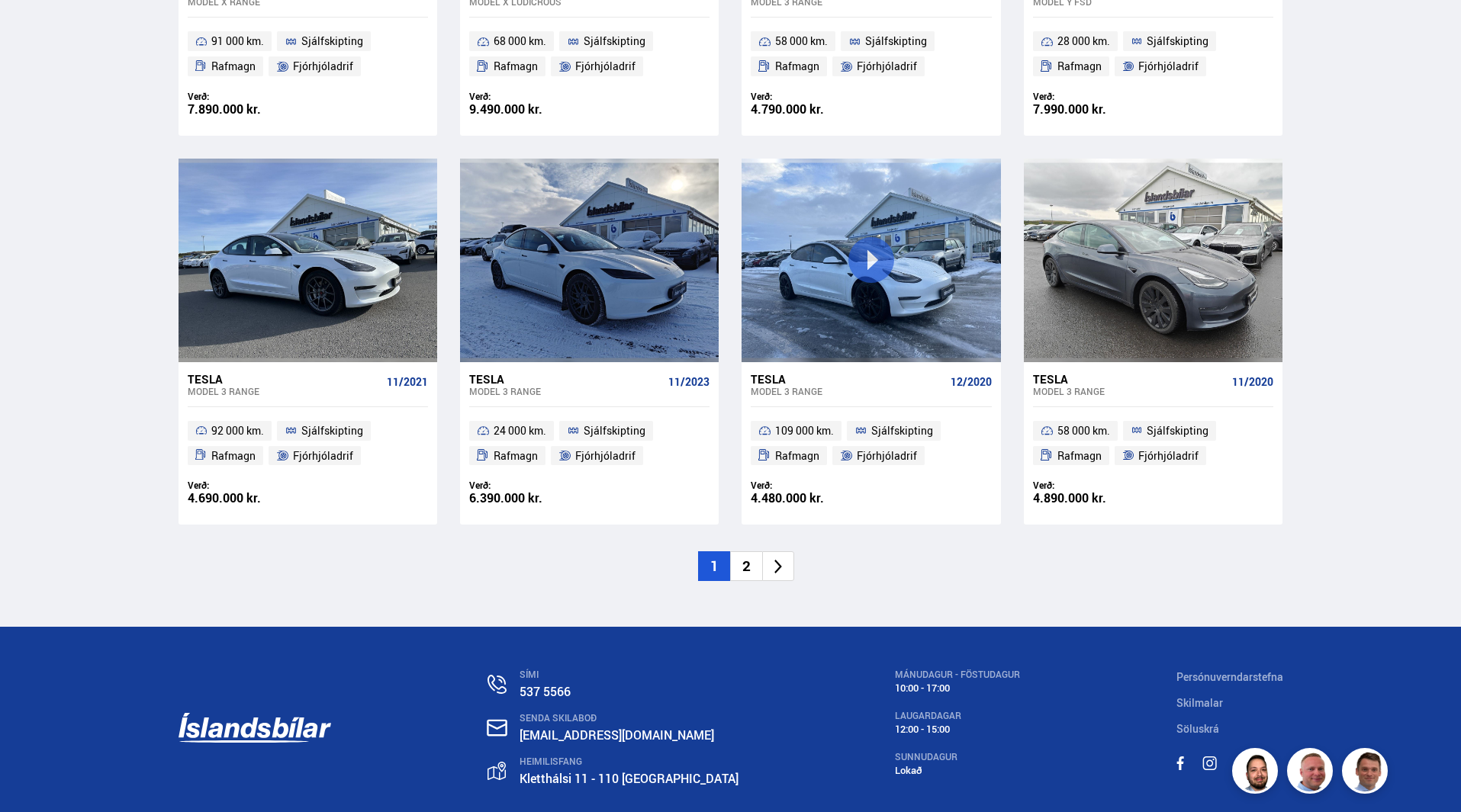
click at [754, 569] on li "2" at bounding box center [746, 566] width 32 height 30
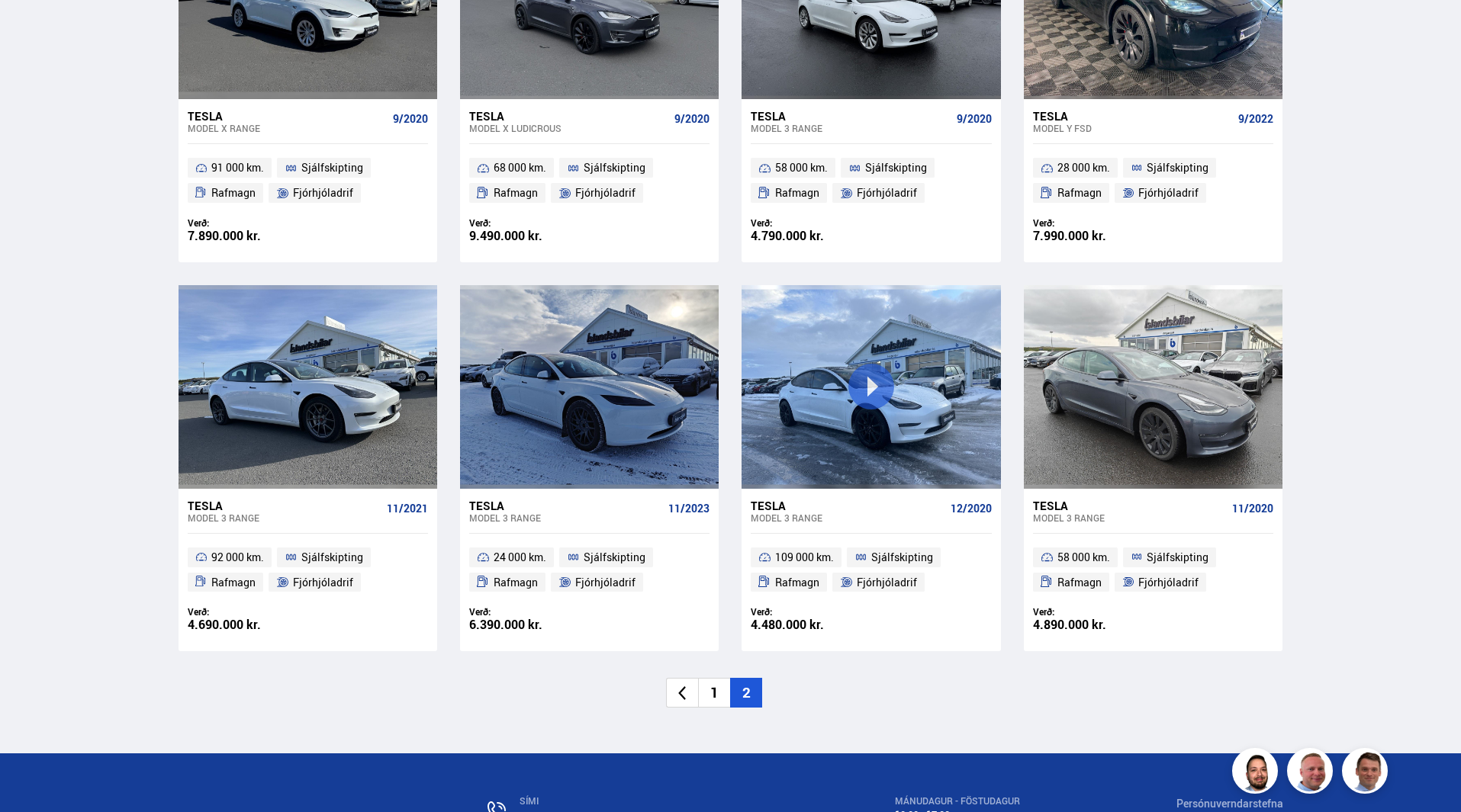
scroll to position [1154, 0]
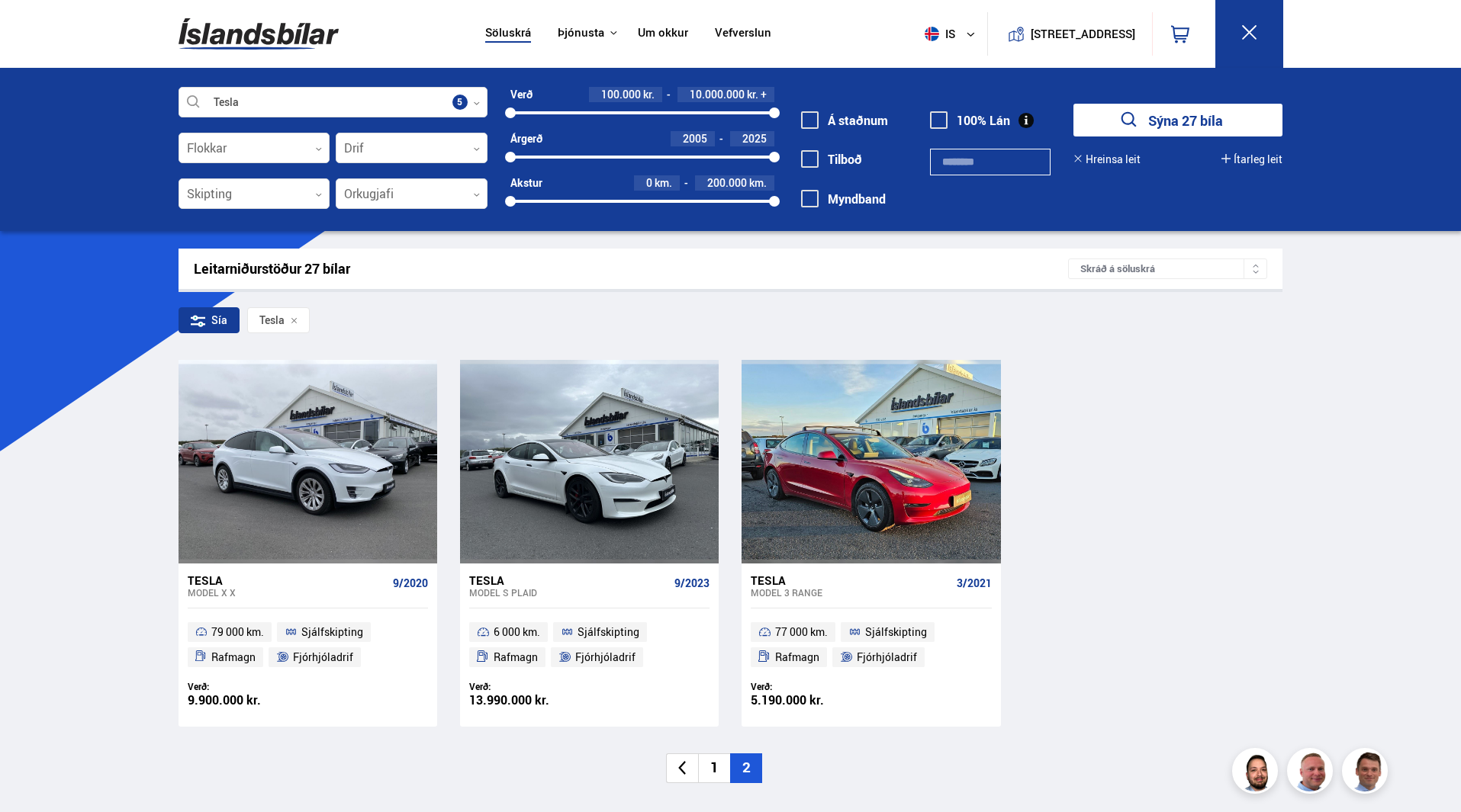
click at [716, 768] on li "1" at bounding box center [714, 768] width 32 height 30
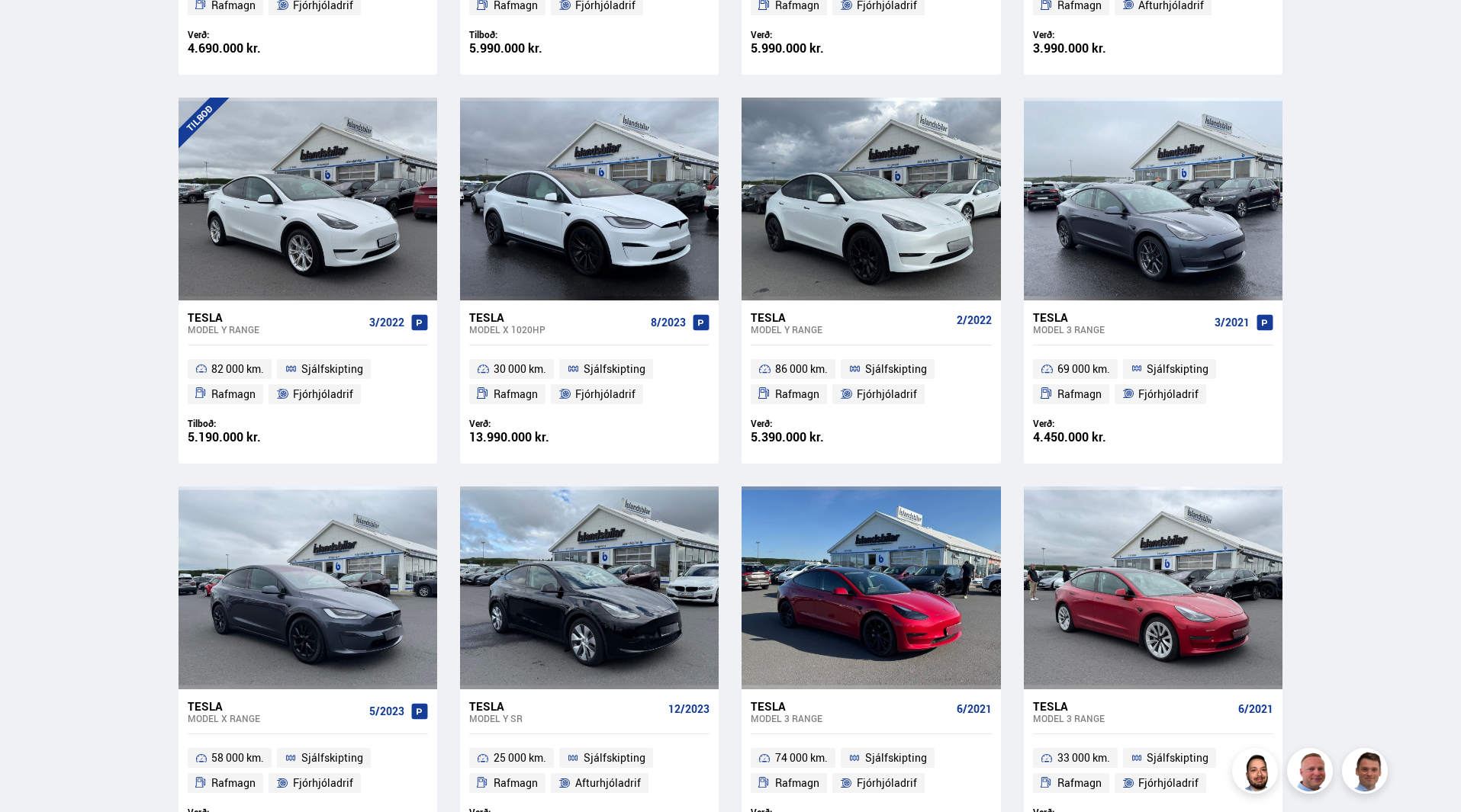
scroll to position [763, 0]
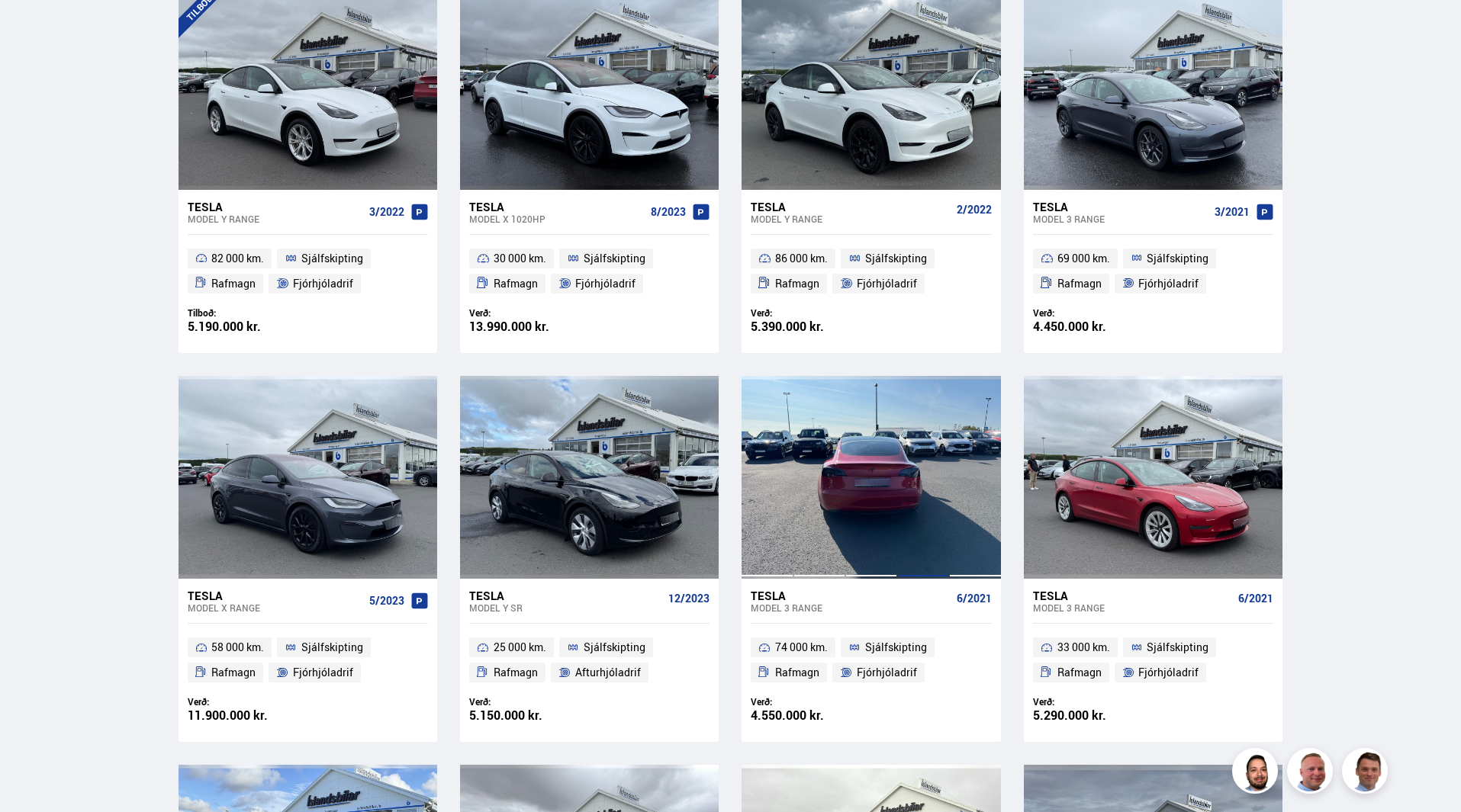
click at [901, 516] on div at bounding box center [923, 477] width 52 height 203
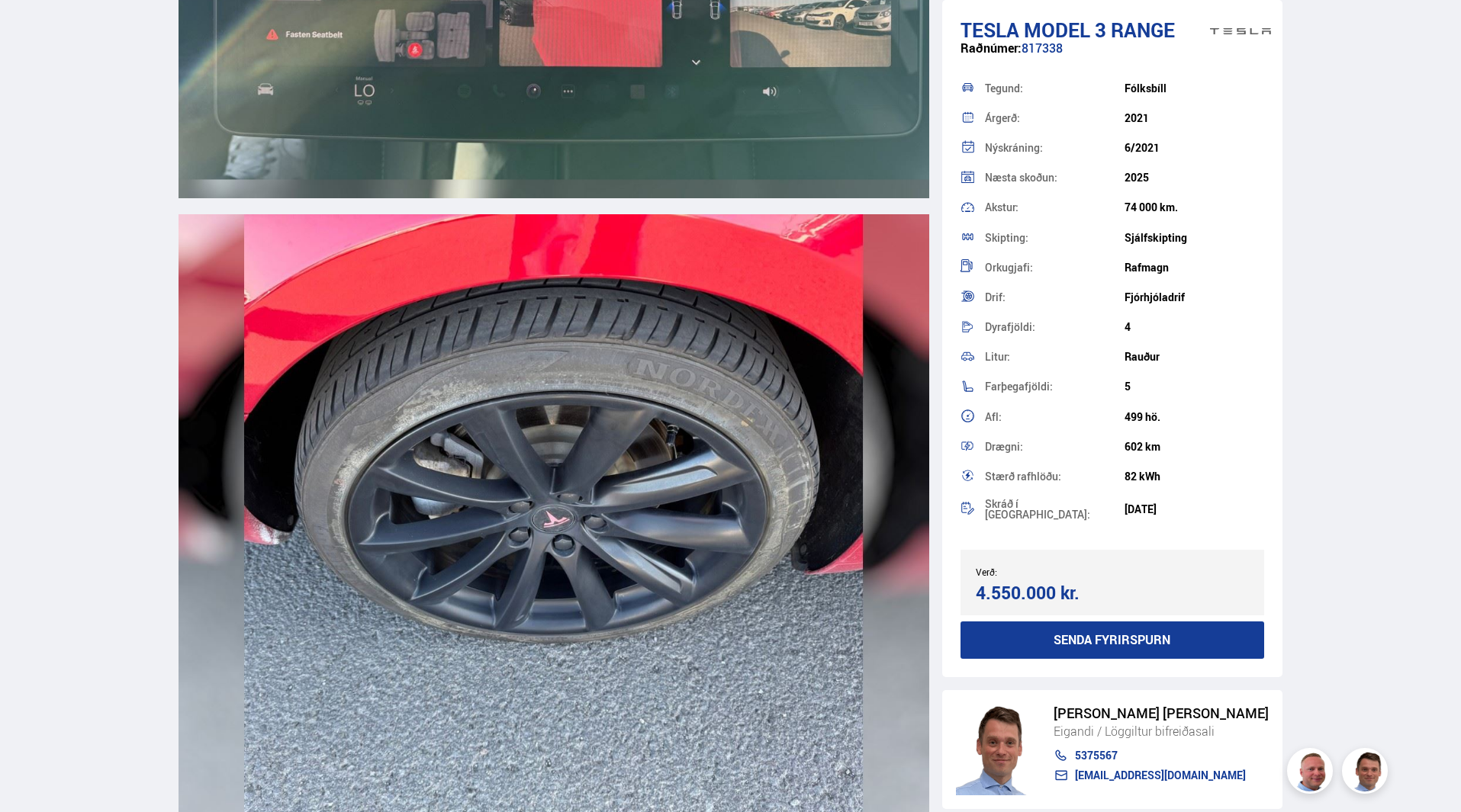
scroll to position [15782, 0]
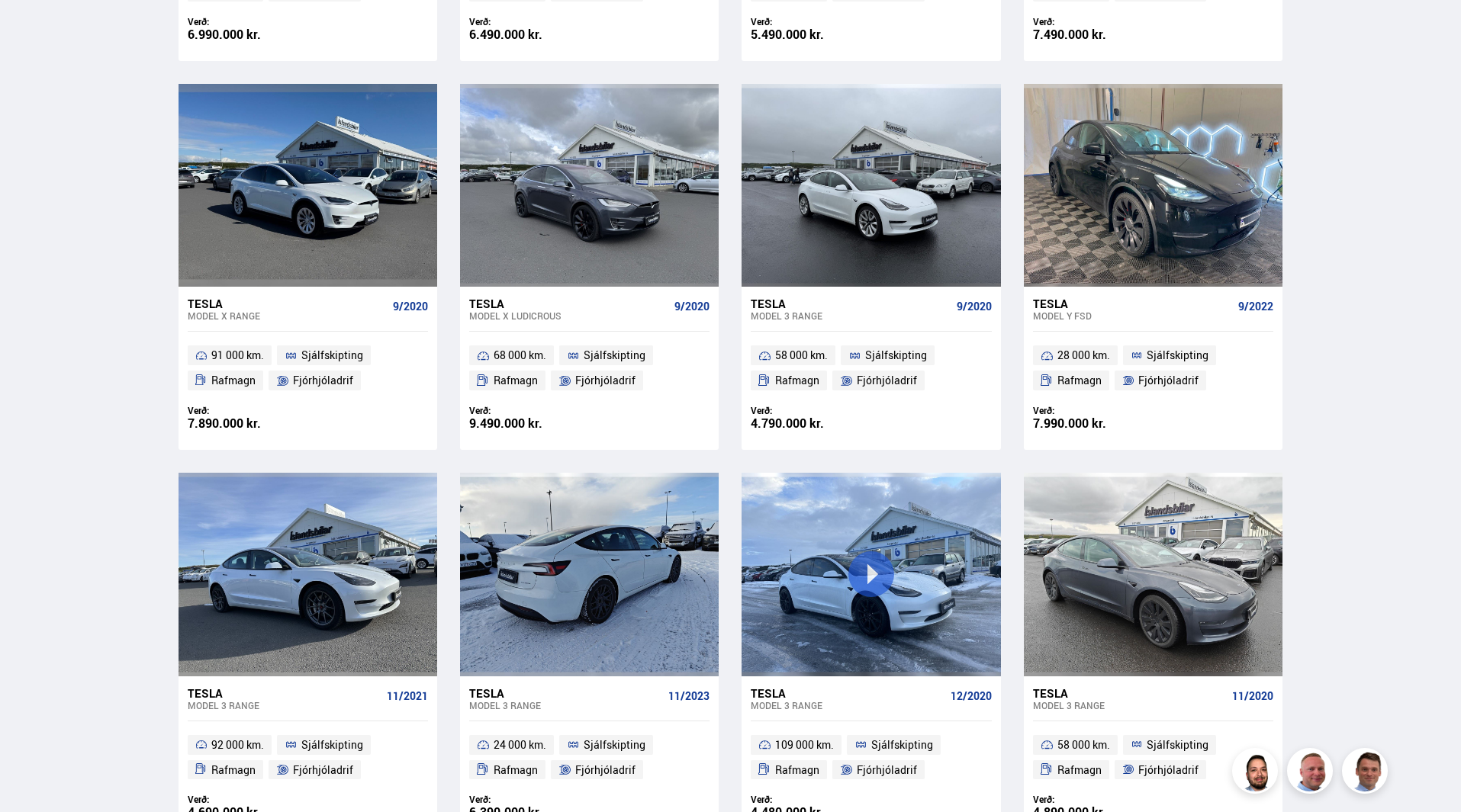
scroll to position [1525, 0]
